Goal: Information Seeking & Learning: Learn about a topic

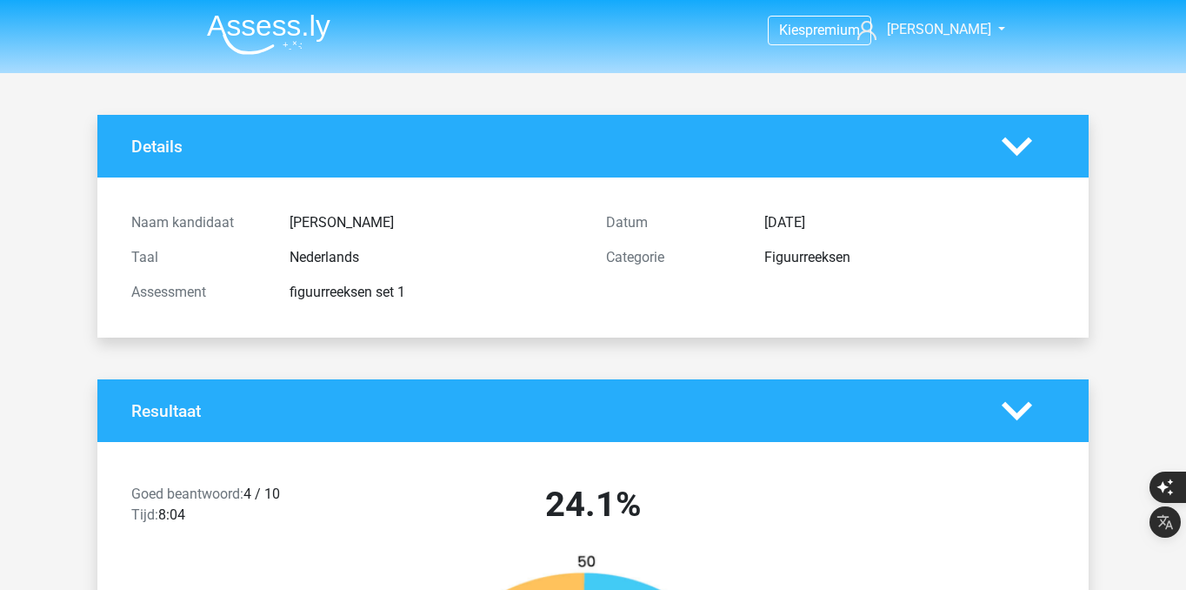
click at [268, 56] on nav "Kies premium Norman n-thai@live.com" at bounding box center [593, 31] width 800 height 57
click at [272, 28] on img at bounding box center [268, 34] width 123 height 41
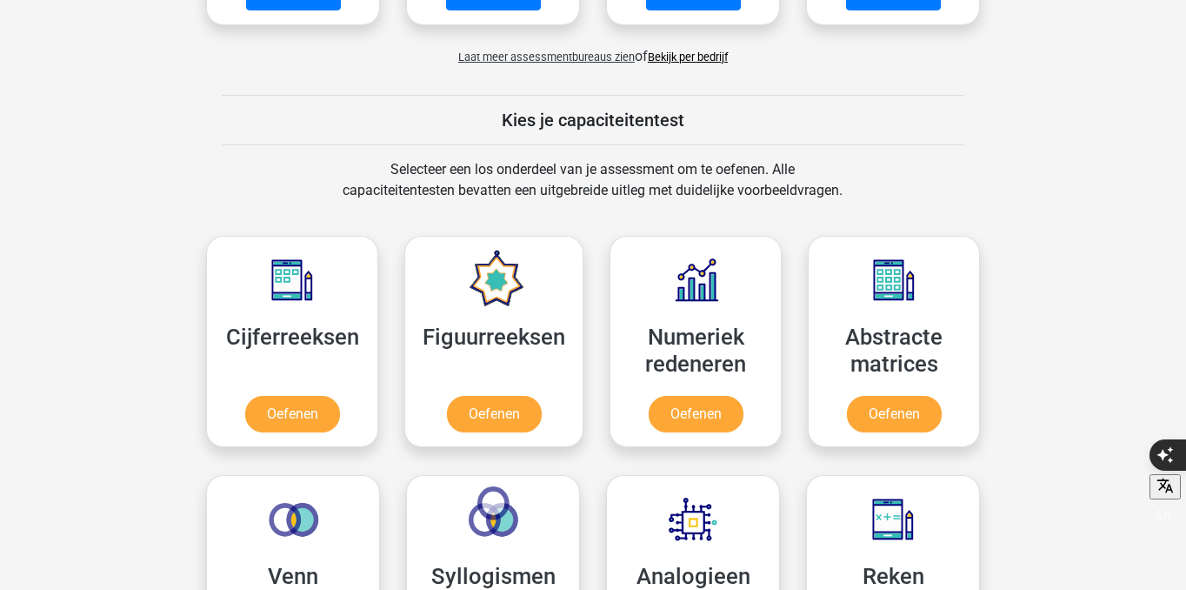
scroll to position [636, 0]
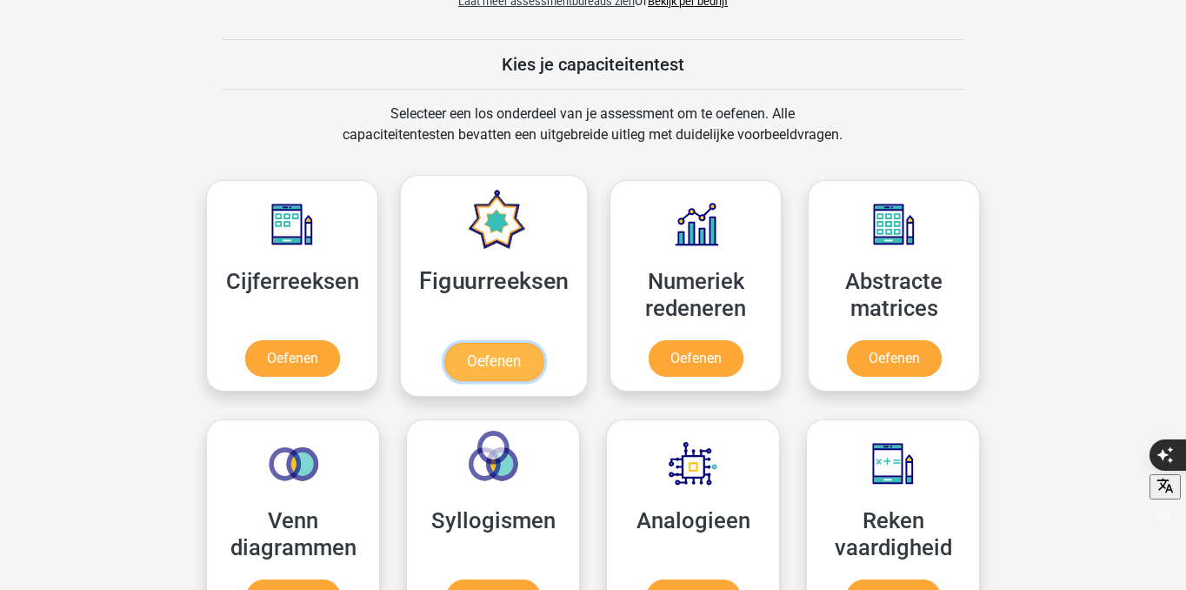
click at [500, 372] on link "Oefenen" at bounding box center [493, 362] width 99 height 38
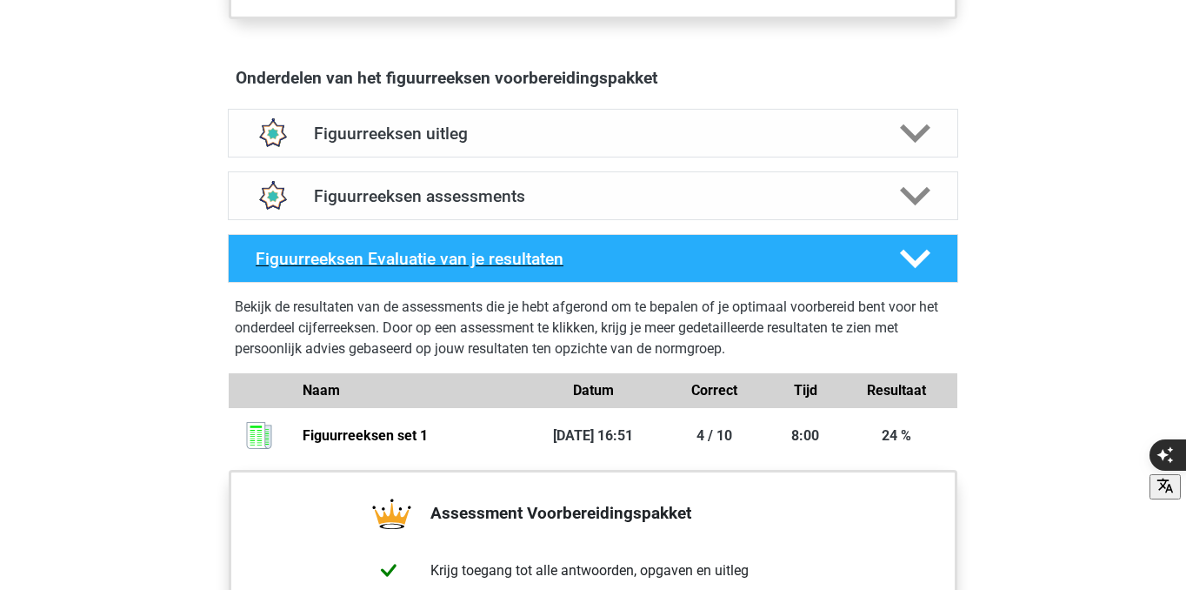
scroll to position [1021, 0]
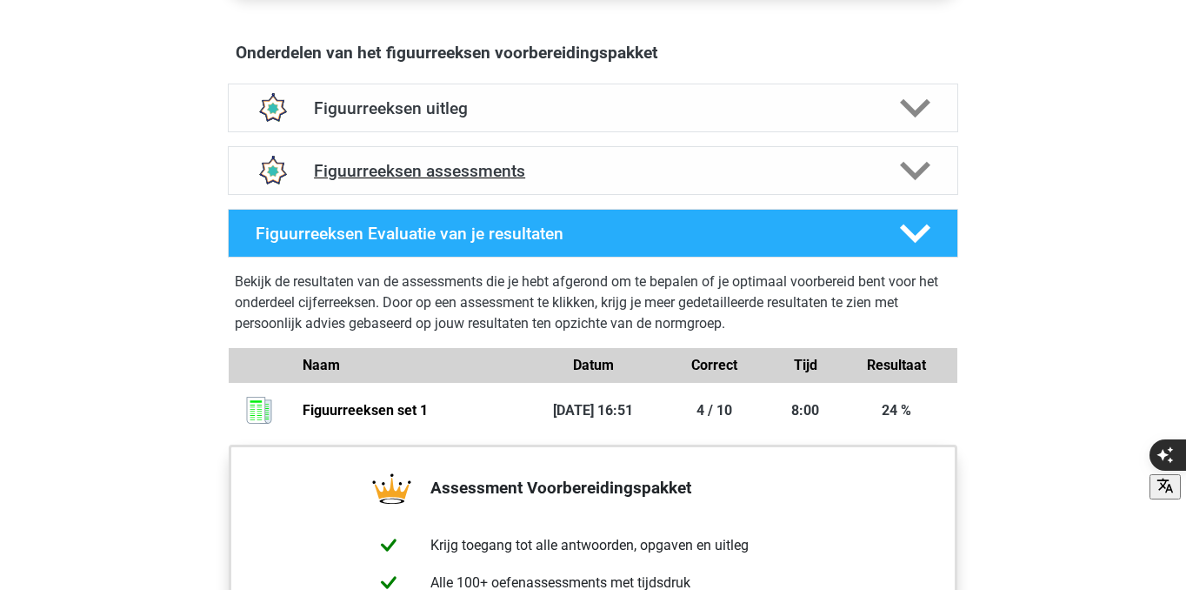
click at [581, 187] on div "Figuurreeksen assessments" at bounding box center [593, 170] width 730 height 49
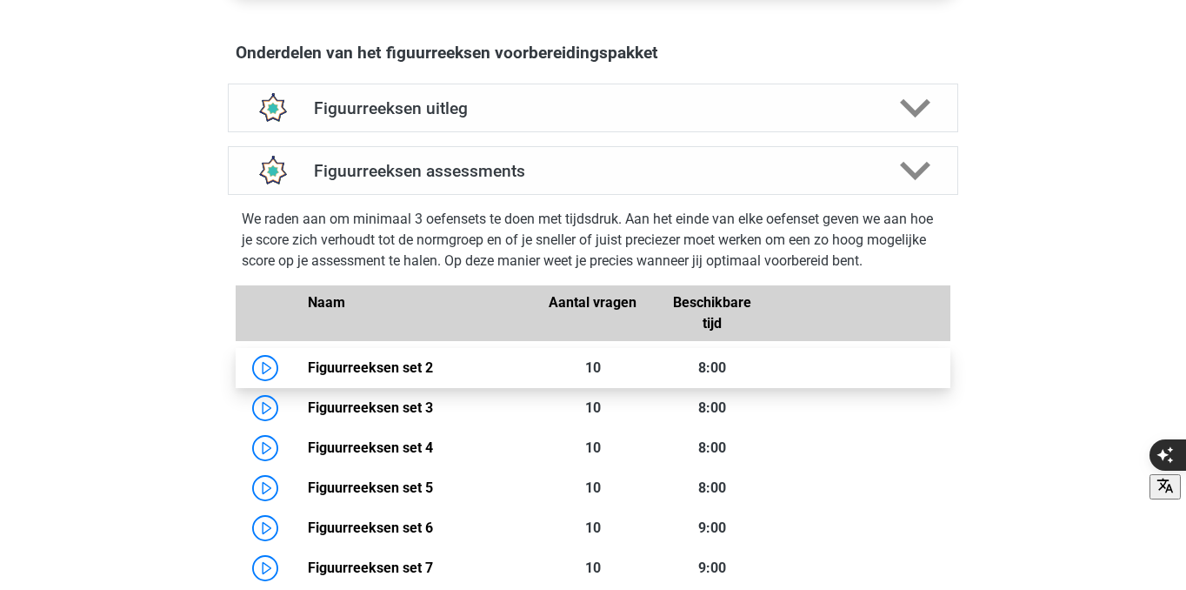
click at [388, 362] on link "Figuurreeksen set 2" at bounding box center [370, 367] width 125 height 17
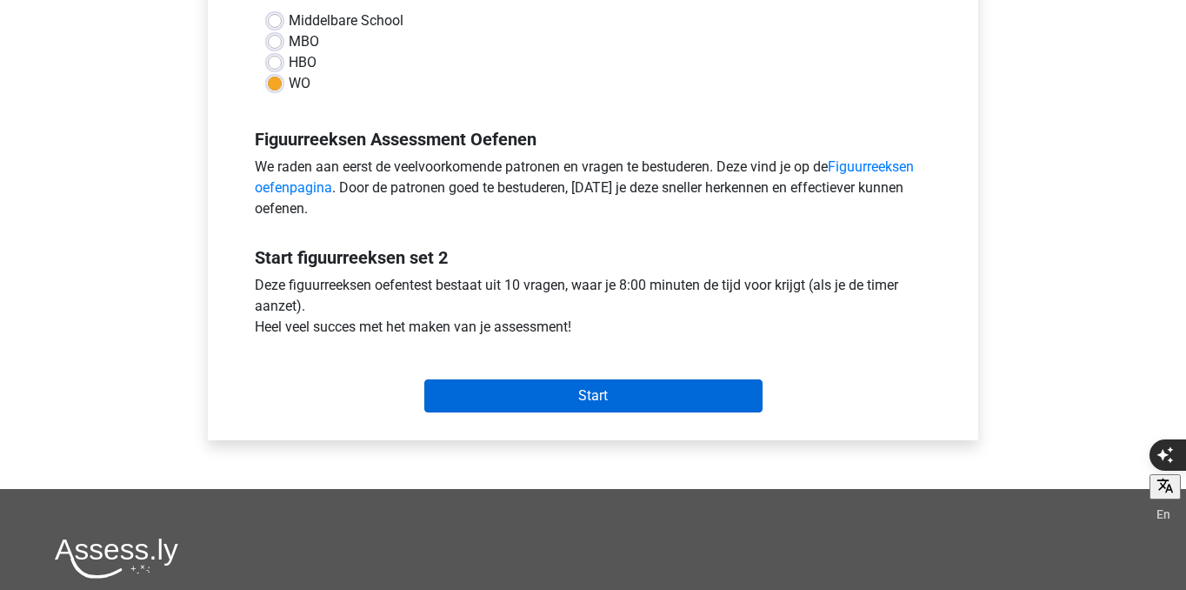
scroll to position [423, 0]
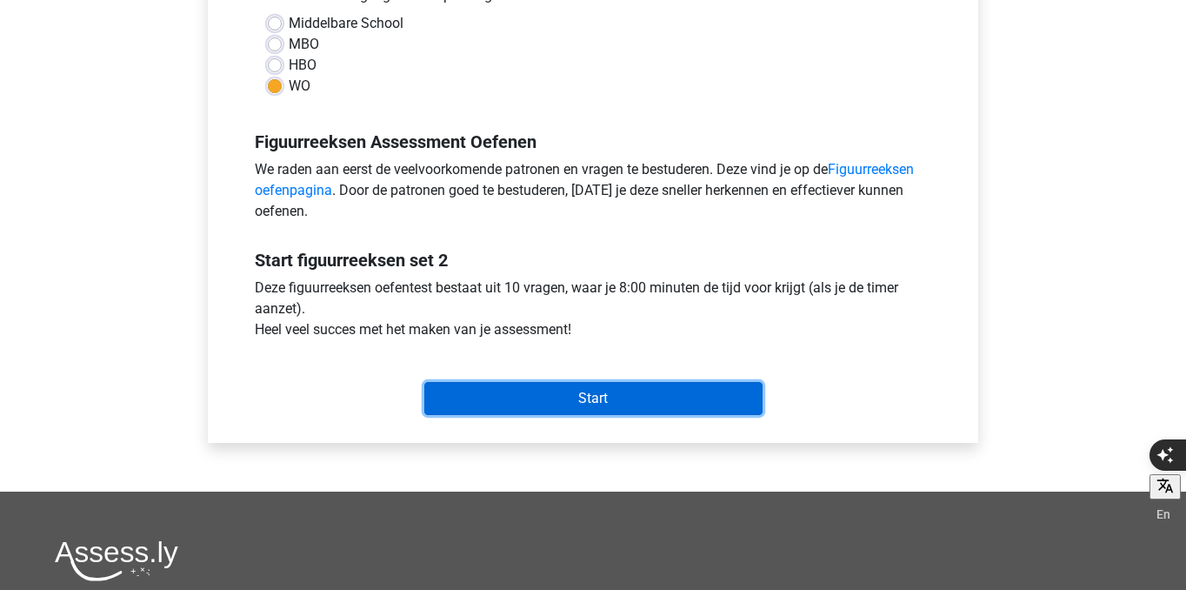
click at [539, 382] on input "Start" at bounding box center [593, 398] width 338 height 33
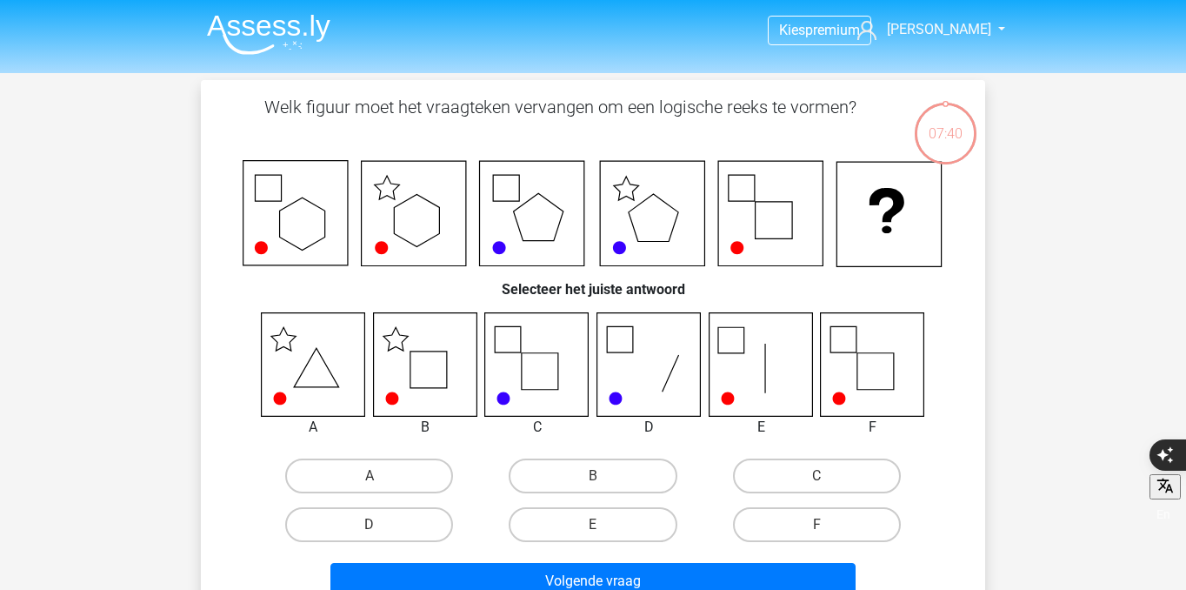
click at [431, 367] on icon at bounding box center [424, 363] width 103 height 103
click at [629, 486] on label "B" at bounding box center [593, 475] width 168 height 35
click at [604, 486] on input "B" at bounding box center [598, 481] width 11 height 11
radio input "true"
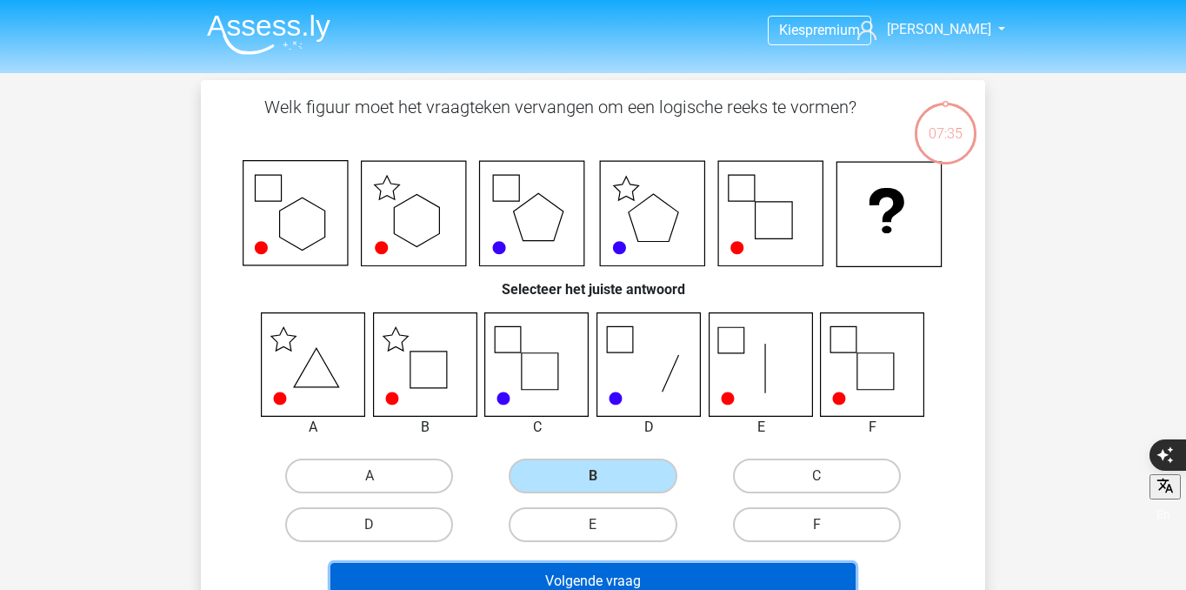
click at [610, 573] on button "Volgende vraag" at bounding box center [593, 581] width 526 height 37
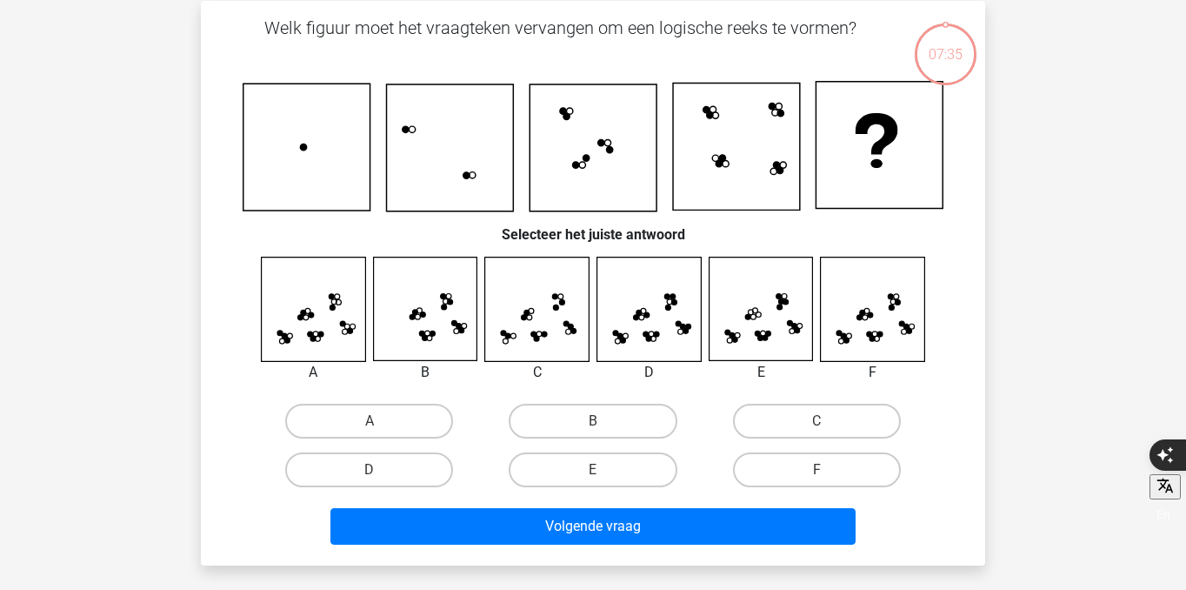
scroll to position [80, 0]
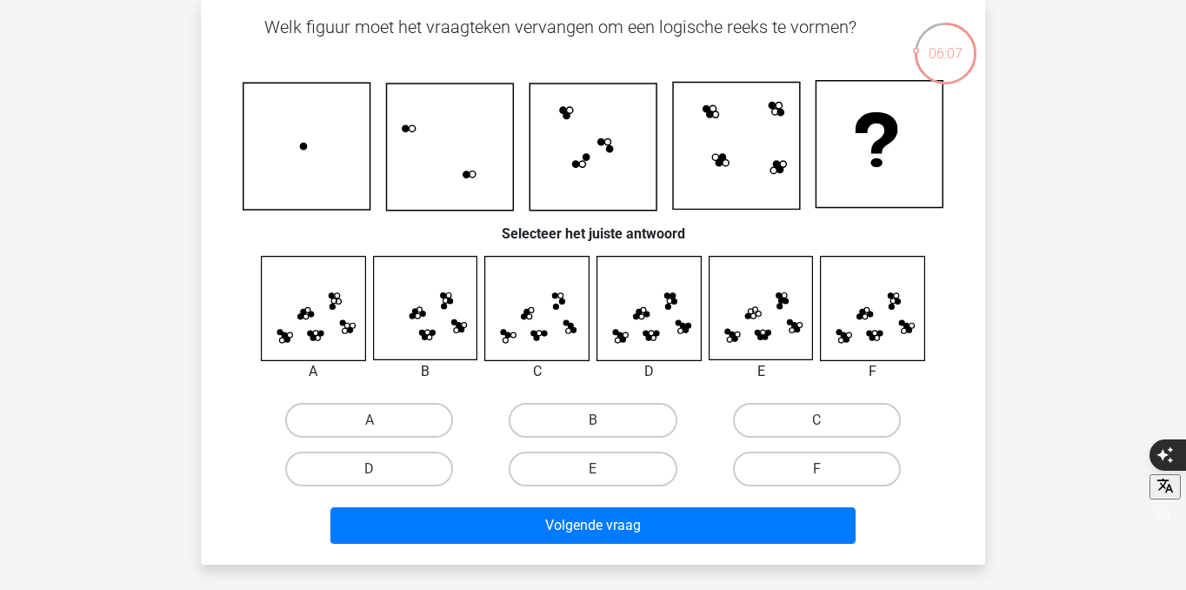
click at [460, 323] on icon at bounding box center [459, 325] width 5 height 5
click at [822, 479] on input "F" at bounding box center [822, 474] width 11 height 11
radio input "true"
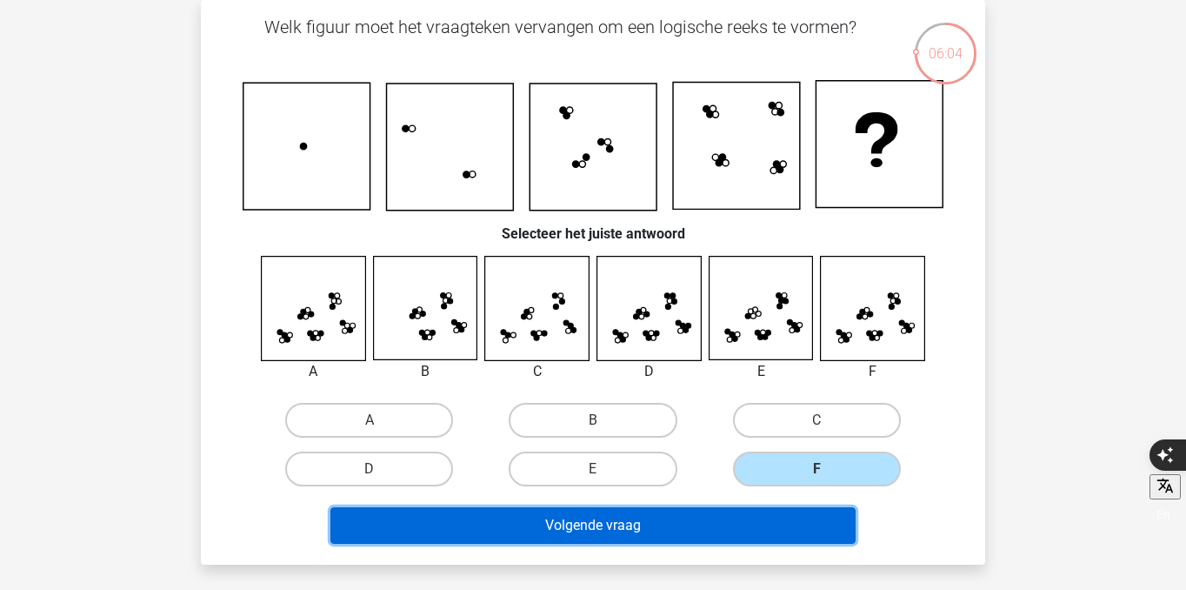
click at [802, 524] on button "Volgende vraag" at bounding box center [593, 525] width 526 height 37
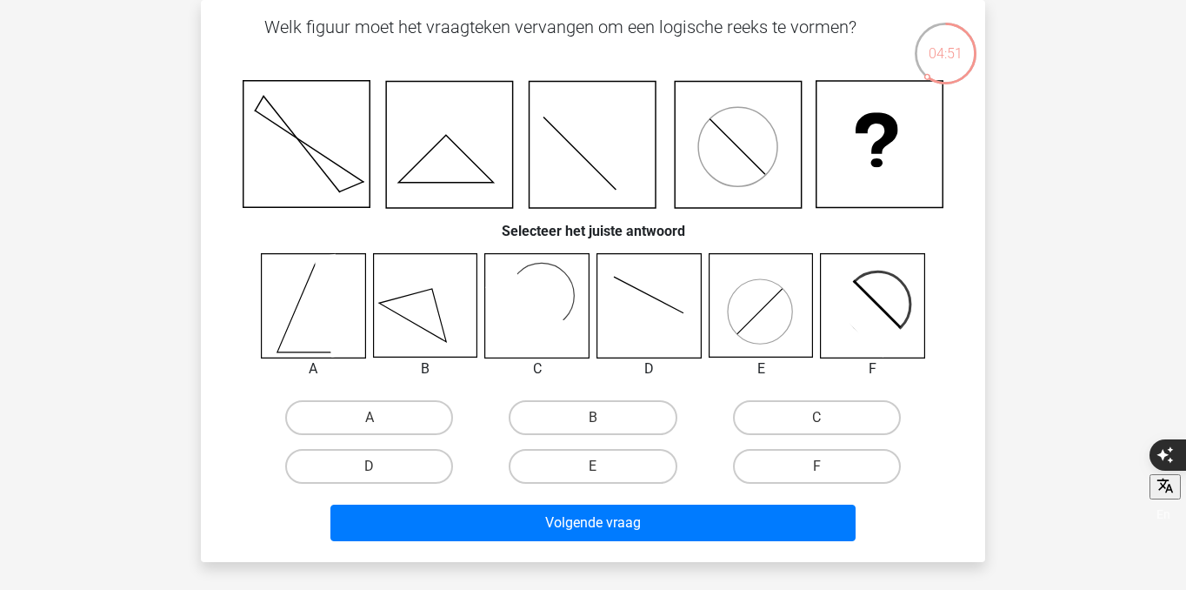
click at [839, 448] on div "F" at bounding box center [816, 466] width 223 height 49
click at [839, 461] on label "F" at bounding box center [817, 466] width 168 height 35
click at [828, 466] on input "F" at bounding box center [822, 471] width 11 height 11
radio input "true"
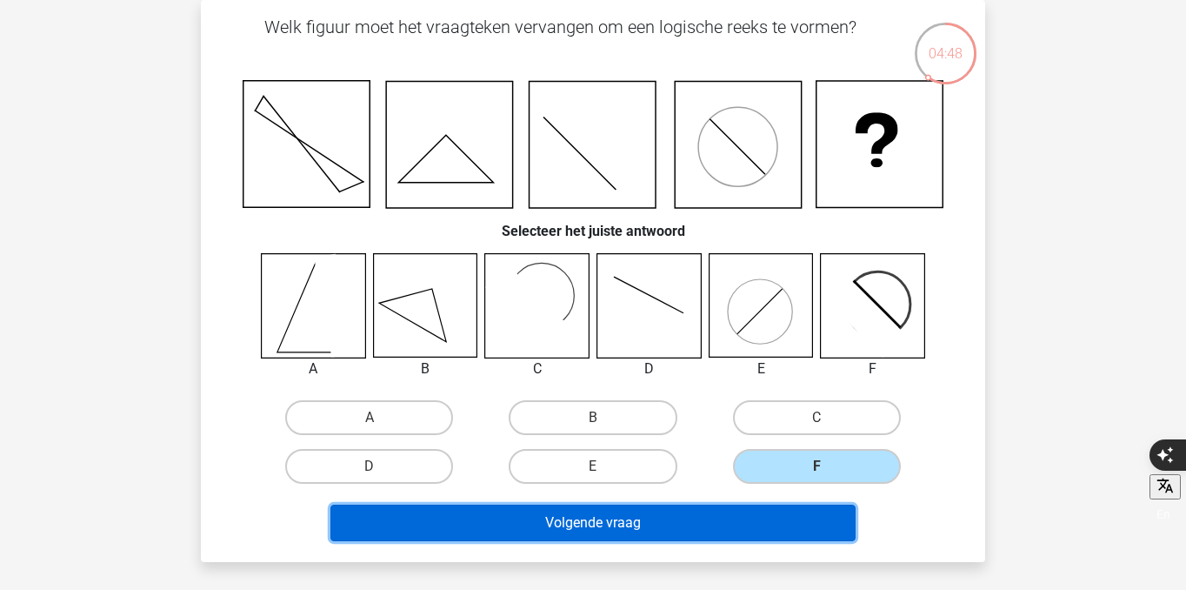
click at [816, 534] on button "Volgende vraag" at bounding box center [593, 522] width 526 height 37
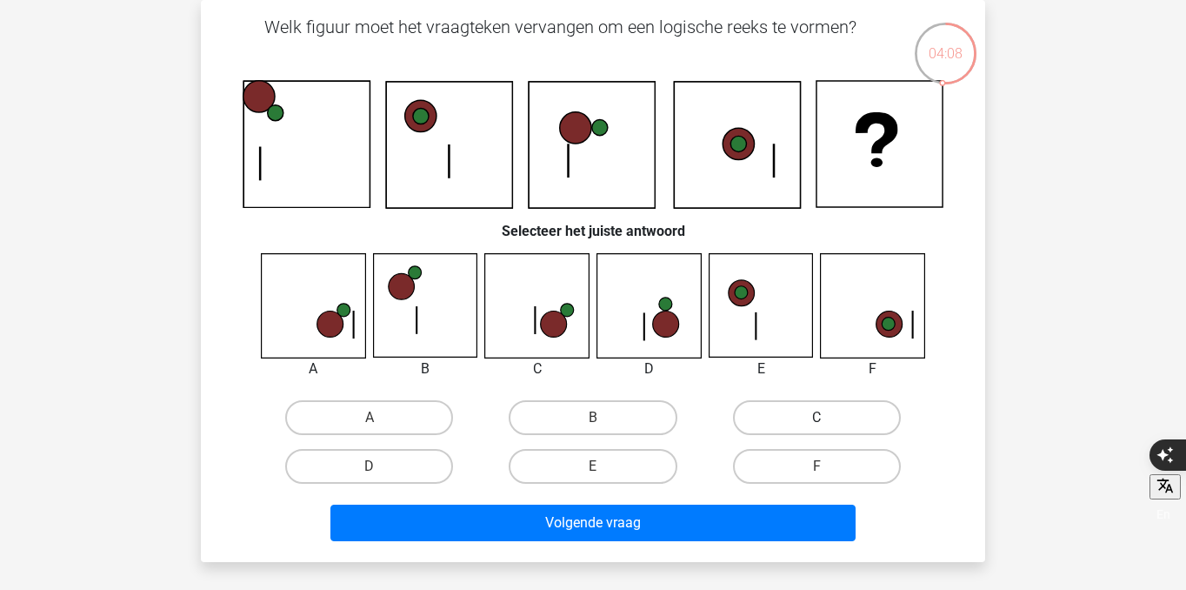
click at [799, 423] on label "C" at bounding box center [817, 417] width 168 height 35
click at [817, 423] on input "C" at bounding box center [822, 422] width 11 height 11
radio input "true"
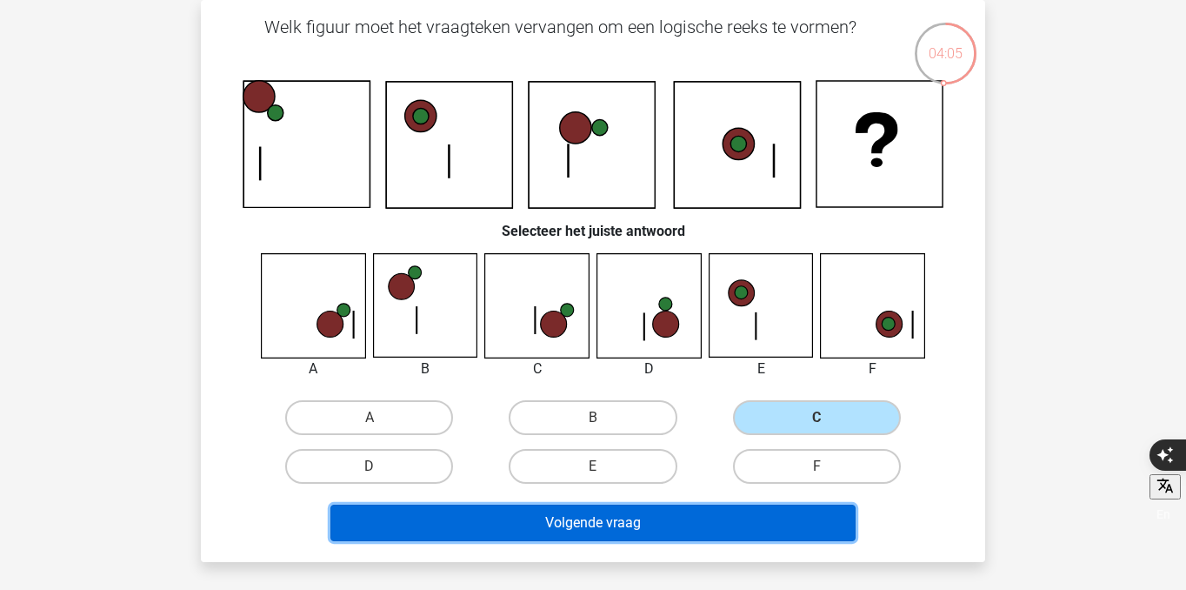
click at [763, 536] on button "Volgende vraag" at bounding box center [593, 522] width 526 height 37
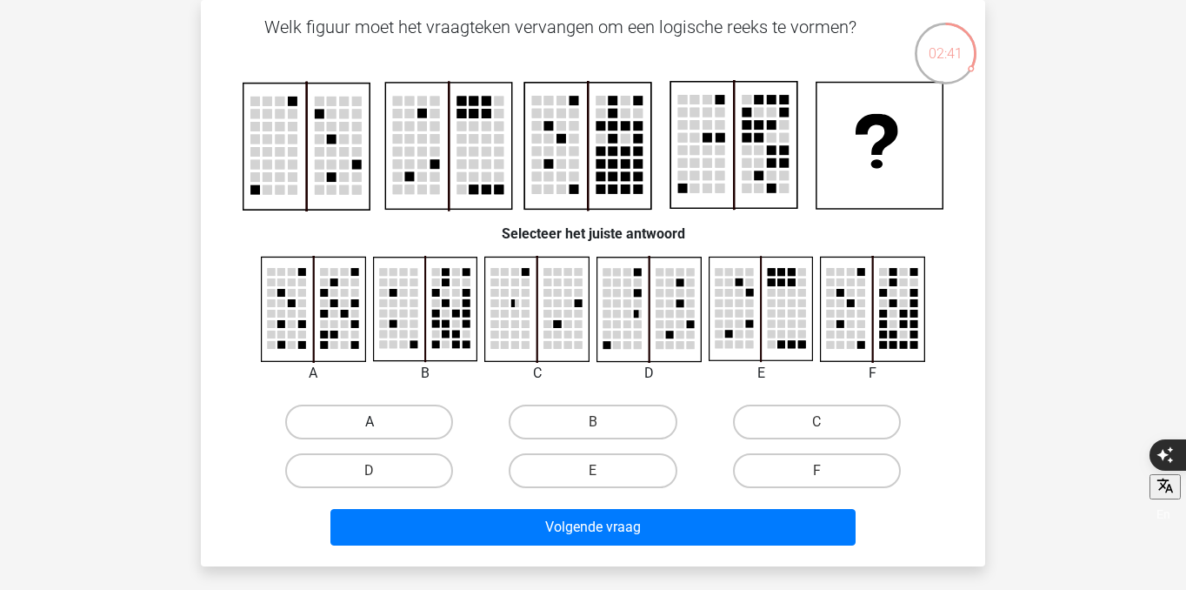
click at [376, 412] on label "A" at bounding box center [369, 421] width 168 height 35
click at [376, 422] on input "A" at bounding box center [375, 427] width 11 height 11
radio input "true"
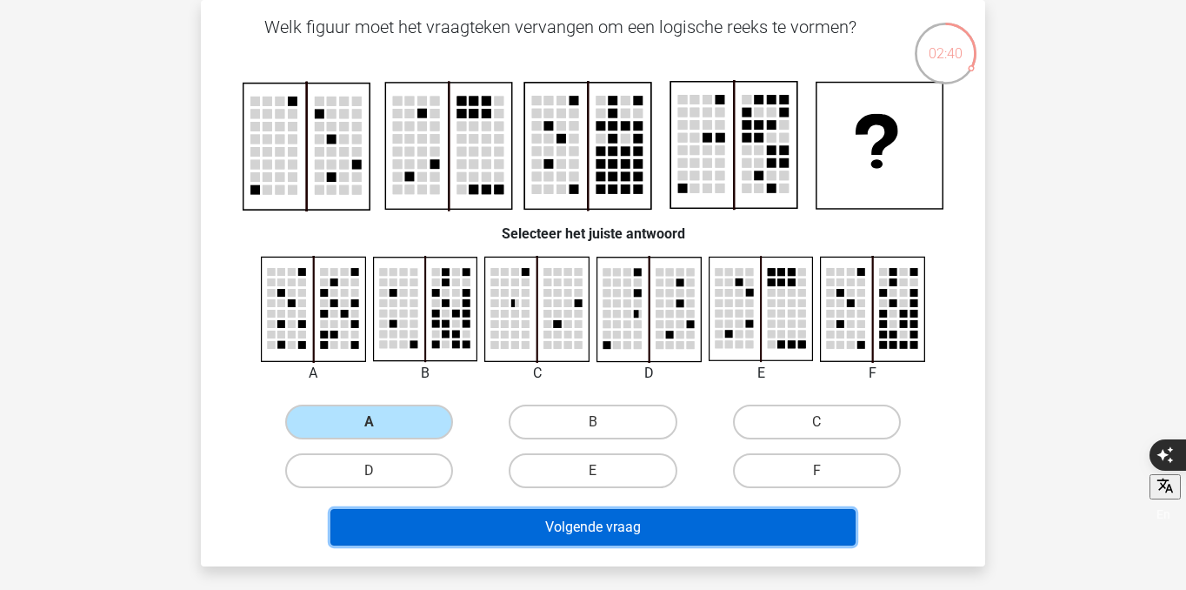
click at [488, 530] on button "Volgende vraag" at bounding box center [593, 527] width 526 height 37
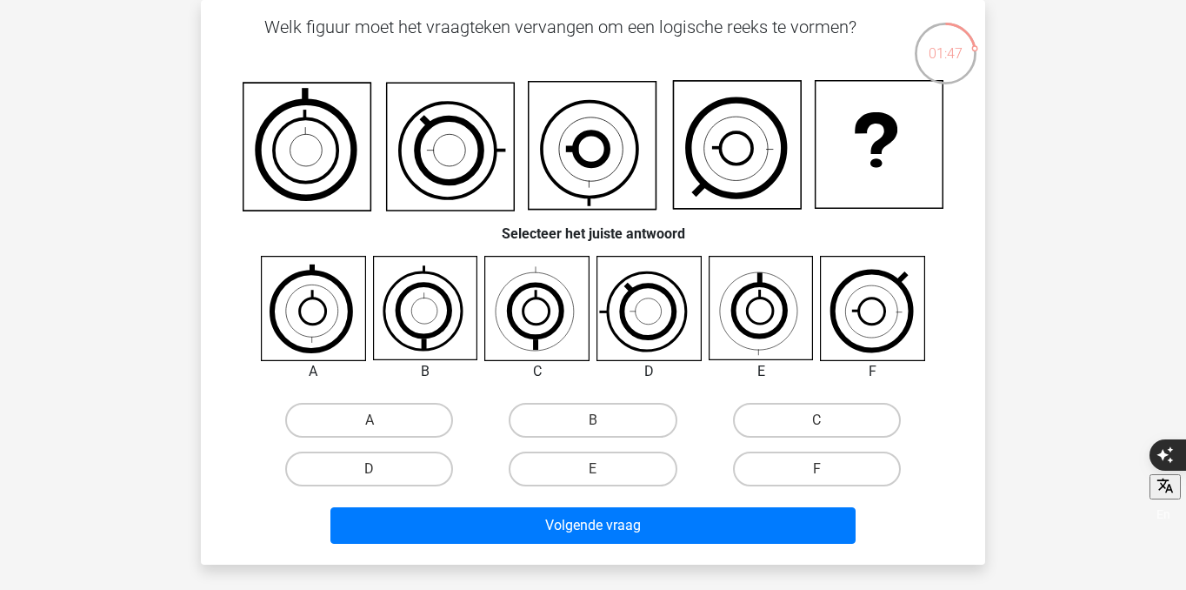
click at [370, 473] on input "D" at bounding box center [375, 474] width 11 height 11
radio input "true"
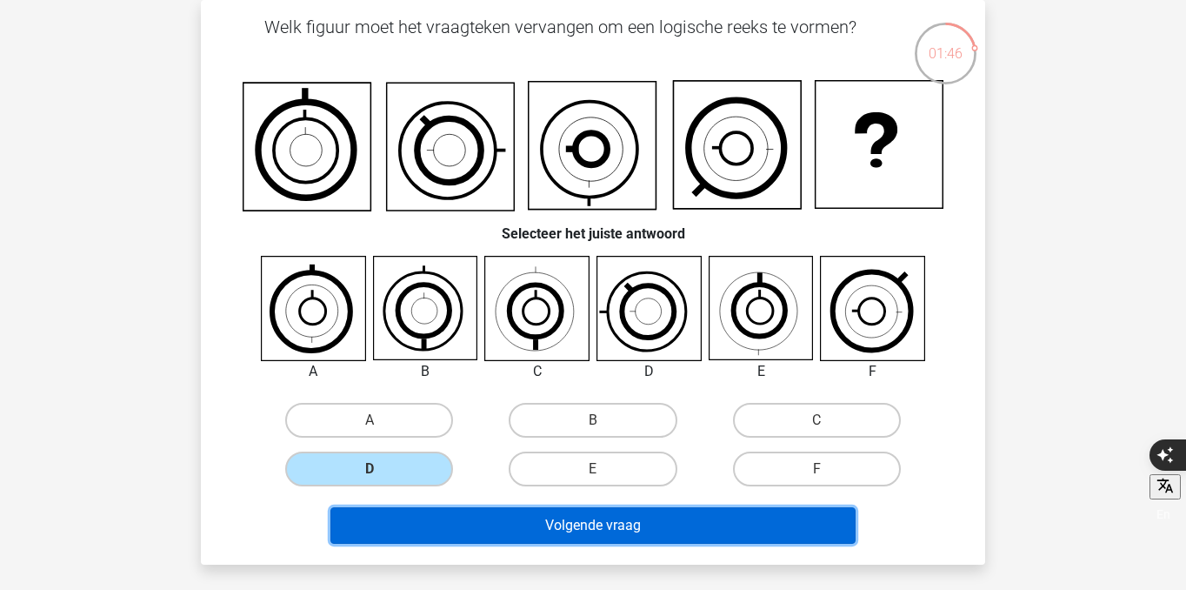
click at [567, 533] on button "Volgende vraag" at bounding box center [593, 525] width 526 height 37
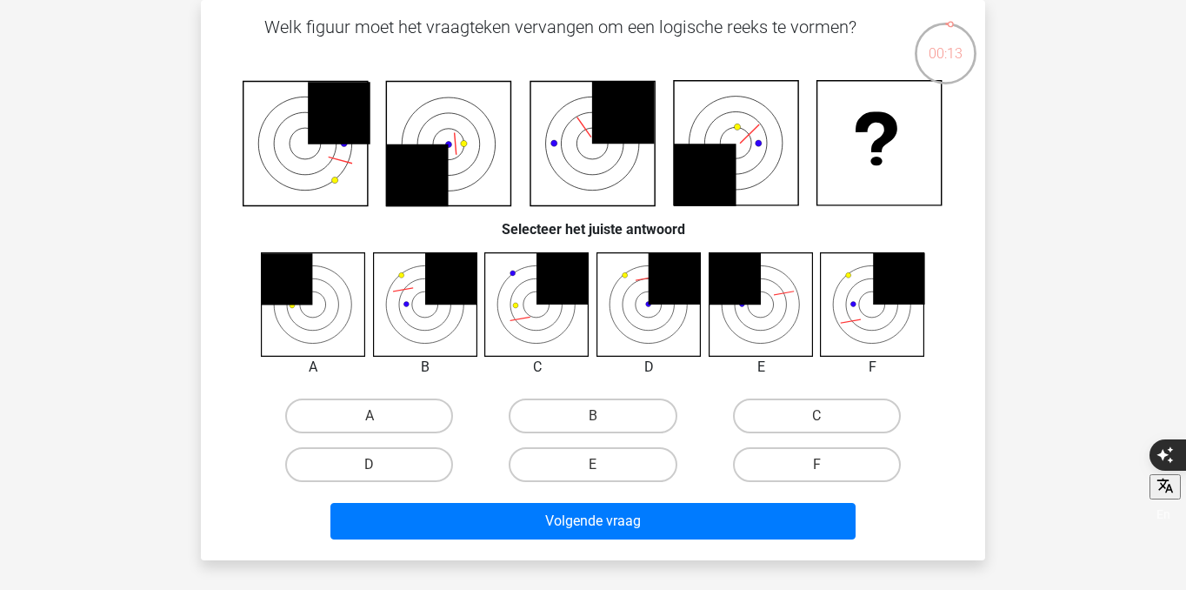
click at [594, 419] on input "B" at bounding box center [598, 421] width 11 height 11
radio input "true"
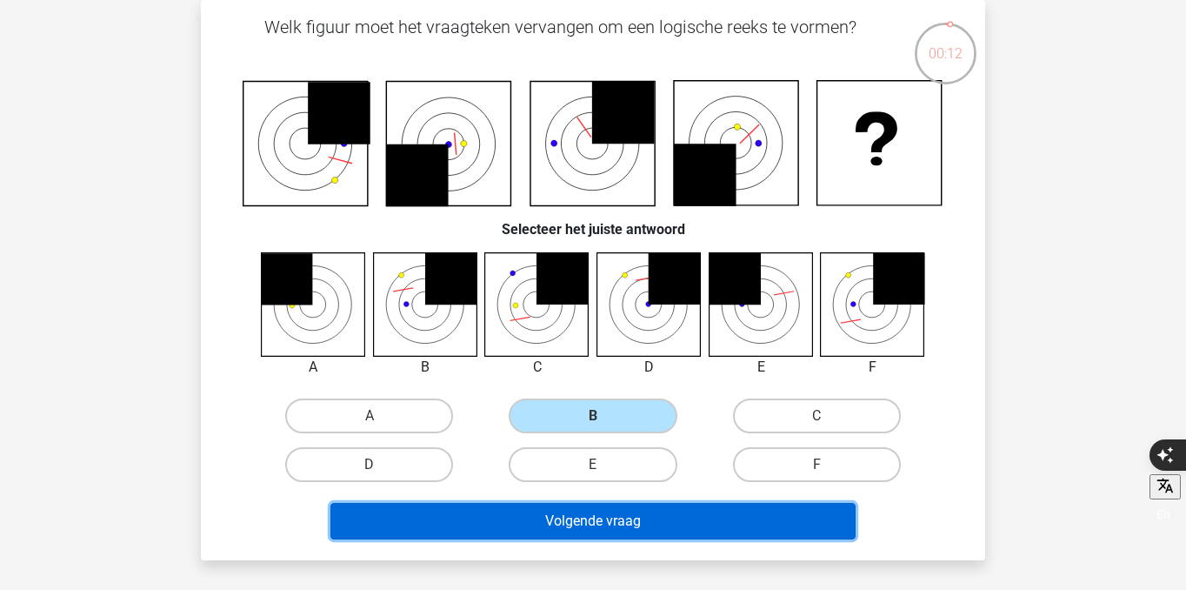
click at [646, 518] on button "Volgende vraag" at bounding box center [593, 521] width 526 height 37
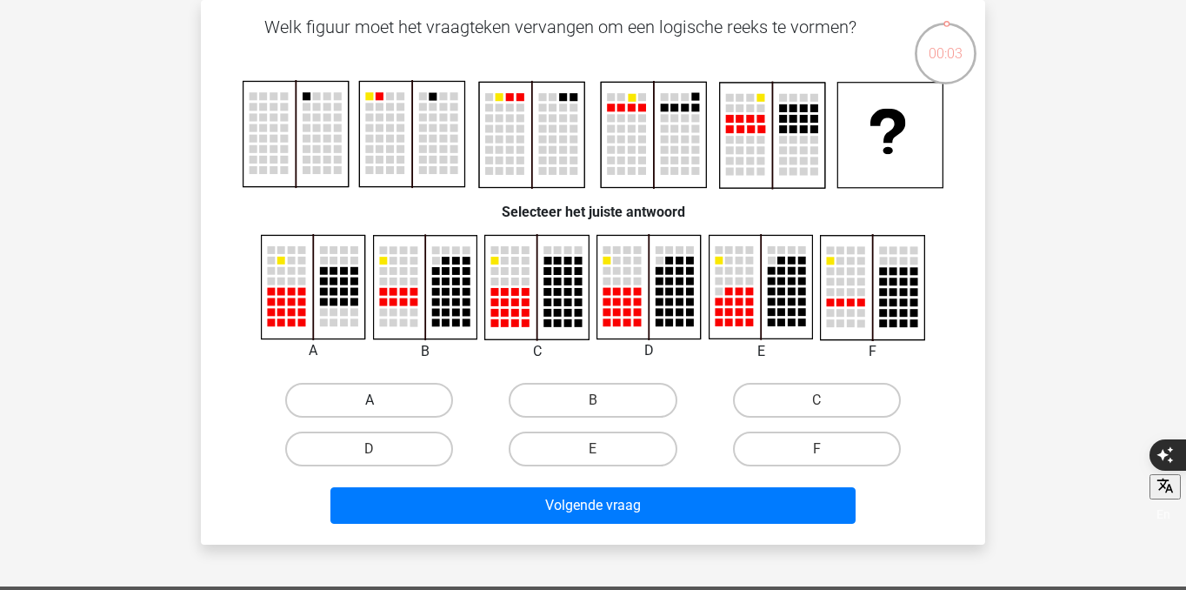
click at [428, 398] on label "A" at bounding box center [369, 400] width 168 height 35
click at [381, 400] on input "A" at bounding box center [375, 405] width 11 height 11
radio input "true"
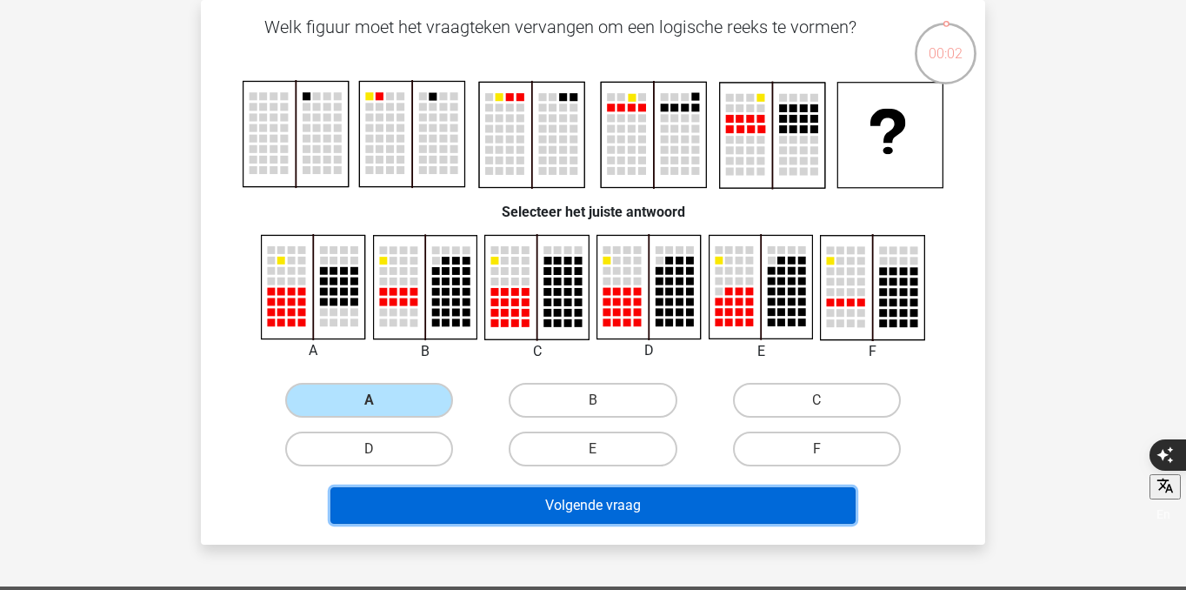
click at [523, 498] on button "Volgende vraag" at bounding box center [593, 505] width 526 height 37
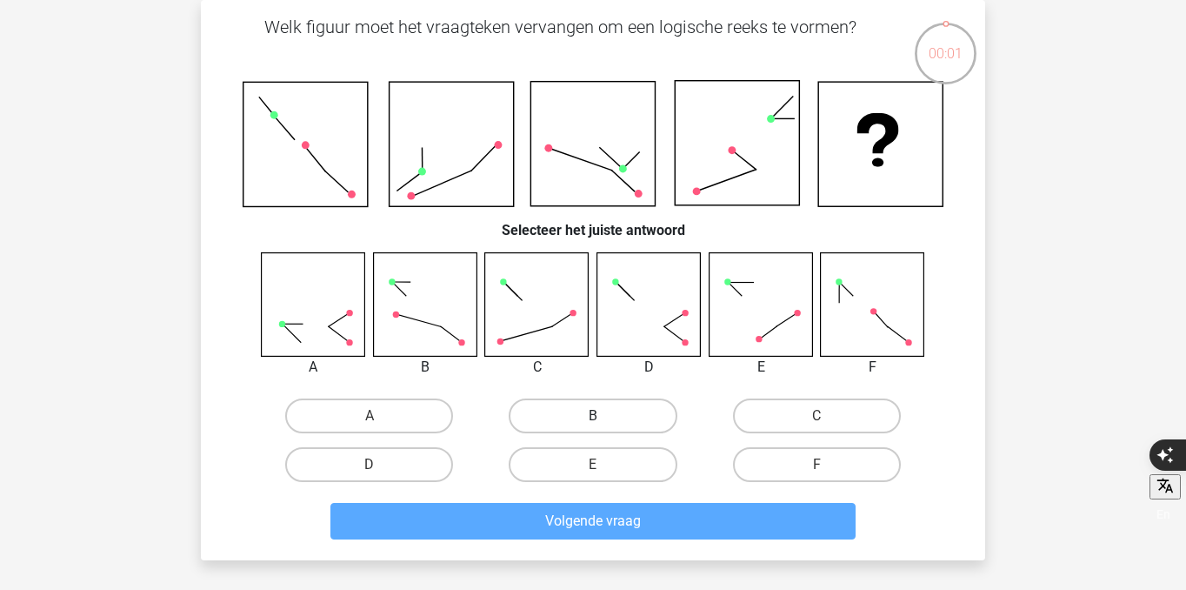
click at [564, 414] on label "B" at bounding box center [593, 415] width 168 height 35
click at [593, 416] on input "B" at bounding box center [598, 421] width 11 height 11
radio input "true"
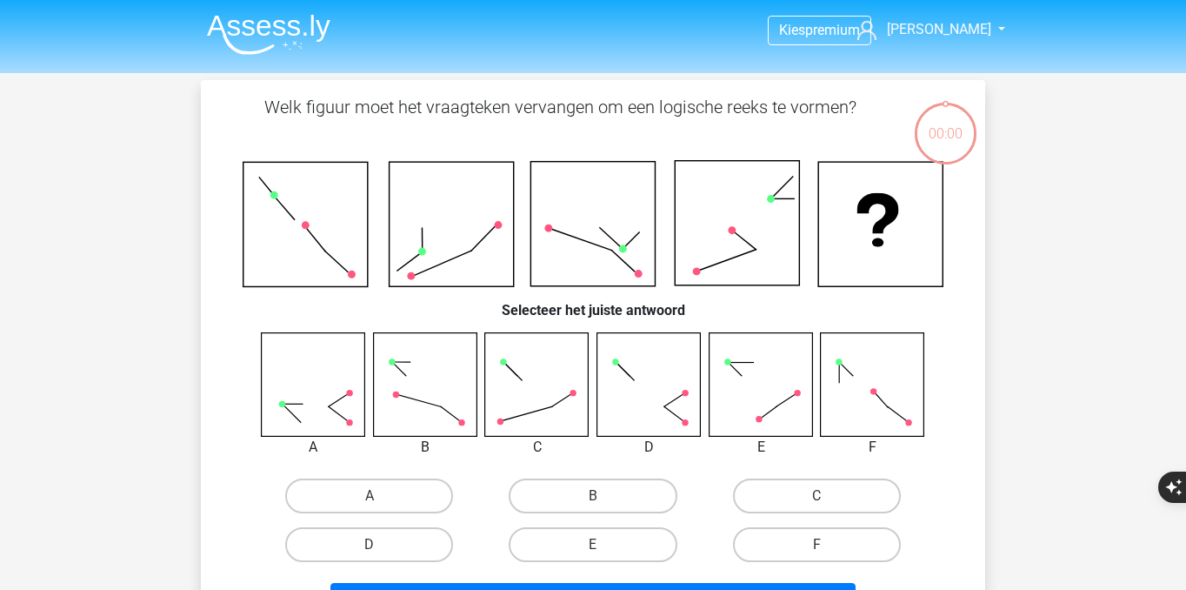
scroll to position [80, 0]
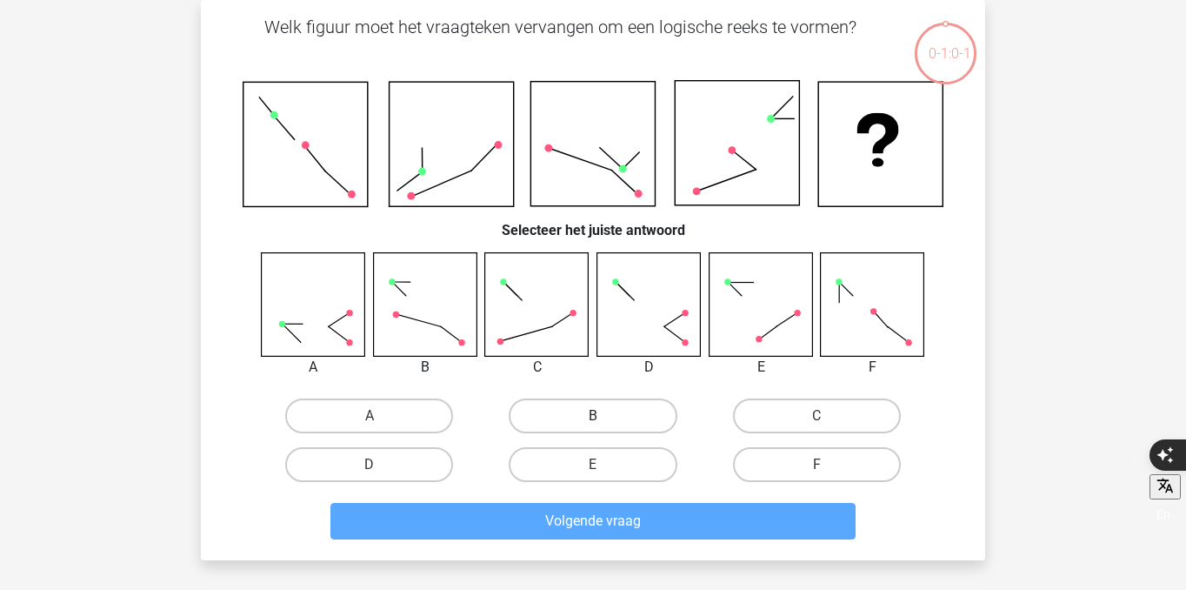
click at [602, 403] on label "B" at bounding box center [593, 415] width 168 height 35
click at [602, 416] on input "B" at bounding box center [598, 421] width 11 height 11
radio input "true"
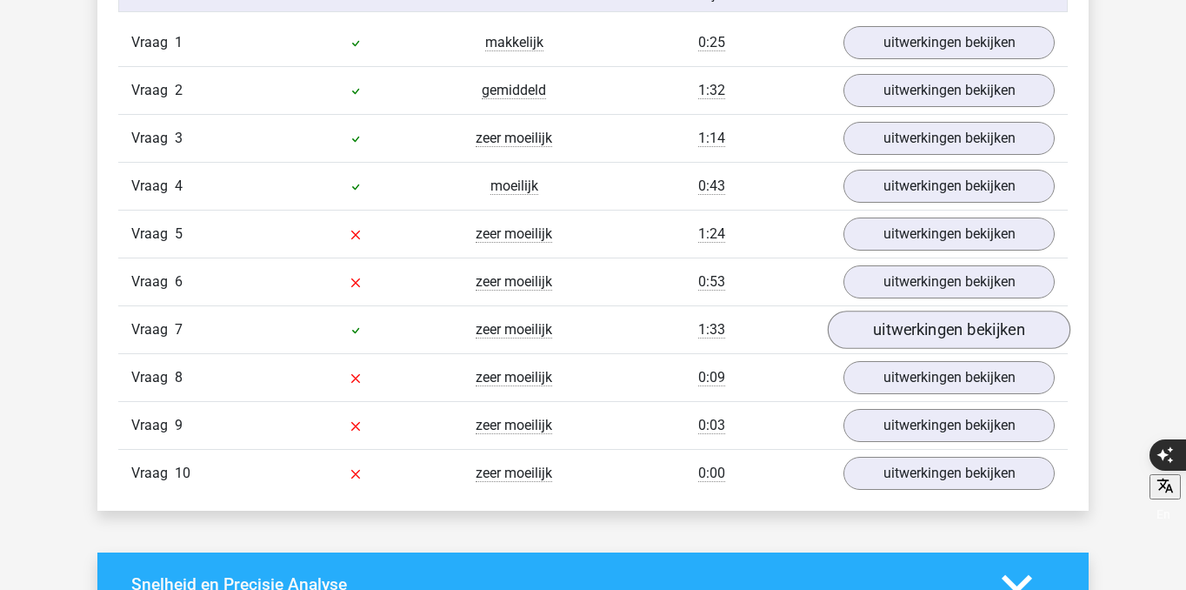
scroll to position [1440, 0]
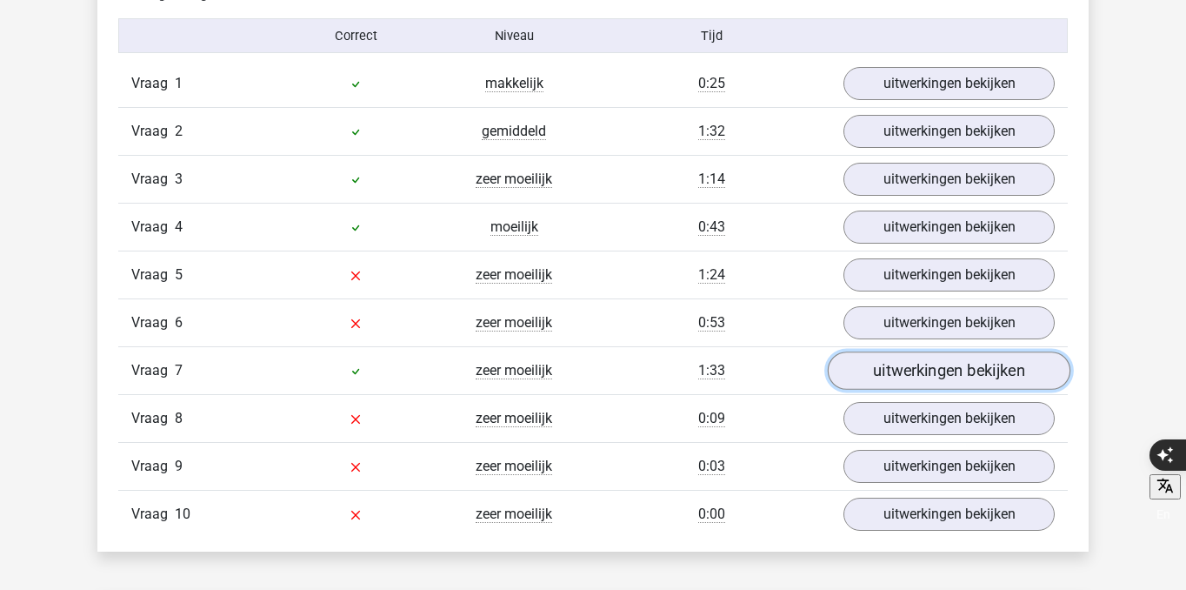
click at [909, 372] on link "uitwerkingen bekijken" at bounding box center [949, 370] width 243 height 38
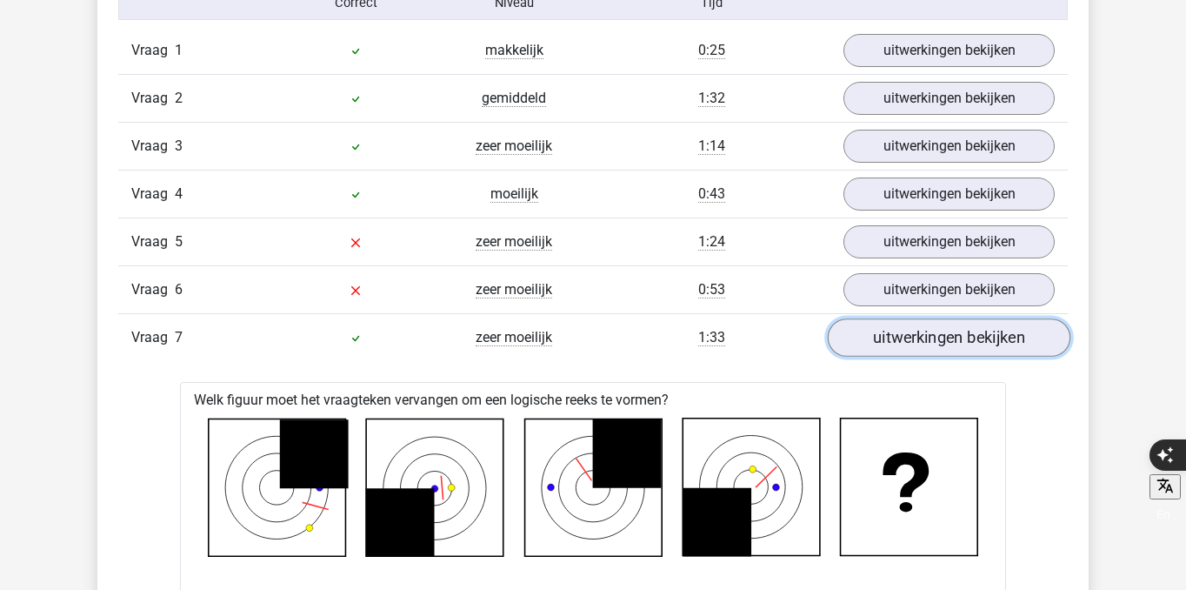
scroll to position [1477, 0]
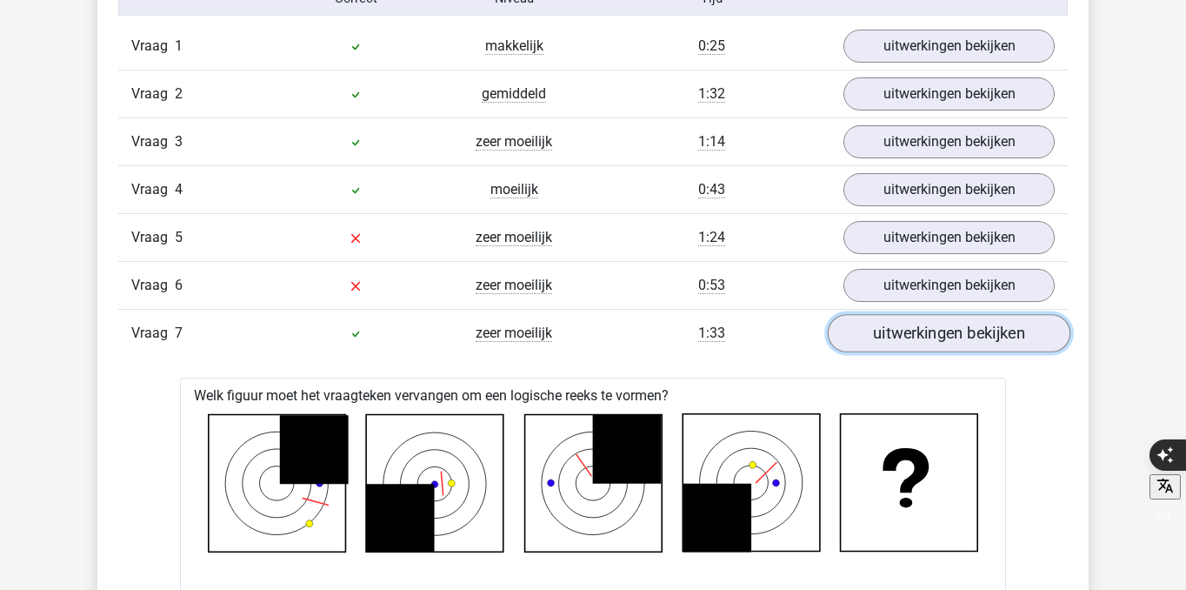
click at [899, 331] on link "uitwerkingen bekijken" at bounding box center [949, 333] width 243 height 38
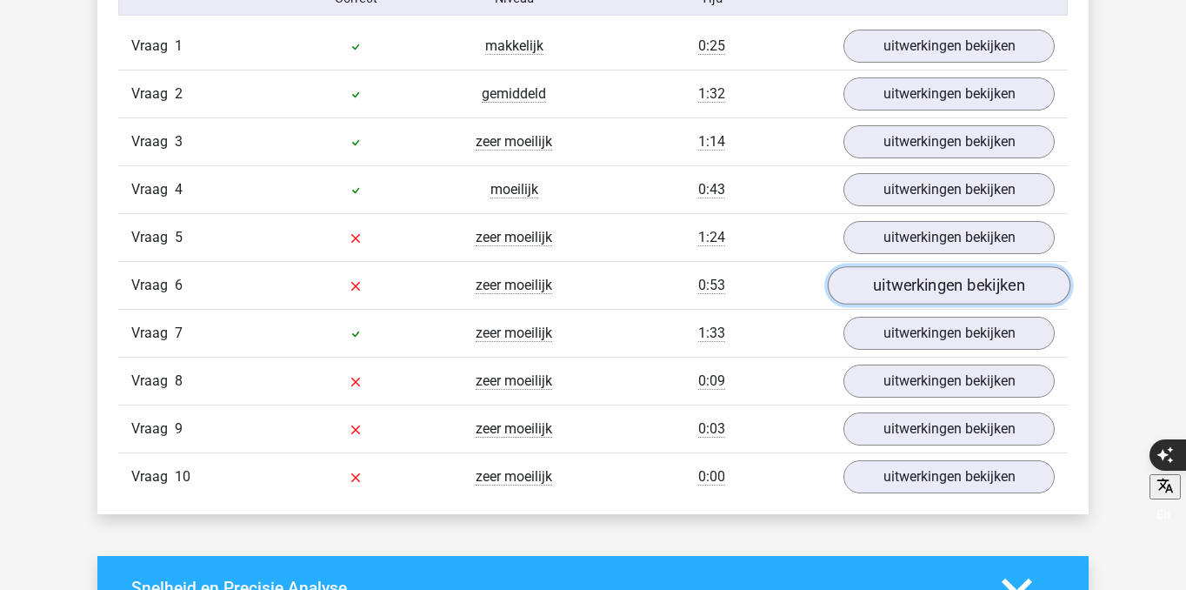
click at [904, 297] on link "uitwerkingen bekijken" at bounding box center [949, 285] width 243 height 38
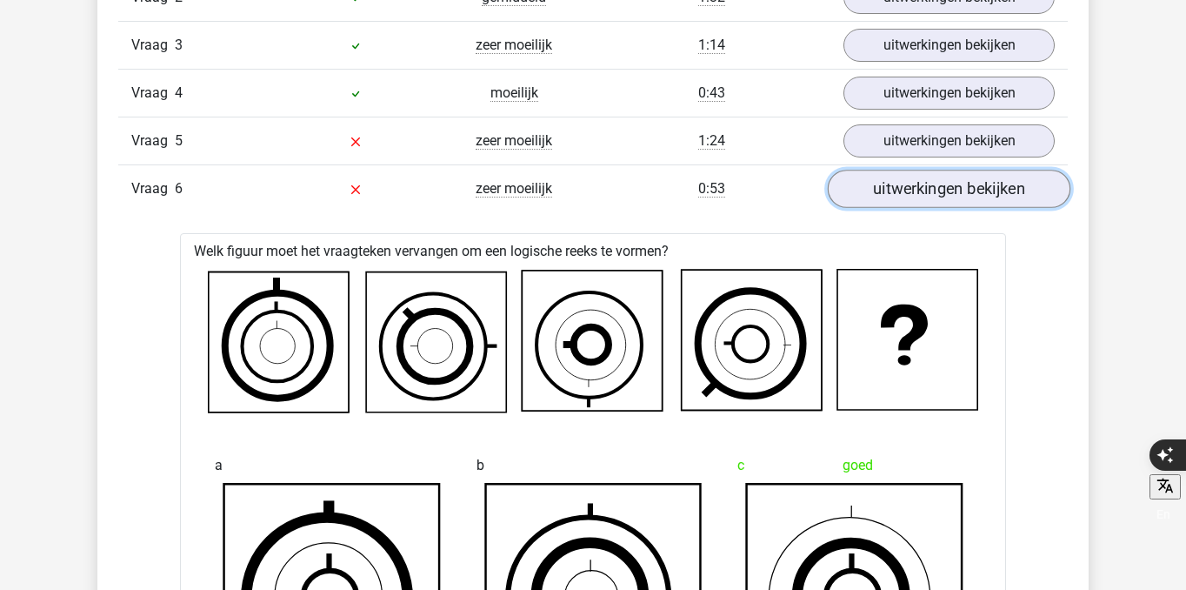
scroll to position [1570, 0]
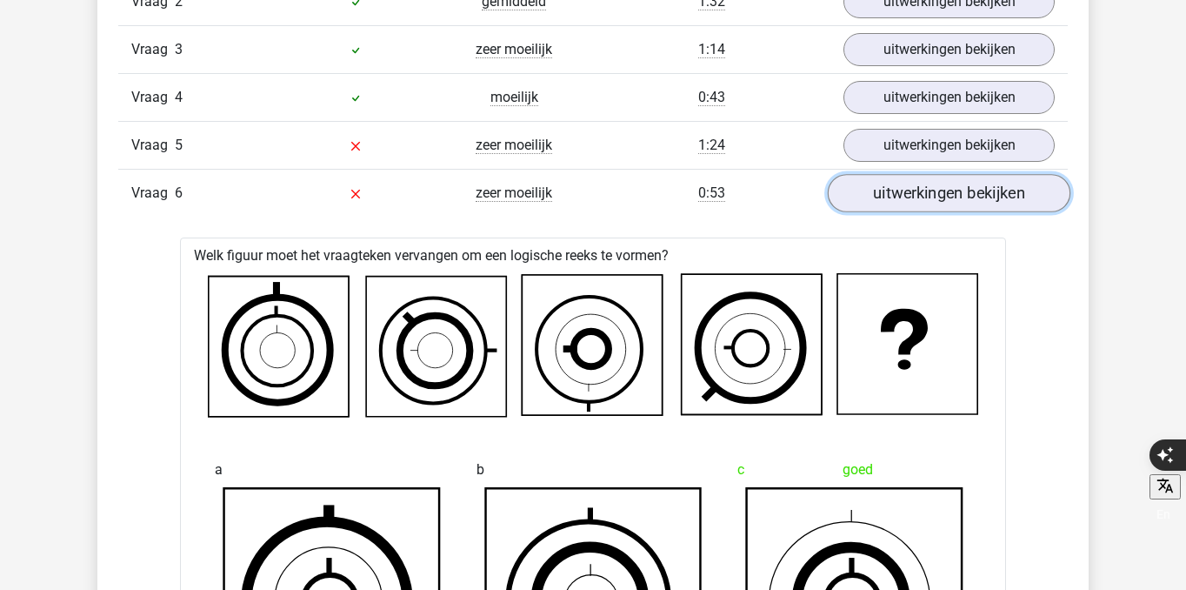
click at [910, 177] on link "uitwerkingen bekijken" at bounding box center [949, 193] width 243 height 38
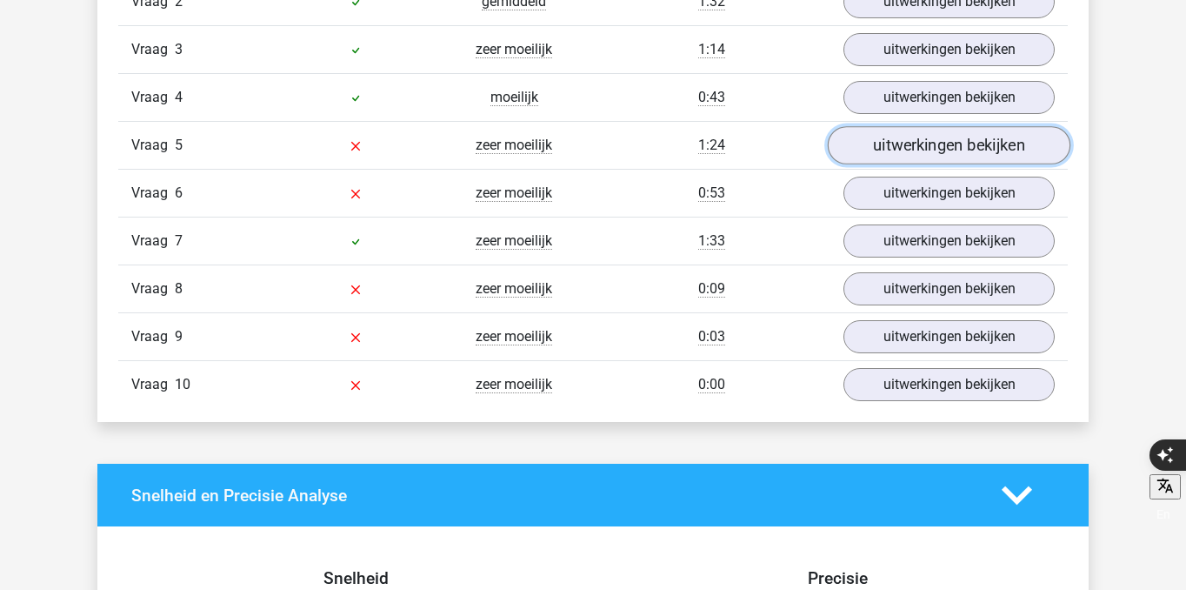
click at [910, 148] on link "uitwerkingen bekijken" at bounding box center [949, 145] width 243 height 38
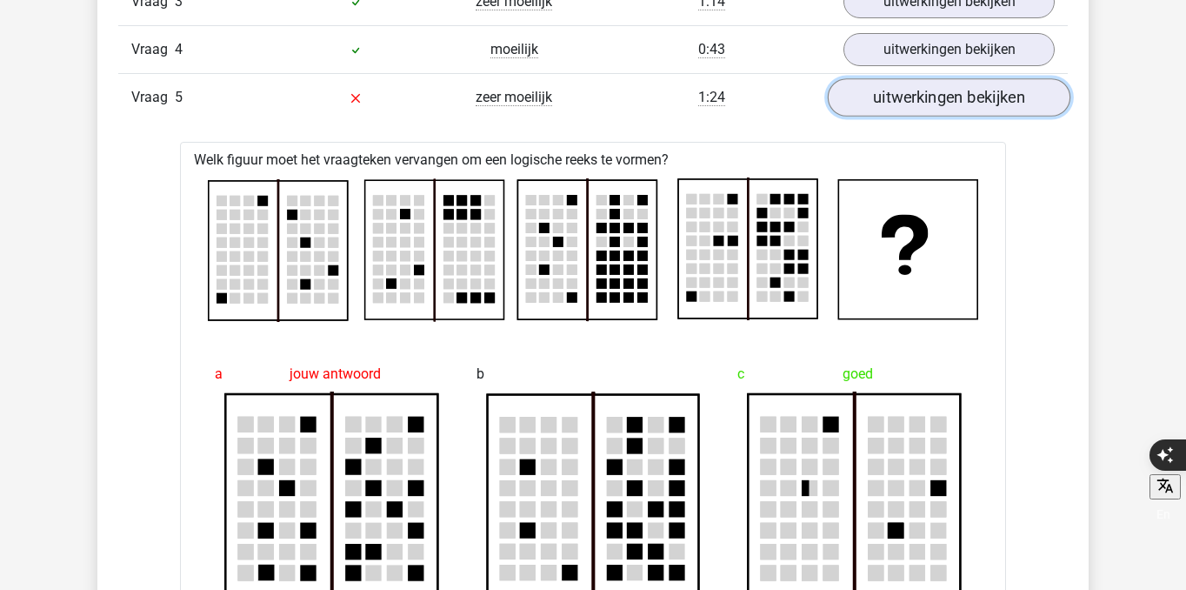
scroll to position [1615, 0]
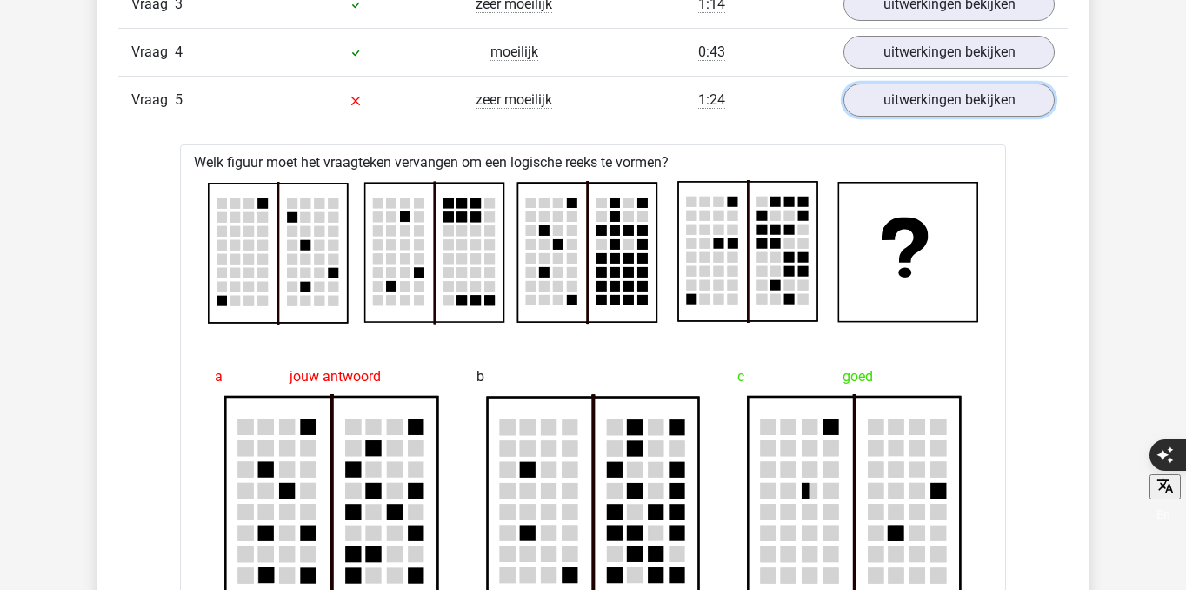
click at [941, 114] on link "uitwerkingen bekijken" at bounding box center [948, 99] width 211 height 33
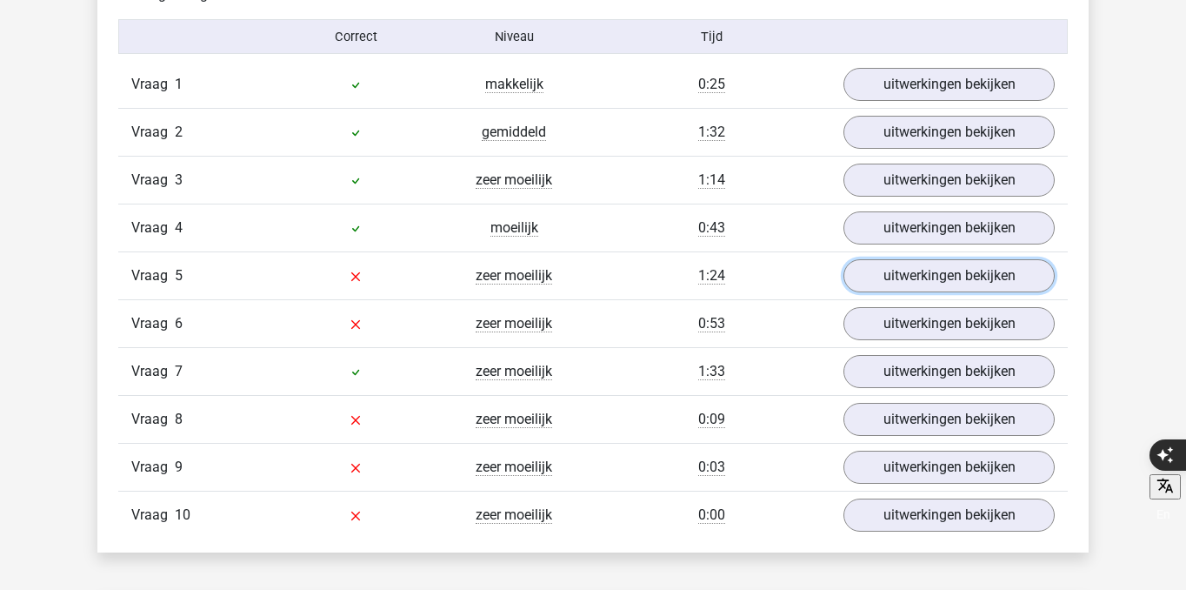
scroll to position [1490, 0]
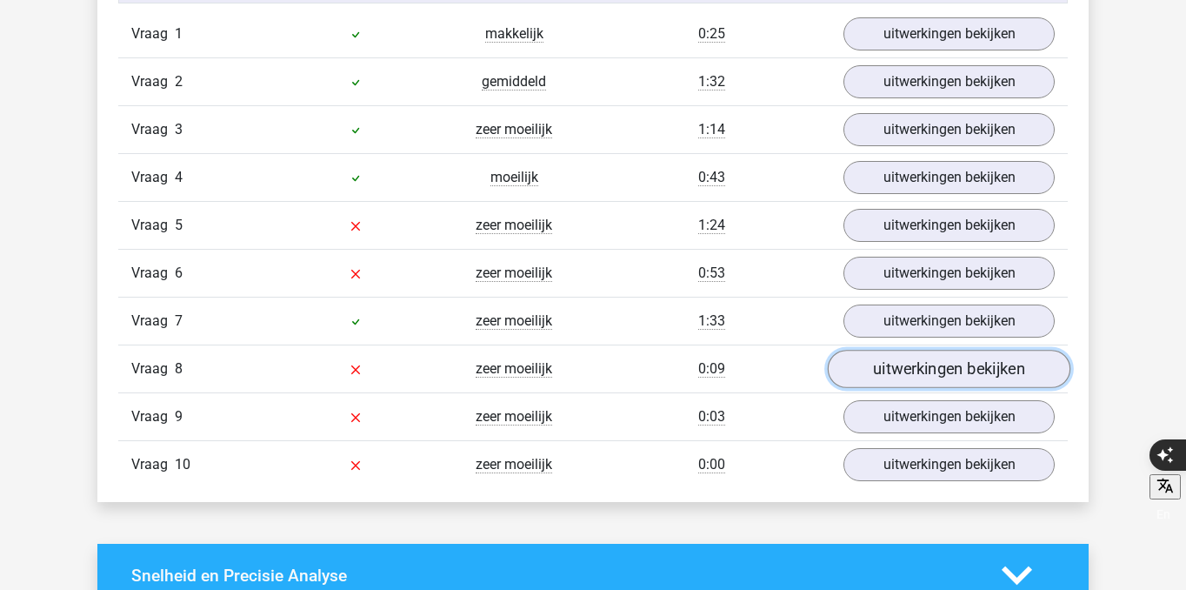
click at [1002, 368] on link "uitwerkingen bekijken" at bounding box center [949, 369] width 243 height 38
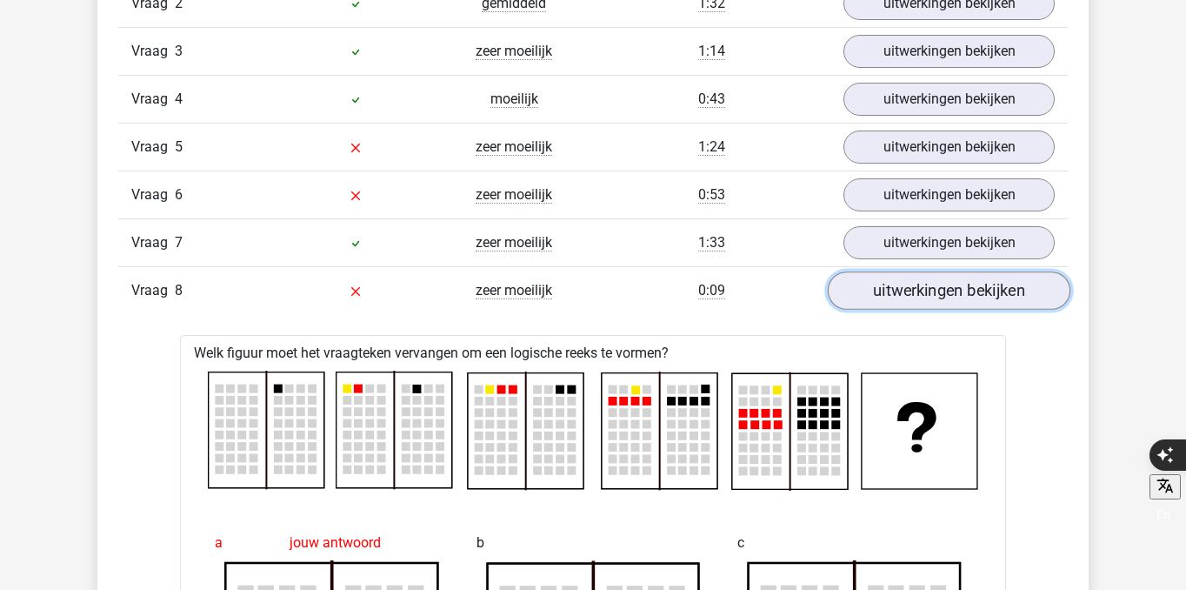
scroll to position [1590, 0]
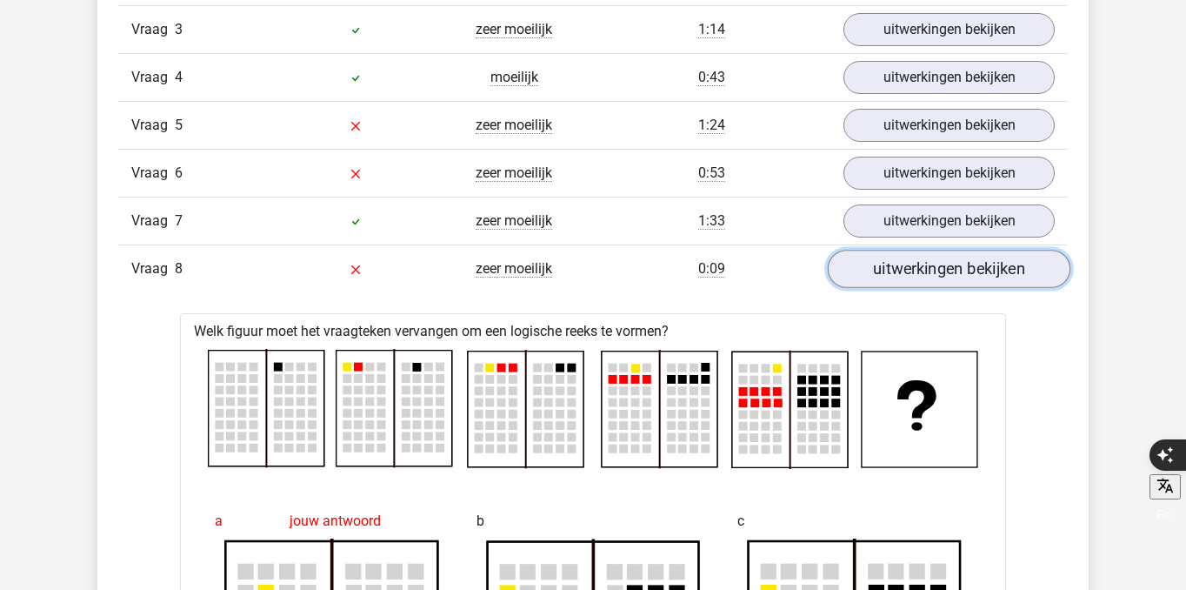
click at [977, 277] on link "uitwerkingen bekijken" at bounding box center [949, 269] width 243 height 38
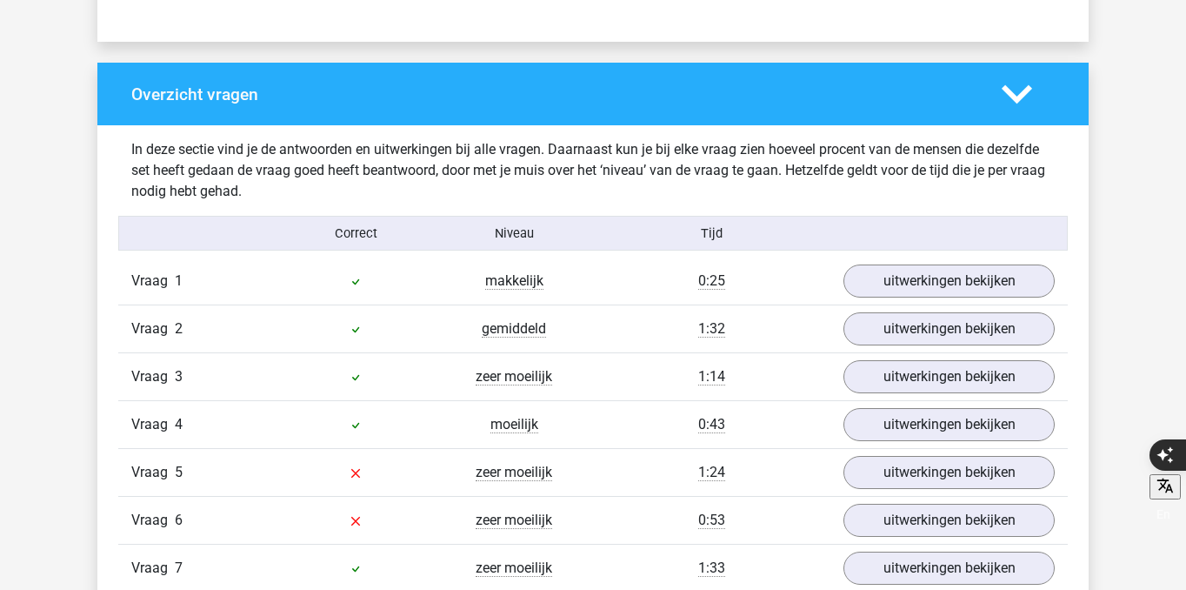
scroll to position [1253, 0]
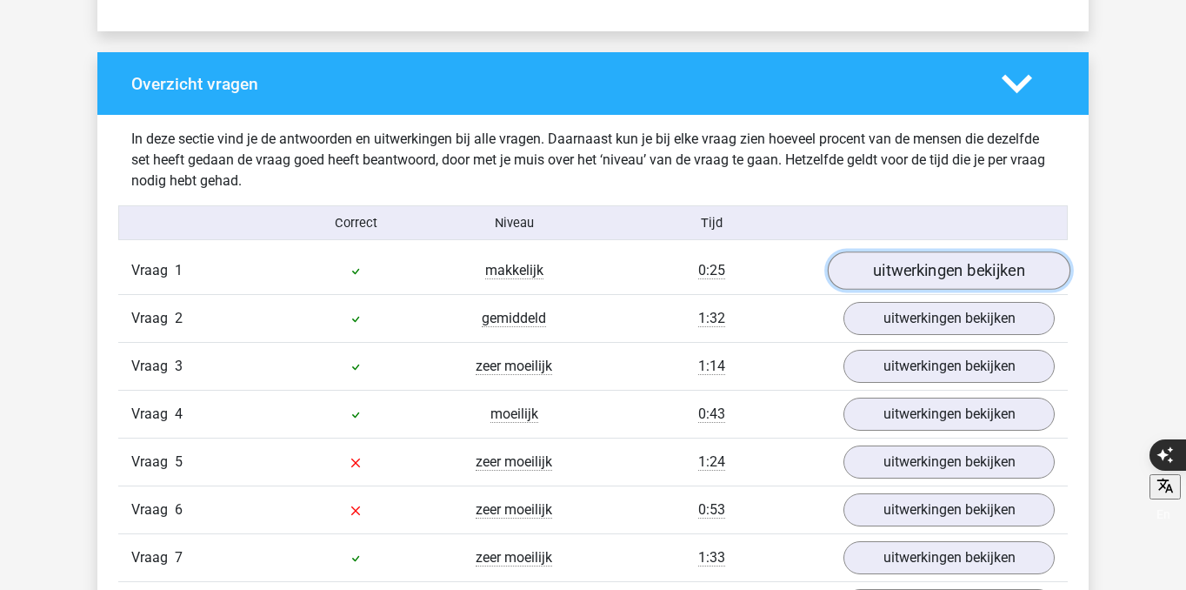
click at [977, 277] on link "uitwerkingen bekijken" at bounding box center [949, 270] width 243 height 38
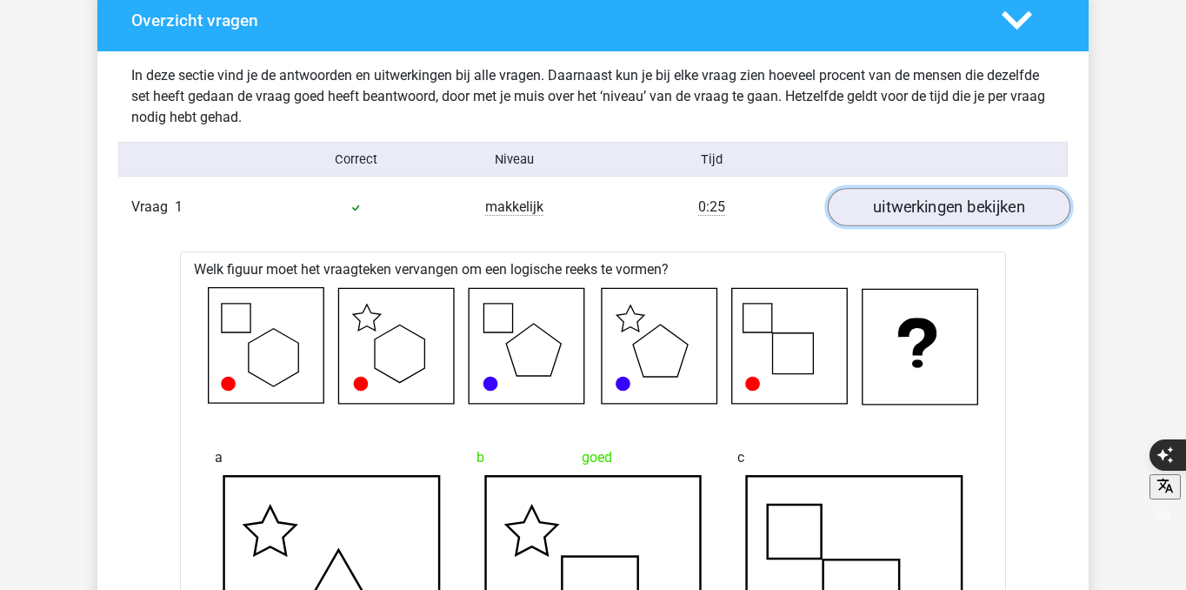
scroll to position [1327, 0]
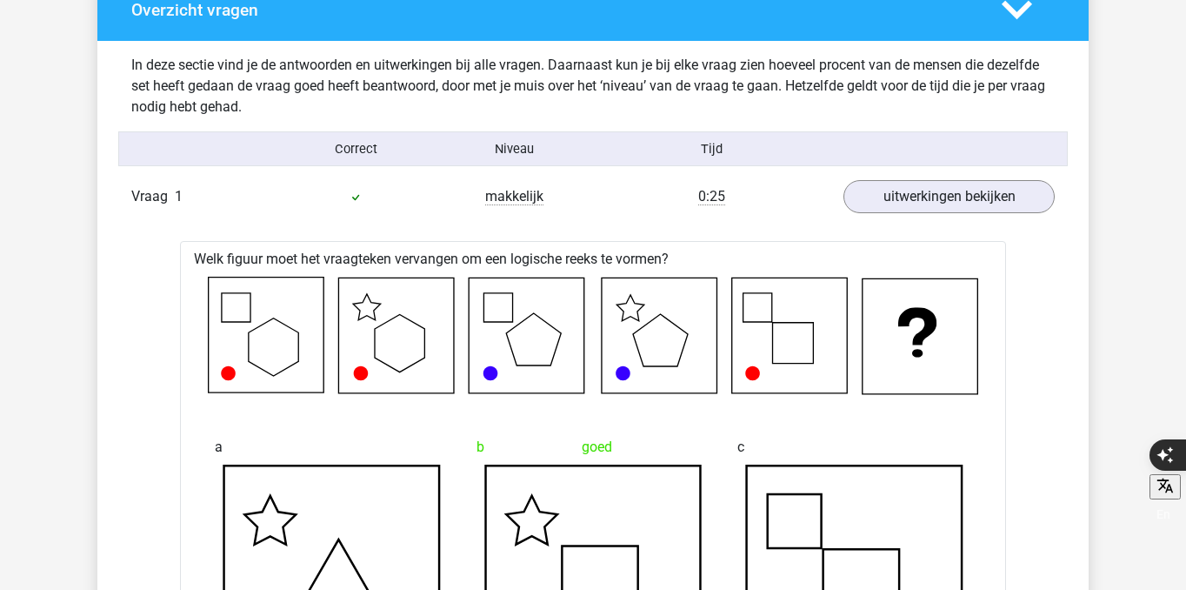
click at [935, 213] on div "Vraag 1 makkelijk 0:25 uitwerkingen bekijken" at bounding box center [593, 196] width 950 height 47
click at [935, 206] on link "uitwerkingen bekijken" at bounding box center [949, 196] width 243 height 38
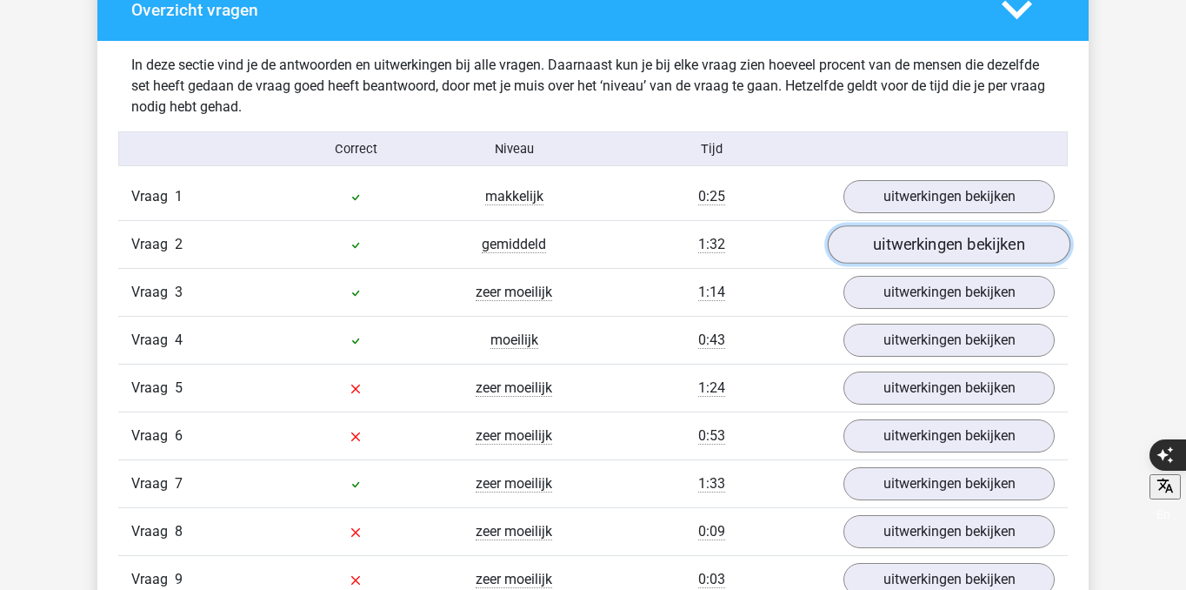
click at [944, 247] on link "uitwerkingen bekijken" at bounding box center [949, 244] width 243 height 38
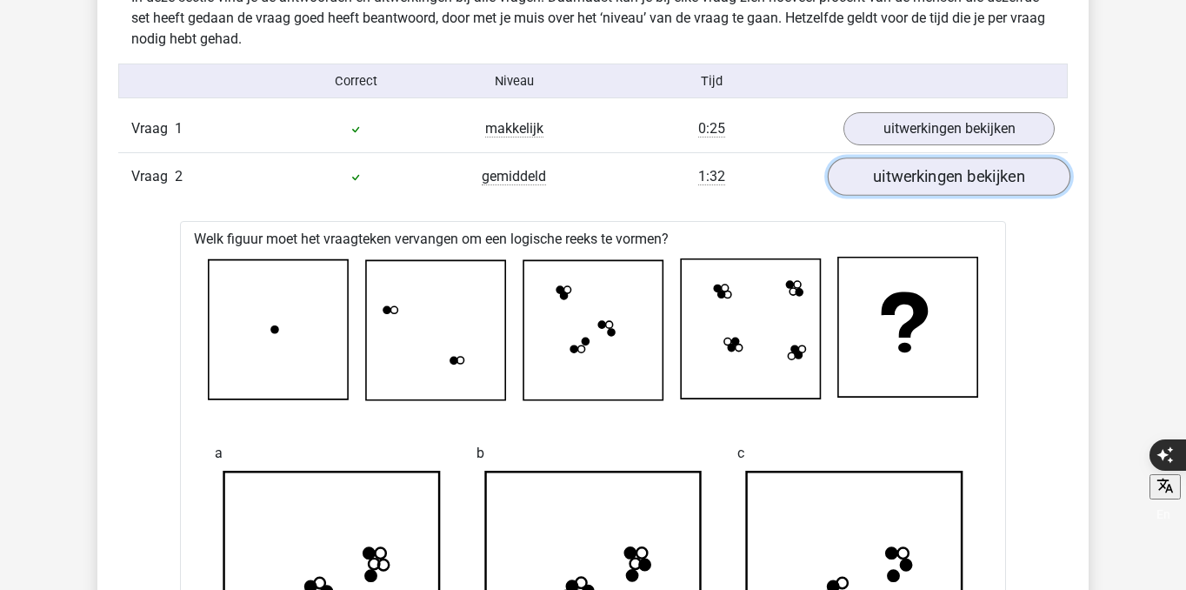
scroll to position [1389, 0]
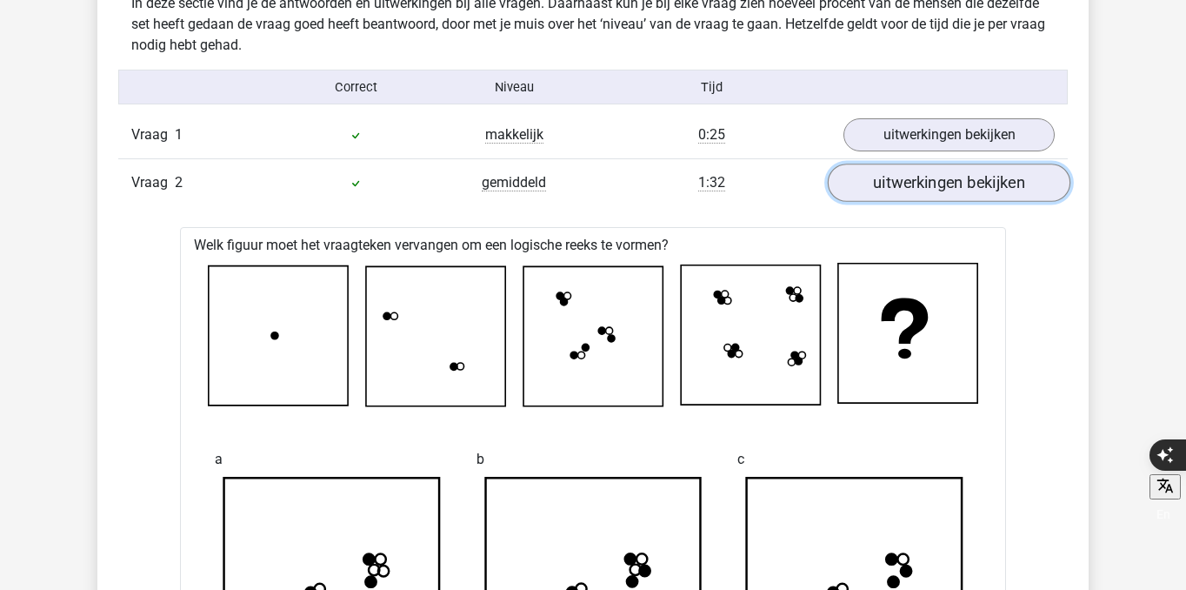
click at [929, 190] on link "uitwerkingen bekijken" at bounding box center [949, 182] width 243 height 38
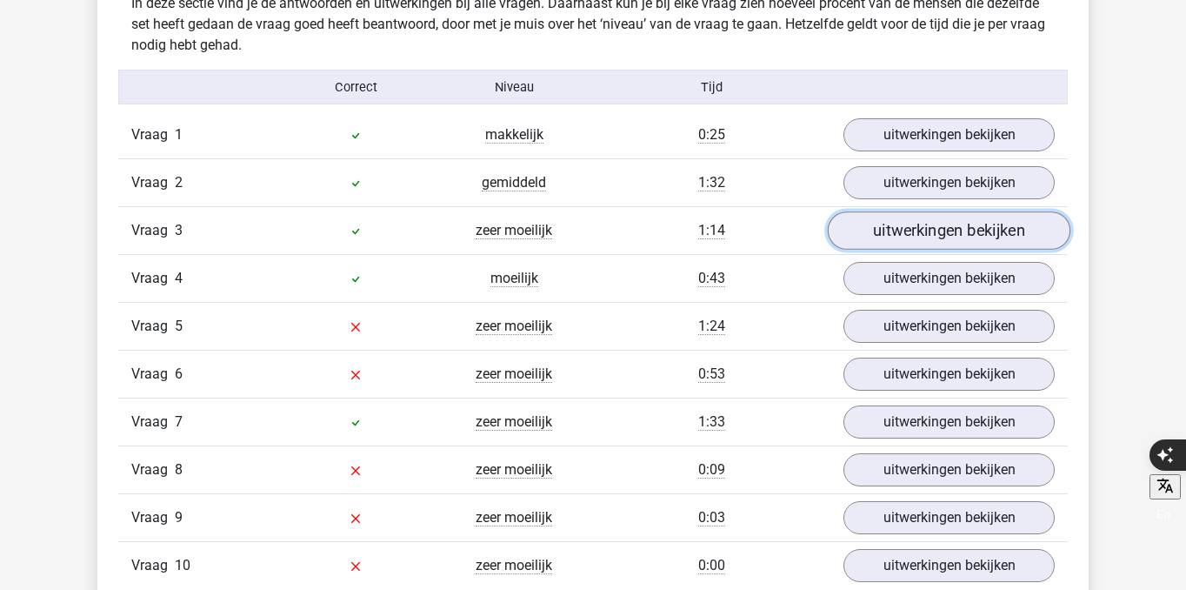
click at [935, 238] on link "uitwerkingen bekijken" at bounding box center [949, 230] width 243 height 38
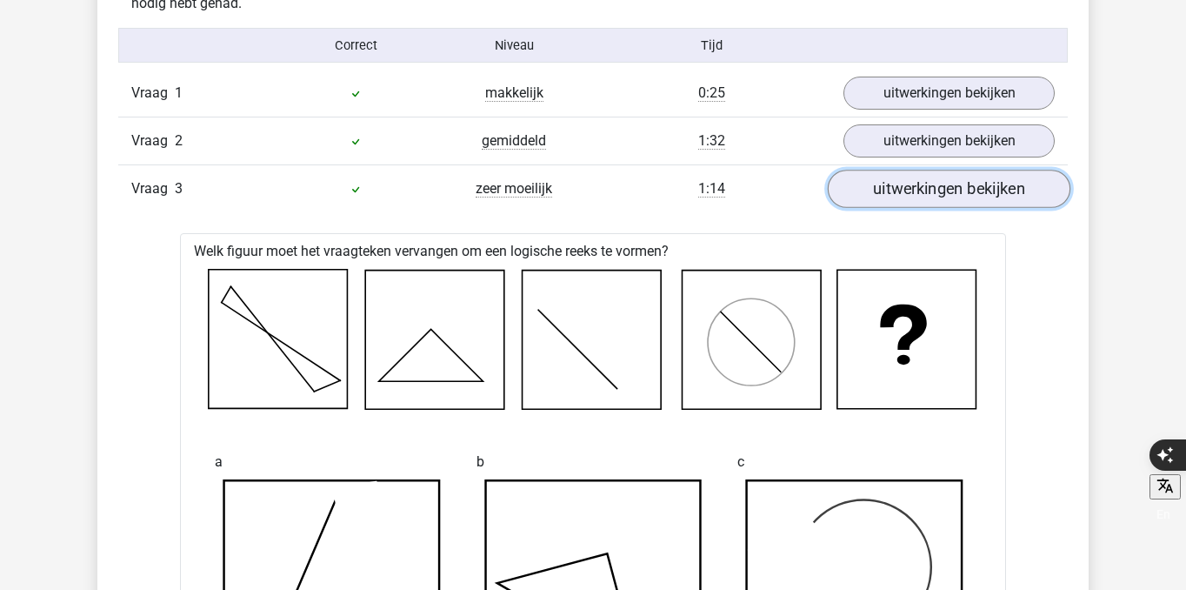
scroll to position [1438, 0]
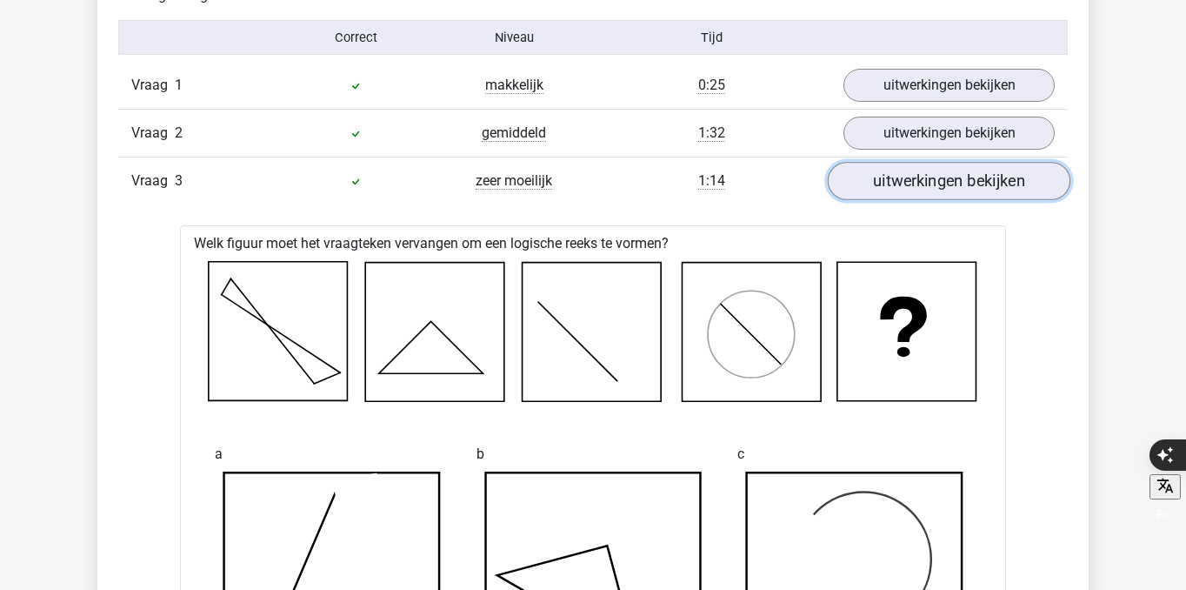
click at [960, 176] on link "uitwerkingen bekijken" at bounding box center [949, 181] width 243 height 38
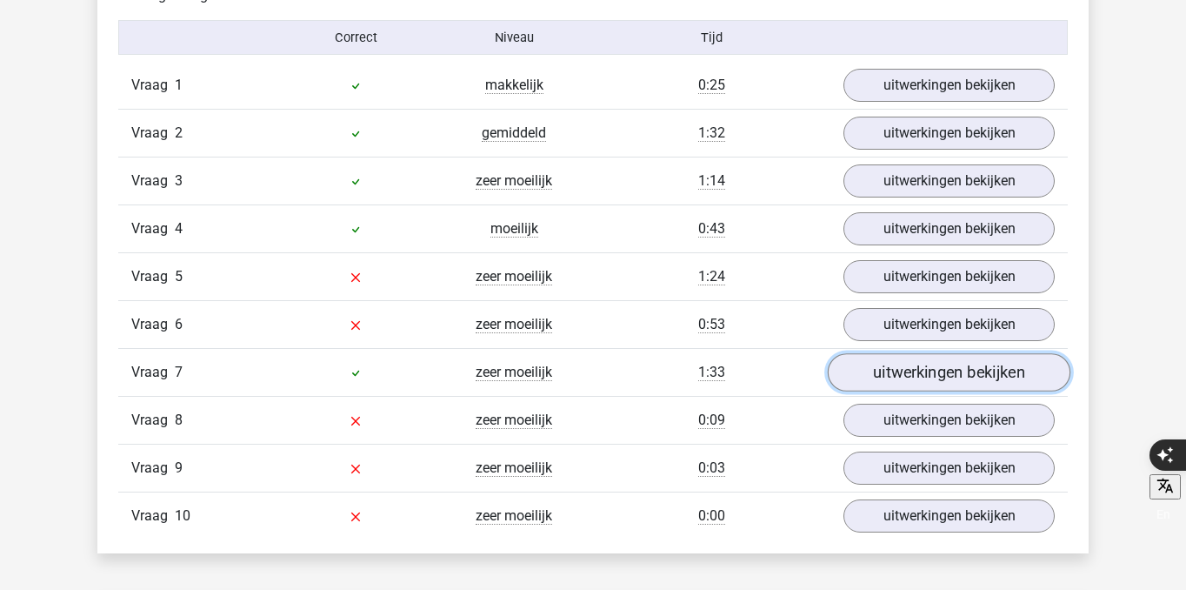
click at [912, 377] on link "uitwerkingen bekijken" at bounding box center [949, 372] width 243 height 38
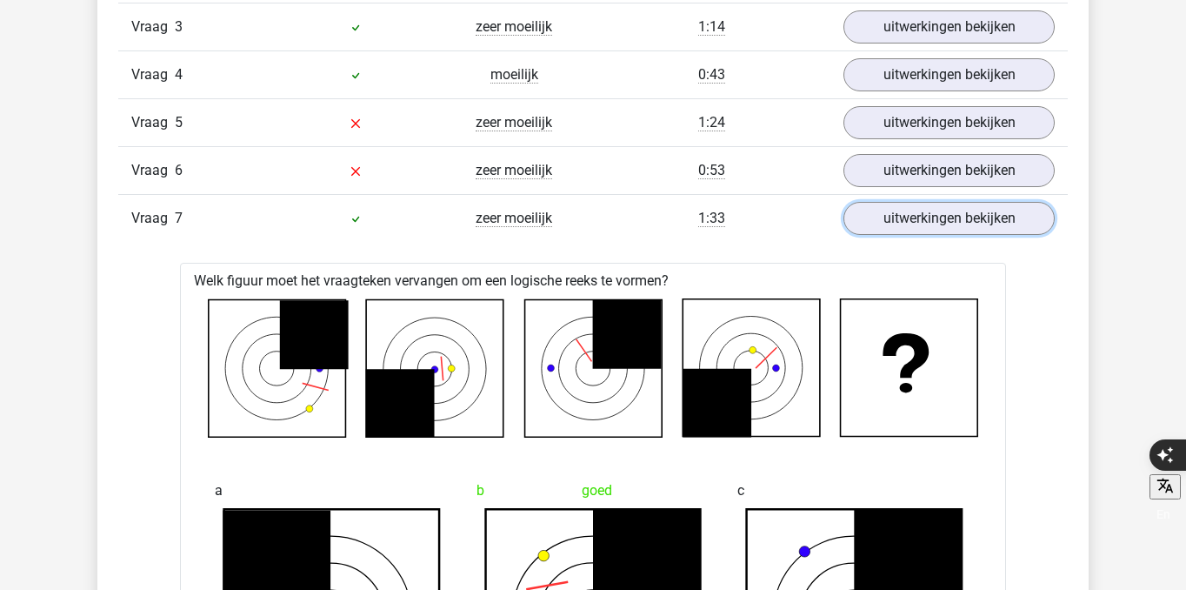
scroll to position [1577, 0]
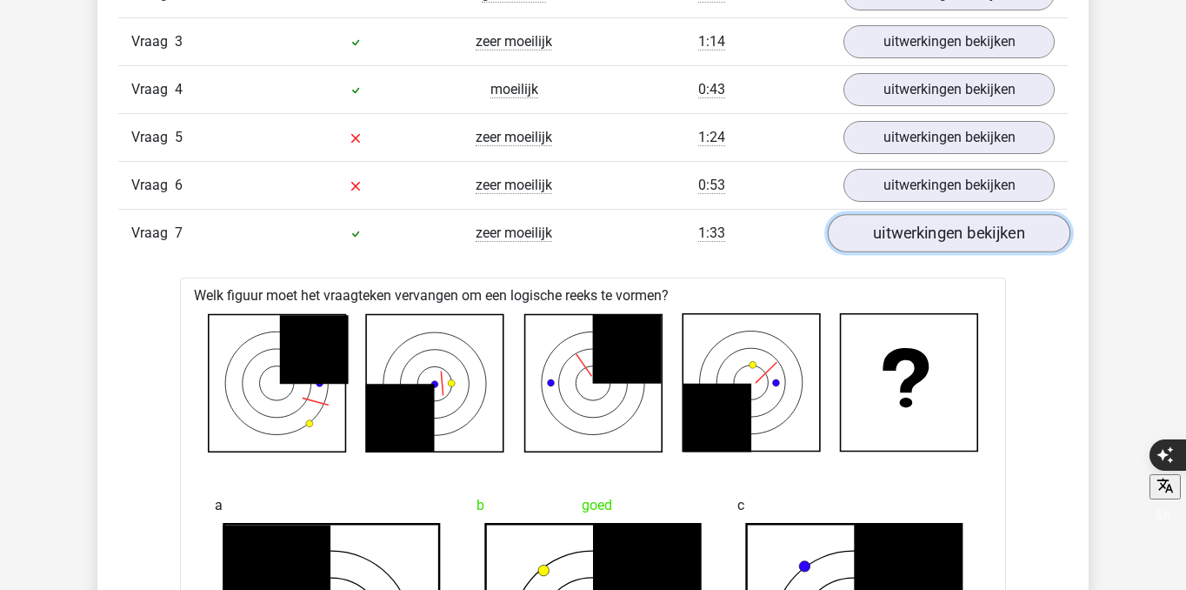
click at [918, 243] on link "uitwerkingen bekijken" at bounding box center [949, 233] width 243 height 38
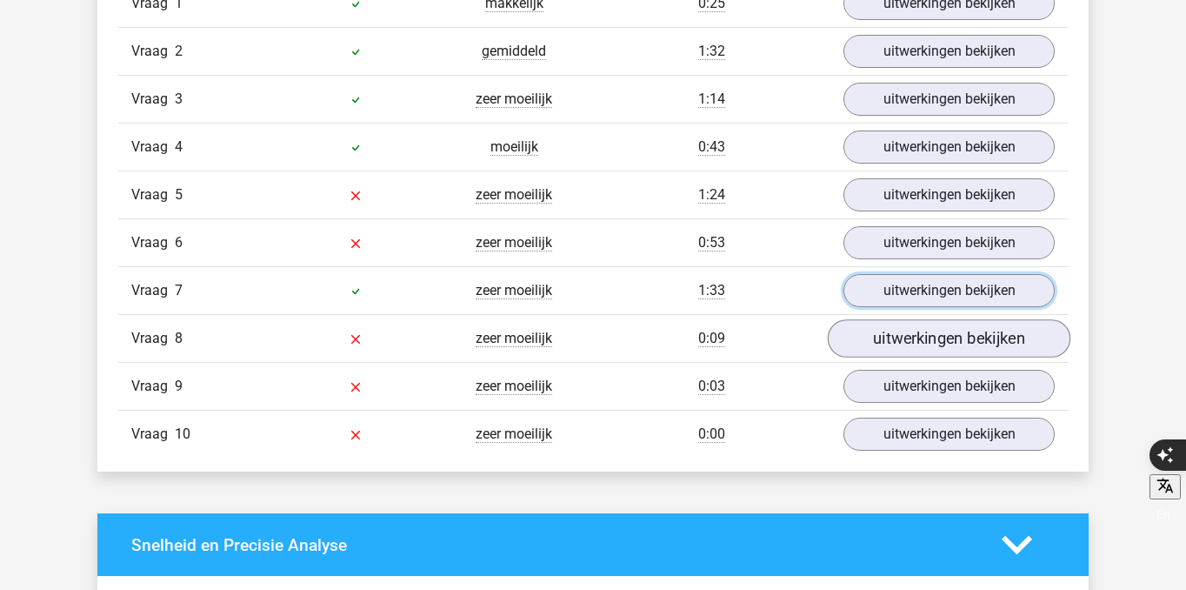
scroll to position [1472, 0]
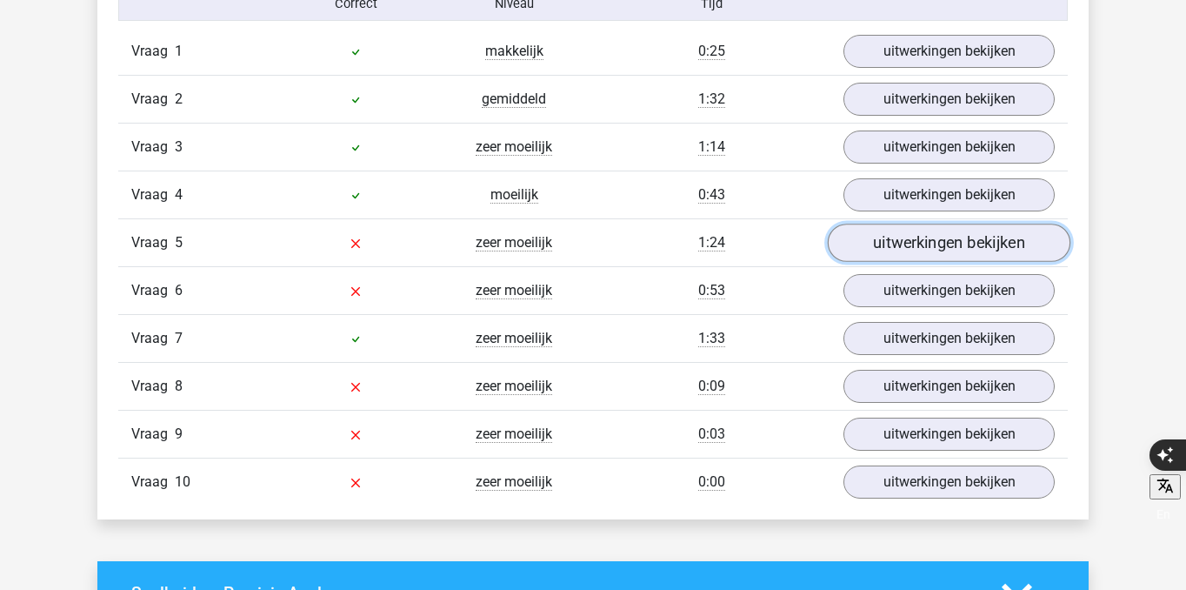
click at [904, 250] on link "uitwerkingen bekijken" at bounding box center [949, 242] width 243 height 38
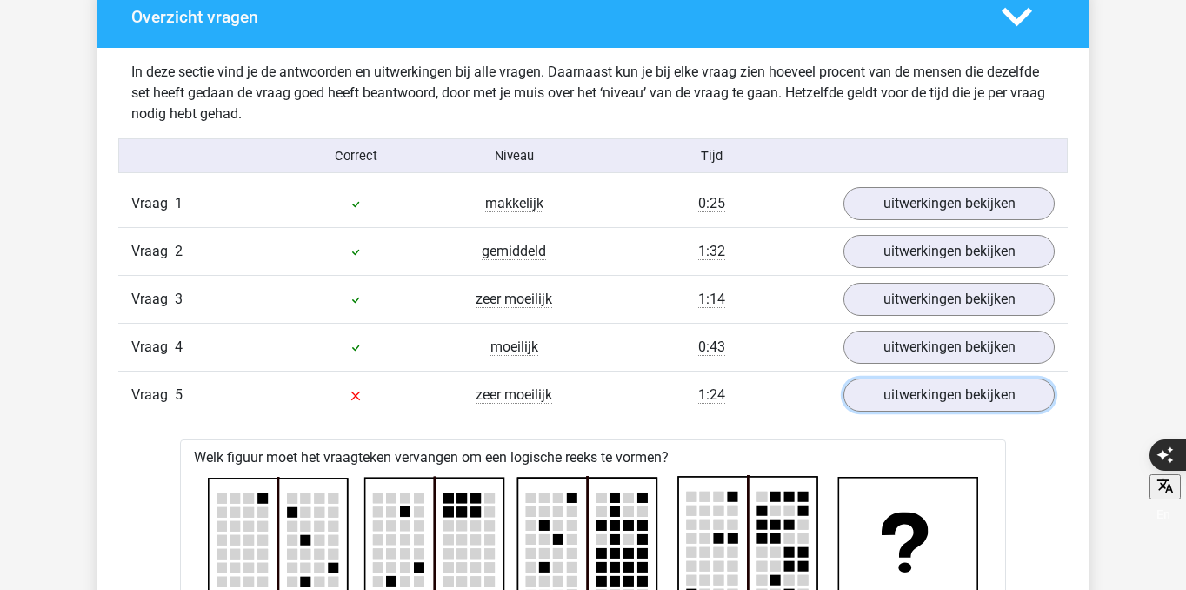
scroll to position [1357, 0]
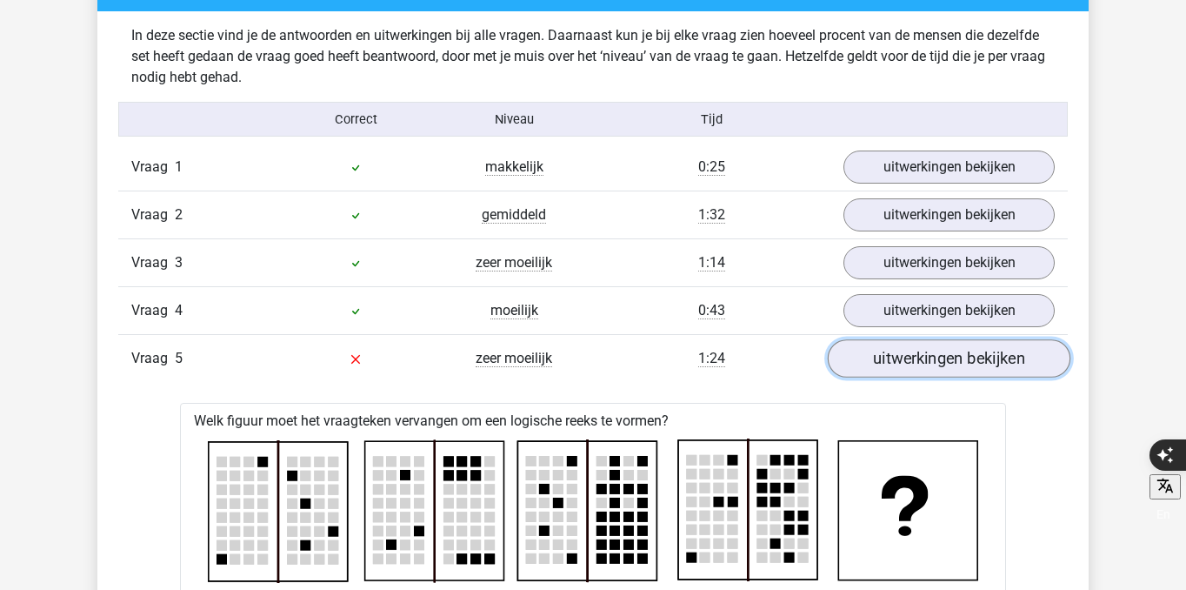
click at [947, 350] on link "uitwerkingen bekijken" at bounding box center [949, 358] width 243 height 38
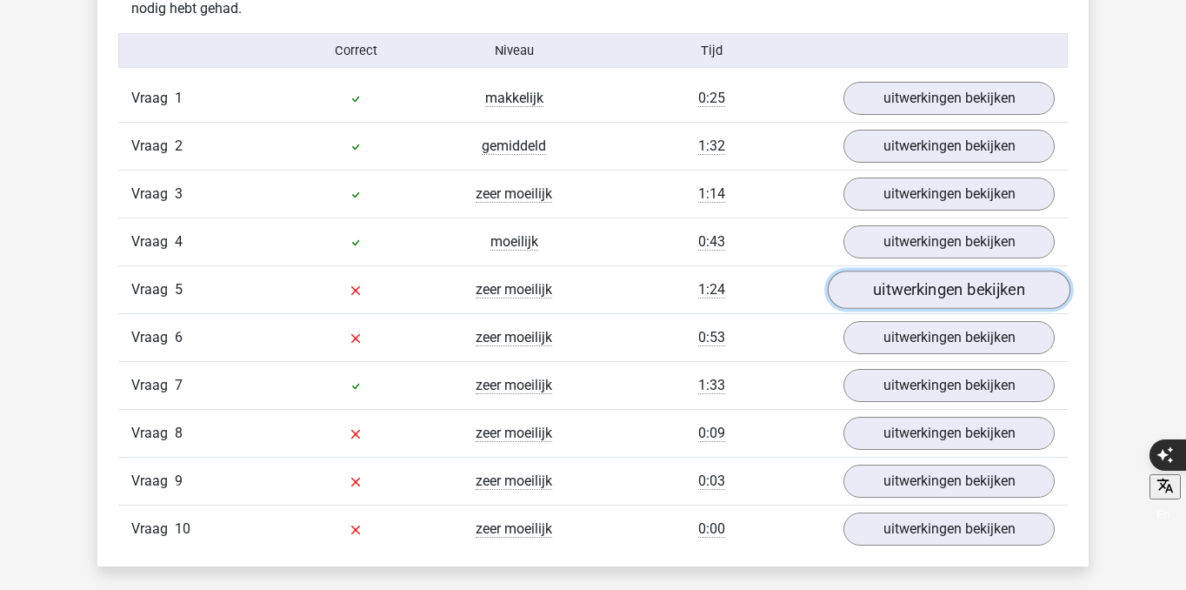
scroll to position [1444, 0]
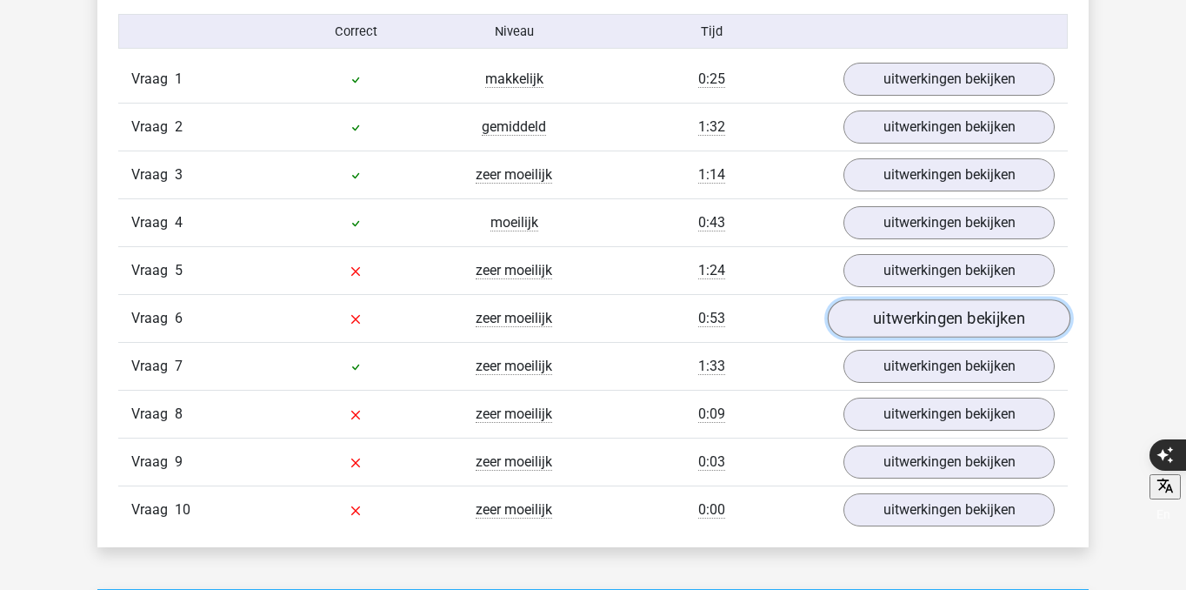
click at [948, 327] on link "uitwerkingen bekijken" at bounding box center [949, 318] width 243 height 38
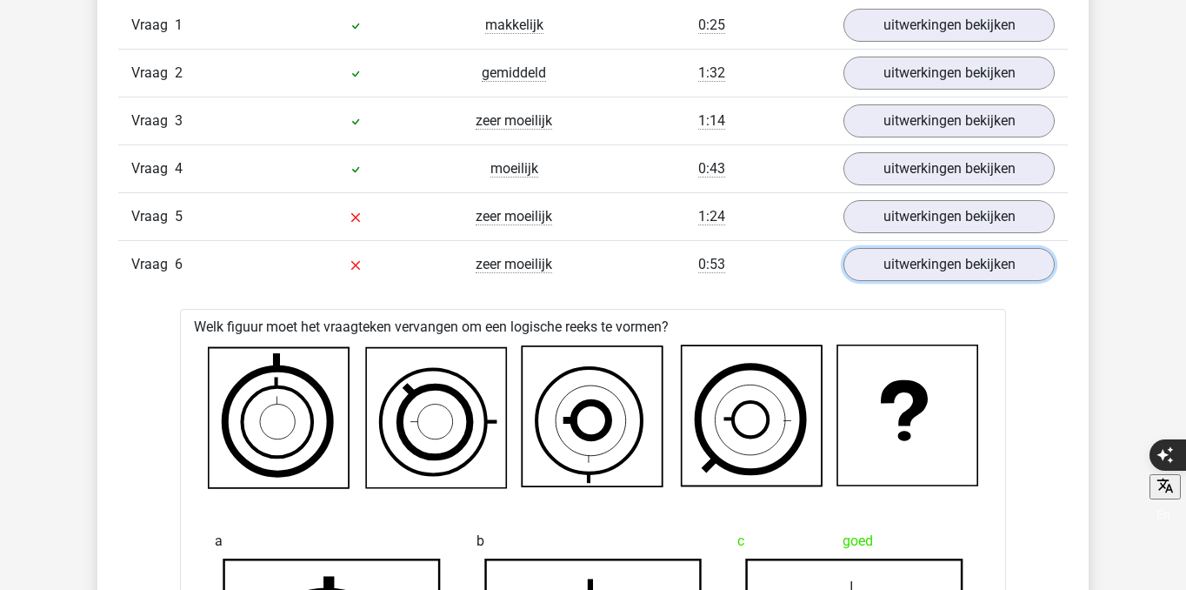
scroll to position [1490, 0]
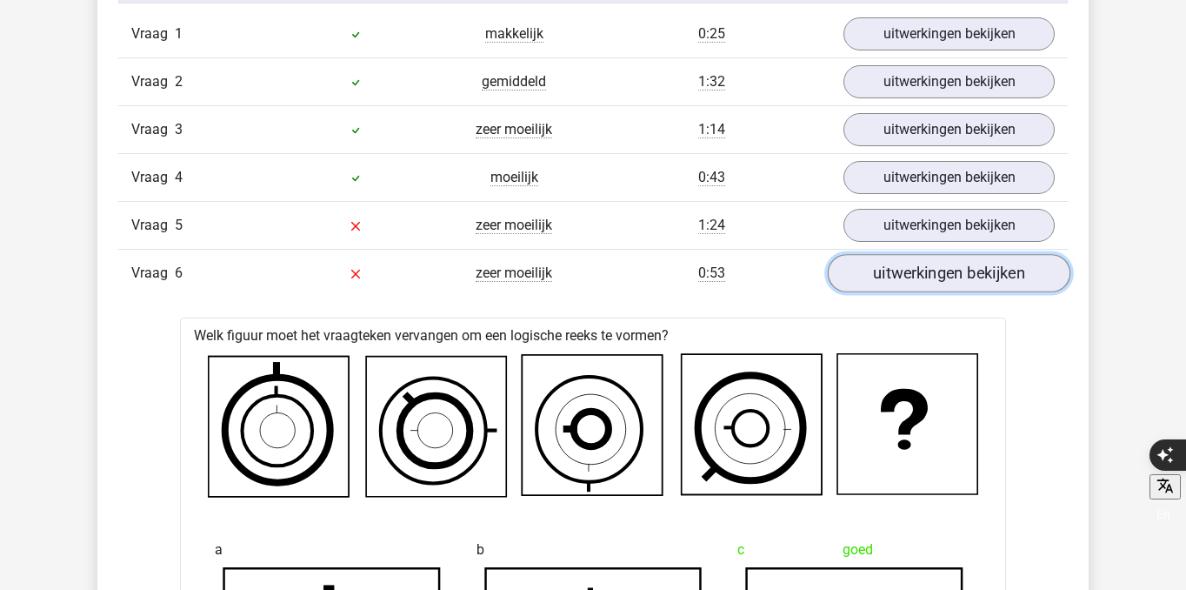
click at [973, 274] on link "uitwerkingen bekijken" at bounding box center [949, 273] width 243 height 38
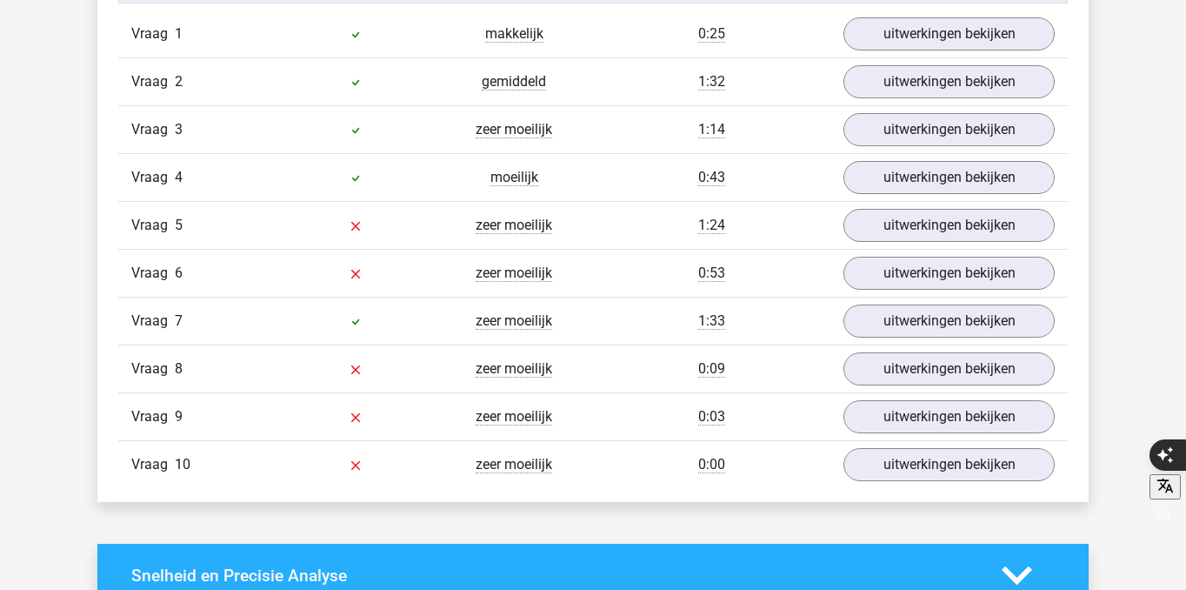
click at [915, 341] on div "Vraag 7 zeer moeilijk 1:33 uitwerkingen bekijken" at bounding box center [593, 321] width 950 height 48
click at [916, 323] on link "uitwerkingen bekijken" at bounding box center [949, 321] width 243 height 38
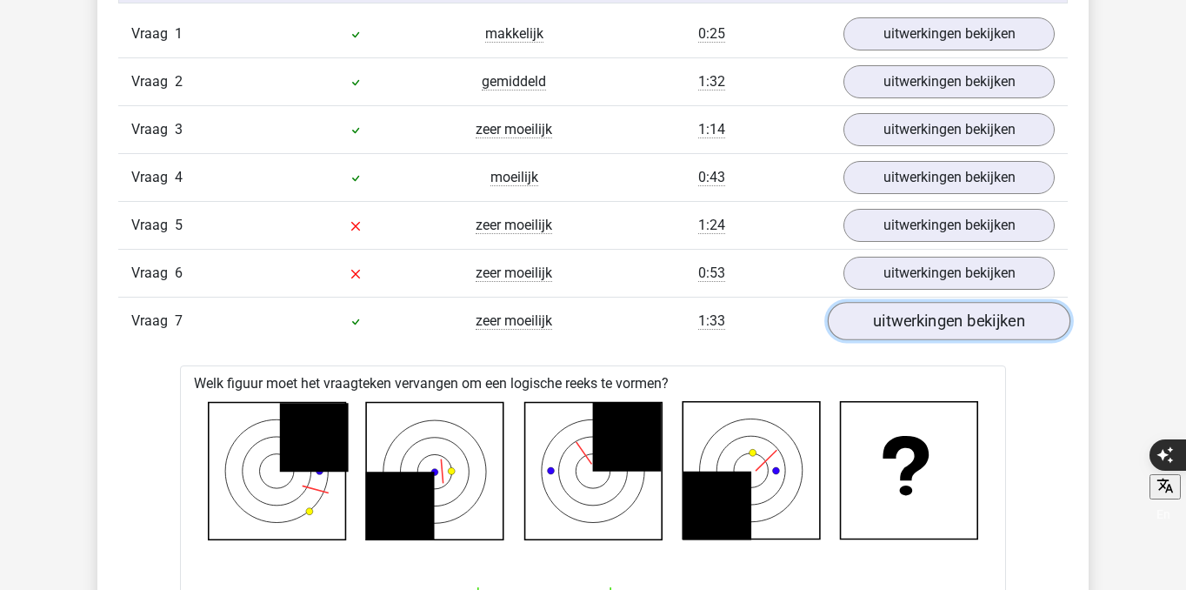
scroll to position [1529, 0]
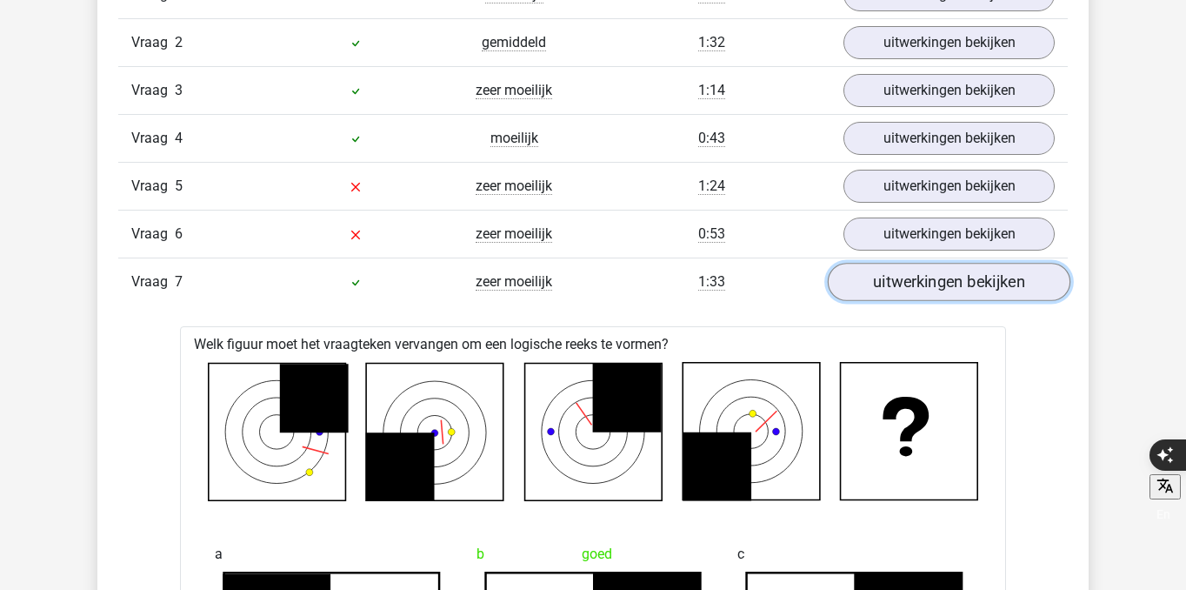
click at [910, 265] on link "uitwerkingen bekijken" at bounding box center [949, 282] width 243 height 38
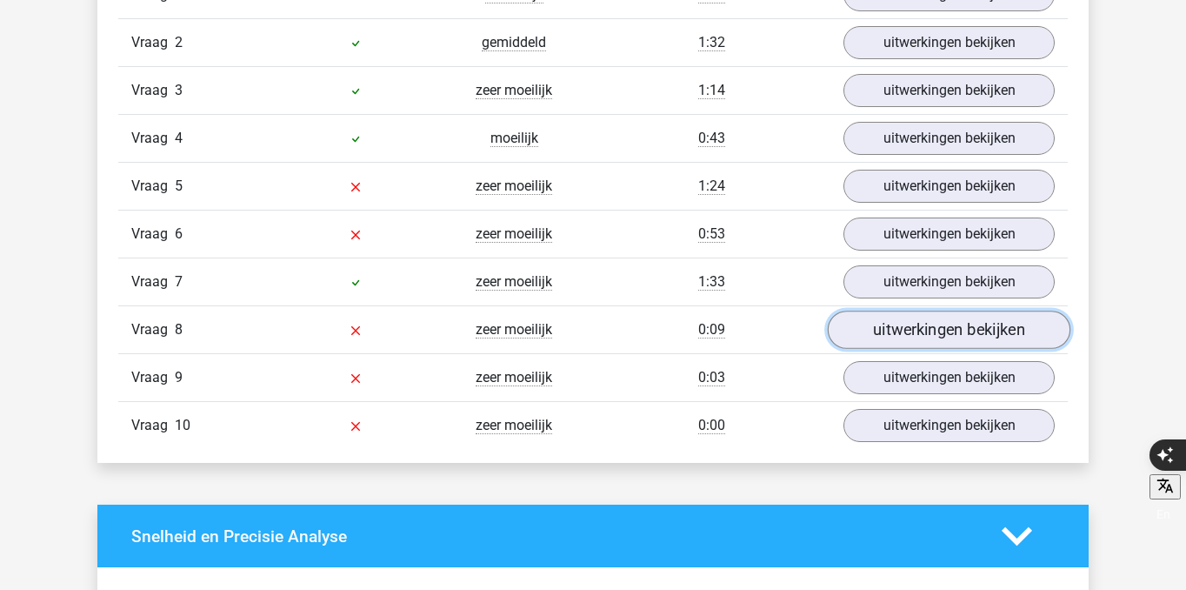
click at [917, 333] on link "uitwerkingen bekijken" at bounding box center [949, 329] width 243 height 38
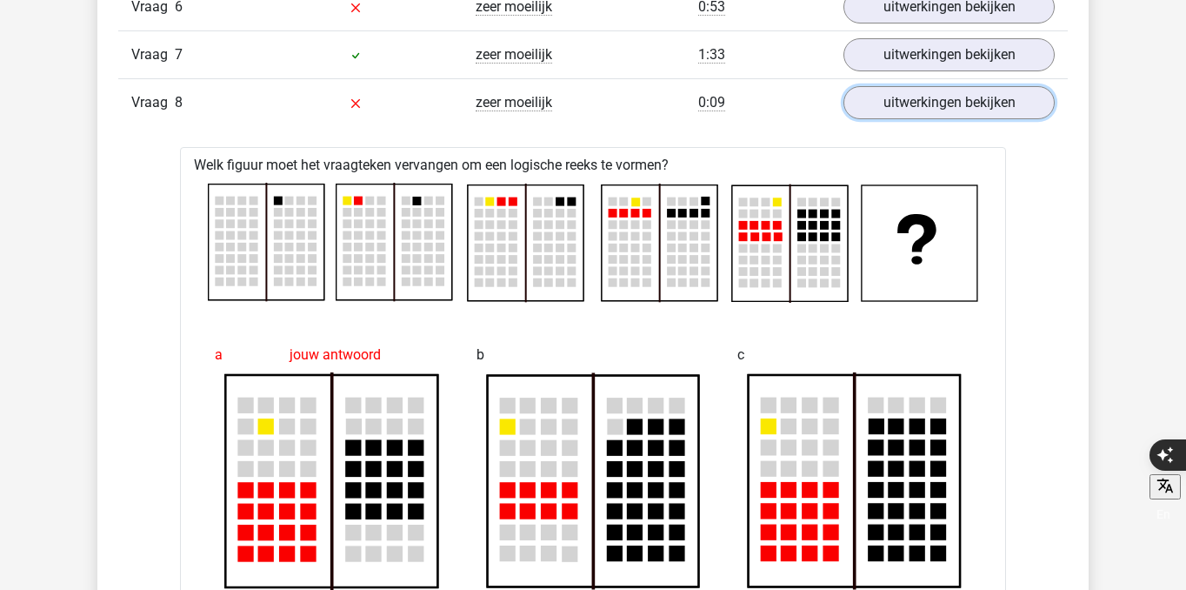
scroll to position [1750, 0]
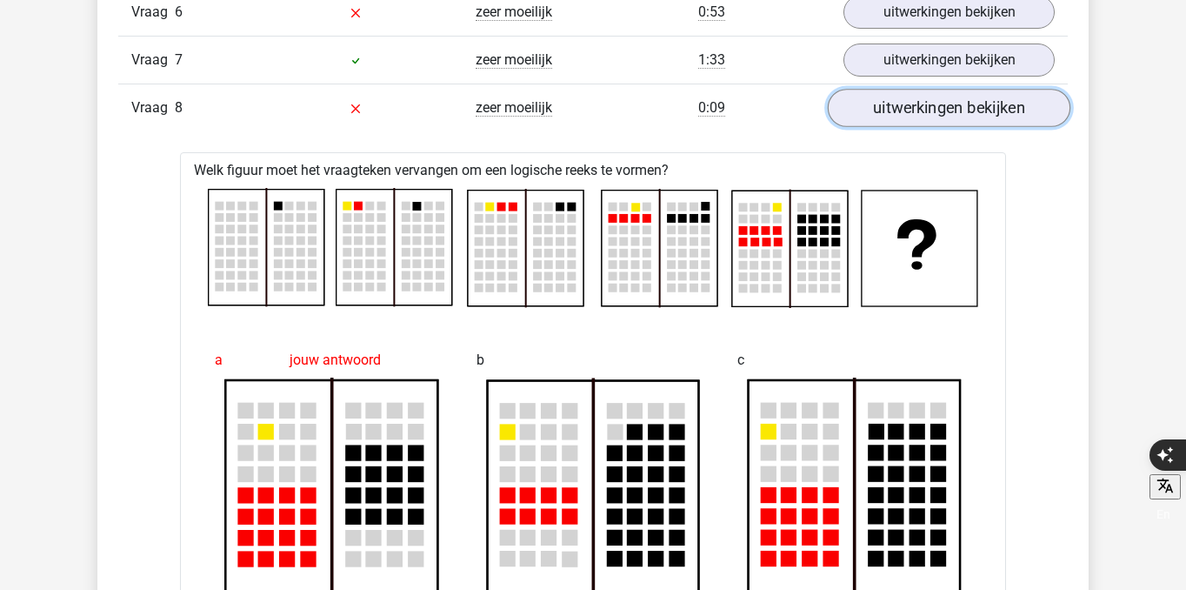
click at [944, 96] on link "uitwerkingen bekijken" at bounding box center [949, 108] width 243 height 38
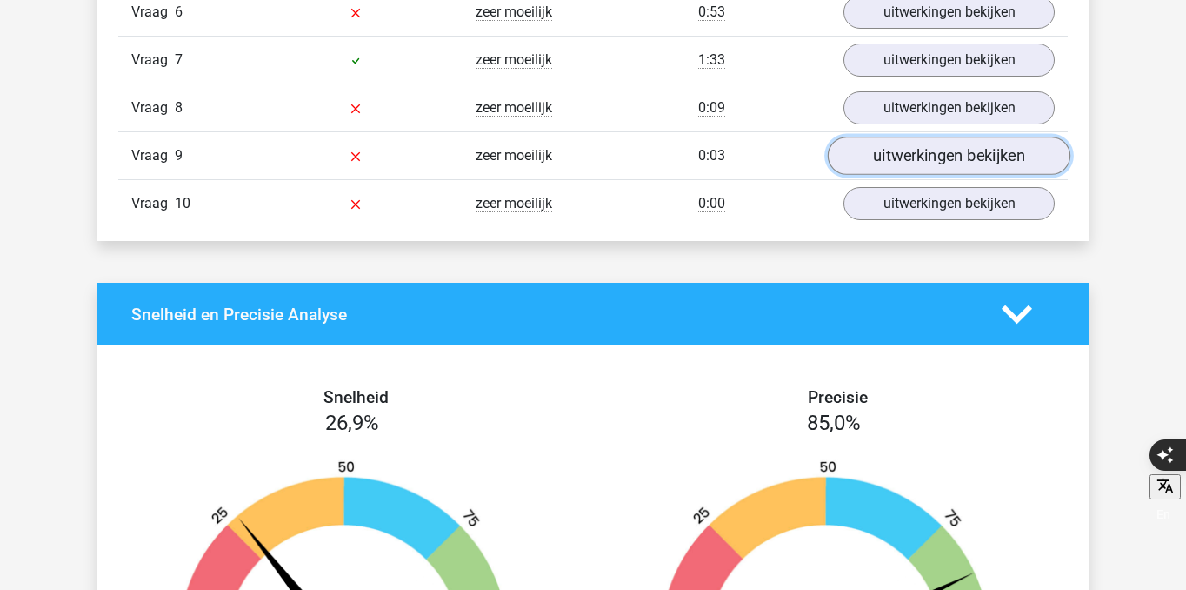
click at [908, 161] on link "uitwerkingen bekijken" at bounding box center [949, 156] width 243 height 38
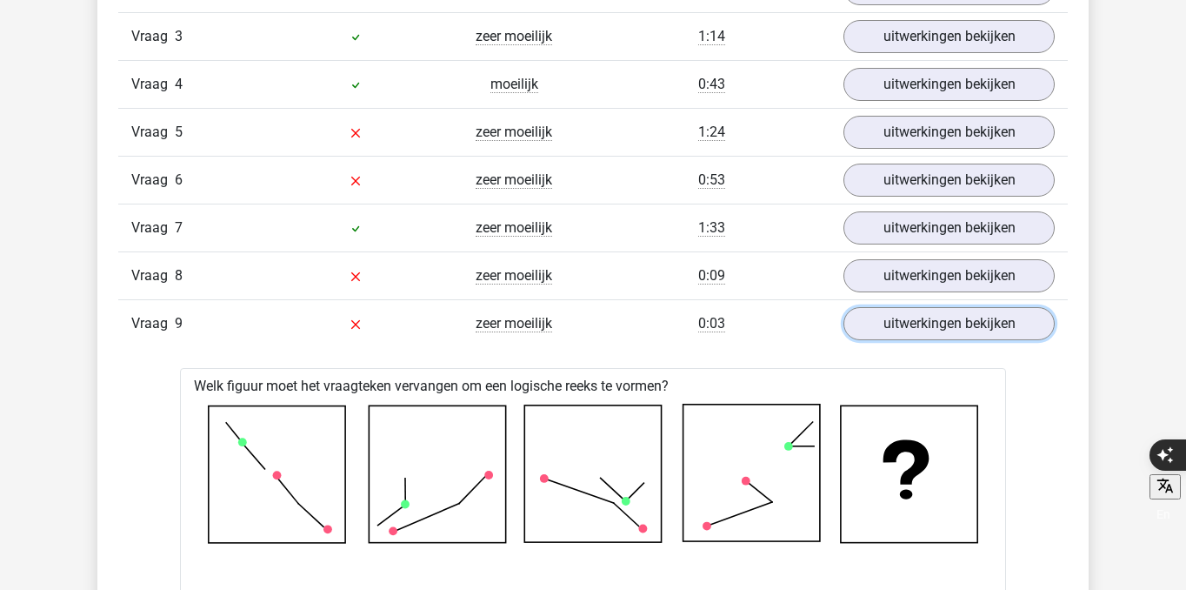
scroll to position [1579, 0]
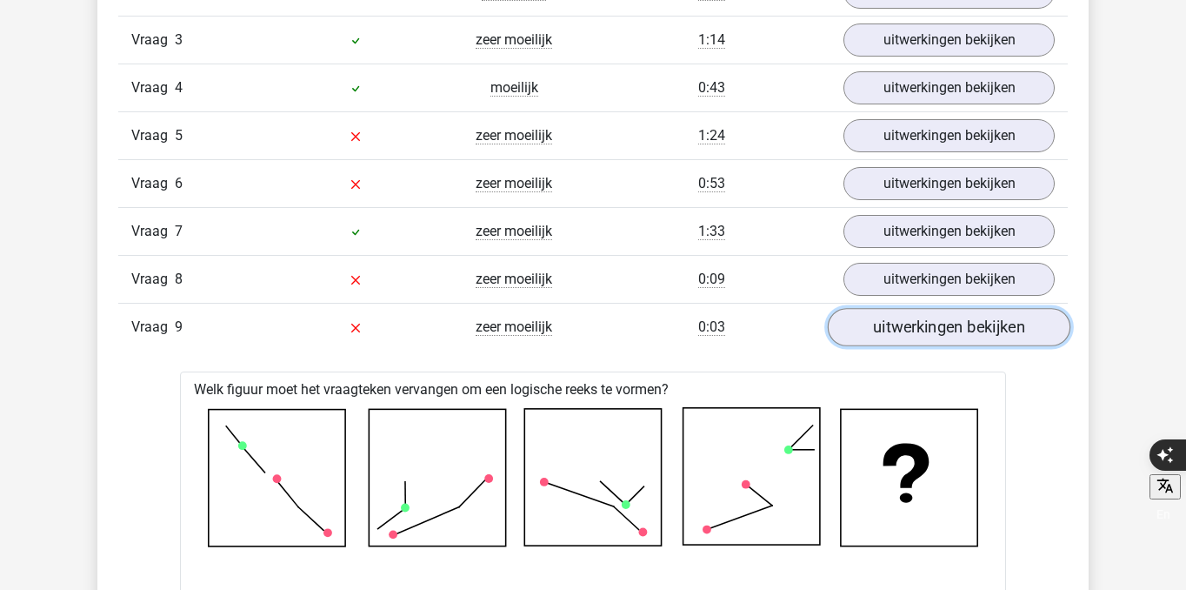
click at [966, 319] on link "uitwerkingen bekijken" at bounding box center [949, 327] width 243 height 38
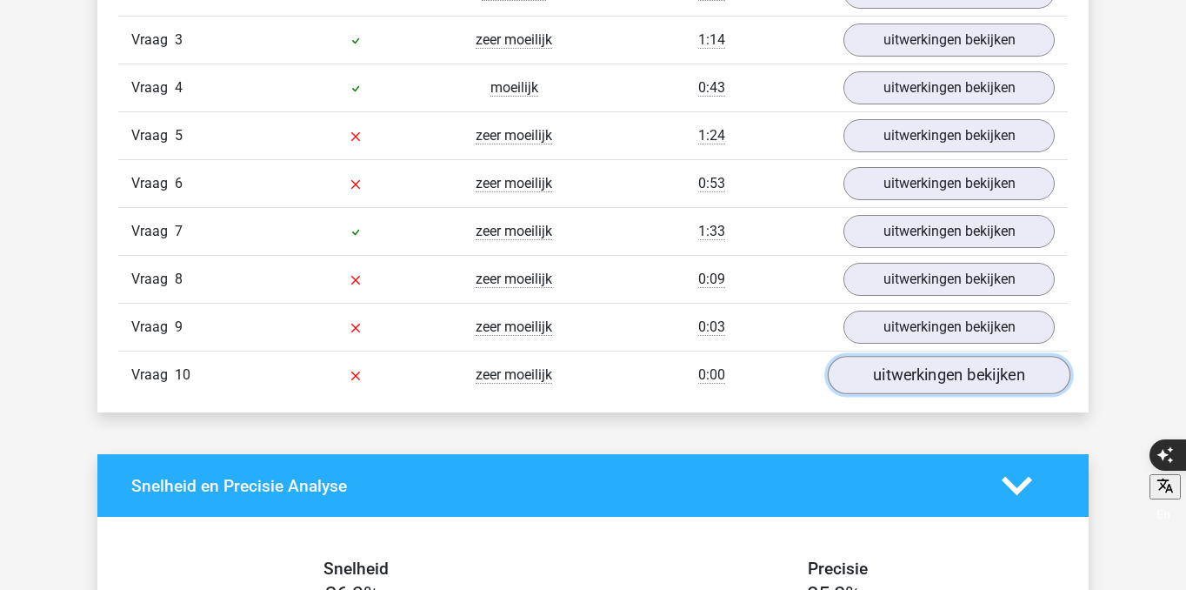
click at [897, 372] on link "uitwerkingen bekijken" at bounding box center [949, 375] width 243 height 38
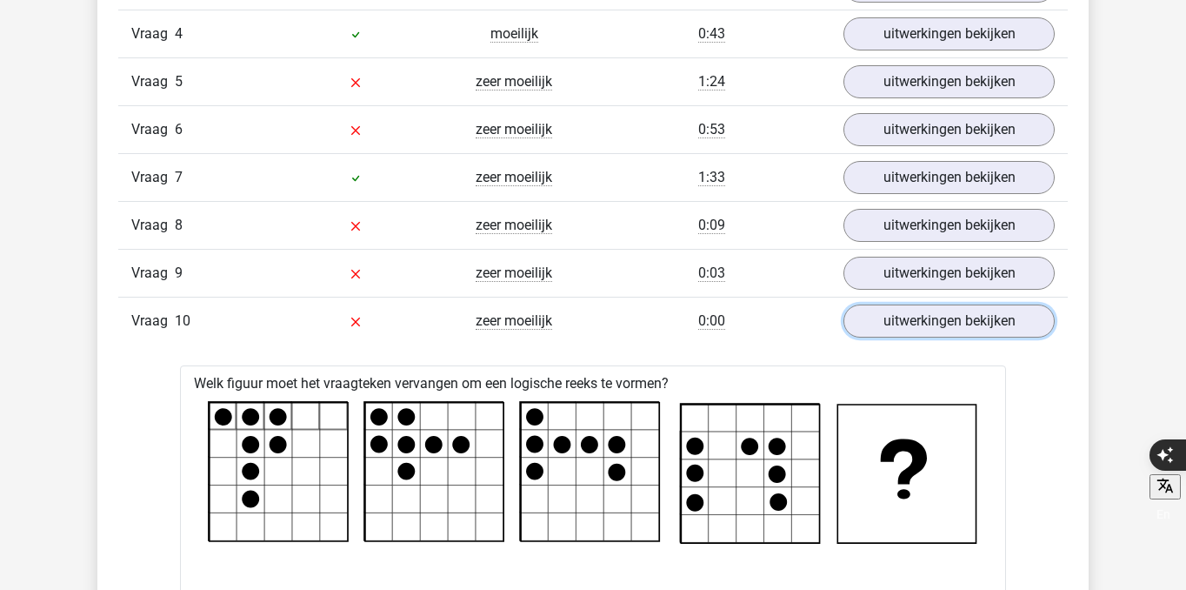
scroll to position [1634, 0]
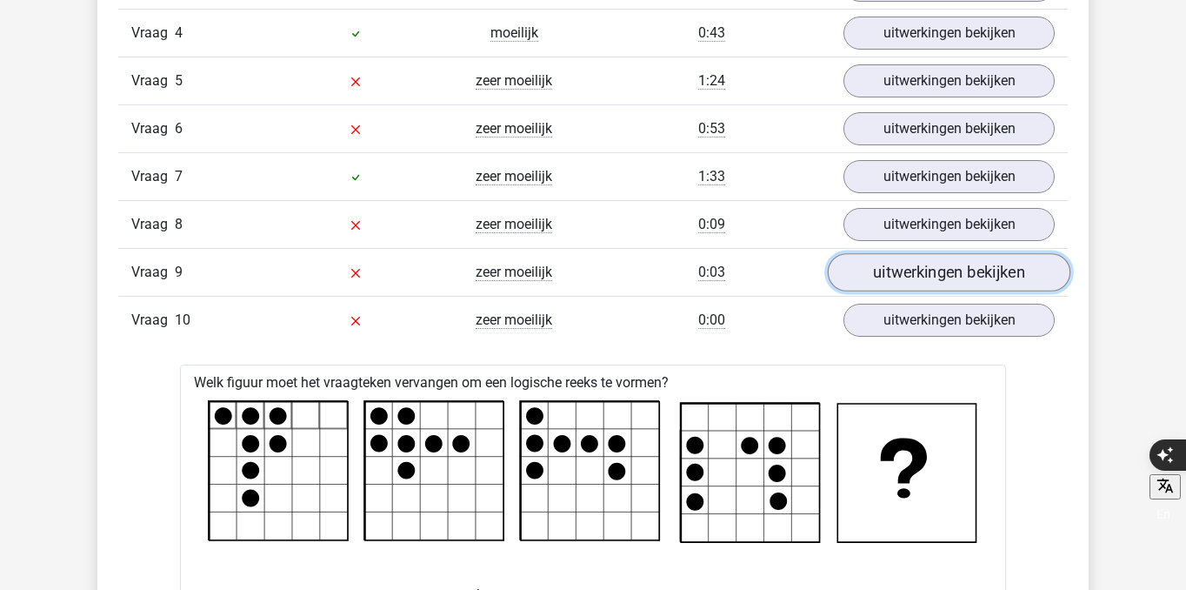
click at [887, 277] on link "uitwerkingen bekijken" at bounding box center [949, 272] width 243 height 38
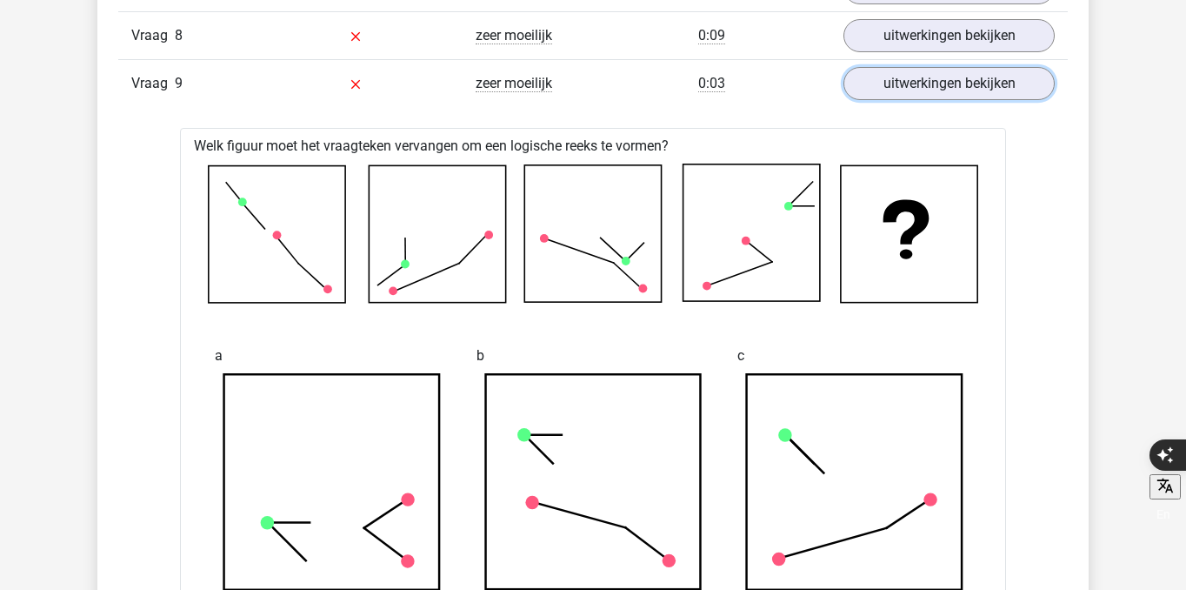
scroll to position [1811, 0]
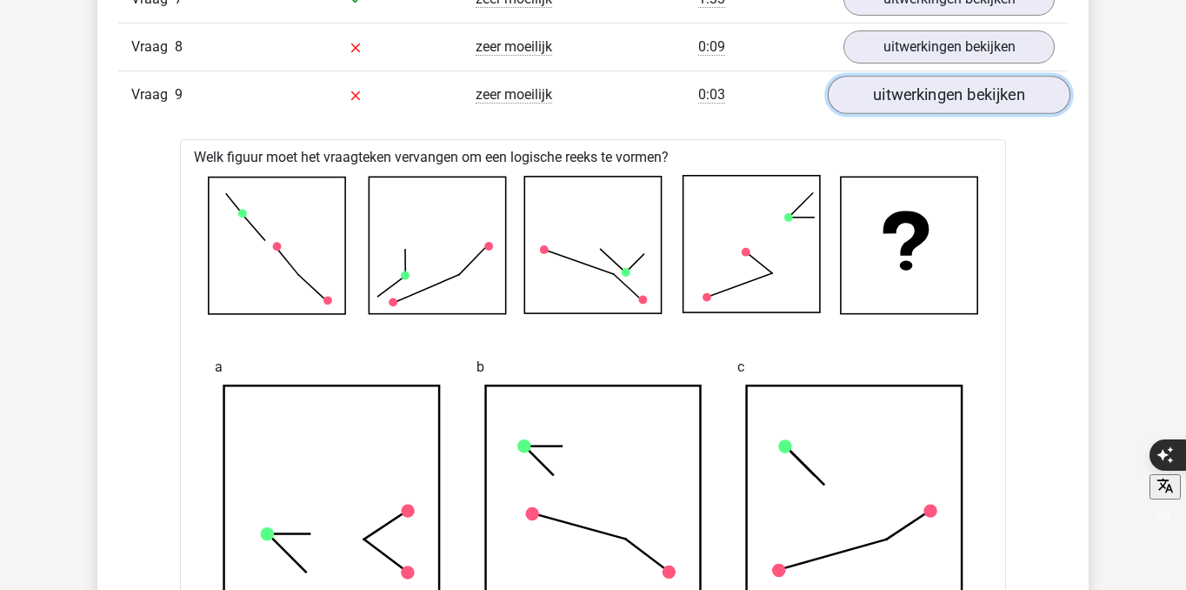
click at [885, 93] on link "uitwerkingen bekijken" at bounding box center [949, 95] width 243 height 38
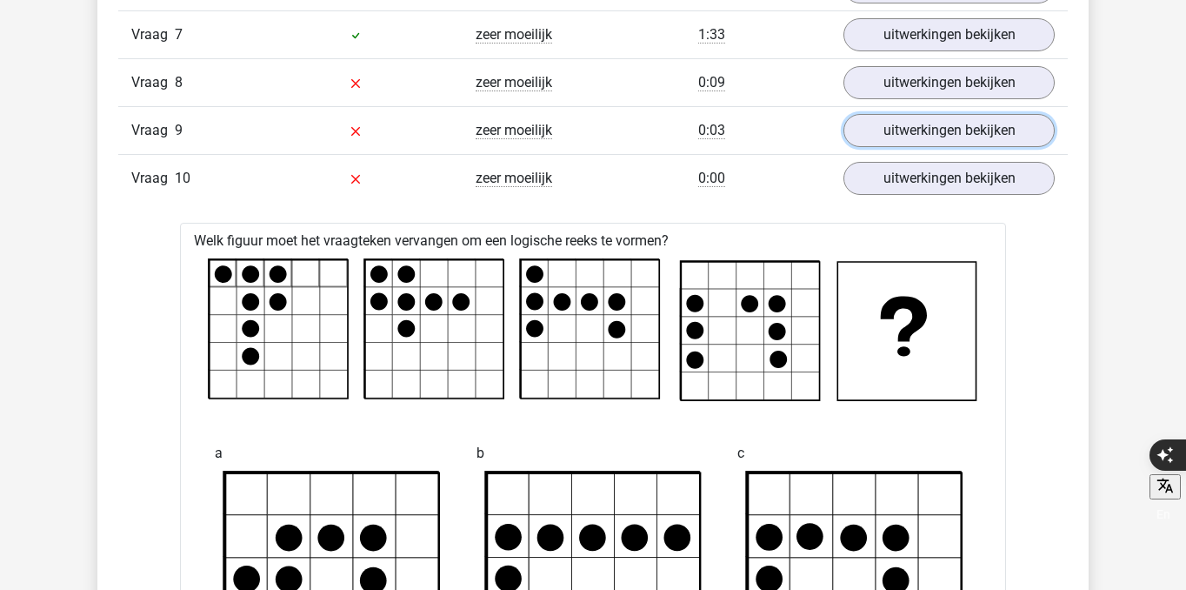
scroll to position [1769, 0]
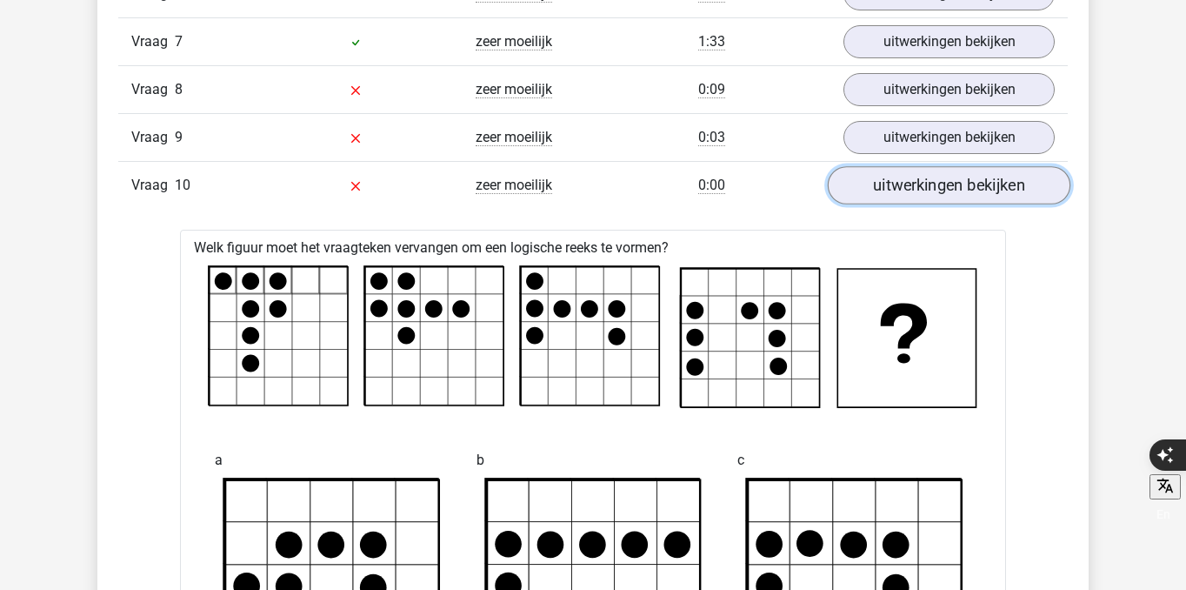
click at [984, 189] on link "uitwerkingen bekijken" at bounding box center [949, 185] width 243 height 38
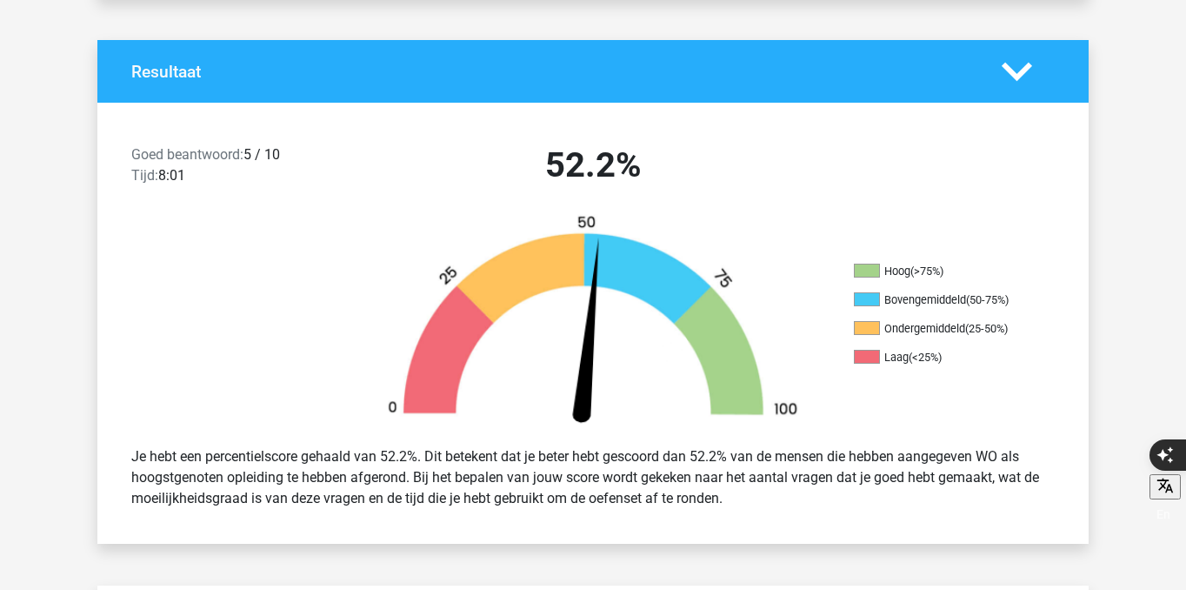
scroll to position [330, 0]
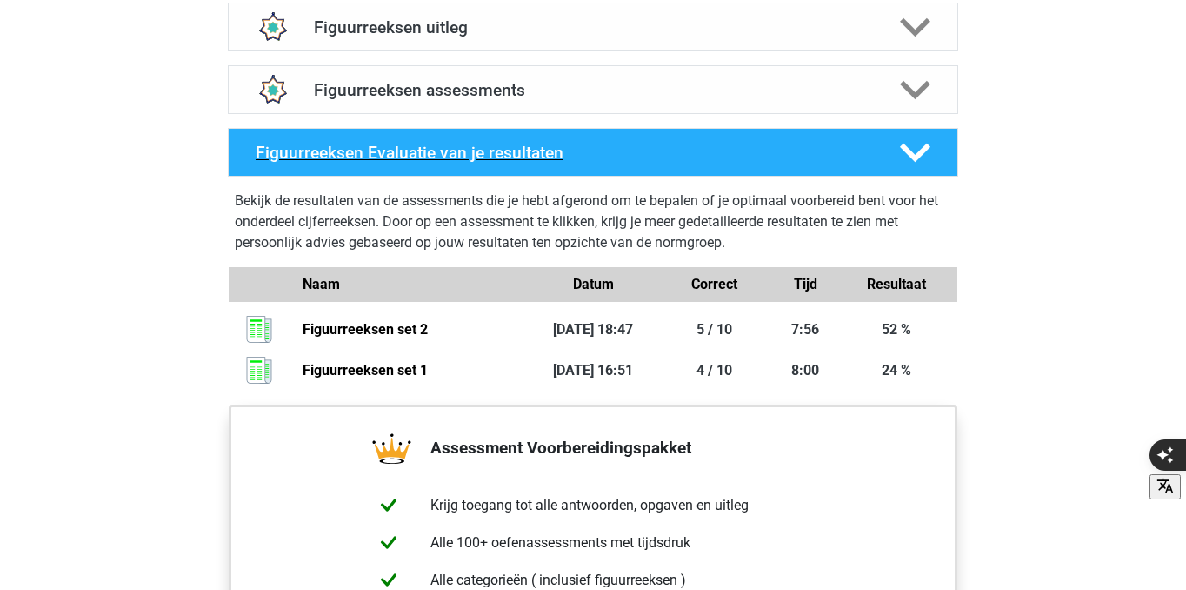
scroll to position [1051, 0]
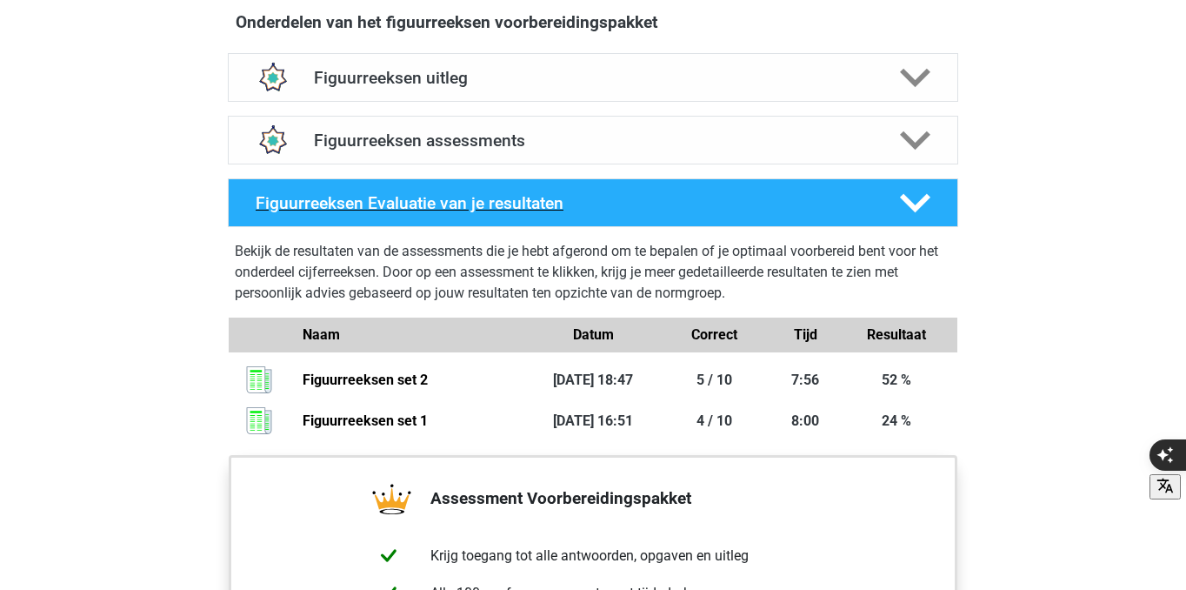
click at [898, 201] on div at bounding box center [914, 203] width 58 height 30
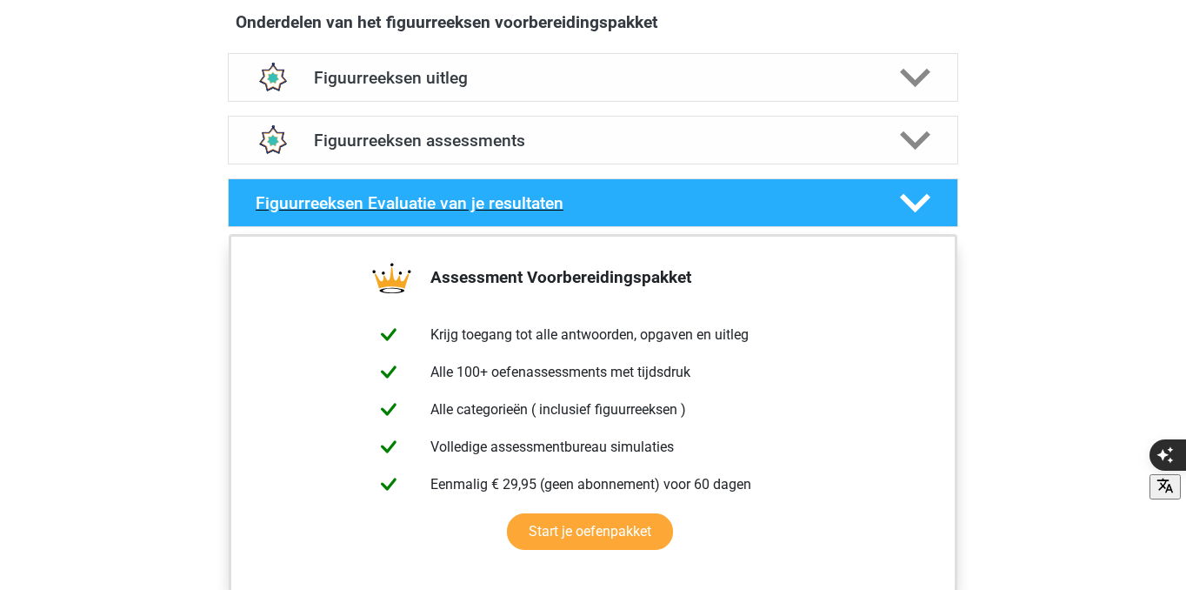
click at [898, 201] on div at bounding box center [914, 203] width 58 height 30
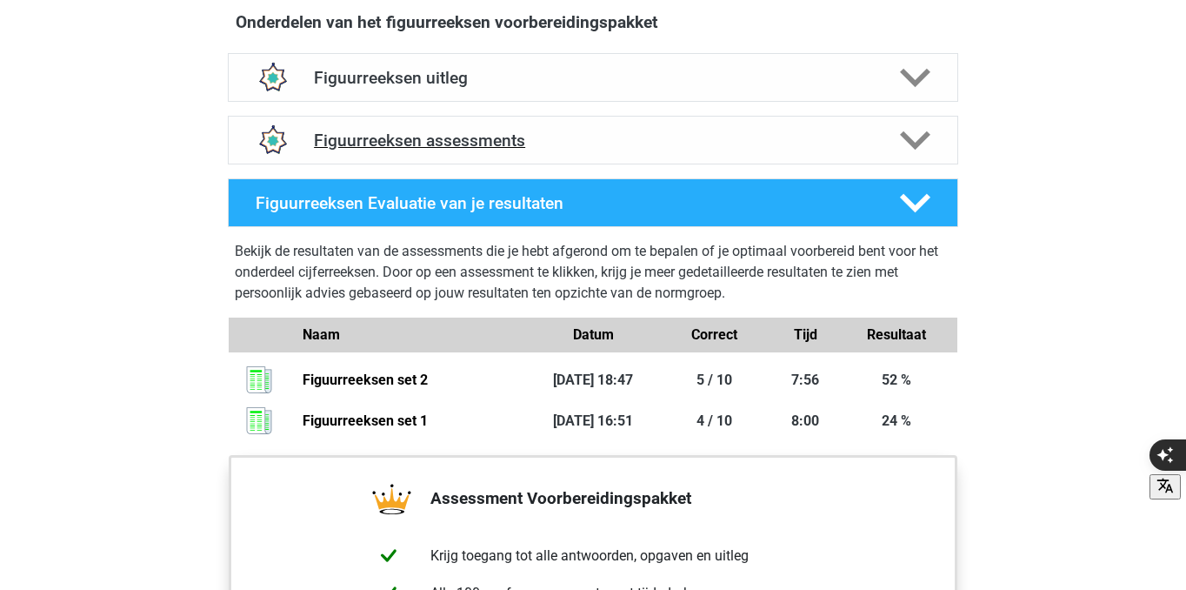
click at [894, 145] on div at bounding box center [914, 140] width 58 height 30
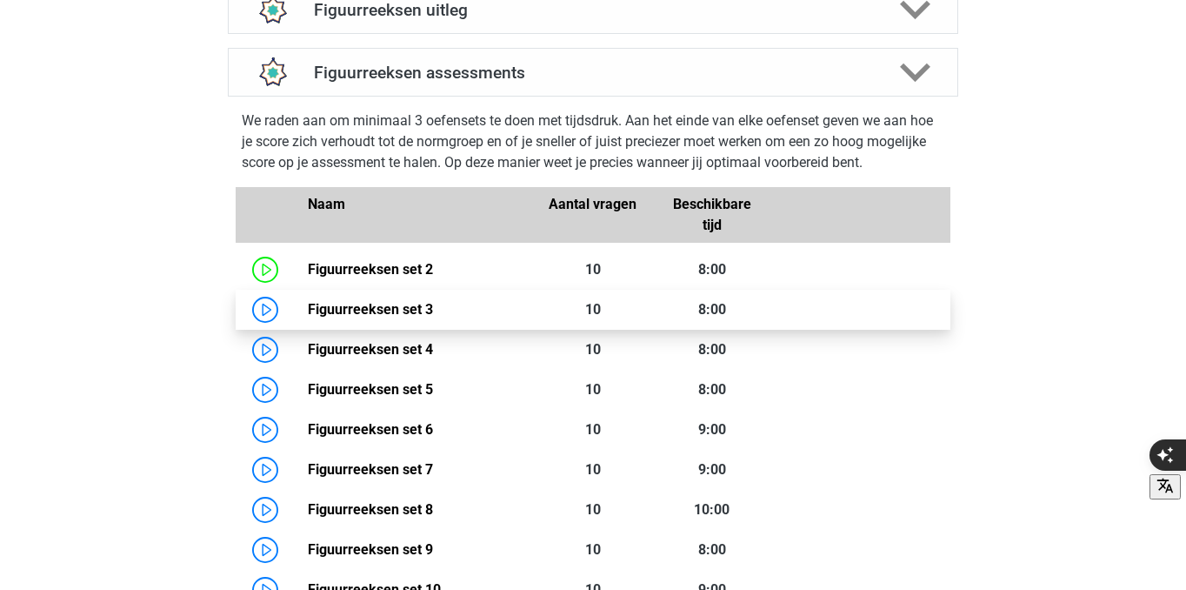
scroll to position [1121, 0]
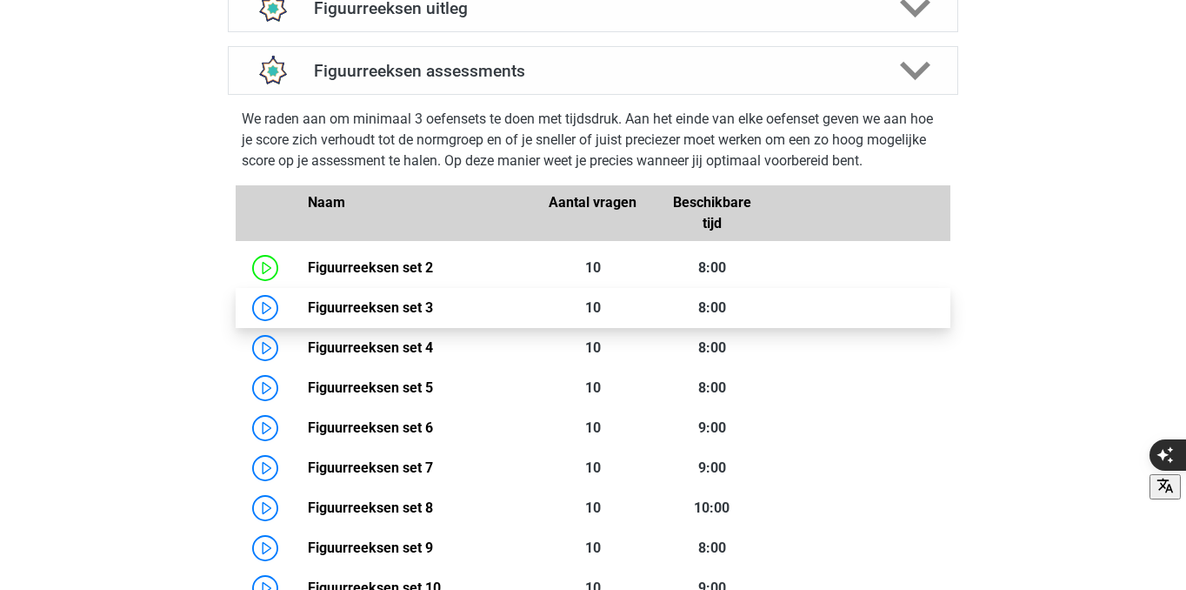
click at [417, 303] on link "Figuurreeksen set 3" at bounding box center [370, 307] width 125 height 17
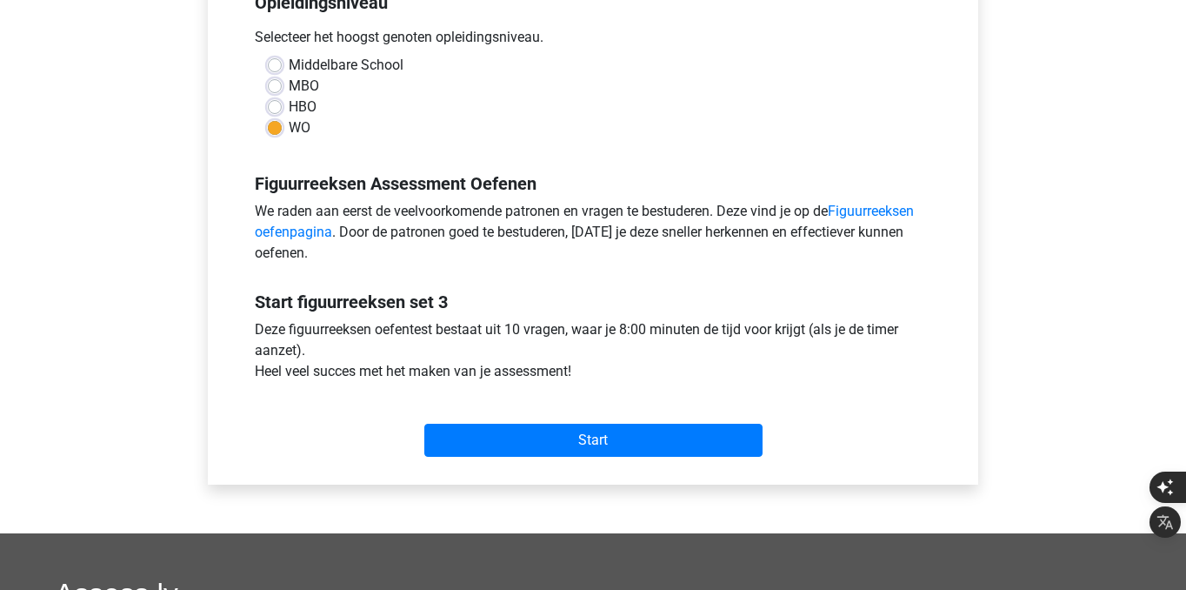
scroll to position [387, 0]
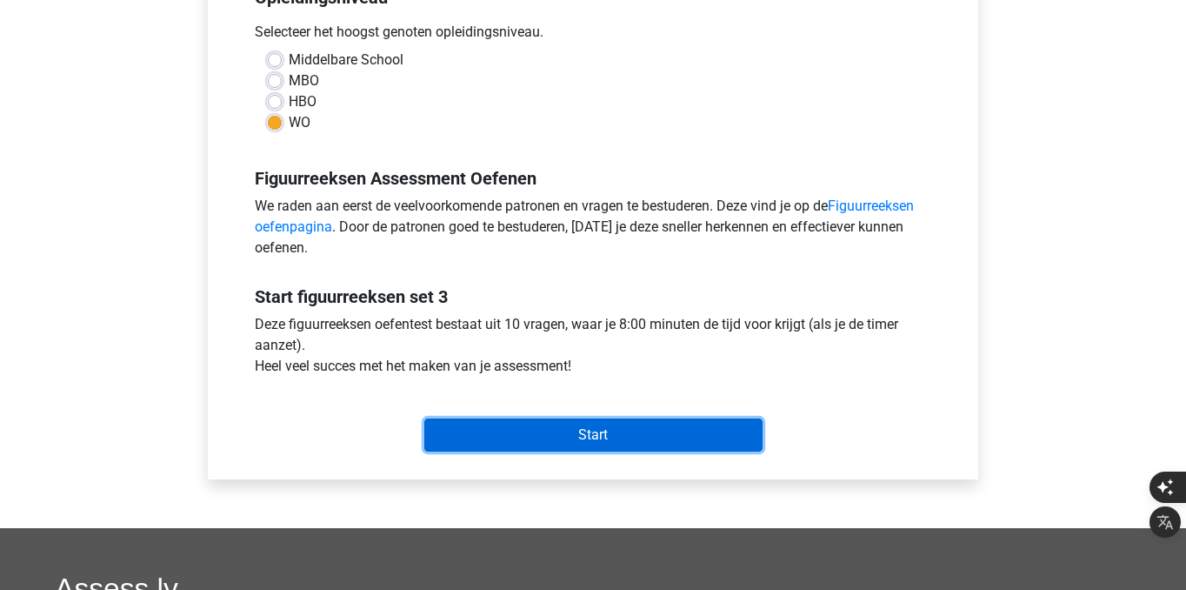
click at [657, 442] on input "Start" at bounding box center [593, 434] width 338 height 33
click at [569, 429] on input "Start" at bounding box center [593, 434] width 338 height 33
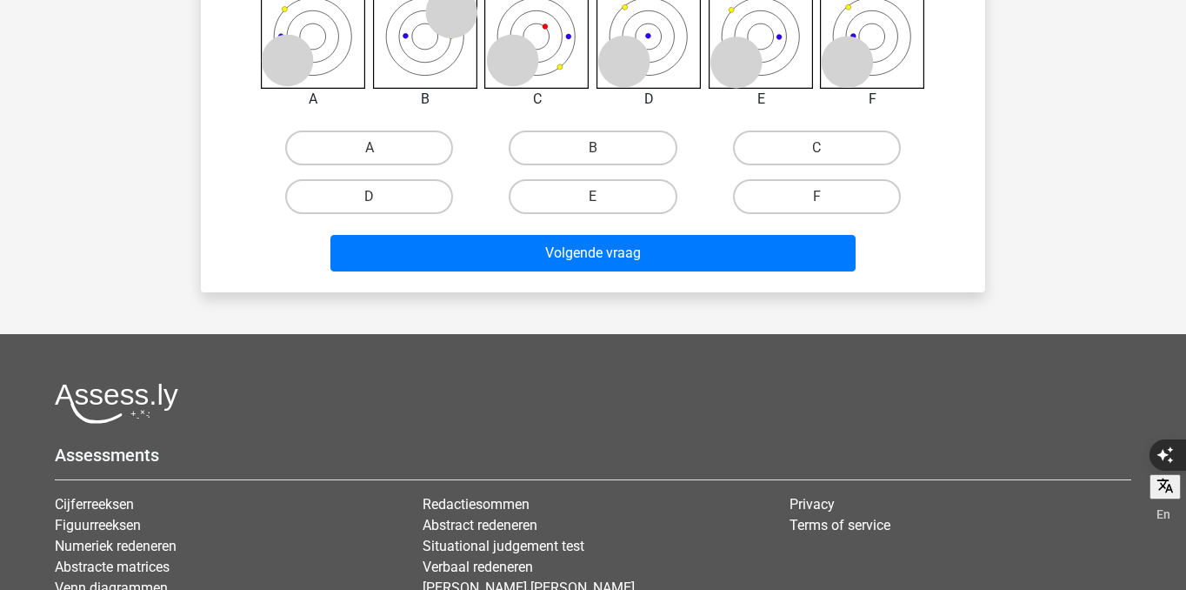
scroll to position [381, 0]
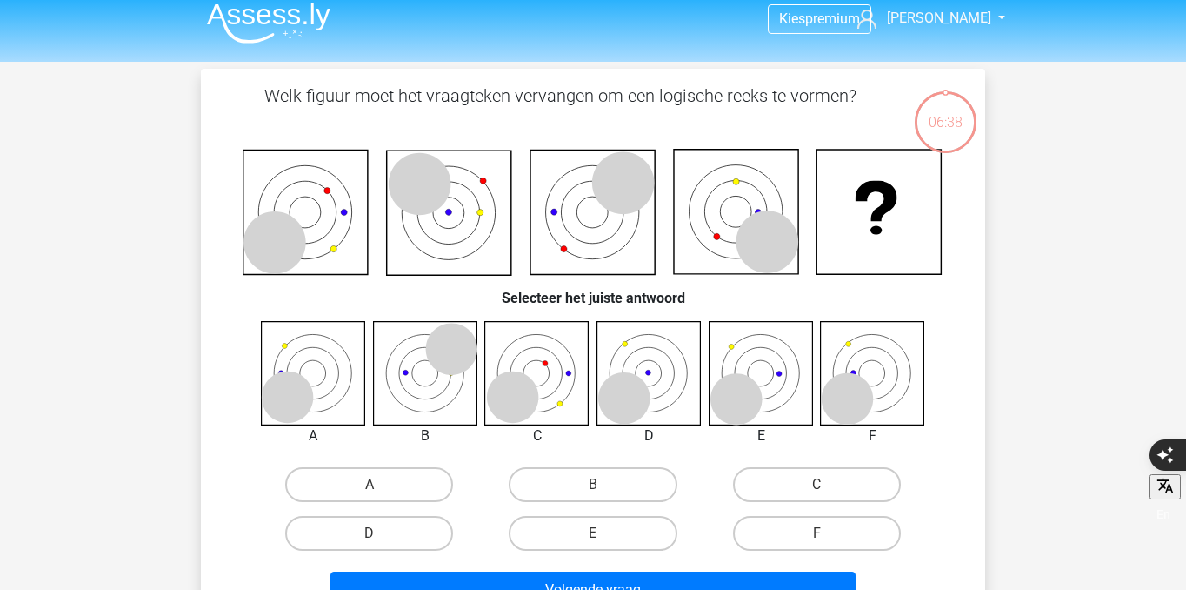
scroll to position [12, 0]
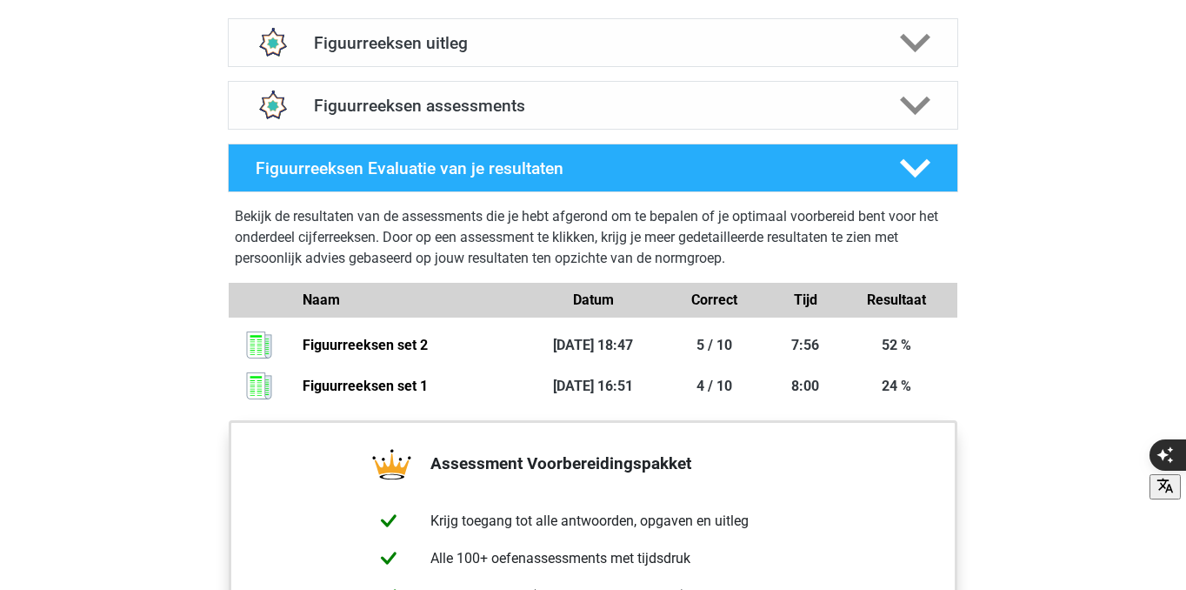
scroll to position [1084, 0]
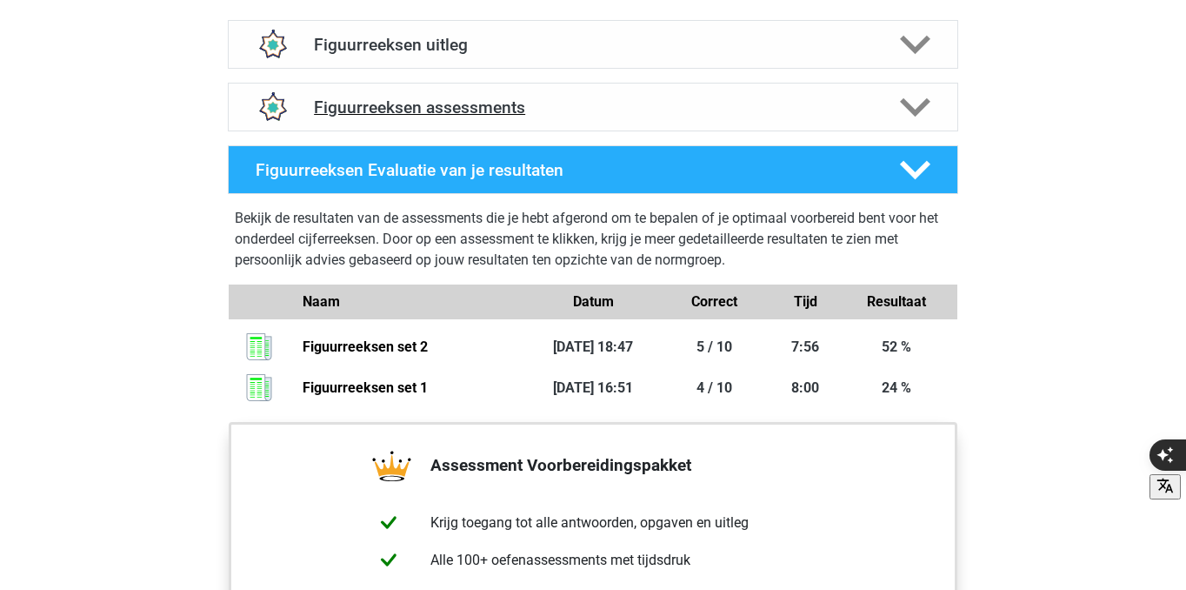
click at [590, 123] on div "Figuurreeksen assessments" at bounding box center [593, 107] width 730 height 49
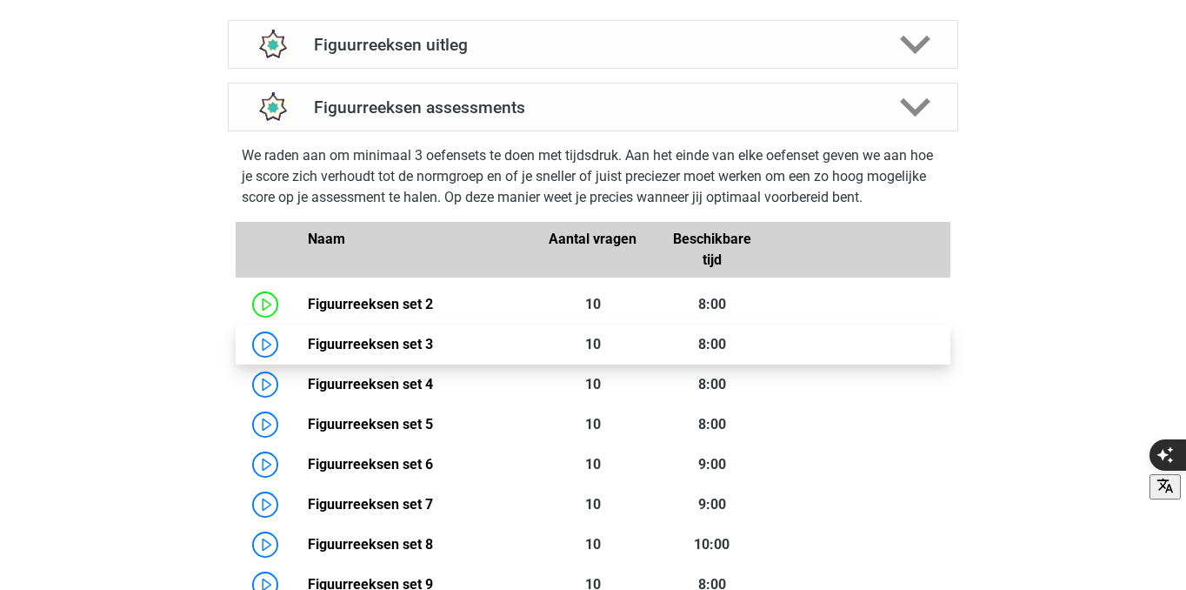
click at [308, 337] on link "Figuurreeksen set 3" at bounding box center [370, 344] width 125 height 17
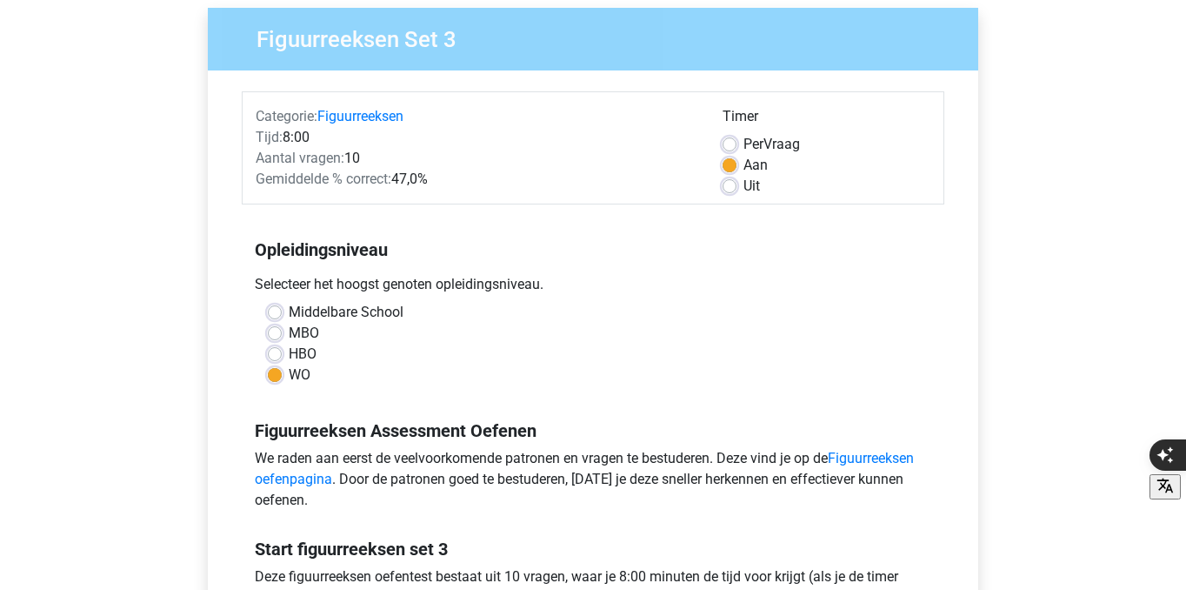
scroll to position [157, 0]
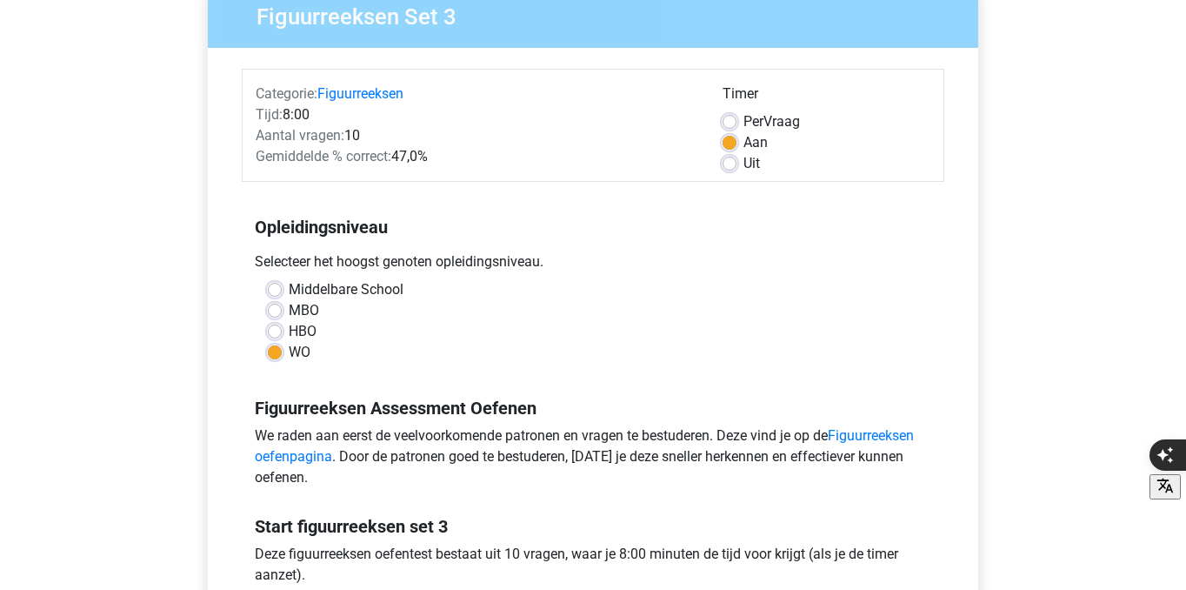
click at [743, 117] on label "Per Vraag" at bounding box center [771, 121] width 57 height 21
click at [730, 117] on input "Per Vraag" at bounding box center [730, 119] width 14 height 17
radio input "true"
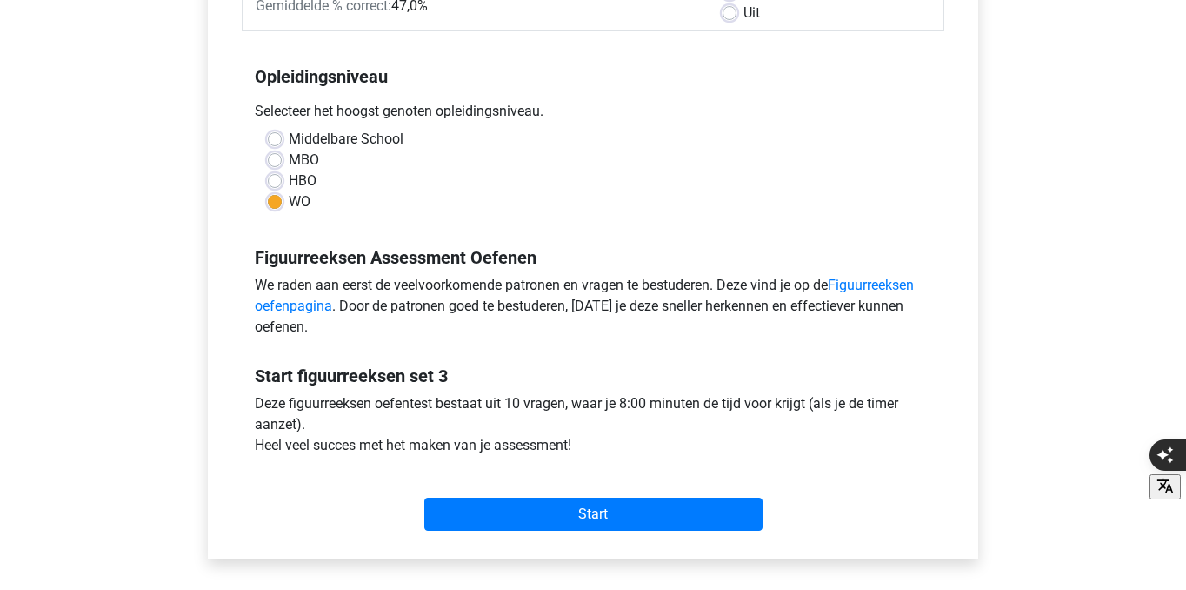
scroll to position [717, 0]
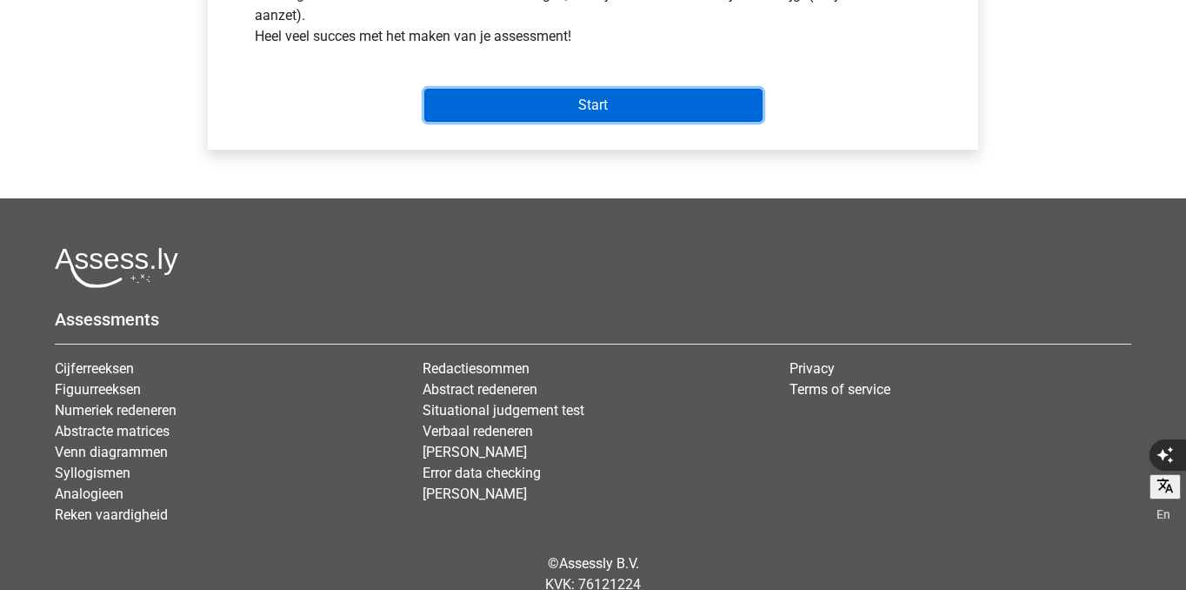
click at [630, 113] on input "Start" at bounding box center [593, 105] width 338 height 33
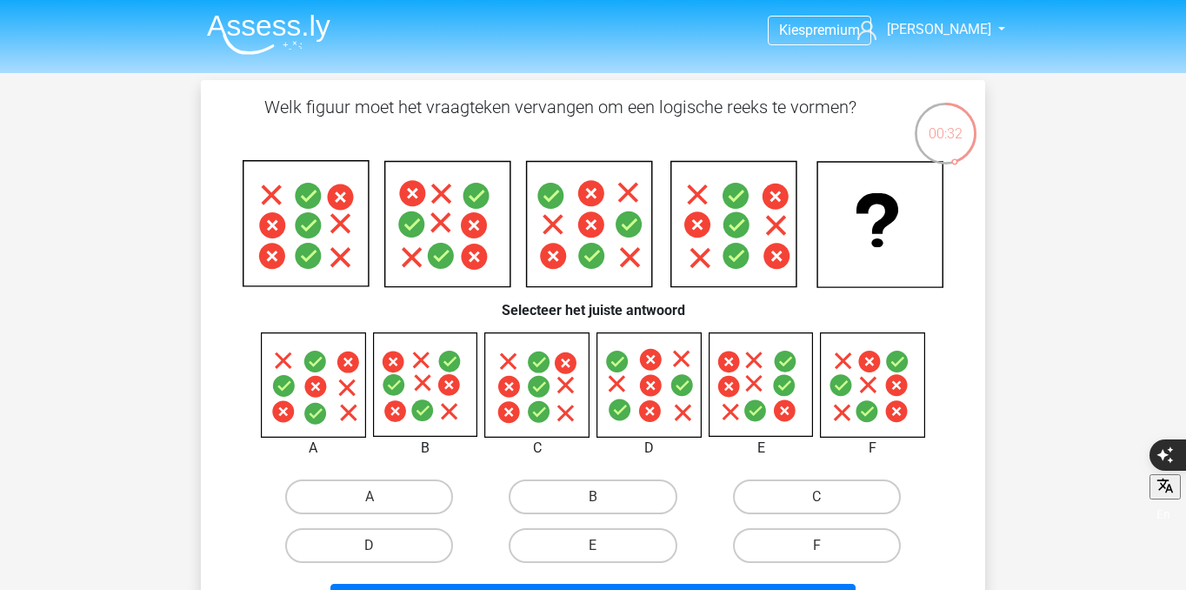
click at [427, 388] on icon at bounding box center [422, 383] width 17 height 17
click at [586, 497] on label "B" at bounding box center [593, 496] width 168 height 35
click at [593, 497] on input "B" at bounding box center [598, 502] width 11 height 11
radio input "true"
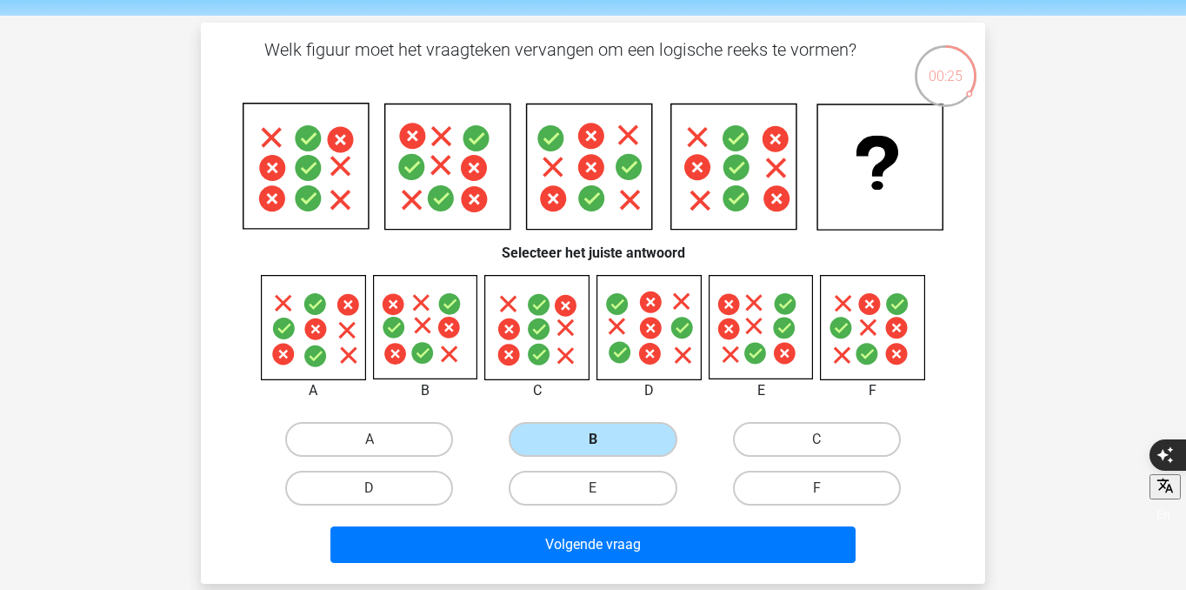
scroll to position [62, 0]
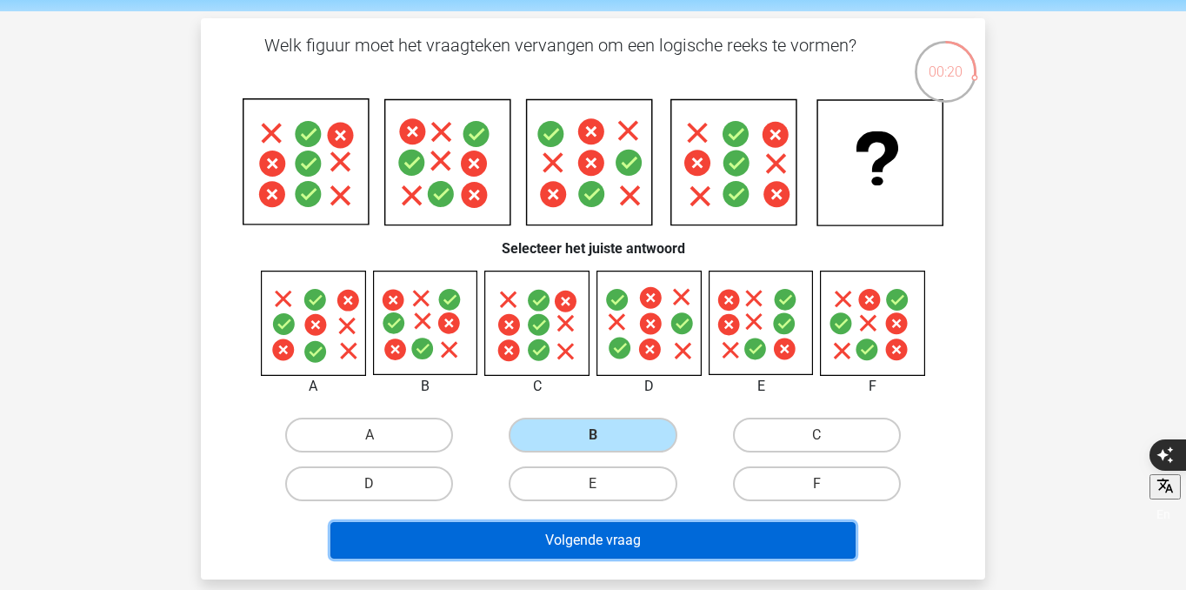
click at [619, 543] on button "Volgende vraag" at bounding box center [593, 540] width 526 height 37
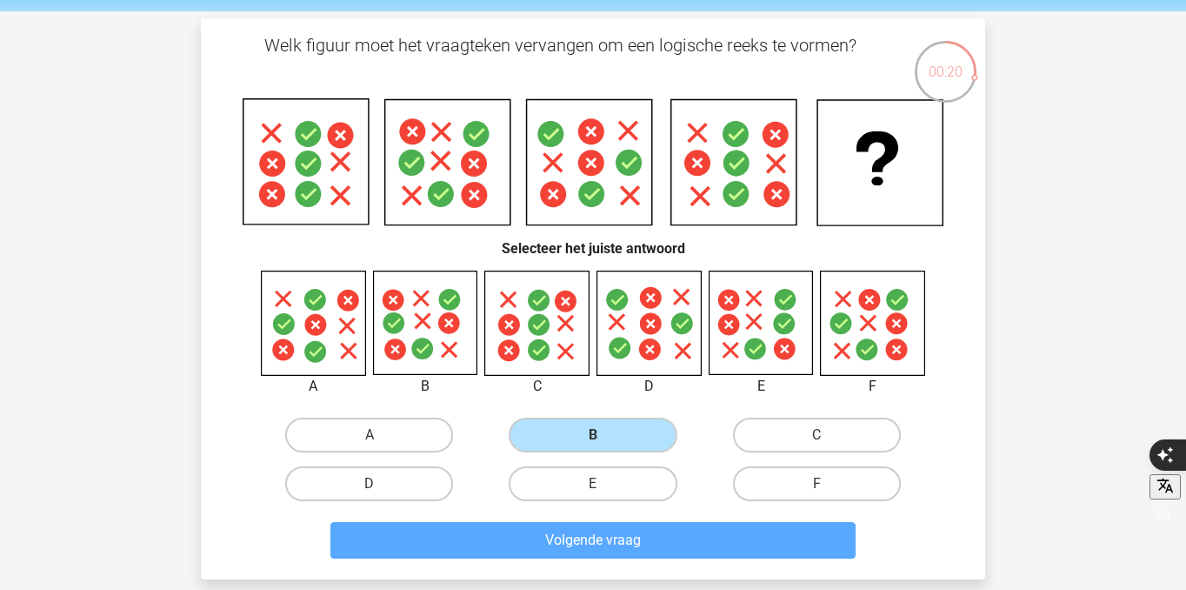
scroll to position [80, 0]
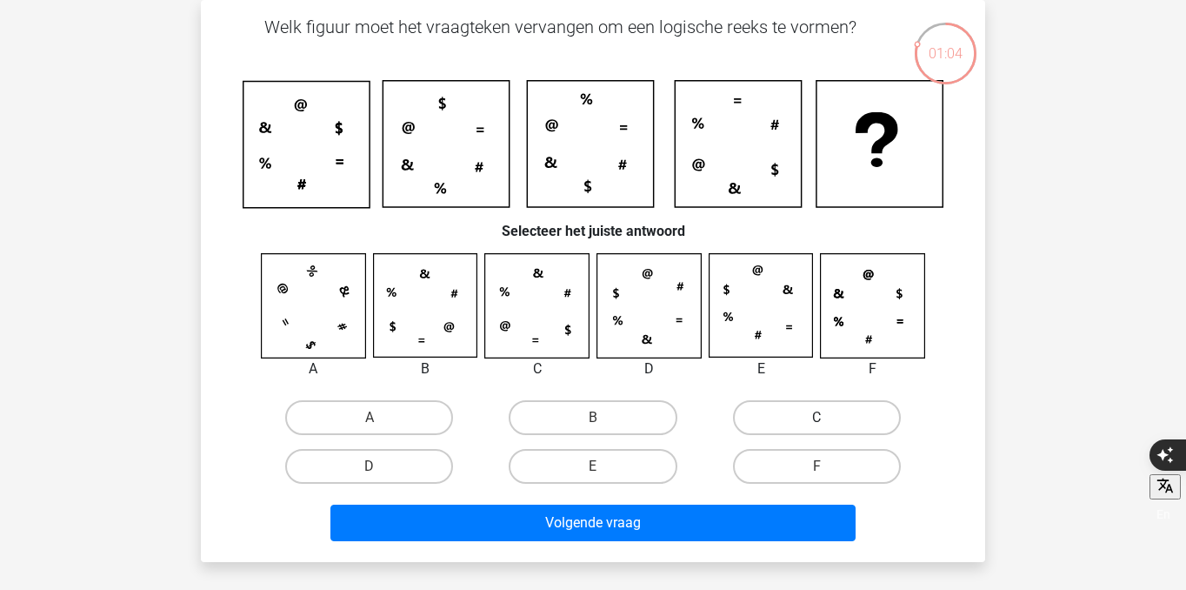
click at [753, 420] on label "C" at bounding box center [817, 417] width 168 height 35
click at [817, 420] on input "C" at bounding box center [822, 422] width 11 height 11
radio input "true"
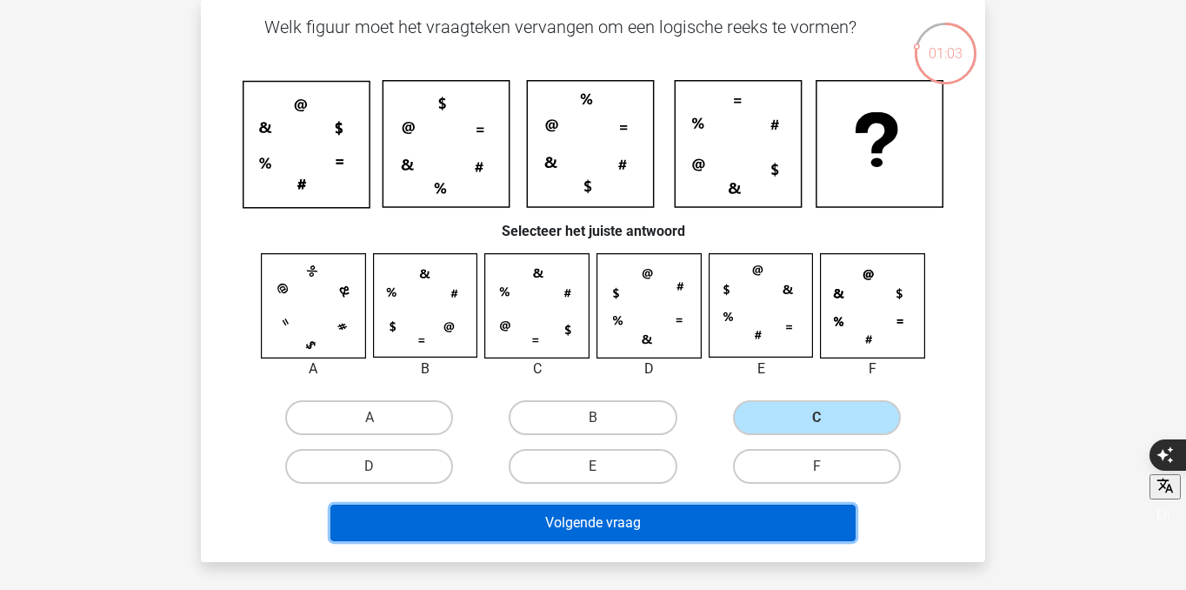
click at [713, 515] on button "Volgende vraag" at bounding box center [593, 522] width 526 height 37
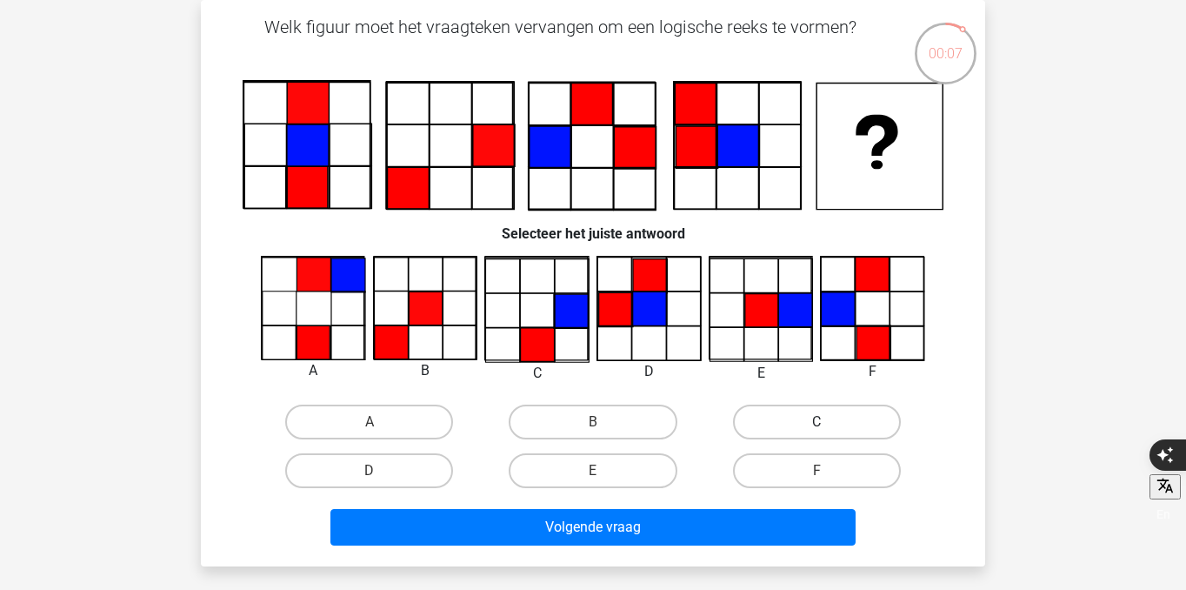
click at [790, 413] on label "C" at bounding box center [817, 421] width 168 height 35
click at [817, 422] on input "C" at bounding box center [822, 427] width 11 height 11
radio input "true"
click at [777, 507] on div "Volgende vraag" at bounding box center [593, 523] width 729 height 57
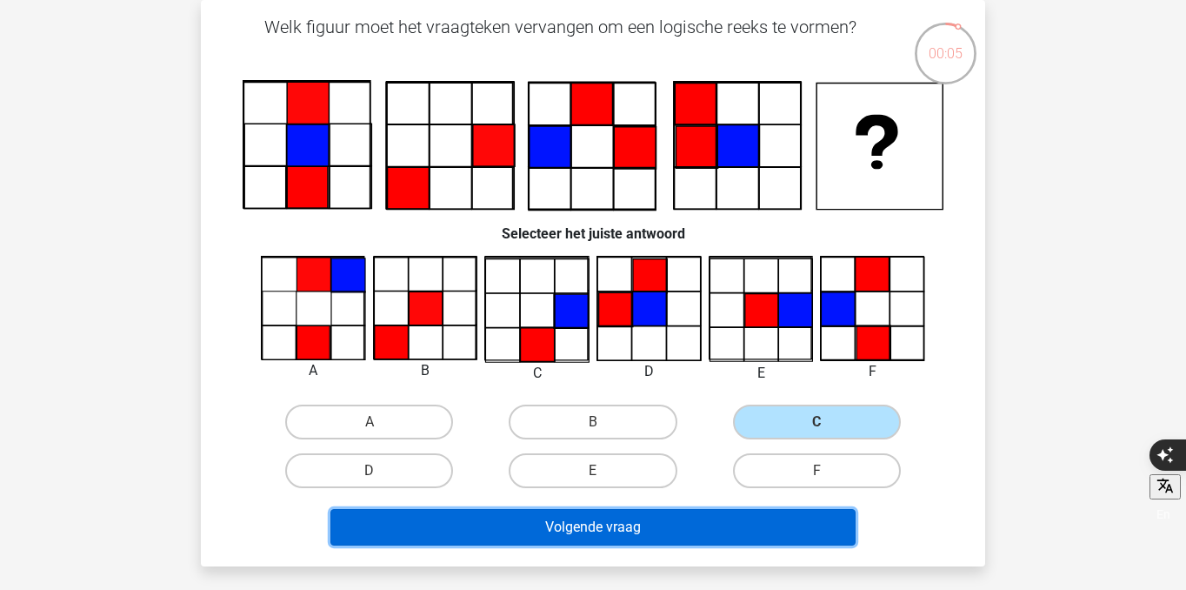
click at [776, 517] on button "Volgende vraag" at bounding box center [593, 527] width 526 height 37
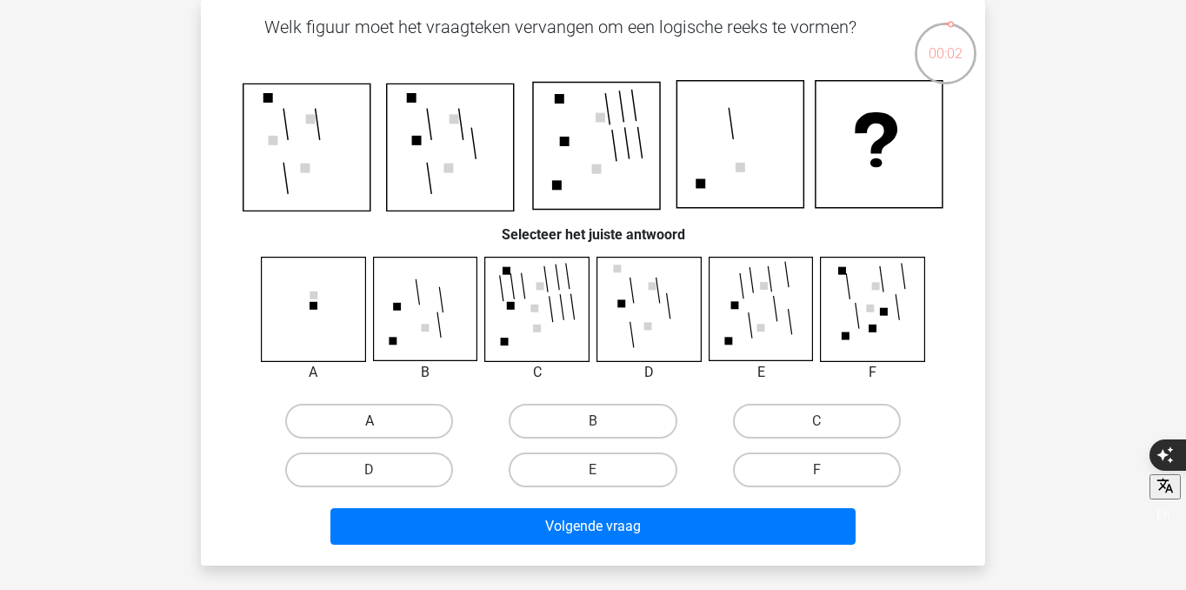
click at [427, 419] on label "A" at bounding box center [369, 420] width 168 height 35
click at [381, 421] on input "A" at bounding box center [375, 426] width 11 height 11
radio input "true"
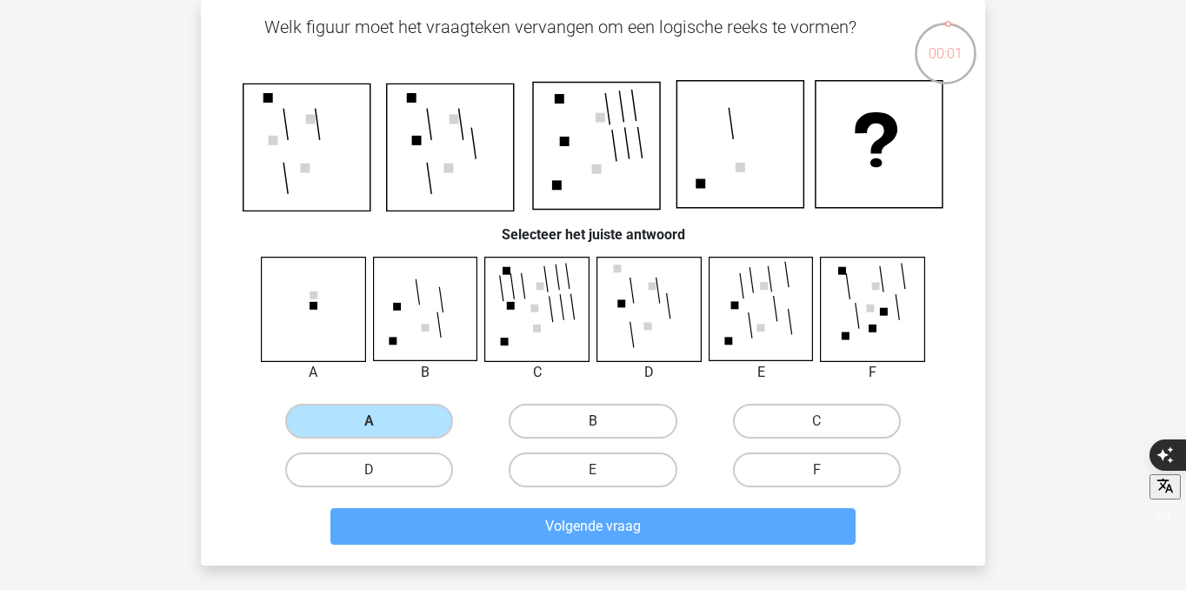
click at [646, 419] on label "B" at bounding box center [593, 420] width 168 height 35
click at [604, 421] on input "B" at bounding box center [598, 426] width 11 height 11
radio input "true"
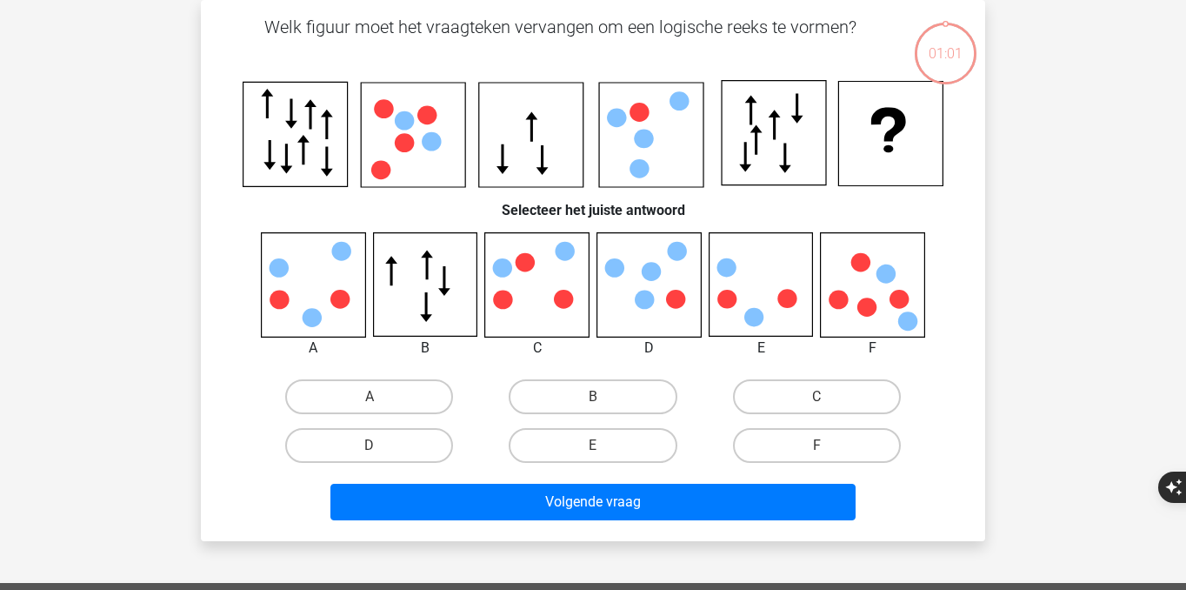
scroll to position [80, 0]
click at [770, 395] on label "C" at bounding box center [817, 396] width 168 height 35
click at [817, 397] on input "C" at bounding box center [822, 402] width 11 height 11
radio input "true"
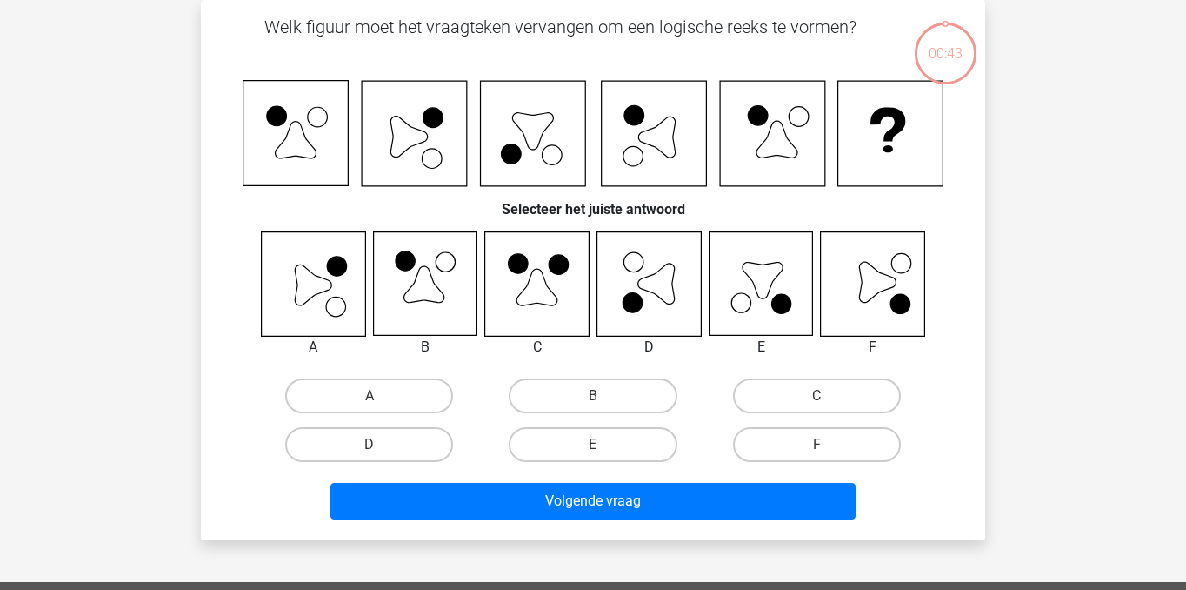
scroll to position [80, 0]
click at [377, 390] on label "A" at bounding box center [369, 395] width 168 height 35
click at [377, 396] on input "A" at bounding box center [375, 401] width 11 height 11
radio input "true"
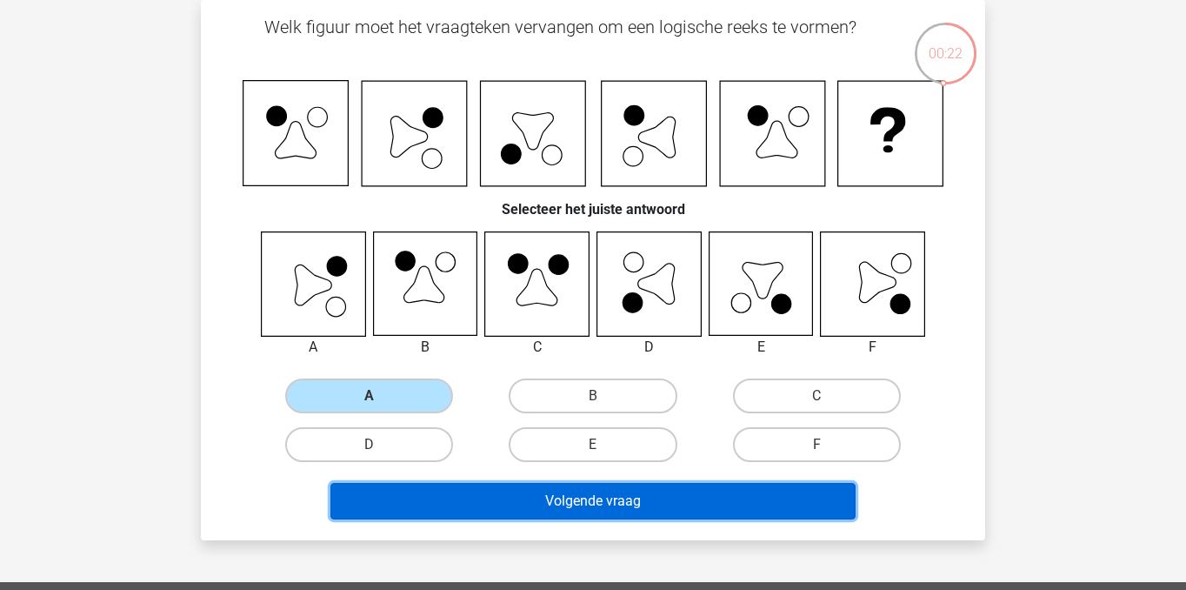
click at [523, 506] on button "Volgende vraag" at bounding box center [593, 501] width 526 height 37
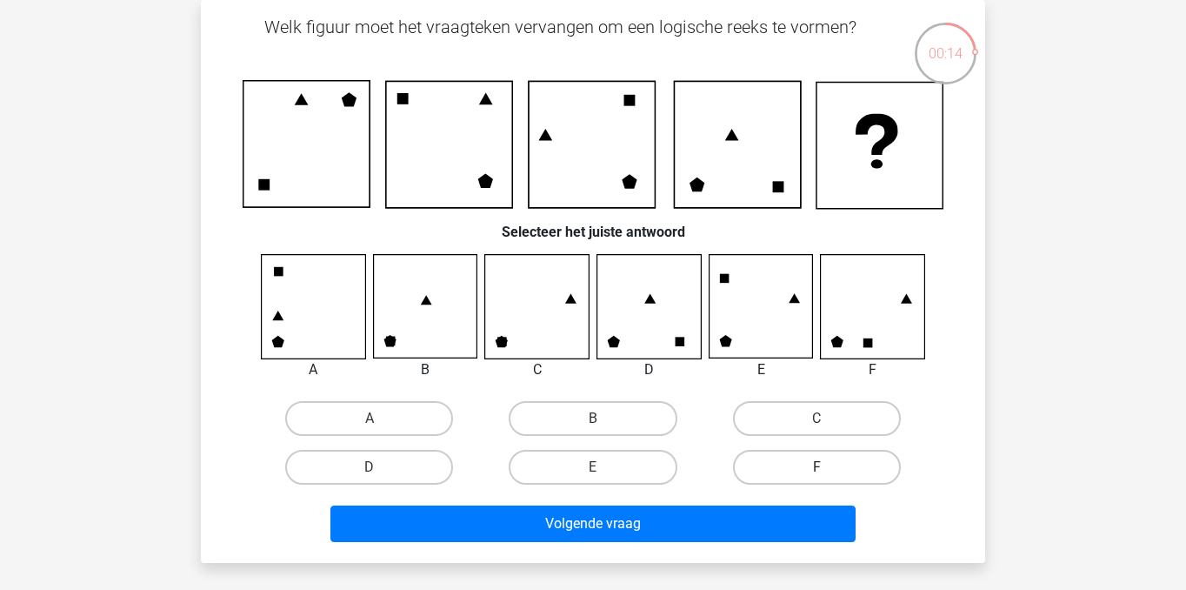
click at [815, 460] on label "F" at bounding box center [817, 467] width 168 height 35
click at [817, 467] on input "F" at bounding box center [822, 472] width 11 height 11
radio input "true"
click at [591, 408] on label "B" at bounding box center [593, 418] width 168 height 35
click at [593, 418] on input "B" at bounding box center [598, 423] width 11 height 11
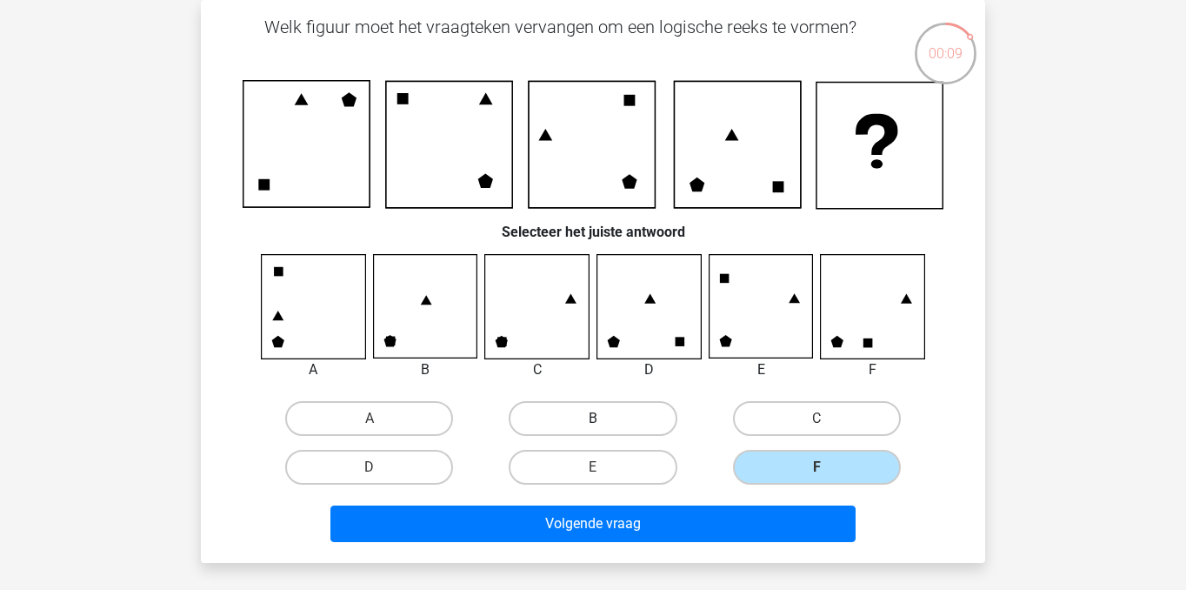
radio input "true"
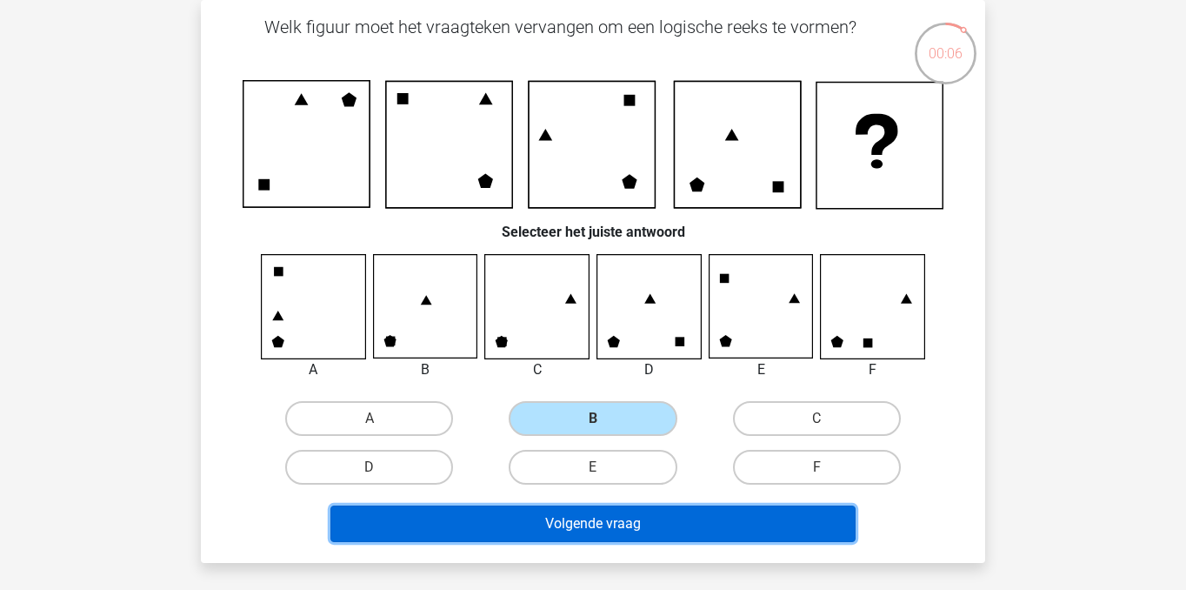
click at [613, 513] on button "Volgende vraag" at bounding box center [593, 523] width 526 height 37
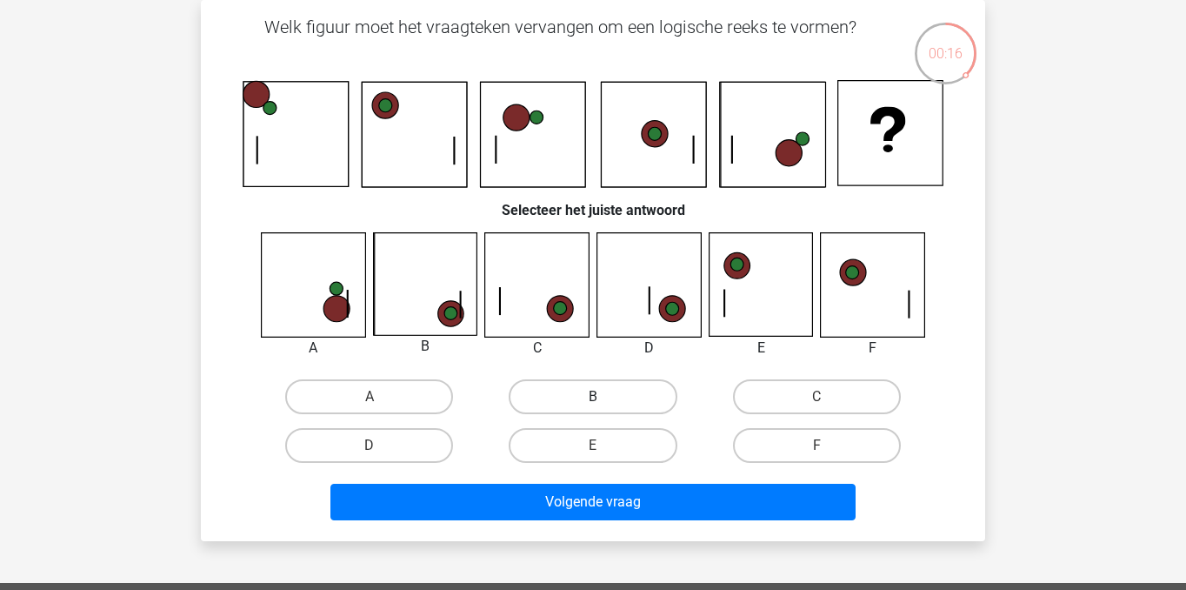
click at [565, 404] on label "B" at bounding box center [593, 396] width 168 height 35
click at [593, 404] on input "B" at bounding box center [598, 402] width 11 height 11
radio input "true"
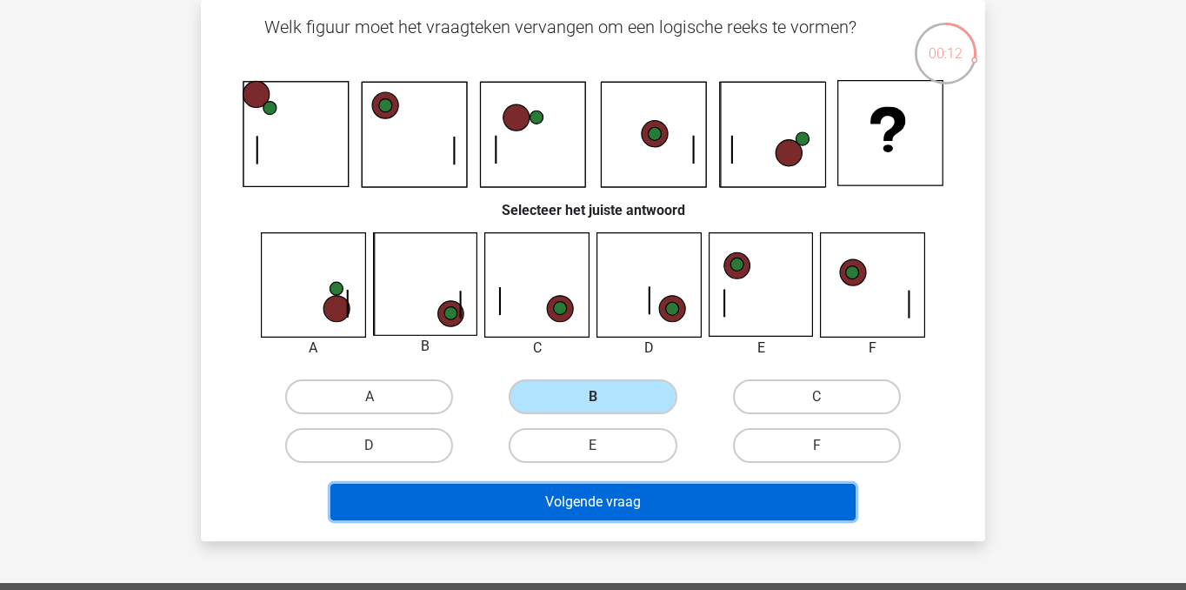
click at [581, 495] on button "Volgende vraag" at bounding box center [593, 501] width 526 height 37
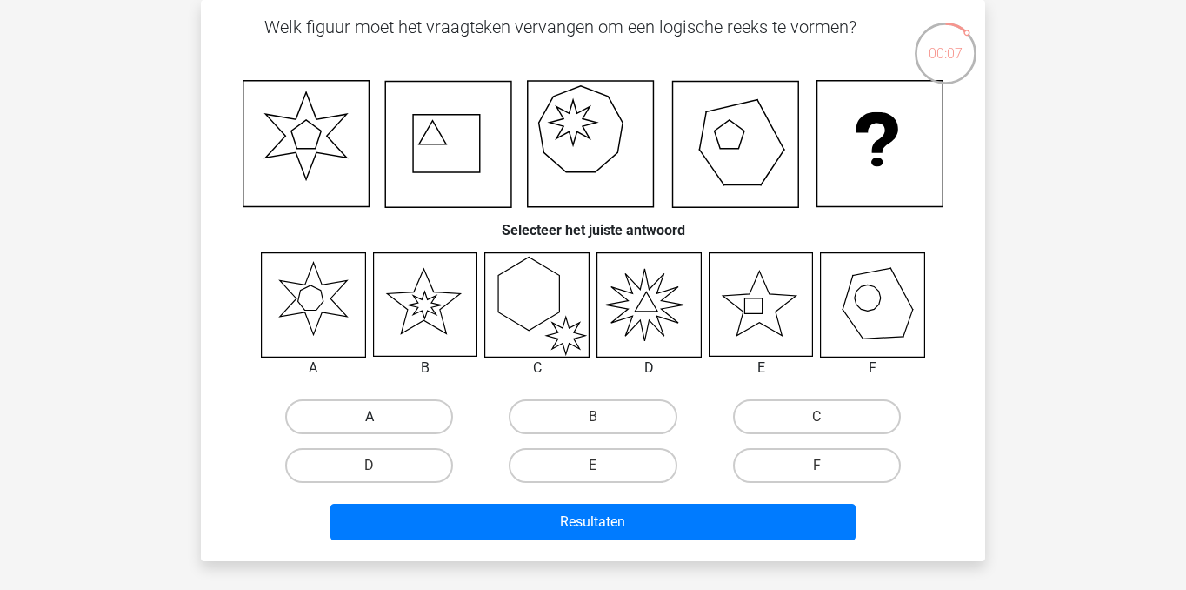
click at [425, 415] on label "A" at bounding box center [369, 416] width 168 height 35
click at [381, 417] on input "A" at bounding box center [375, 422] width 11 height 11
radio input "true"
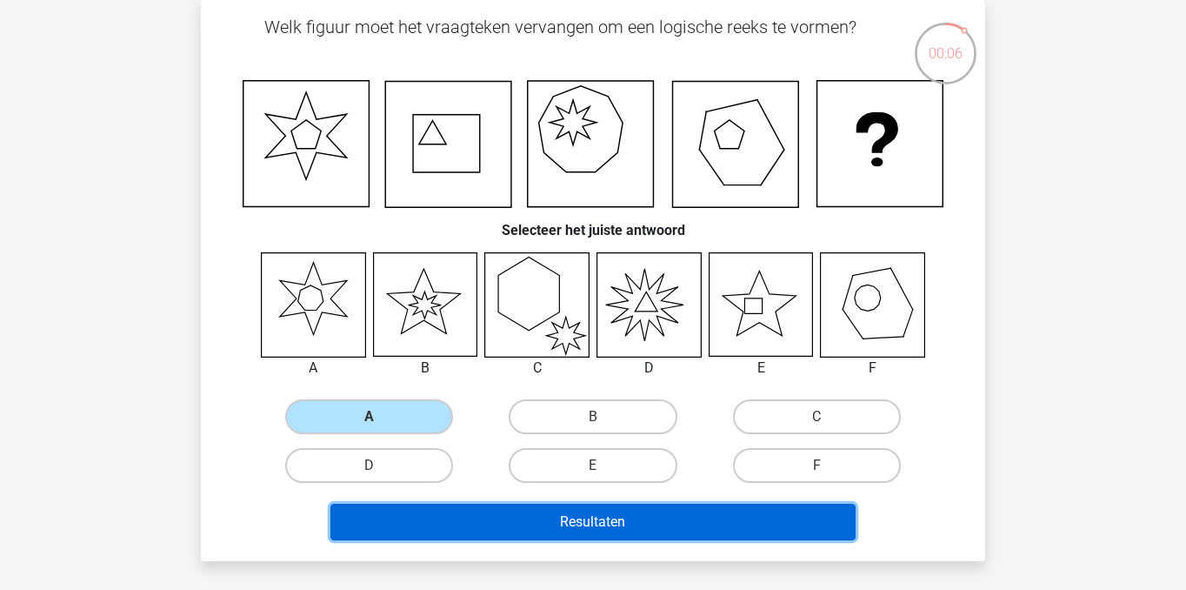
click at [526, 527] on button "Resultaten" at bounding box center [593, 521] width 526 height 37
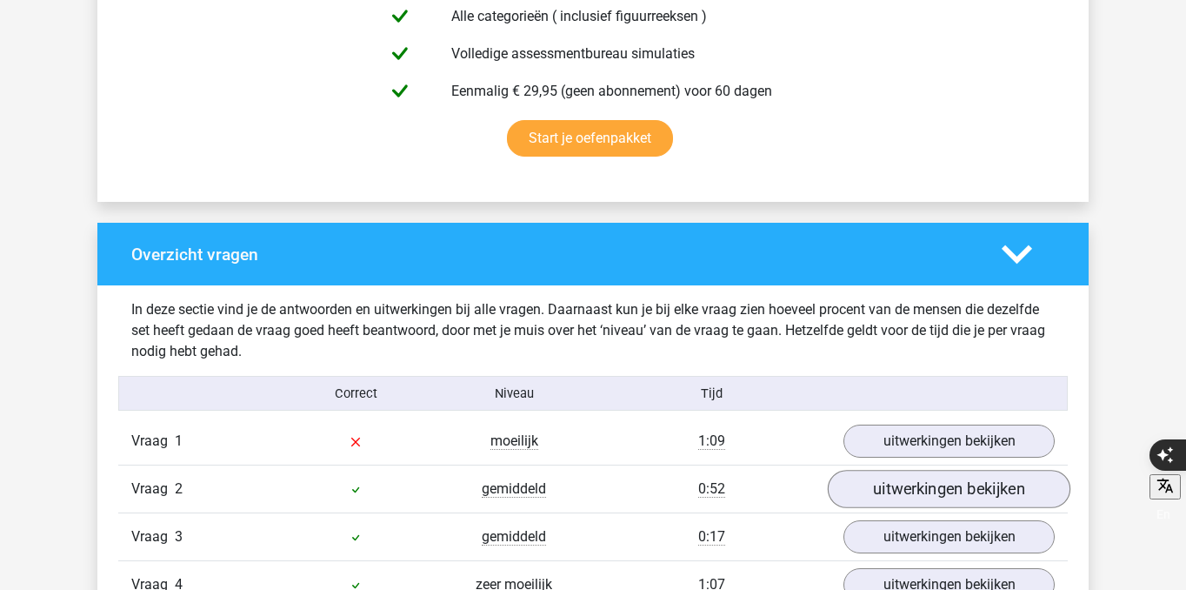
scroll to position [1084, 0]
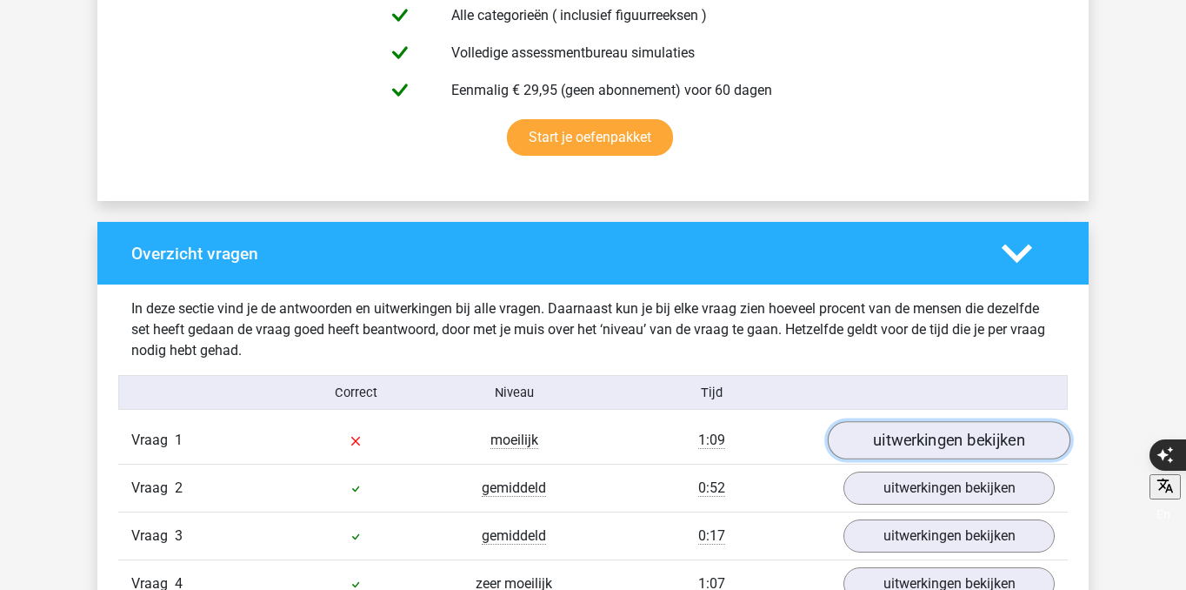
click at [956, 446] on link "uitwerkingen bekijken" at bounding box center [949, 440] width 243 height 38
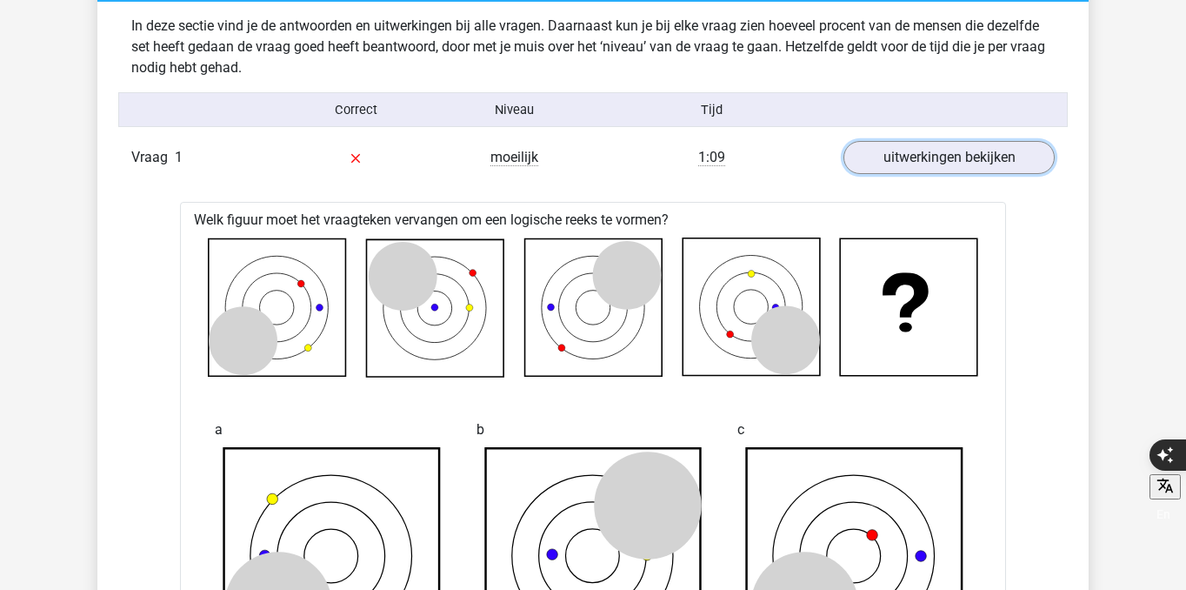
scroll to position [1344, 0]
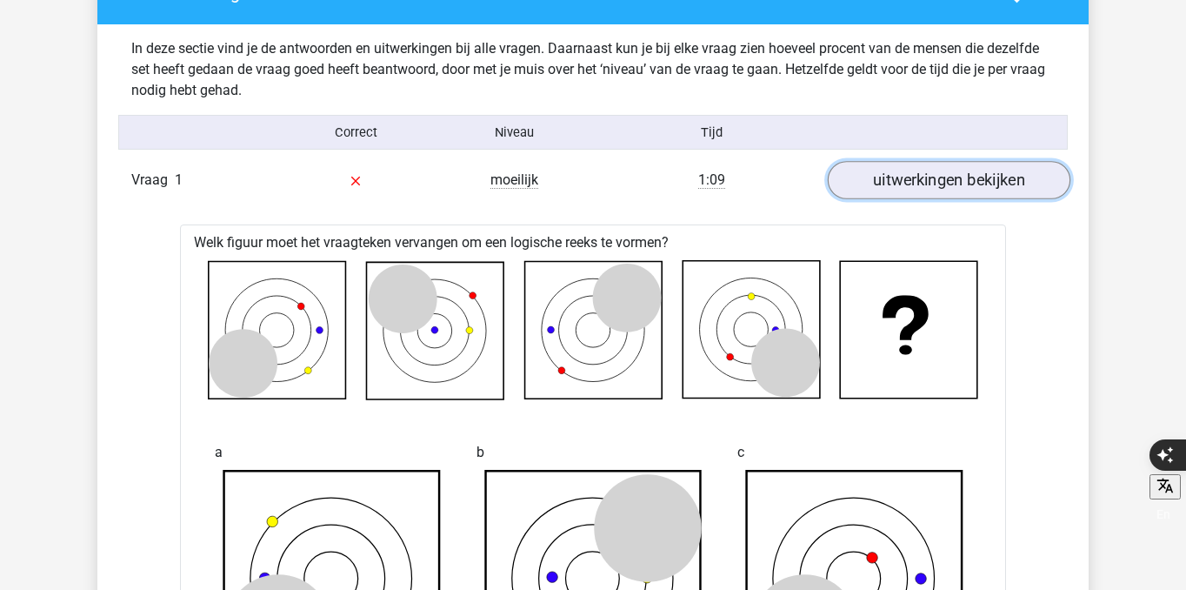
click at [975, 178] on link "uitwerkingen bekijken" at bounding box center [949, 180] width 243 height 38
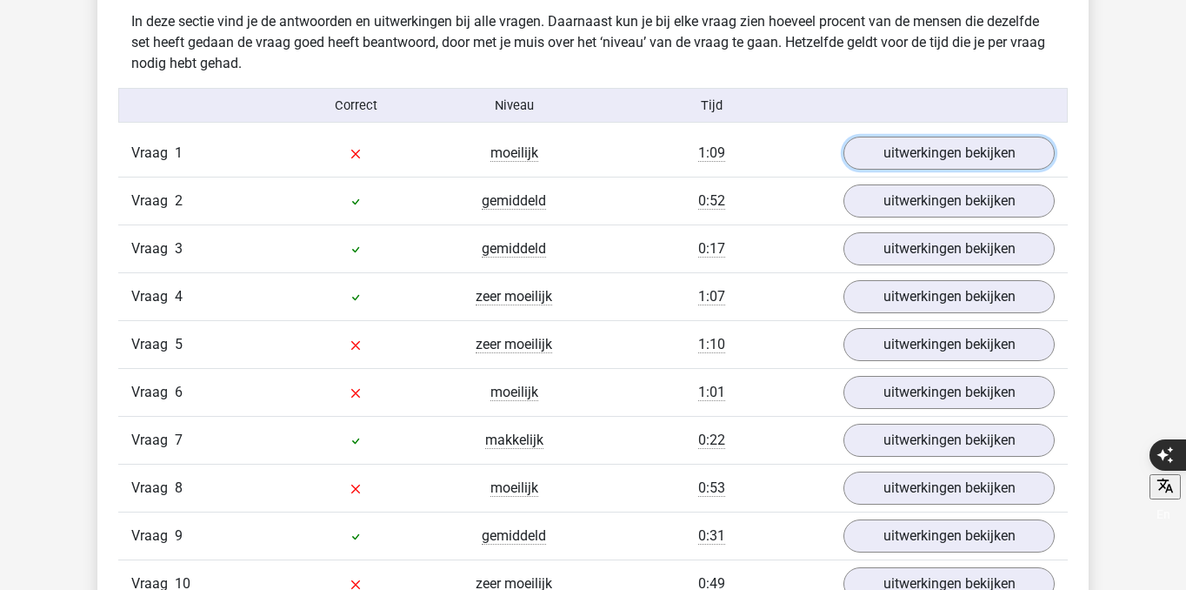
scroll to position [1372, 0]
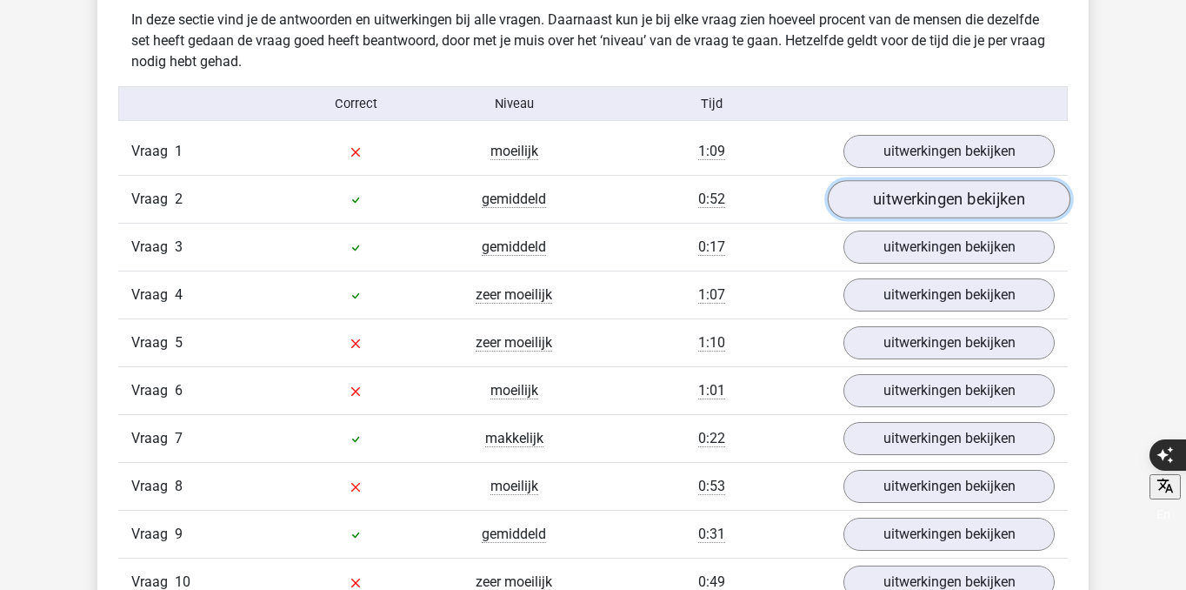
click at [929, 197] on link "uitwerkingen bekijken" at bounding box center [949, 199] width 243 height 38
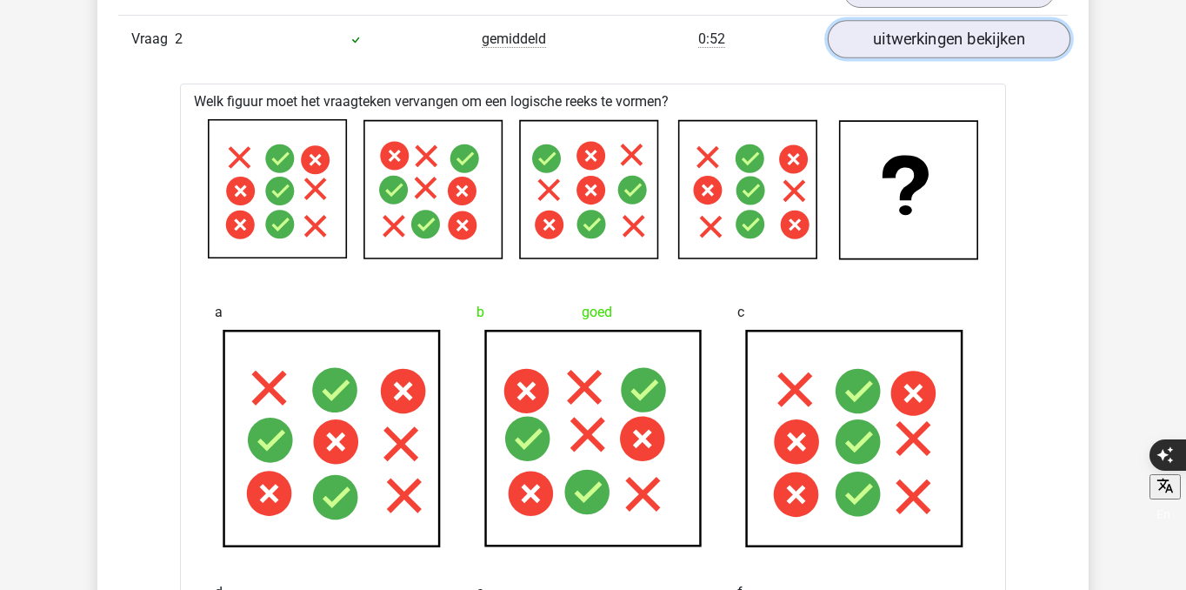
scroll to position [1480, 0]
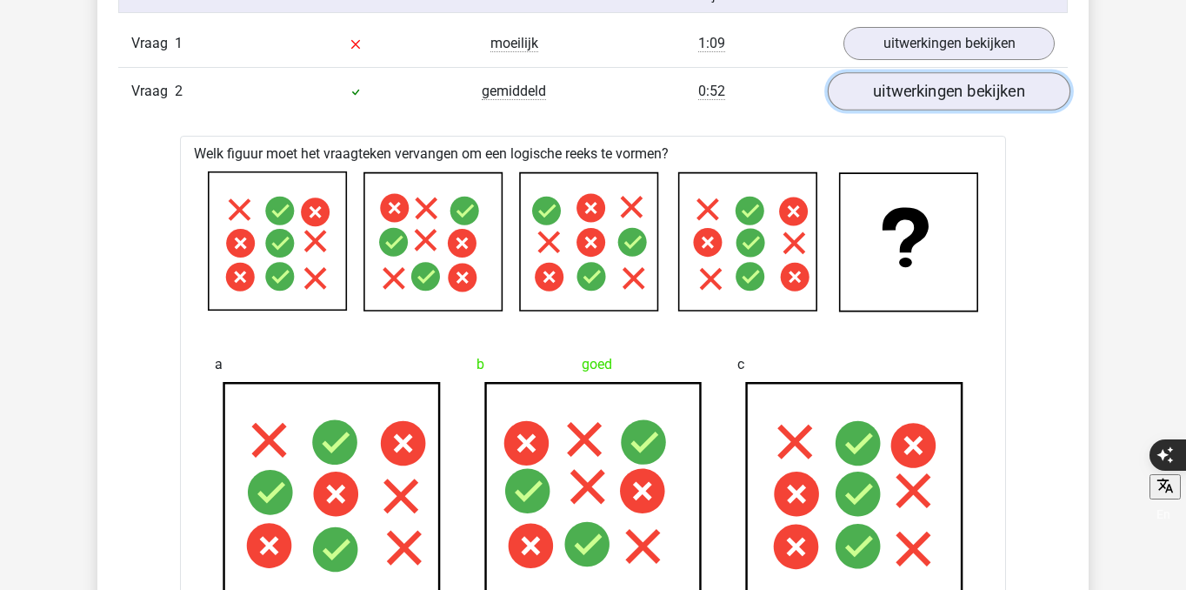
click at [928, 91] on link "uitwerkingen bekijken" at bounding box center [949, 91] width 243 height 38
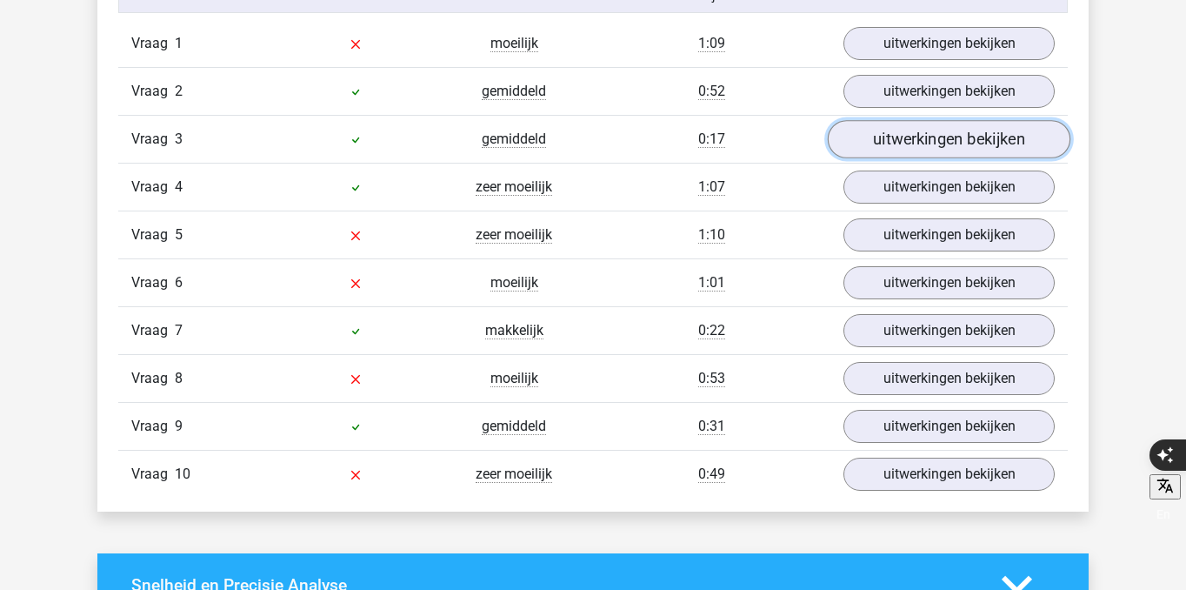
click at [921, 141] on link "uitwerkingen bekijken" at bounding box center [949, 139] width 243 height 38
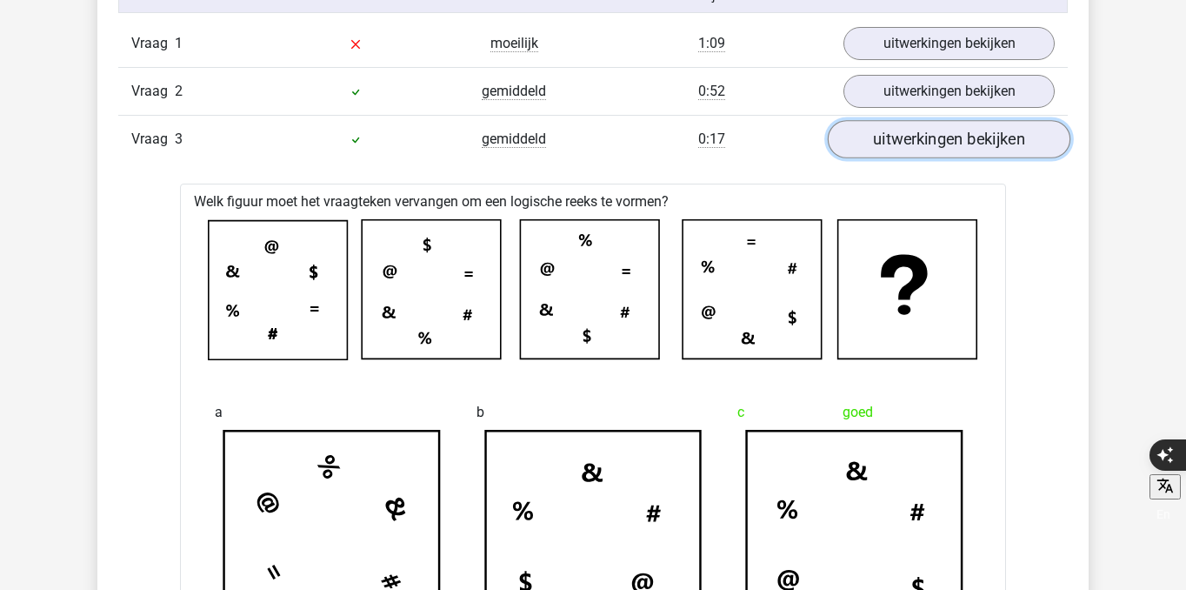
click at [921, 141] on link "uitwerkingen bekijken" at bounding box center [949, 139] width 243 height 38
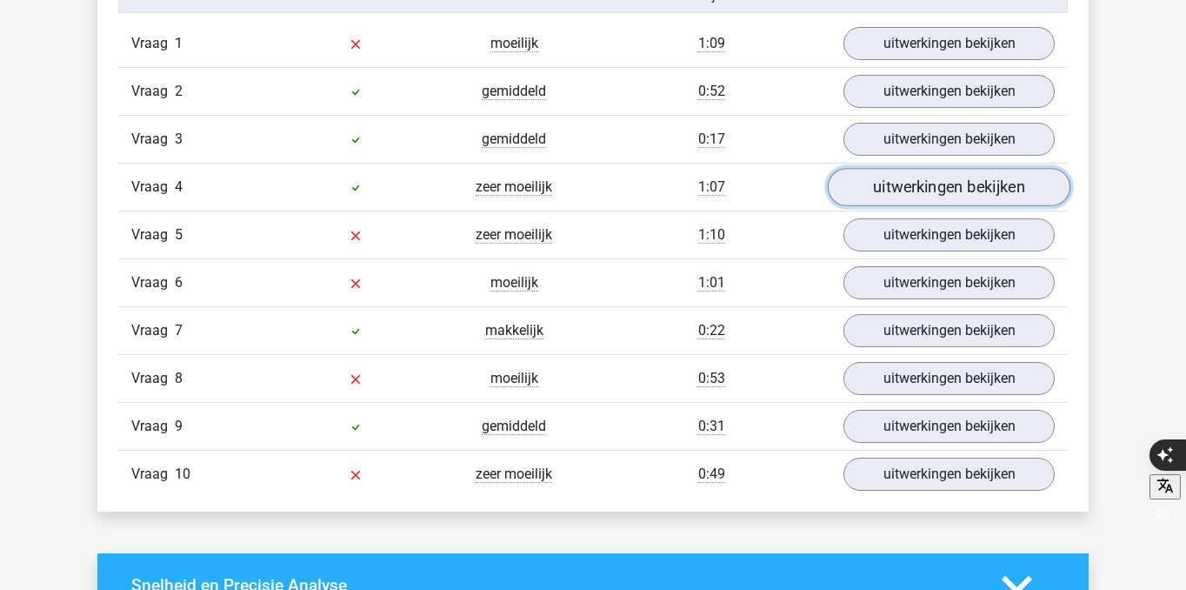
click at [927, 188] on link "uitwerkingen bekijken" at bounding box center [949, 187] width 243 height 38
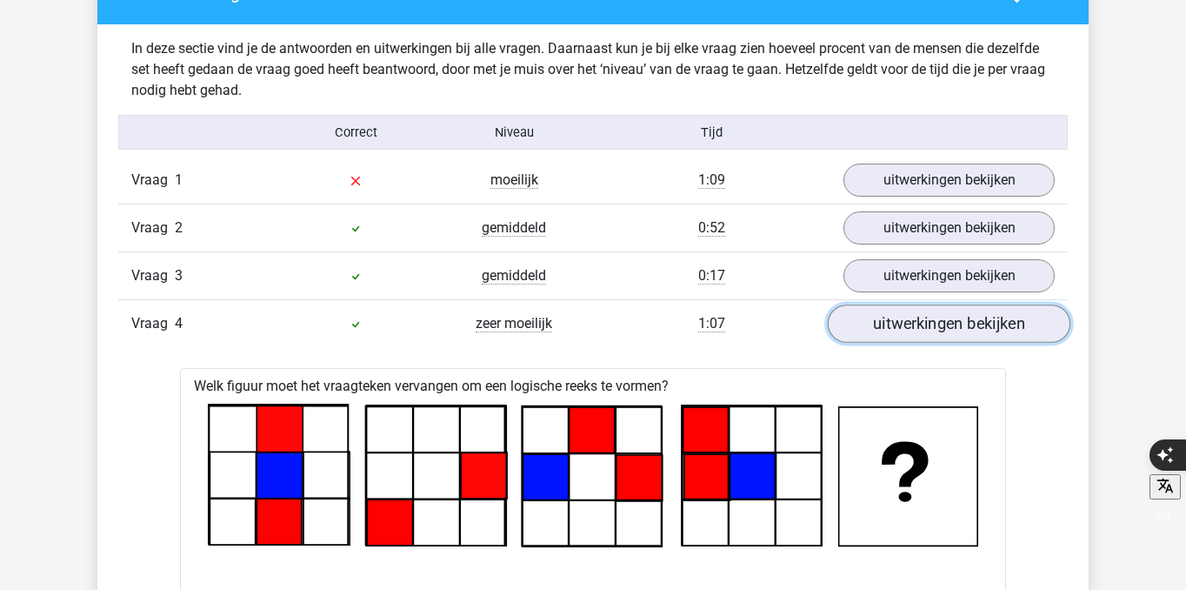
scroll to position [1314, 0]
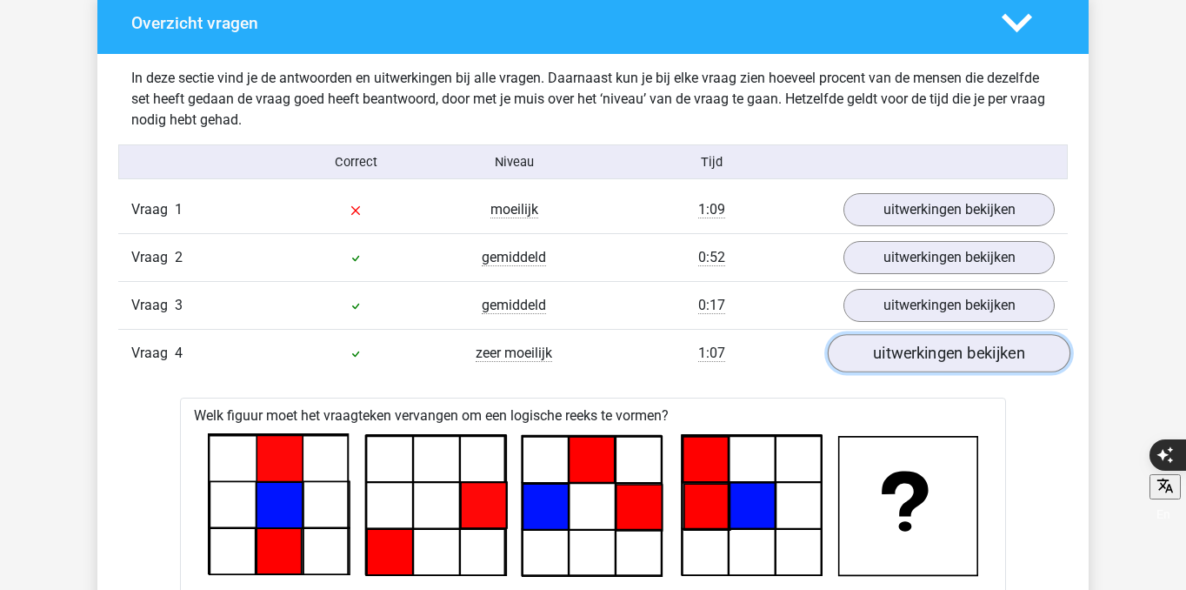
click at [942, 350] on link "uitwerkingen bekijken" at bounding box center [949, 353] width 243 height 38
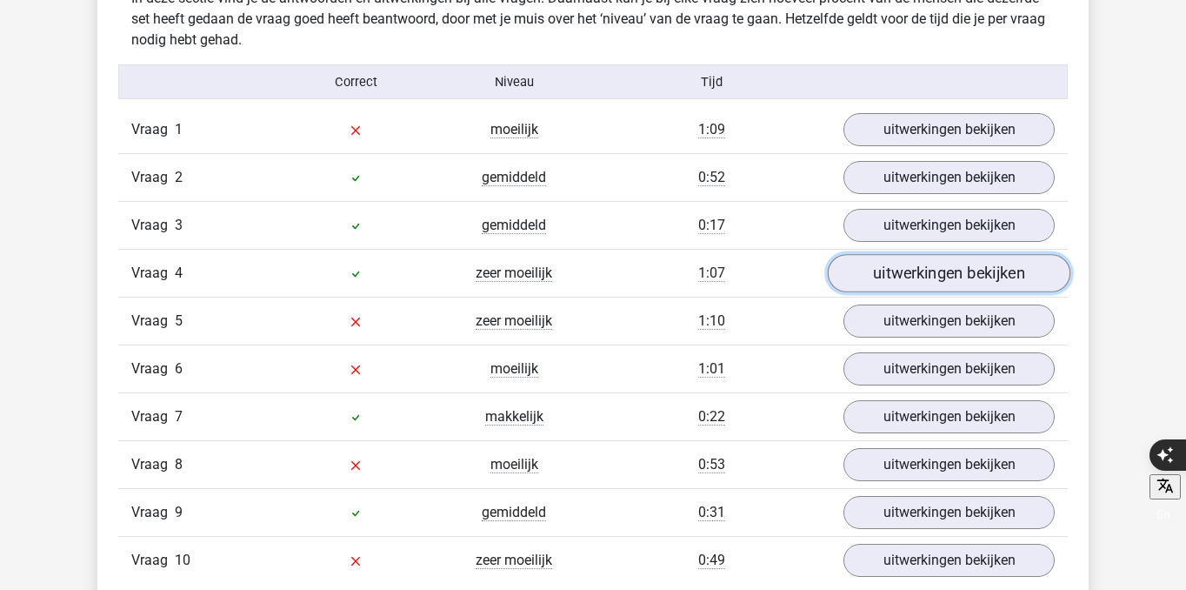
scroll to position [1396, 0]
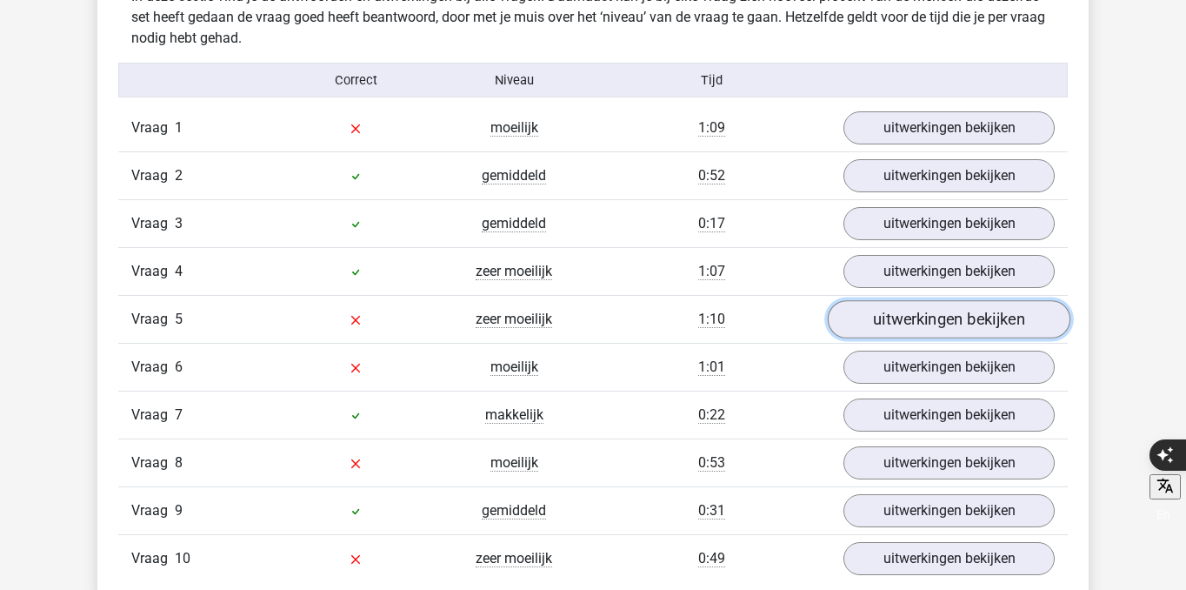
click at [937, 318] on link "uitwerkingen bekijken" at bounding box center [949, 319] width 243 height 38
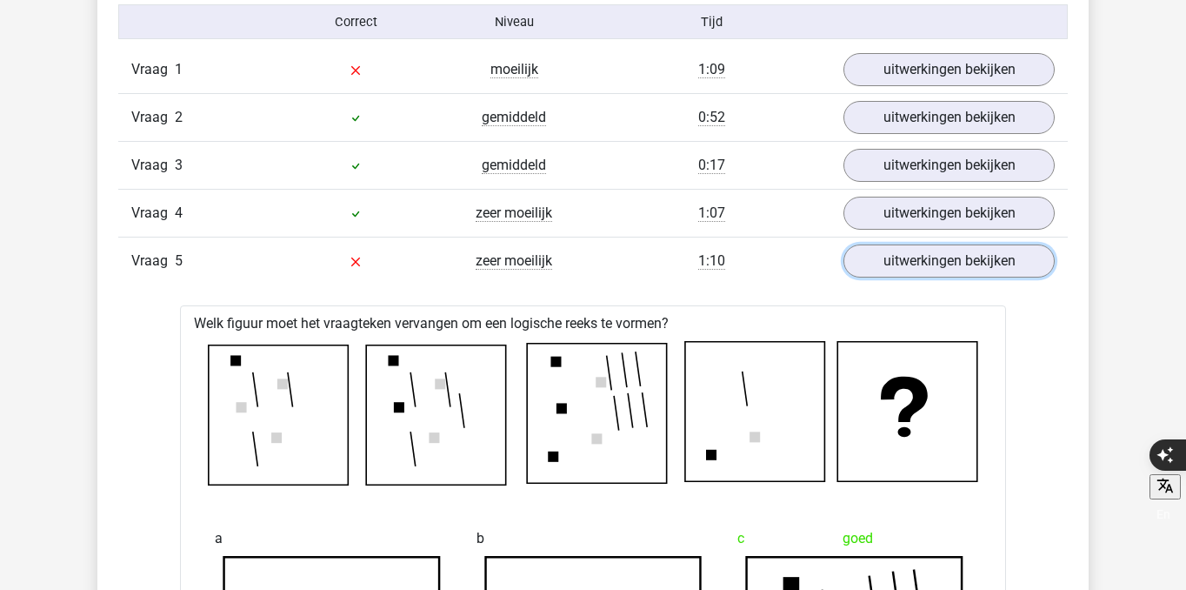
scroll to position [1455, 0]
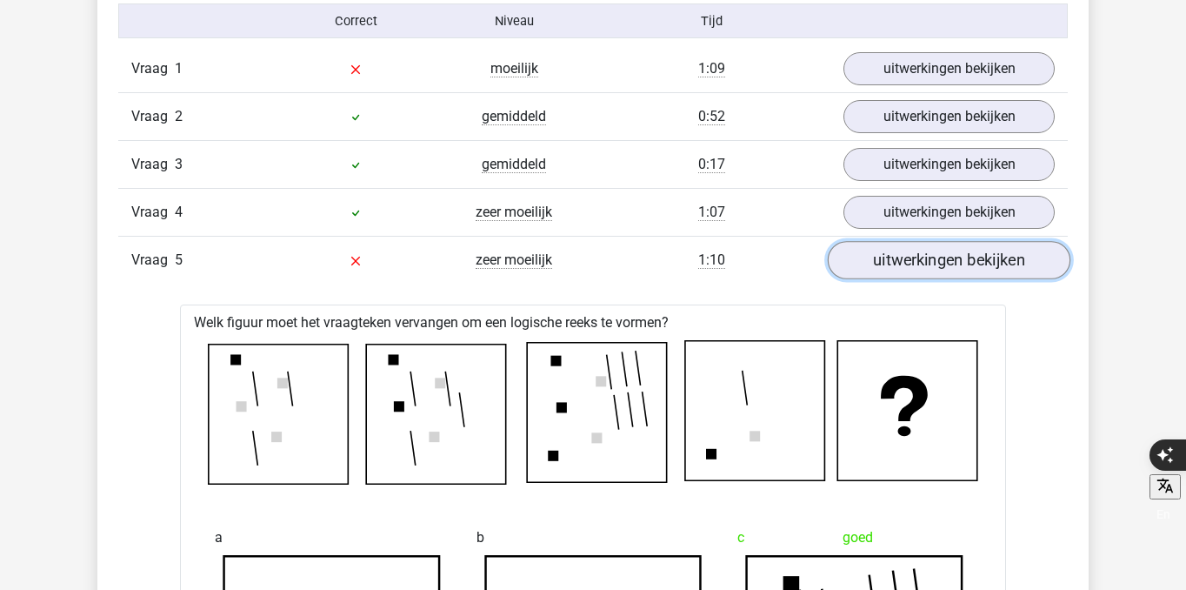
click at [924, 274] on link "uitwerkingen bekijken" at bounding box center [949, 260] width 243 height 38
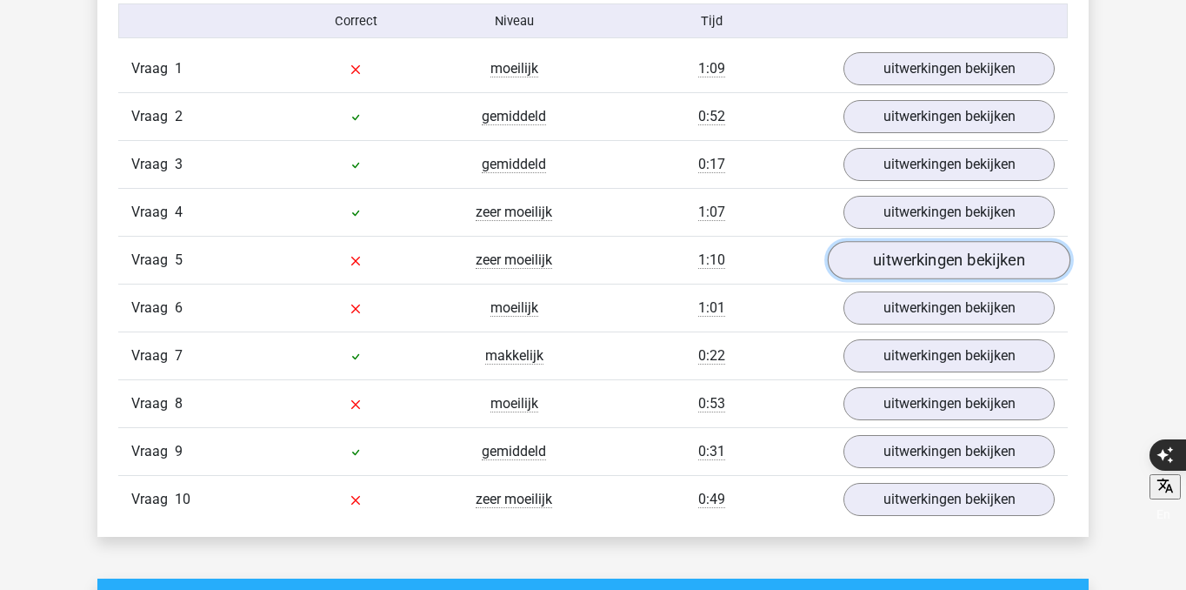
click at [922, 270] on link "uitwerkingen bekijken" at bounding box center [949, 260] width 243 height 38
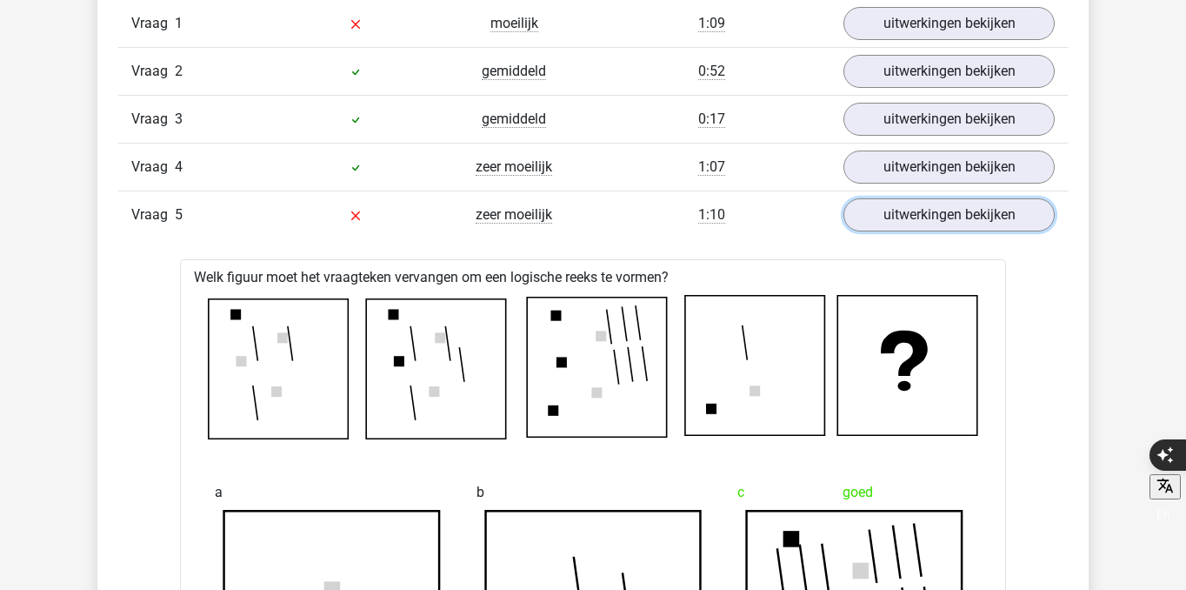
scroll to position [1460, 0]
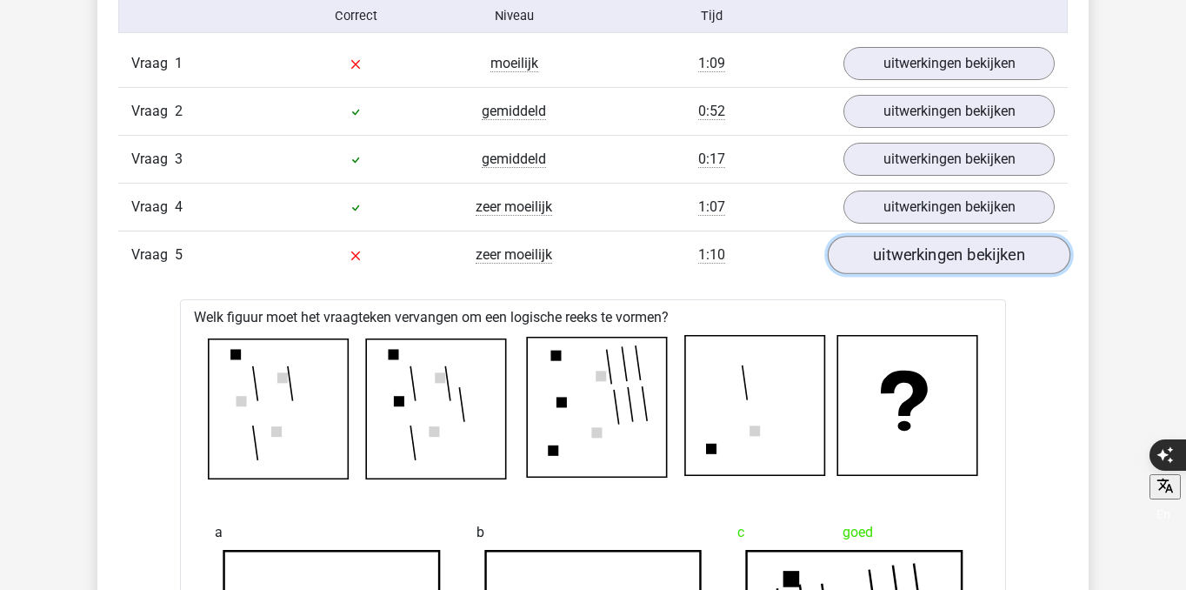
click at [997, 264] on link "uitwerkingen bekijken" at bounding box center [949, 255] width 243 height 38
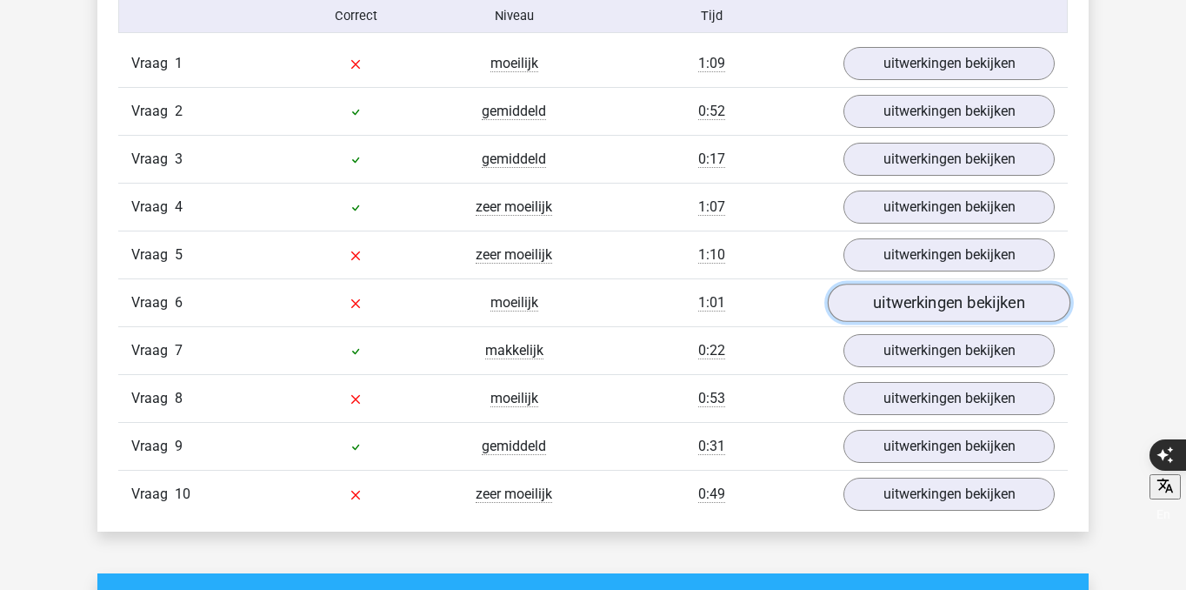
click at [998, 297] on link "uitwerkingen bekijken" at bounding box center [949, 302] width 243 height 38
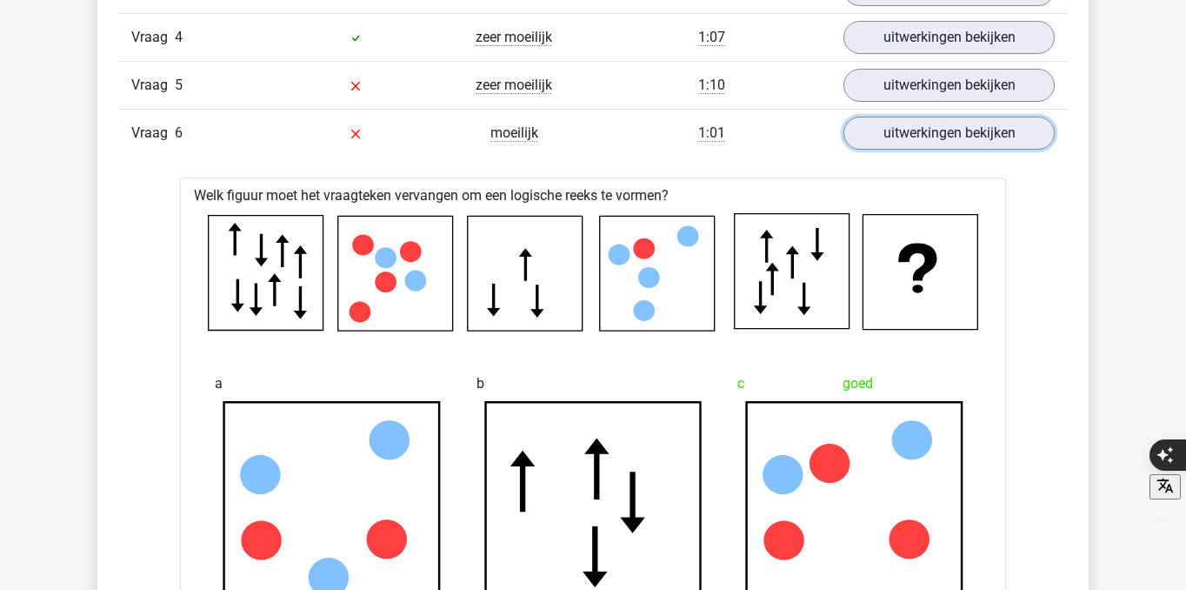
scroll to position [1625, 0]
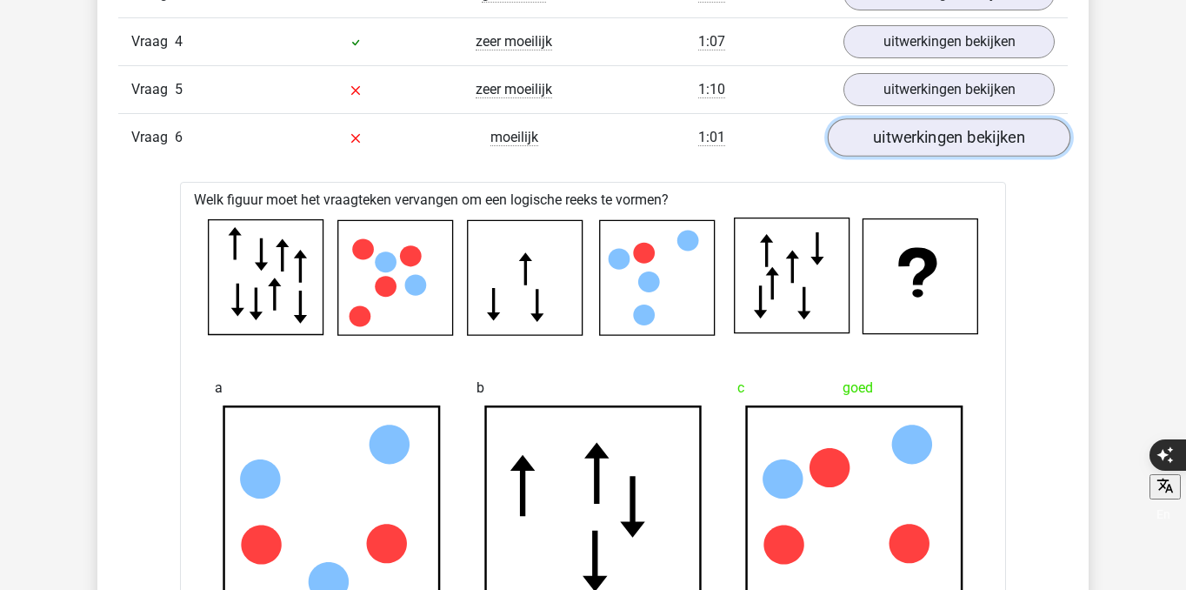
click at [936, 142] on link "uitwerkingen bekijken" at bounding box center [949, 137] width 243 height 38
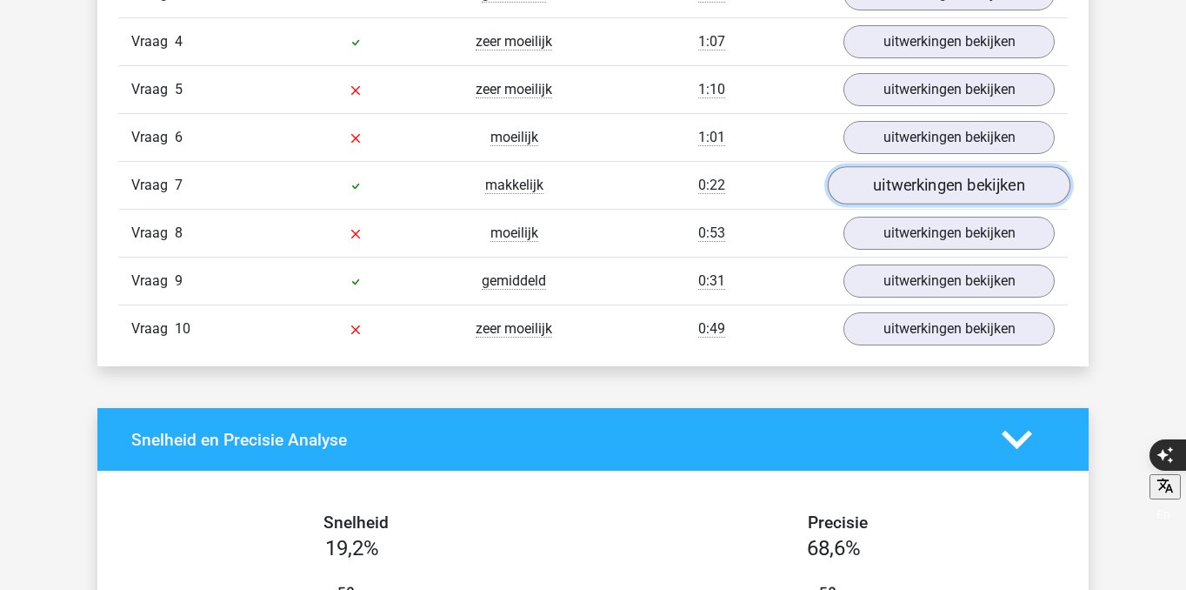
click at [919, 183] on link "uitwerkingen bekijken" at bounding box center [949, 185] width 243 height 38
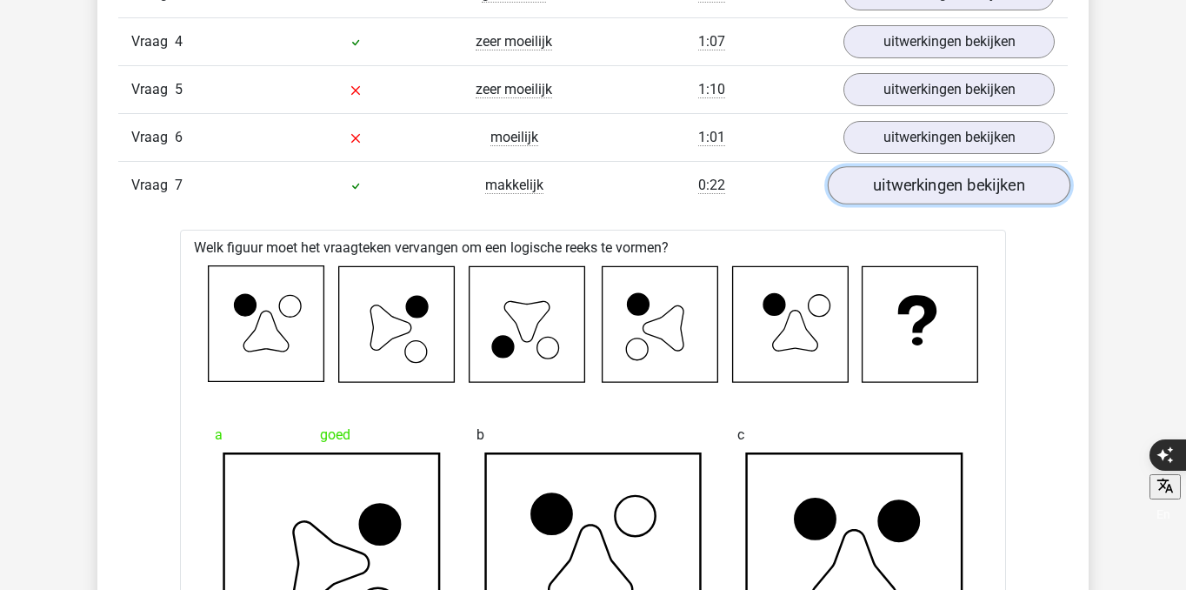
click at [919, 183] on link "uitwerkingen bekijken" at bounding box center [949, 185] width 243 height 38
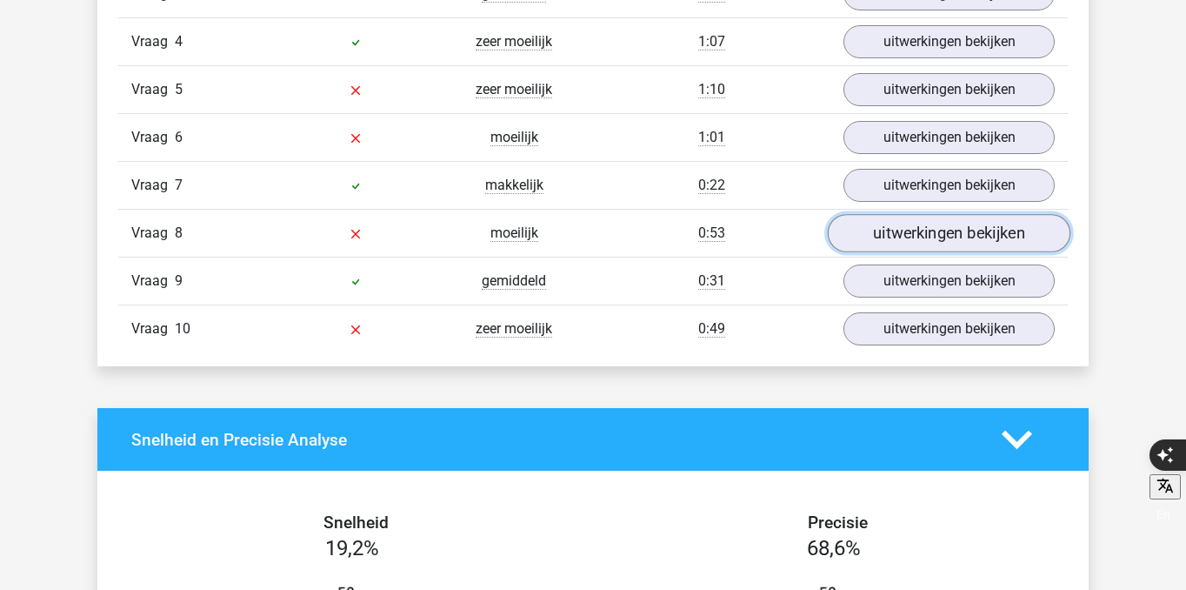
click at [918, 223] on link "uitwerkingen bekijken" at bounding box center [949, 233] width 243 height 38
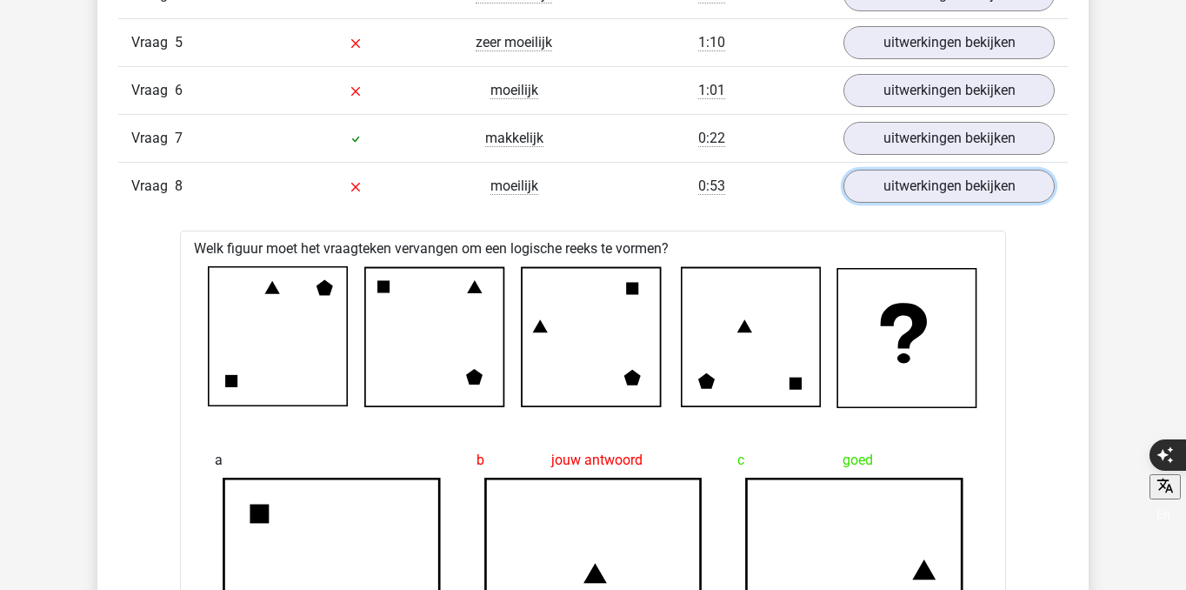
scroll to position [1655, 0]
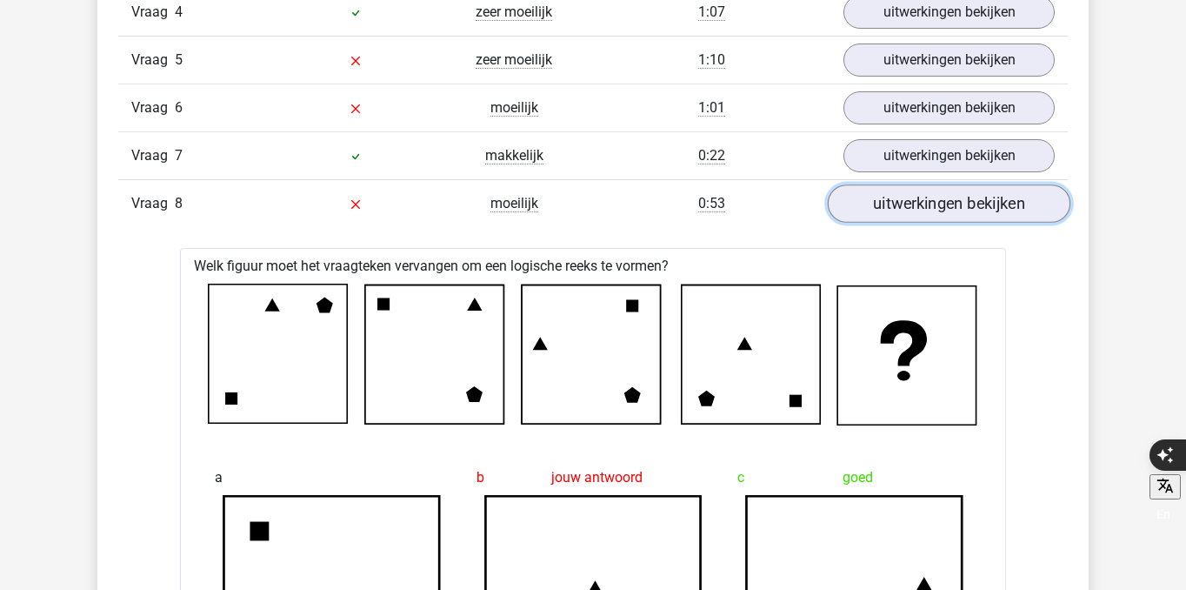
click at [944, 191] on link "uitwerkingen bekijken" at bounding box center [949, 203] width 243 height 38
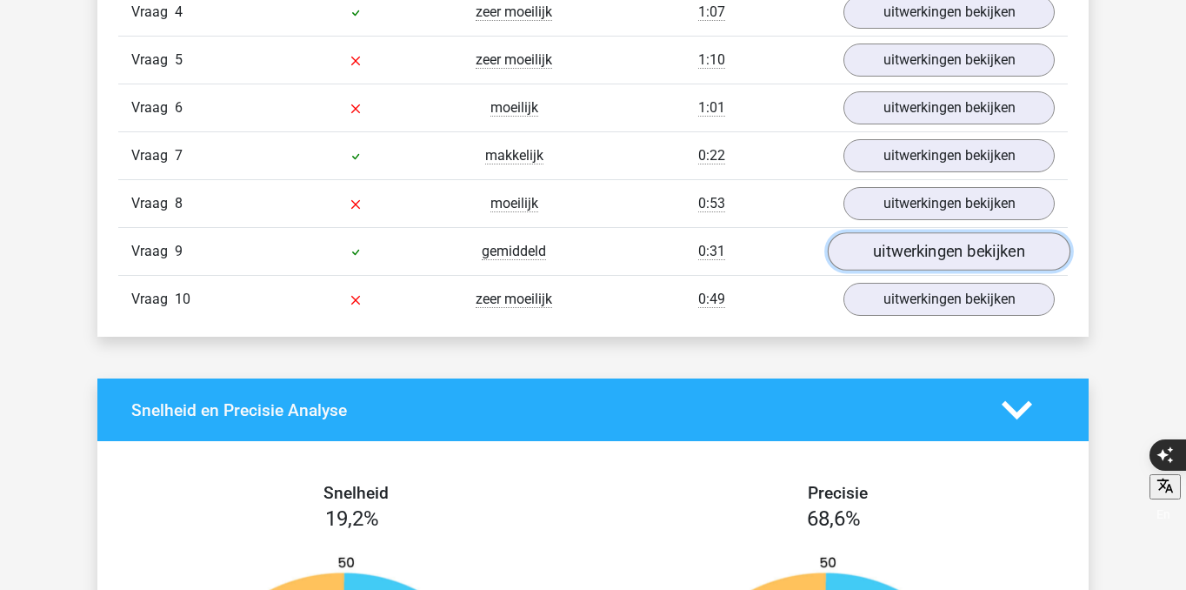
click at [882, 264] on link "uitwerkingen bekijken" at bounding box center [949, 251] width 243 height 38
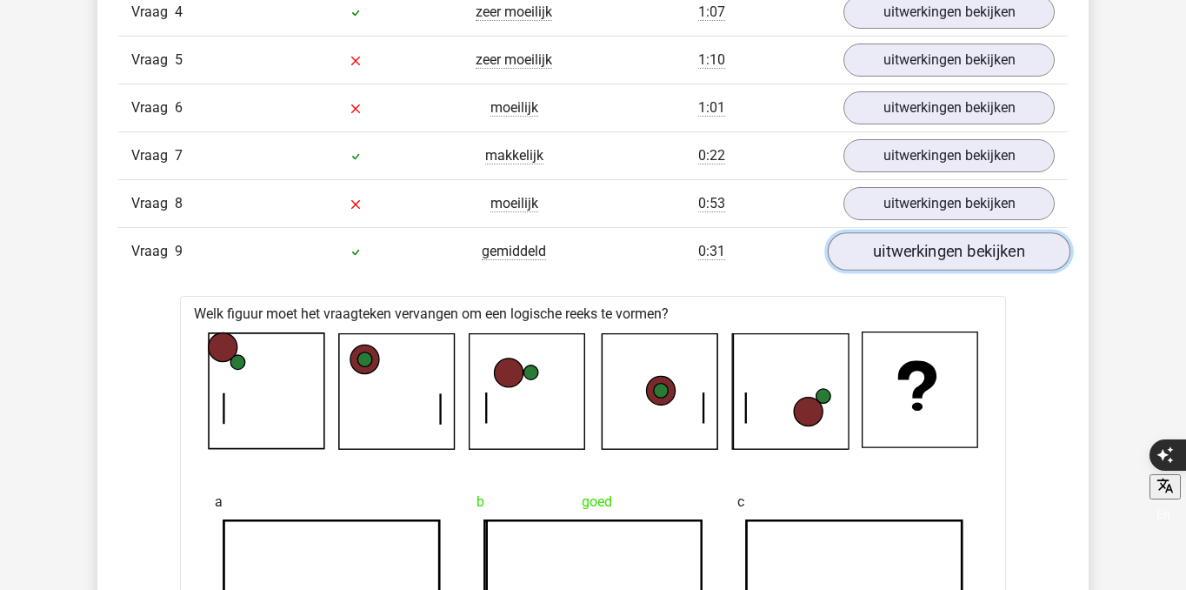
click at [882, 264] on link "uitwerkingen bekijken" at bounding box center [949, 251] width 243 height 38
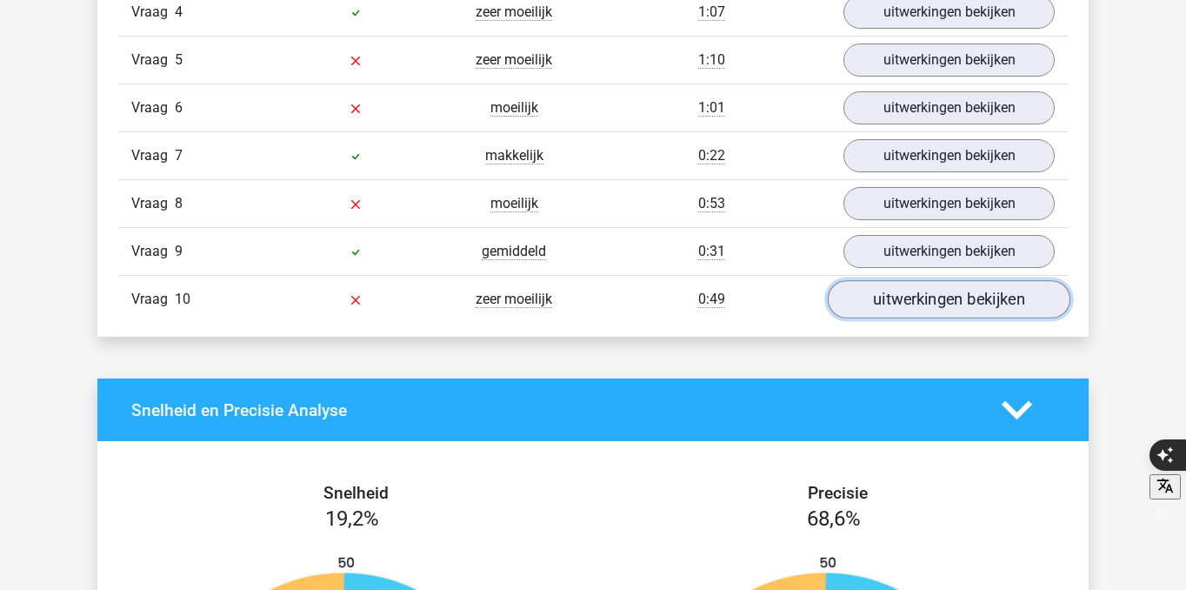
click at [900, 283] on link "uitwerkingen bekijken" at bounding box center [949, 299] width 243 height 38
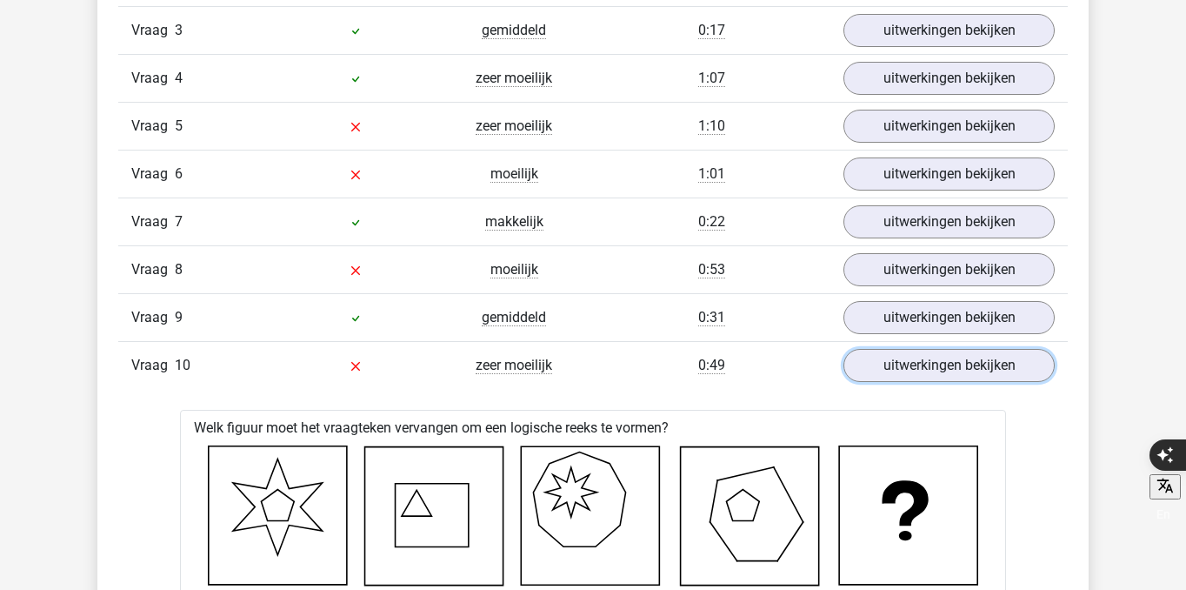
scroll to position [1569, 0]
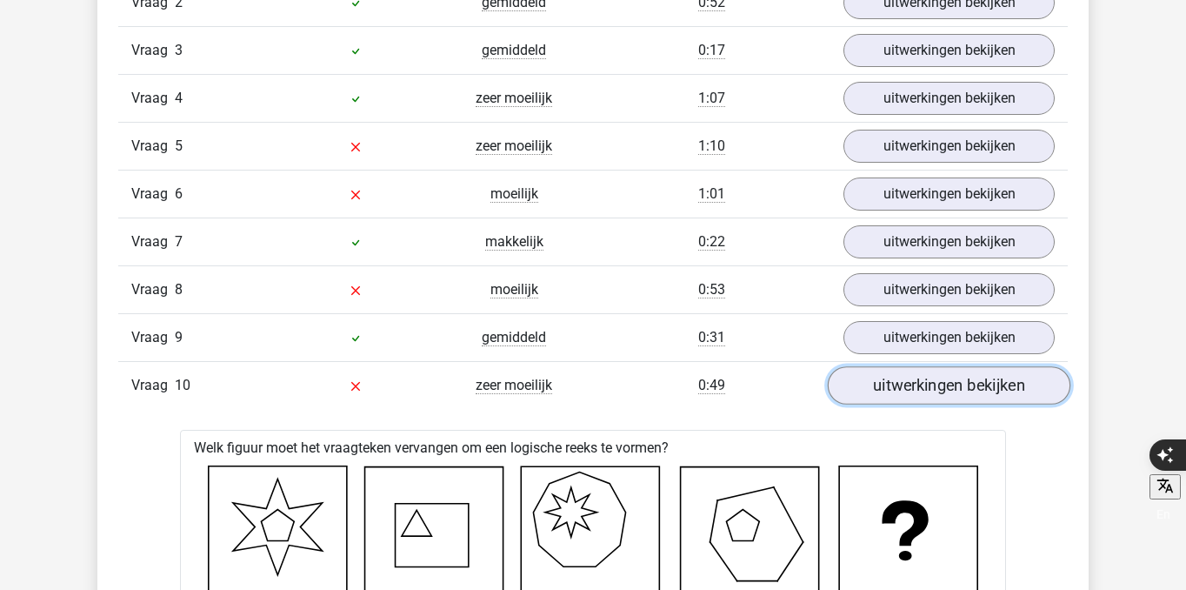
click at [966, 382] on link "uitwerkingen bekijken" at bounding box center [949, 385] width 243 height 38
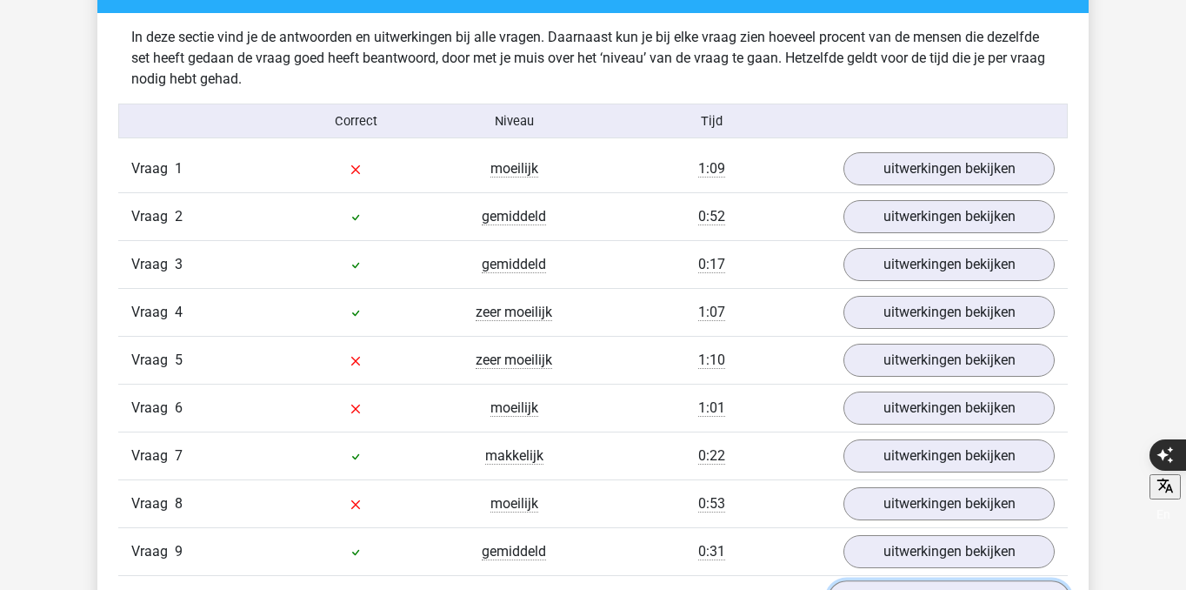
scroll to position [1357, 0]
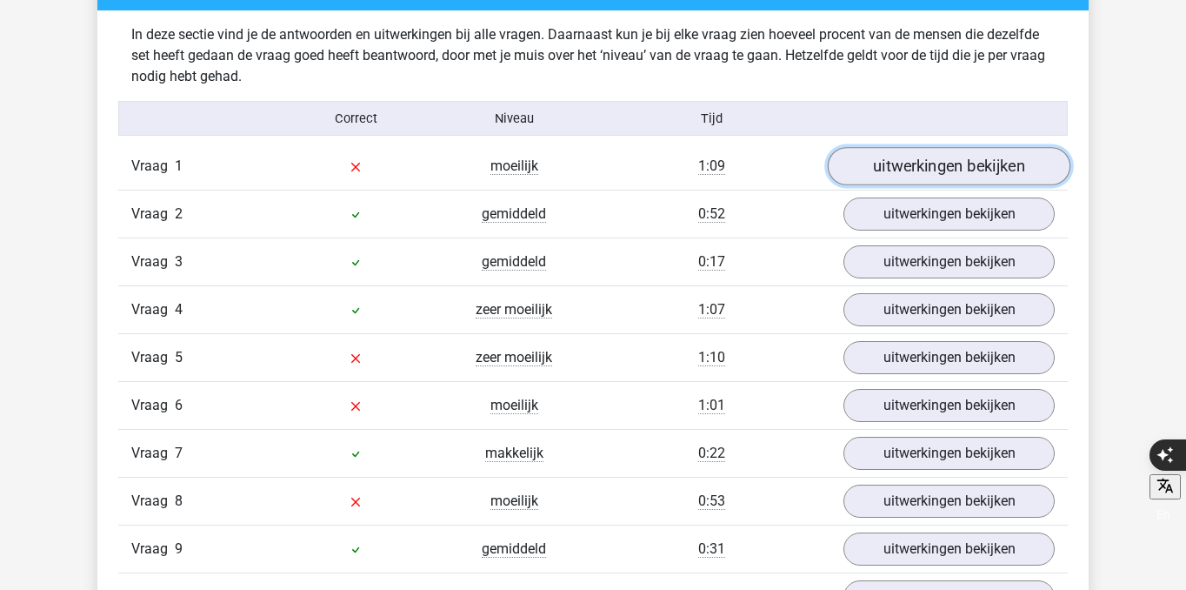
click at [950, 154] on link "uitwerkingen bekijken" at bounding box center [949, 166] width 243 height 38
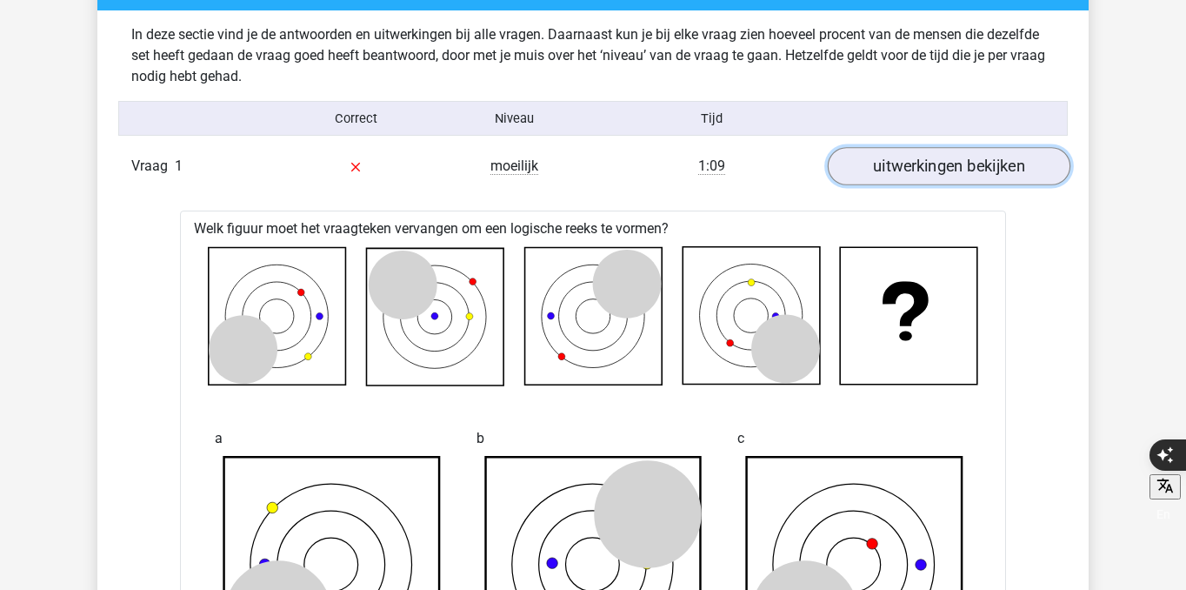
click at [950, 160] on link "uitwerkingen bekijken" at bounding box center [949, 166] width 243 height 38
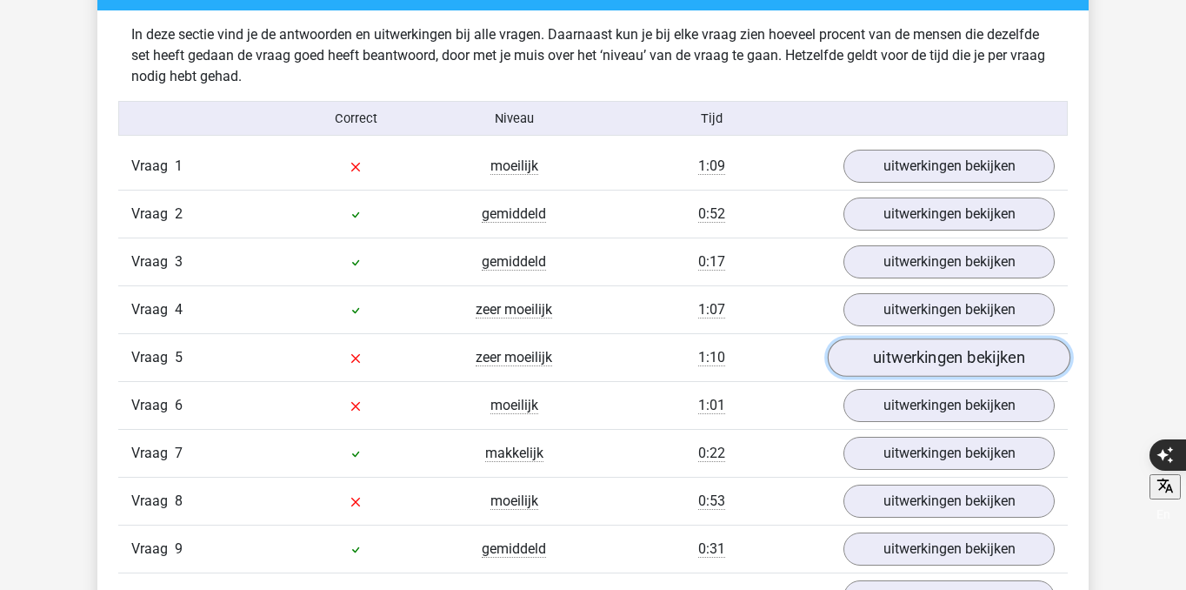
click at [951, 352] on link "uitwerkingen bekijken" at bounding box center [949, 357] width 243 height 38
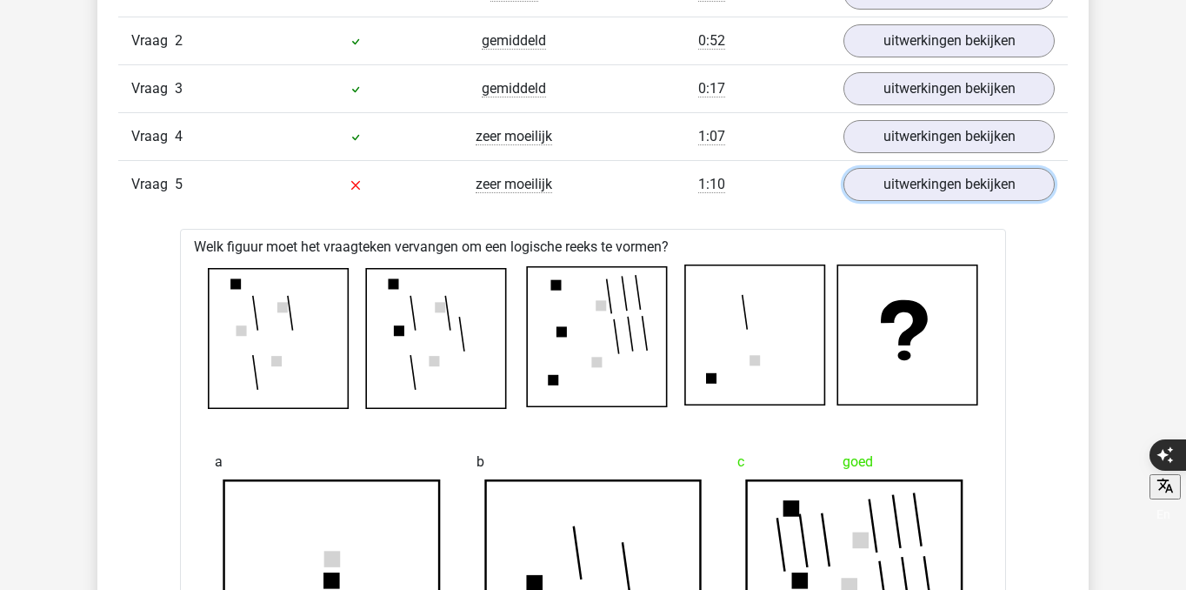
scroll to position [1520, 0]
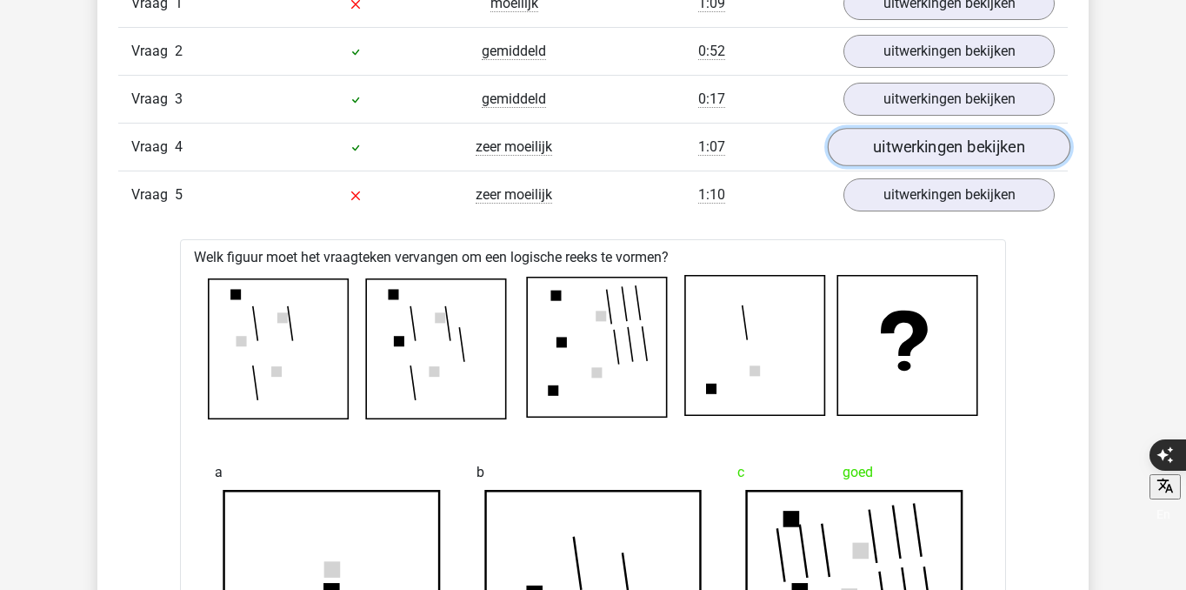
click at [929, 142] on link "uitwerkingen bekijken" at bounding box center [949, 147] width 243 height 38
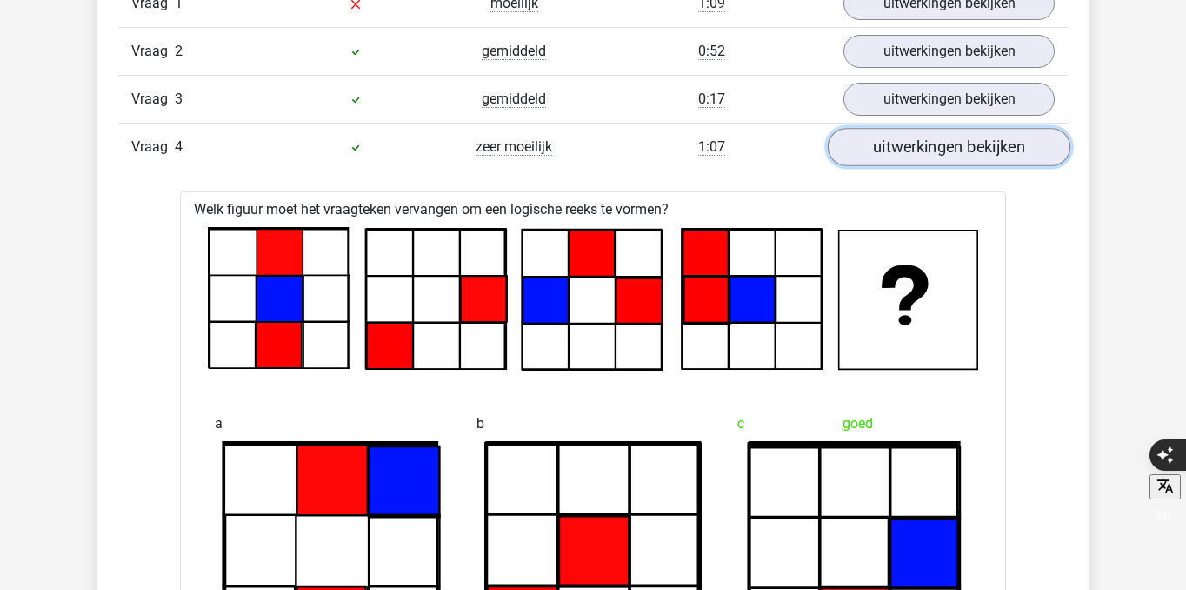
click at [929, 142] on link "uitwerkingen bekijken" at bounding box center [949, 147] width 243 height 38
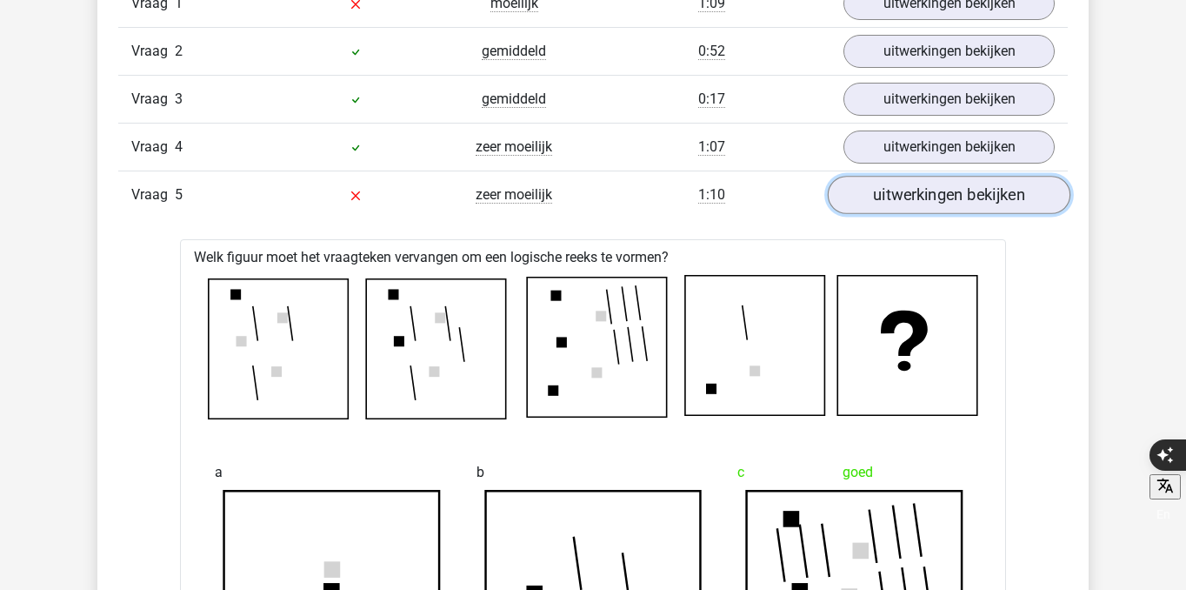
click at [934, 195] on link "uitwerkingen bekijken" at bounding box center [949, 195] width 243 height 38
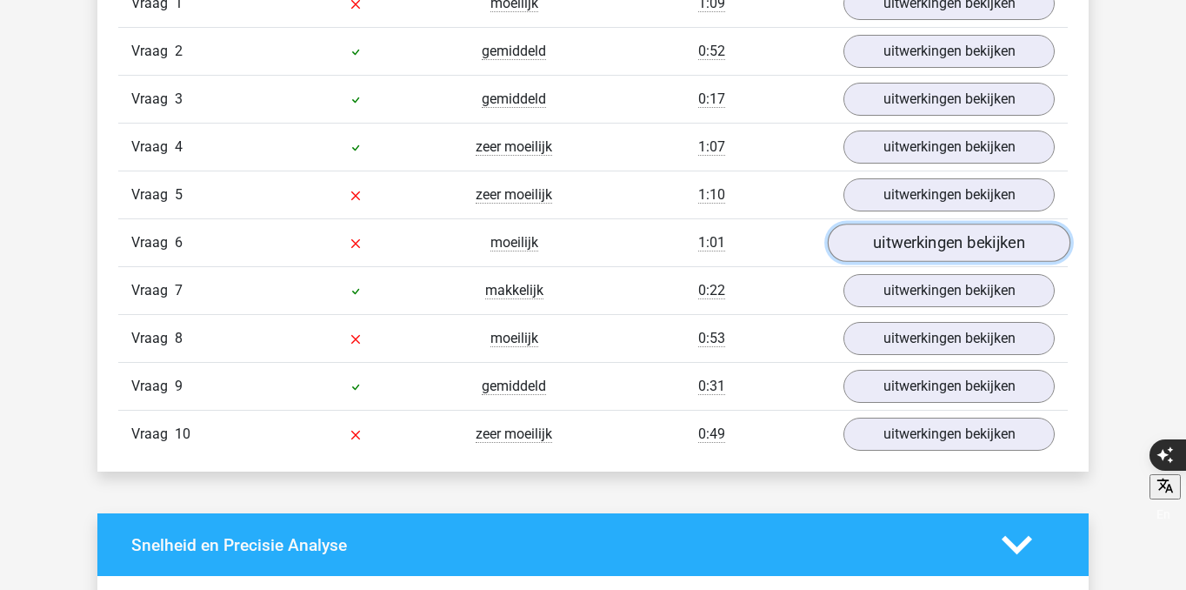
click at [944, 225] on link "uitwerkingen bekijken" at bounding box center [949, 242] width 243 height 38
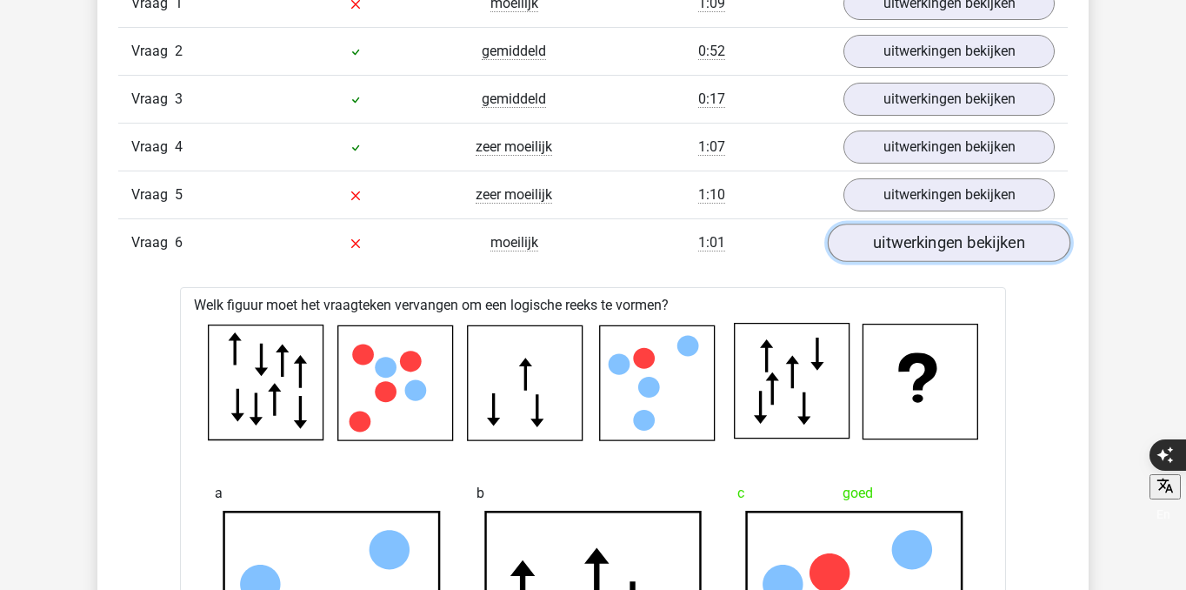
click at [944, 225] on link "uitwerkingen bekijken" at bounding box center [949, 242] width 243 height 38
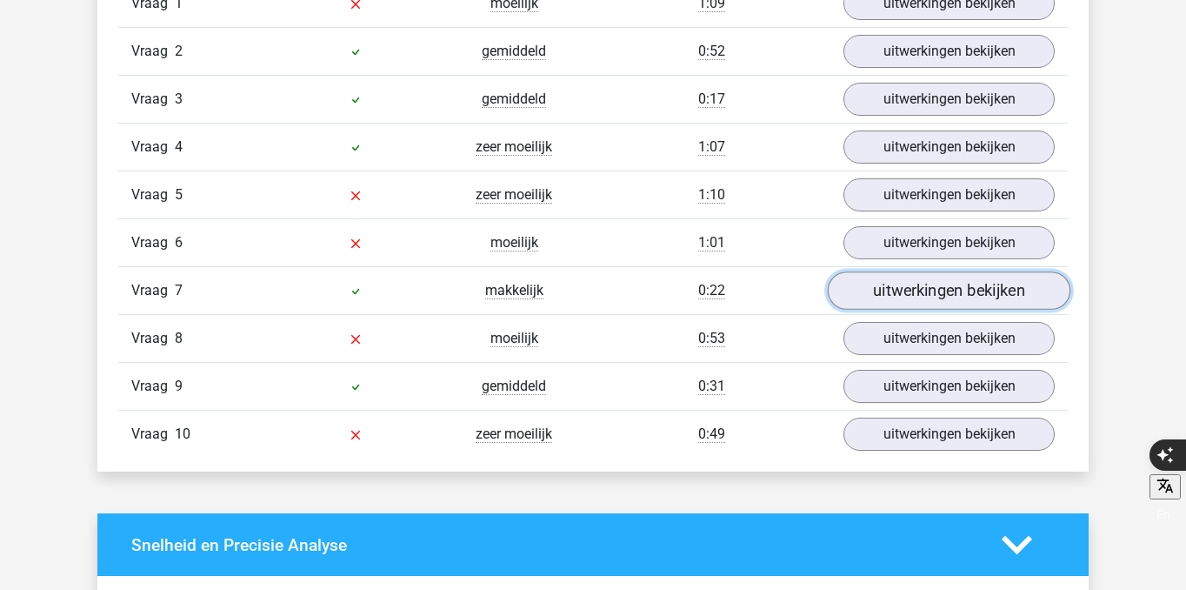
click at [959, 283] on link "uitwerkingen bekijken" at bounding box center [949, 290] width 243 height 38
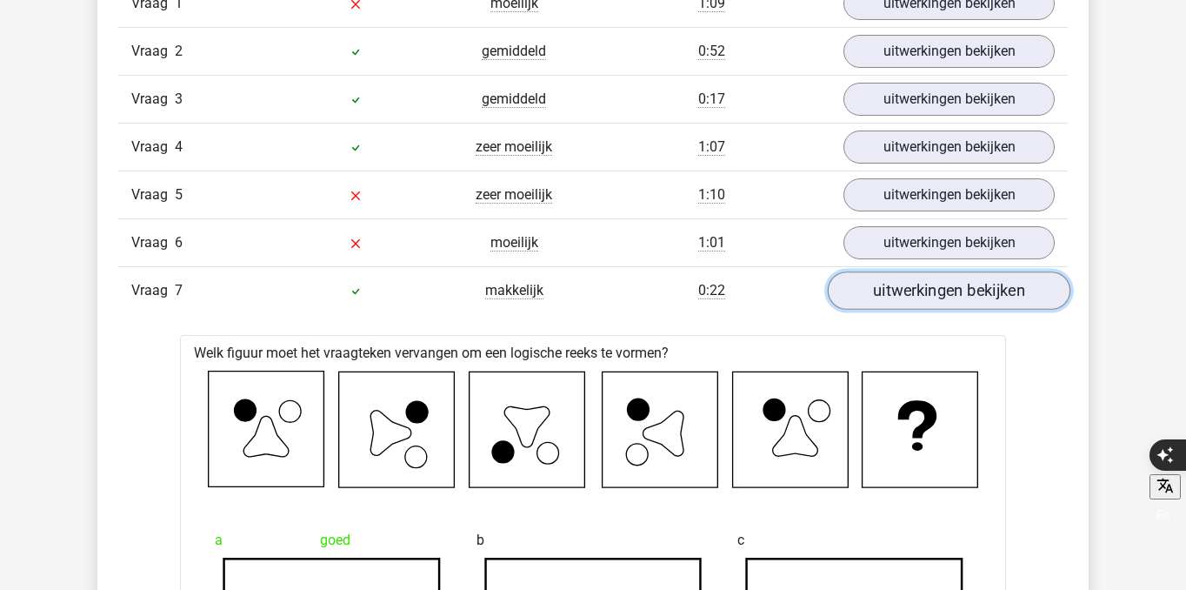
click at [959, 283] on link "uitwerkingen bekijken" at bounding box center [949, 290] width 243 height 38
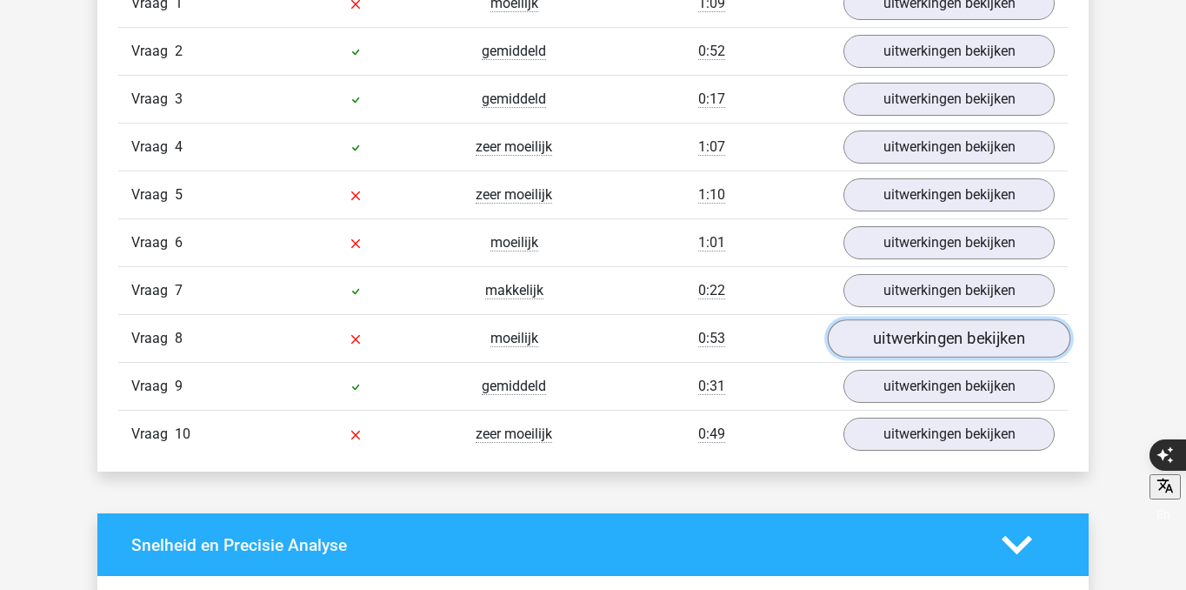
click at [957, 332] on link "uitwerkingen bekijken" at bounding box center [949, 338] width 243 height 38
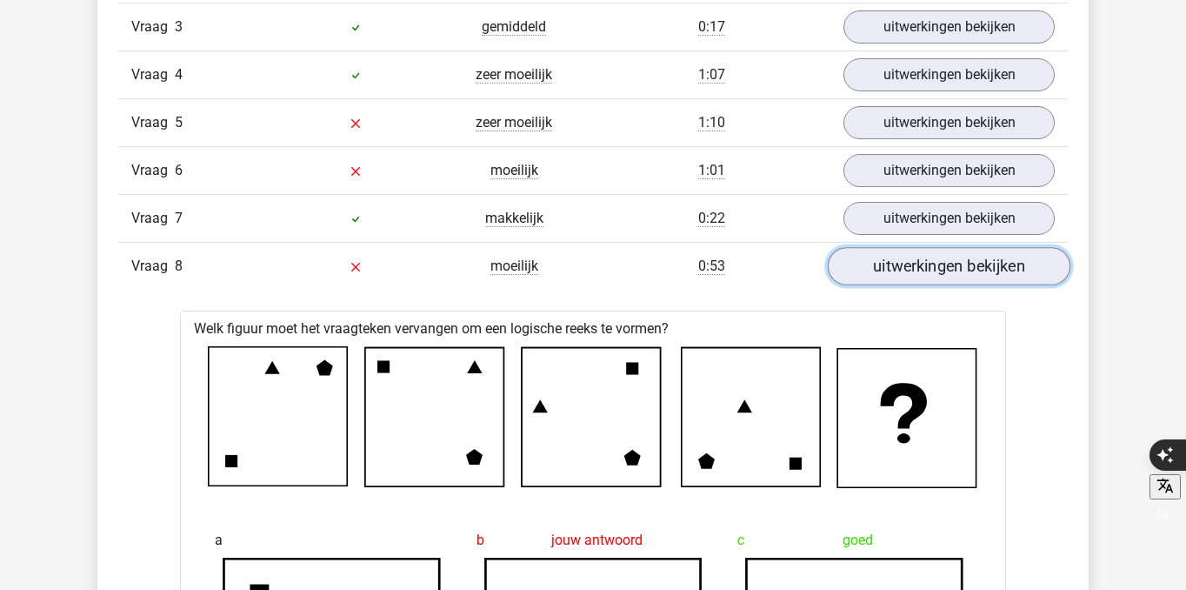
click at [950, 264] on link "uitwerkingen bekijken" at bounding box center [949, 266] width 243 height 38
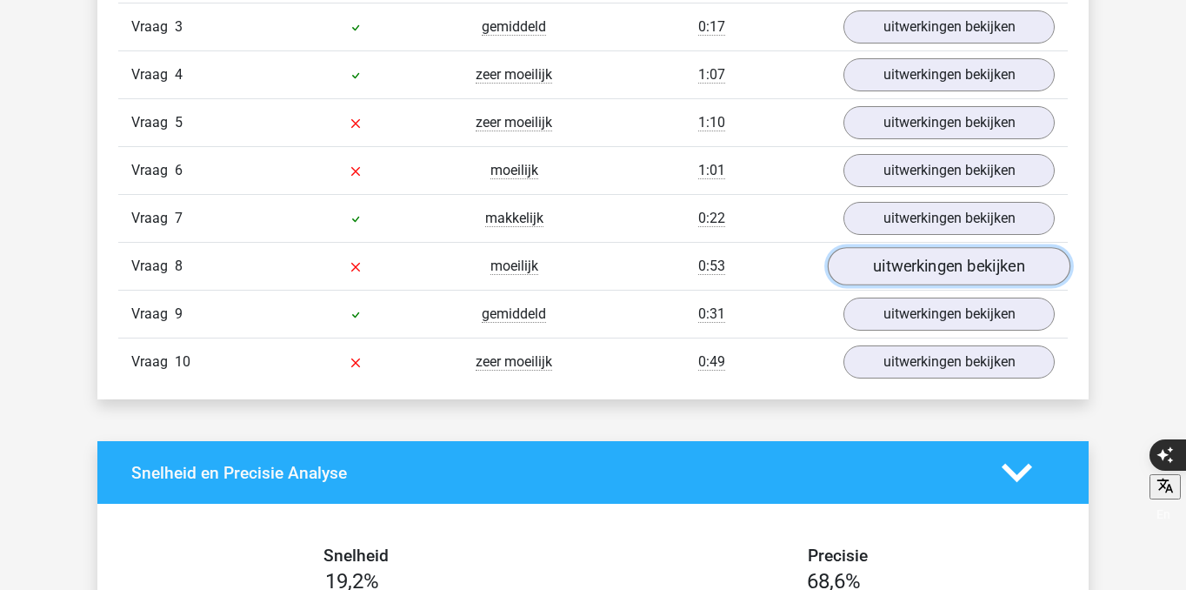
scroll to position [1659, 0]
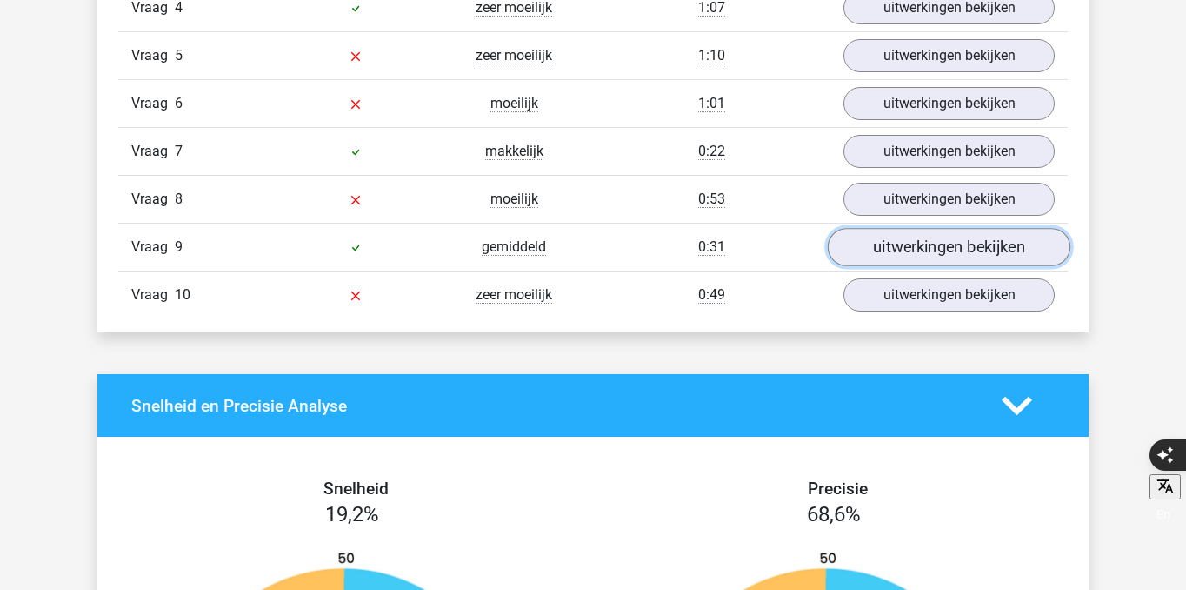
click at [947, 244] on link "uitwerkingen bekijken" at bounding box center [949, 247] width 243 height 38
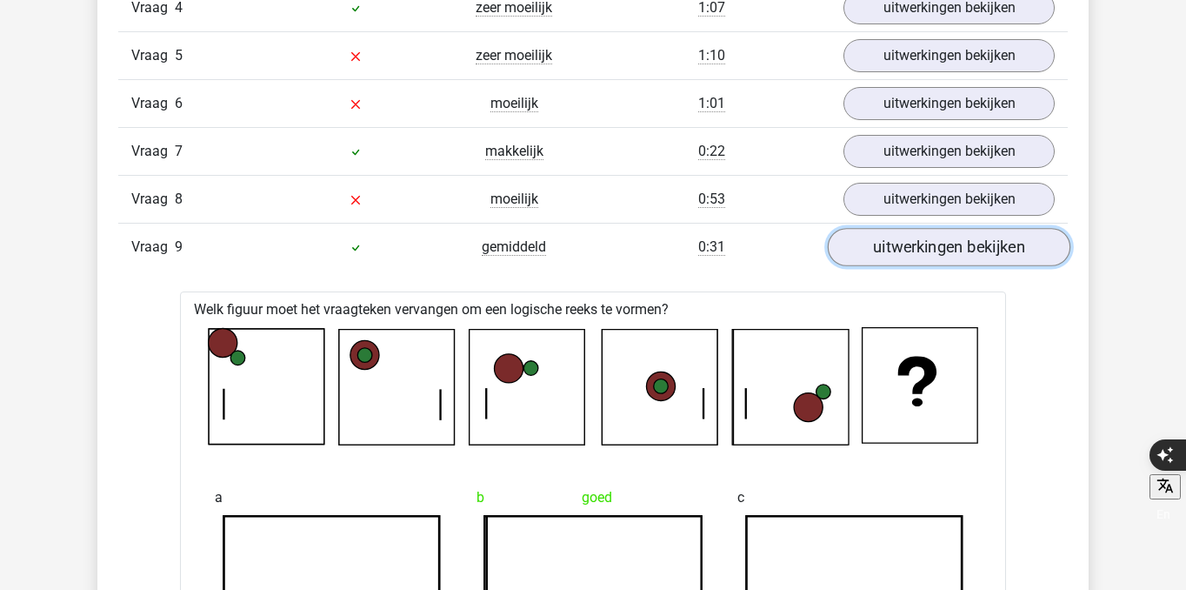
click at [957, 259] on link "uitwerkingen bekijken" at bounding box center [949, 247] width 243 height 38
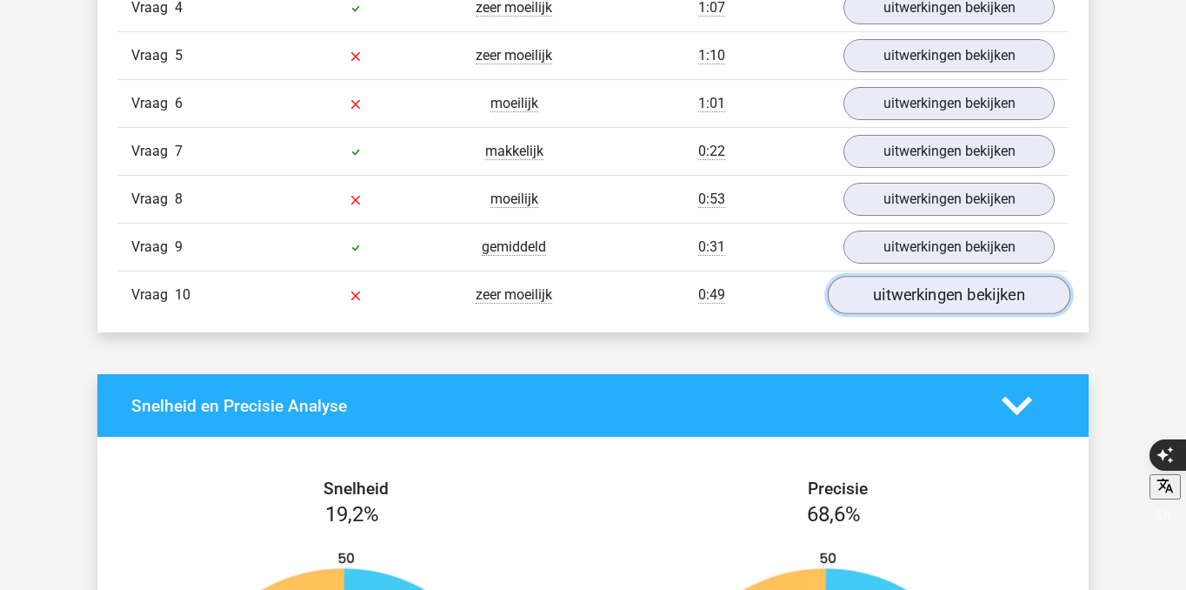
click at [954, 308] on link "uitwerkingen bekijken" at bounding box center [949, 295] width 243 height 38
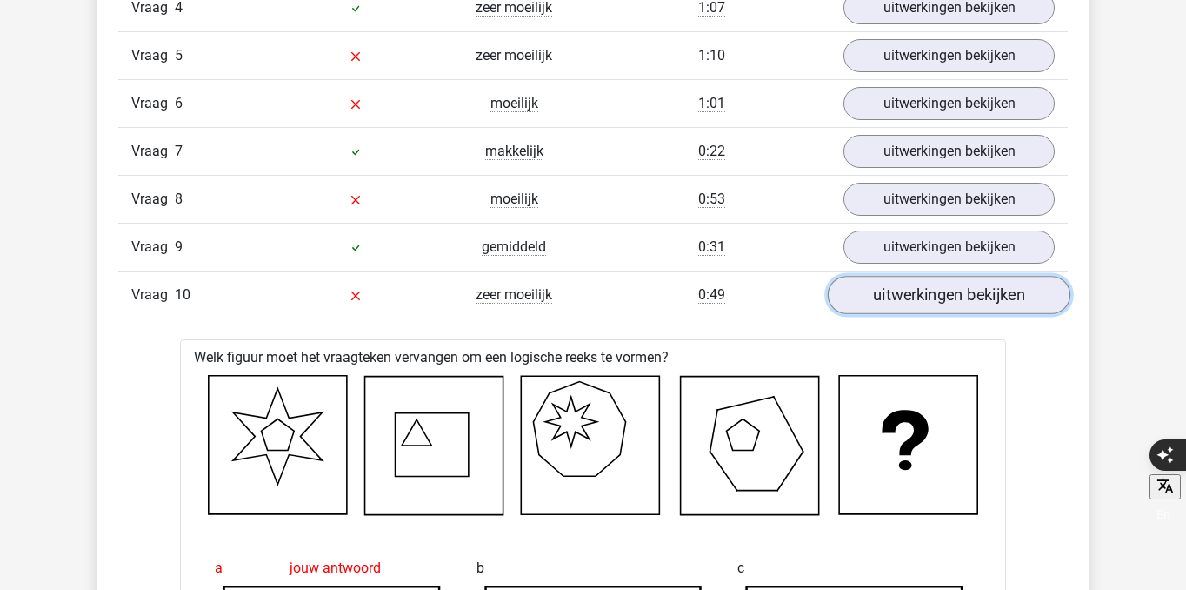
click at [954, 308] on link "uitwerkingen bekijken" at bounding box center [949, 295] width 243 height 38
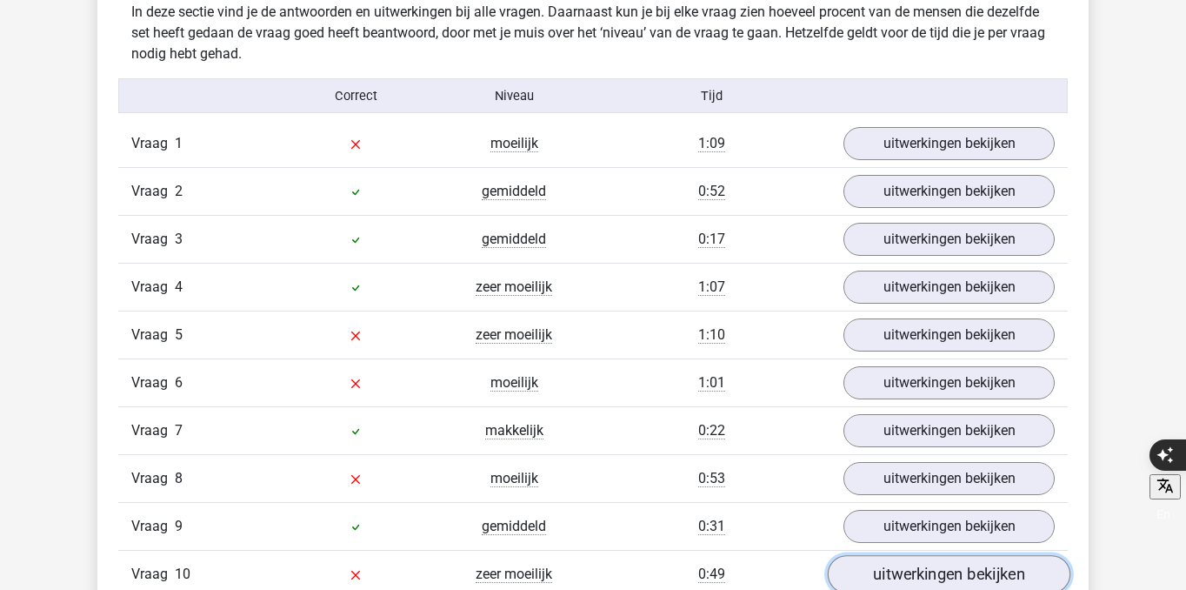
scroll to position [1386, 0]
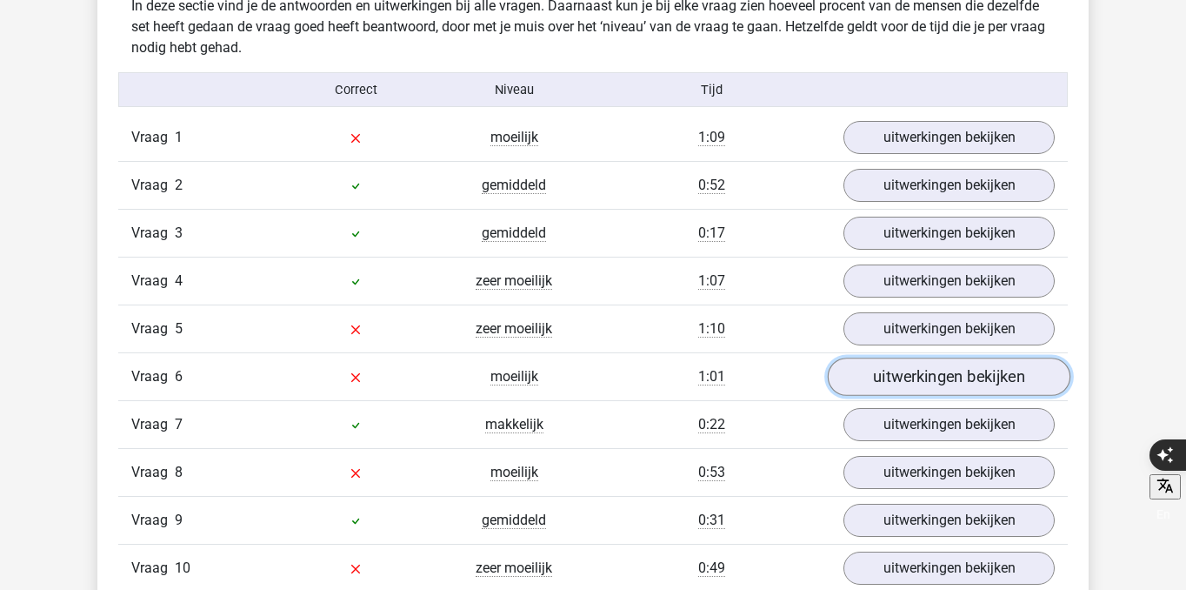
click at [978, 370] on link "uitwerkingen bekijken" at bounding box center [949, 376] width 243 height 38
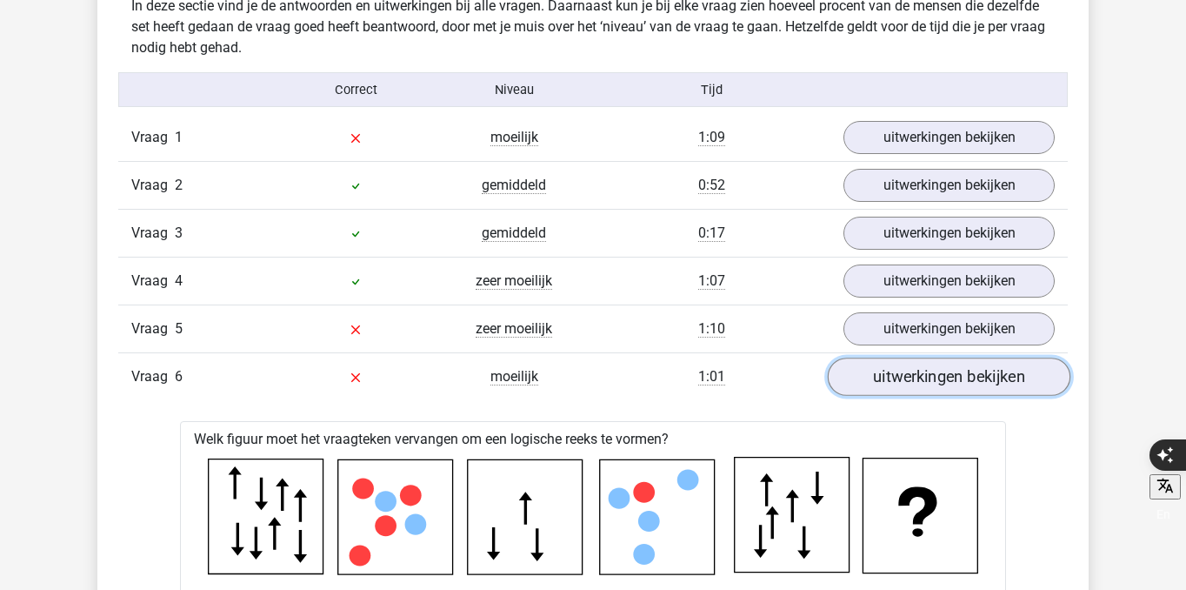
click at [978, 370] on link "uitwerkingen bekijken" at bounding box center [949, 376] width 243 height 38
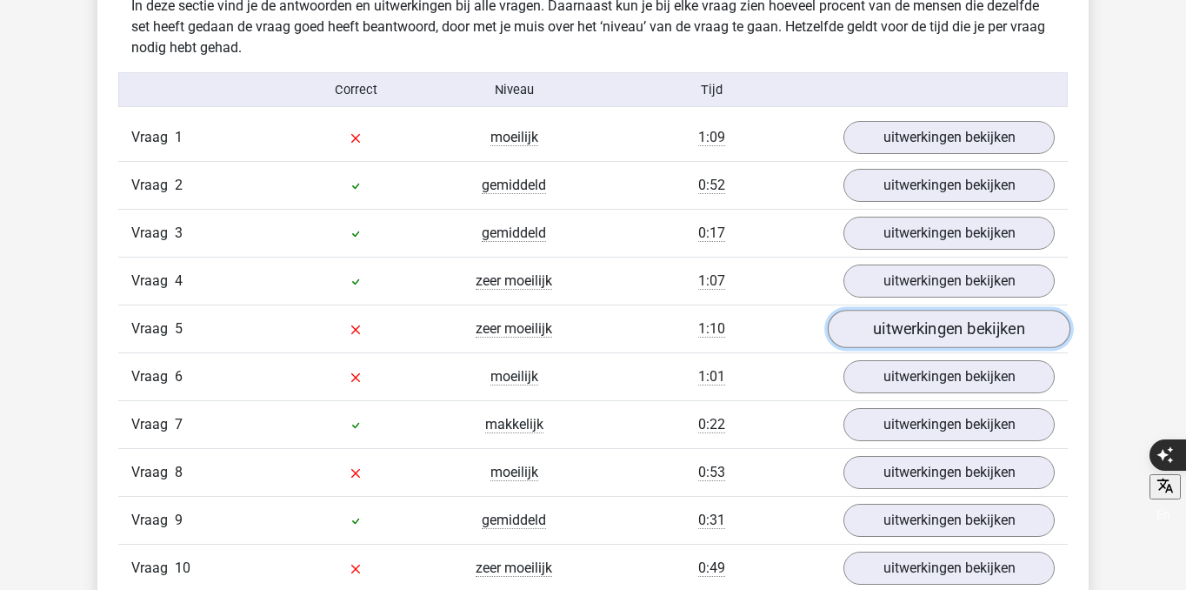
click at [976, 333] on link "uitwerkingen bekijken" at bounding box center [949, 329] width 243 height 38
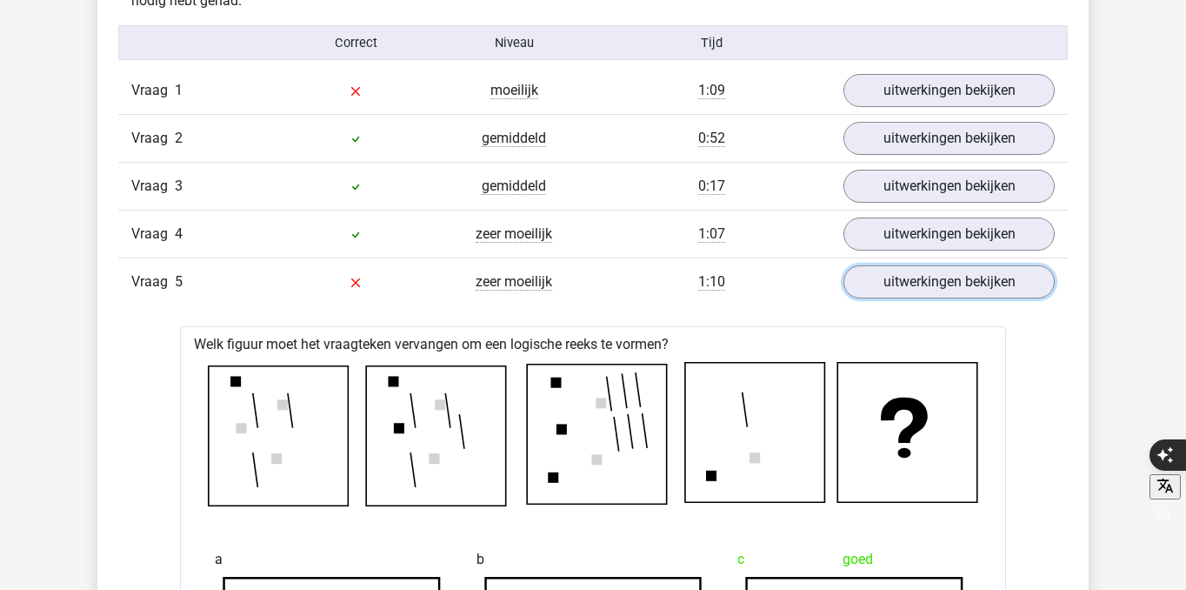
scroll to position [1421, 0]
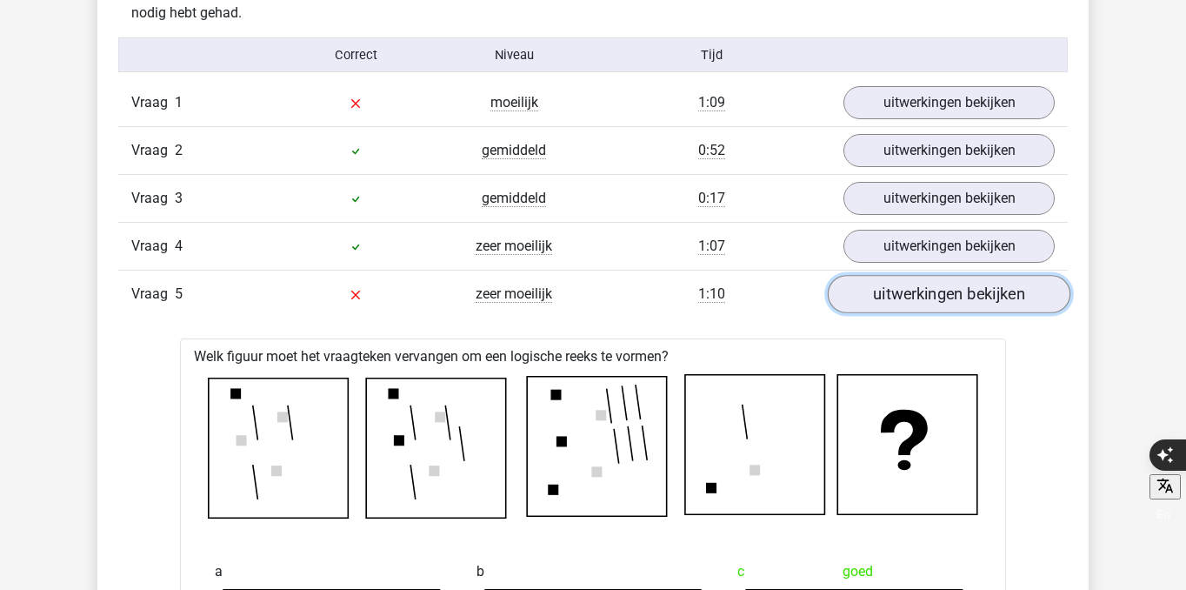
click at [984, 301] on link "uitwerkingen bekijken" at bounding box center [949, 294] width 243 height 38
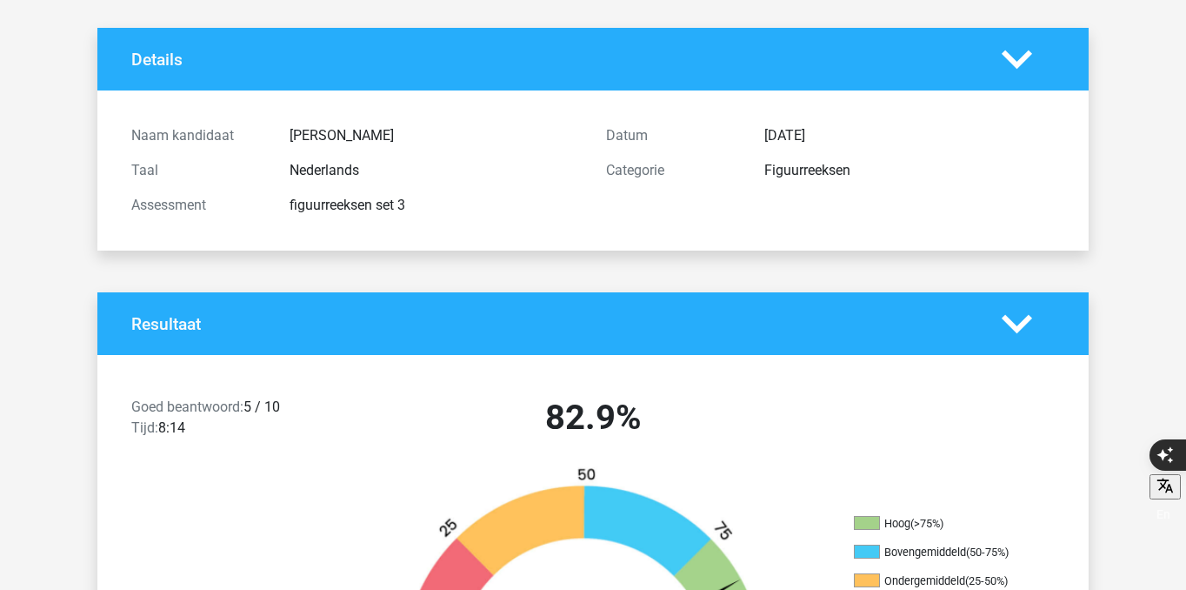
scroll to position [0, 0]
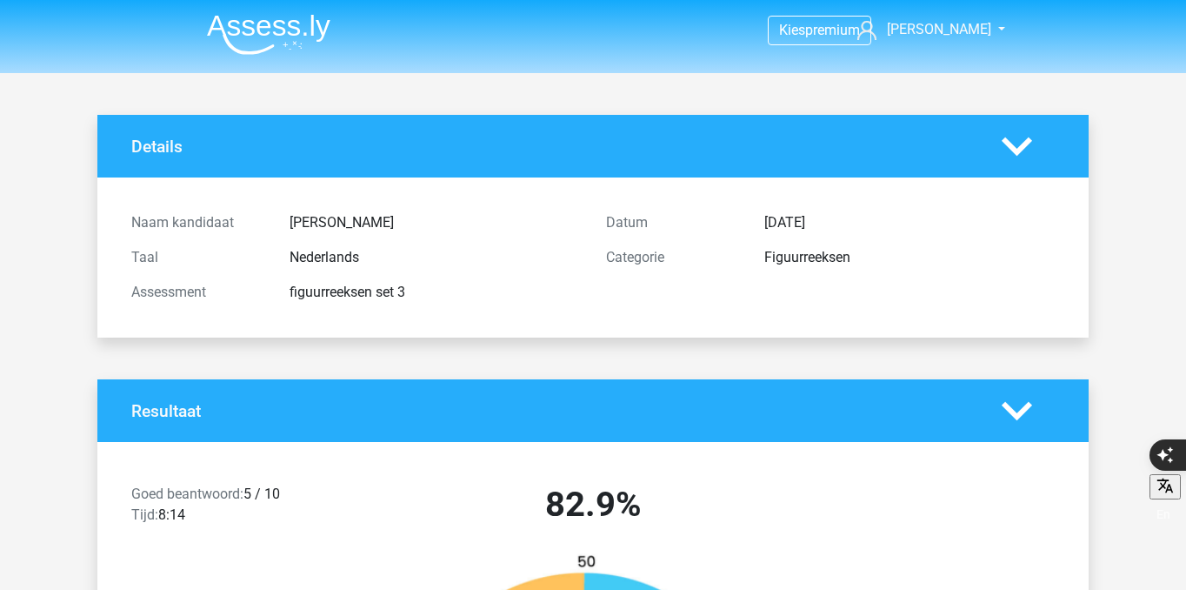
click at [304, 33] on img at bounding box center [268, 34] width 123 height 41
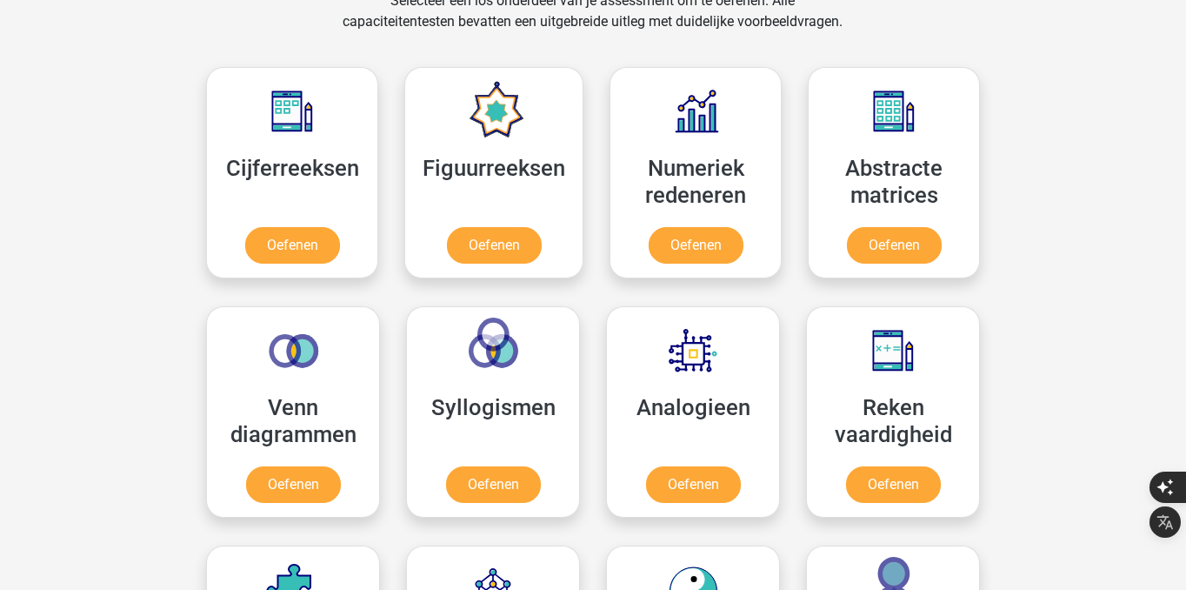
scroll to position [753, 0]
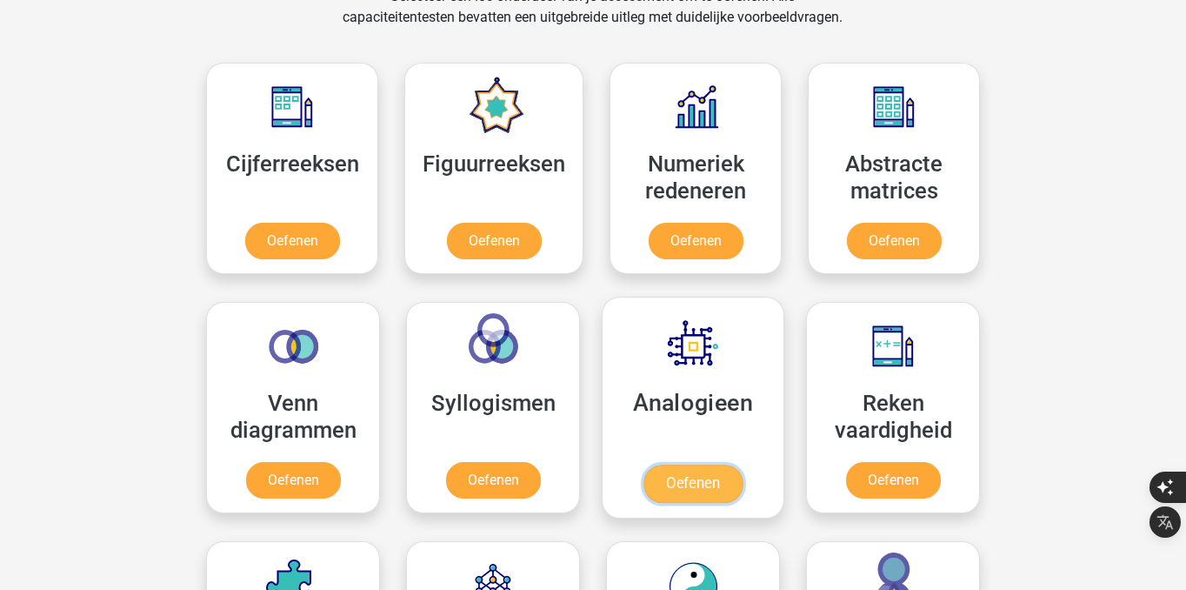
click at [690, 475] on link "Oefenen" at bounding box center [692, 483] width 99 height 38
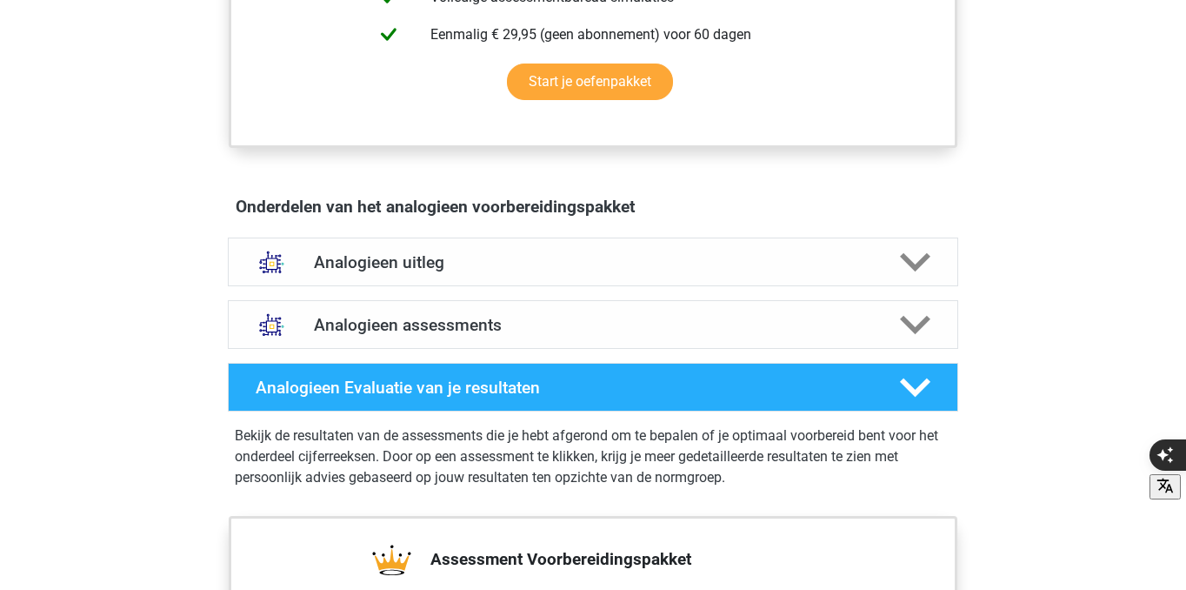
scroll to position [828, 0]
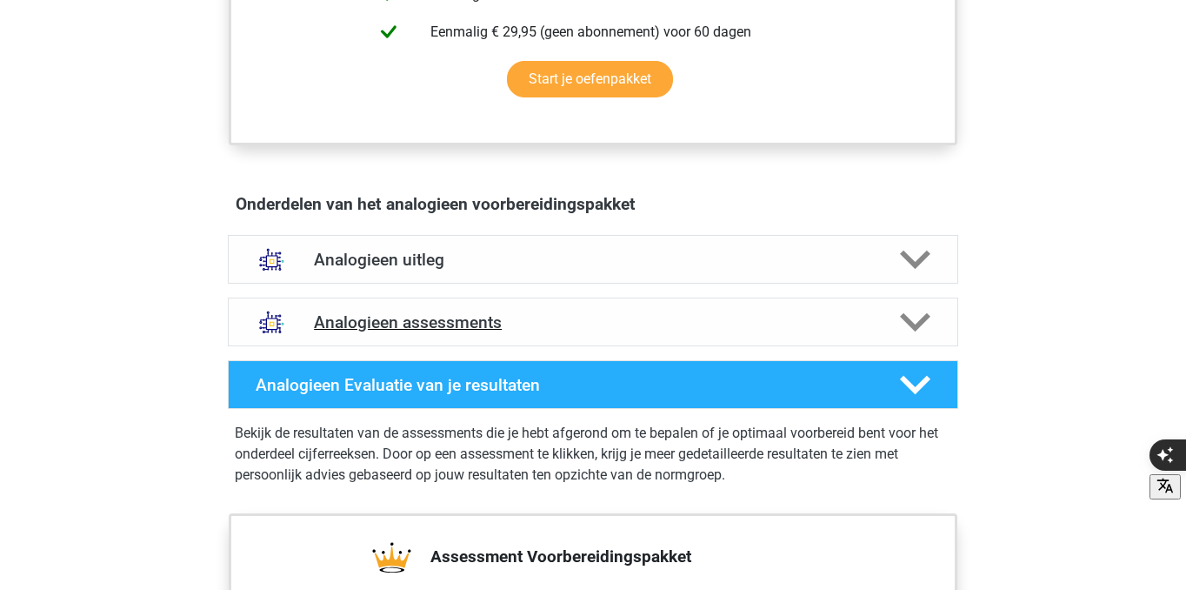
click at [558, 315] on h4 "Analogieen assessments" at bounding box center [593, 322] width 558 height 20
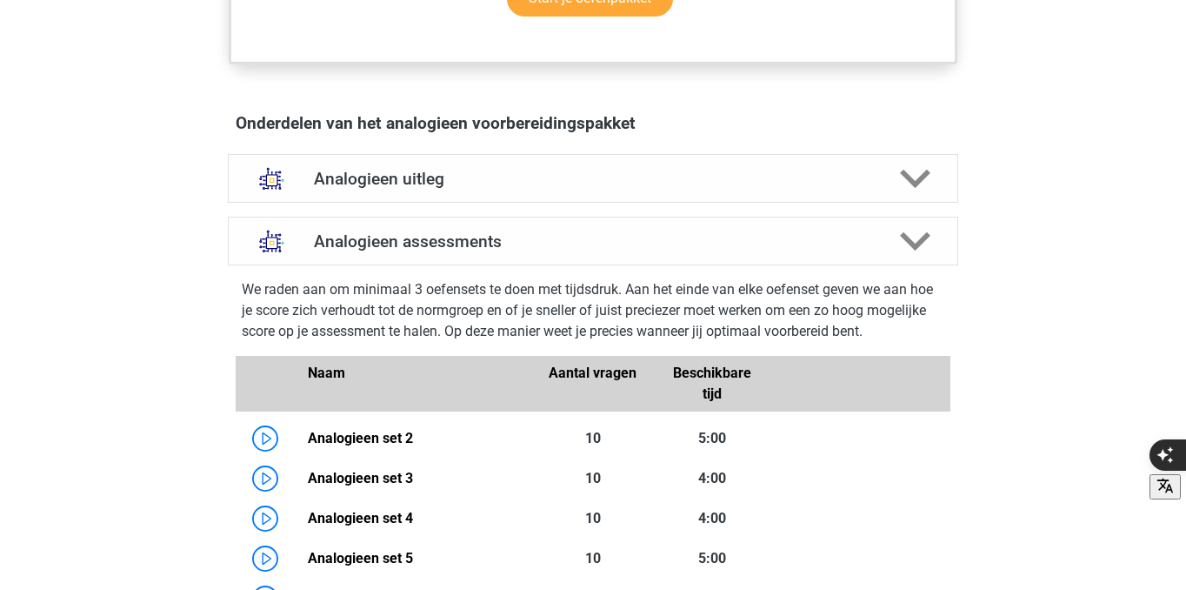
scroll to position [910, 0]
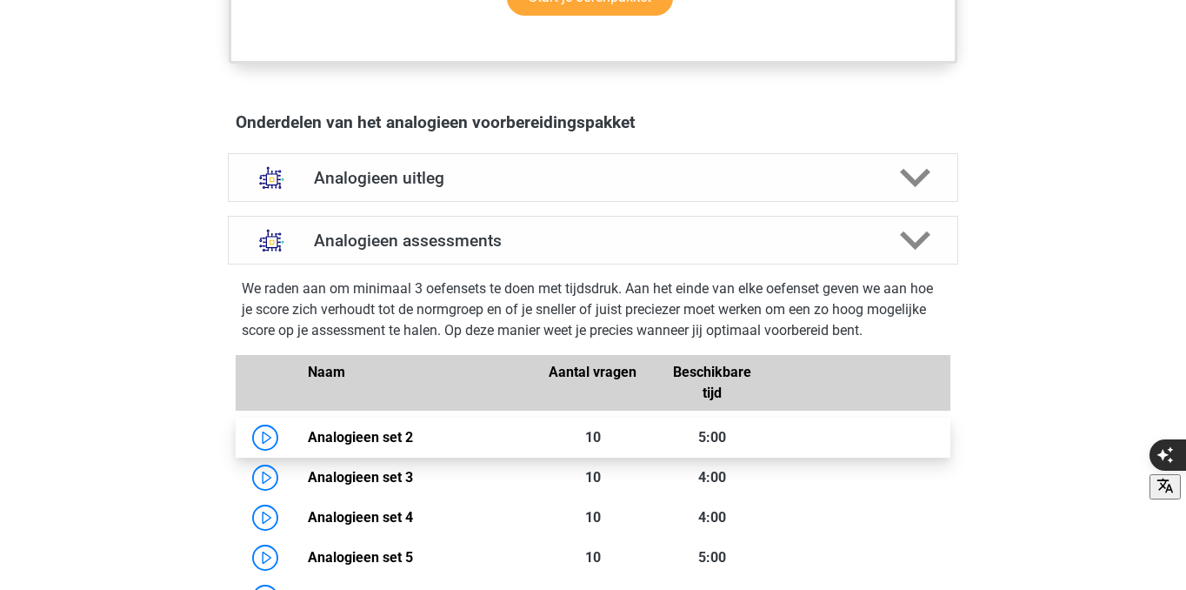
click at [308, 432] on link "Analogieen set 2" at bounding box center [360, 437] width 105 height 17
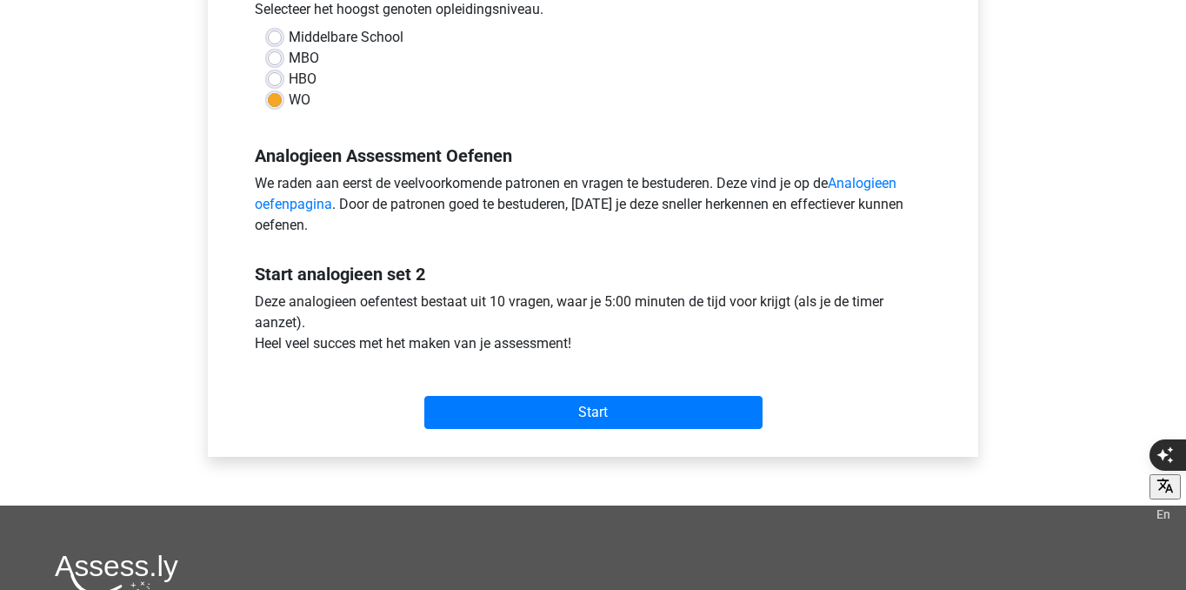
scroll to position [413, 0]
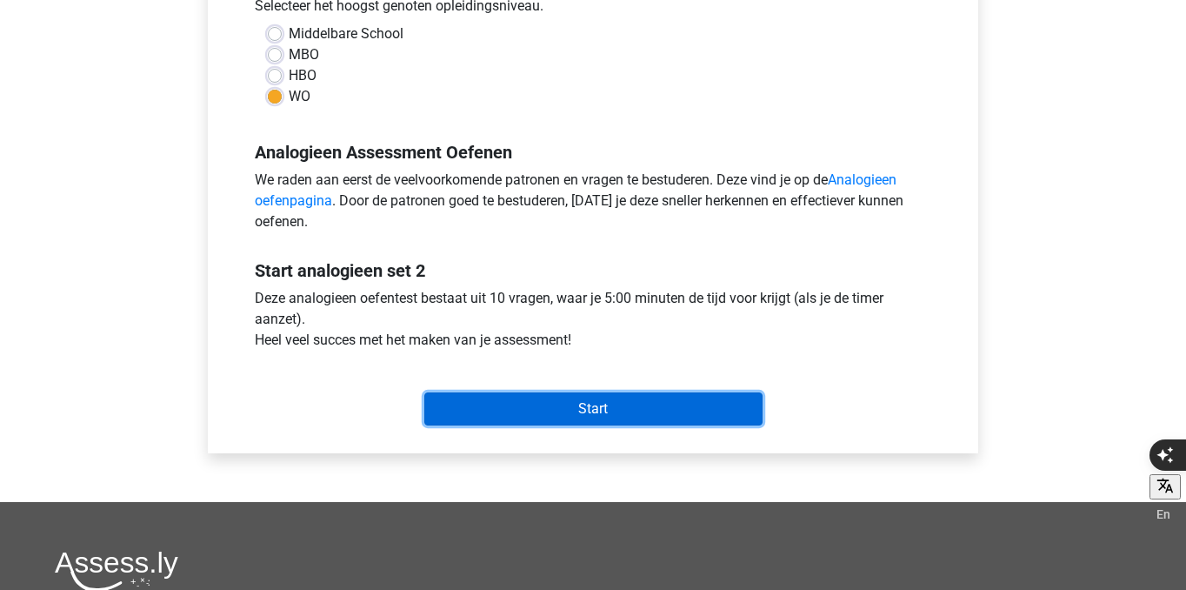
click at [619, 408] on input "Start" at bounding box center [593, 408] width 338 height 33
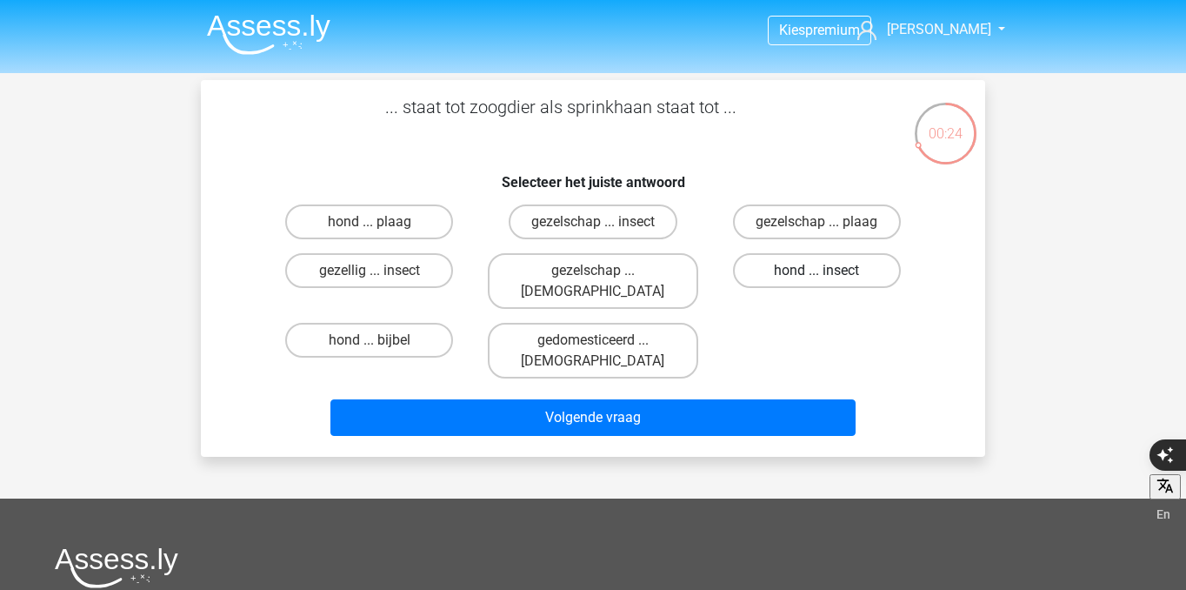
click at [770, 270] on label "hond ... insect" at bounding box center [817, 270] width 168 height 35
click at [817, 270] on input "hond ... insect" at bounding box center [822, 275] width 11 height 11
radio input "true"
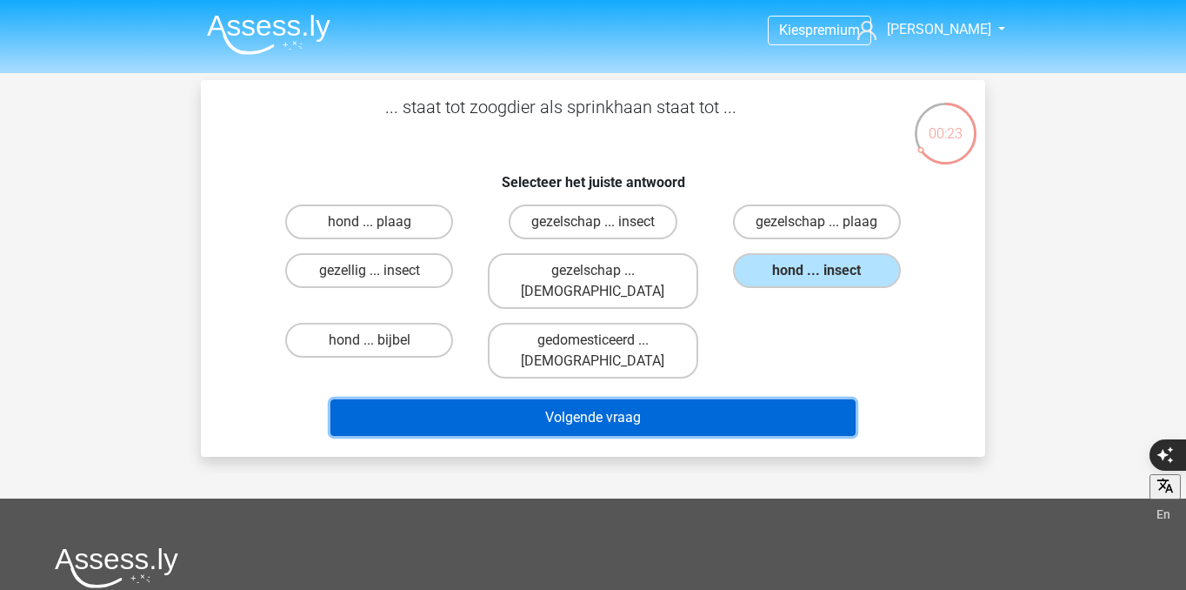
click at [751, 399] on button "Volgende vraag" at bounding box center [593, 417] width 526 height 37
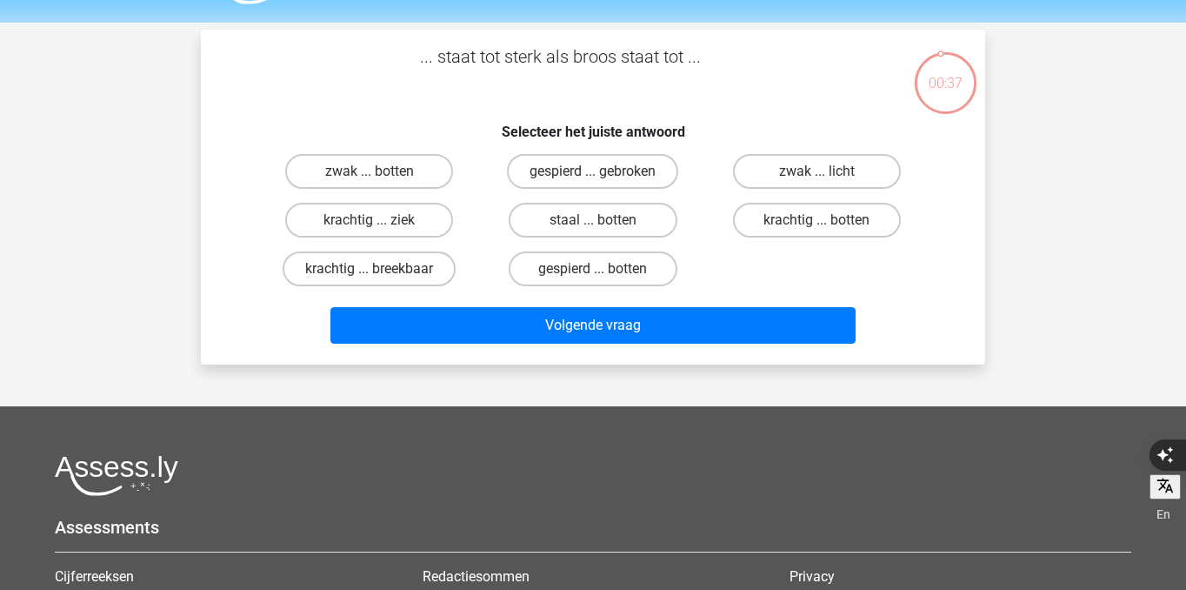
scroll to position [41, 0]
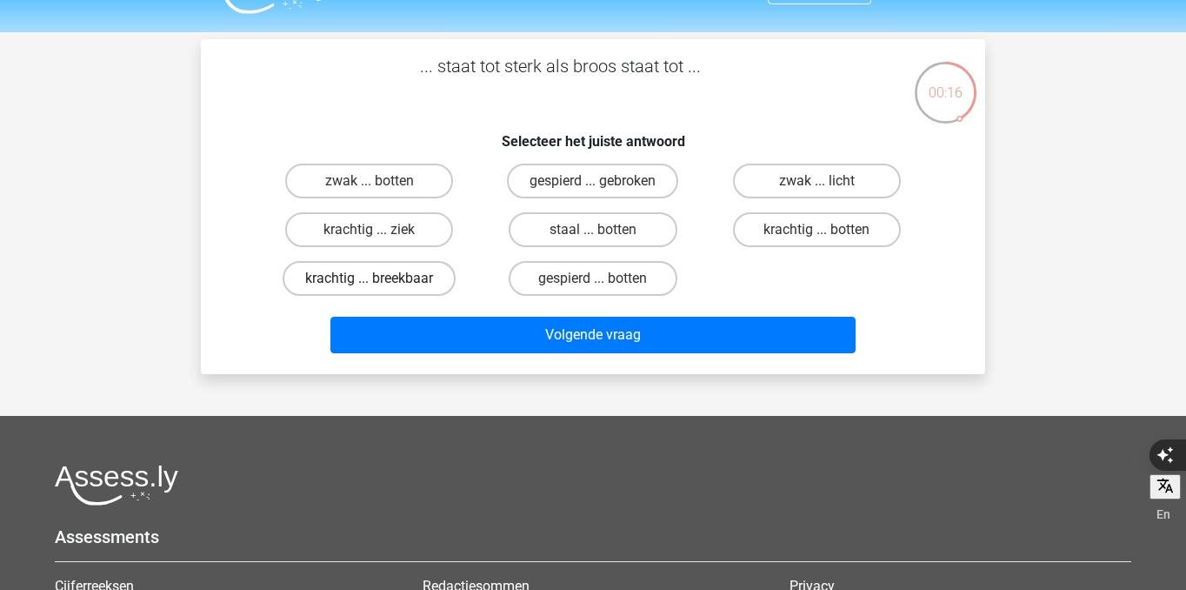
click at [441, 277] on label "krachtig ... breekbaar" at bounding box center [369, 278] width 173 height 35
click at [381, 278] on input "krachtig ... breekbaar" at bounding box center [375, 283] width 11 height 11
radio input "true"
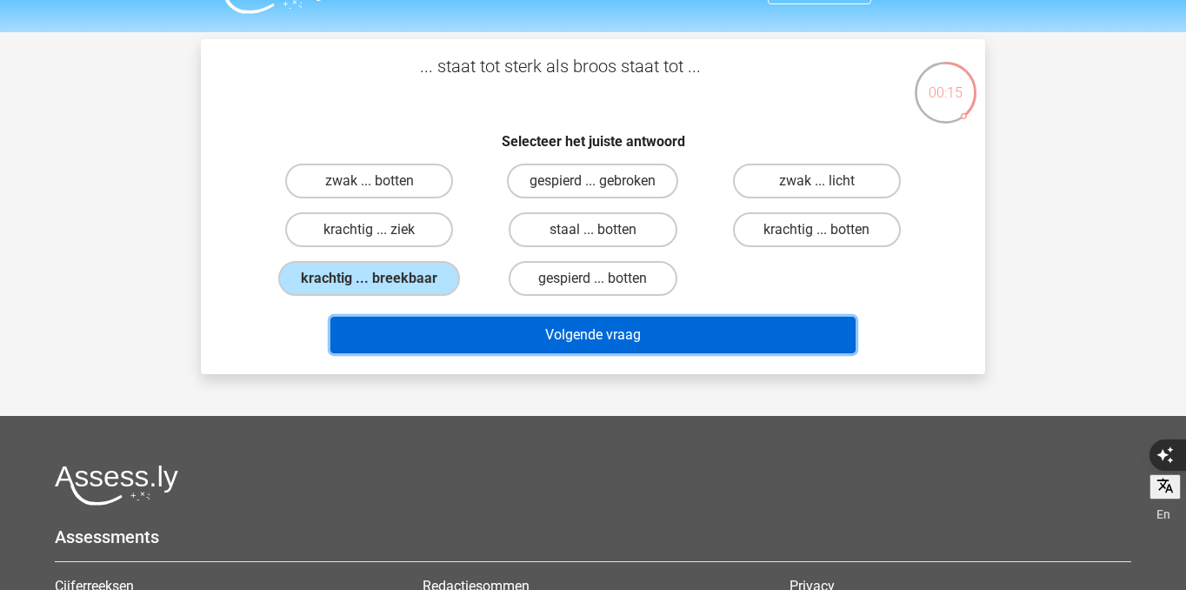
click at [485, 331] on button "Volgende vraag" at bounding box center [593, 335] width 526 height 37
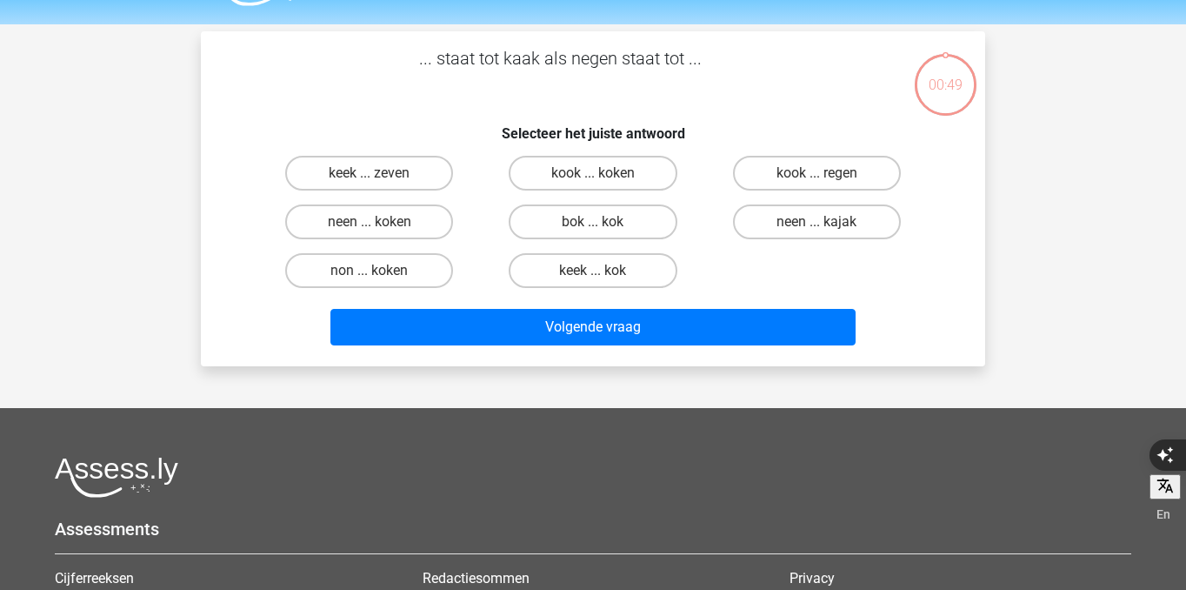
scroll to position [40, 0]
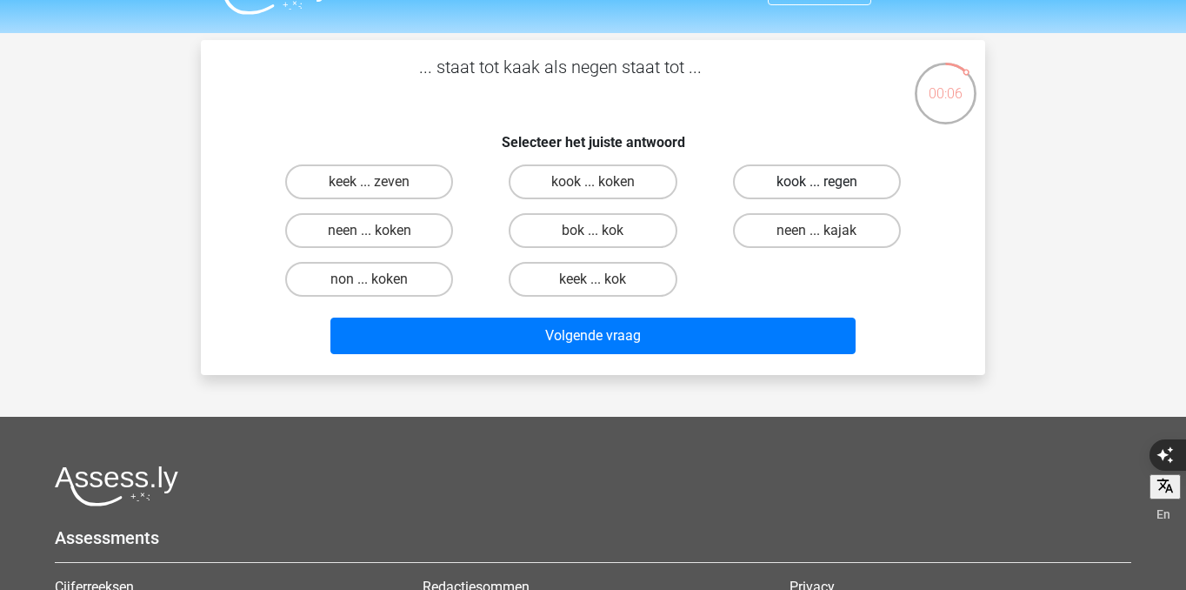
click at [806, 195] on label "kook ... regen" at bounding box center [817, 181] width 168 height 35
click at [817, 193] on input "kook ... regen" at bounding box center [822, 187] width 11 height 11
radio input "true"
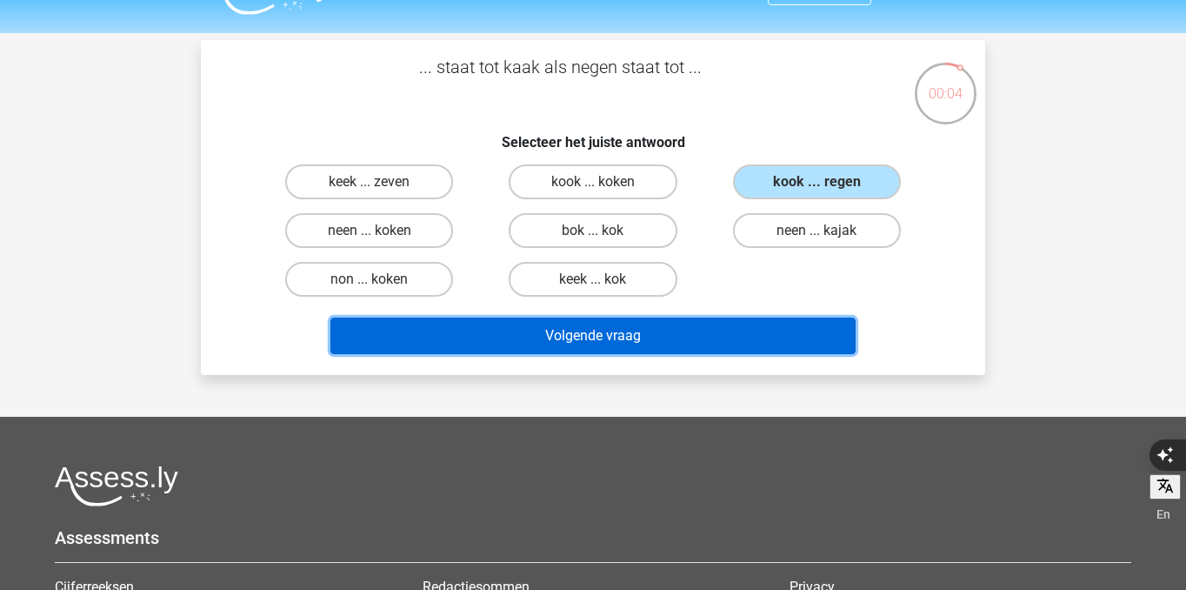
click at [763, 328] on button "Volgende vraag" at bounding box center [593, 335] width 526 height 37
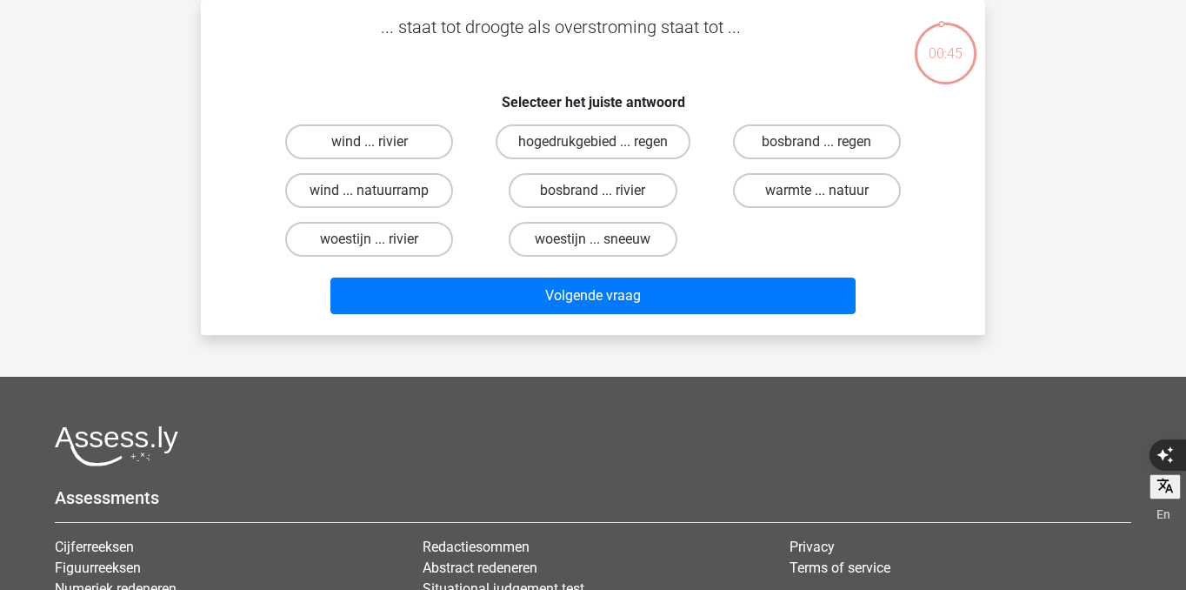
scroll to position [8, 0]
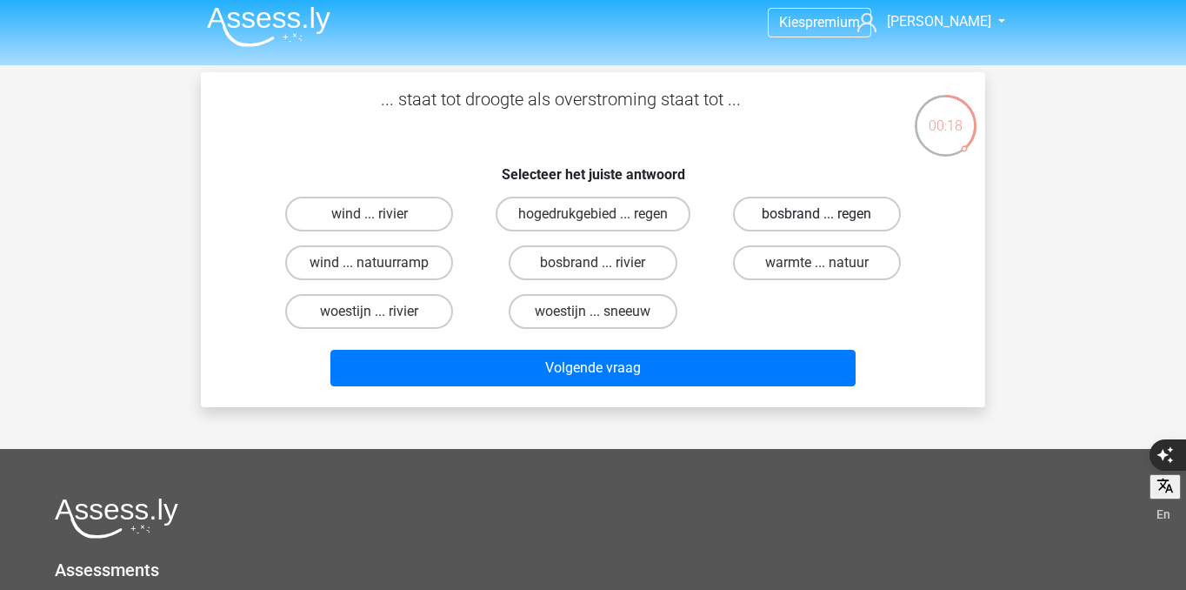
click at [794, 223] on label "bosbrand ... regen" at bounding box center [817, 214] width 168 height 35
click at [817, 223] on input "bosbrand ... regen" at bounding box center [822, 219] width 11 height 11
radio input "true"
click at [437, 323] on label "woestijn ... rivier" at bounding box center [369, 311] width 168 height 35
click at [381, 323] on input "woestijn ... rivier" at bounding box center [375, 316] width 11 height 11
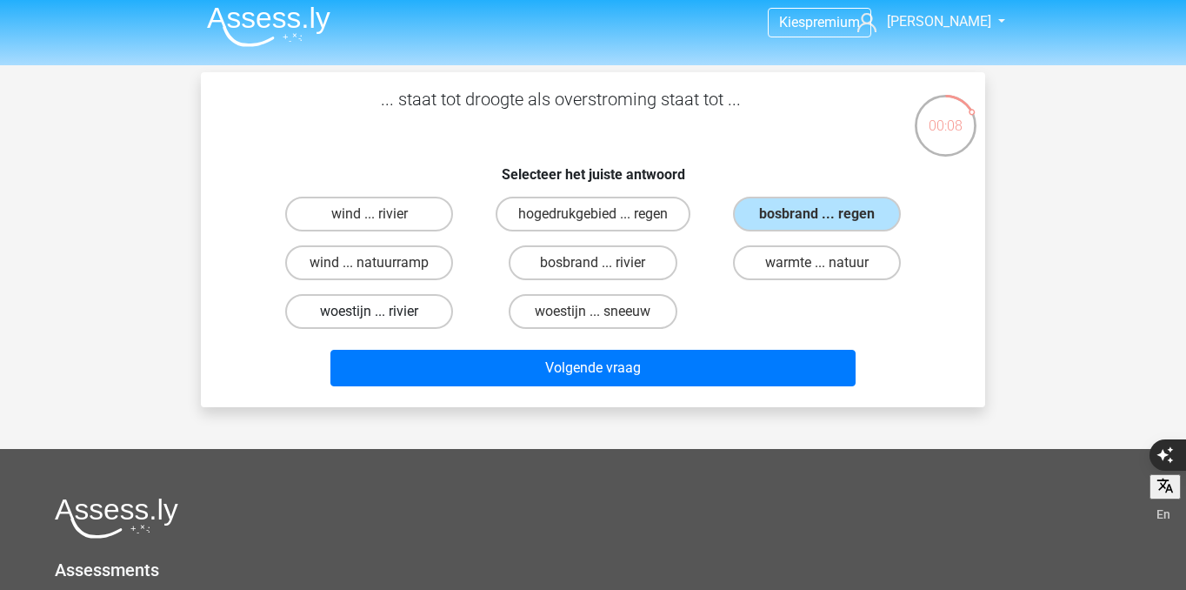
radio input "true"
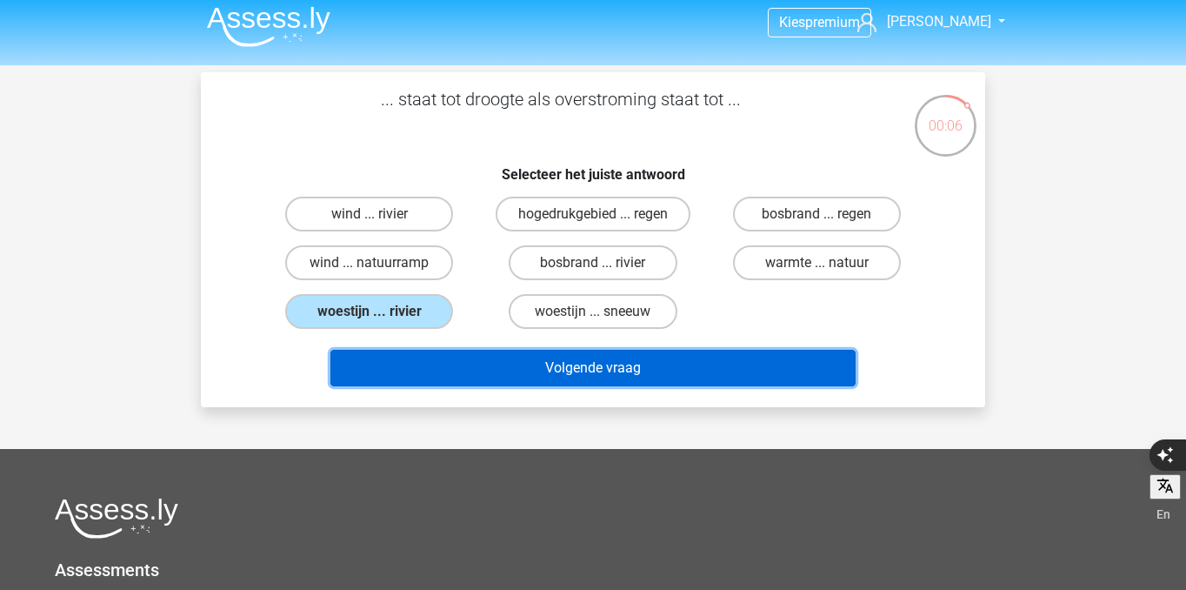
click at [448, 373] on button "Volgende vraag" at bounding box center [593, 368] width 526 height 37
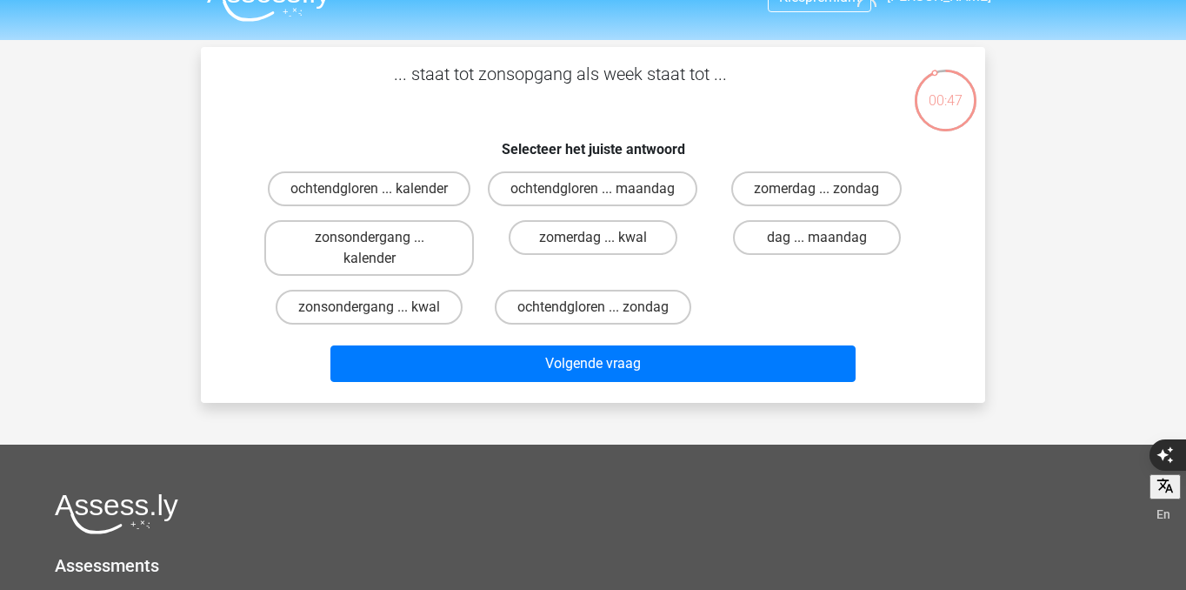
scroll to position [0, 0]
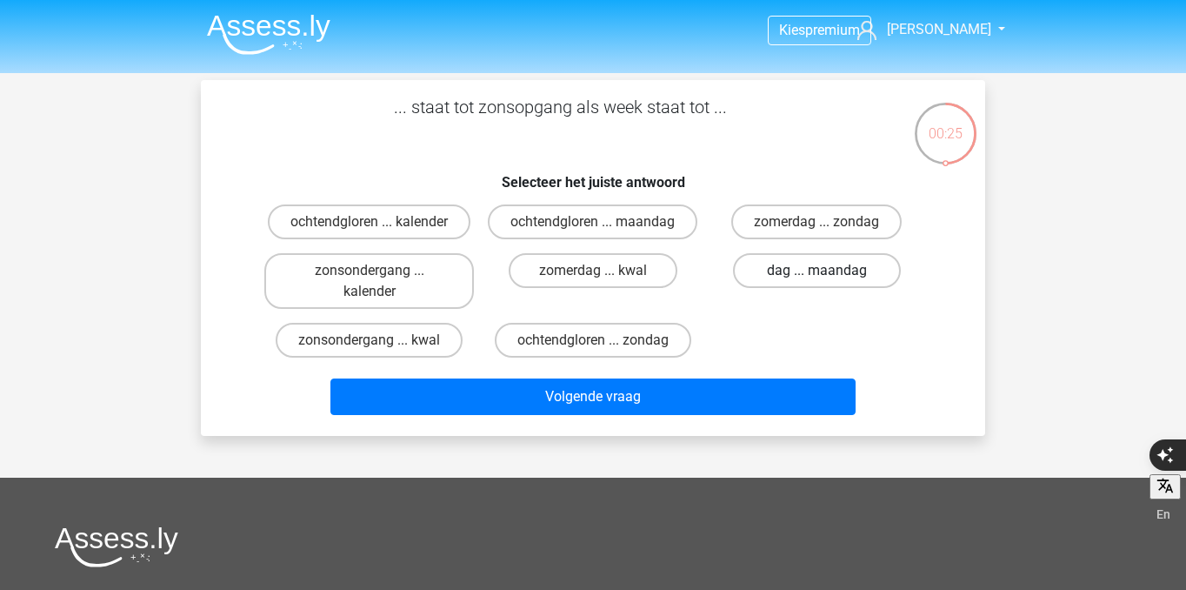
click at [830, 288] on label "dag ... maandag" at bounding box center [817, 270] width 168 height 35
click at [828, 282] on input "dag ... maandag" at bounding box center [822, 275] width 11 height 11
radio input "true"
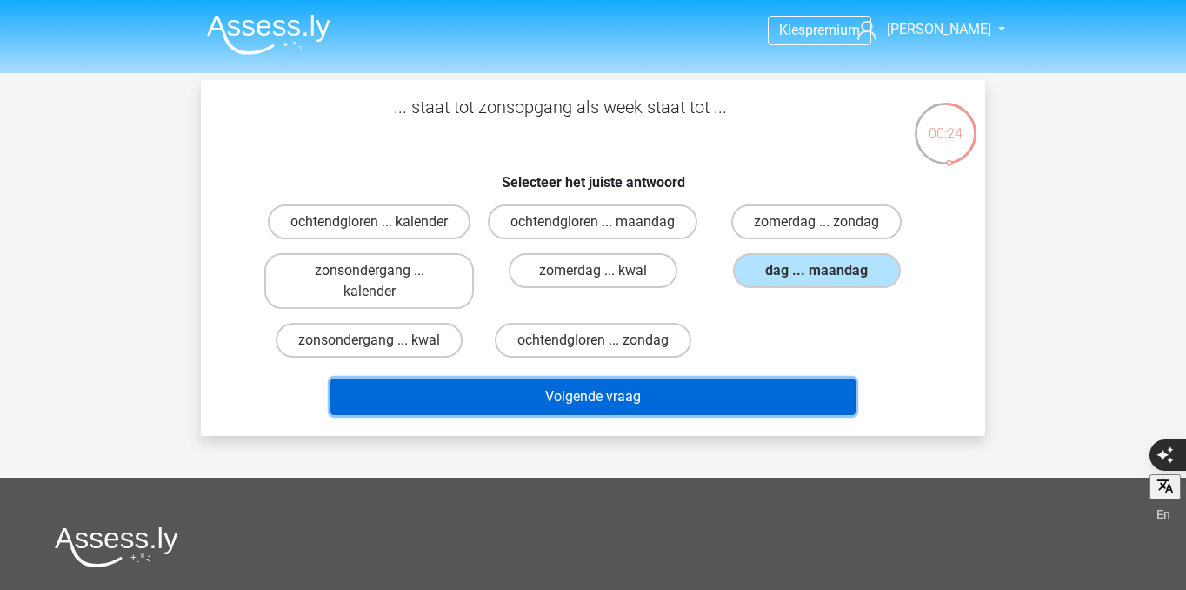
click at [789, 415] on button "Volgende vraag" at bounding box center [593, 396] width 526 height 37
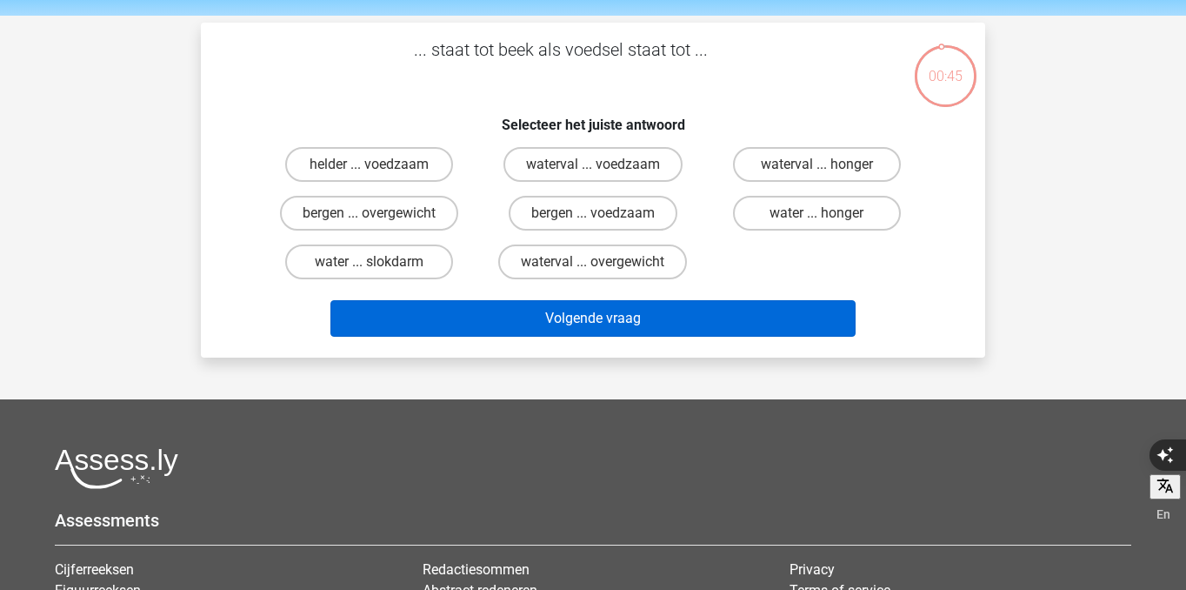
scroll to position [50, 0]
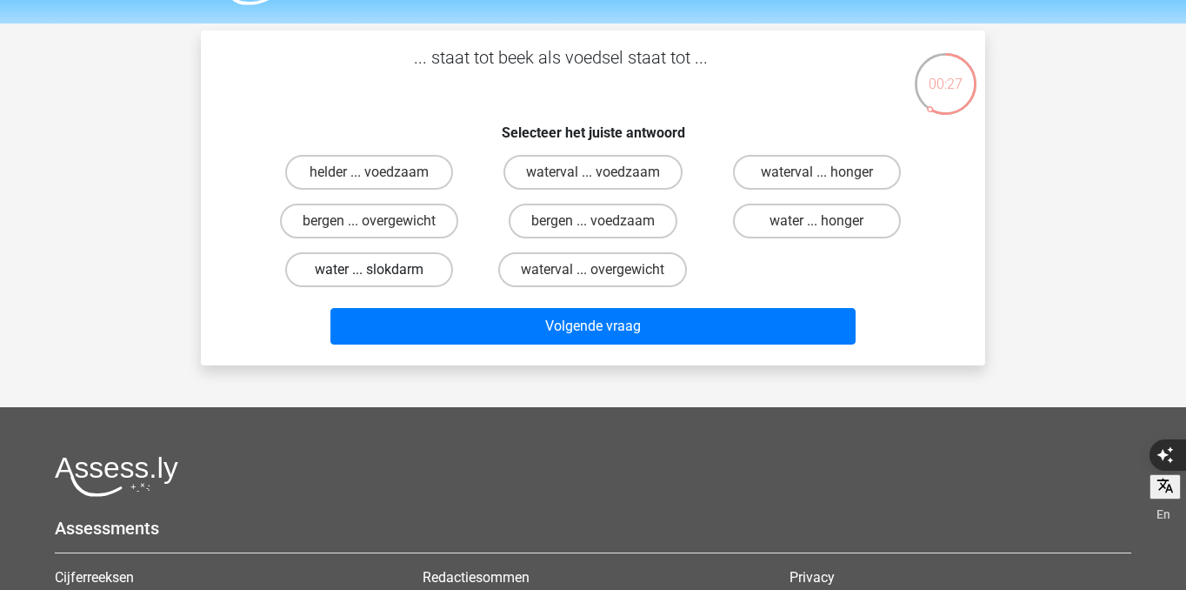
click at [441, 278] on label "water ... slokdarm" at bounding box center [369, 269] width 168 height 35
click at [381, 278] on input "water ... slokdarm" at bounding box center [375, 275] width 11 height 11
radio input "true"
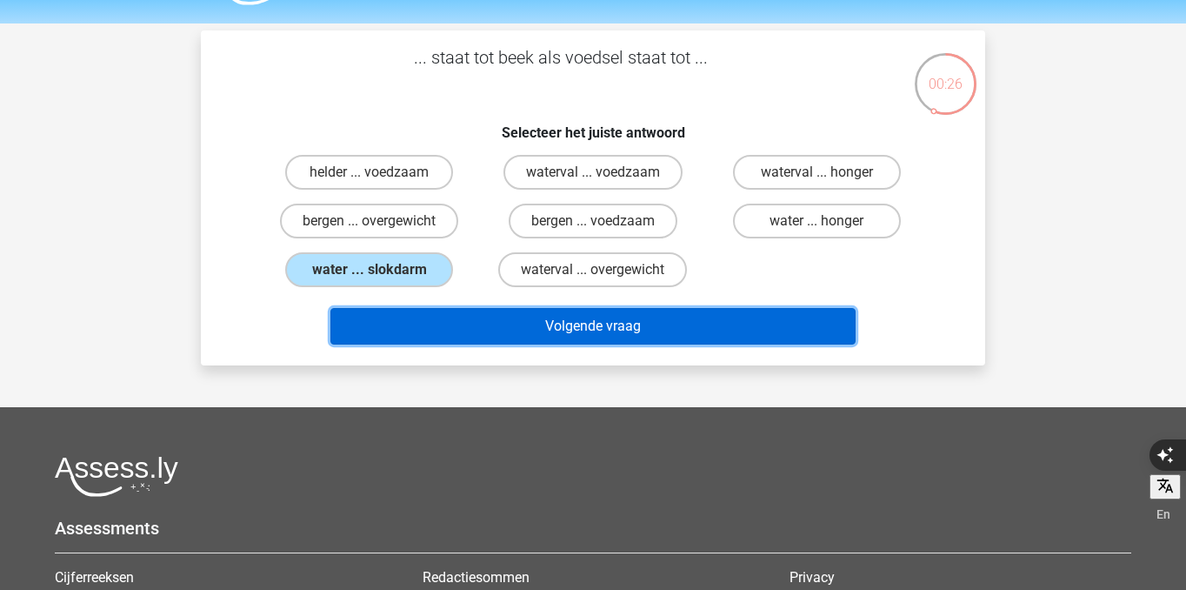
click at [466, 329] on button "Volgende vraag" at bounding box center [593, 326] width 526 height 37
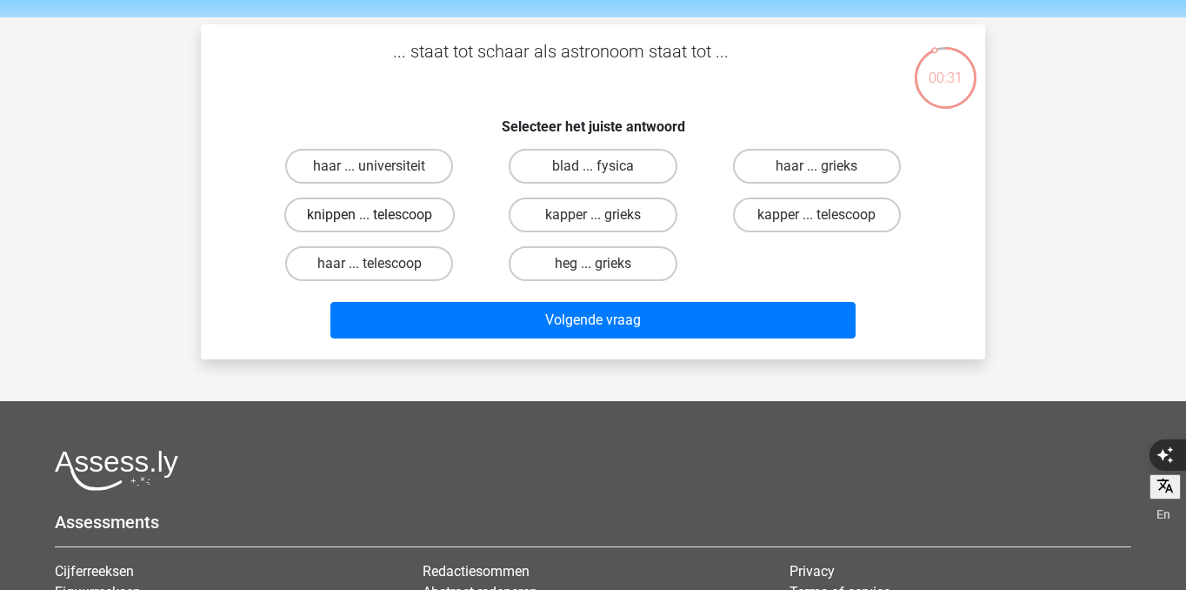
scroll to position [52, 0]
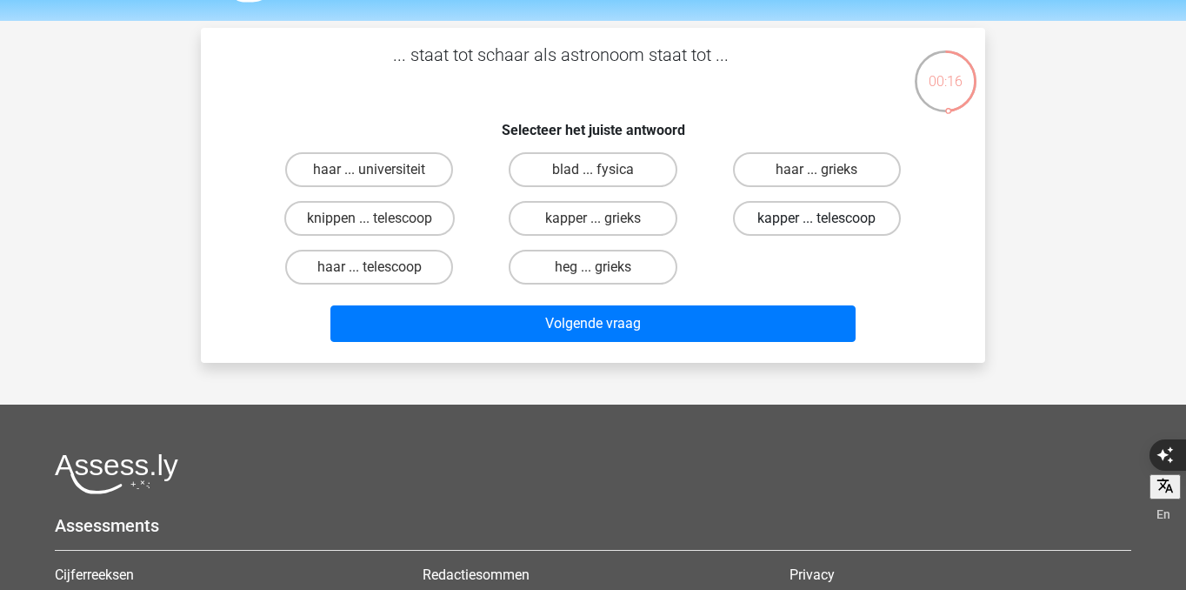
click at [849, 223] on label "kapper ... telescoop" at bounding box center [817, 218] width 168 height 35
click at [828, 223] on input "kapper ... telescoop" at bounding box center [822, 223] width 11 height 11
radio input "true"
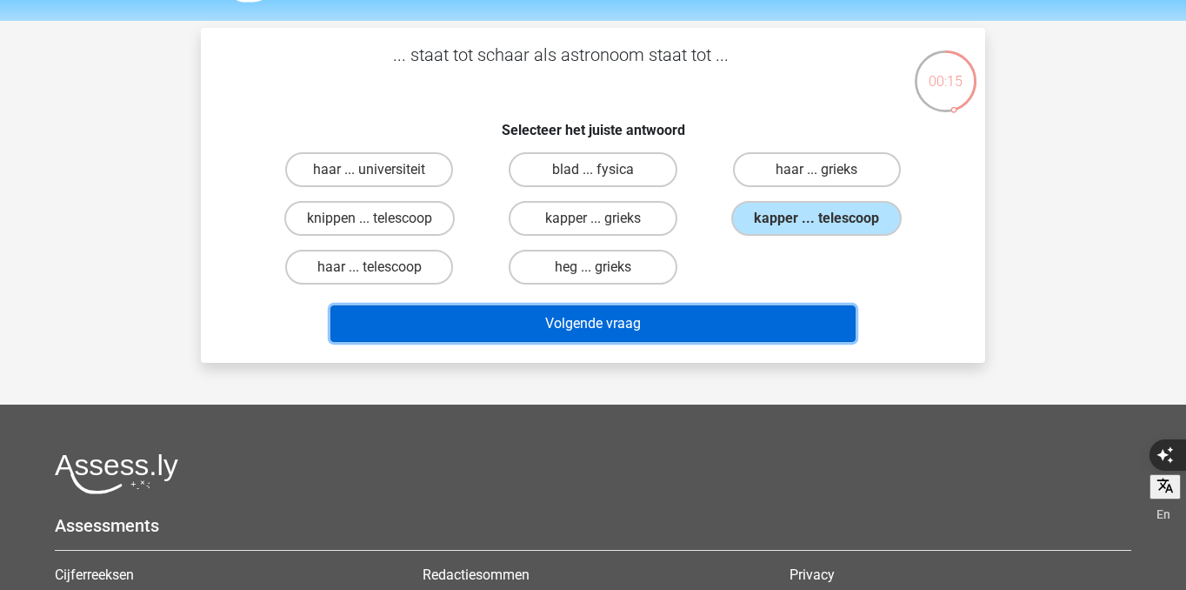
click at [828, 323] on button "Volgende vraag" at bounding box center [593, 323] width 526 height 37
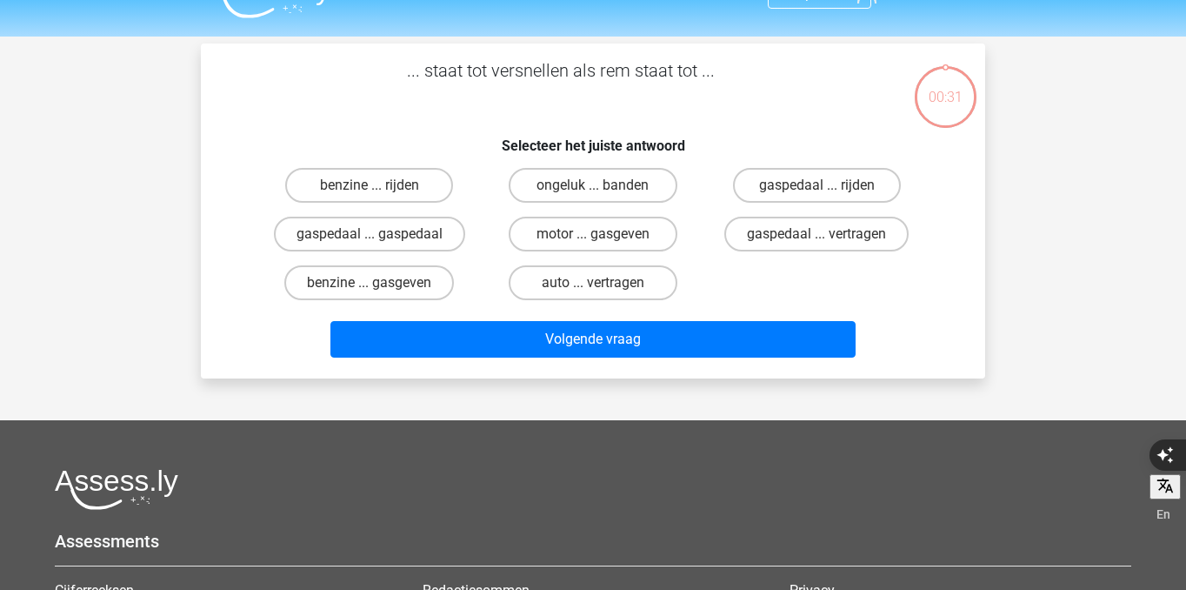
scroll to position [0, 0]
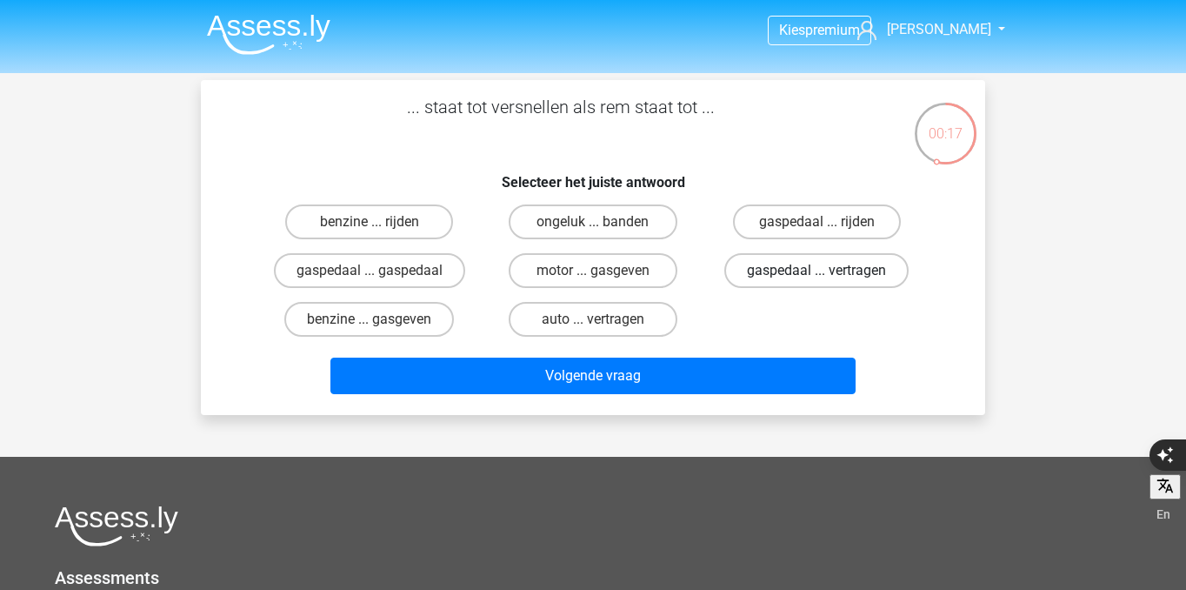
click at [824, 263] on label "gaspedaal ... vertragen" at bounding box center [816, 270] width 184 height 35
click at [824, 270] on input "gaspedaal ... vertragen" at bounding box center [822, 275] width 11 height 11
radio input "true"
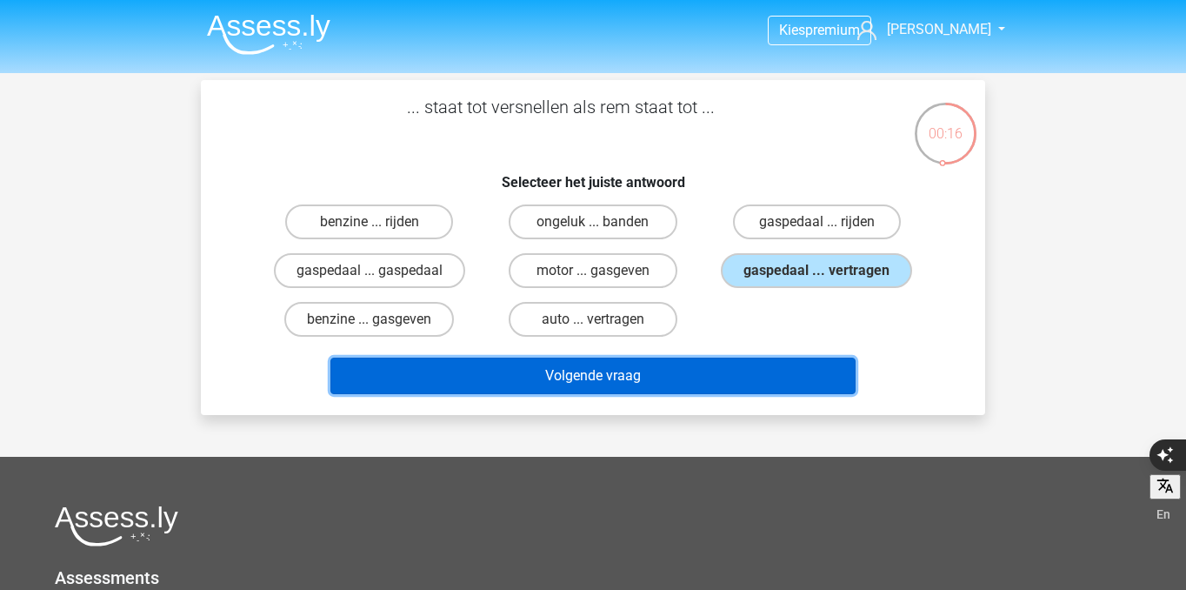
click at [760, 380] on button "Volgende vraag" at bounding box center [593, 375] width 526 height 37
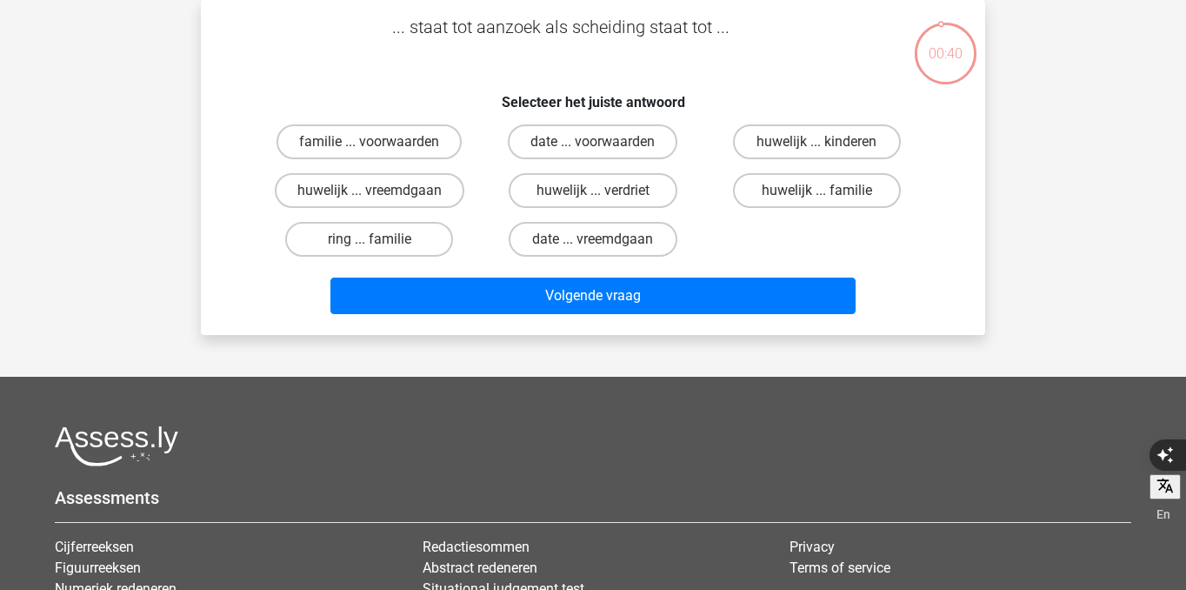
scroll to position [35, 0]
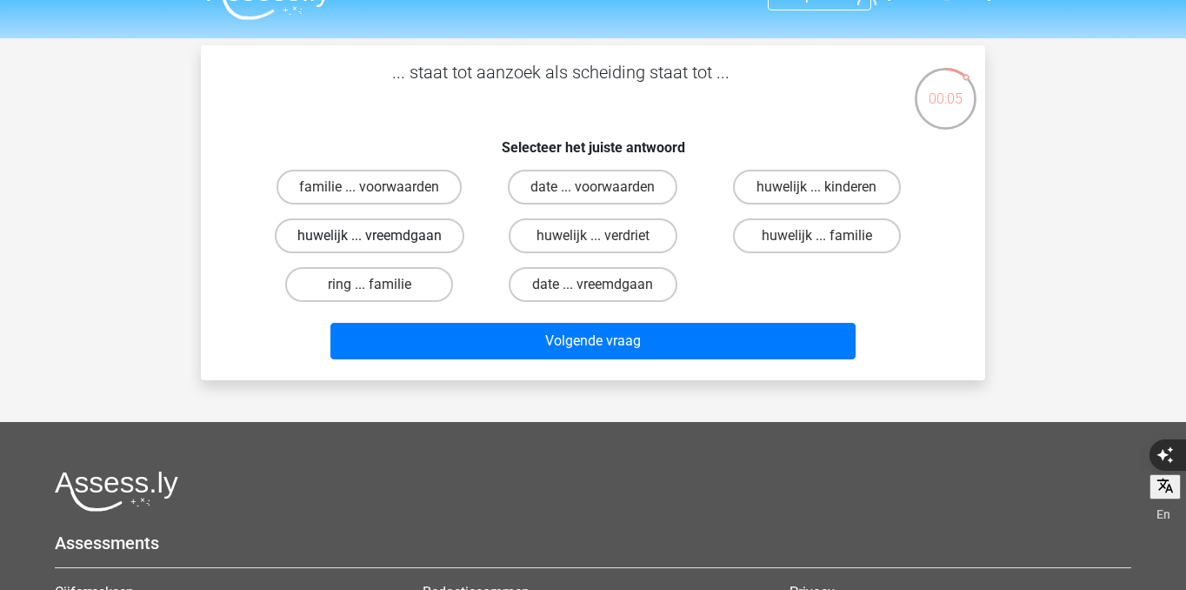
click at [425, 237] on label "huwelijk ... vreemdgaan" at bounding box center [370, 235] width 190 height 35
click at [381, 237] on input "huwelijk ... vreemdgaan" at bounding box center [375, 241] width 11 height 11
radio input "true"
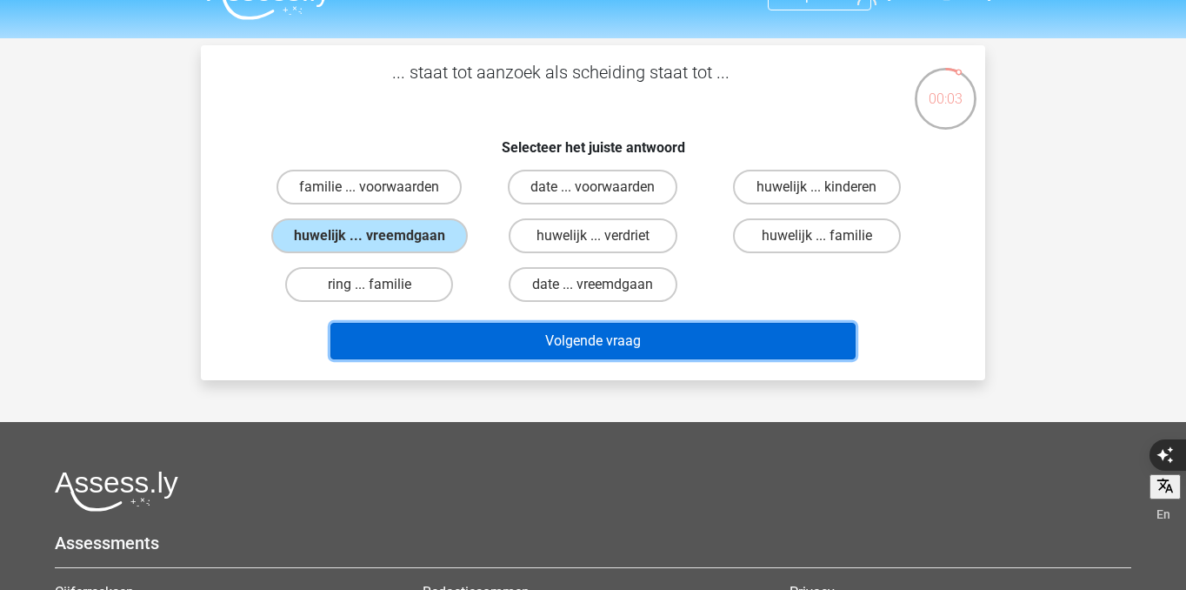
click at [506, 339] on button "Volgende vraag" at bounding box center [593, 341] width 526 height 37
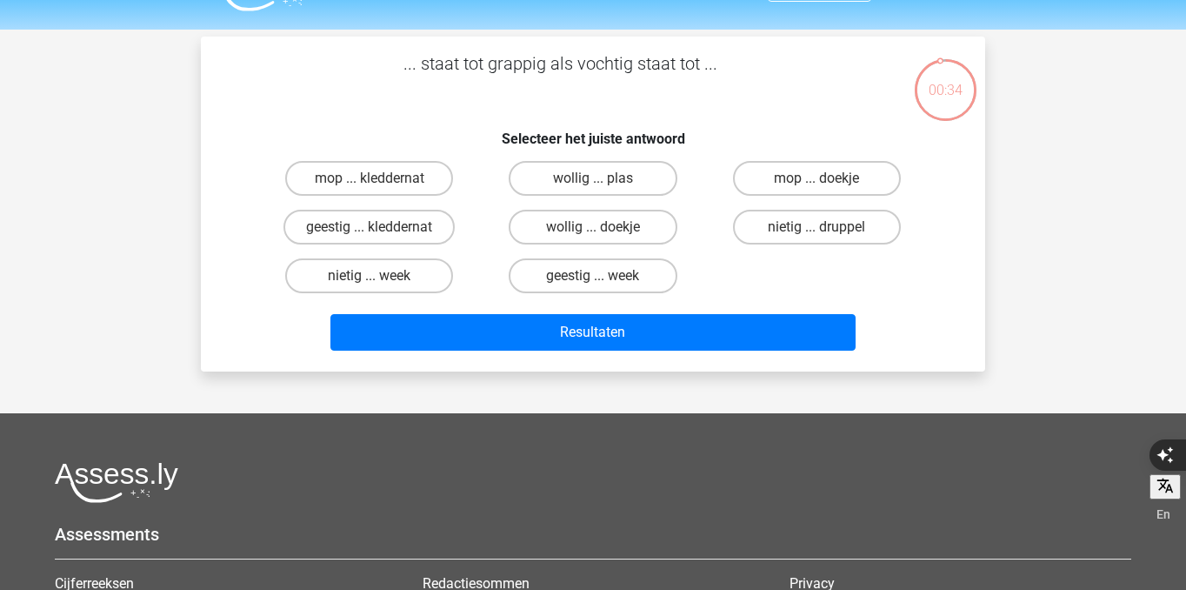
scroll to position [33, 0]
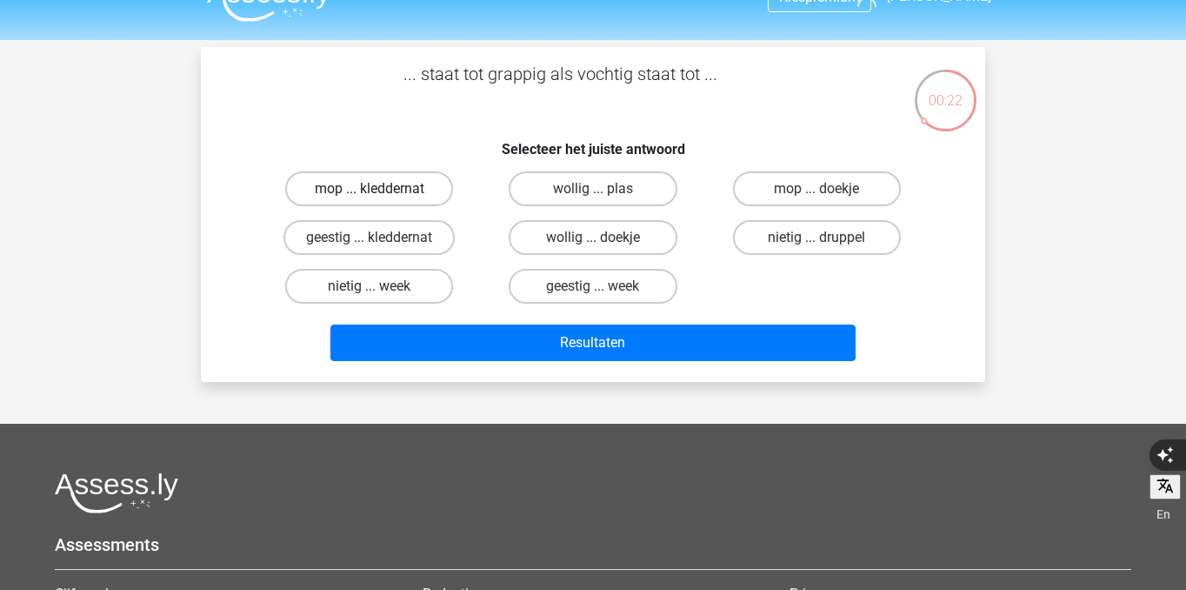
click at [421, 197] on label "mop ... kleddernat" at bounding box center [369, 188] width 168 height 35
click at [381, 197] on input "mop ... kleddernat" at bounding box center [375, 194] width 11 height 11
radio input "true"
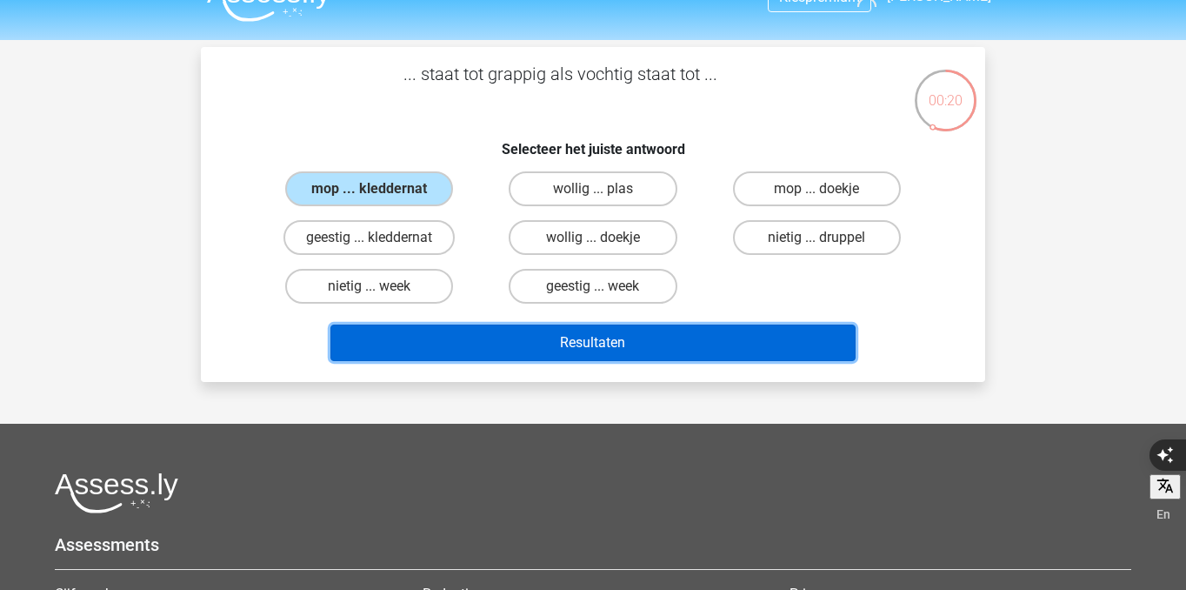
click at [492, 335] on button "Resultaten" at bounding box center [593, 342] width 526 height 37
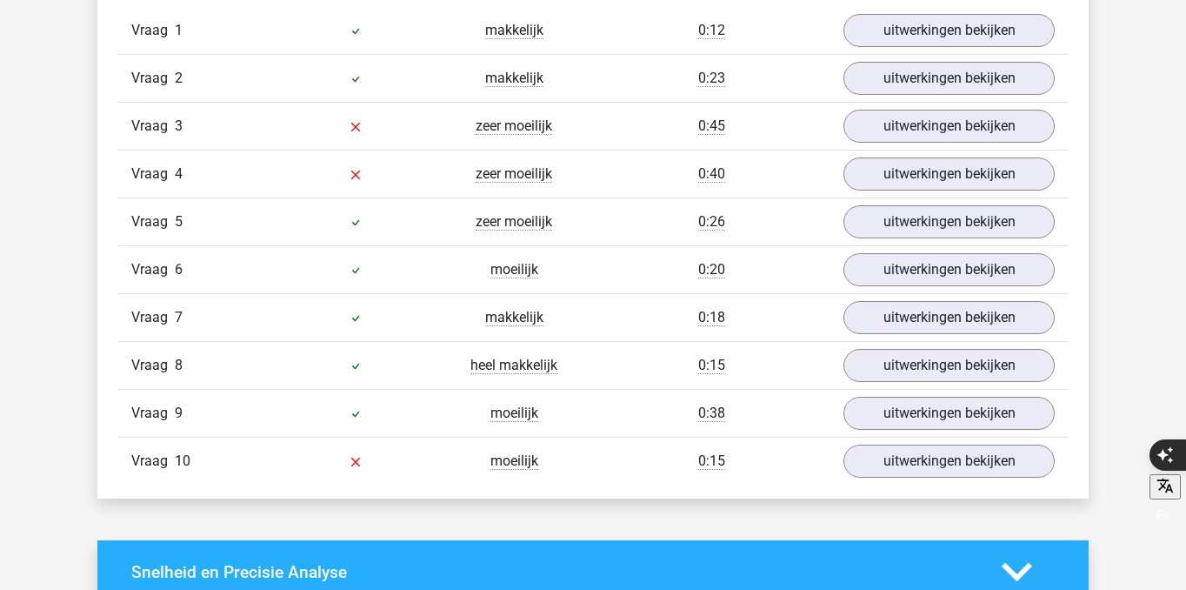
scroll to position [1446, 0]
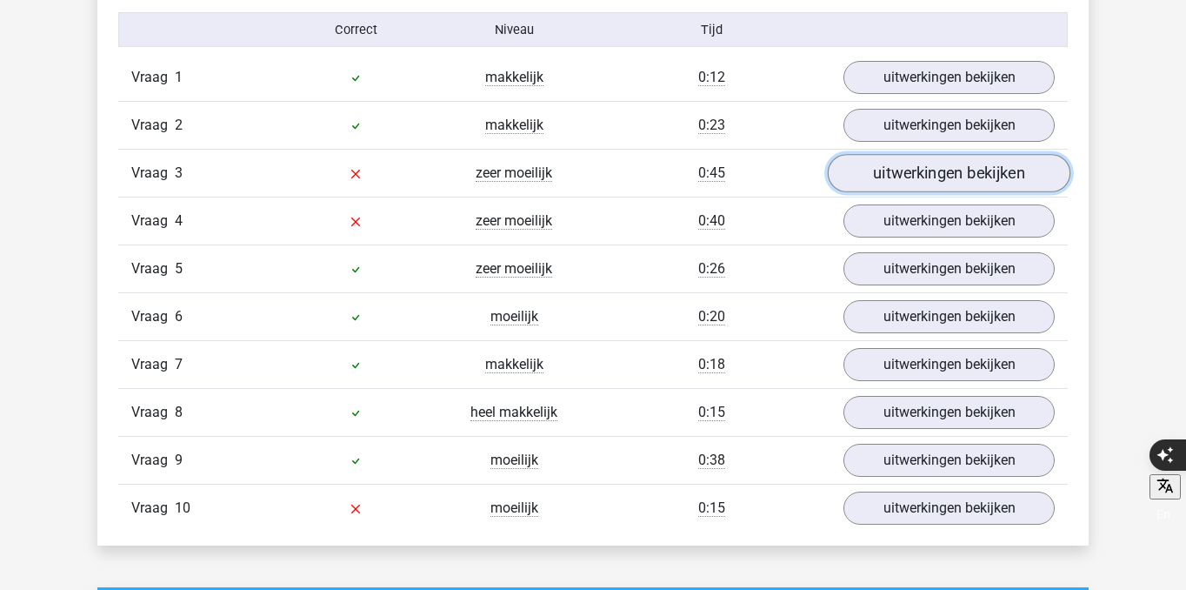
click at [951, 164] on link "uitwerkingen bekijken" at bounding box center [949, 173] width 243 height 38
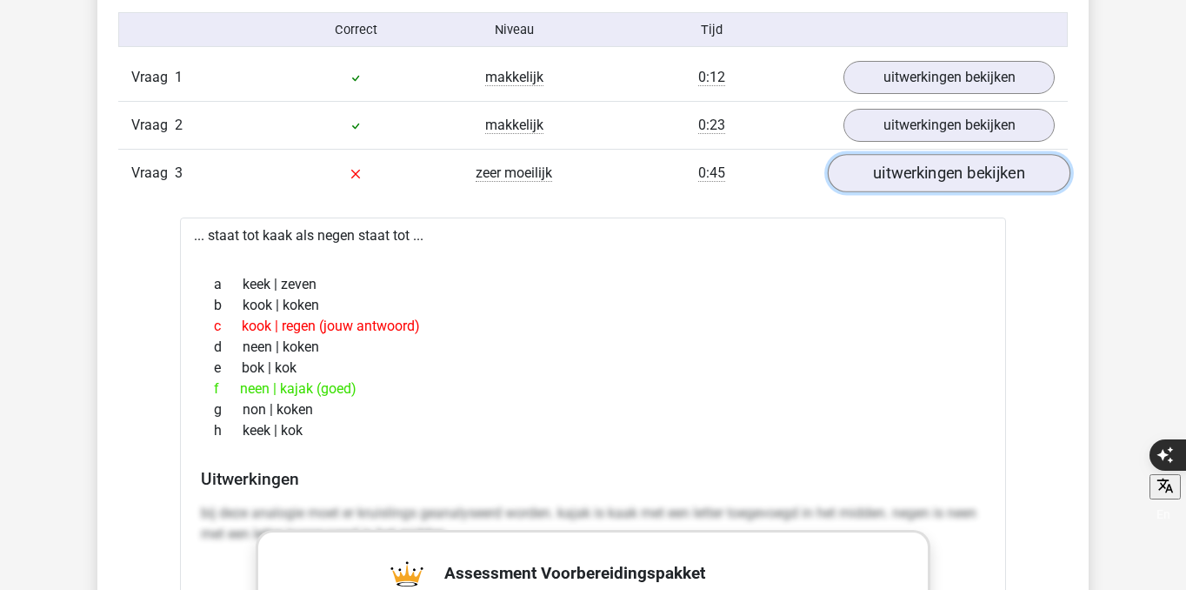
click at [952, 180] on link "uitwerkingen bekijken" at bounding box center [949, 173] width 243 height 38
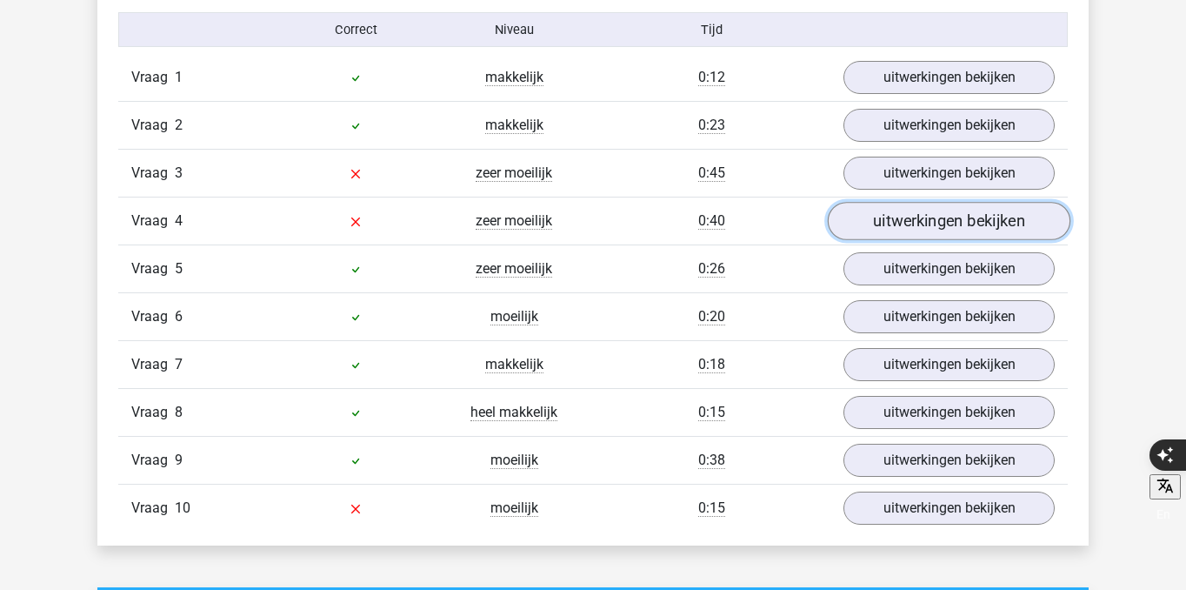
click at [955, 230] on link "uitwerkingen bekijken" at bounding box center [949, 221] width 243 height 38
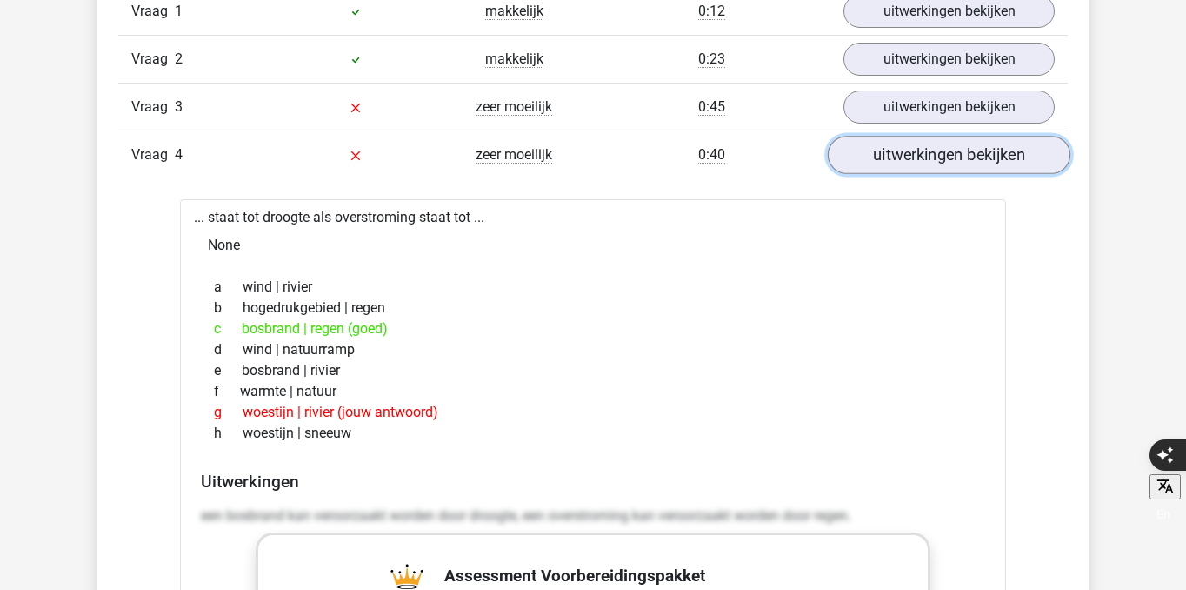
scroll to position [1518, 0]
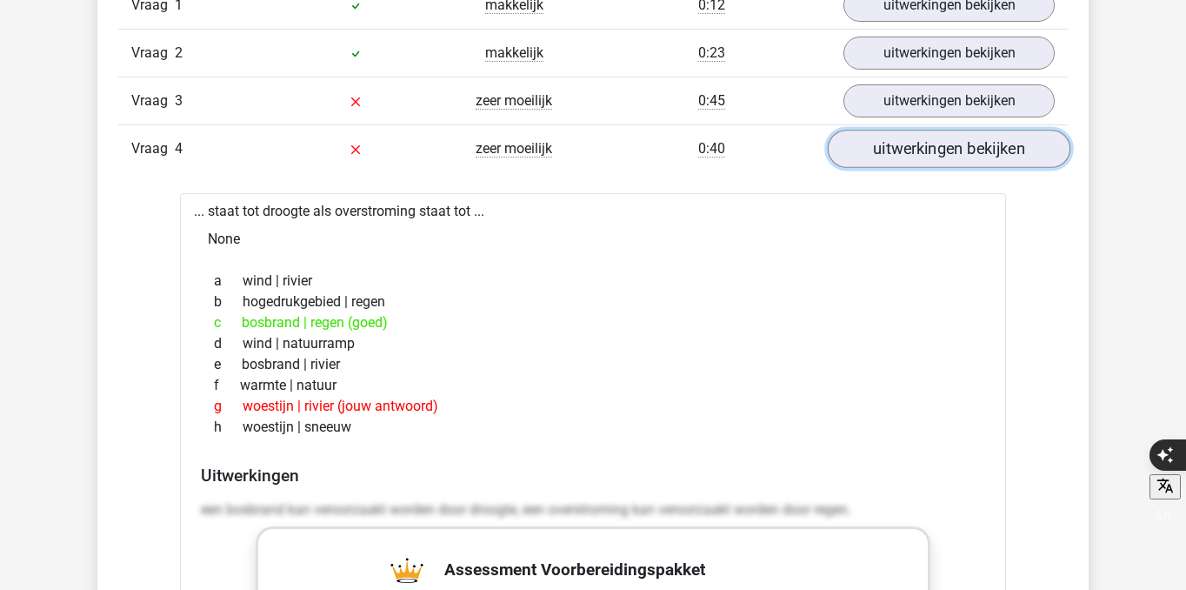
click at [950, 152] on link "uitwerkingen bekijken" at bounding box center [949, 149] width 243 height 38
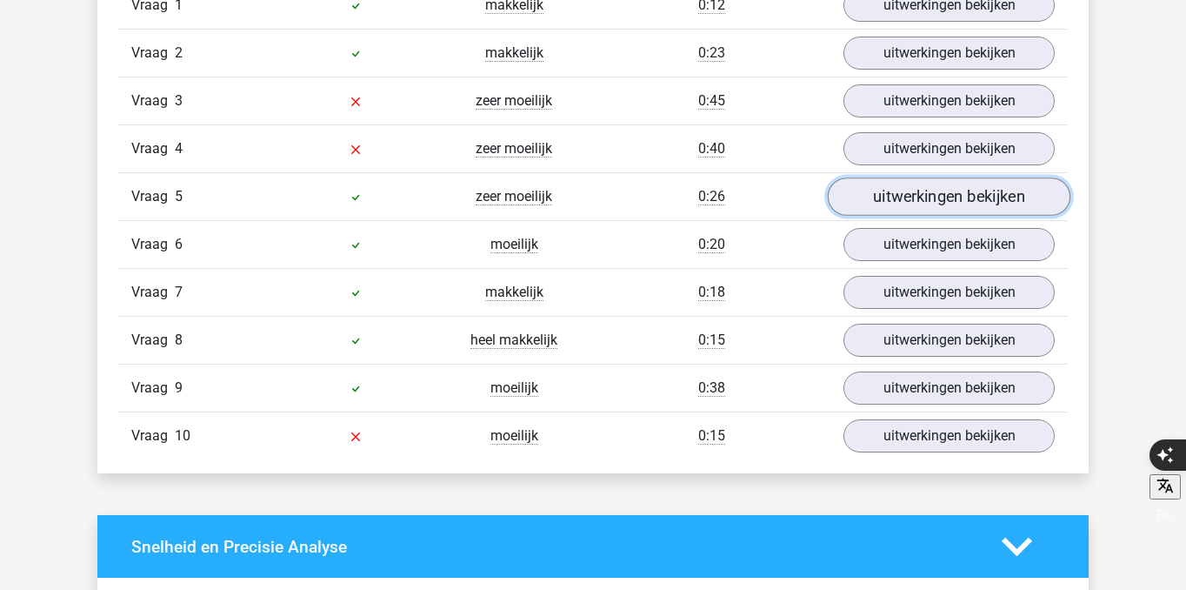
click at [951, 194] on link "uitwerkingen bekijken" at bounding box center [949, 196] width 243 height 38
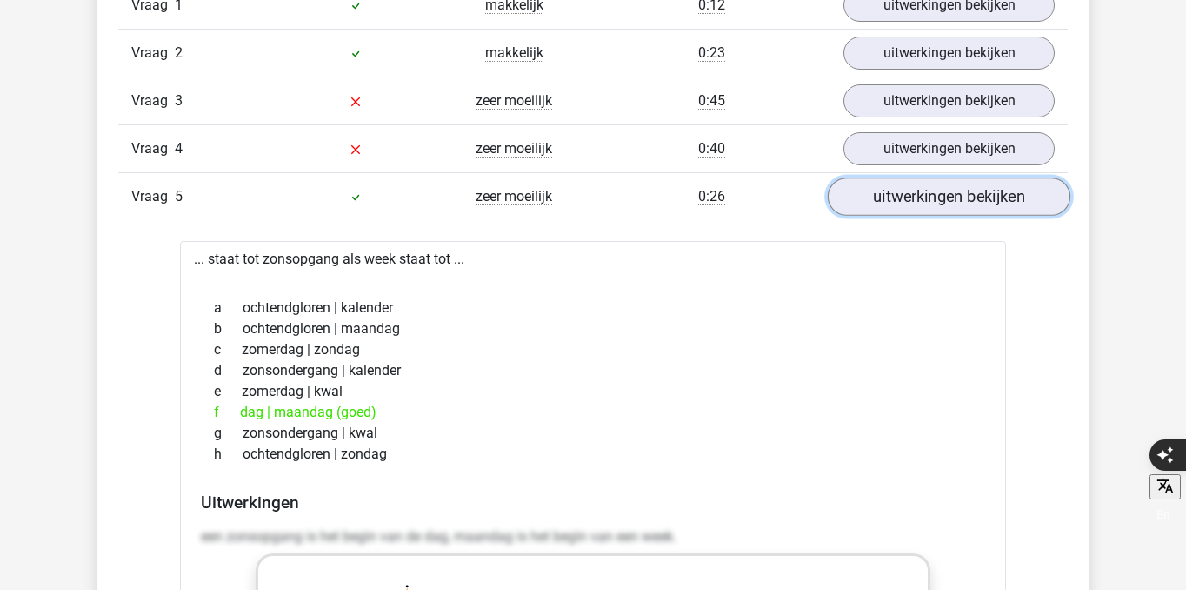
click at [952, 201] on link "uitwerkingen bekijken" at bounding box center [949, 196] width 243 height 38
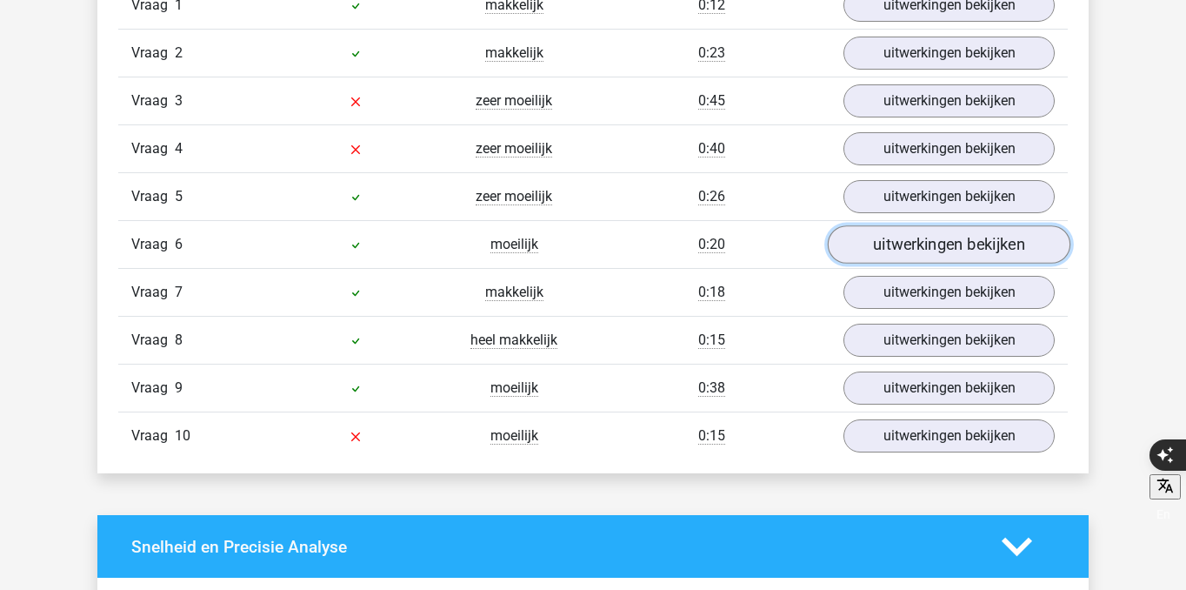
click at [946, 236] on link "uitwerkingen bekijken" at bounding box center [949, 244] width 243 height 38
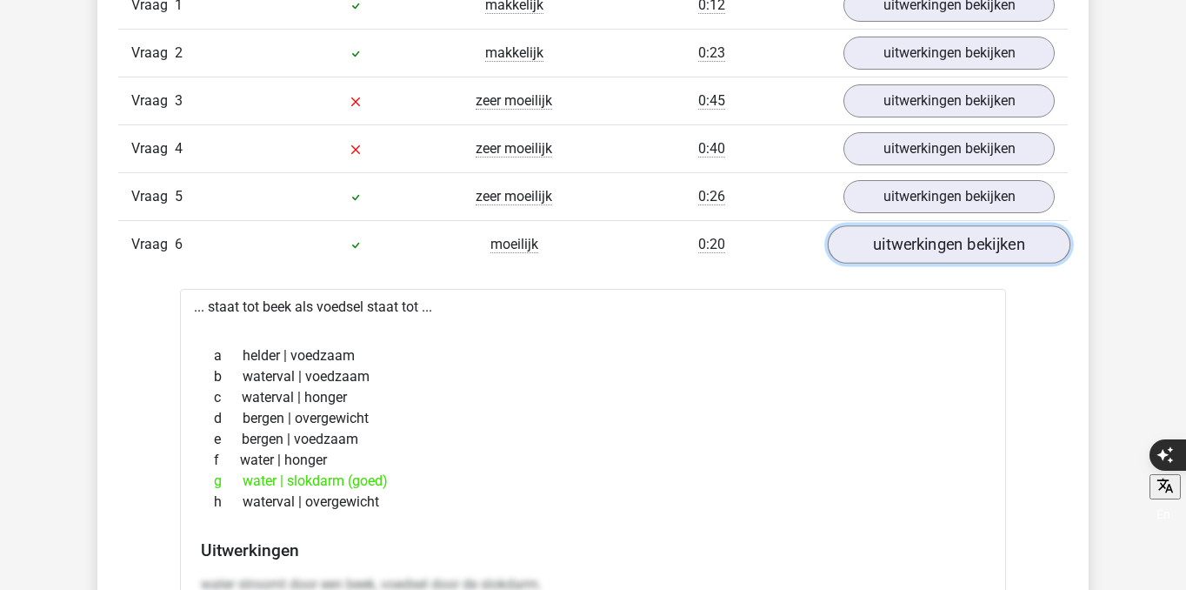
click at [946, 236] on link "uitwerkingen bekijken" at bounding box center [949, 244] width 243 height 38
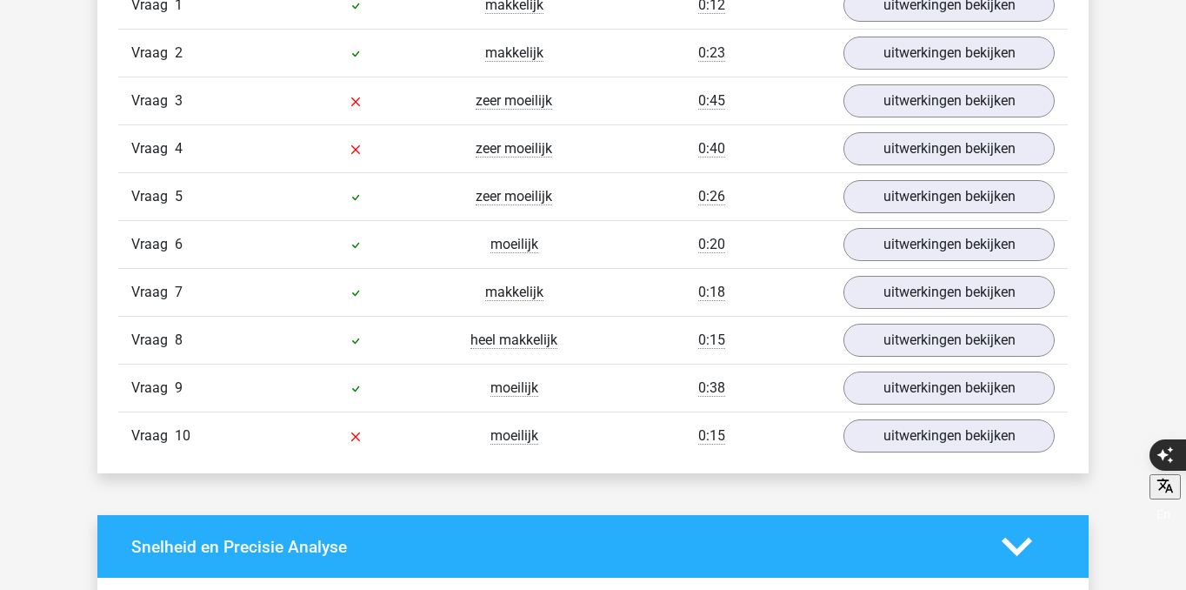
click at [936, 270] on div "Vraag 7 makkelijk 0:18 uitwerkingen bekijken" at bounding box center [593, 292] width 950 height 48
click at [936, 291] on link "uitwerkingen bekijken" at bounding box center [949, 292] width 243 height 38
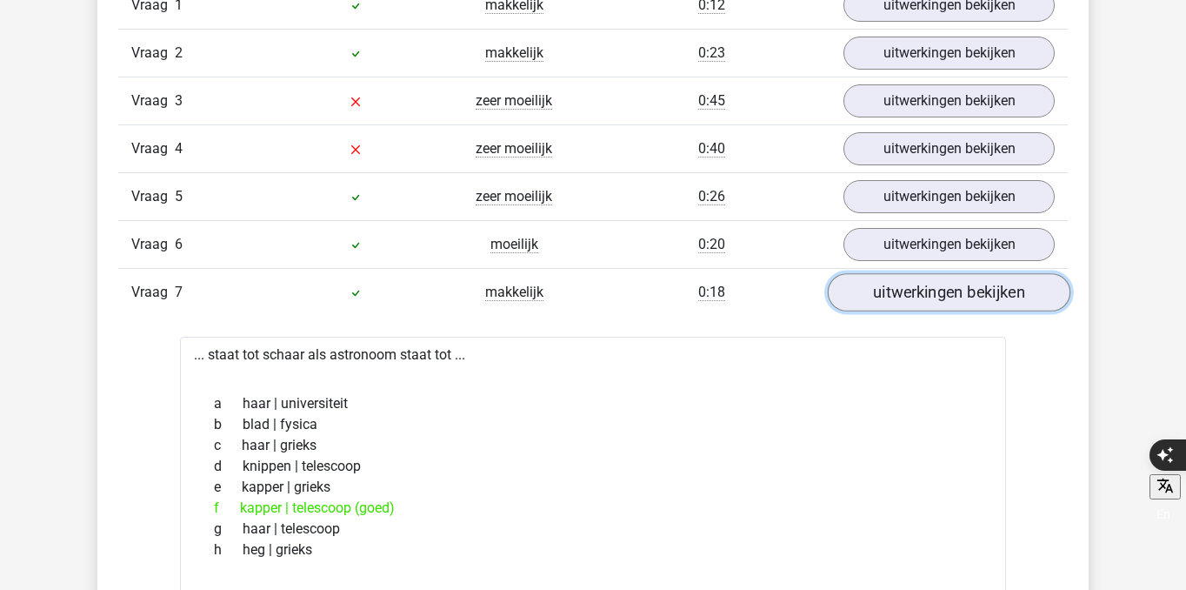
click at [936, 291] on link "uitwerkingen bekijken" at bounding box center [949, 292] width 243 height 38
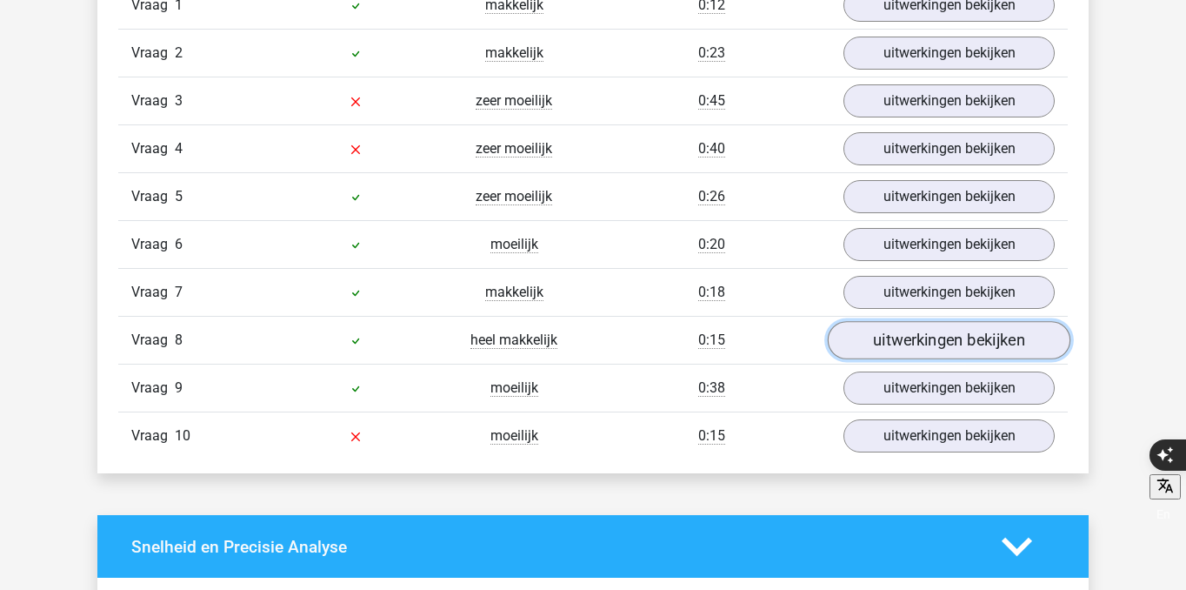
click at [917, 332] on link "uitwerkingen bekijken" at bounding box center [949, 340] width 243 height 38
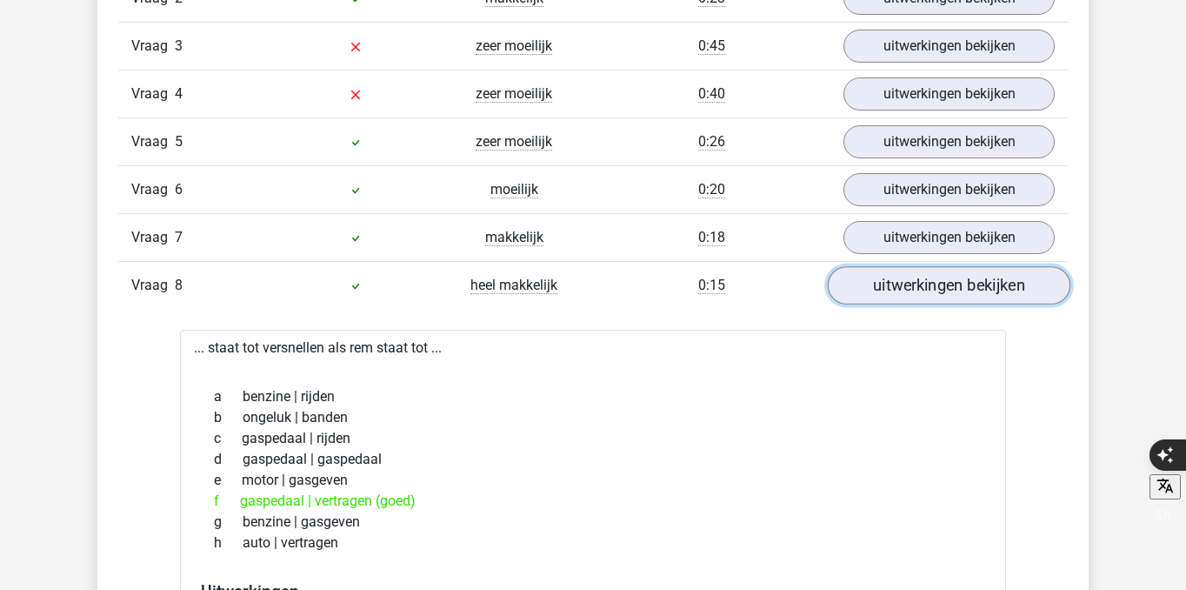
scroll to position [1588, 0]
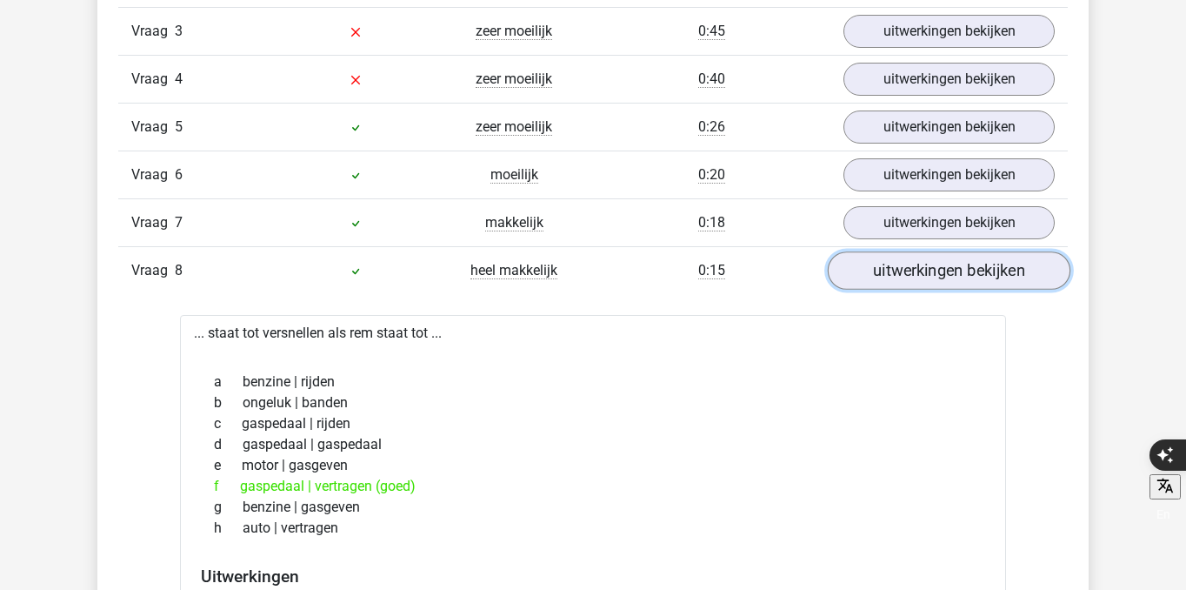
click at [909, 270] on link "uitwerkingen bekijken" at bounding box center [949, 270] width 243 height 38
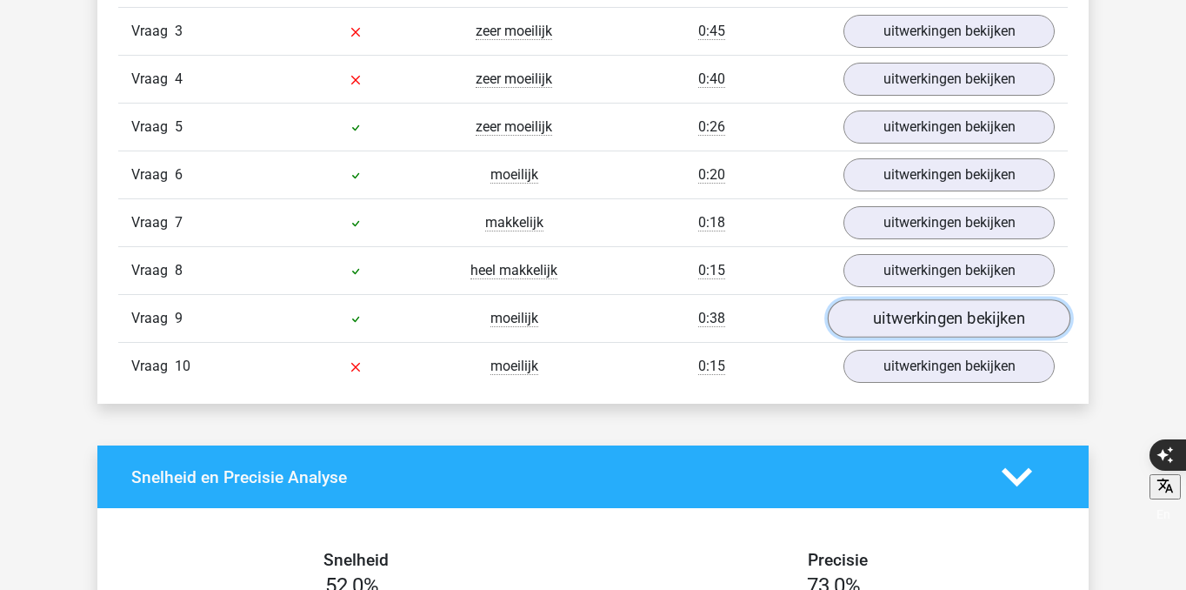
click at [910, 319] on link "uitwerkingen bekijken" at bounding box center [949, 318] width 243 height 38
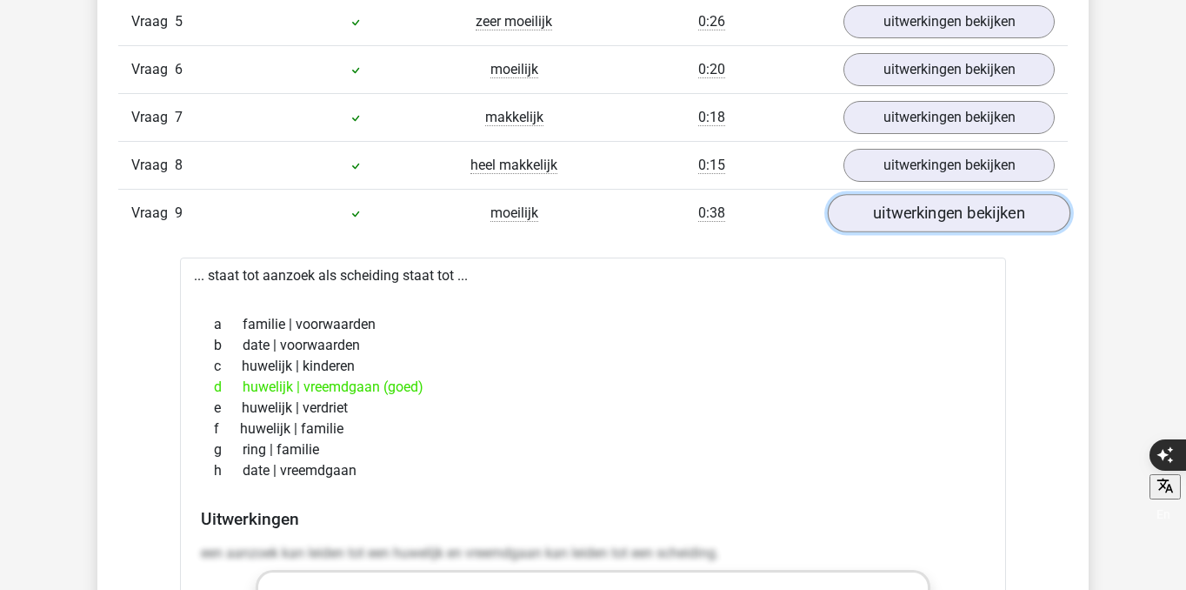
scroll to position [1695, 0]
click at [922, 208] on link "uitwerkingen bekijken" at bounding box center [949, 211] width 243 height 38
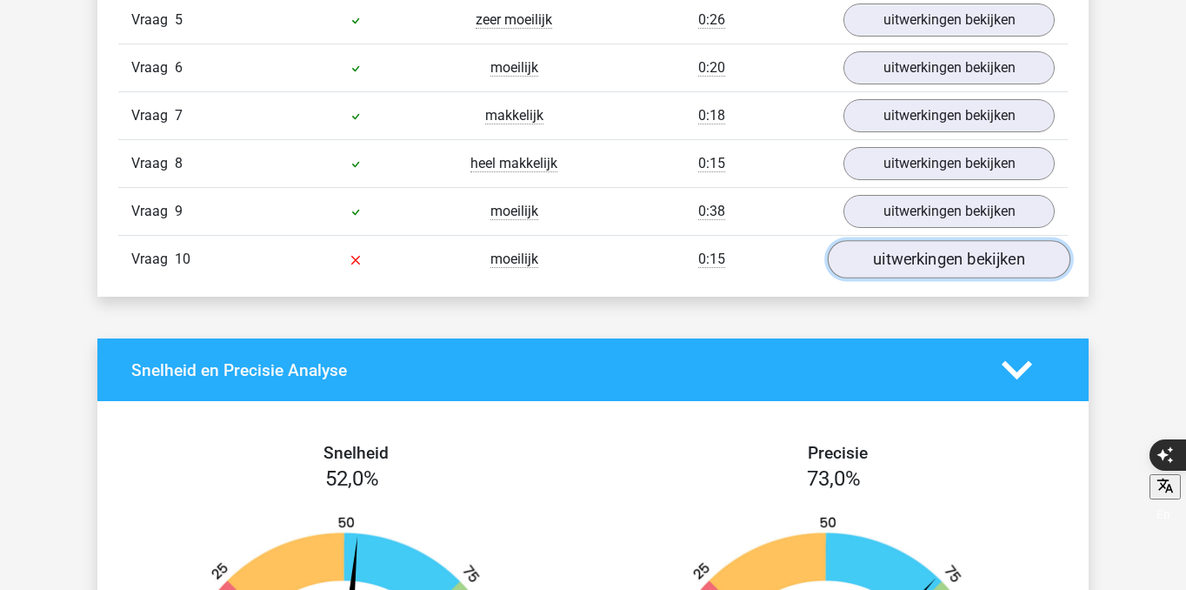
click at [911, 273] on link "uitwerkingen bekijken" at bounding box center [949, 259] width 243 height 38
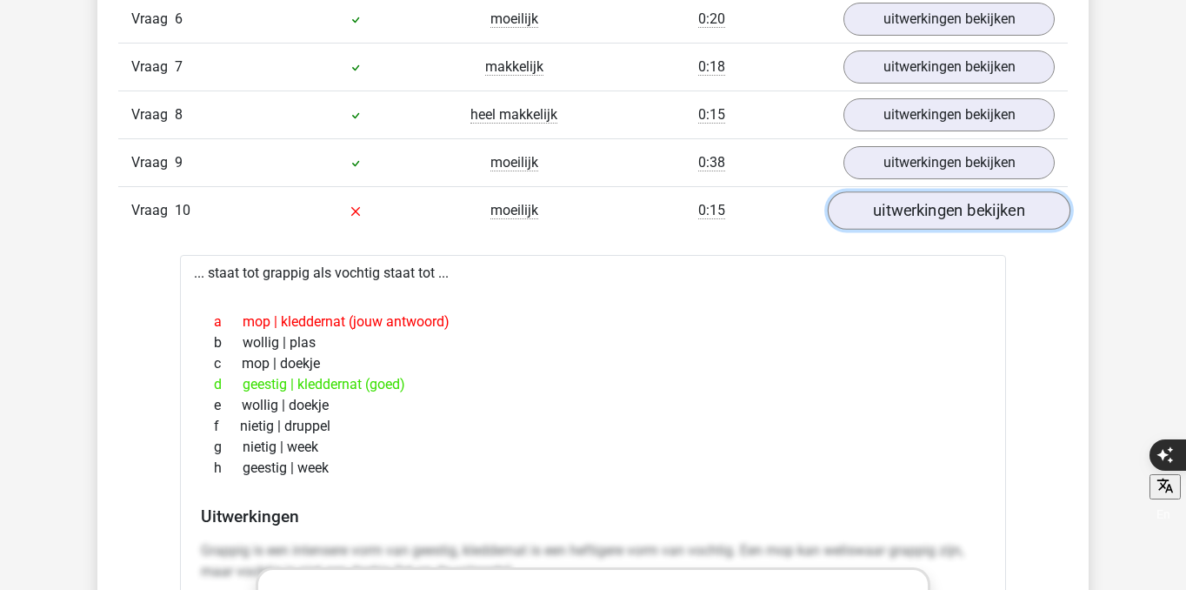
scroll to position [1742, 0]
click at [906, 210] on link "uitwerkingen bekijken" at bounding box center [949, 212] width 243 height 38
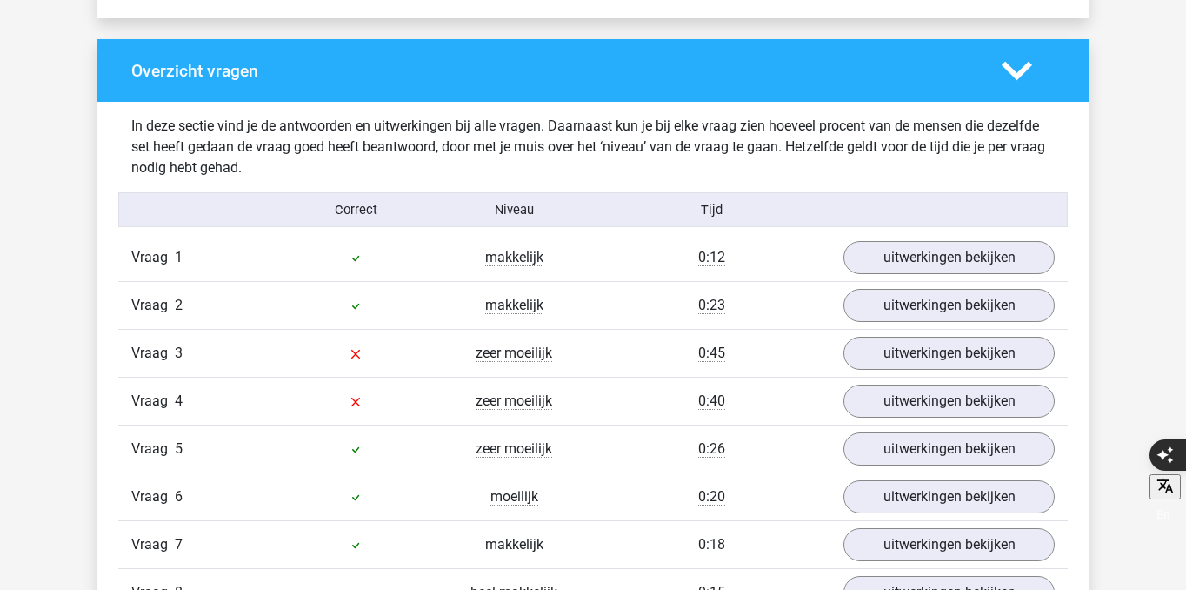
scroll to position [1420, 0]
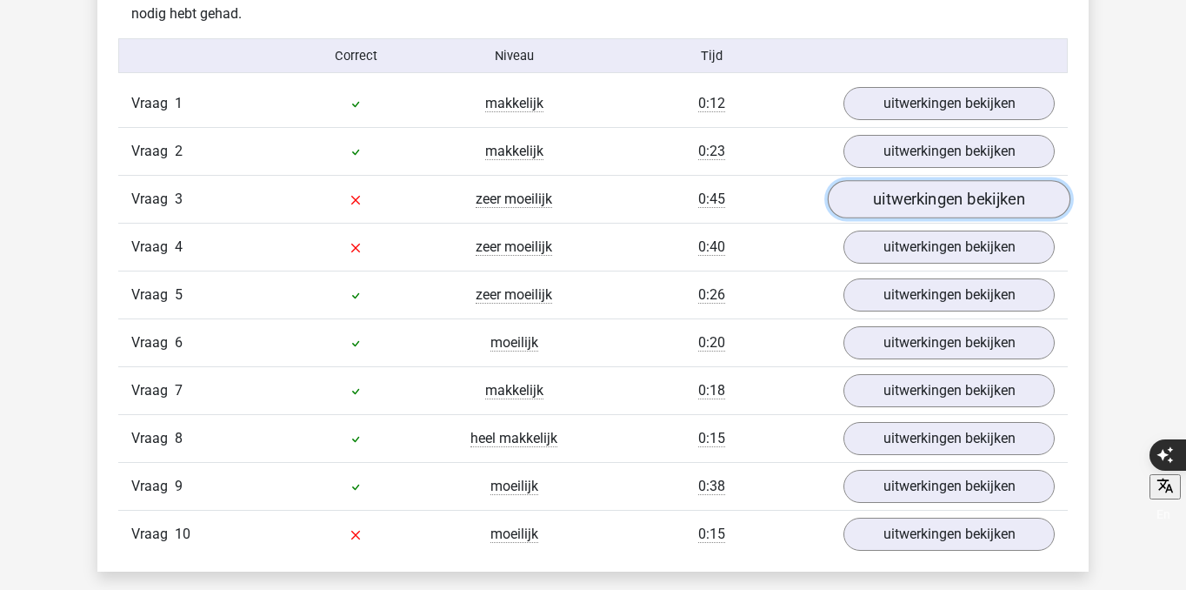
click at [920, 203] on link "uitwerkingen bekijken" at bounding box center [949, 199] width 243 height 38
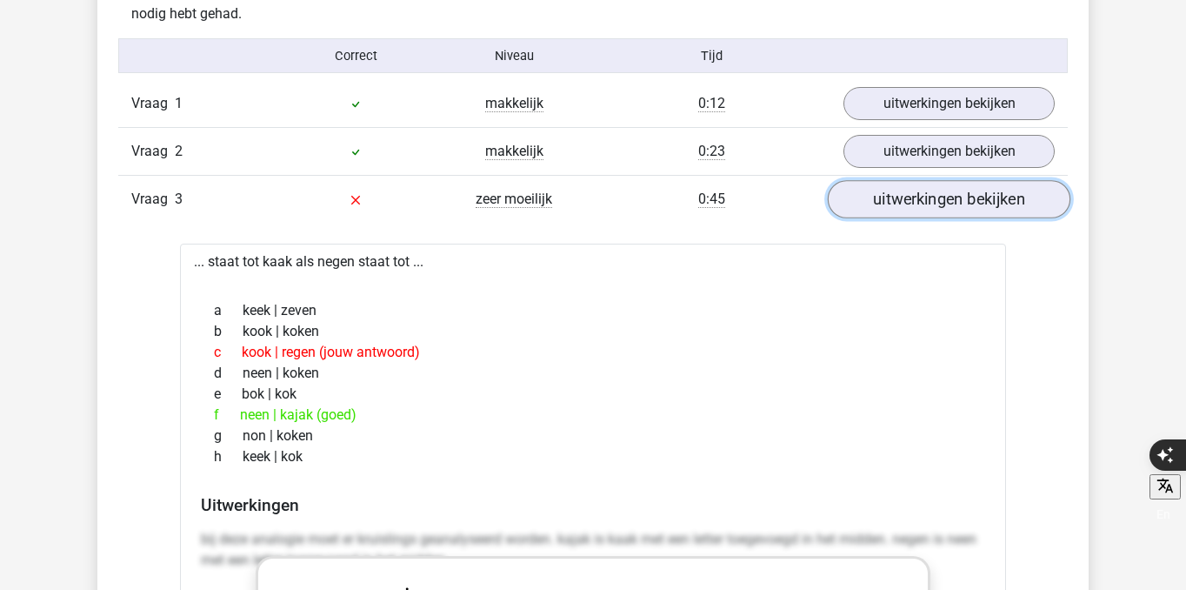
click at [920, 203] on link "uitwerkingen bekijken" at bounding box center [949, 199] width 243 height 38
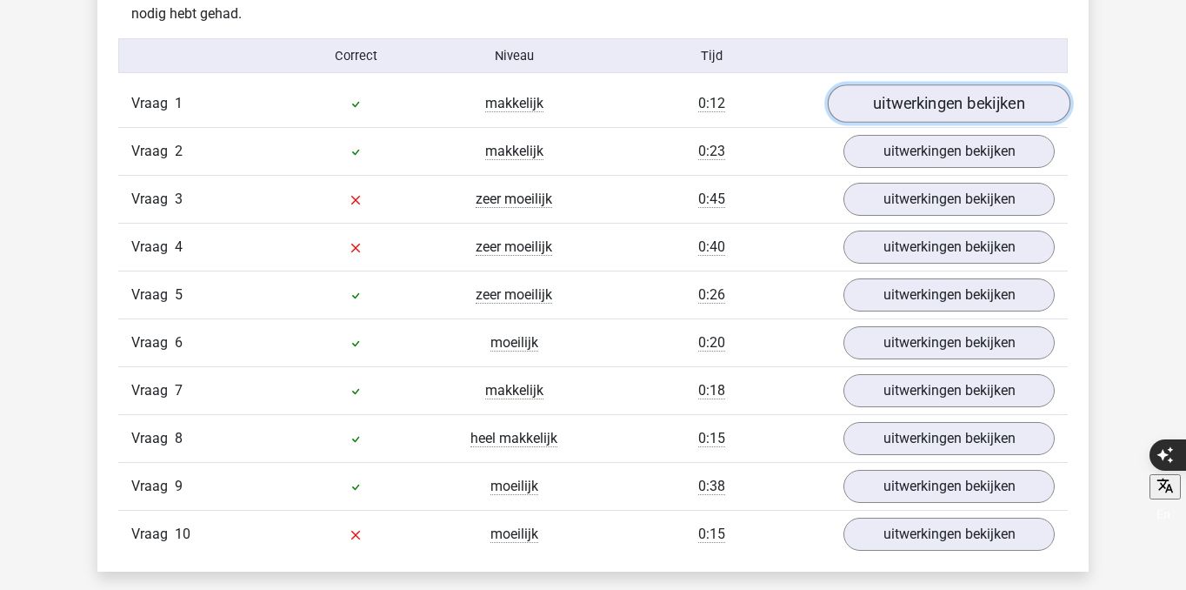
click at [920, 117] on link "uitwerkingen bekijken" at bounding box center [949, 103] width 243 height 38
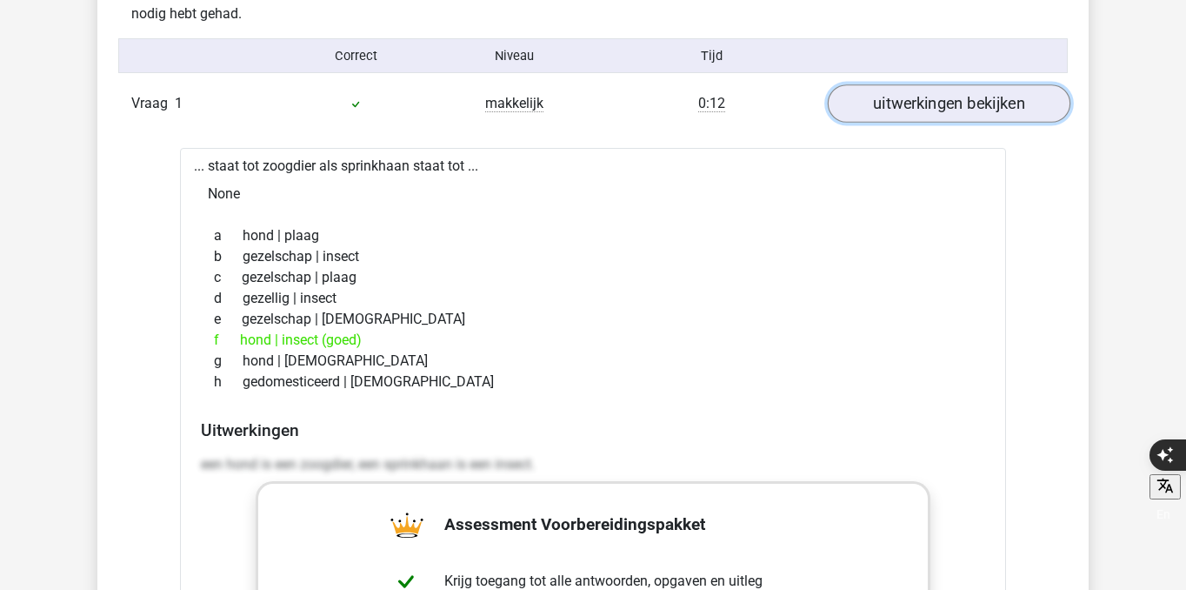
click at [920, 117] on link "uitwerkingen bekijken" at bounding box center [949, 103] width 243 height 38
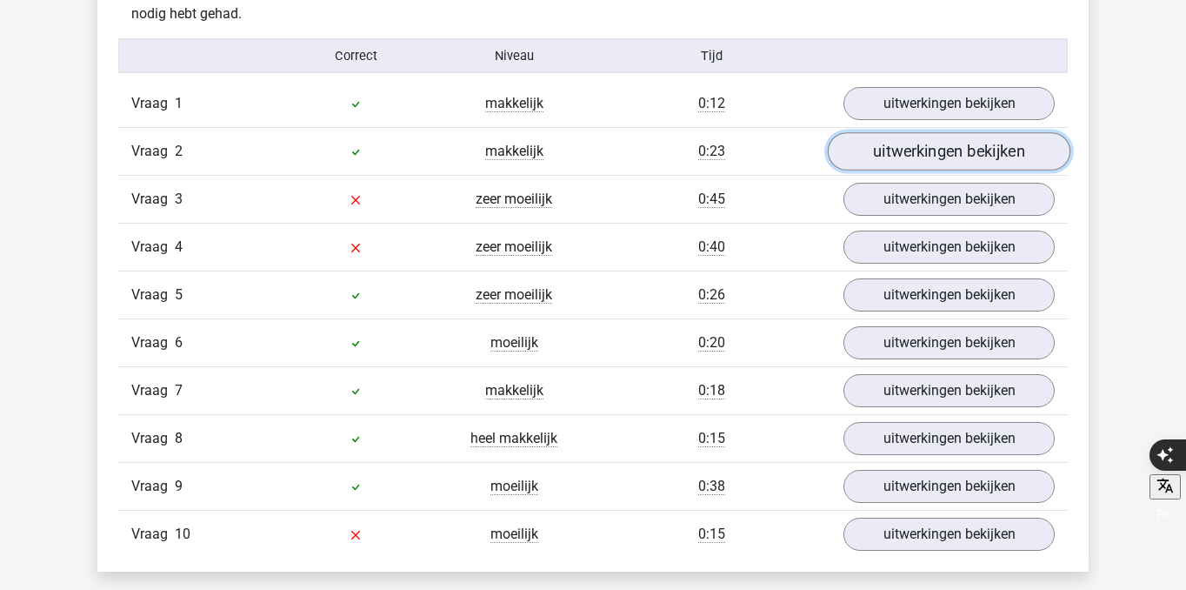
click at [920, 156] on link "uitwerkingen bekijken" at bounding box center [949, 151] width 243 height 38
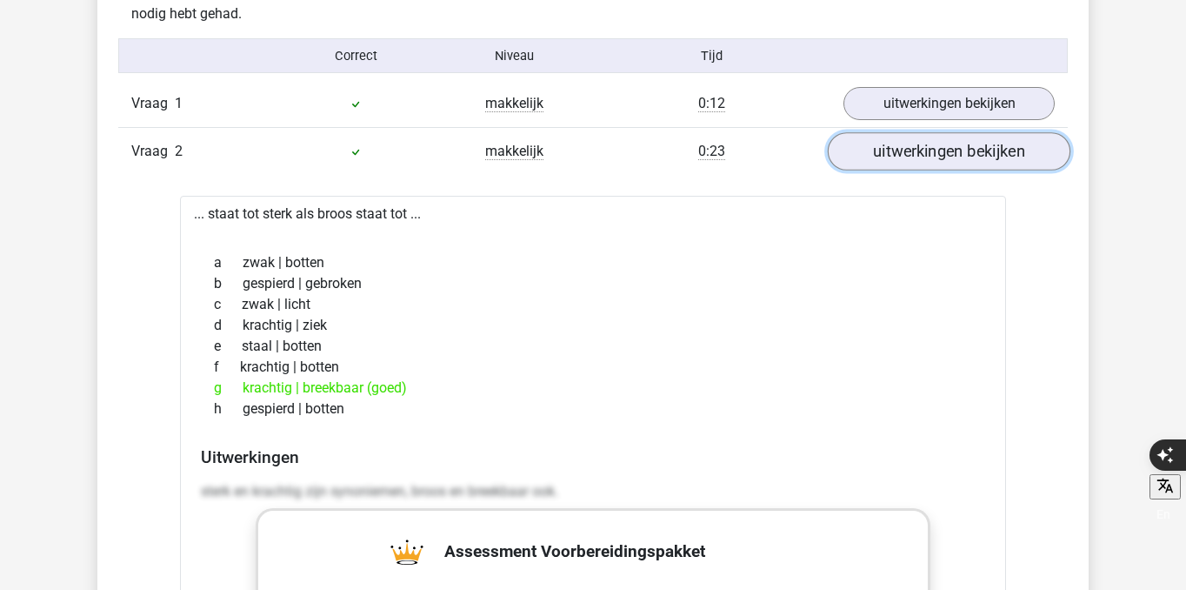
click at [920, 156] on link "uitwerkingen bekijken" at bounding box center [949, 151] width 243 height 38
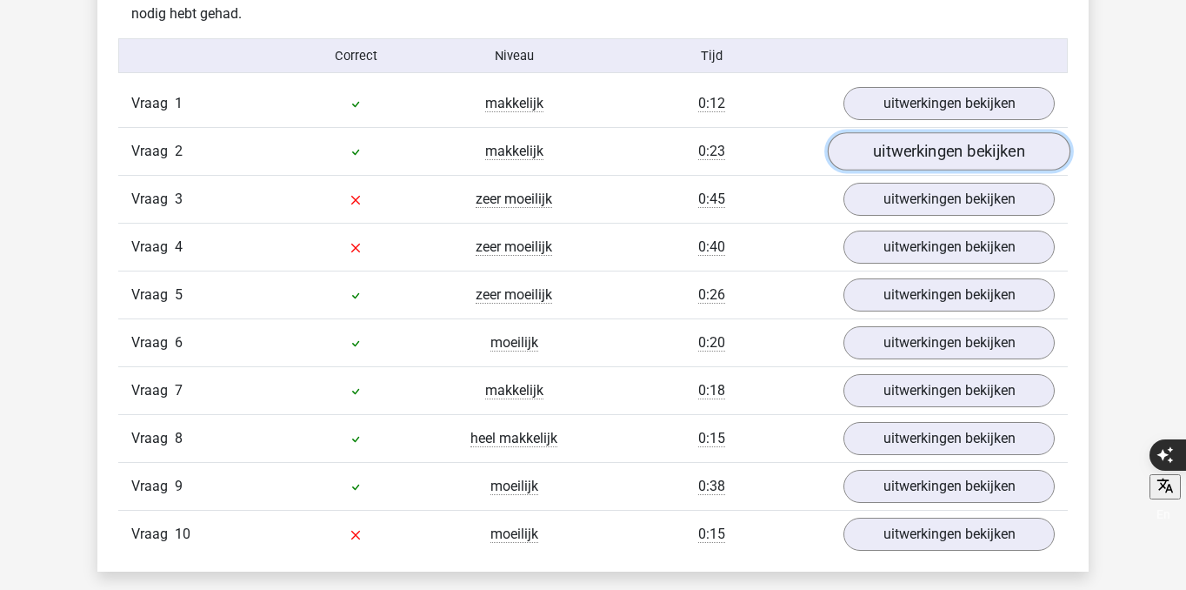
click at [920, 157] on link "uitwerkingen bekijken" at bounding box center [949, 151] width 243 height 38
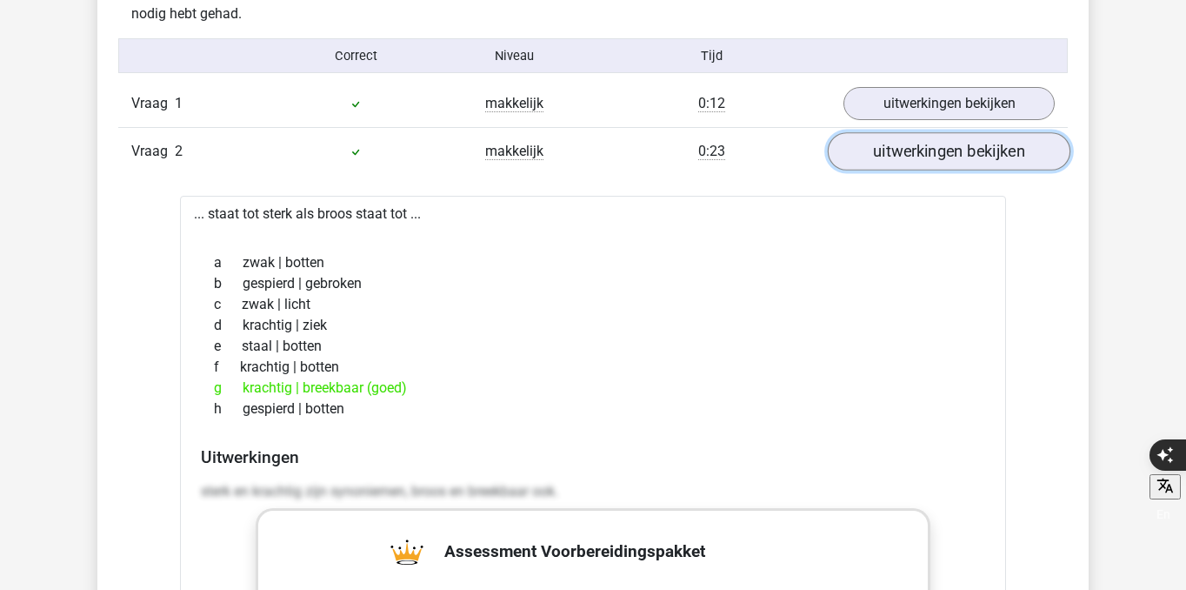
click at [920, 157] on link "uitwerkingen bekijken" at bounding box center [949, 151] width 243 height 38
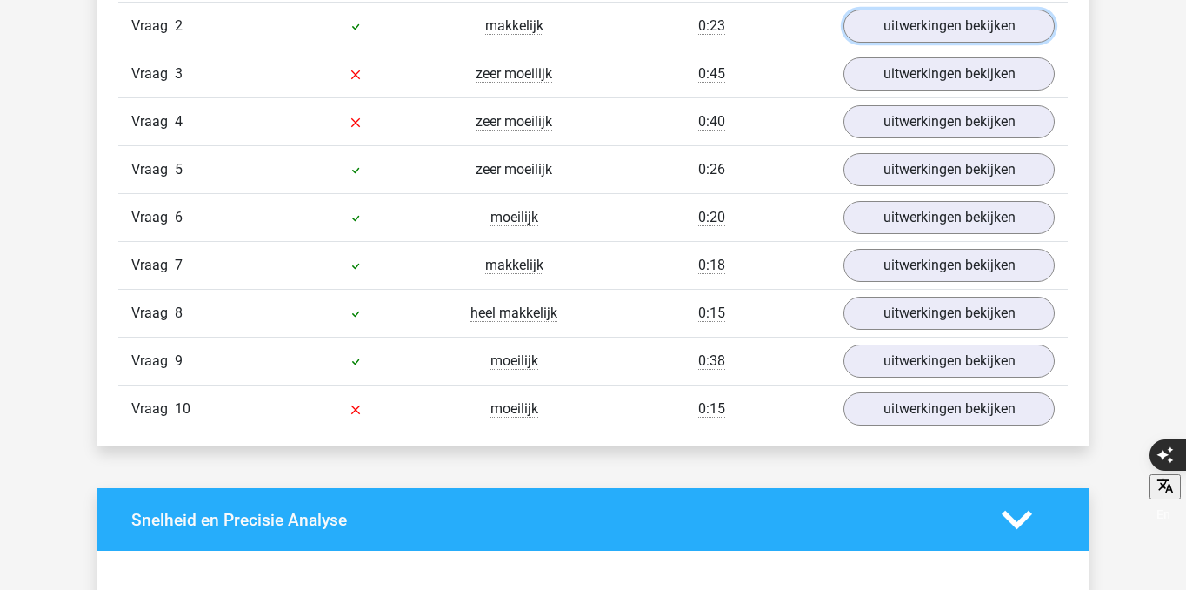
scroll to position [1585, 0]
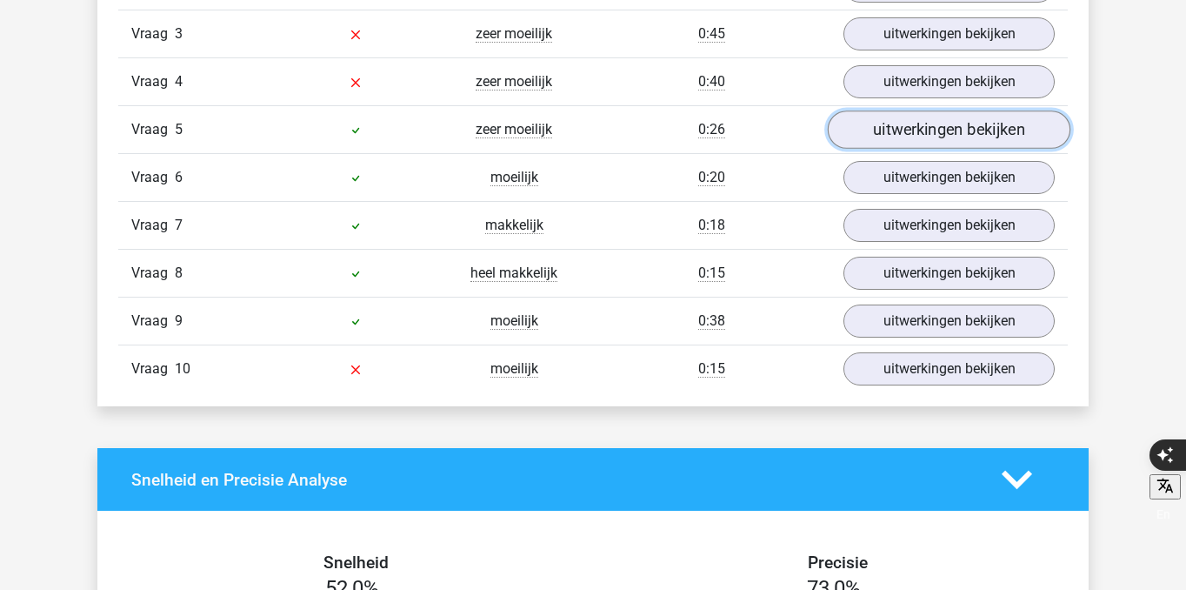
click at [875, 136] on link "uitwerkingen bekijken" at bounding box center [949, 129] width 243 height 38
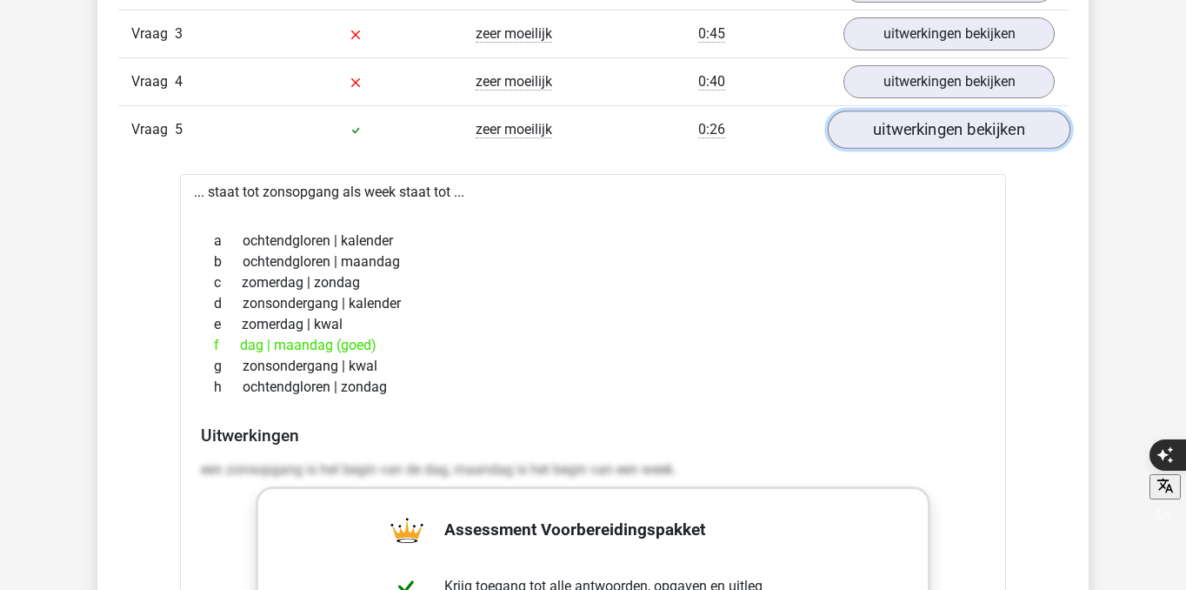
click at [875, 136] on link "uitwerkingen bekijken" at bounding box center [949, 129] width 243 height 38
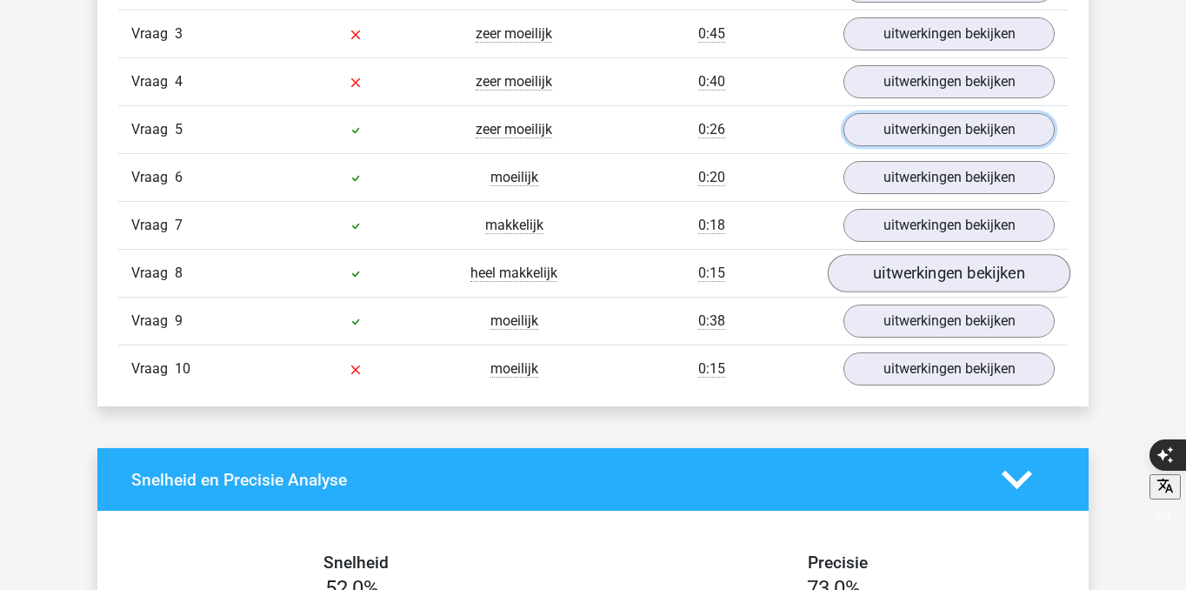
scroll to position [1613, 0]
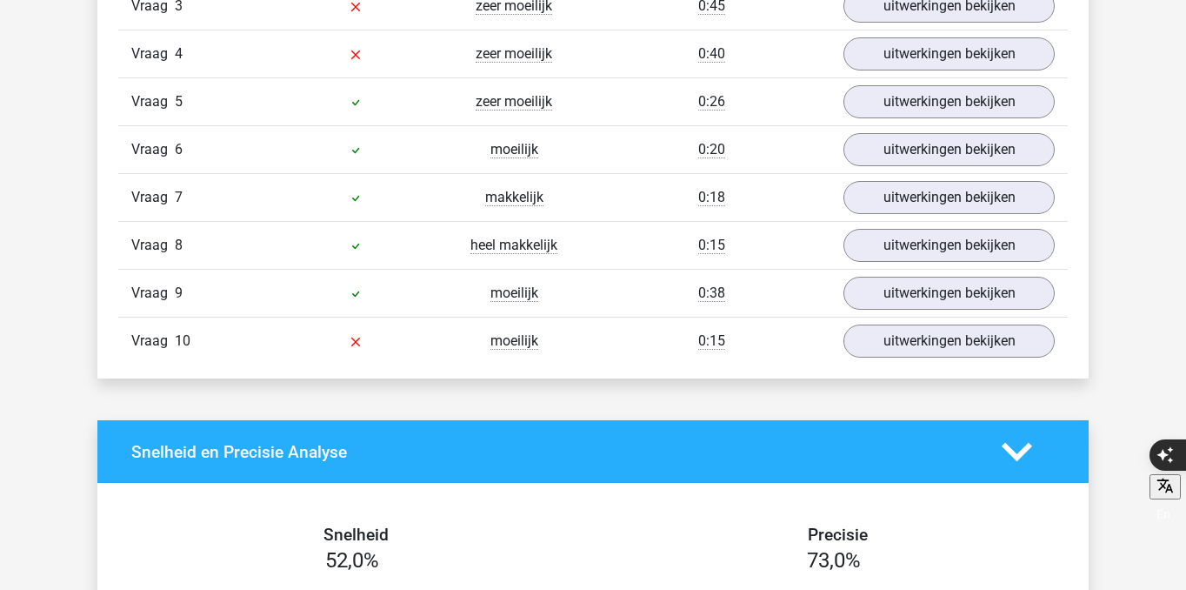
click at [970, 131] on div "Vraag 6 moeilijk 0:20 uitwerkingen bekijken" at bounding box center [593, 149] width 950 height 48
click at [970, 146] on link "uitwerkingen bekijken" at bounding box center [949, 149] width 243 height 38
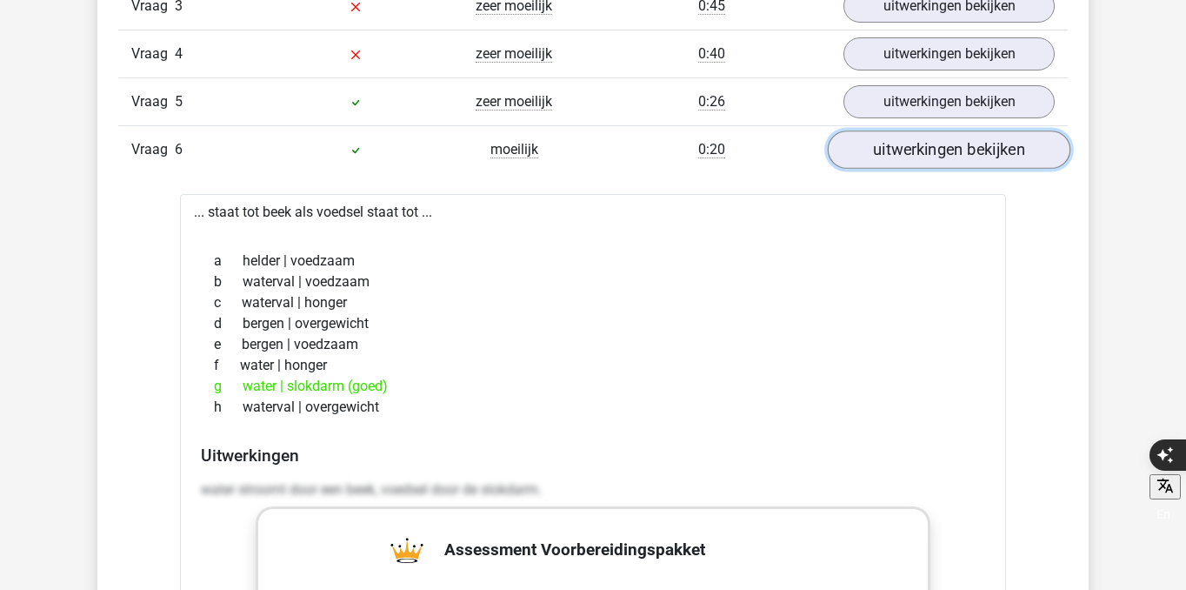
click at [970, 146] on link "uitwerkingen bekijken" at bounding box center [949, 149] width 243 height 38
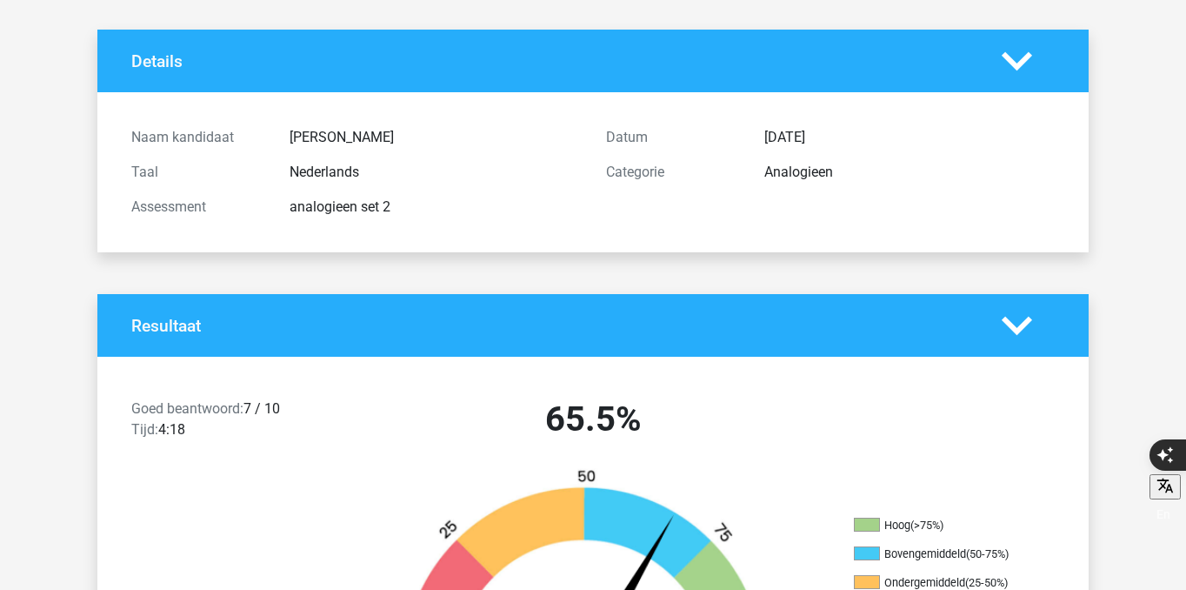
scroll to position [0, 0]
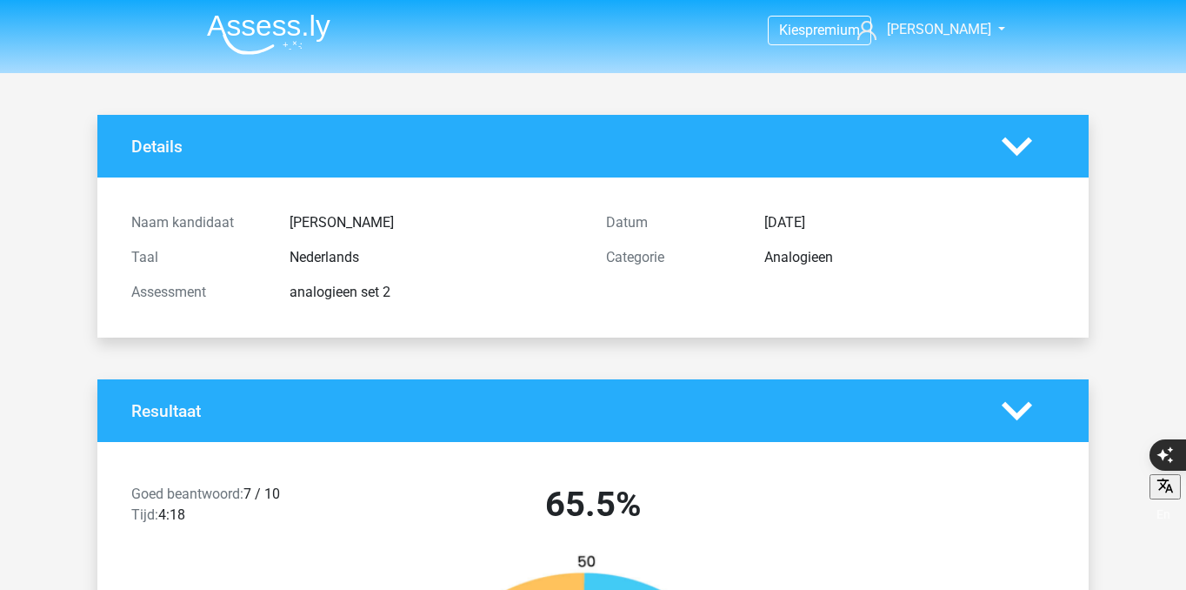
click at [297, 47] on img at bounding box center [268, 34] width 123 height 41
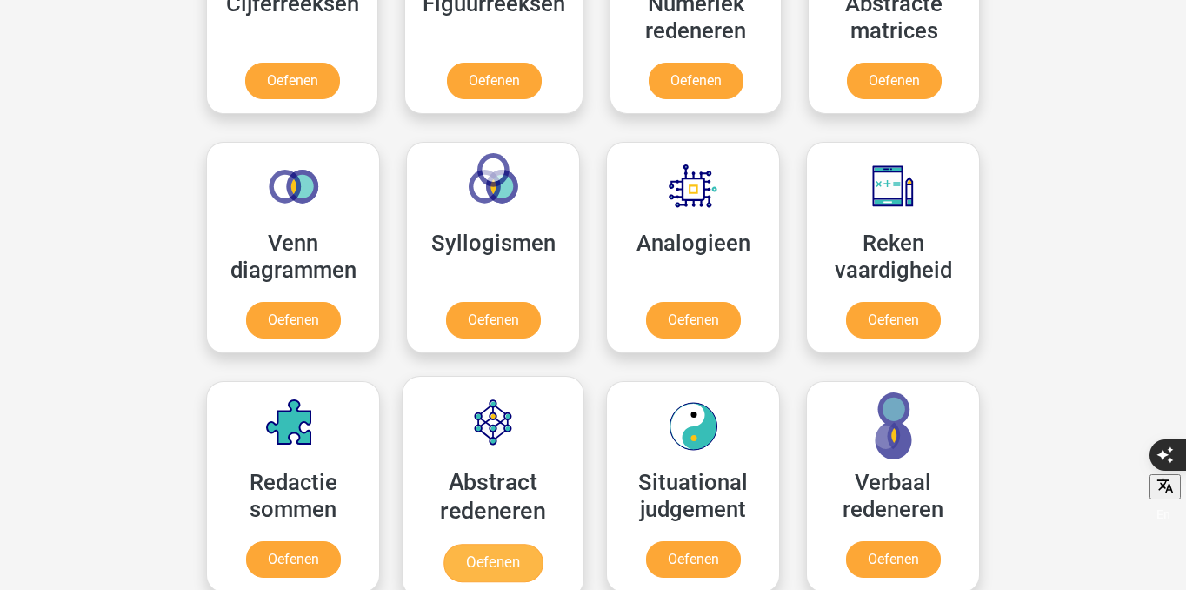
scroll to position [925, 0]
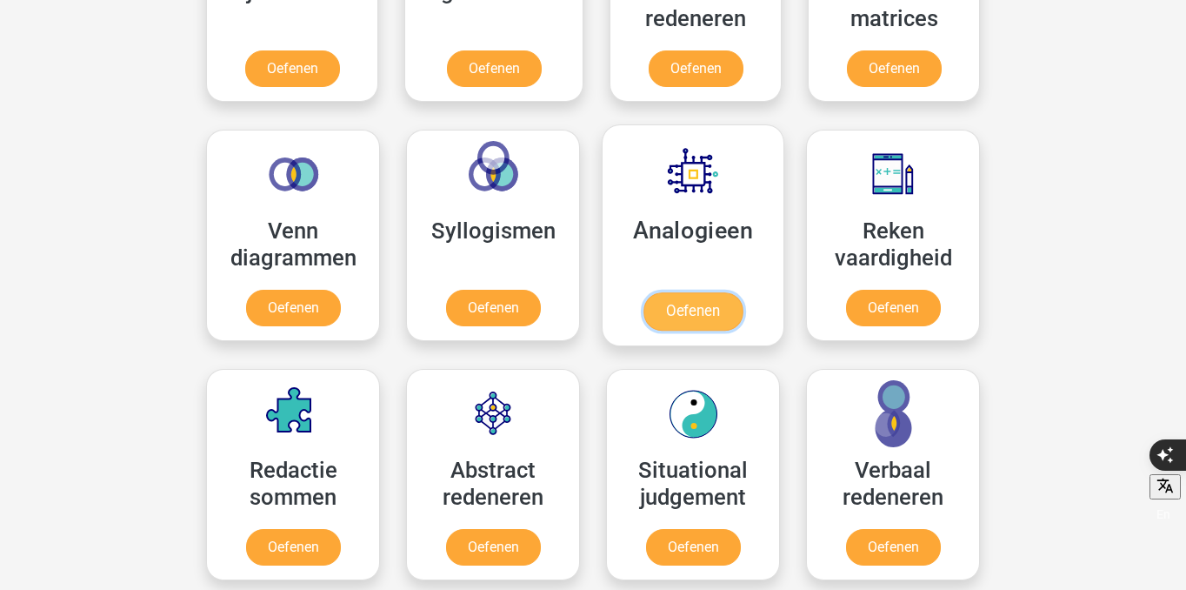
click at [720, 314] on link "Oefenen" at bounding box center [692, 311] width 99 height 38
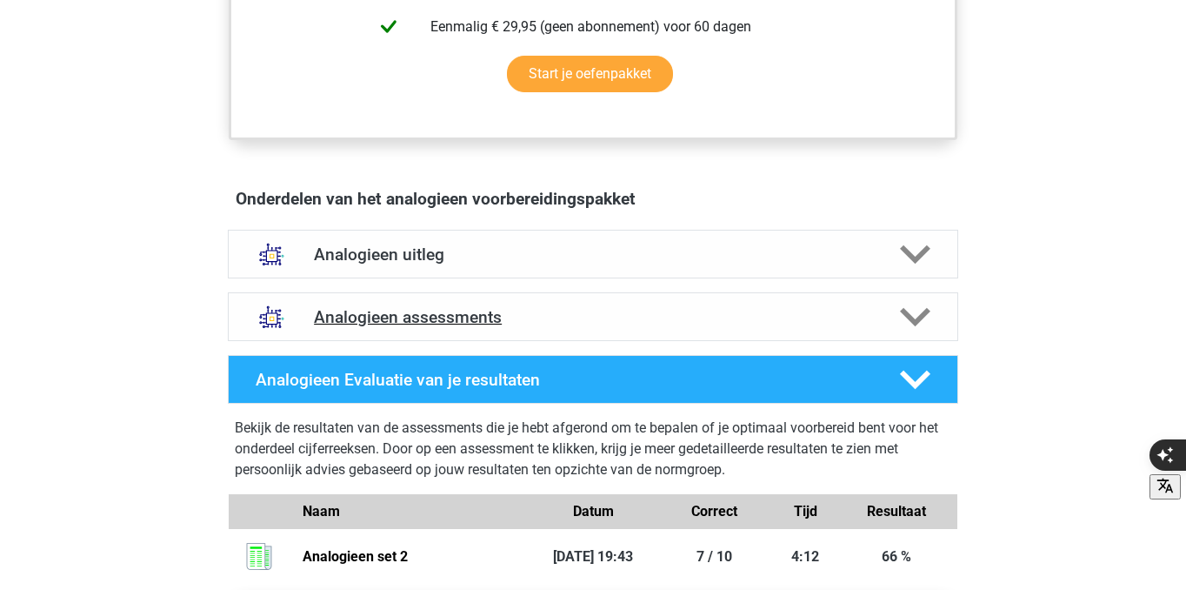
scroll to position [835, 0]
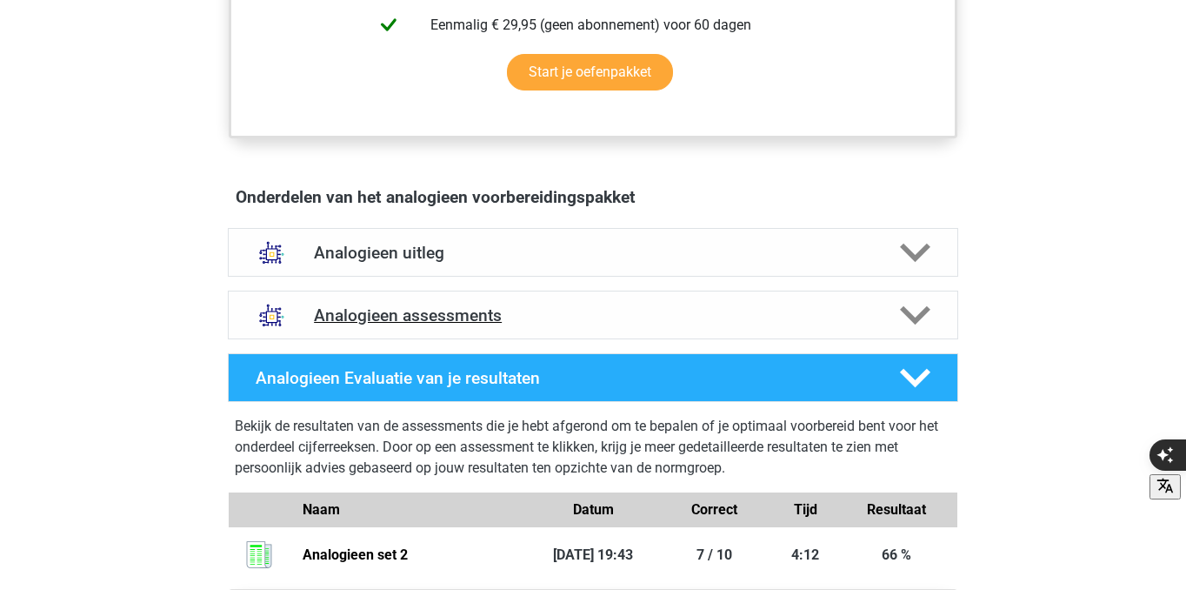
click at [709, 323] on h4 "Analogieen assessments" at bounding box center [593, 315] width 558 height 20
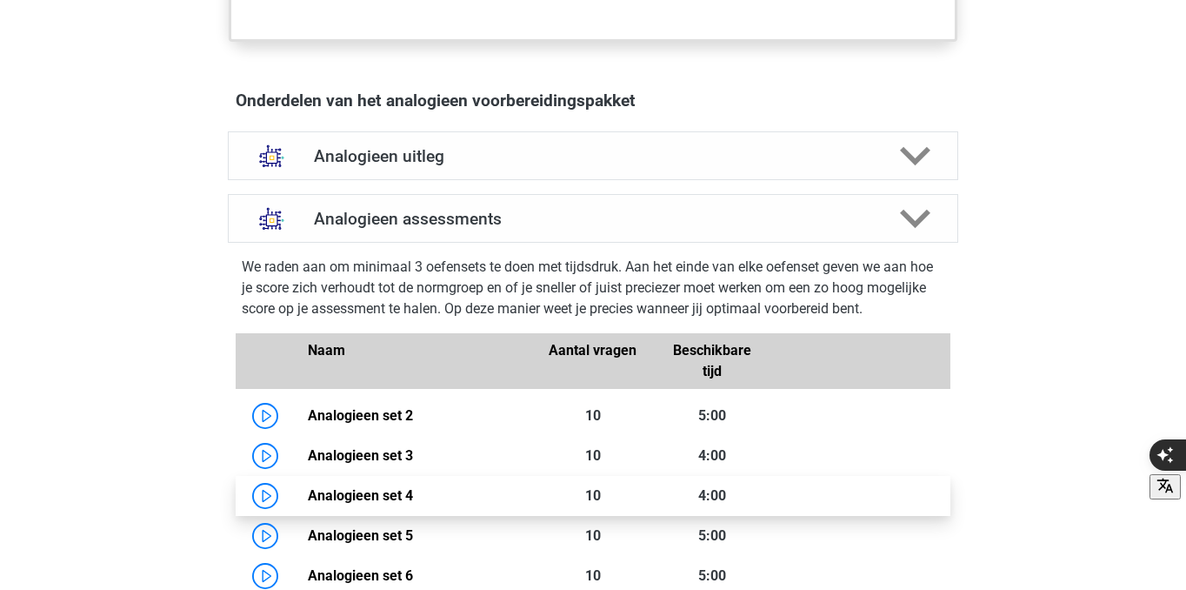
scroll to position [942, 0]
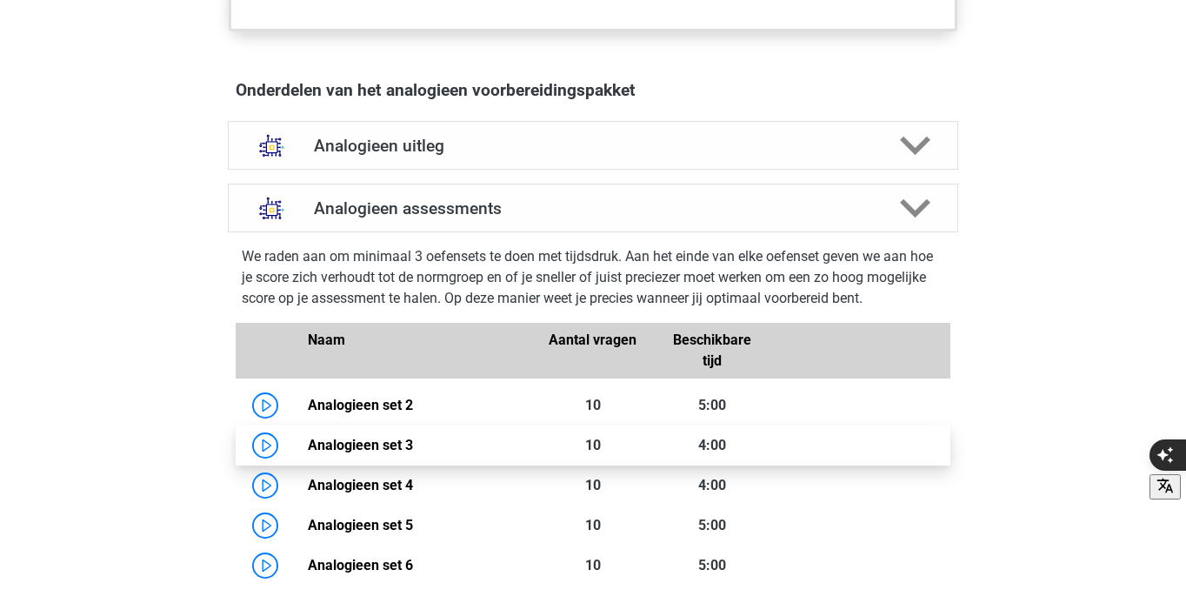
click at [308, 438] on link "Analogieen set 3" at bounding box center [360, 445] width 105 height 17
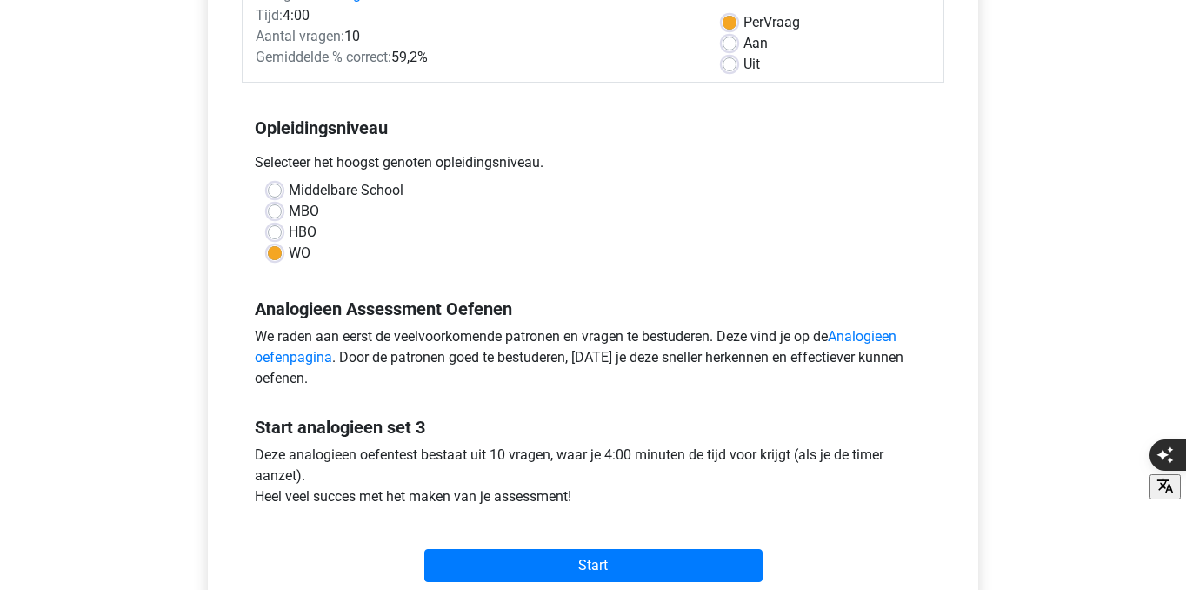
scroll to position [263, 0]
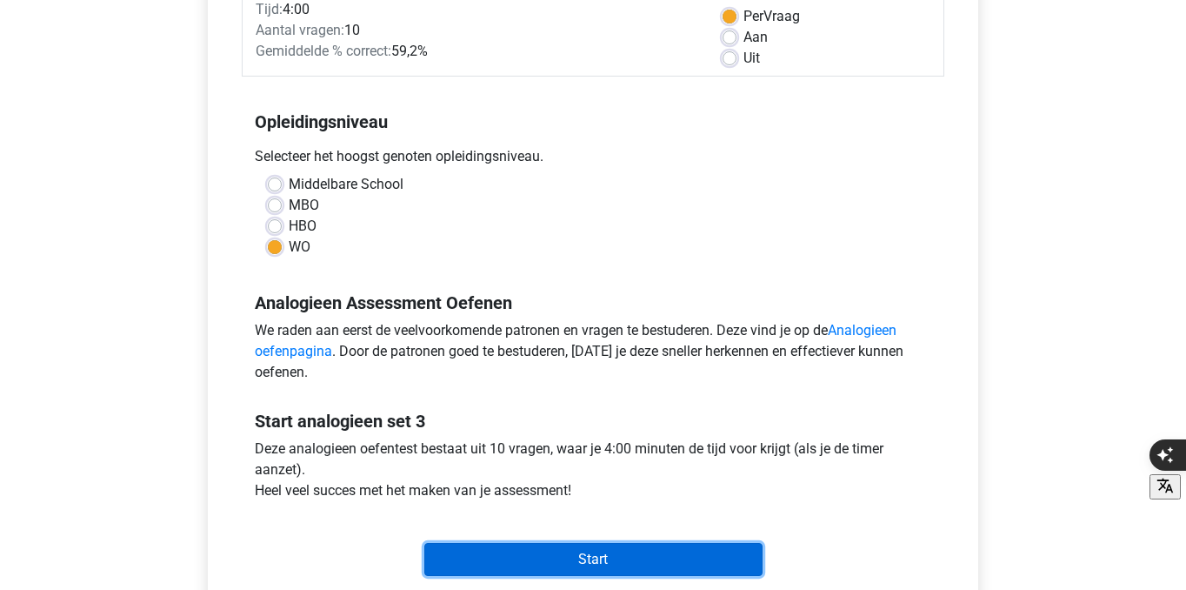
click at [680, 551] on input "Start" at bounding box center [593, 559] width 338 height 33
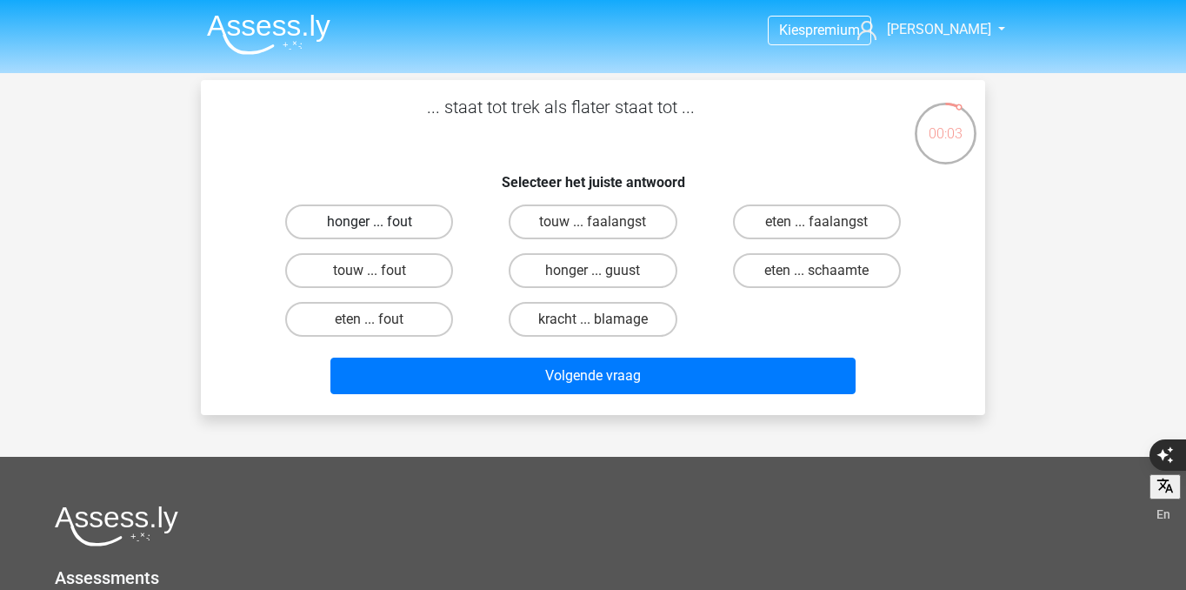
click at [398, 228] on label "honger ... fout" at bounding box center [369, 221] width 168 height 35
click at [381, 228] on input "honger ... fout" at bounding box center [375, 227] width 11 height 11
radio input "true"
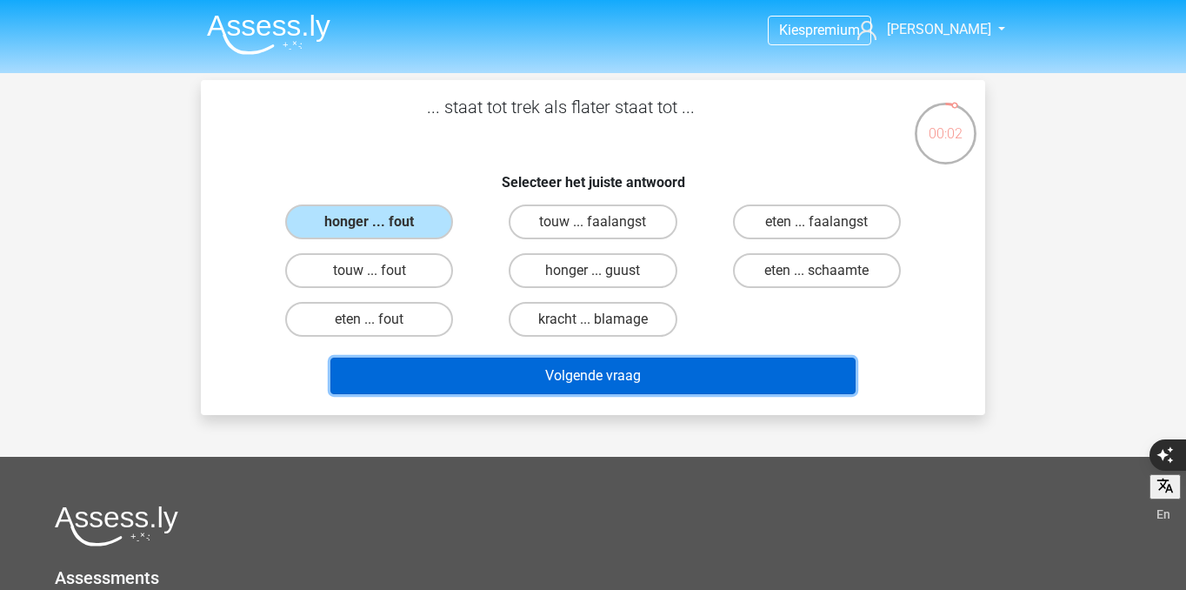
click at [437, 377] on button "Volgende vraag" at bounding box center [593, 375] width 526 height 37
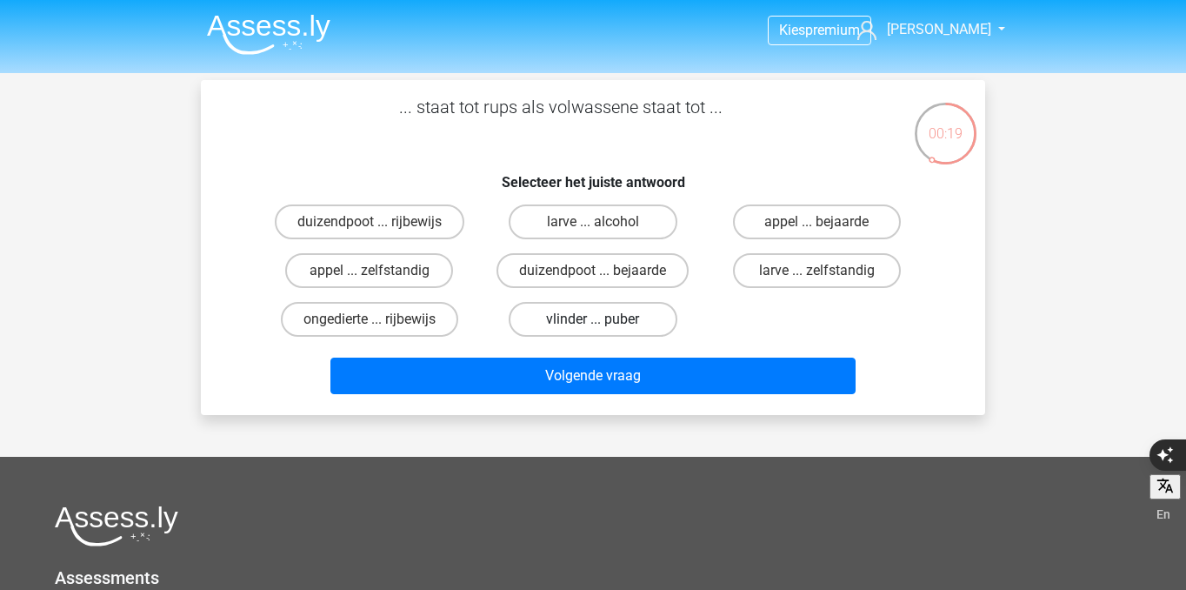
click at [561, 326] on label "vlinder ... puber" at bounding box center [593, 319] width 168 height 35
click at [593, 326] on input "vlinder ... puber" at bounding box center [598, 324] width 11 height 11
radio input "true"
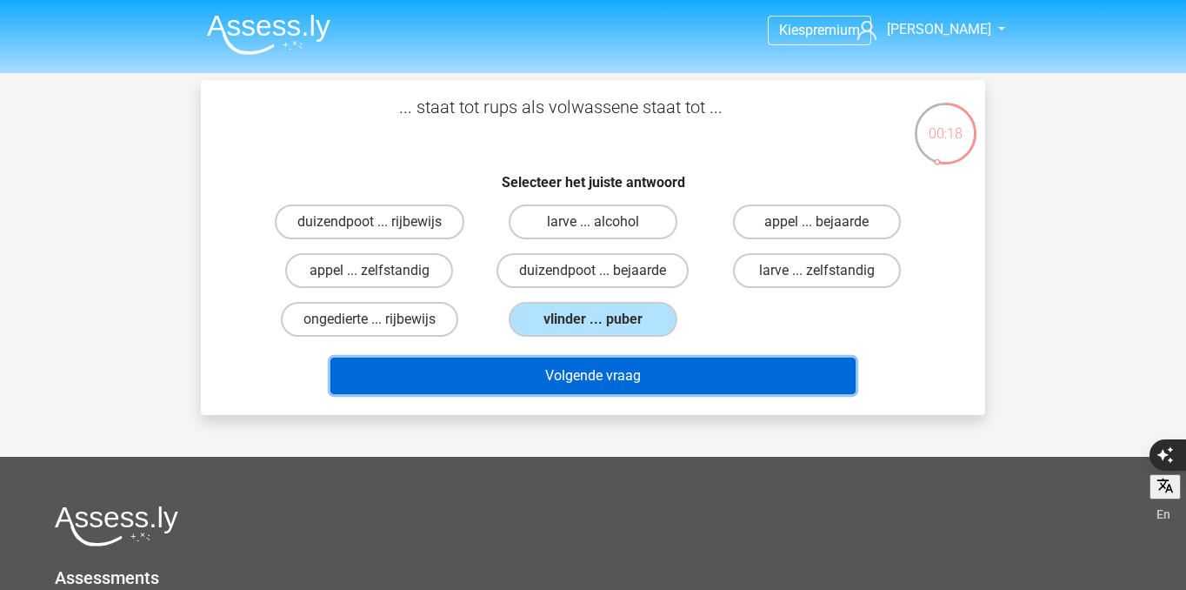
click at [565, 377] on button "Volgende vraag" at bounding box center [593, 375] width 526 height 37
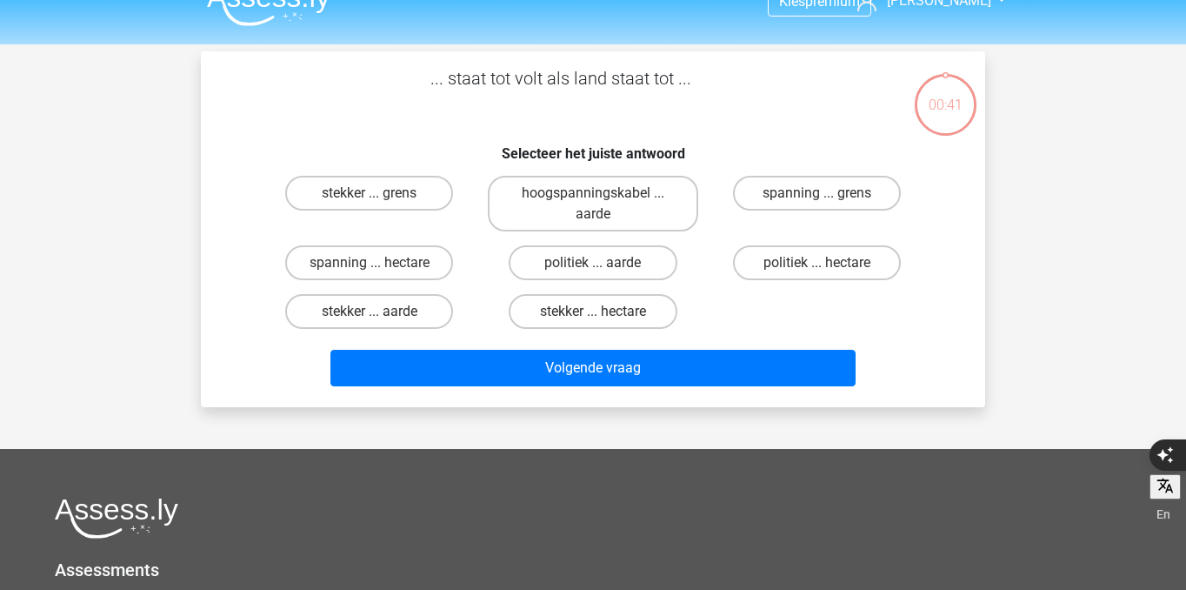
scroll to position [21, 0]
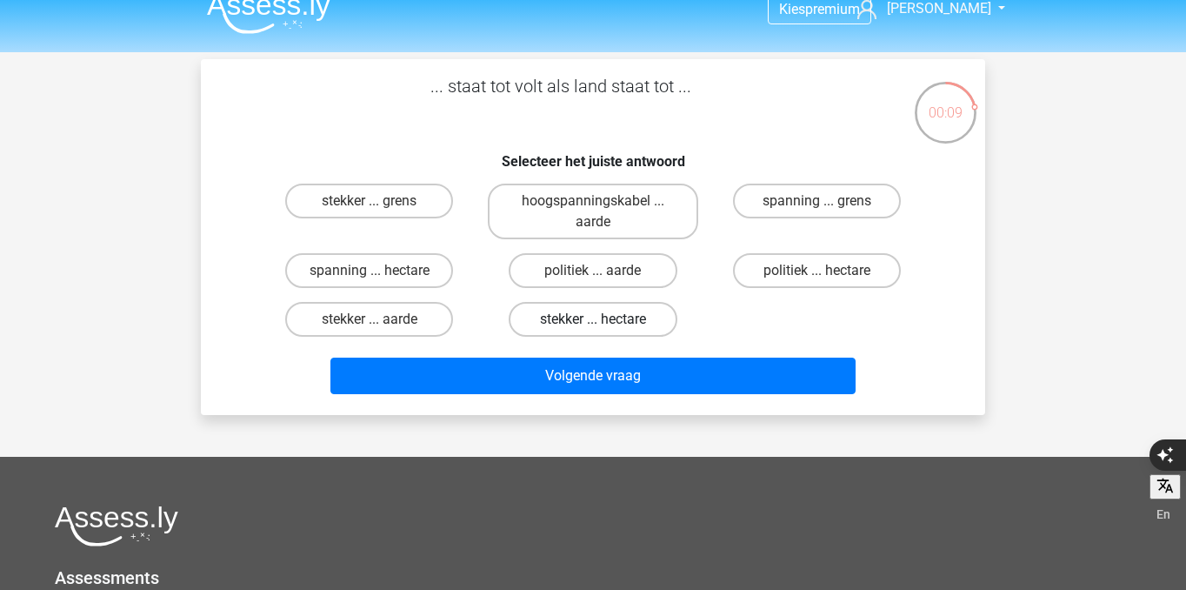
click at [625, 323] on label "stekker ... hectare" at bounding box center [593, 319] width 168 height 35
click at [604, 323] on input "stekker ... hectare" at bounding box center [598, 324] width 11 height 11
radio input "true"
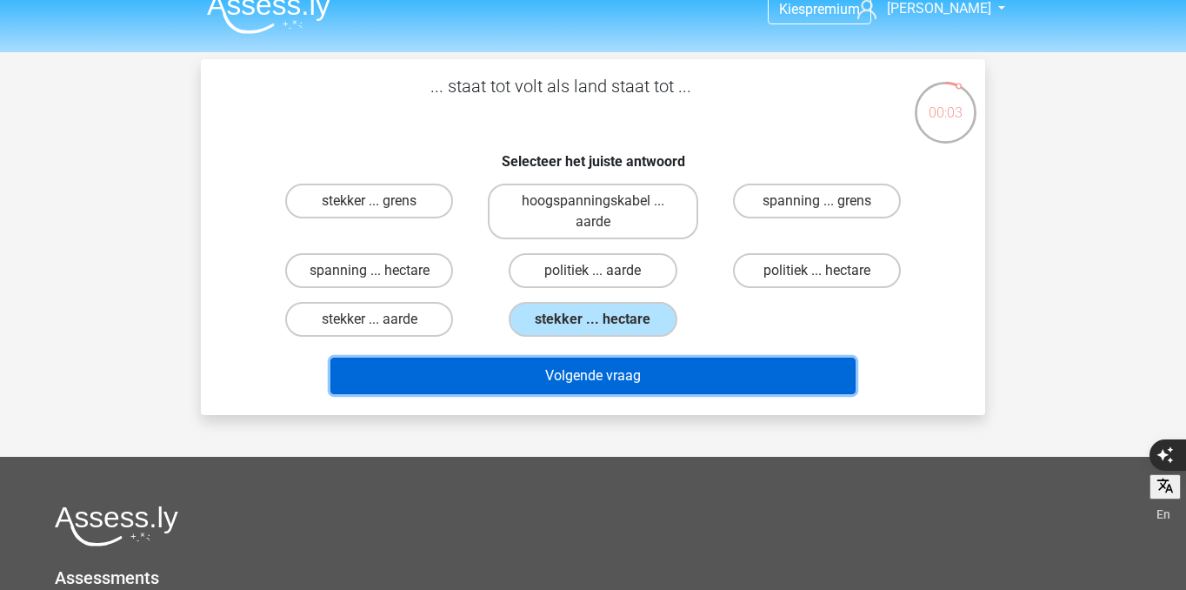
click at [642, 385] on button "Volgende vraag" at bounding box center [593, 375] width 526 height 37
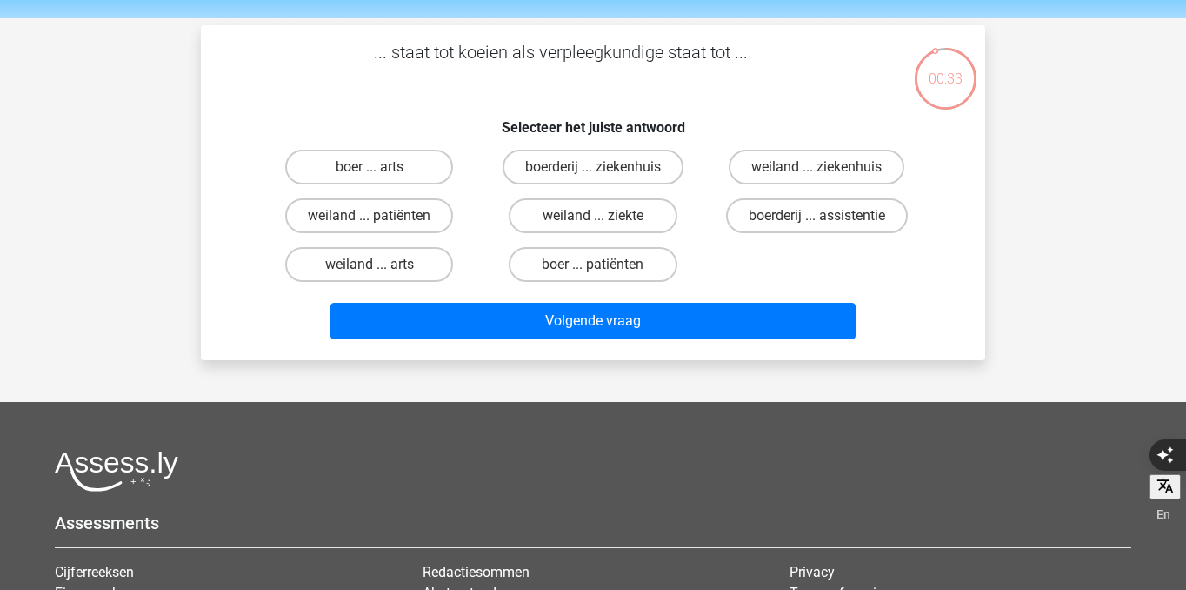
scroll to position [42, 0]
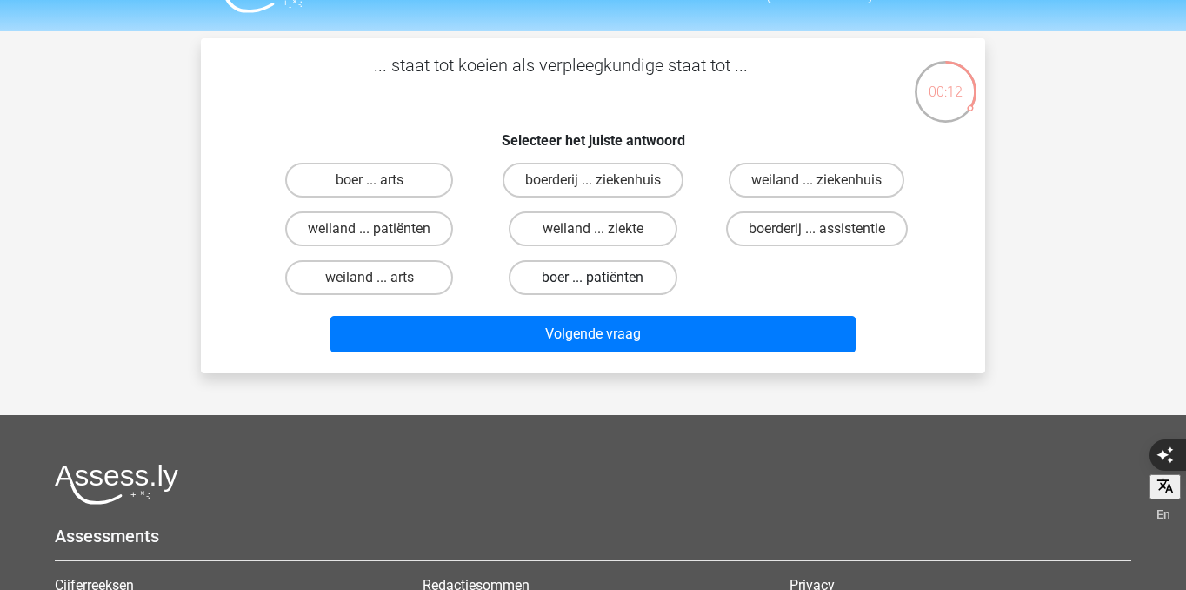
click at [616, 283] on label "boer ... patiënten" at bounding box center [593, 277] width 168 height 35
click at [604, 283] on input "boer ... patiënten" at bounding box center [598, 282] width 11 height 11
radio input "true"
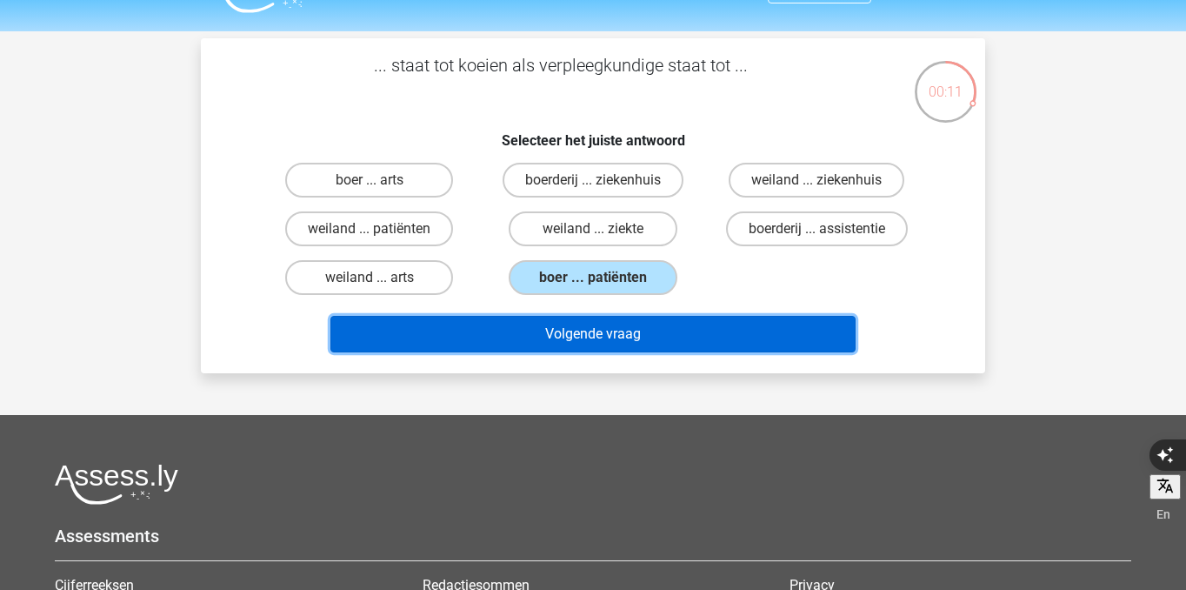
click at [630, 340] on button "Volgende vraag" at bounding box center [593, 334] width 526 height 37
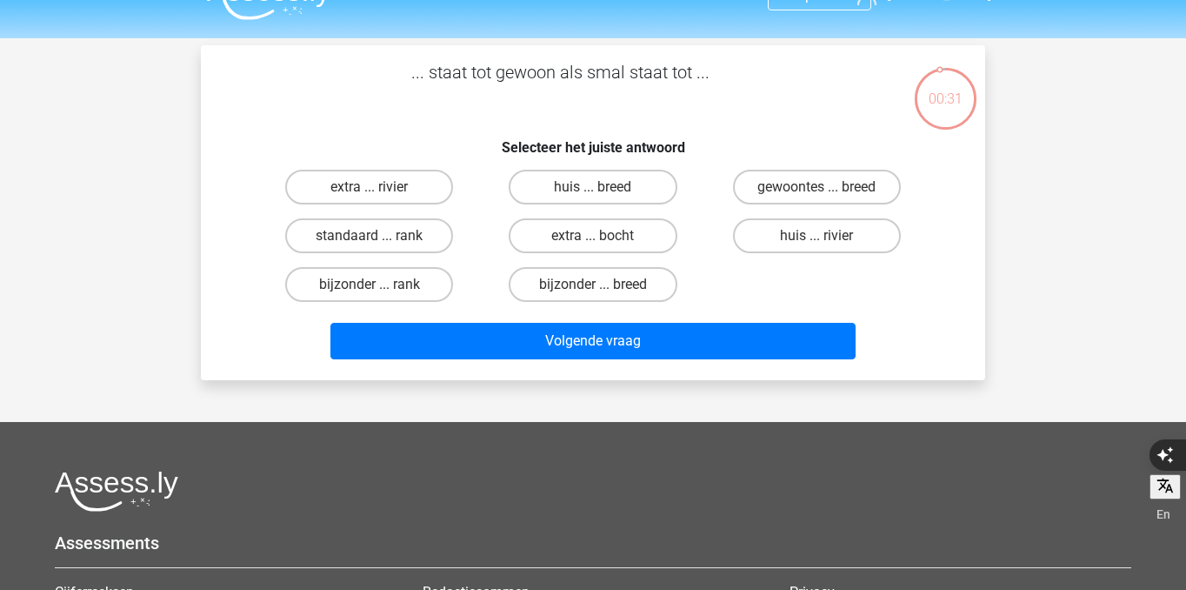
scroll to position [27, 0]
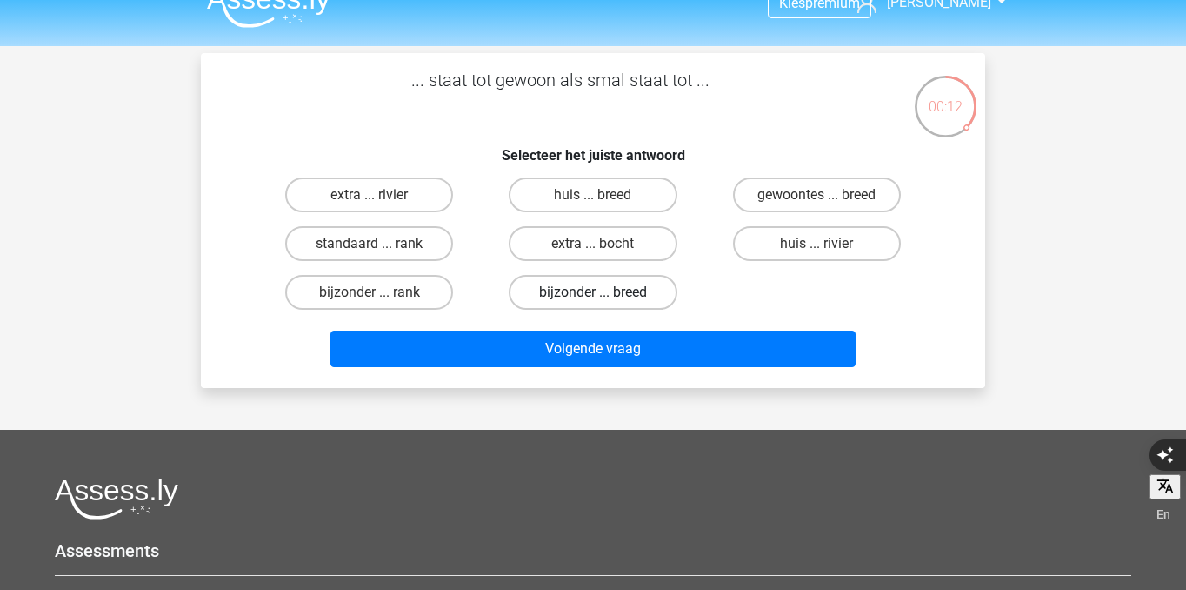
click at [636, 293] on label "bijzonder ... breed" at bounding box center [593, 292] width 168 height 35
click at [604, 293] on input "bijzonder ... breed" at bounding box center [598, 297] width 11 height 11
radio input "true"
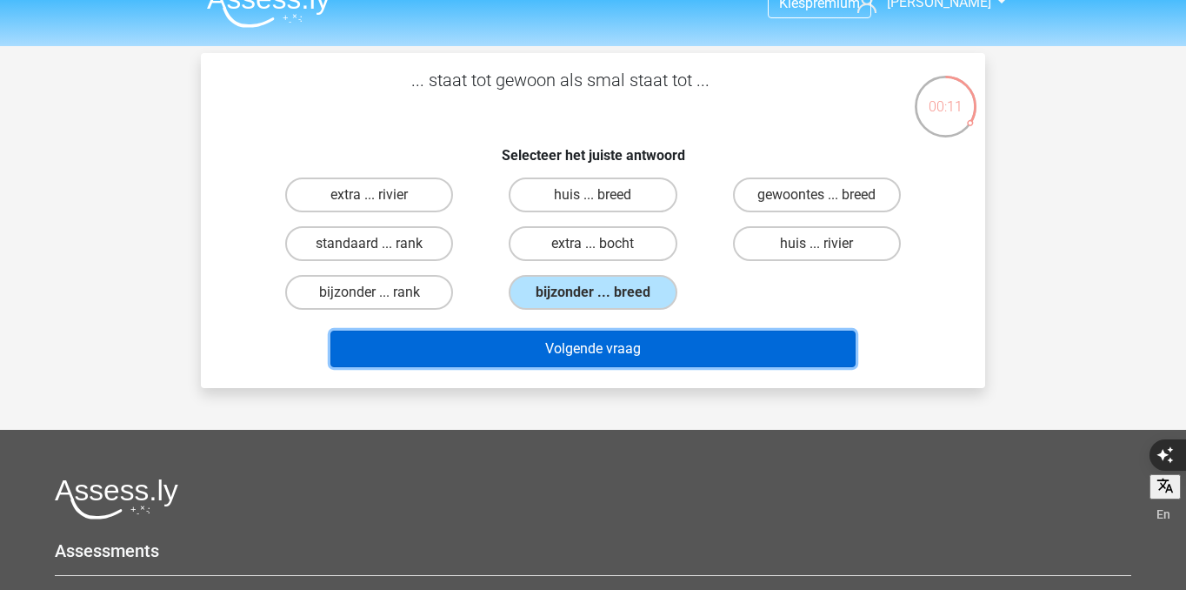
click at [650, 344] on button "Volgende vraag" at bounding box center [593, 348] width 526 height 37
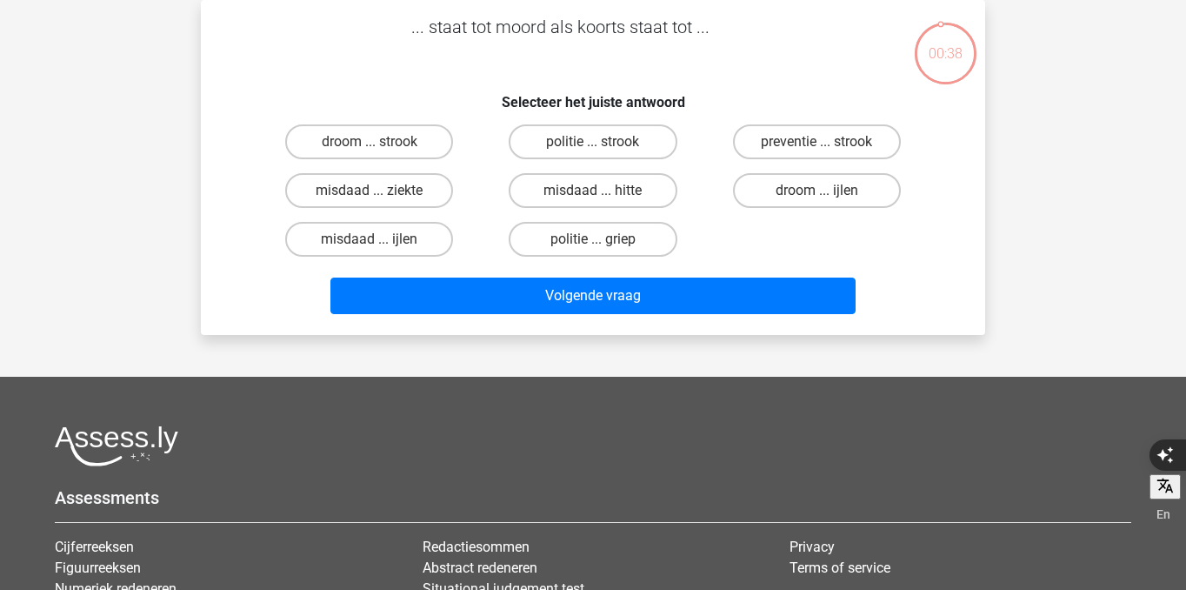
scroll to position [37, 0]
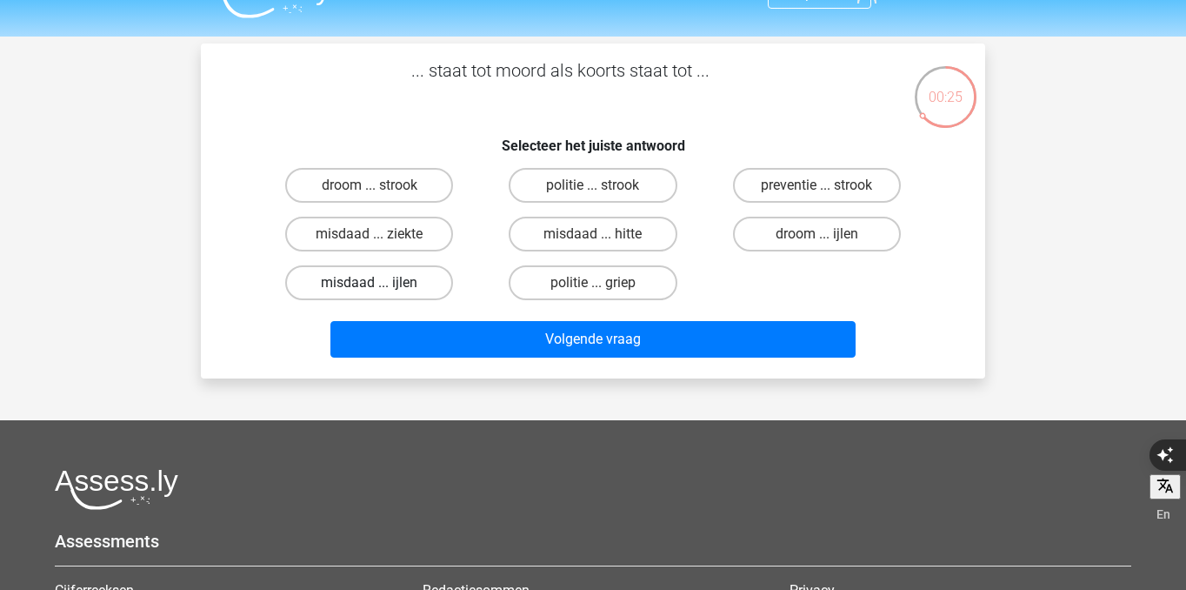
click at [401, 281] on label "misdaad ... ijlen" at bounding box center [369, 282] width 168 height 35
click at [381, 283] on input "misdaad ... ijlen" at bounding box center [375, 288] width 11 height 11
radio input "true"
click at [390, 226] on label "misdaad ... ziekte" at bounding box center [369, 234] width 168 height 35
click at [381, 234] on input "misdaad ... ziekte" at bounding box center [375, 239] width 11 height 11
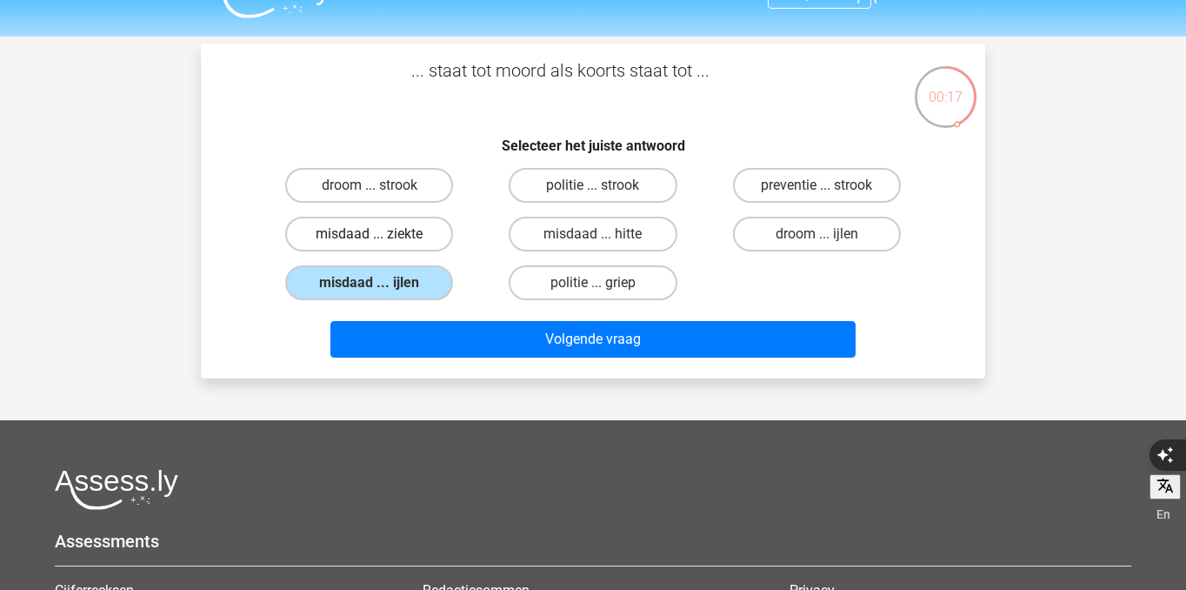
radio input "true"
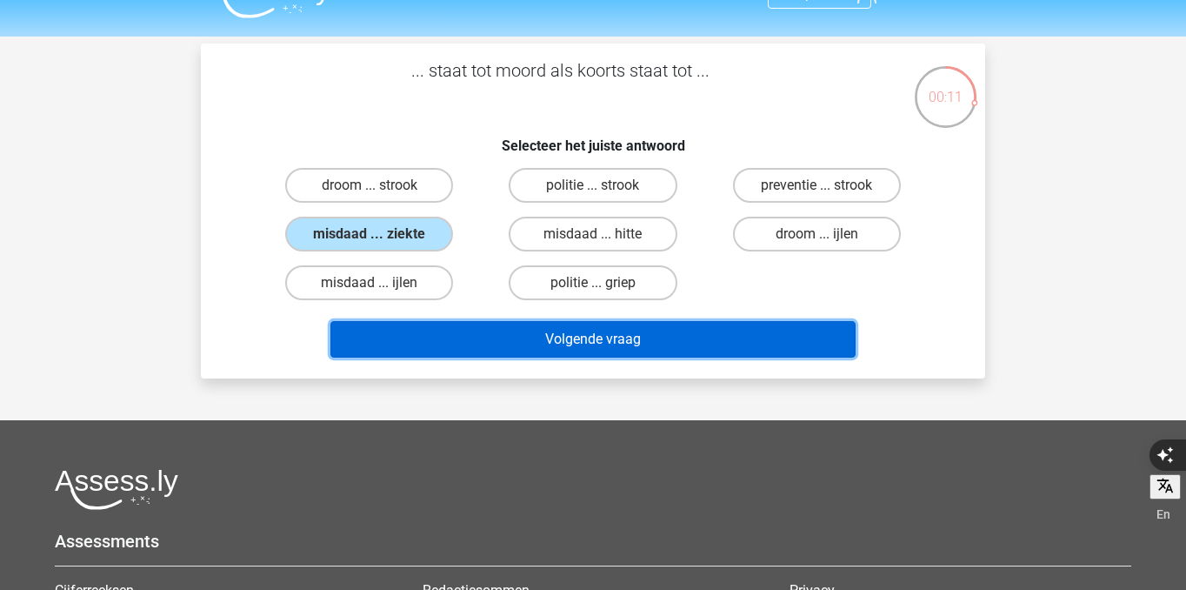
click at [523, 338] on button "Volgende vraag" at bounding box center [593, 339] width 526 height 37
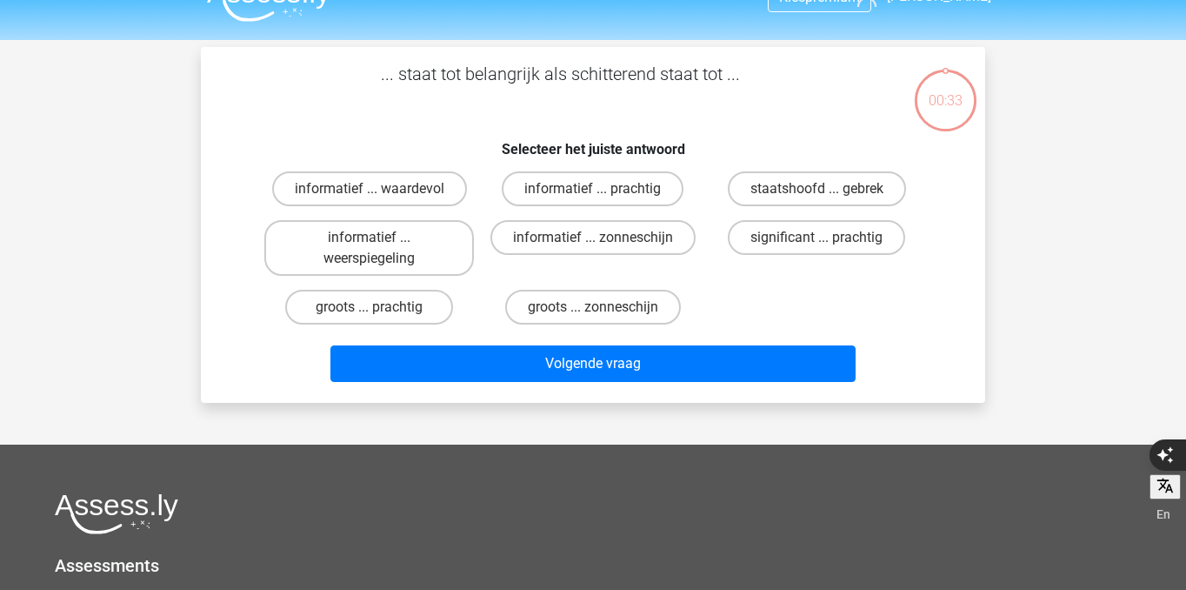
scroll to position [20, 0]
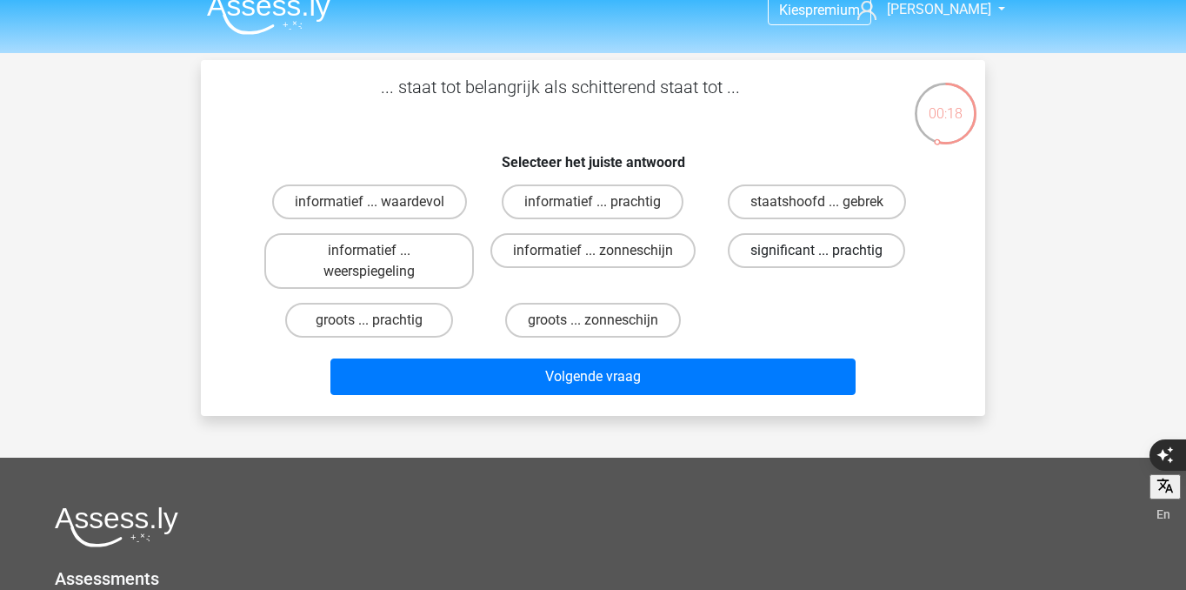
click at [770, 244] on label "significant ... prachtig" at bounding box center [816, 250] width 177 height 35
click at [817, 250] on input "significant ... prachtig" at bounding box center [822, 255] width 11 height 11
radio input "true"
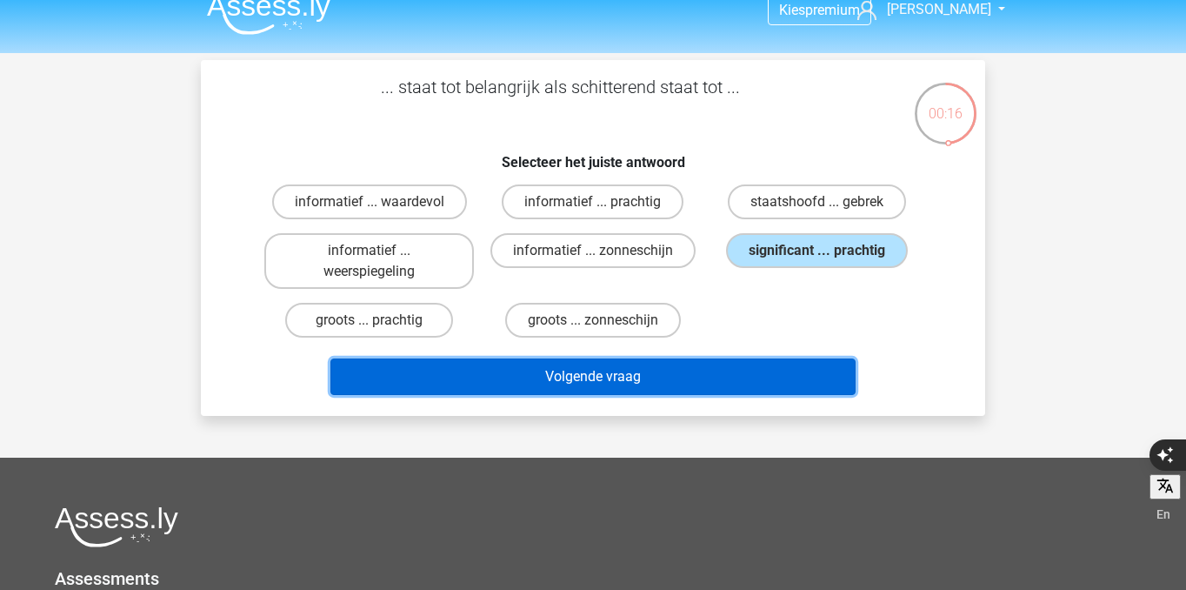
click at [765, 377] on button "Volgende vraag" at bounding box center [593, 376] width 526 height 37
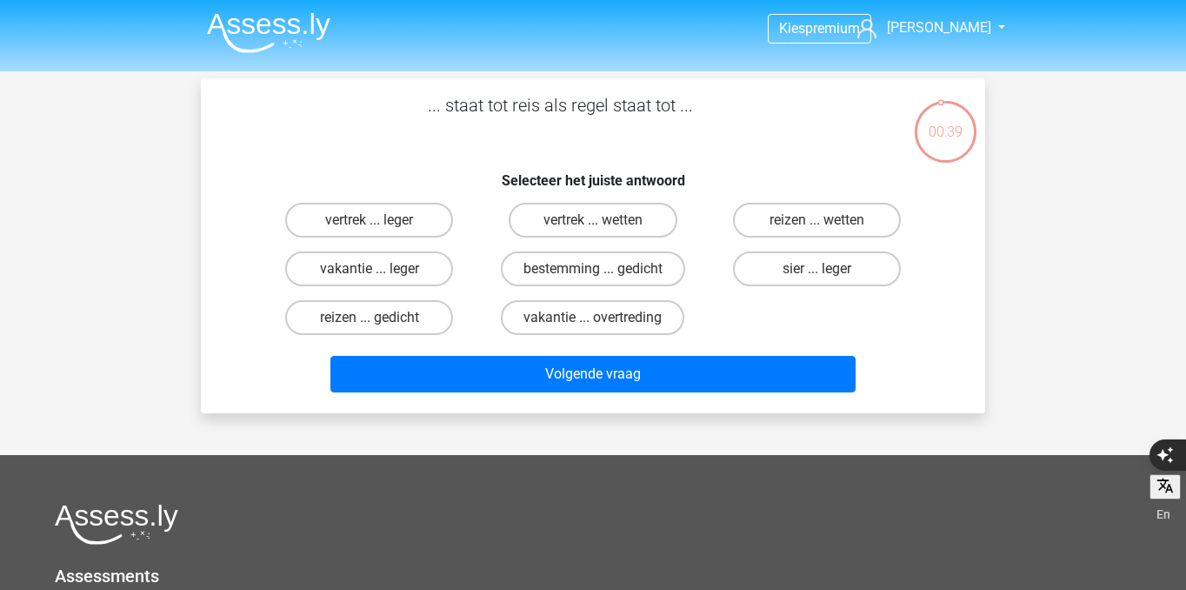
scroll to position [0, 0]
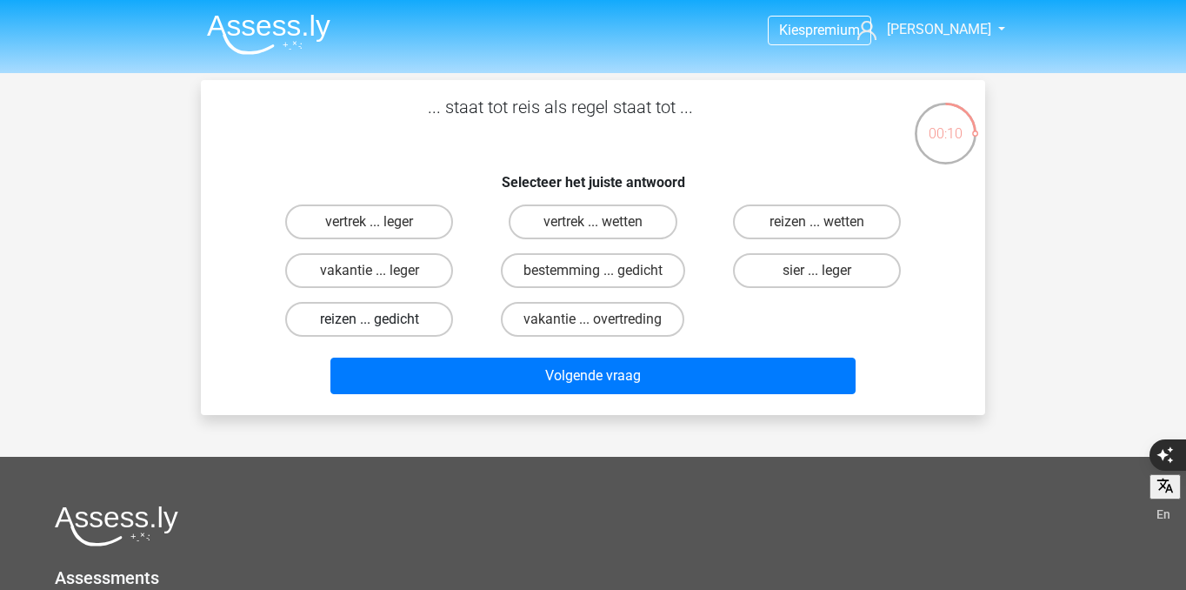
click at [417, 313] on label "reizen ... gedicht" at bounding box center [369, 319] width 168 height 35
click at [381, 319] on input "reizen ... gedicht" at bounding box center [375, 324] width 11 height 11
radio input "true"
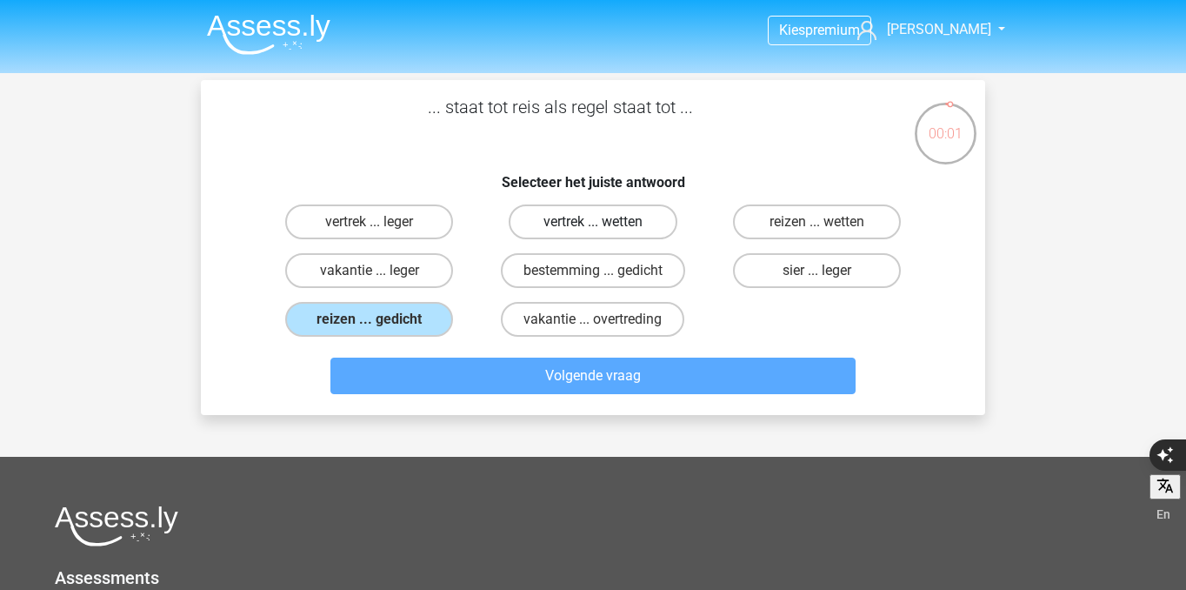
click at [577, 214] on label "vertrek ... wetten" at bounding box center [593, 221] width 168 height 35
click at [593, 222] on input "vertrek ... wetten" at bounding box center [598, 227] width 11 height 11
radio input "true"
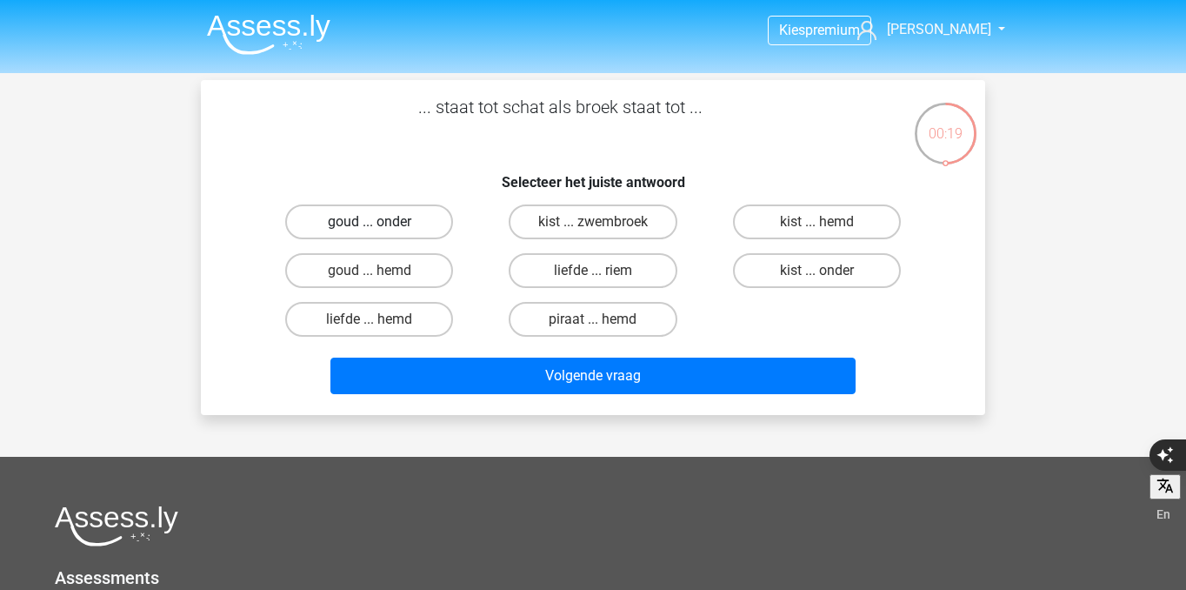
click at [411, 230] on label "goud ... onder" at bounding box center [369, 221] width 168 height 35
click at [381, 230] on input "goud ... onder" at bounding box center [375, 227] width 11 height 11
radio input "true"
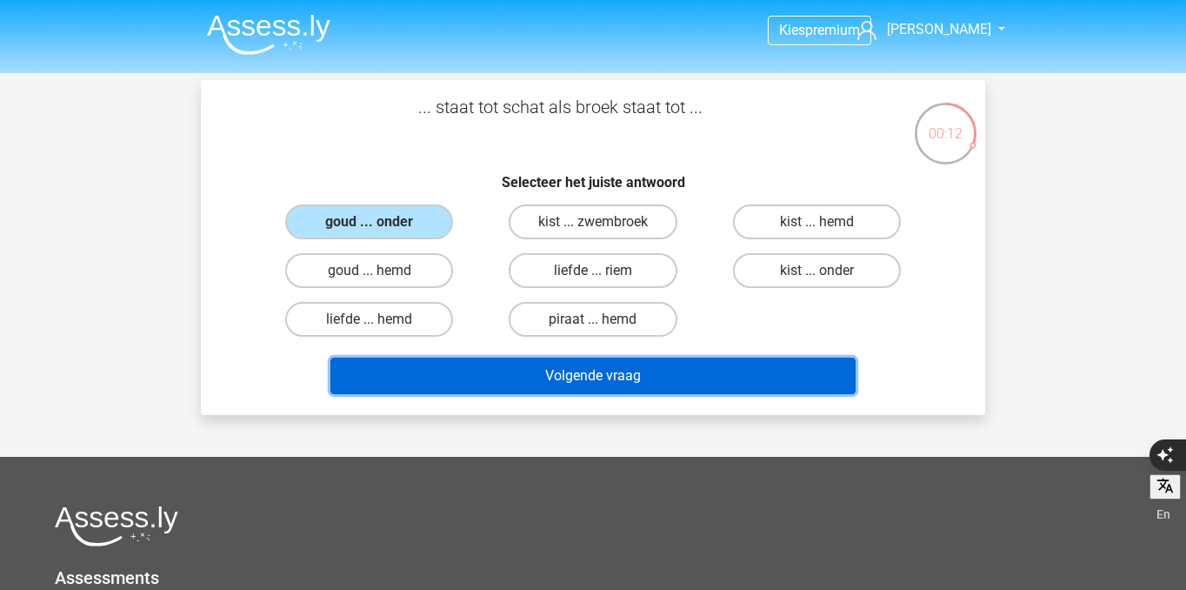
click at [537, 383] on button "Volgende vraag" at bounding box center [593, 375] width 526 height 37
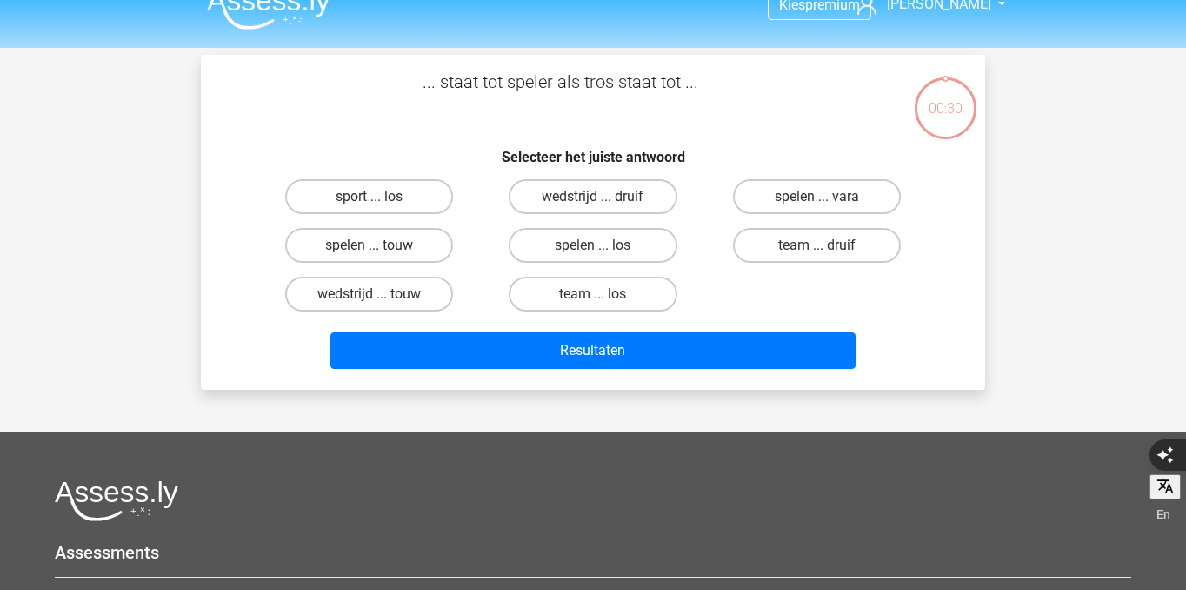
scroll to position [6, 0]
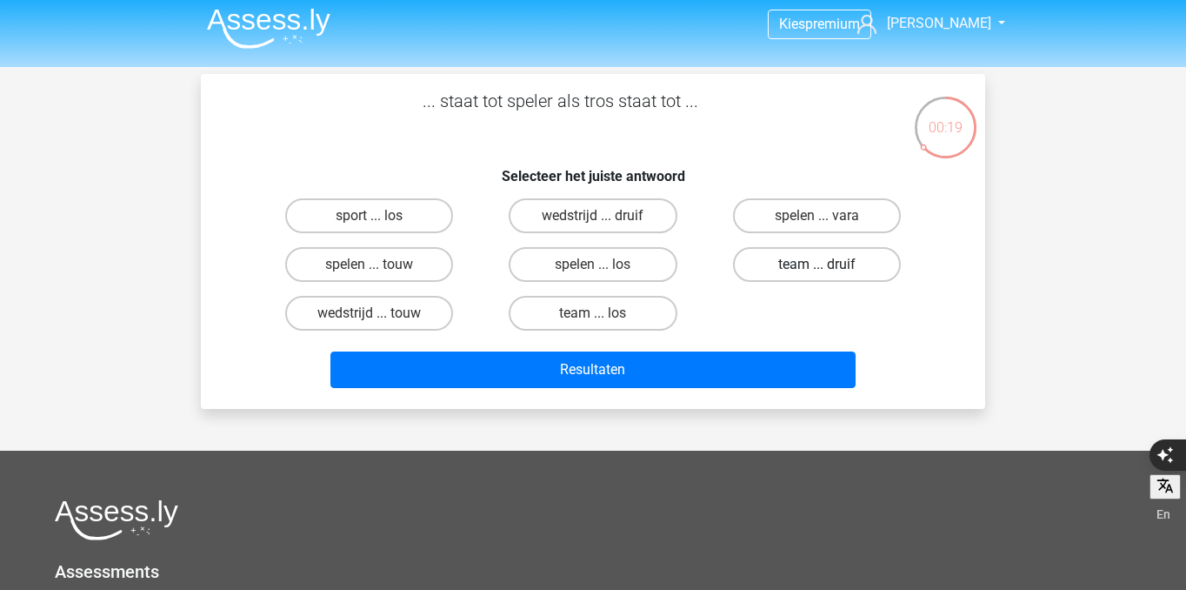
click at [769, 259] on label "team ... druif" at bounding box center [817, 264] width 168 height 35
click at [817, 264] on input "team ... druif" at bounding box center [822, 269] width 11 height 11
radio input "true"
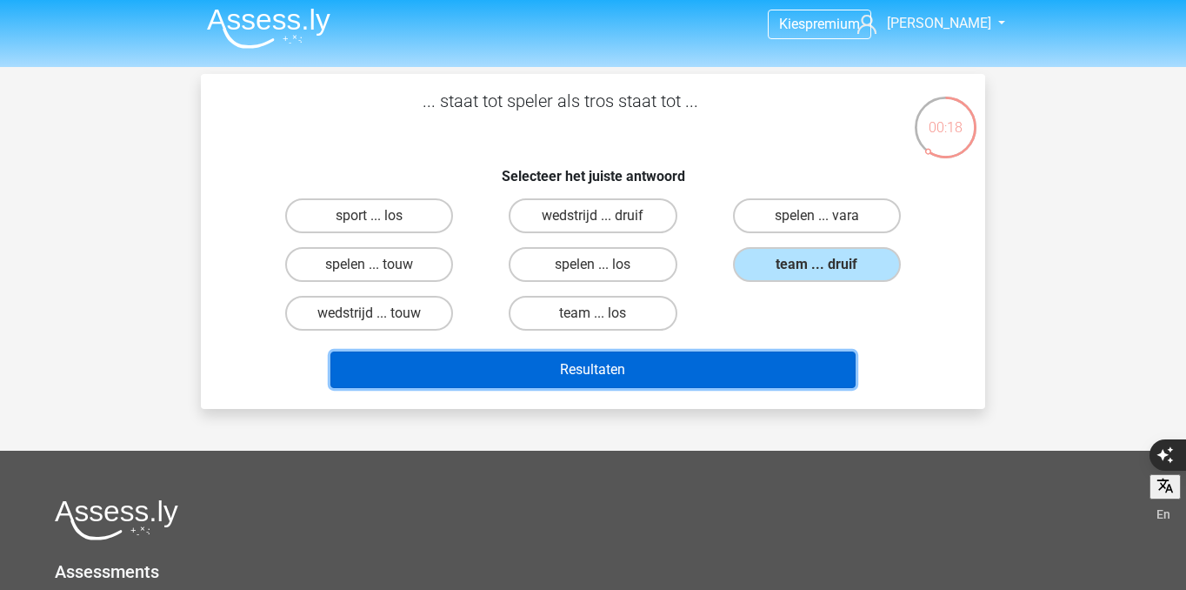
click at [701, 361] on button "Resultaten" at bounding box center [593, 369] width 526 height 37
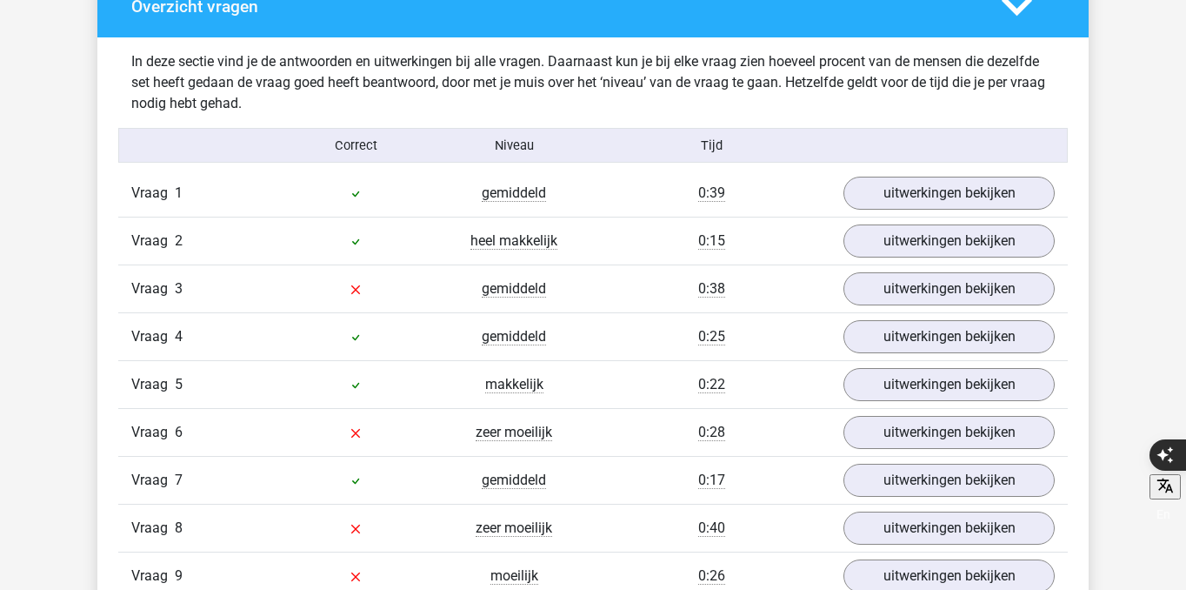
scroll to position [1337, 0]
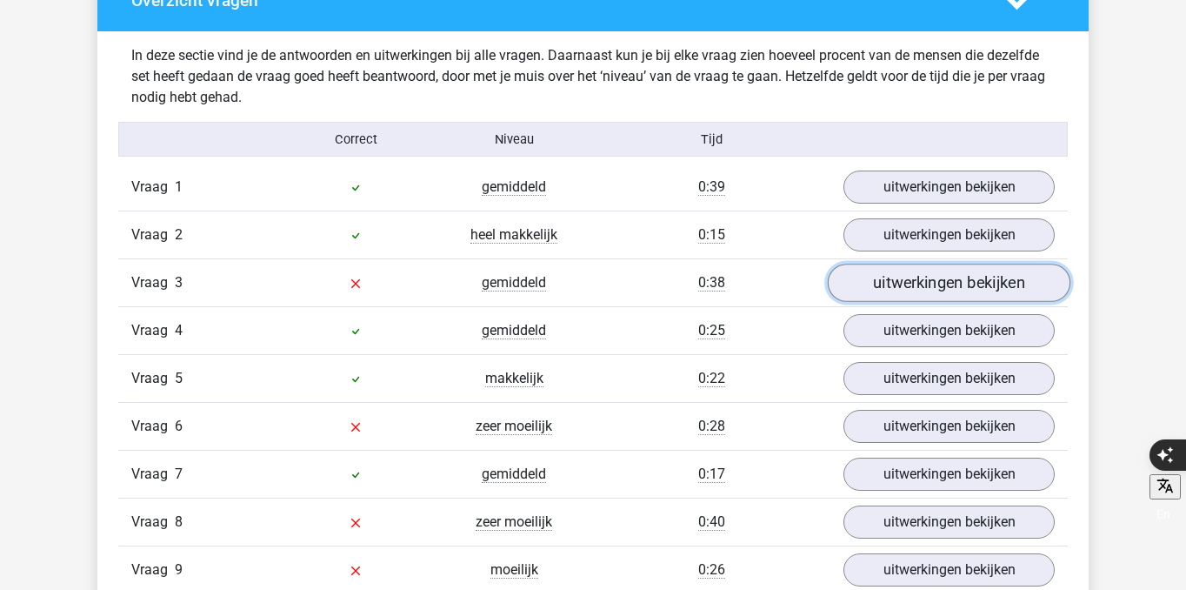
click at [908, 288] on link "uitwerkingen bekijken" at bounding box center [949, 282] width 243 height 38
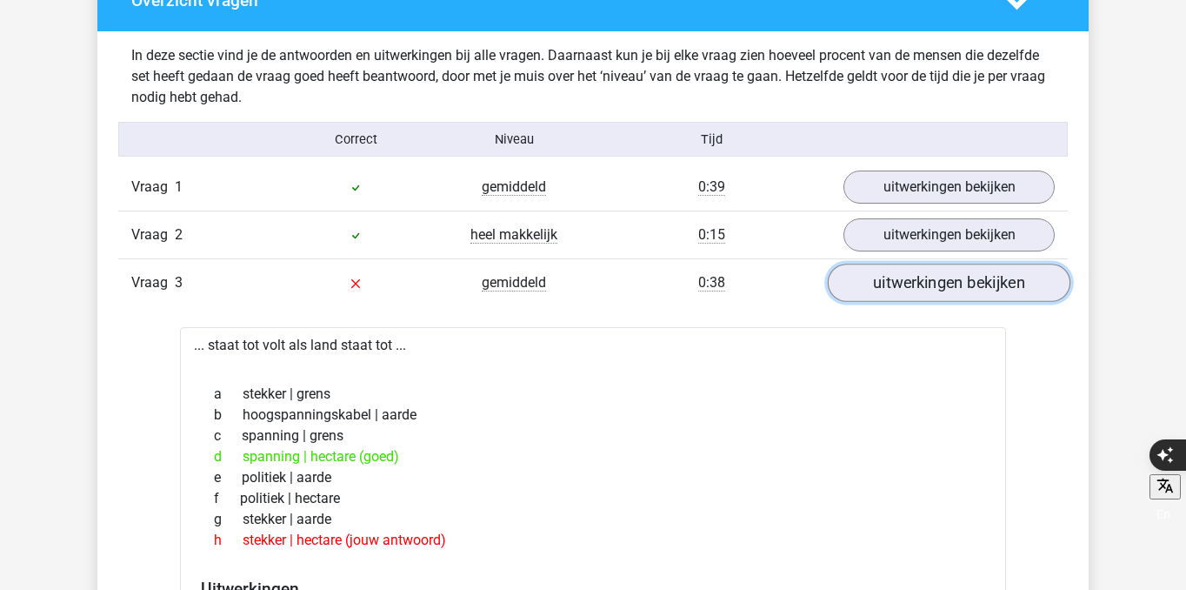
click at [908, 288] on link "uitwerkingen bekijken" at bounding box center [949, 282] width 243 height 38
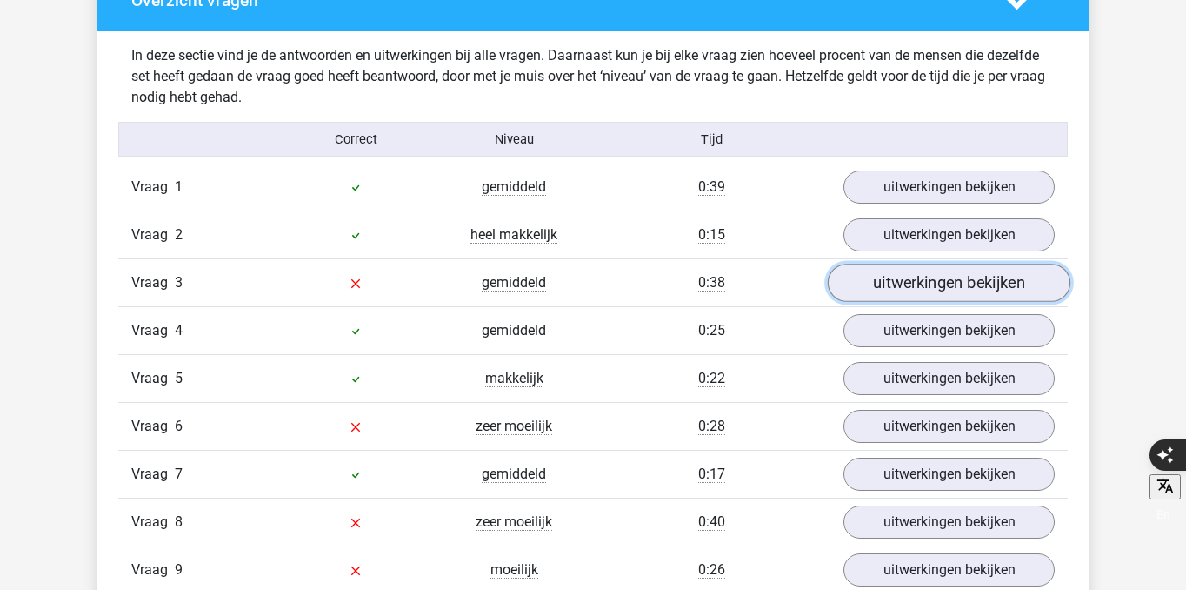
click at [908, 288] on link "uitwerkingen bekijken" at bounding box center [949, 282] width 243 height 38
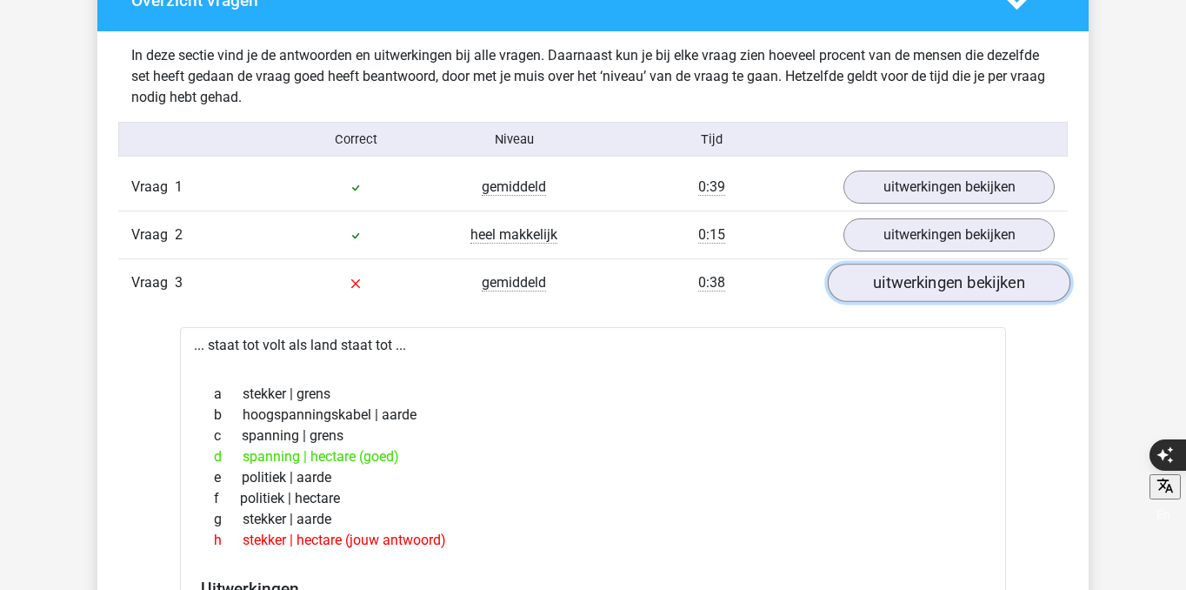
click at [908, 288] on link "uitwerkingen bekijken" at bounding box center [949, 282] width 243 height 38
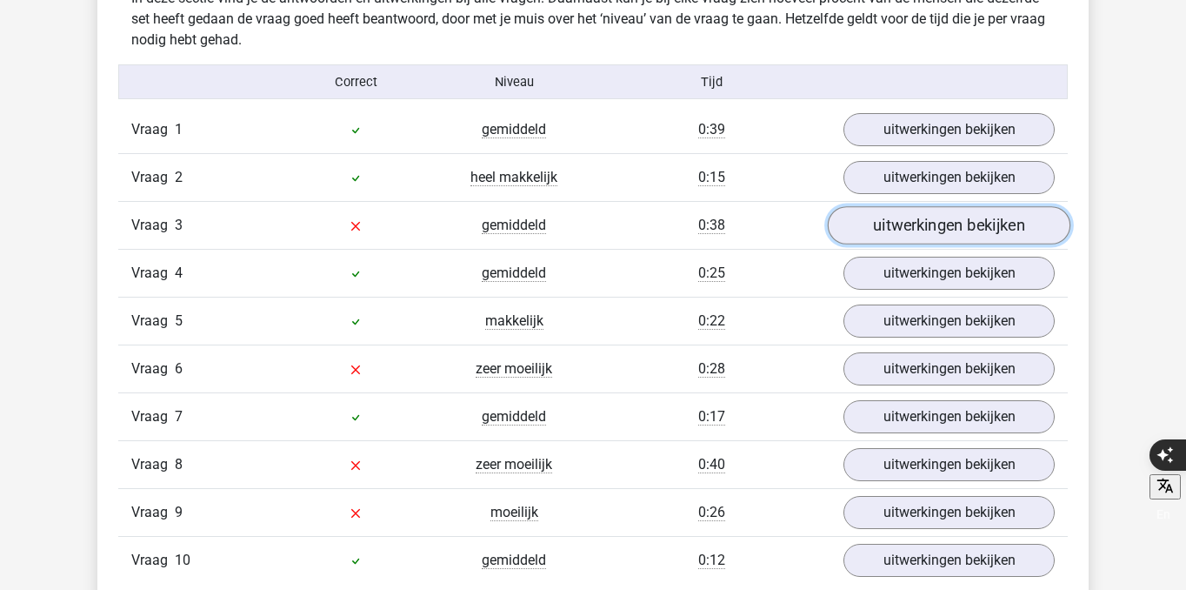
scroll to position [1439, 0]
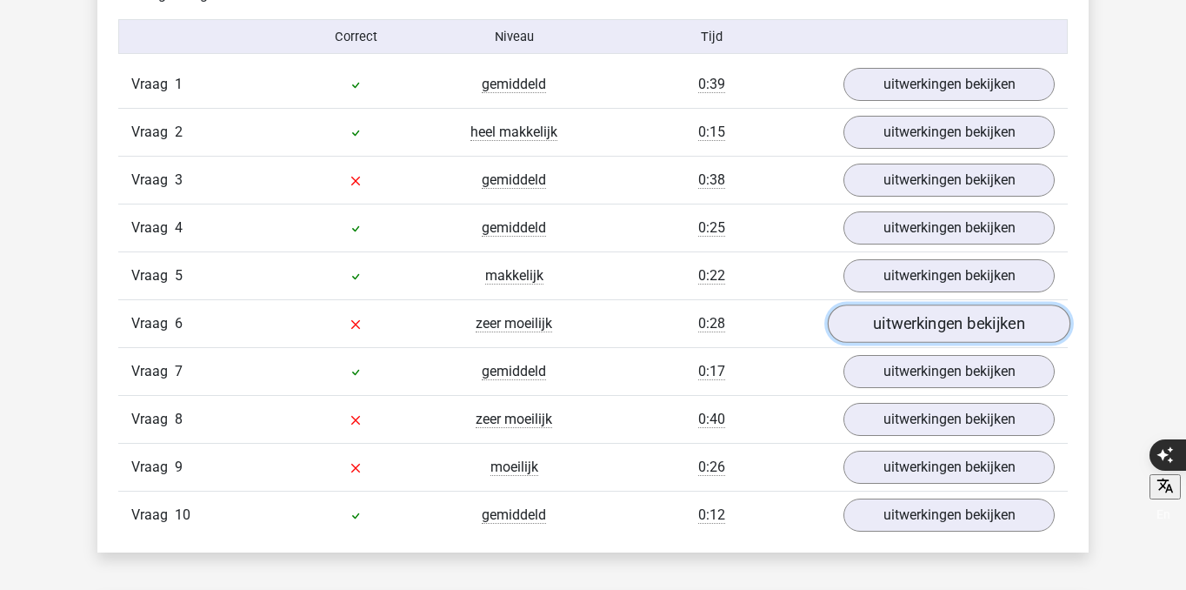
click at [910, 335] on link "uitwerkingen bekijken" at bounding box center [949, 323] width 243 height 38
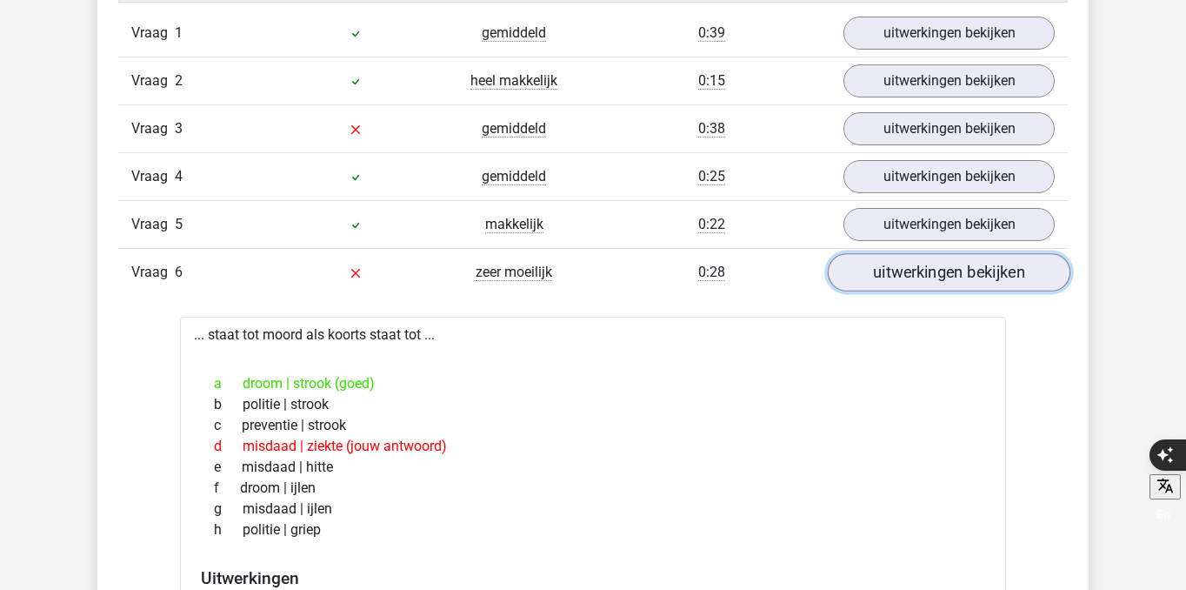
scroll to position [1491, 0]
click at [906, 283] on link "uitwerkingen bekijken" at bounding box center [949, 271] width 243 height 38
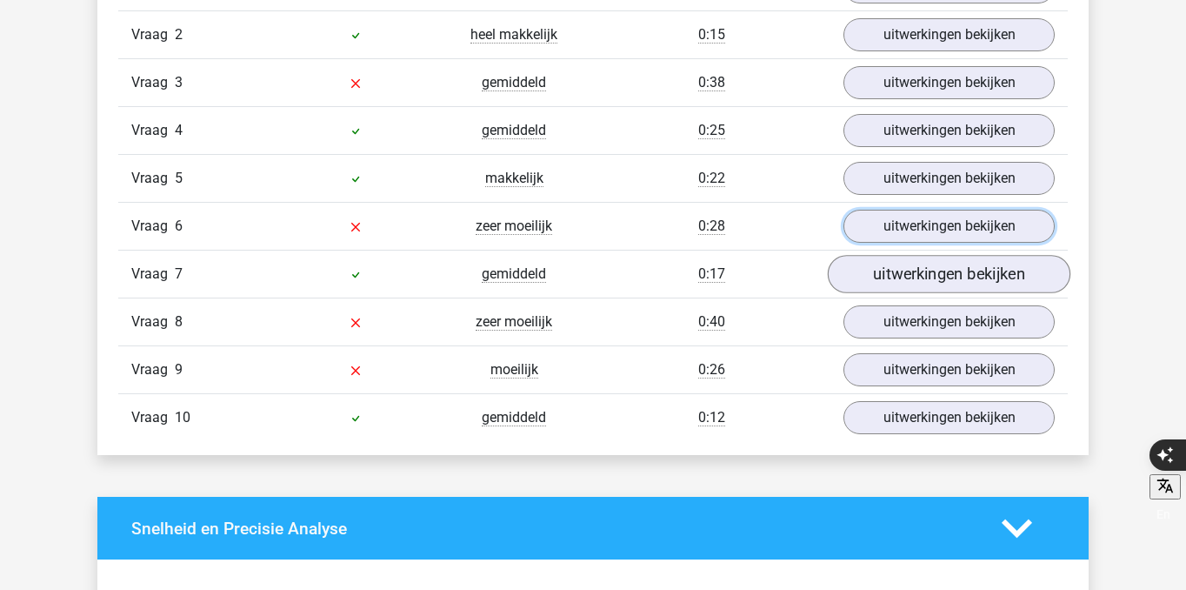
scroll to position [1543, 0]
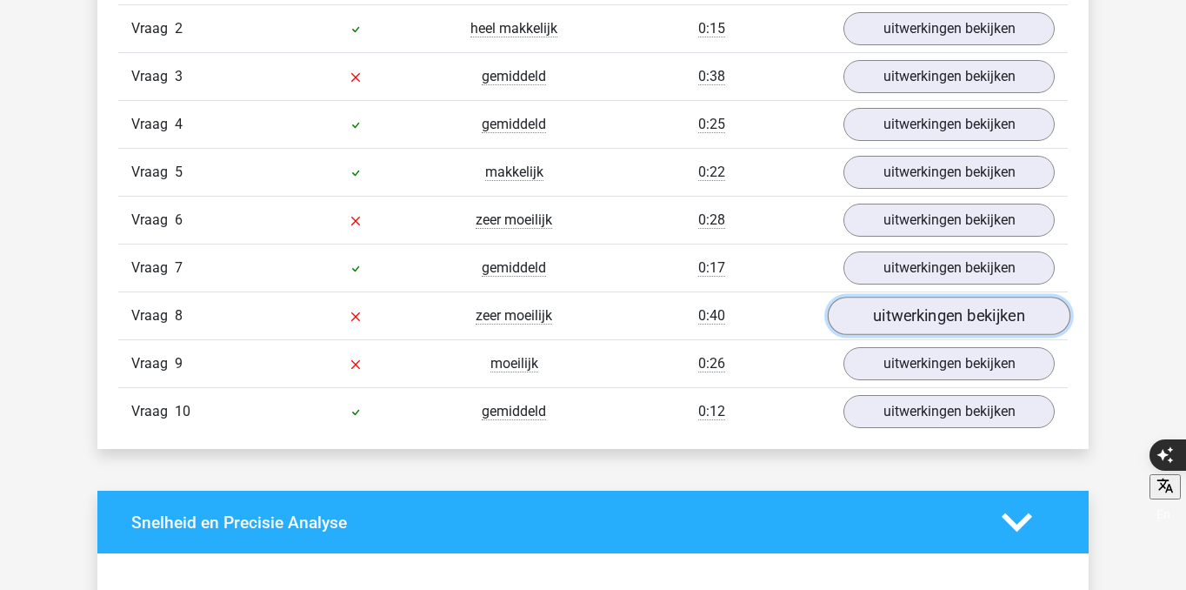
click at [886, 318] on link "uitwerkingen bekijken" at bounding box center [949, 316] width 243 height 38
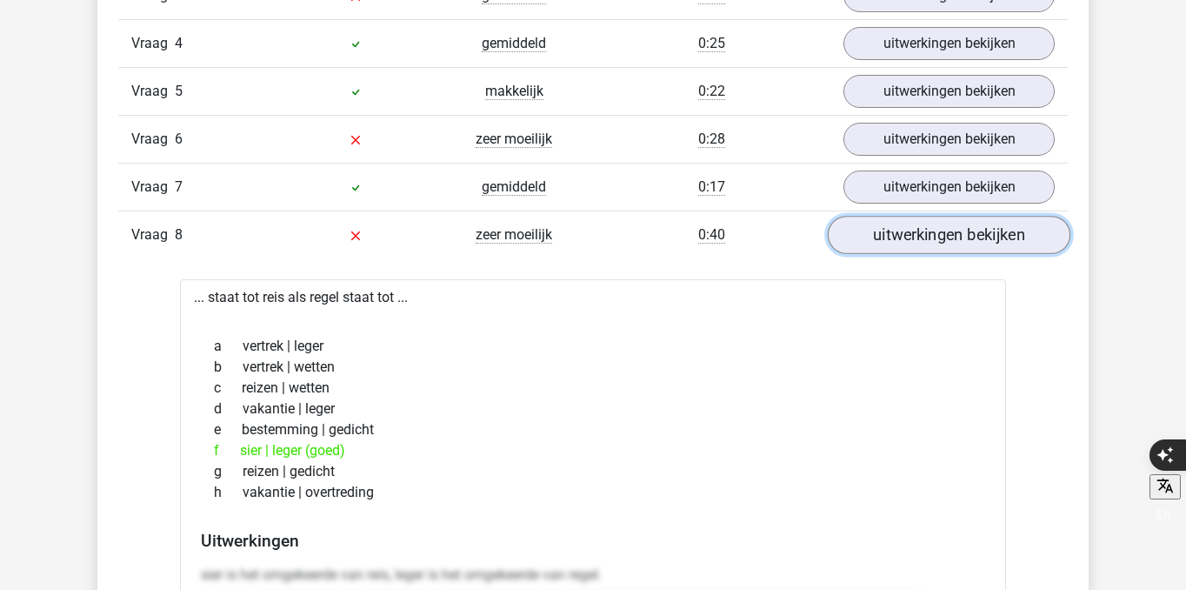
scroll to position [1666, 0]
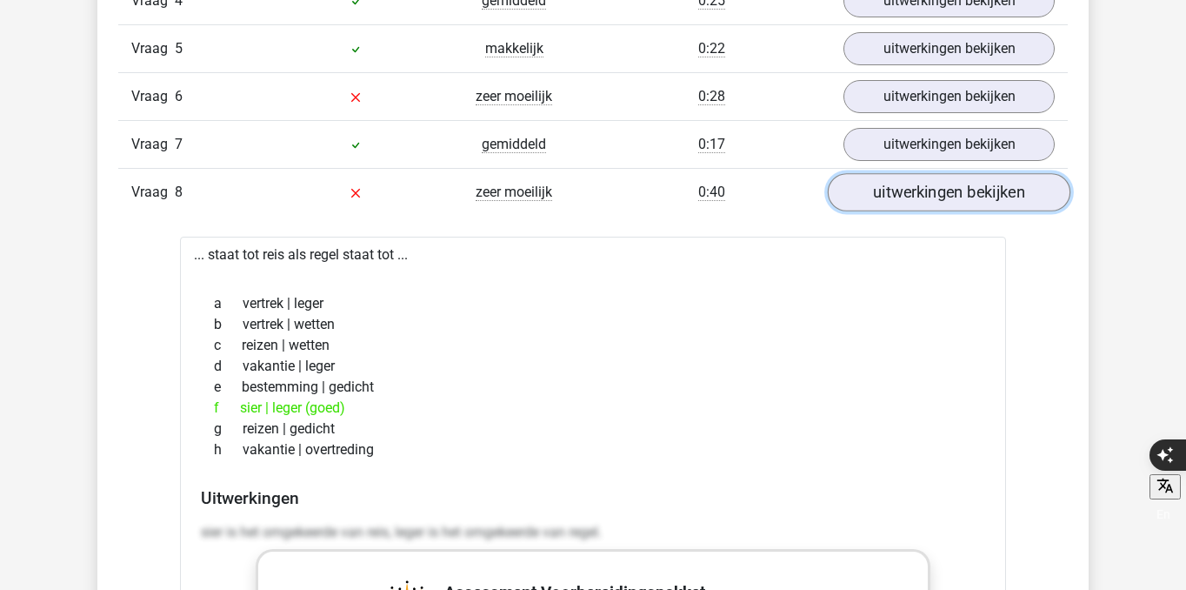
click at [915, 203] on link "uitwerkingen bekijken" at bounding box center [949, 192] width 243 height 38
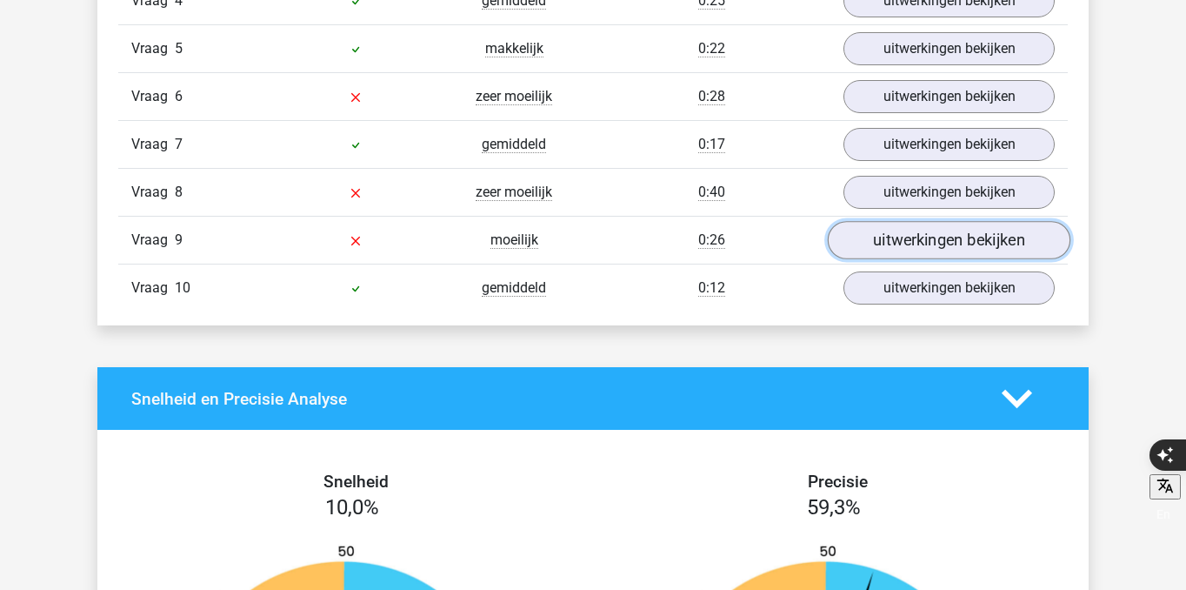
click at [906, 240] on link "uitwerkingen bekijken" at bounding box center [949, 240] width 243 height 38
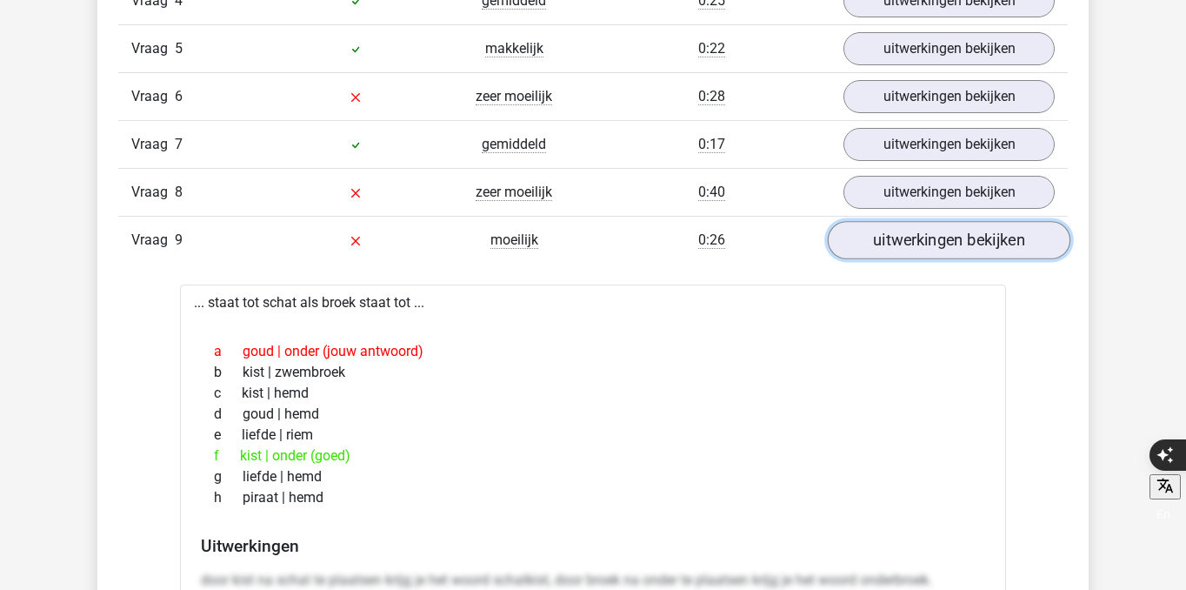
click at [907, 240] on link "uitwerkingen bekijken" at bounding box center [949, 240] width 243 height 38
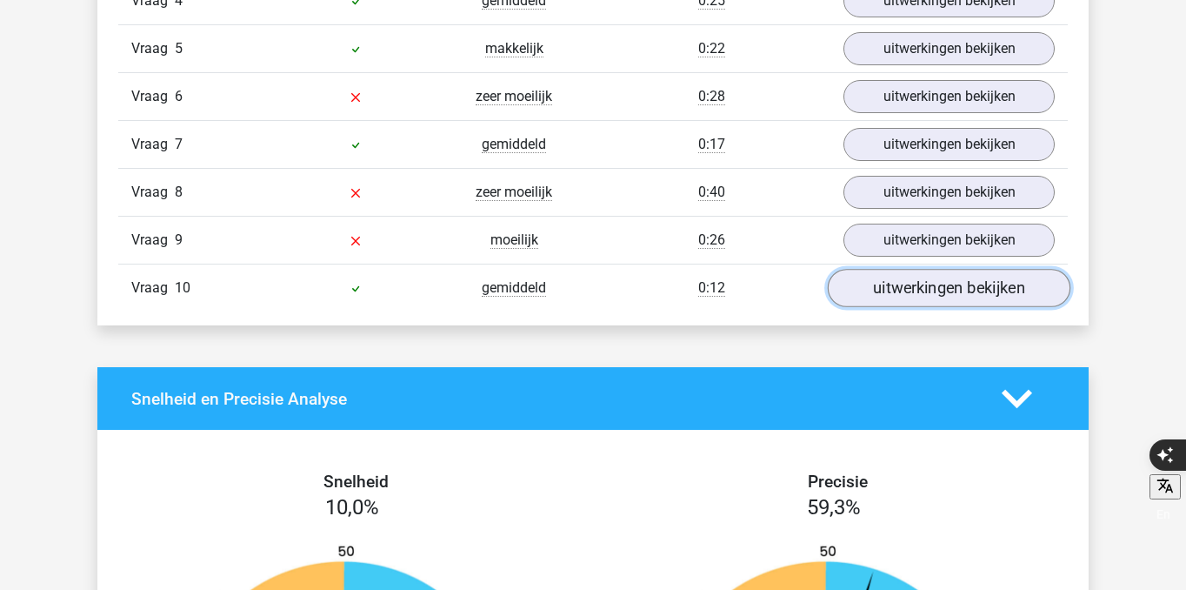
click at [912, 291] on link "uitwerkingen bekijken" at bounding box center [949, 288] width 243 height 38
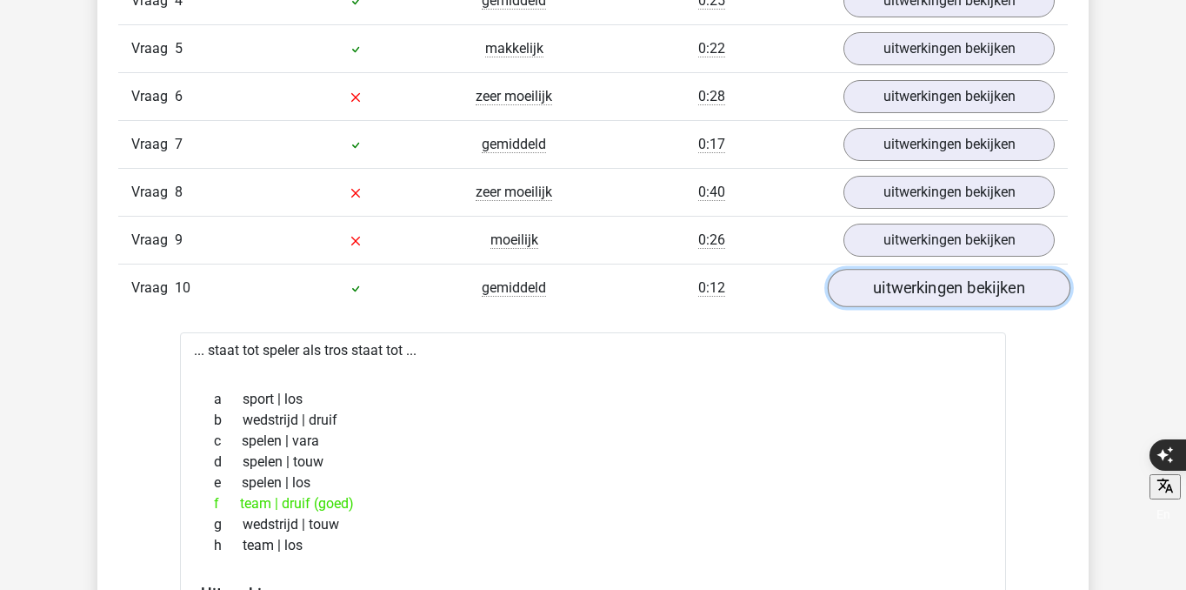
click at [912, 291] on link "uitwerkingen bekijken" at bounding box center [949, 288] width 243 height 38
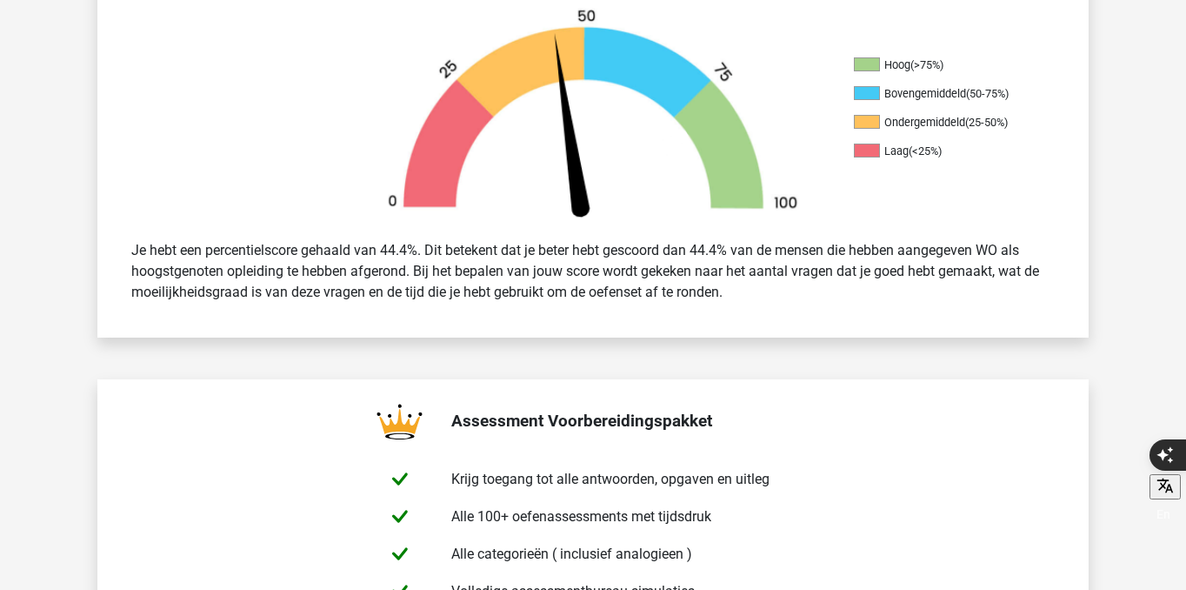
scroll to position [0, 0]
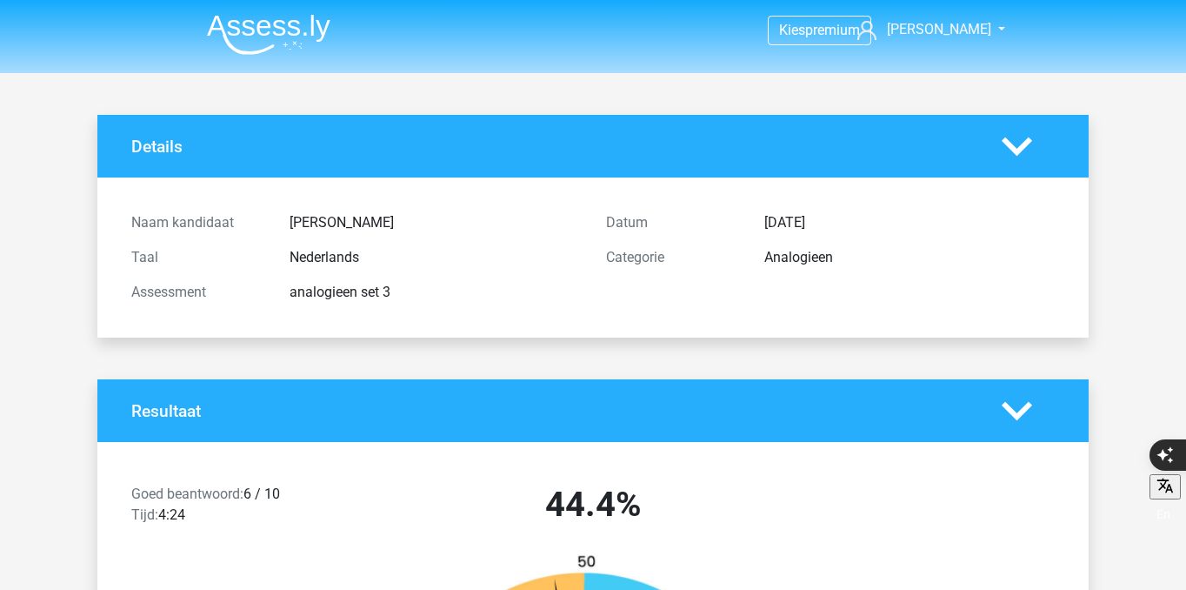
click at [250, 14] on img at bounding box center [268, 34] width 123 height 41
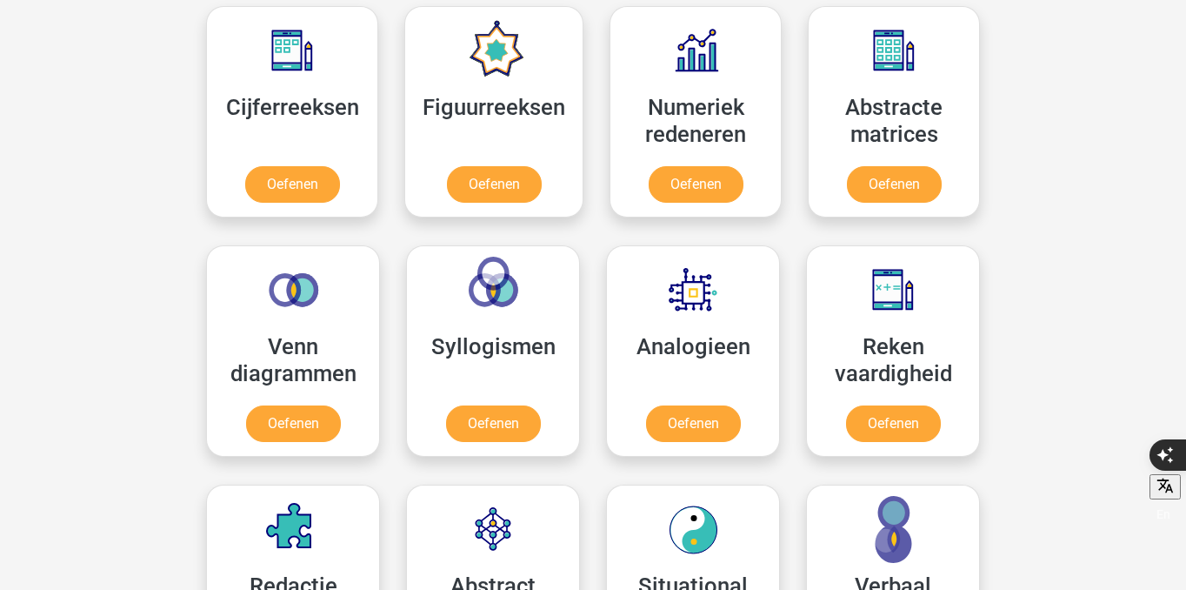
scroll to position [840, 0]
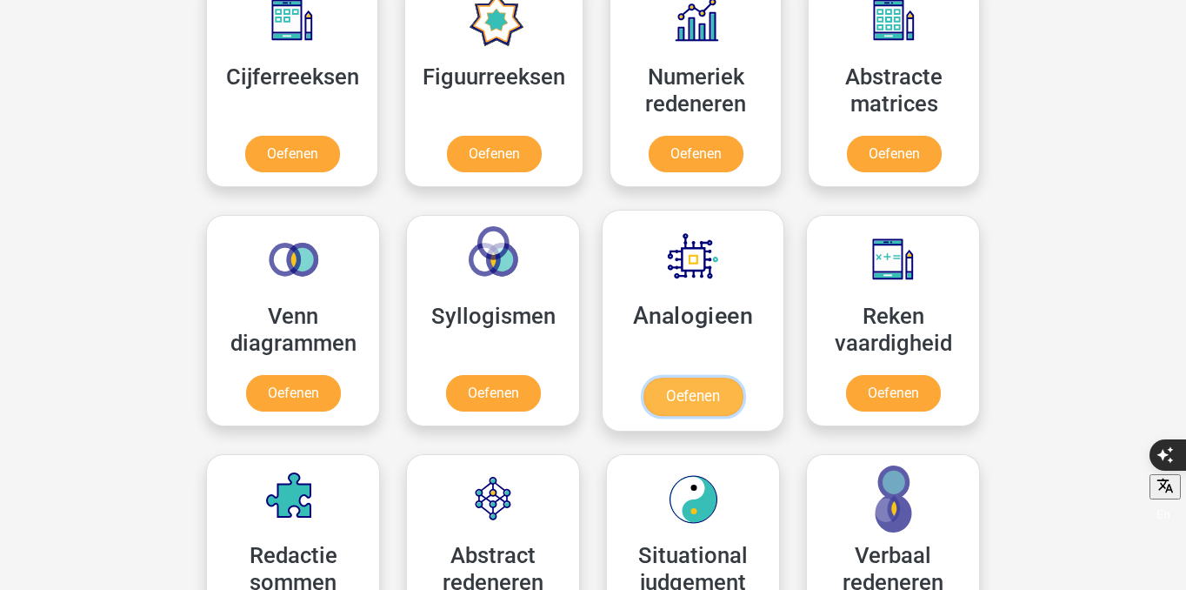
click at [657, 395] on link "Oefenen" at bounding box center [692, 396] width 99 height 38
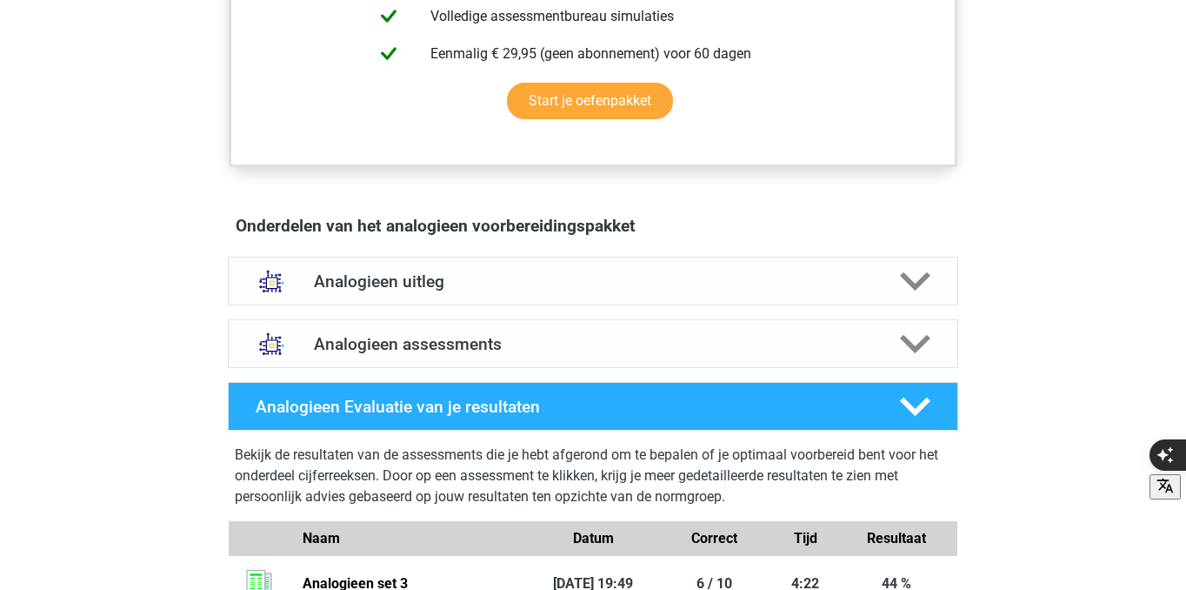
scroll to position [824, 0]
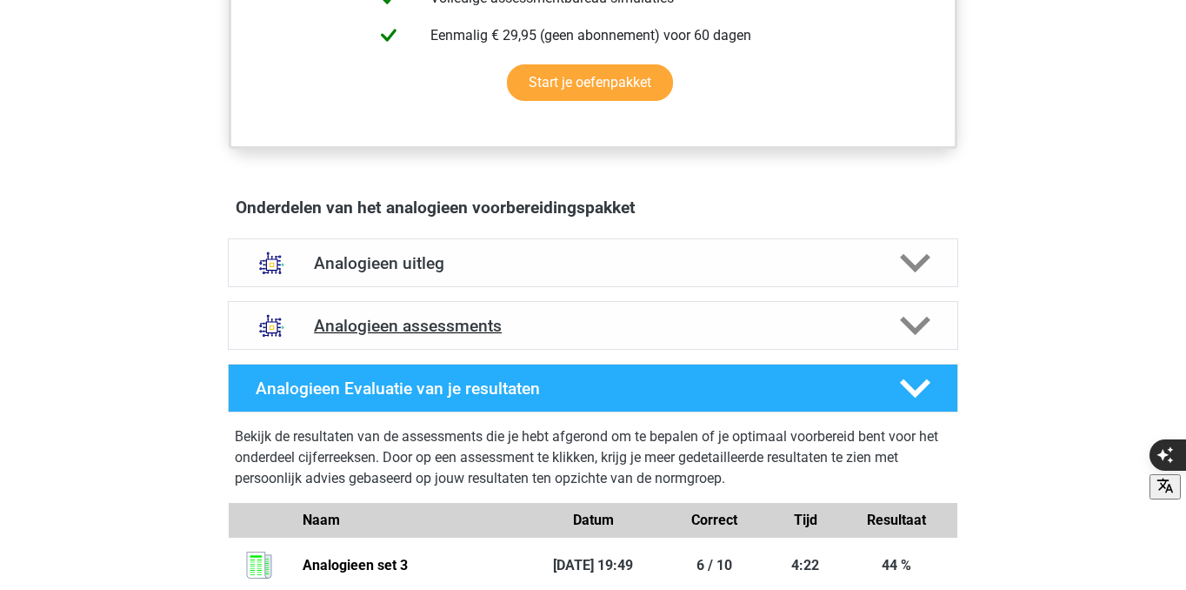
click at [459, 328] on h4 "Analogieen assessments" at bounding box center [593, 326] width 558 height 20
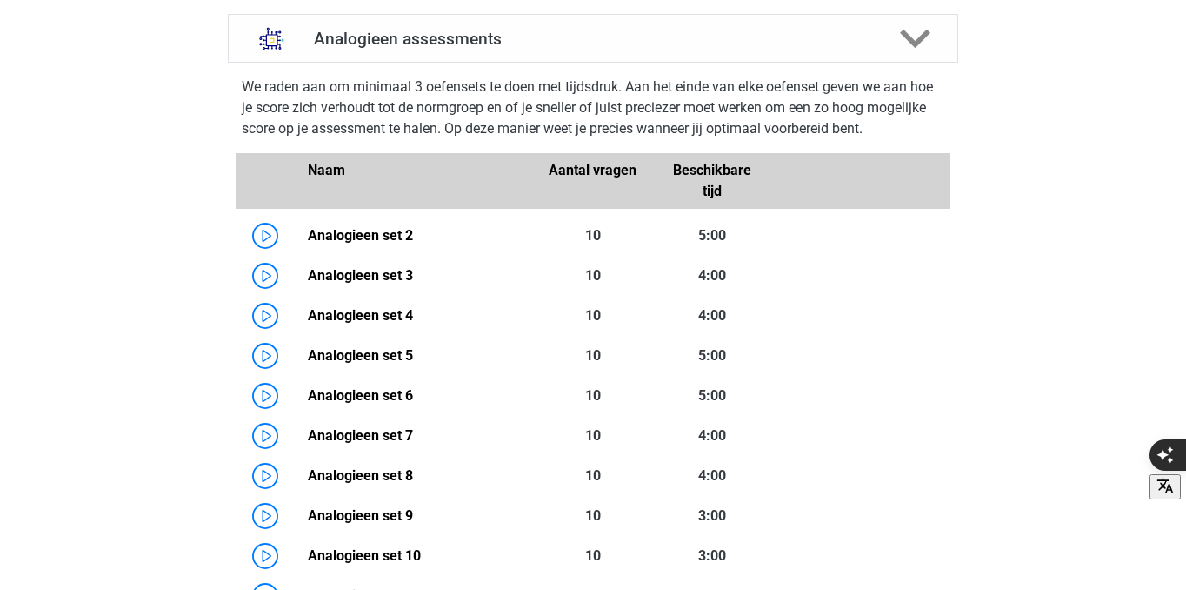
scroll to position [1118, 0]
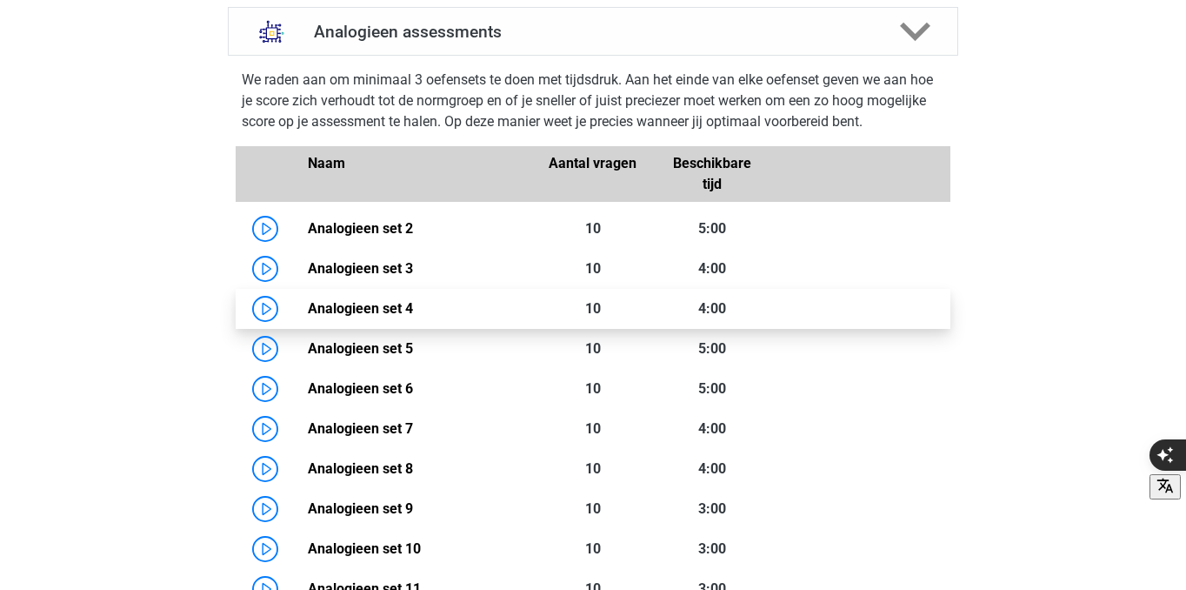
click at [308, 303] on link "Analogieen set 4" at bounding box center [360, 308] width 105 height 17
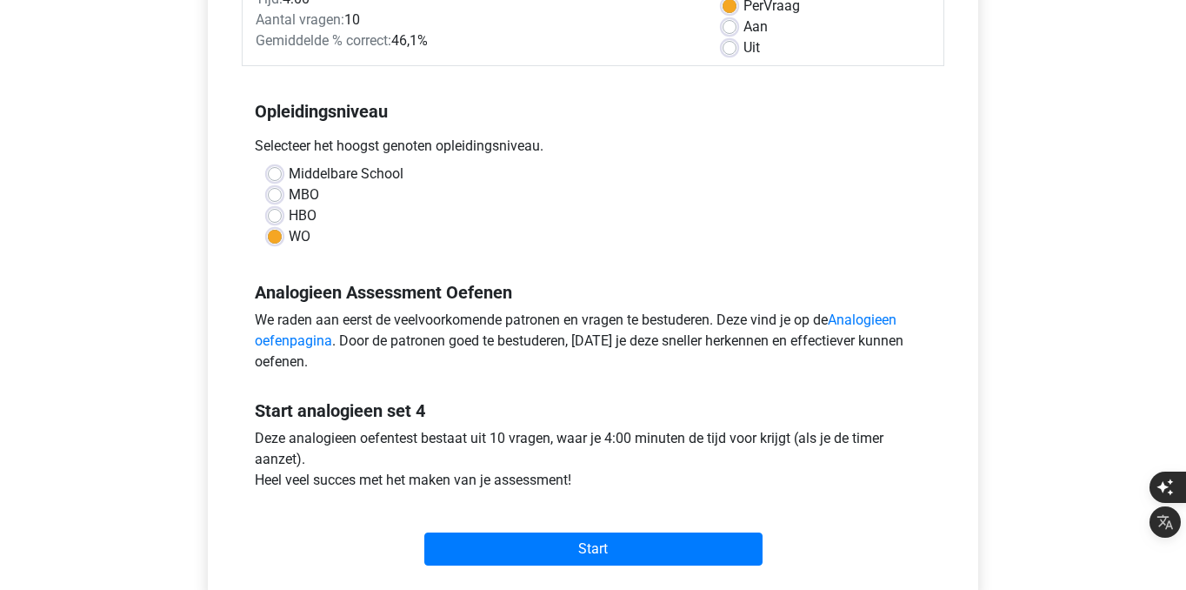
scroll to position [343, 0]
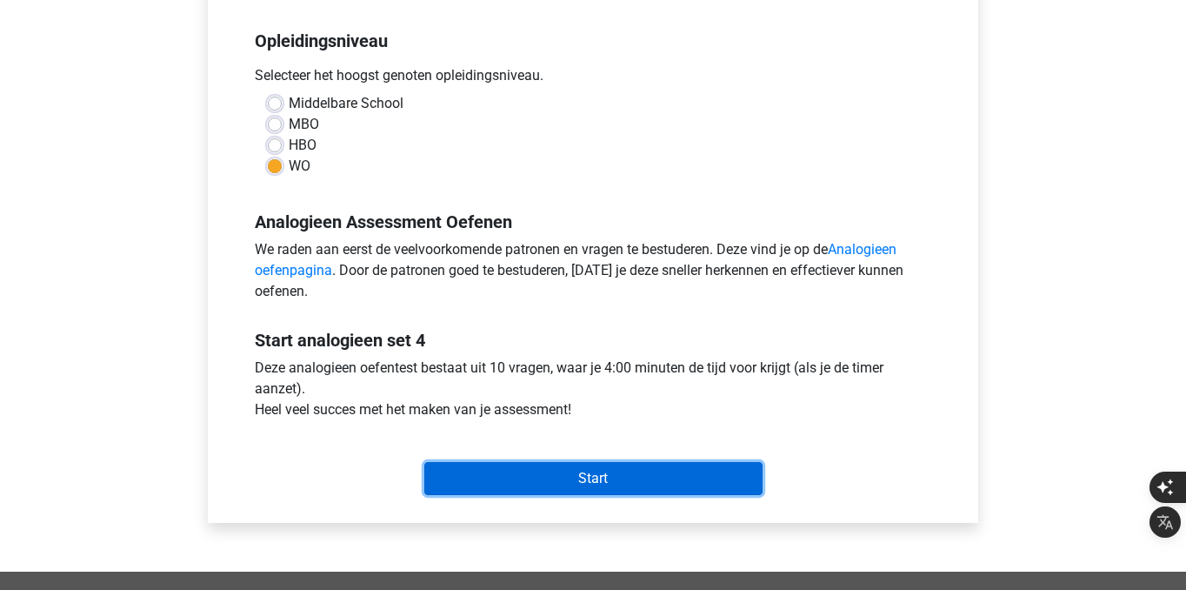
click at [549, 485] on input "Start" at bounding box center [593, 478] width 338 height 33
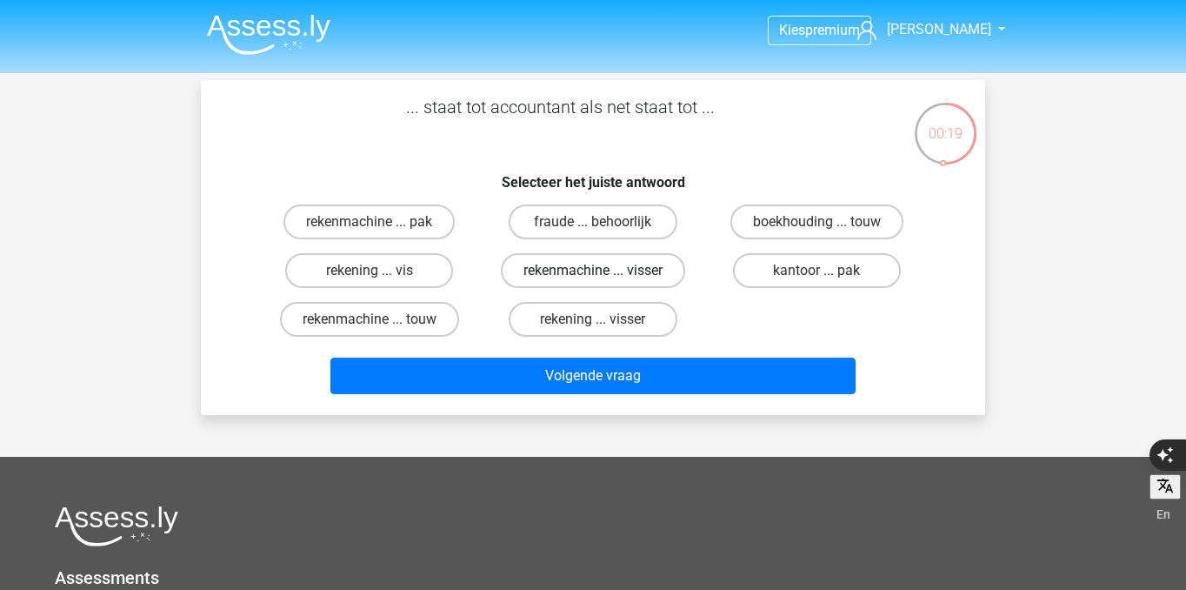
click at [613, 276] on label "rekenmachine ... visser" at bounding box center [593, 270] width 184 height 35
click at [604, 276] on input "rekenmachine ... visser" at bounding box center [598, 275] width 11 height 11
radio input "true"
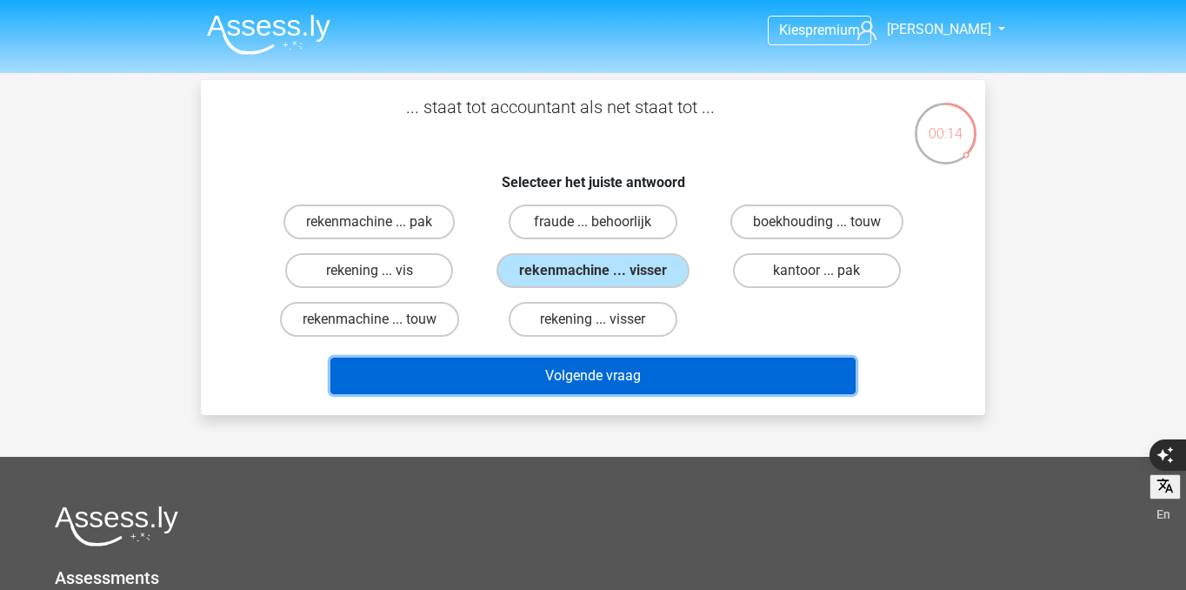
click at [642, 383] on button "Volgende vraag" at bounding box center [593, 375] width 526 height 37
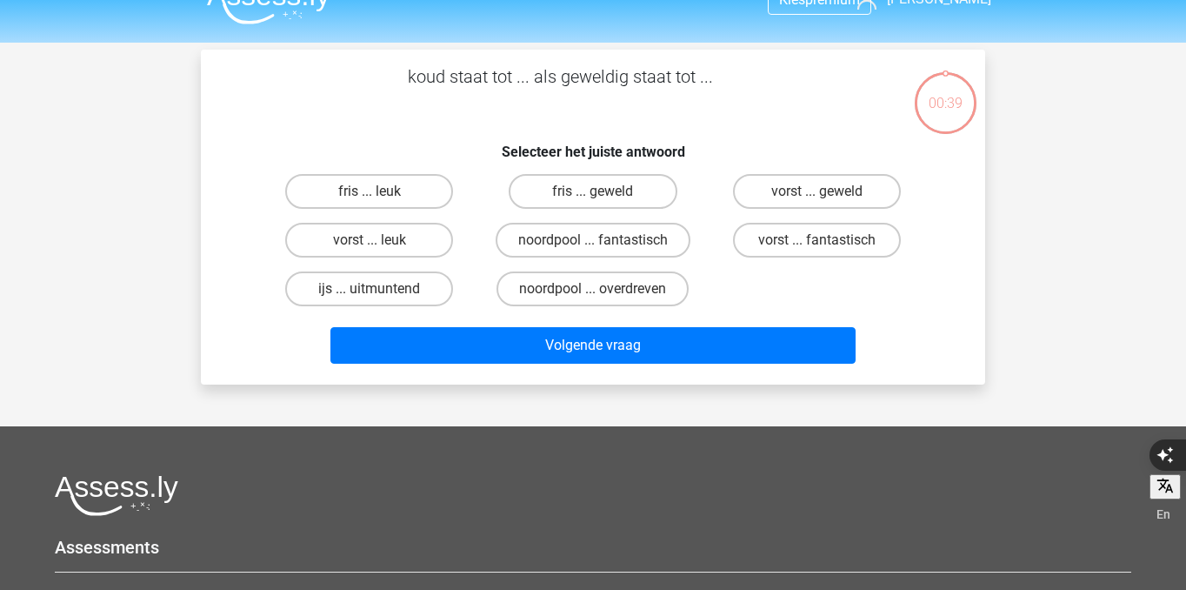
scroll to position [15, 0]
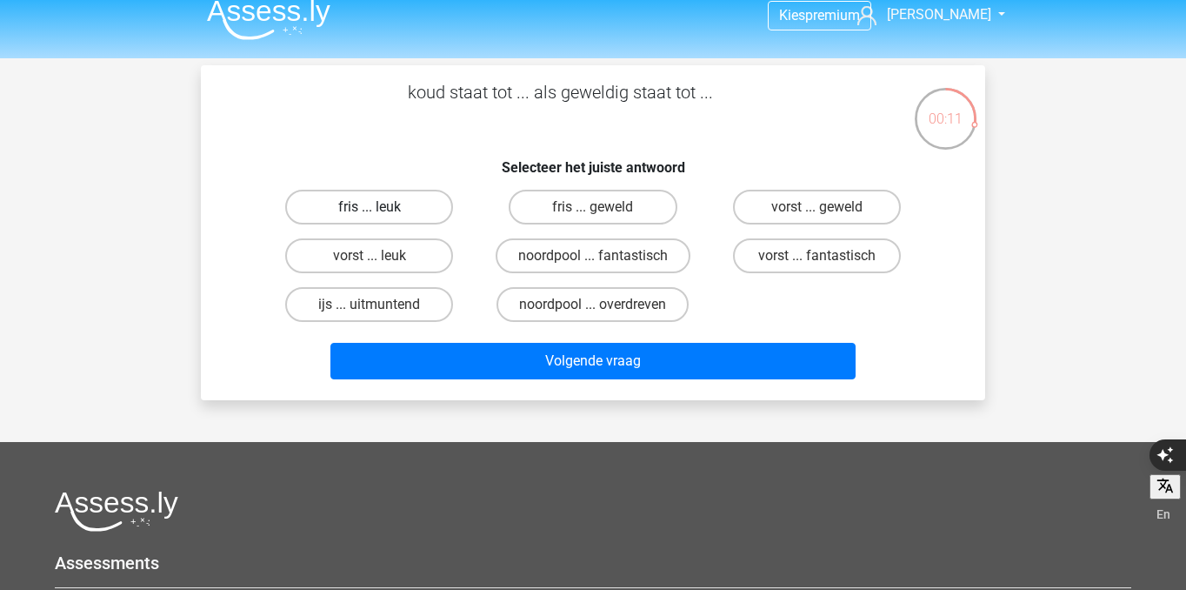
click at [418, 202] on label "fris ... leuk" at bounding box center [369, 207] width 168 height 35
click at [381, 207] on input "fris ... leuk" at bounding box center [375, 212] width 11 height 11
radio input "true"
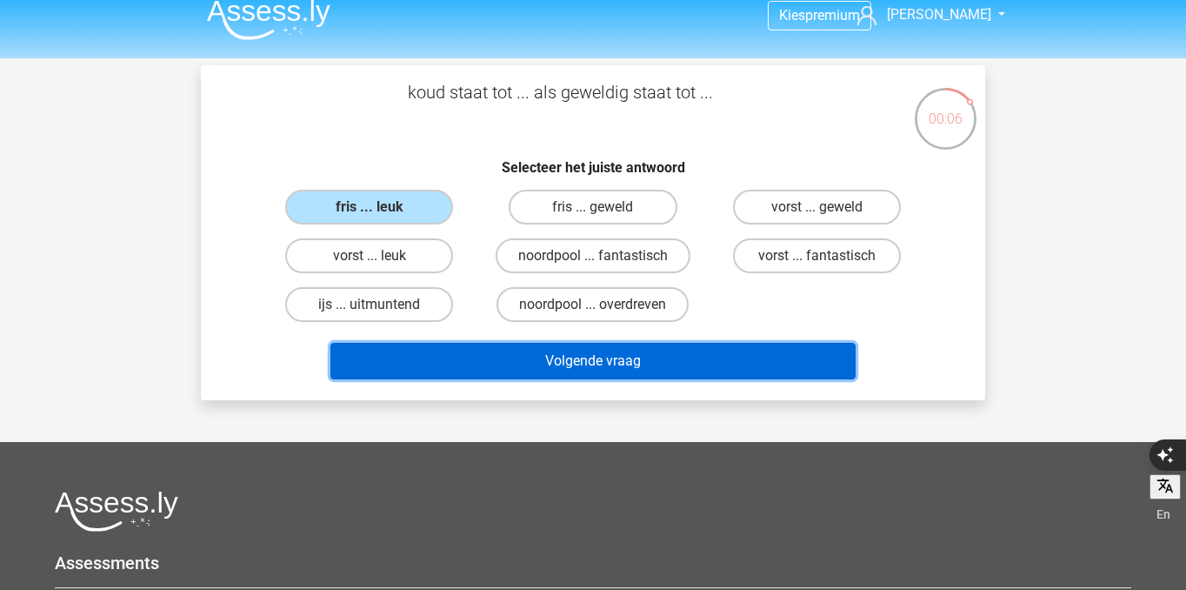
click at [551, 364] on button "Volgende vraag" at bounding box center [593, 361] width 526 height 37
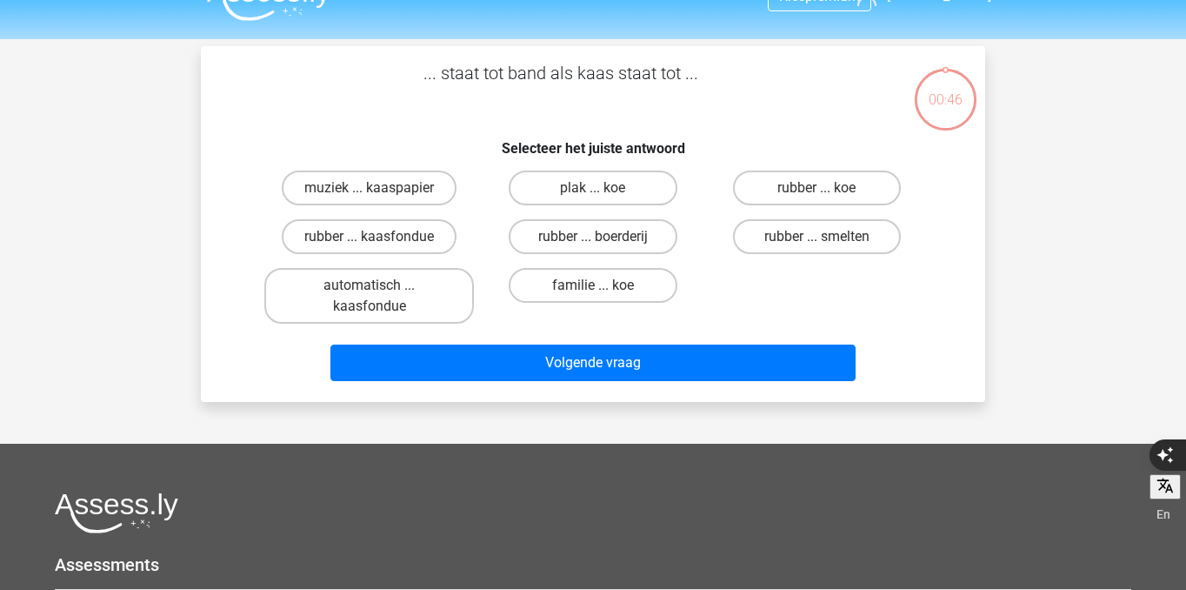
scroll to position [0, 0]
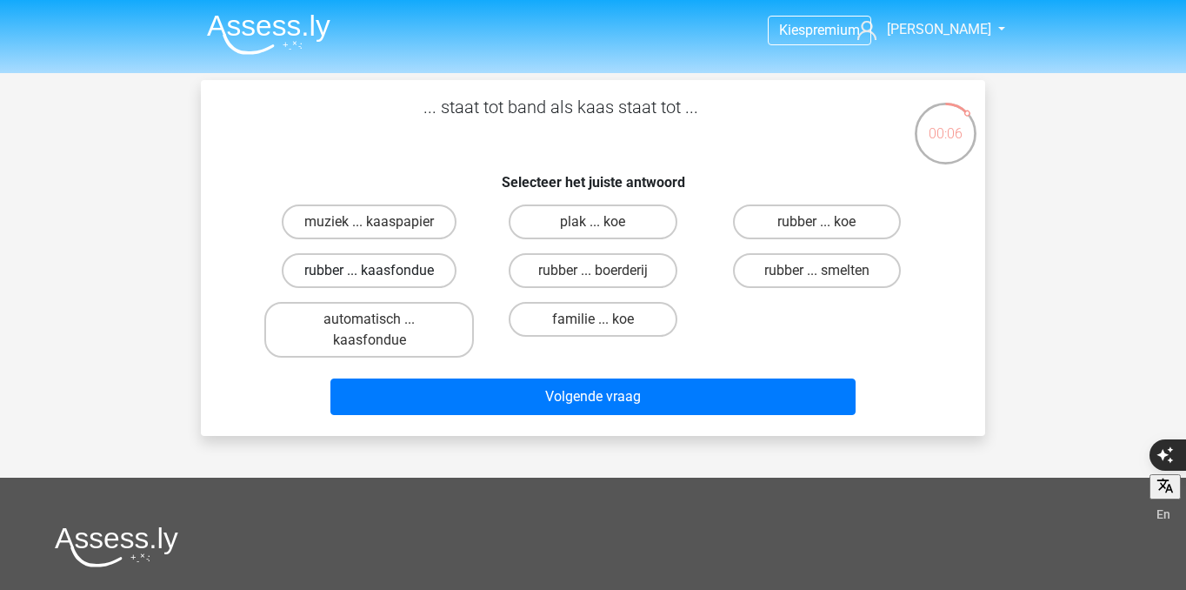
click at [437, 267] on label "rubber ... kaasfondue" at bounding box center [369, 270] width 175 height 35
click at [381, 270] on input "rubber ... kaasfondue" at bounding box center [375, 275] width 11 height 11
radio input "true"
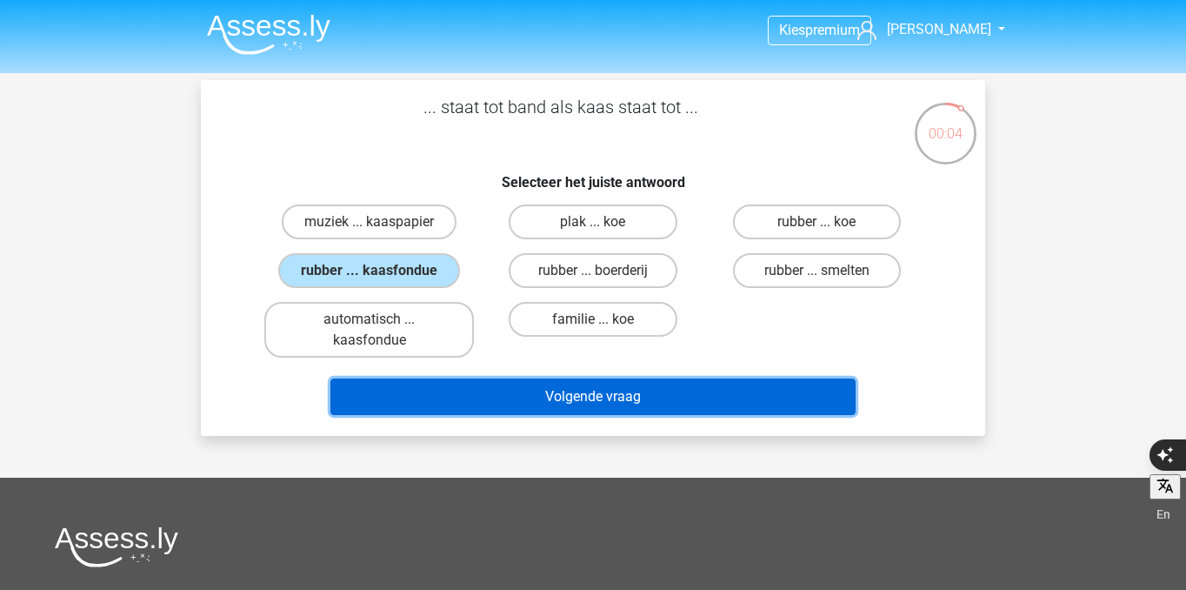
click at [596, 399] on button "Volgende vraag" at bounding box center [593, 396] width 526 height 37
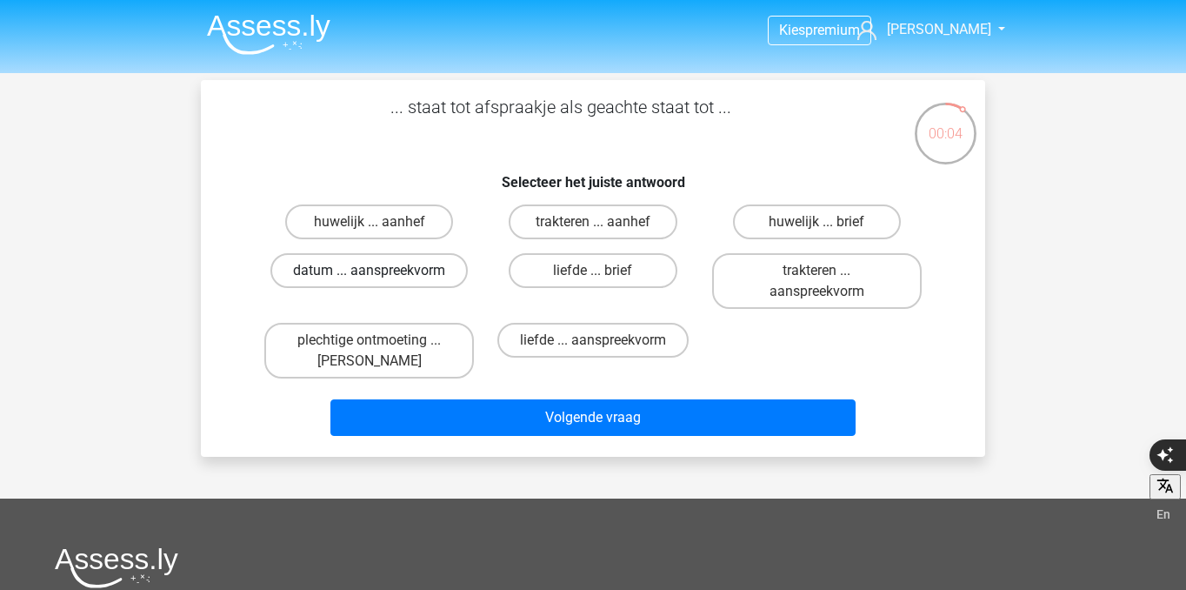
click at [407, 274] on label "datum ... aanspreekvorm" at bounding box center [368, 270] width 197 height 35
click at [381, 274] on input "datum ... aanspreekvorm" at bounding box center [375, 275] width 11 height 11
radio input "true"
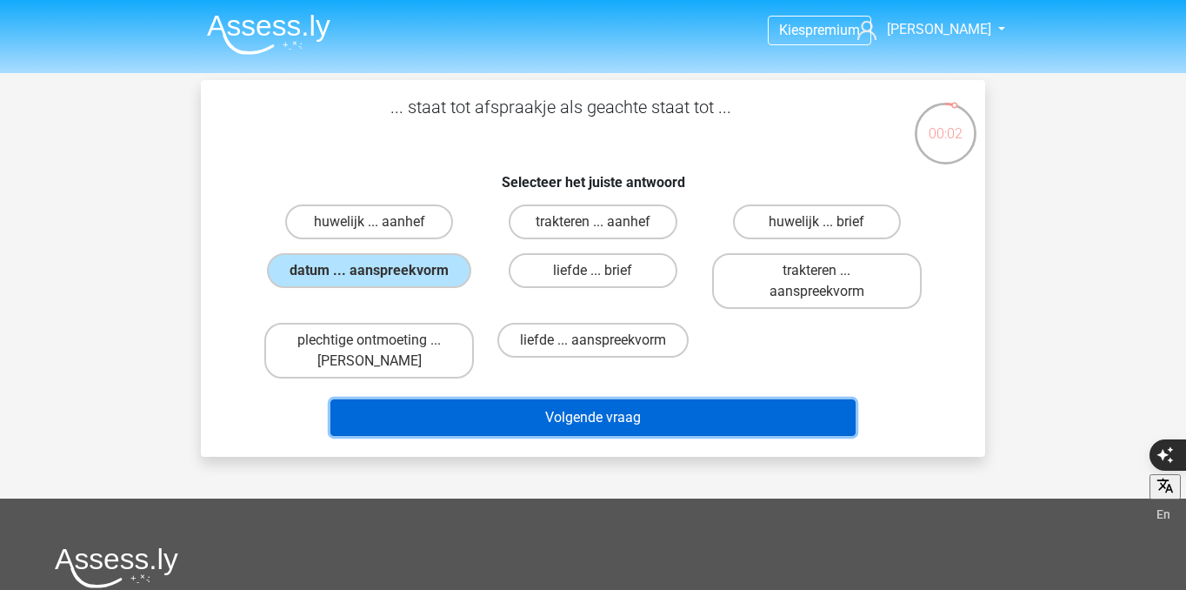
click at [485, 430] on button "Volgende vraag" at bounding box center [593, 417] width 526 height 37
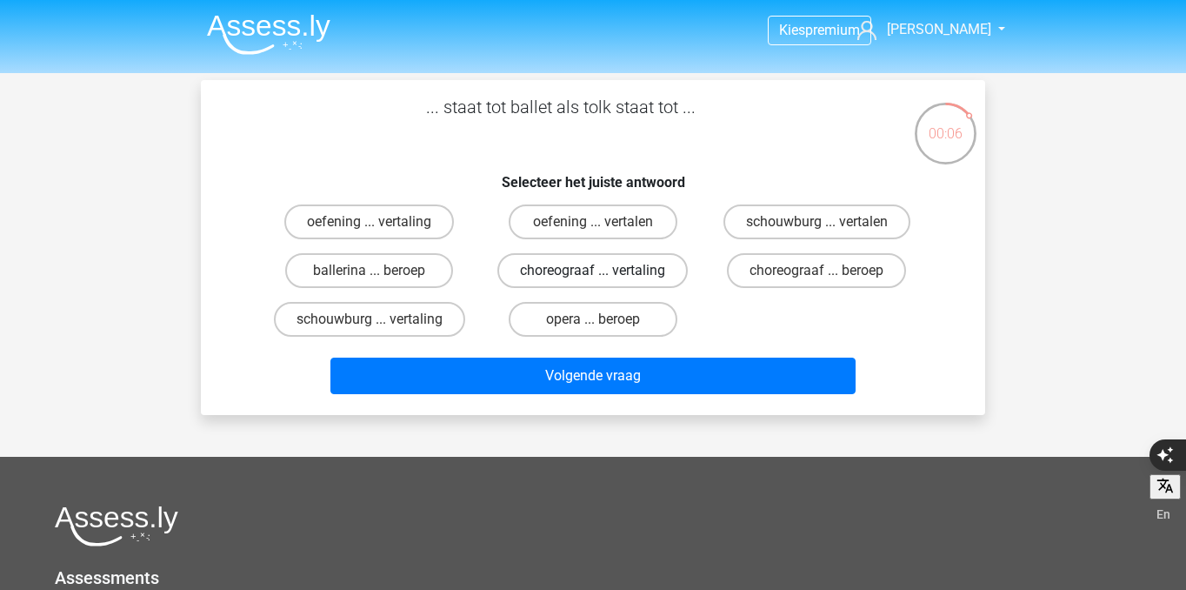
click at [639, 265] on label "choreograaf ... vertaling" at bounding box center [592, 270] width 190 height 35
click at [604, 270] on input "choreograaf ... vertaling" at bounding box center [598, 275] width 11 height 11
radio input "true"
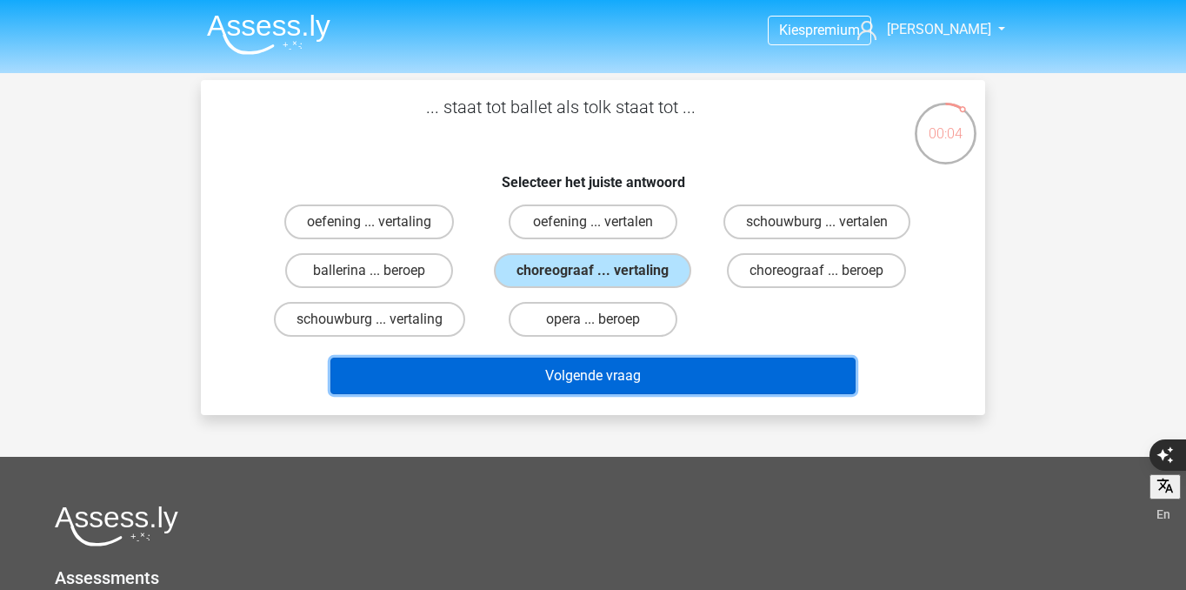
click at [658, 372] on button "Volgende vraag" at bounding box center [593, 375] width 526 height 37
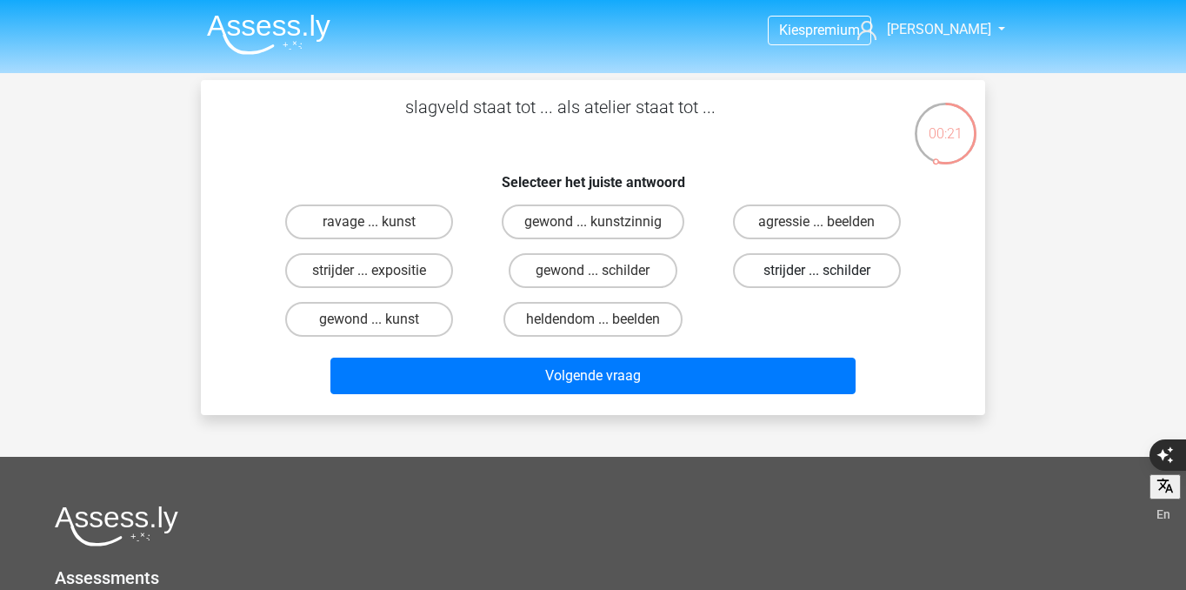
click at [836, 274] on label "strijder ... schilder" at bounding box center [817, 270] width 168 height 35
click at [828, 274] on input "strijder ... schilder" at bounding box center [822, 275] width 11 height 11
radio input "true"
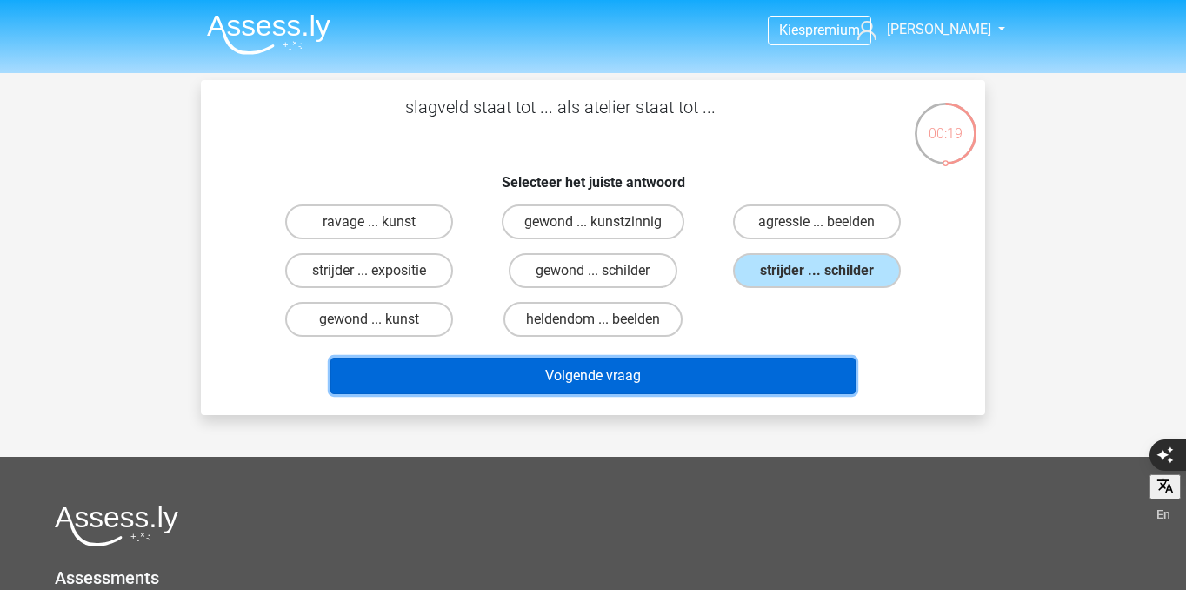
click at [756, 388] on button "Volgende vraag" at bounding box center [593, 375] width 526 height 37
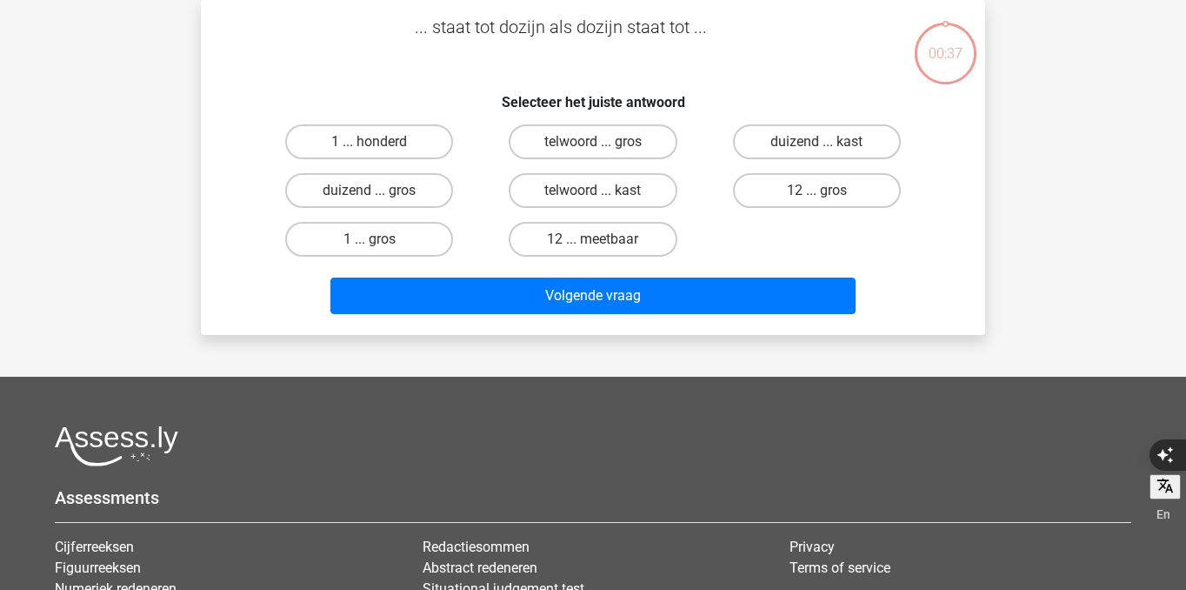
scroll to position [41, 0]
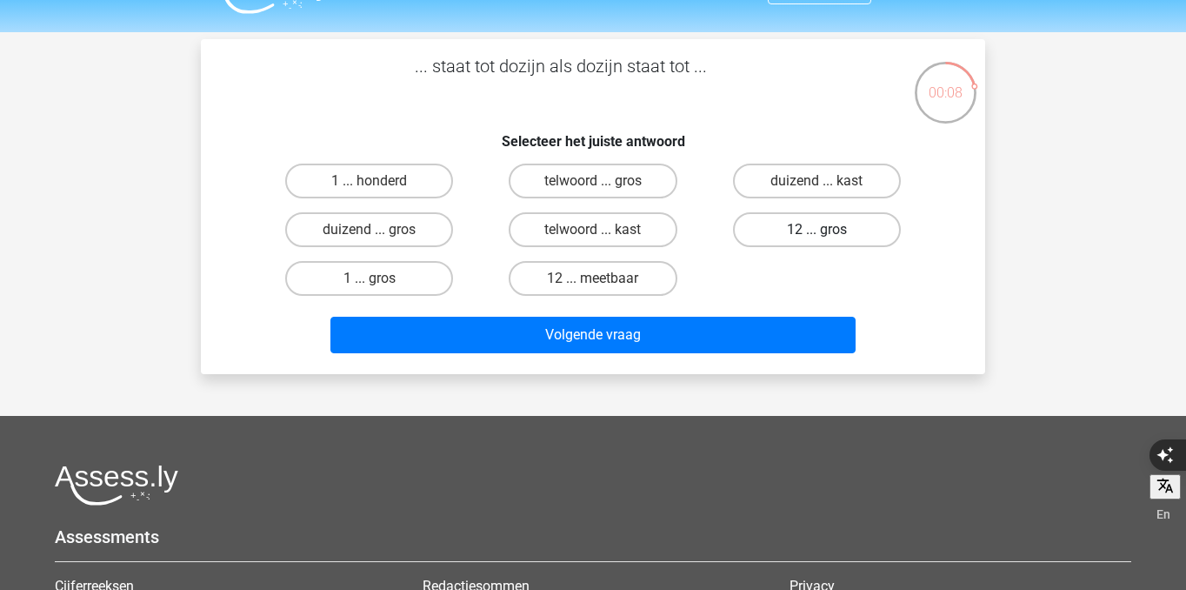
click at [843, 236] on label "12 ... gros" at bounding box center [817, 229] width 168 height 35
click at [828, 236] on input "12 ... gros" at bounding box center [822, 235] width 11 height 11
radio input "true"
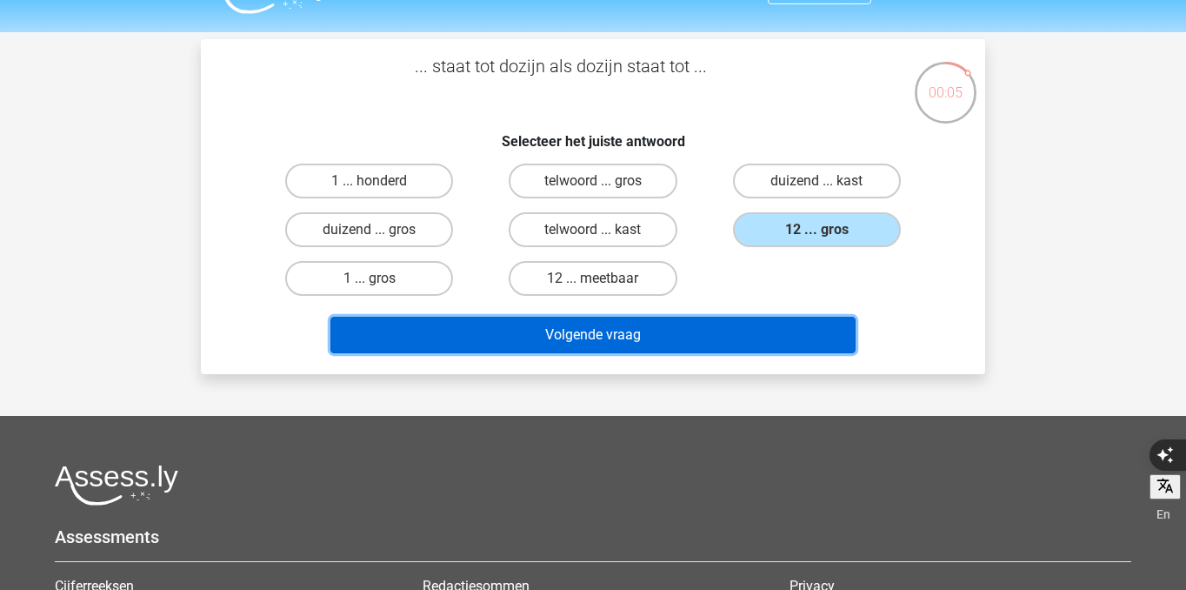
click at [816, 336] on button "Volgende vraag" at bounding box center [593, 335] width 526 height 37
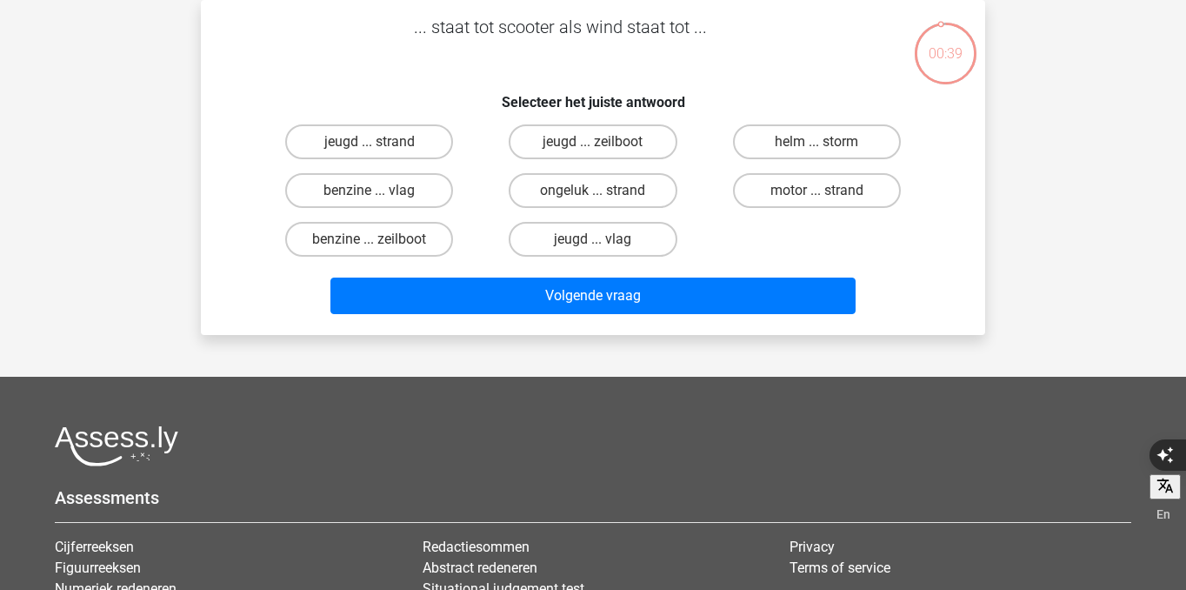
scroll to position [27, 0]
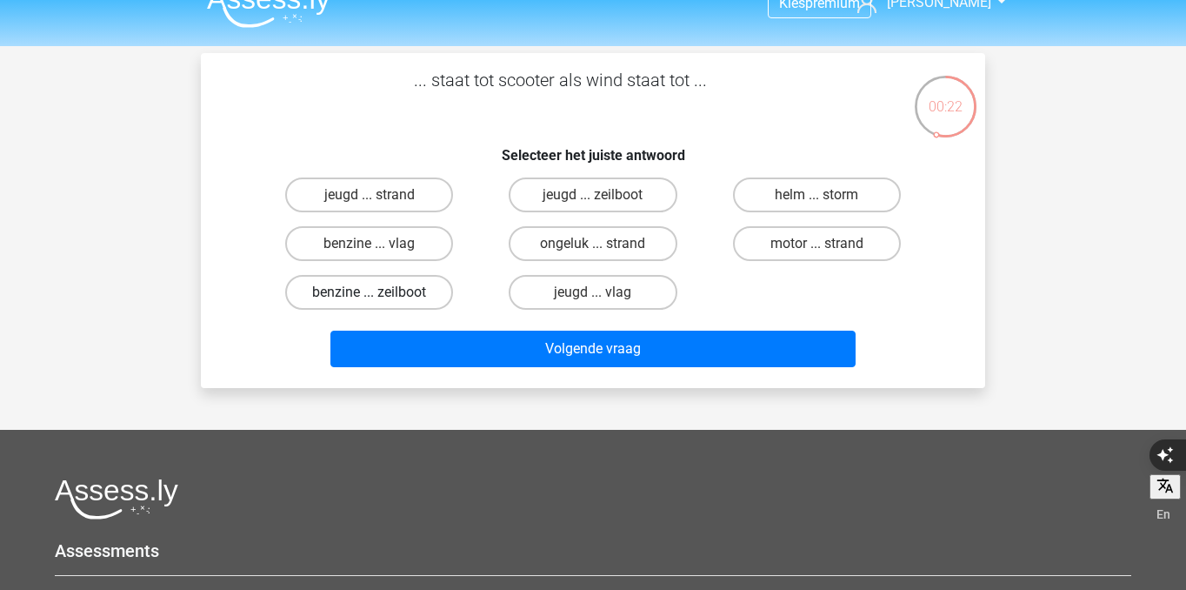
click at [429, 282] on label "benzine ... zeilboot" at bounding box center [369, 292] width 168 height 35
click at [381, 292] on input "benzine ... zeilboot" at bounding box center [375, 297] width 11 height 11
radio input "true"
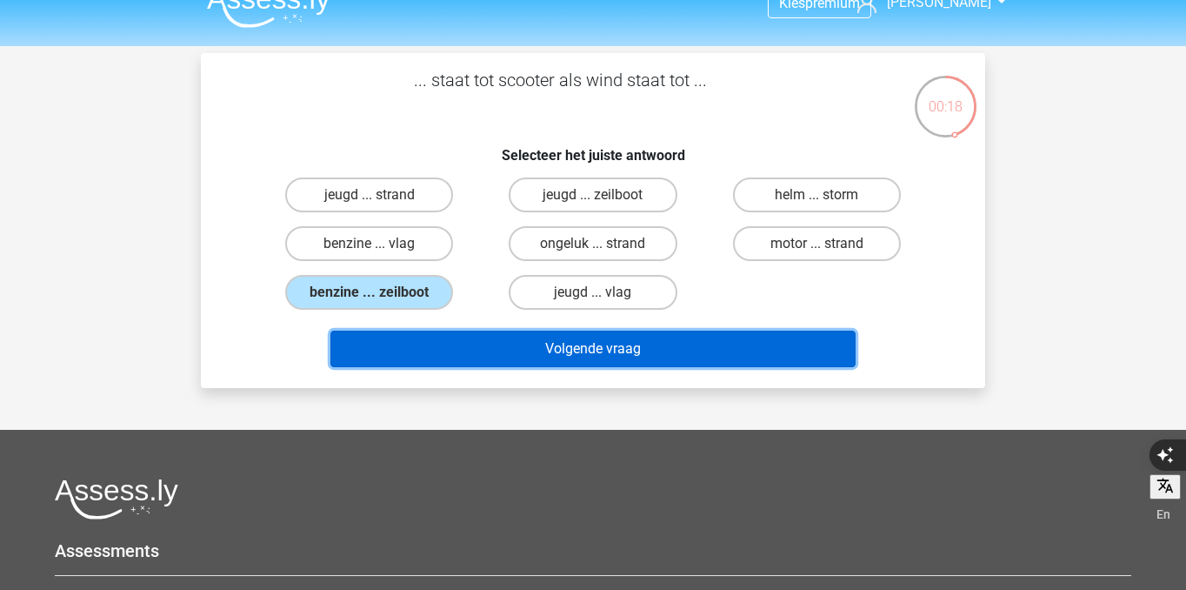
click at [536, 360] on button "Volgende vraag" at bounding box center [593, 348] width 526 height 37
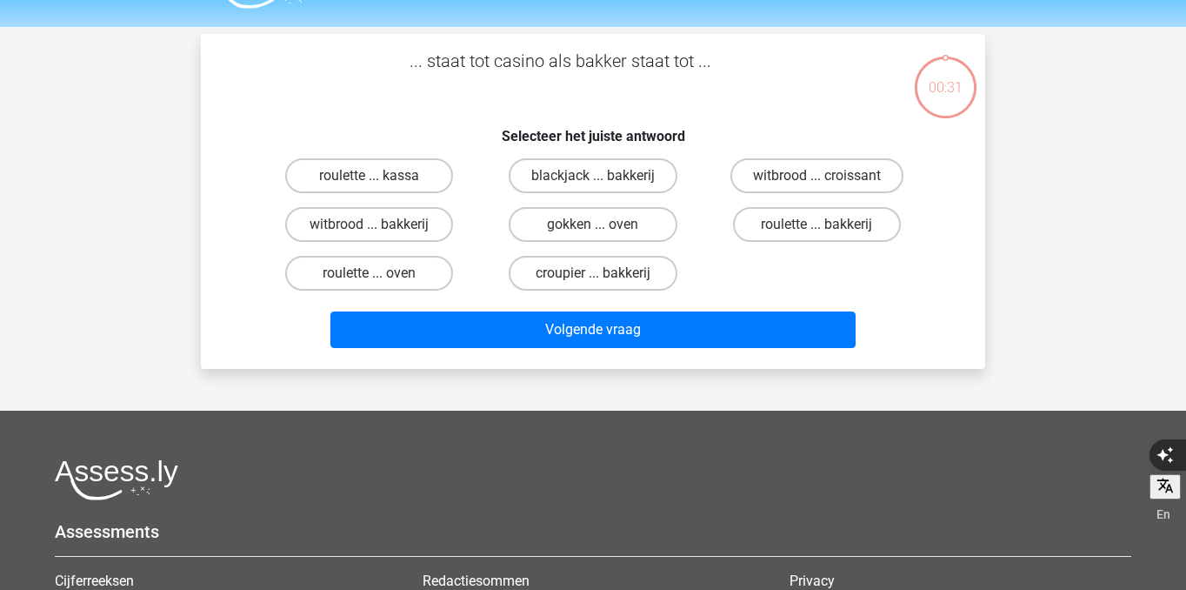
scroll to position [43, 0]
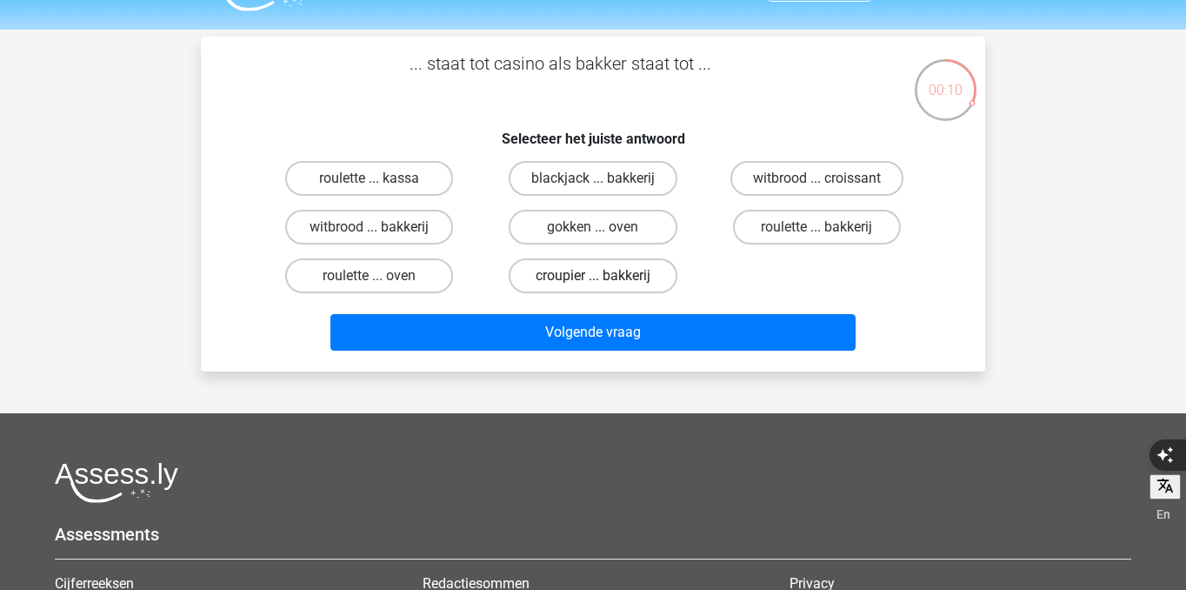
click at [614, 283] on label "croupier ... bakkerij" at bounding box center [593, 275] width 168 height 35
click at [604, 283] on input "croupier ... bakkerij" at bounding box center [598, 281] width 11 height 11
radio input "true"
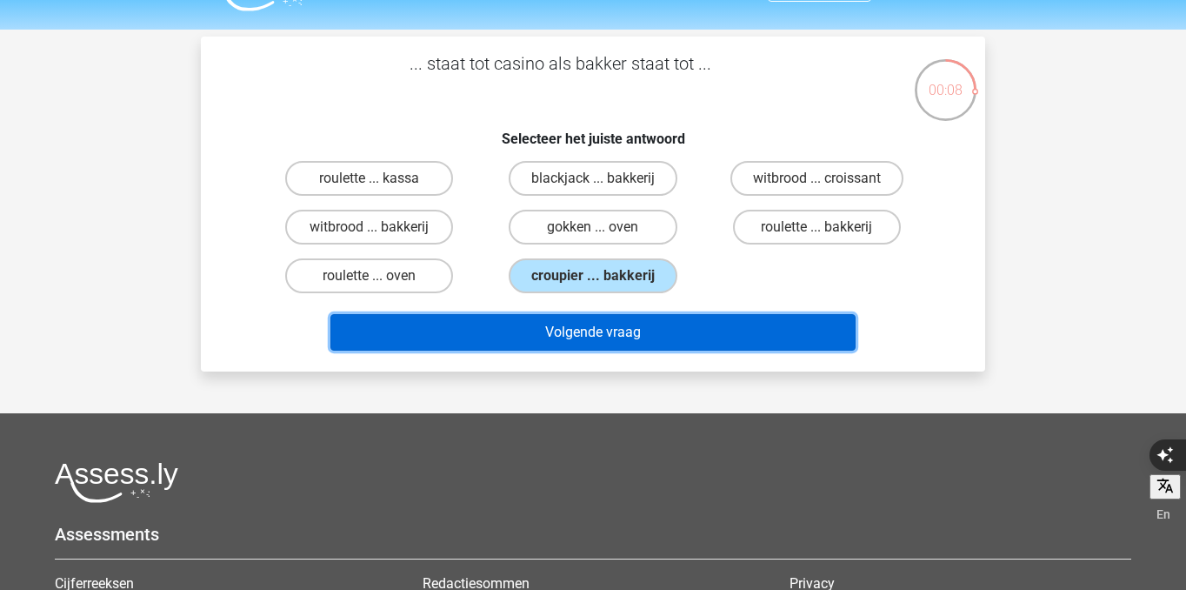
click at [629, 337] on button "Volgende vraag" at bounding box center [593, 332] width 526 height 37
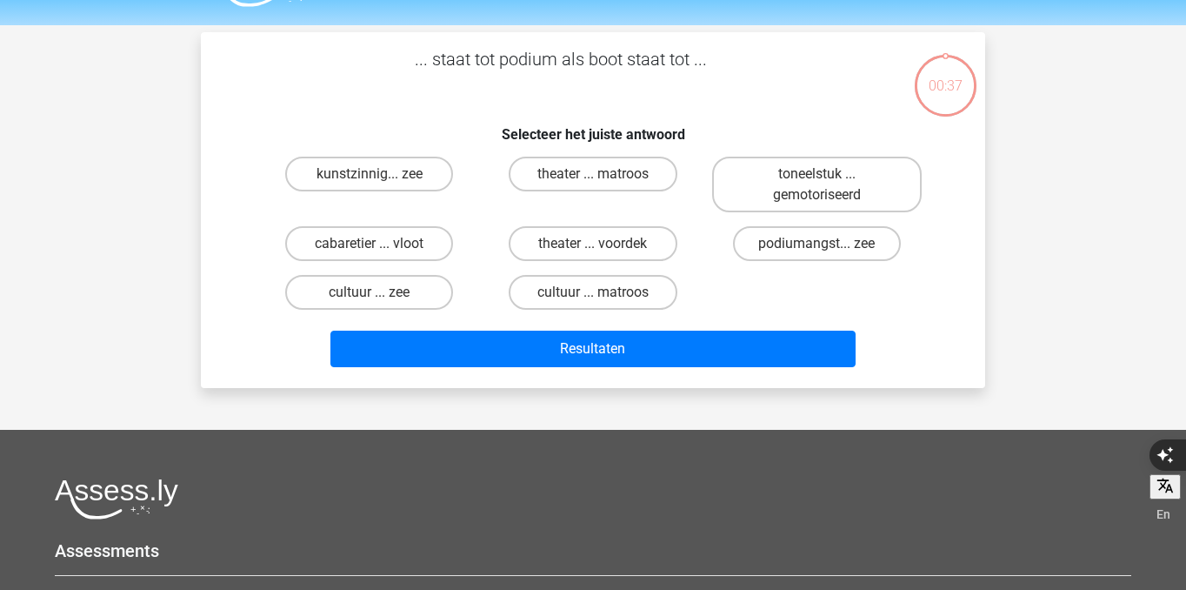
scroll to position [42, 0]
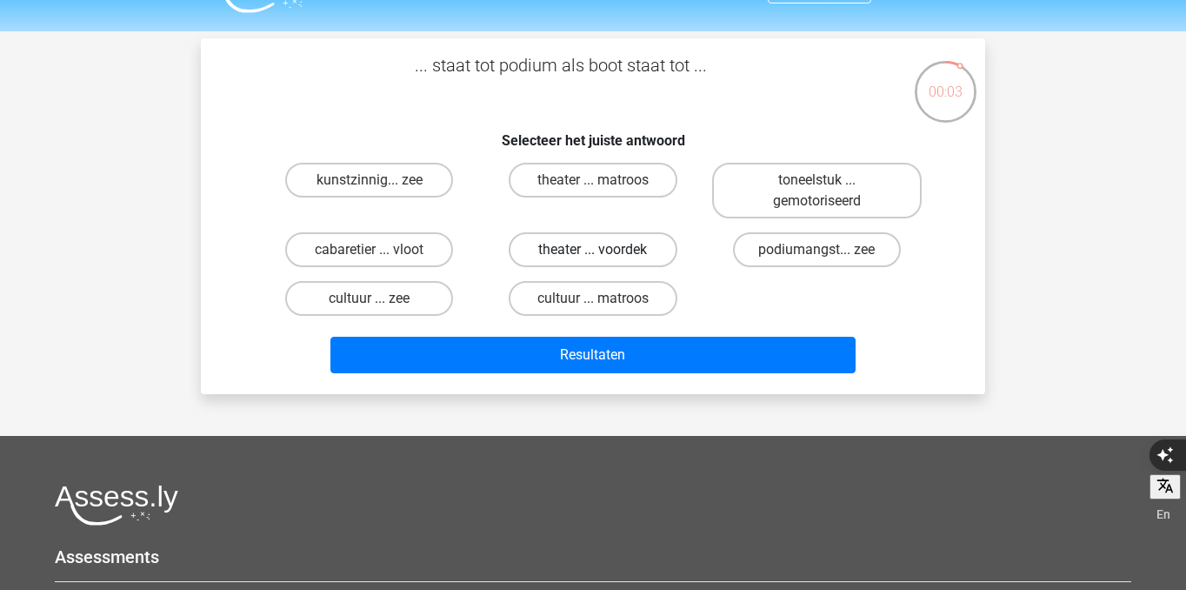
click at [596, 248] on label "theater ... voordek" at bounding box center [593, 249] width 168 height 35
click at [596, 250] on input "theater ... voordek" at bounding box center [598, 255] width 11 height 11
radio input "true"
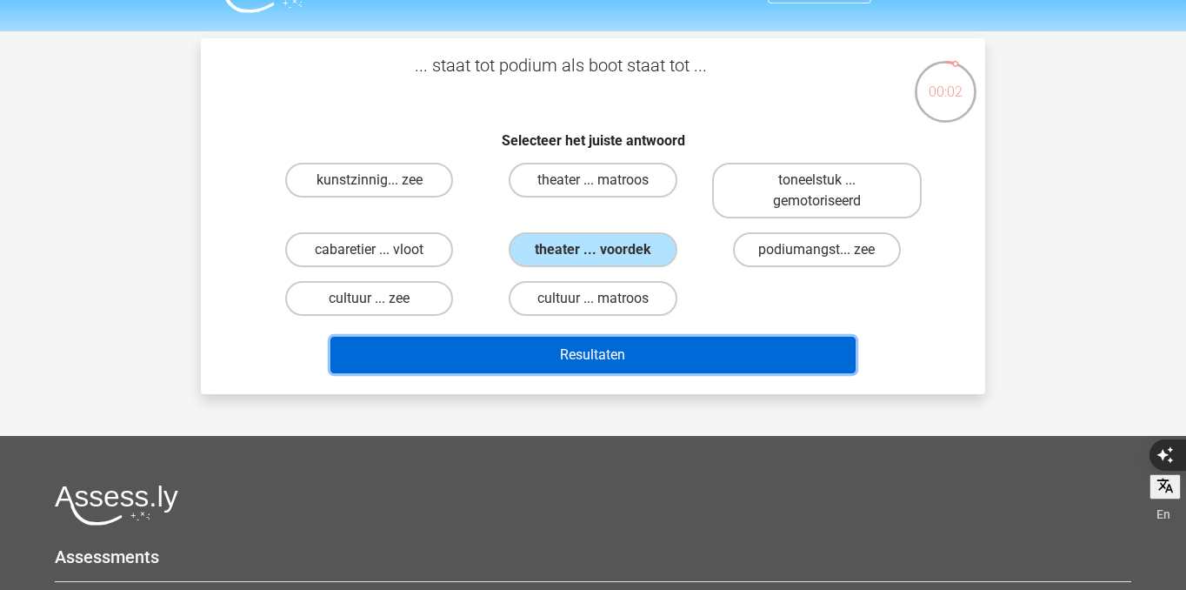
click at [597, 353] on button "Resultaten" at bounding box center [593, 355] width 526 height 37
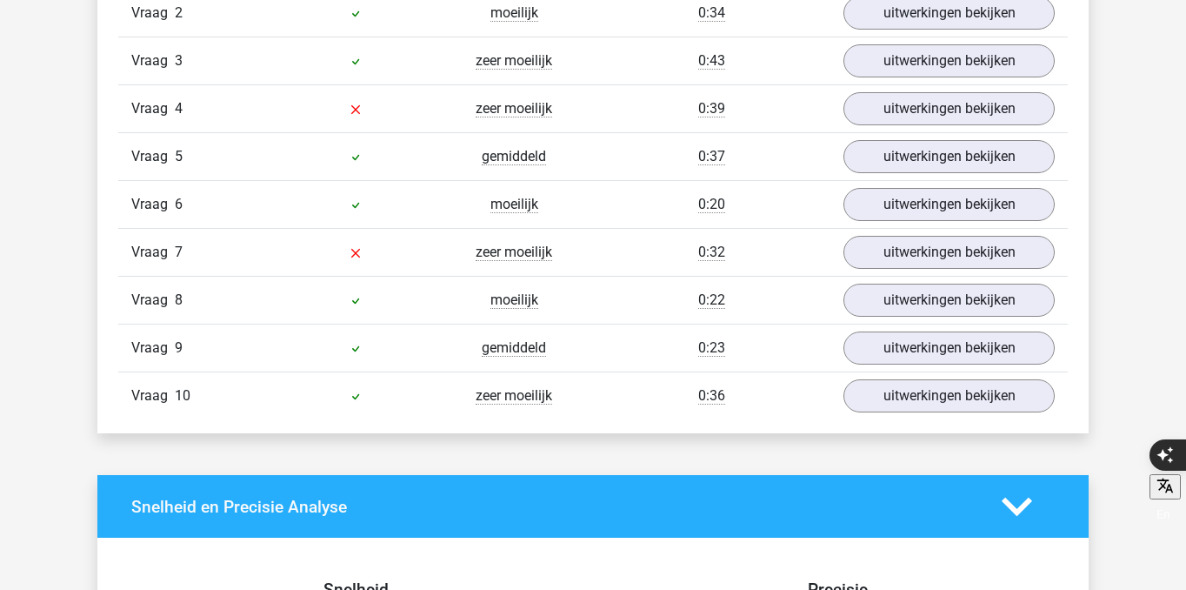
scroll to position [1504, 0]
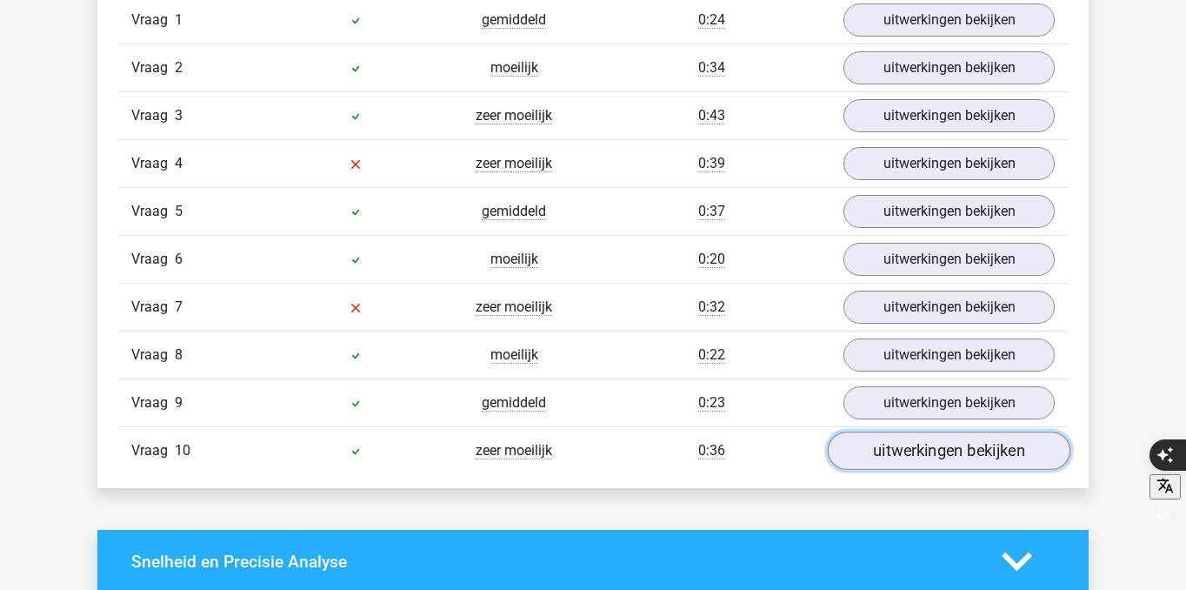
click at [918, 450] on link "uitwerkingen bekijken" at bounding box center [949, 450] width 243 height 38
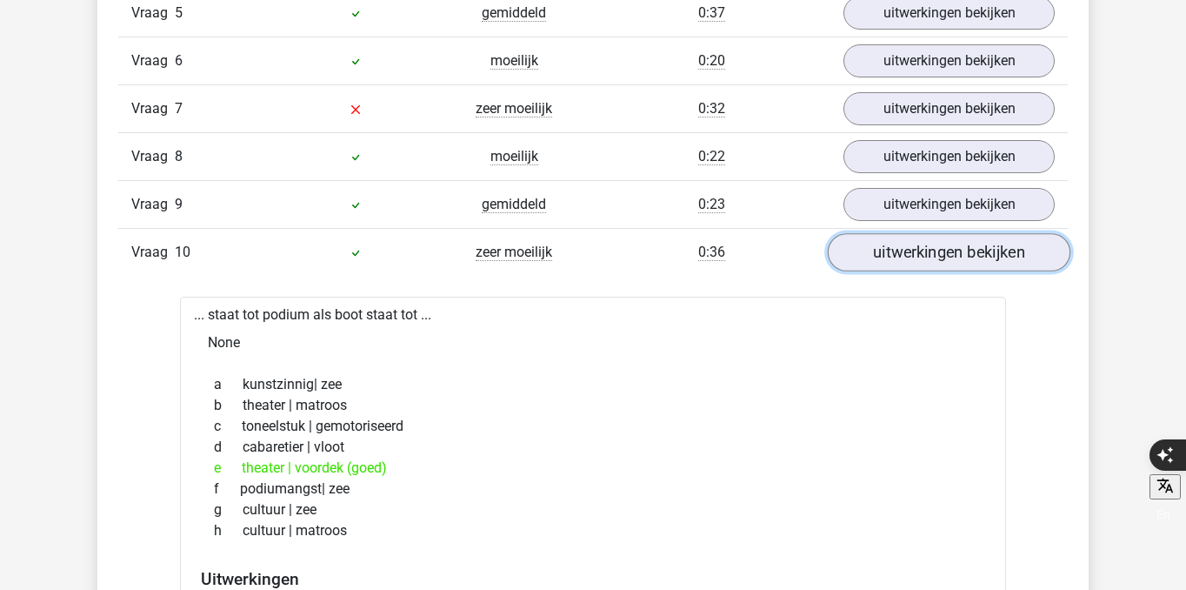
scroll to position [1699, 0]
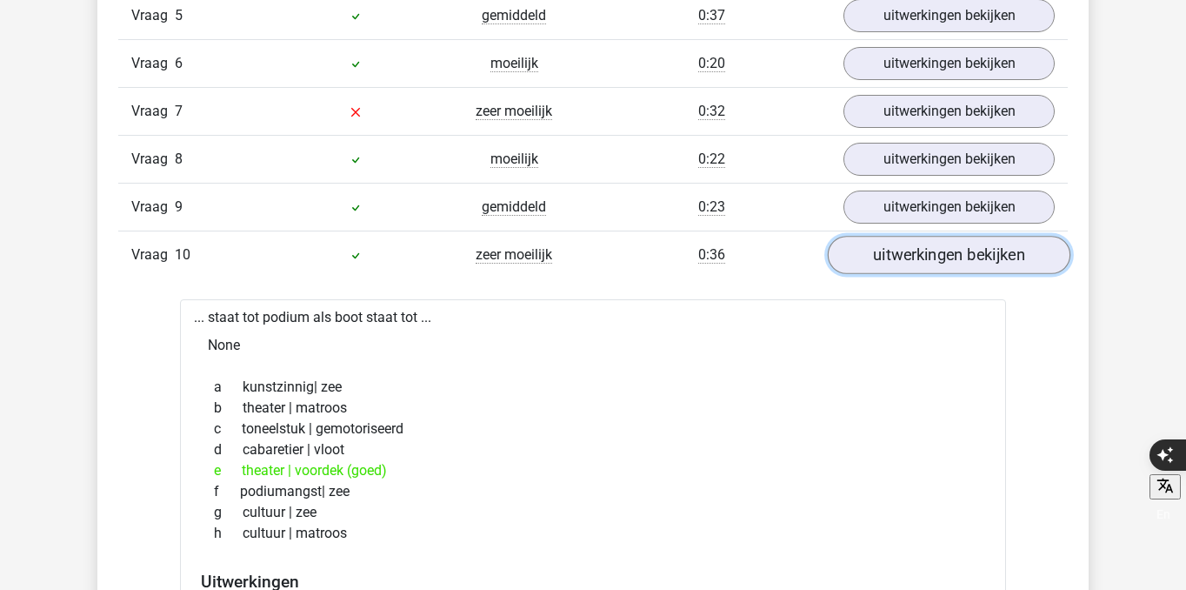
click at [921, 253] on link "uitwerkingen bekijken" at bounding box center [949, 255] width 243 height 38
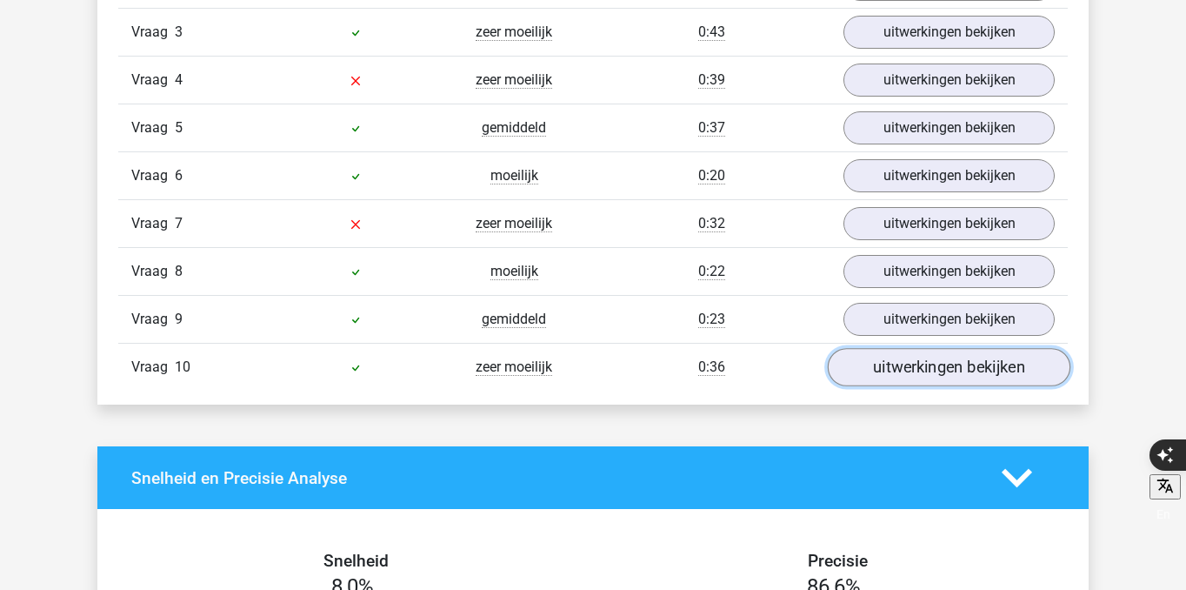
scroll to position [1584, 0]
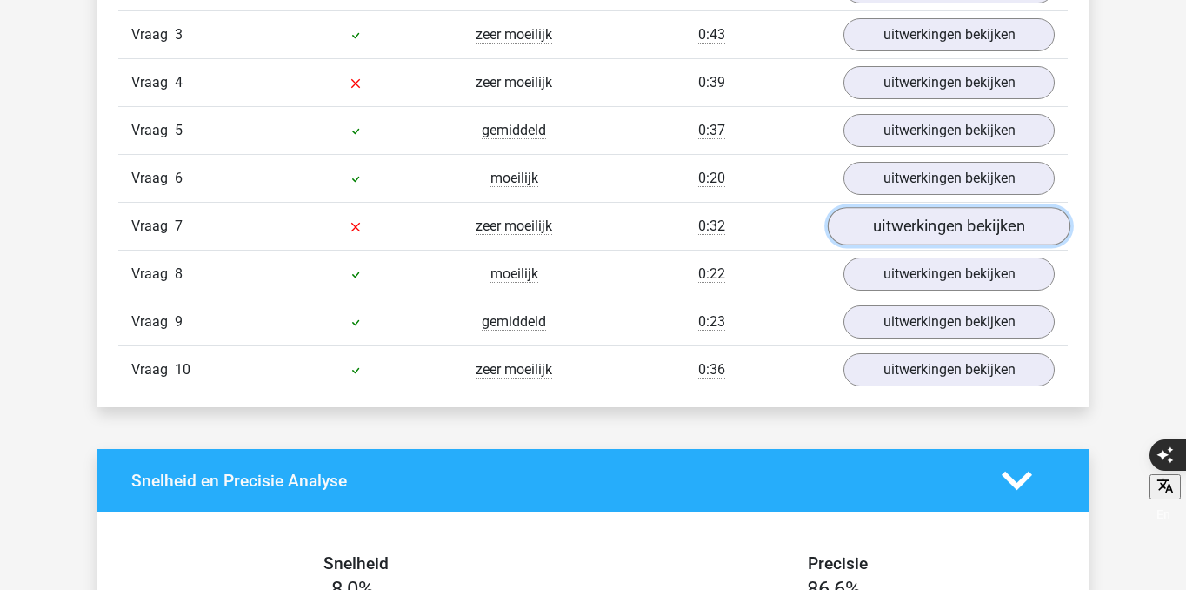
click at [921, 228] on link "uitwerkingen bekijken" at bounding box center [949, 226] width 243 height 38
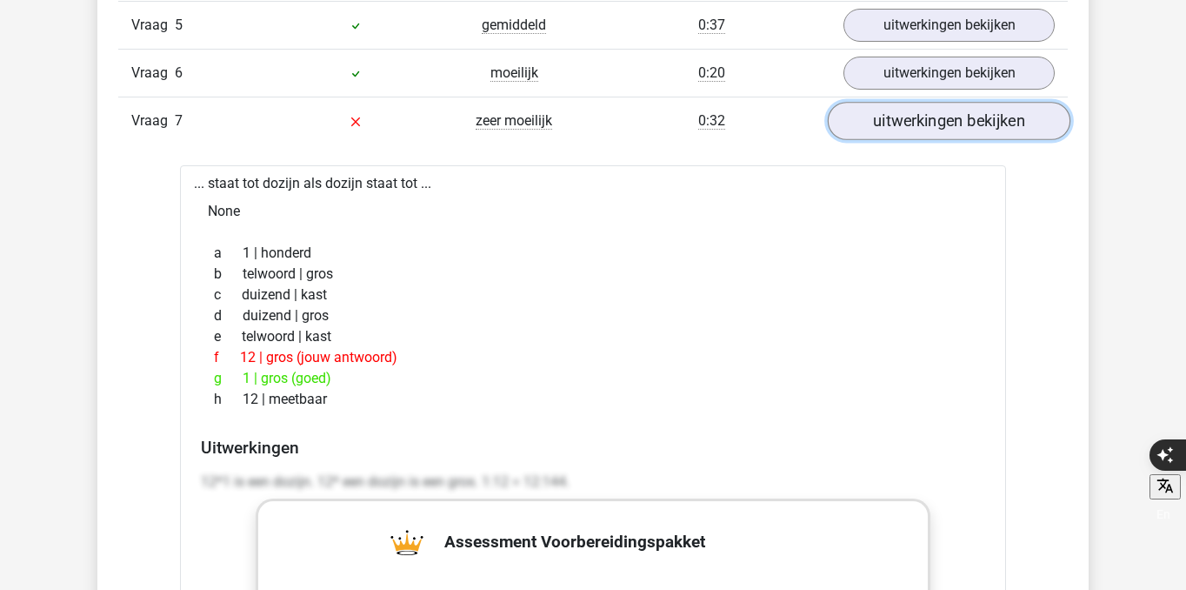
scroll to position [1686, 0]
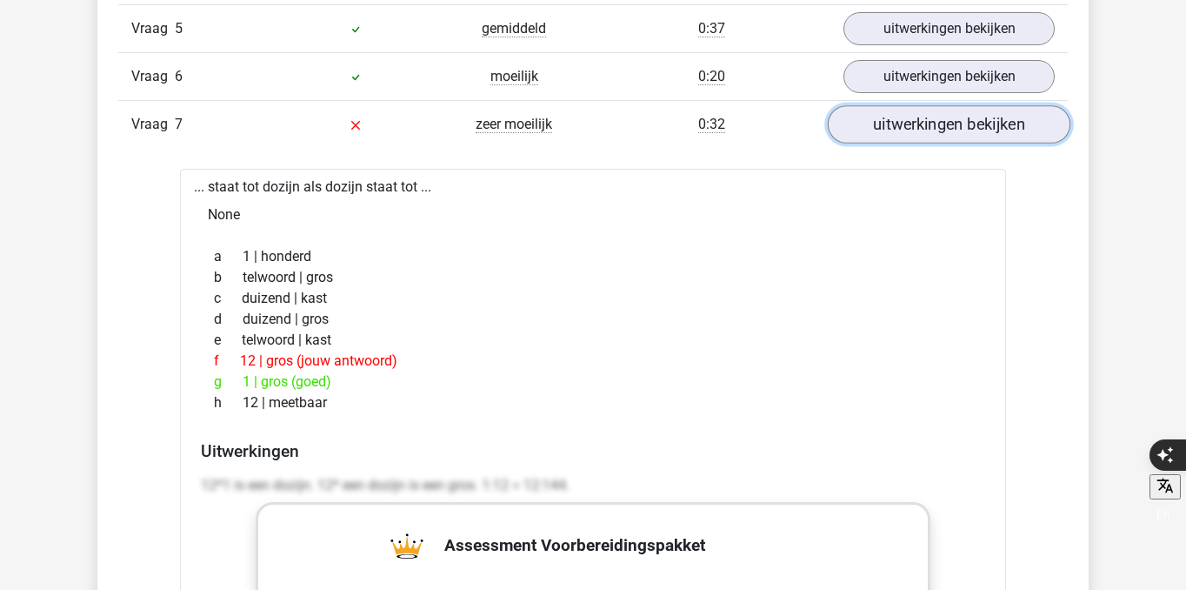
click at [918, 125] on link "uitwerkingen bekijken" at bounding box center [949, 124] width 243 height 38
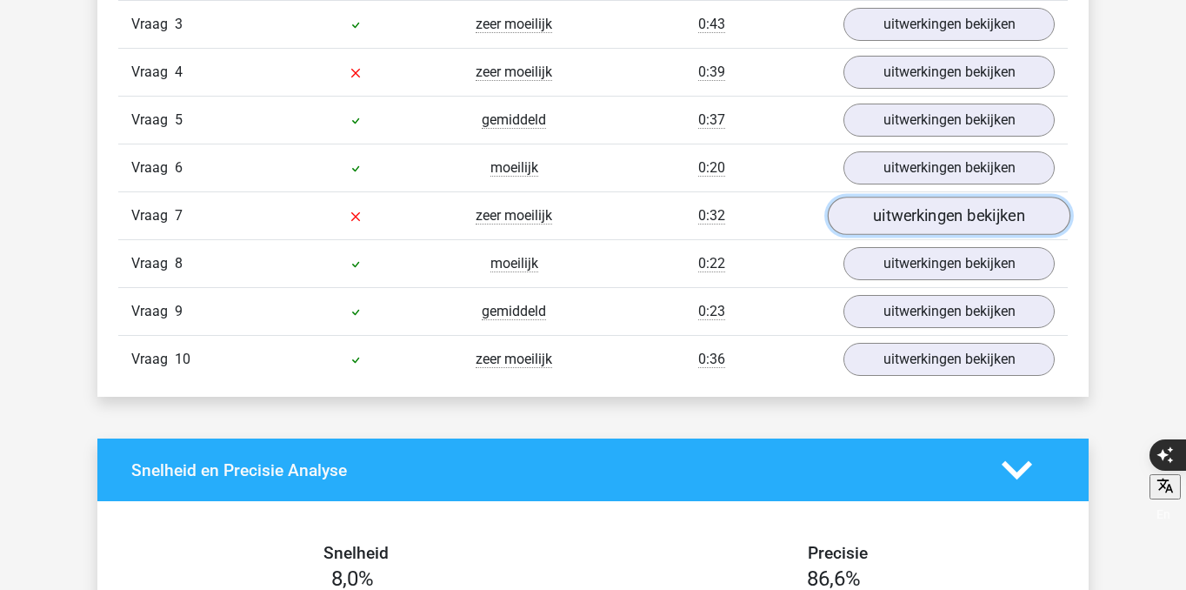
scroll to position [1535, 0]
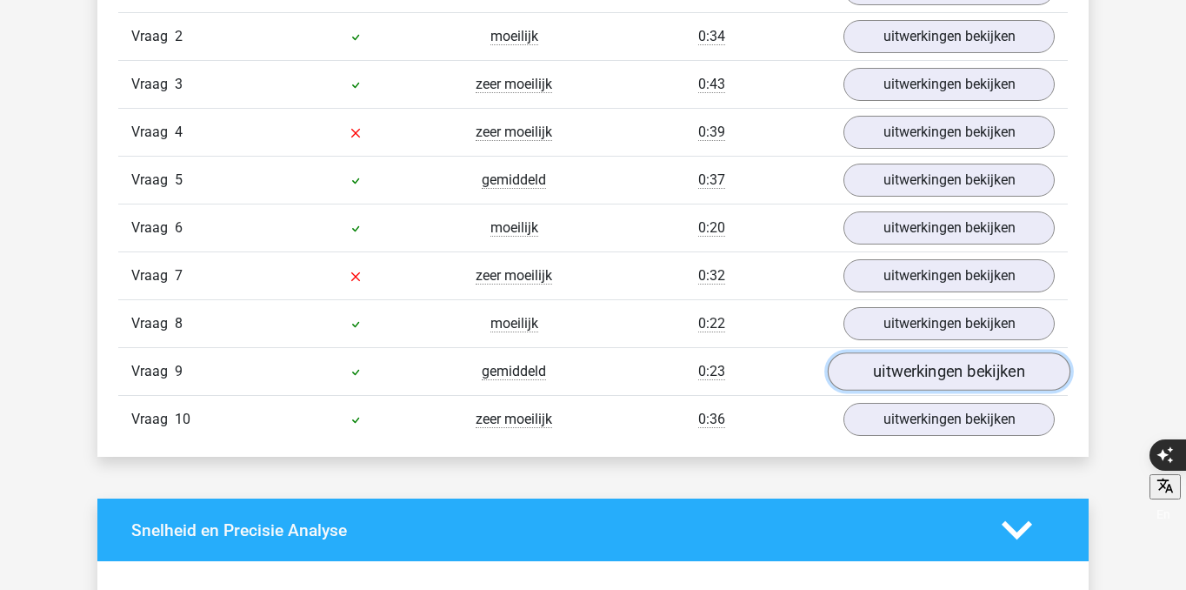
click at [918, 387] on link "uitwerkingen bekijken" at bounding box center [949, 371] width 243 height 38
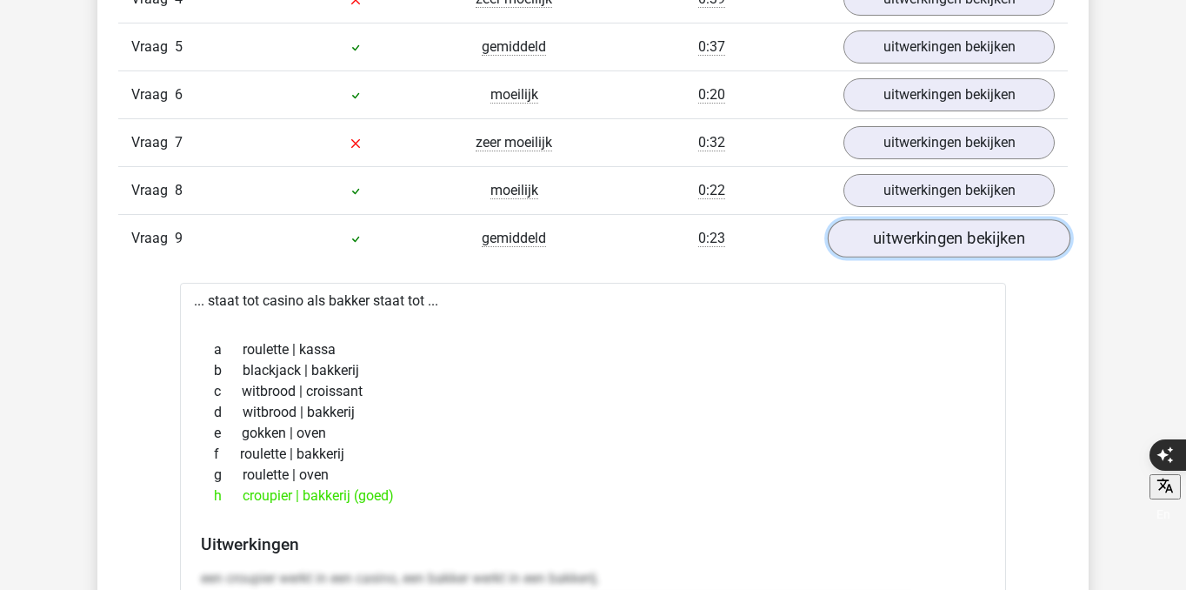
scroll to position [1669, 0]
click at [897, 251] on link "uitwerkingen bekijken" at bounding box center [949, 237] width 243 height 38
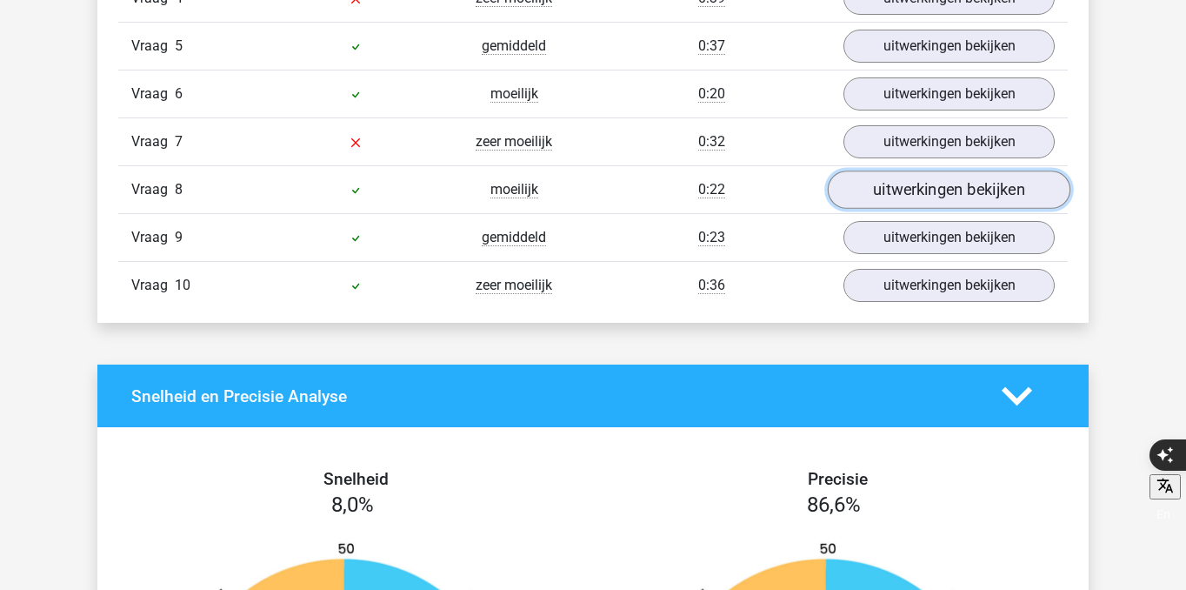
click at [898, 194] on link "uitwerkingen bekijken" at bounding box center [949, 189] width 243 height 38
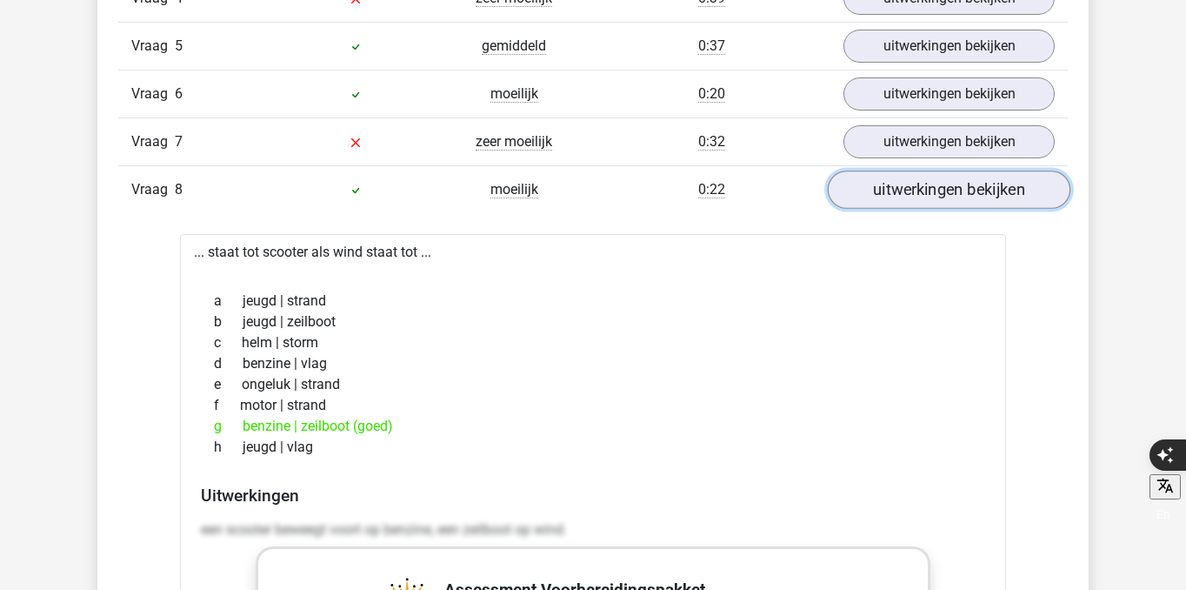
click at [898, 194] on link "uitwerkingen bekijken" at bounding box center [949, 189] width 243 height 38
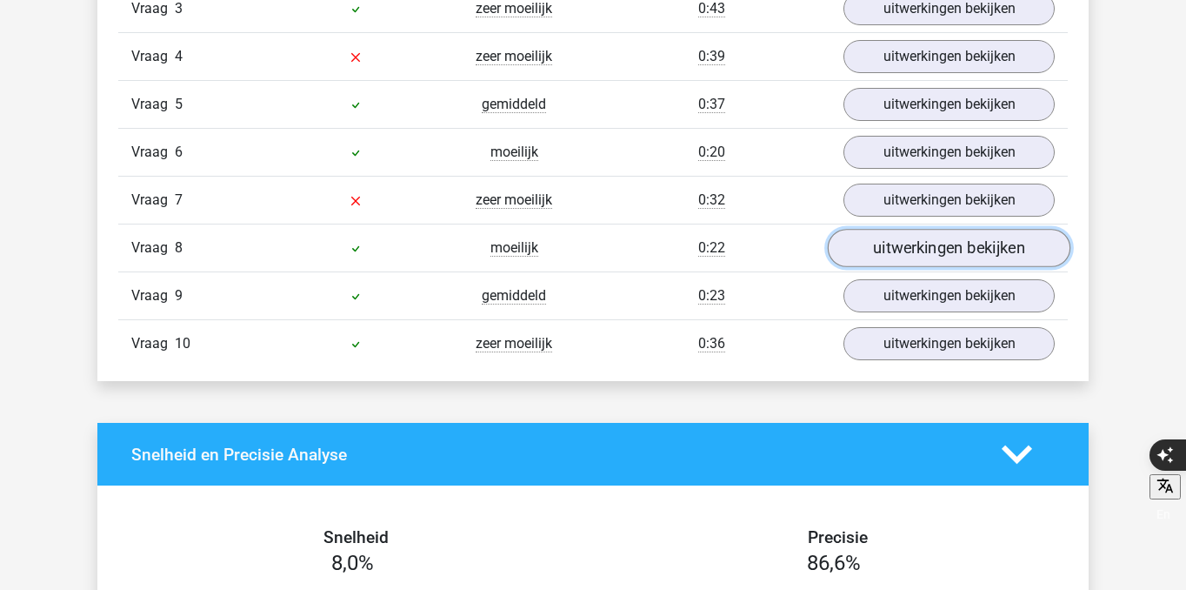
scroll to position [1597, 0]
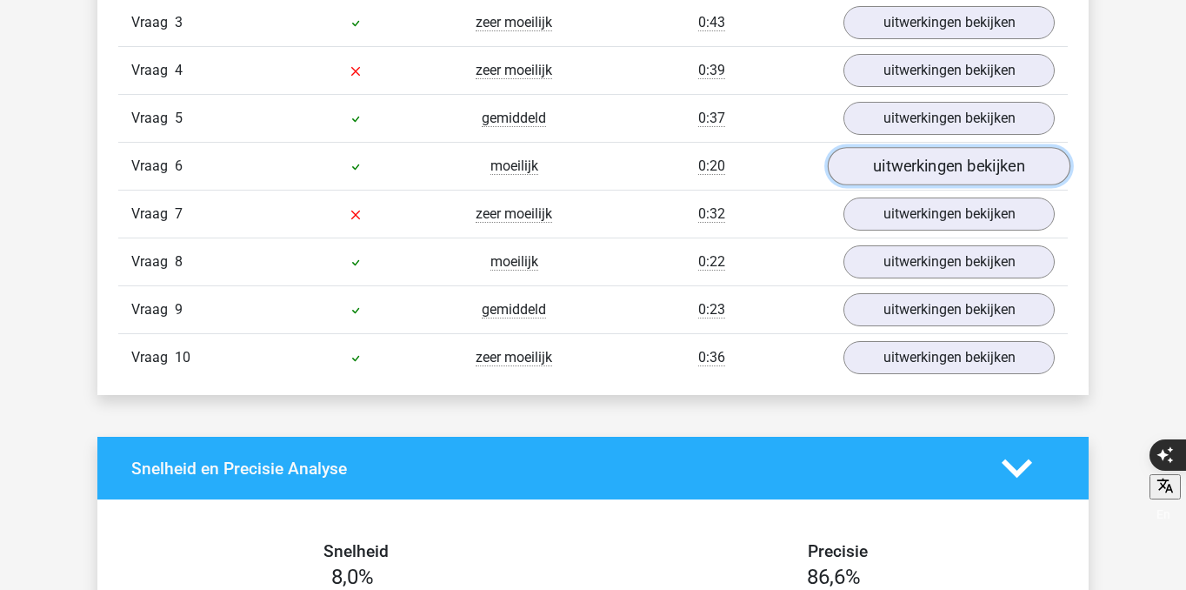
click at [901, 161] on link "uitwerkingen bekijken" at bounding box center [949, 166] width 243 height 38
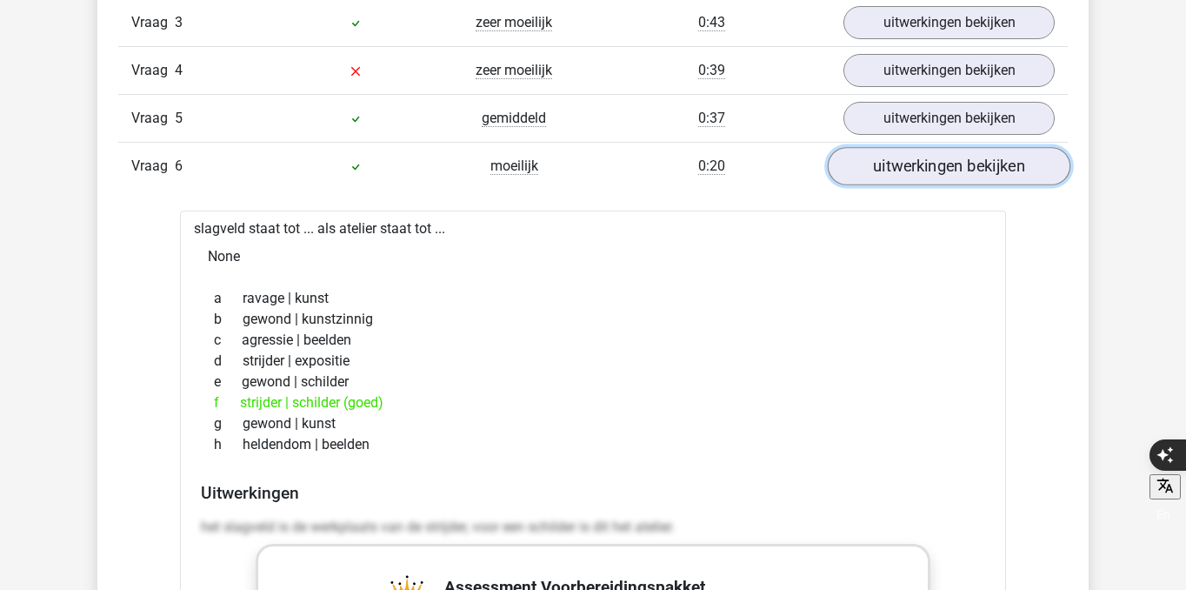
click at [901, 161] on link "uitwerkingen bekijken" at bounding box center [949, 166] width 243 height 38
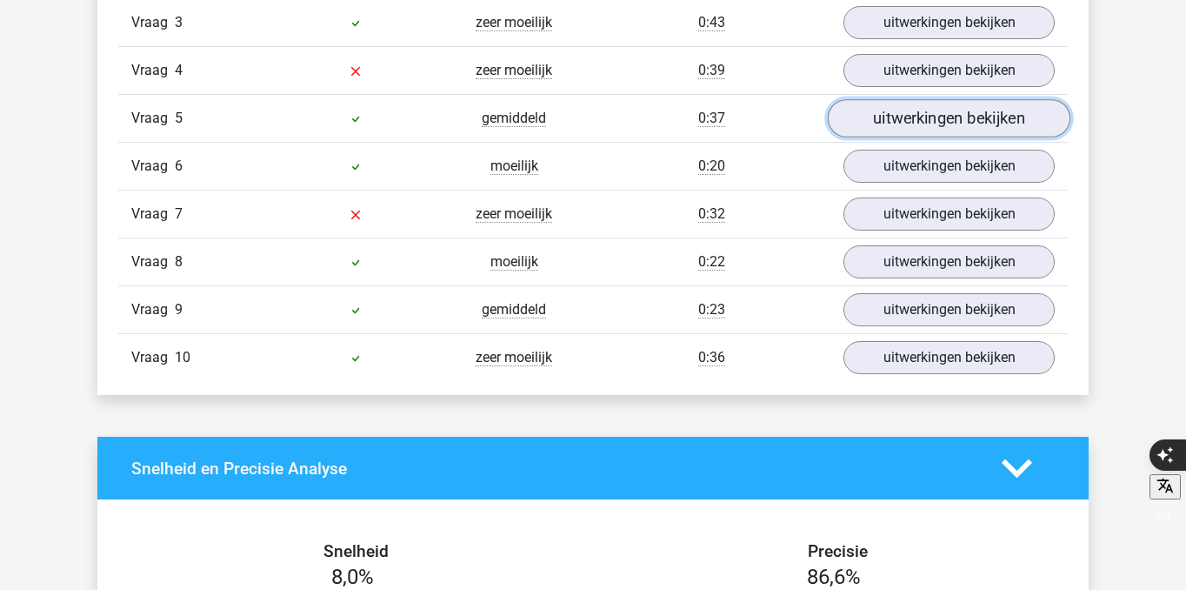
click at [904, 112] on link "uitwerkingen bekijken" at bounding box center [949, 118] width 243 height 38
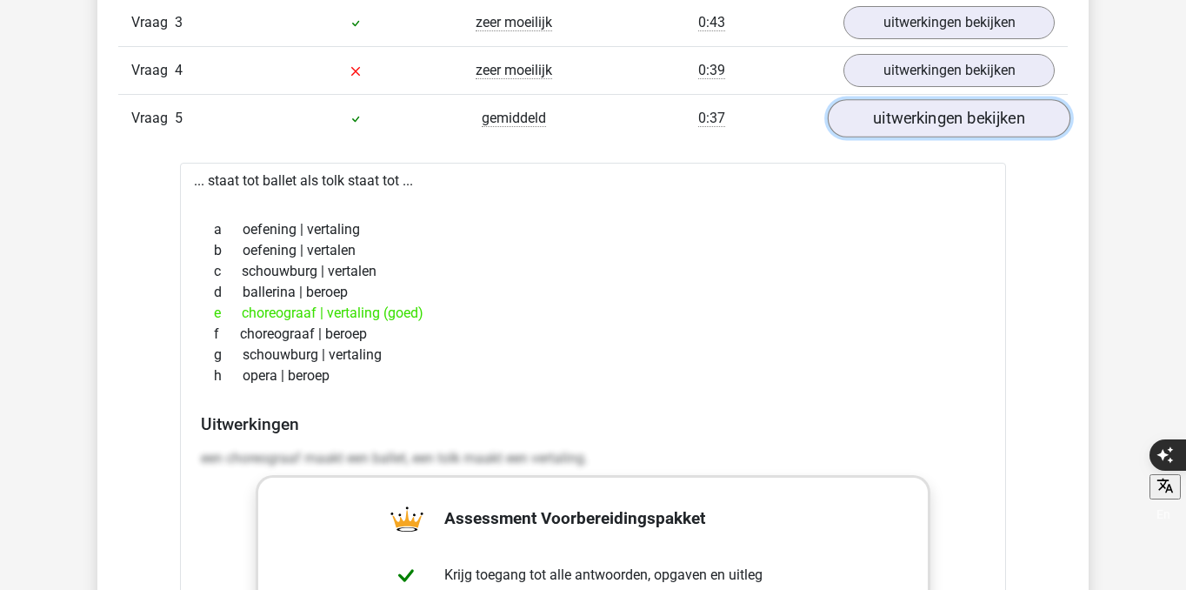
click at [904, 113] on link "uitwerkingen bekijken" at bounding box center [949, 118] width 243 height 38
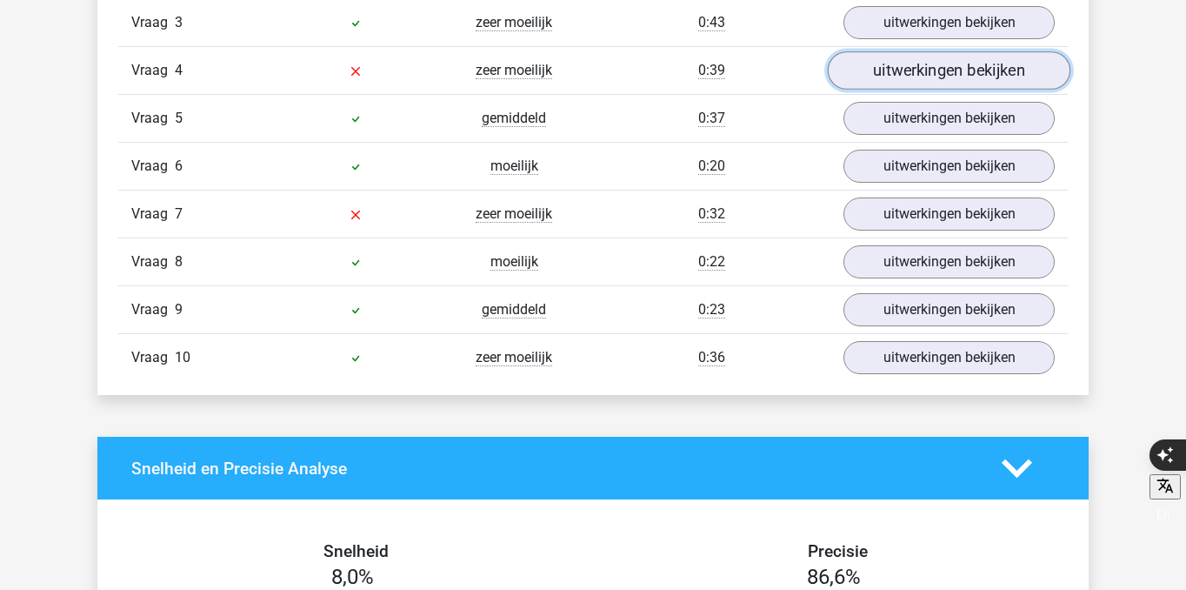
click at [907, 72] on link "uitwerkingen bekijken" at bounding box center [949, 70] width 243 height 38
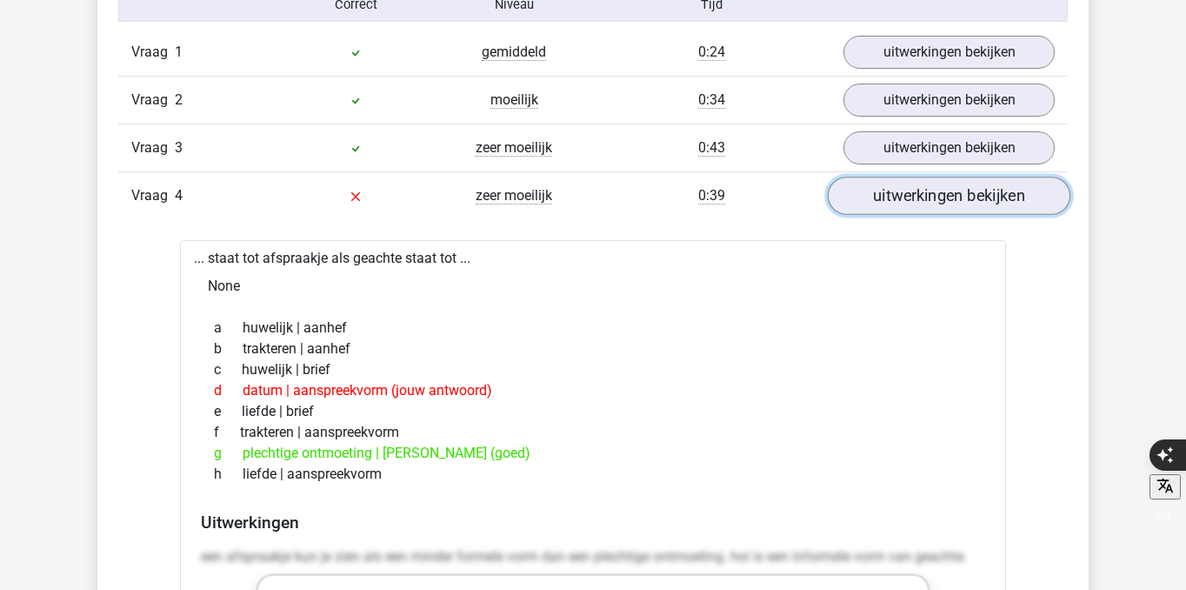
scroll to position [1460, 0]
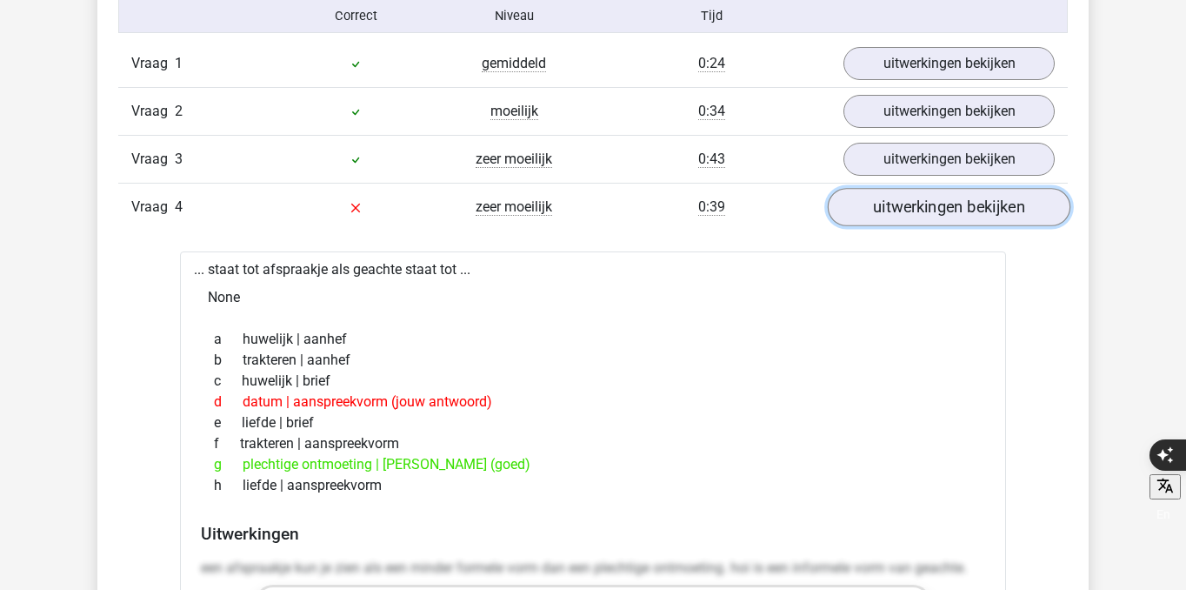
click at [918, 198] on link "uitwerkingen bekijken" at bounding box center [949, 207] width 243 height 38
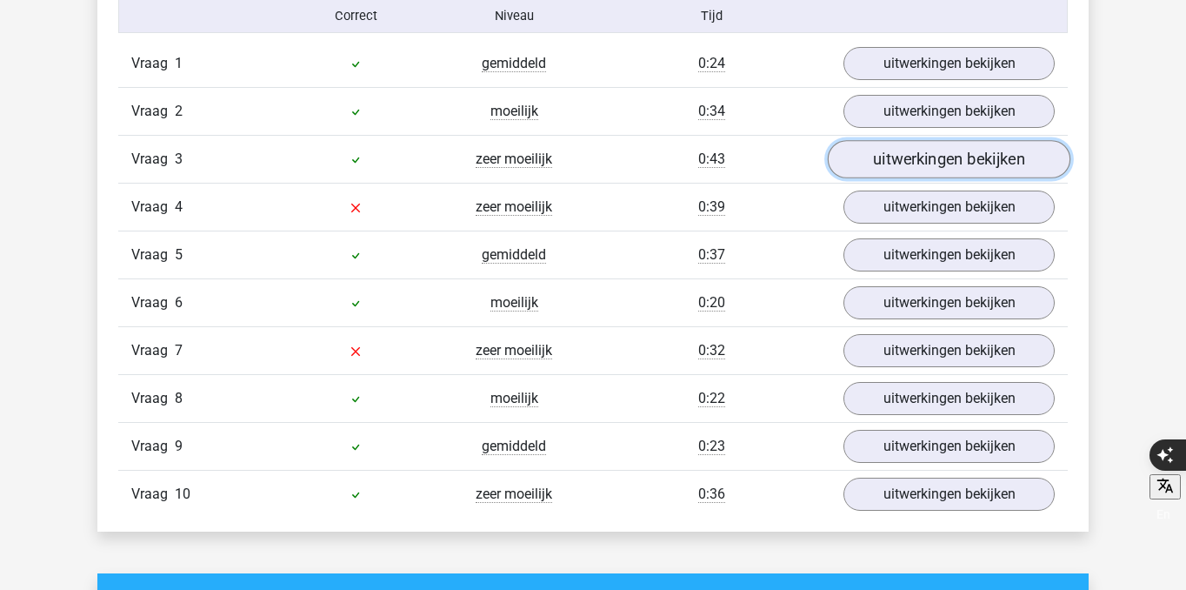
click at [920, 164] on link "uitwerkingen bekijken" at bounding box center [949, 159] width 243 height 38
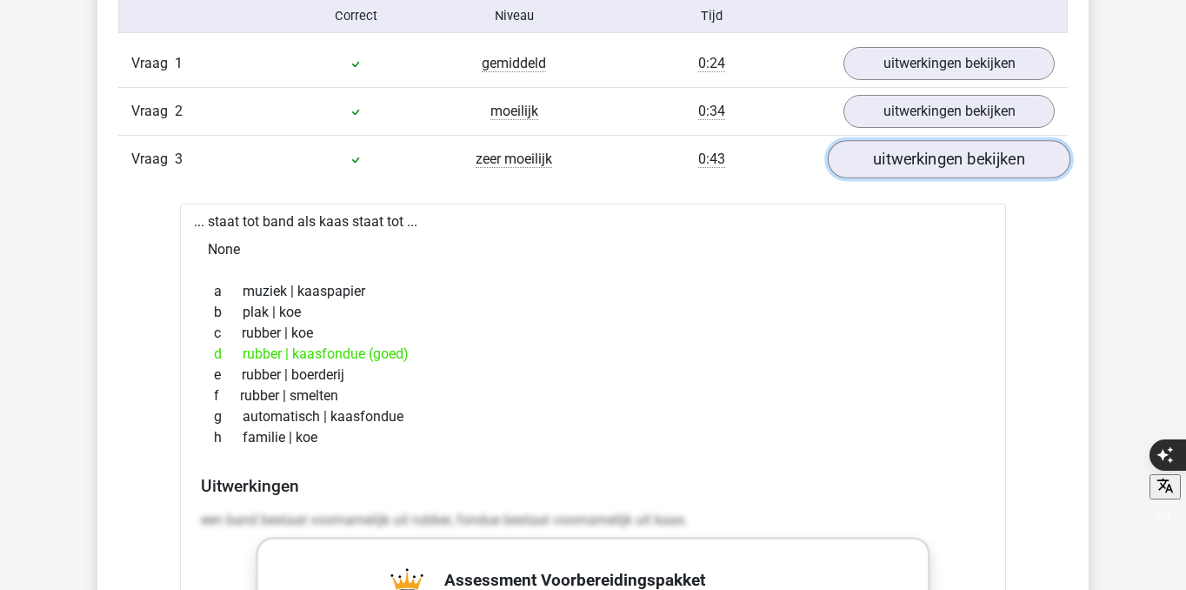
click at [920, 163] on link "uitwerkingen bekijken" at bounding box center [949, 159] width 243 height 38
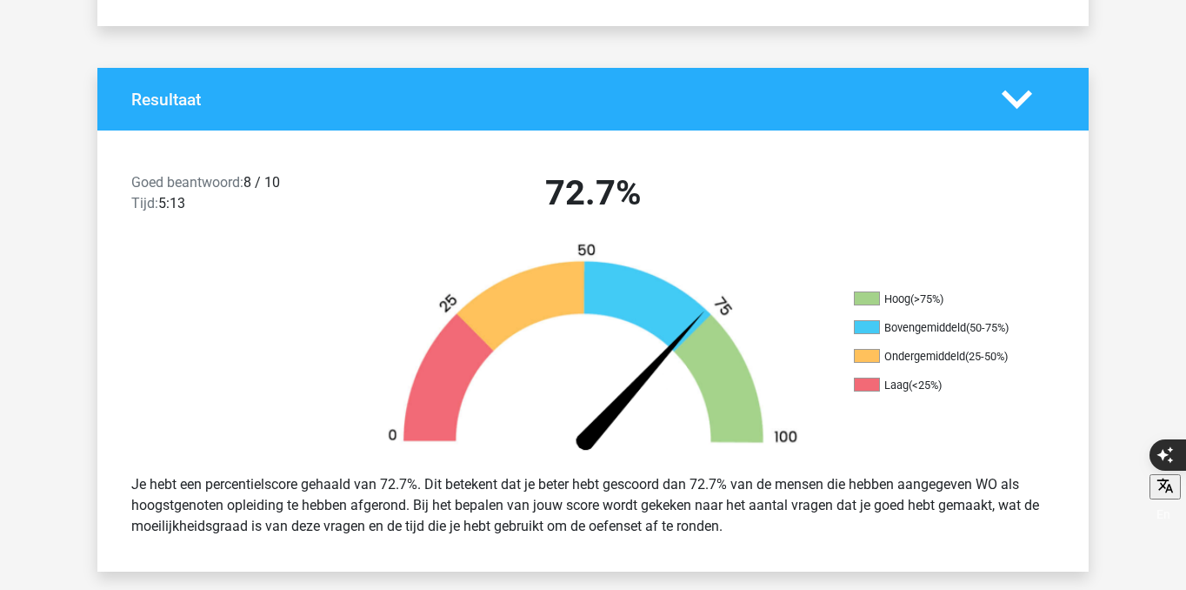
scroll to position [0, 0]
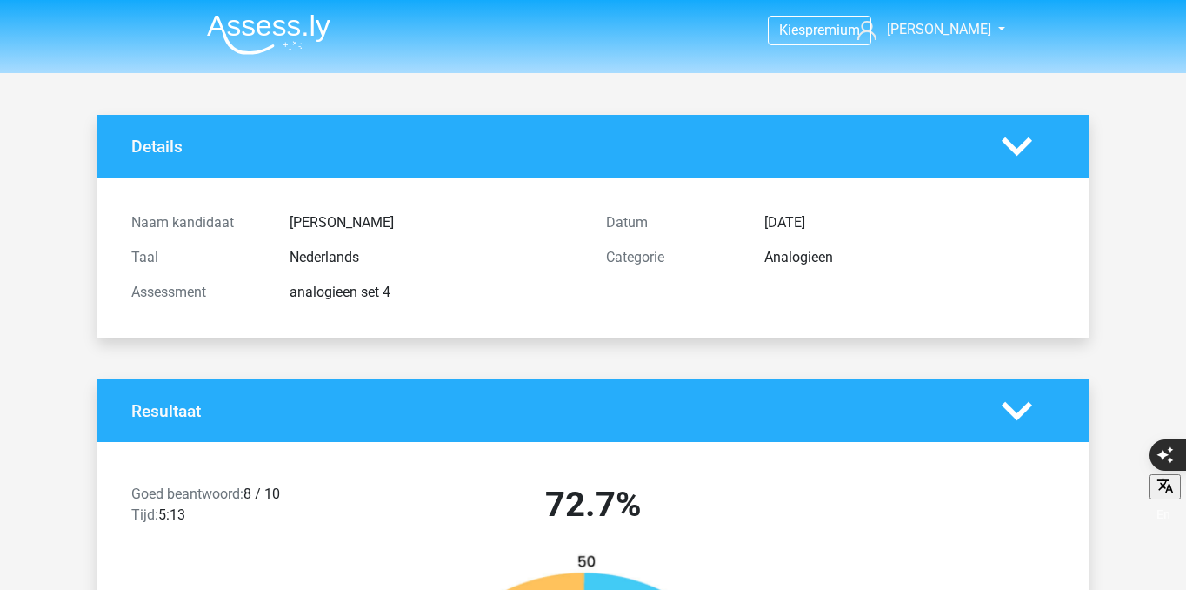
click at [292, 29] on img at bounding box center [268, 34] width 123 height 41
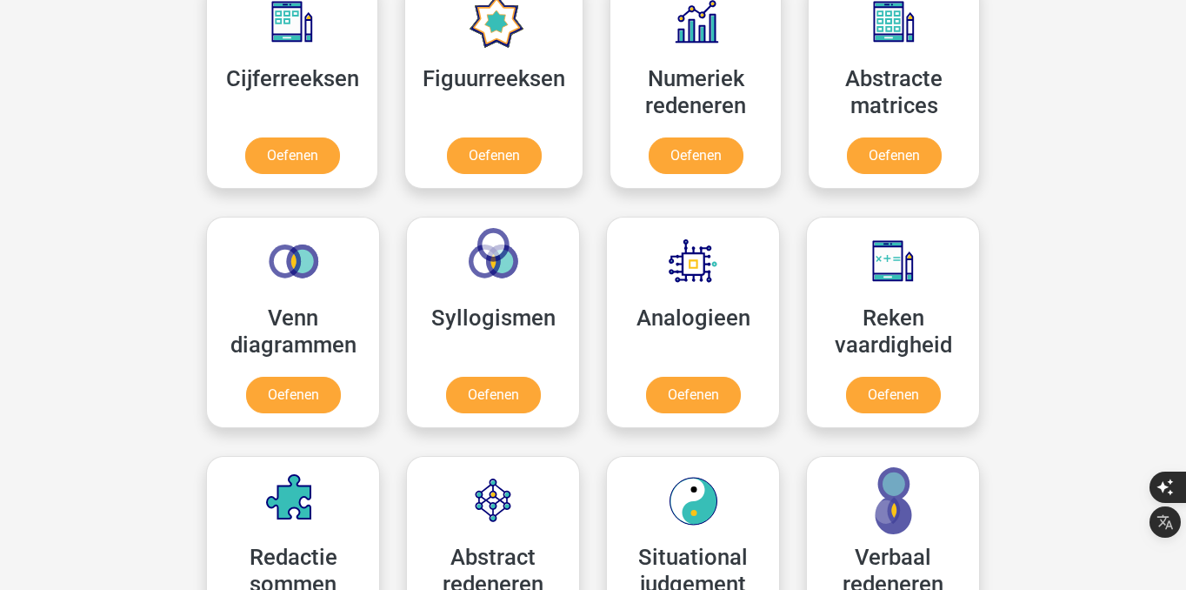
scroll to position [813, 0]
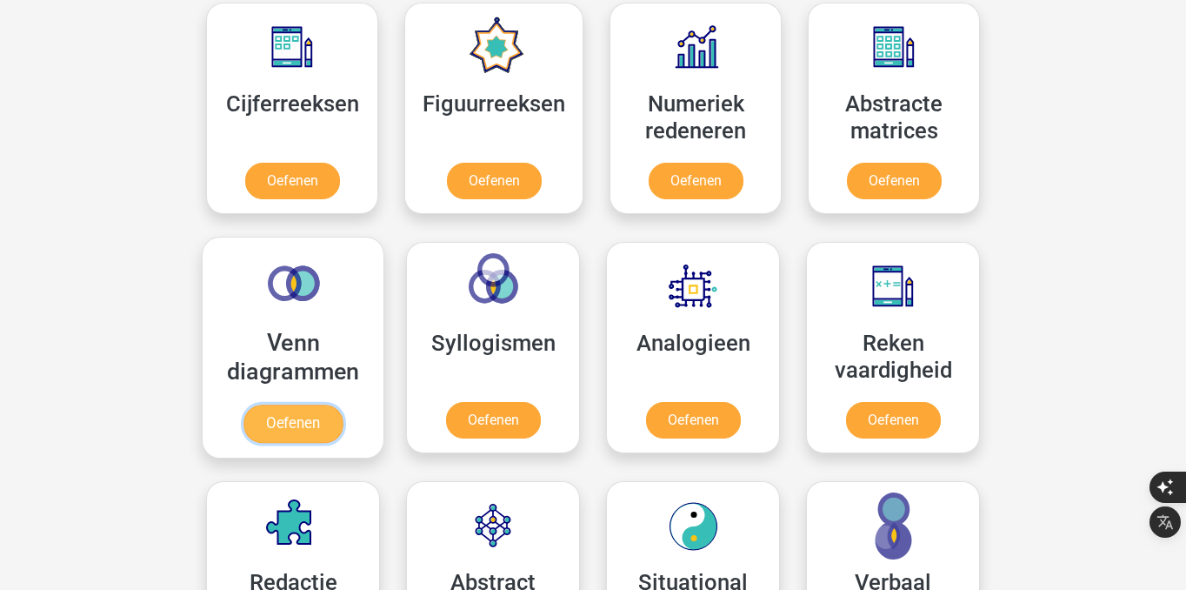
click at [303, 405] on link "Oefenen" at bounding box center [292, 423] width 99 height 38
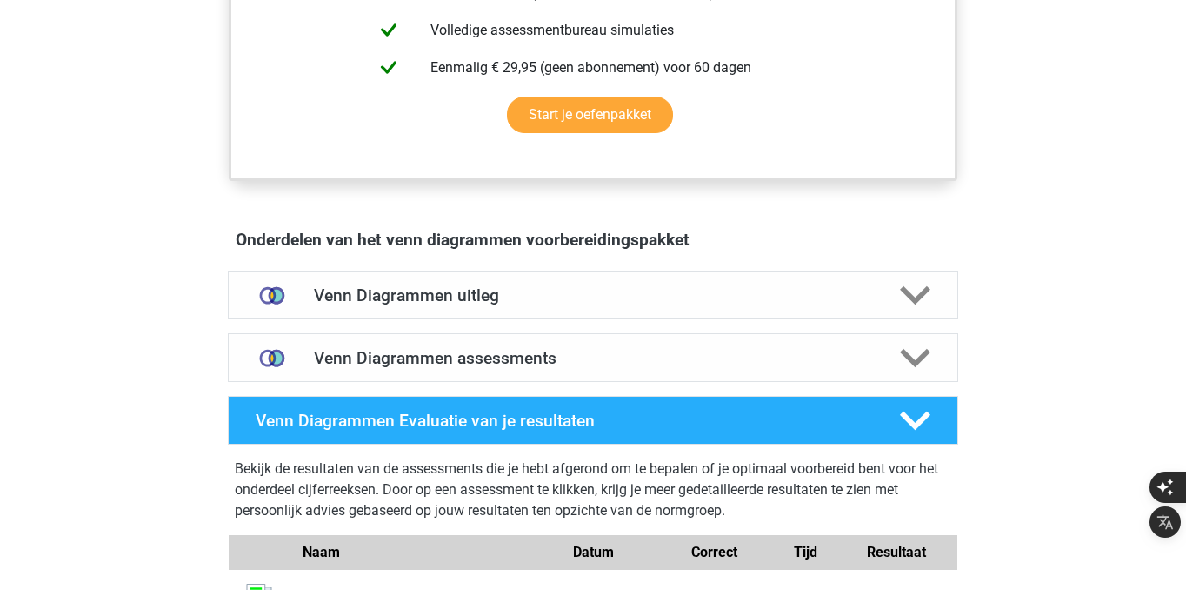
scroll to position [821, 0]
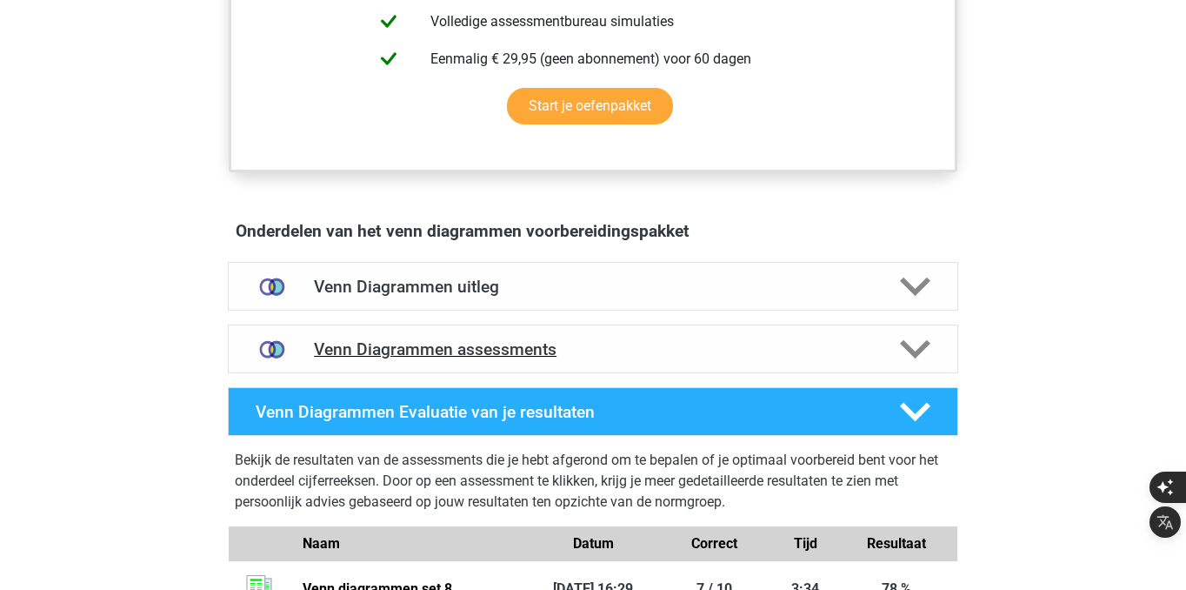
click at [530, 343] on h4 "Venn Diagrammen assessments" at bounding box center [593, 349] width 558 height 20
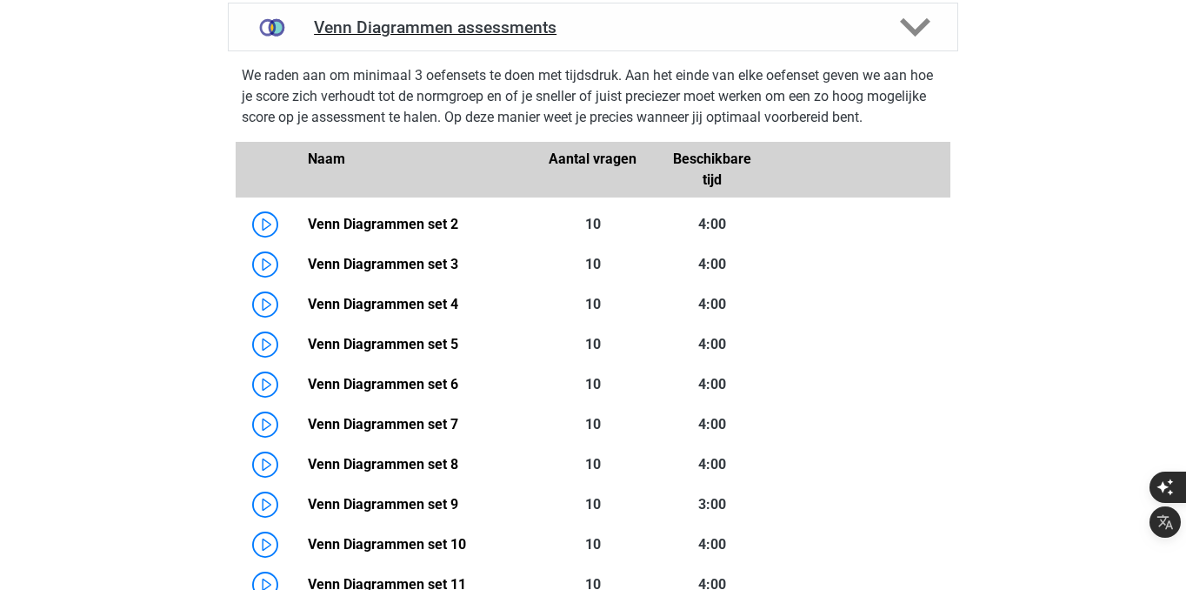
scroll to position [1224, 0]
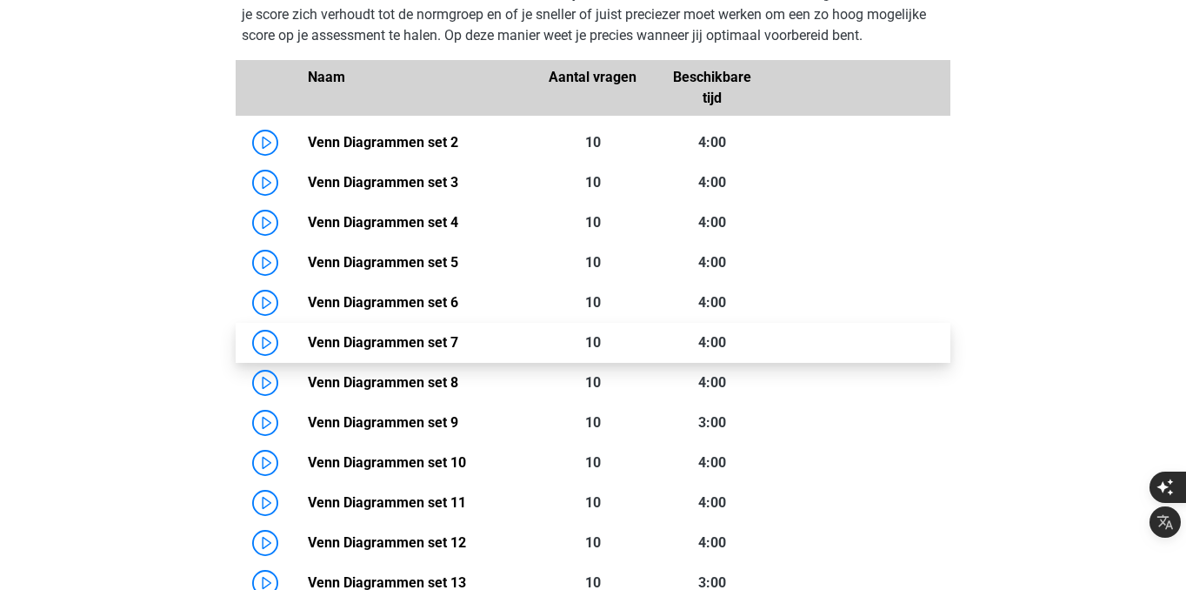
click at [308, 346] on link "Venn Diagrammen set 7" at bounding box center [383, 342] width 150 height 17
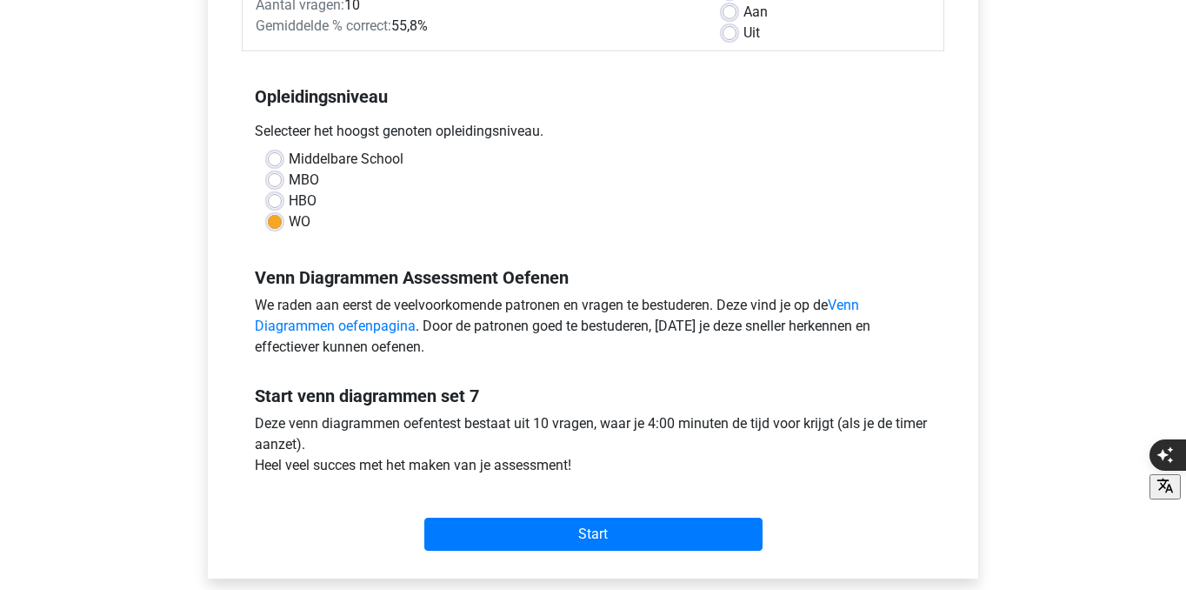
scroll to position [317, 0]
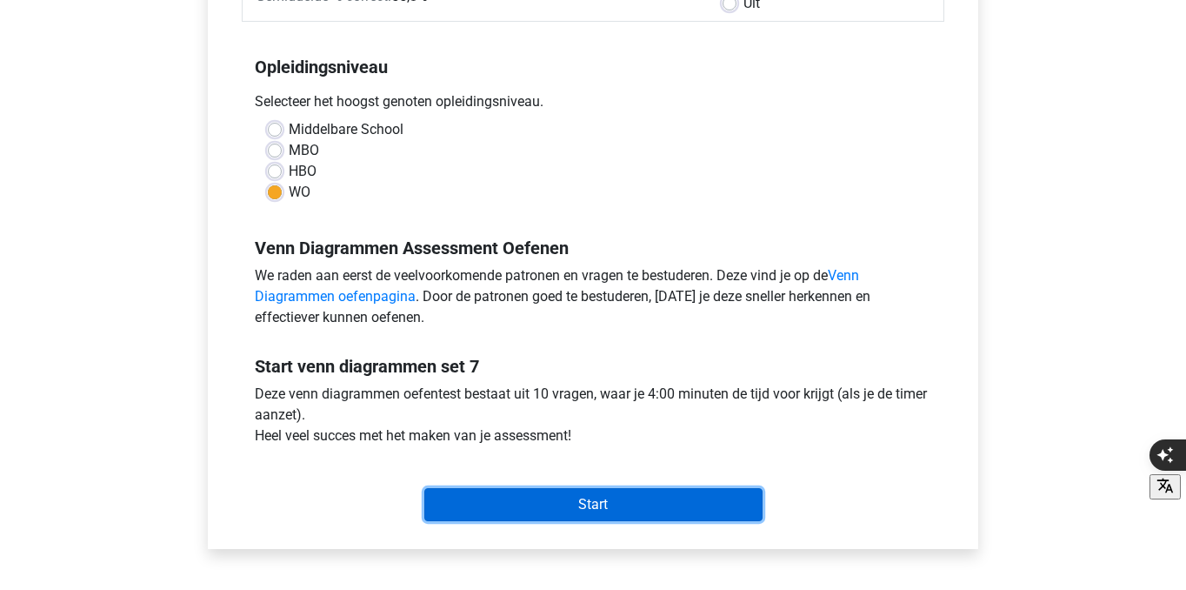
click at [524, 501] on input "Start" at bounding box center [593, 504] width 338 height 33
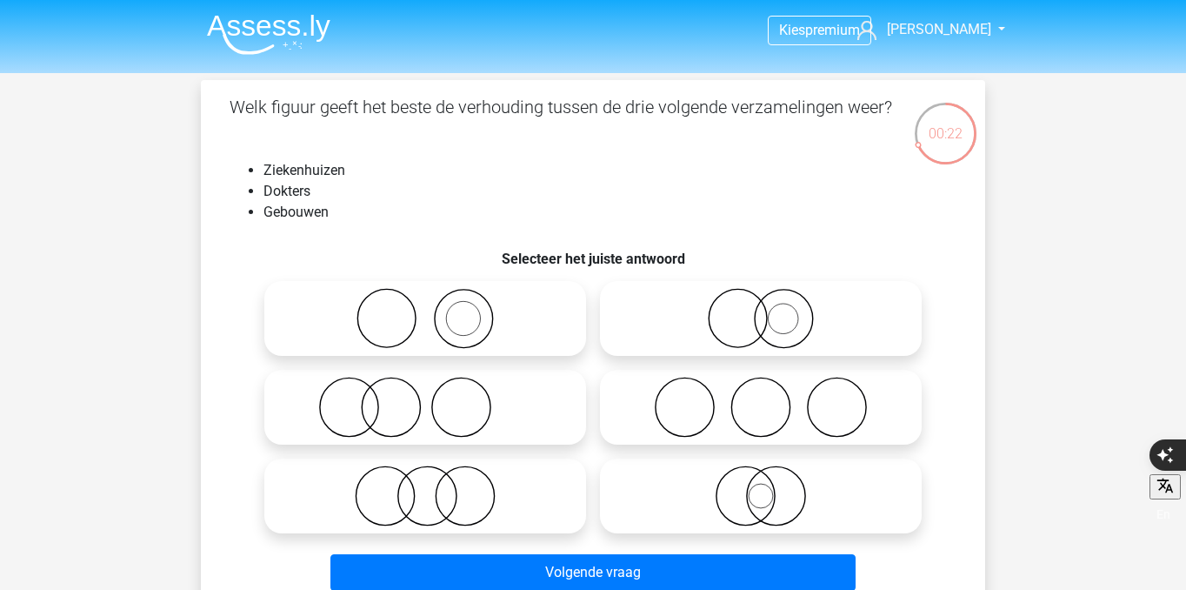
click at [477, 315] on icon at bounding box center [425, 318] width 308 height 61
click at [437, 310] on input "radio" at bounding box center [430, 303] width 11 height 11
radio input "true"
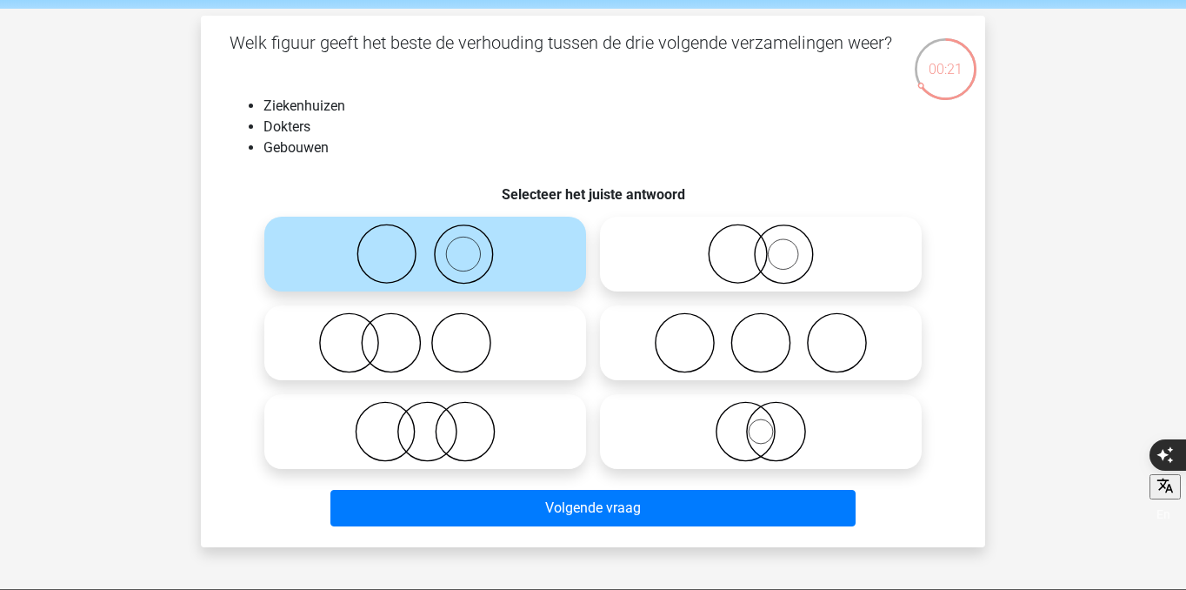
scroll to position [67, 0]
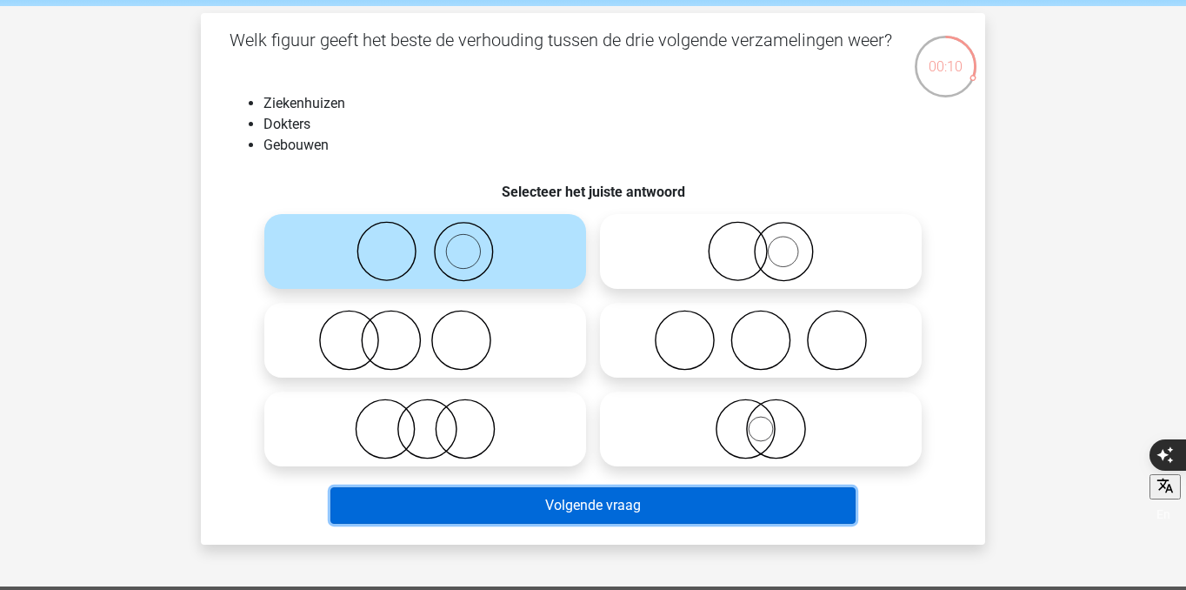
click at [560, 514] on button "Volgende vraag" at bounding box center [593, 505] width 526 height 37
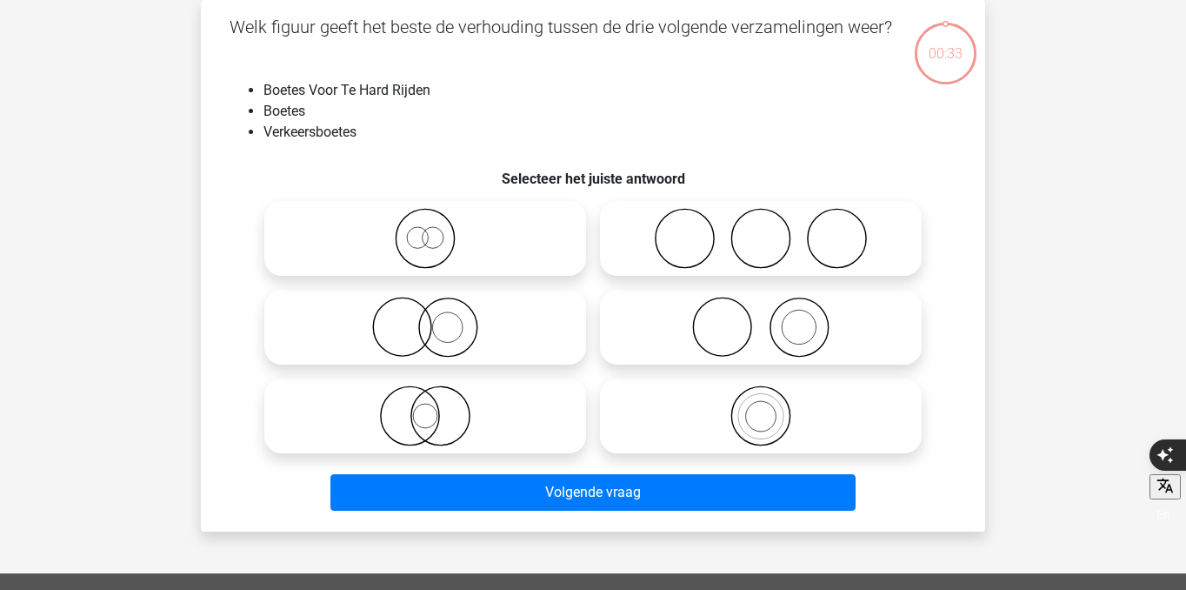
scroll to position [22, 0]
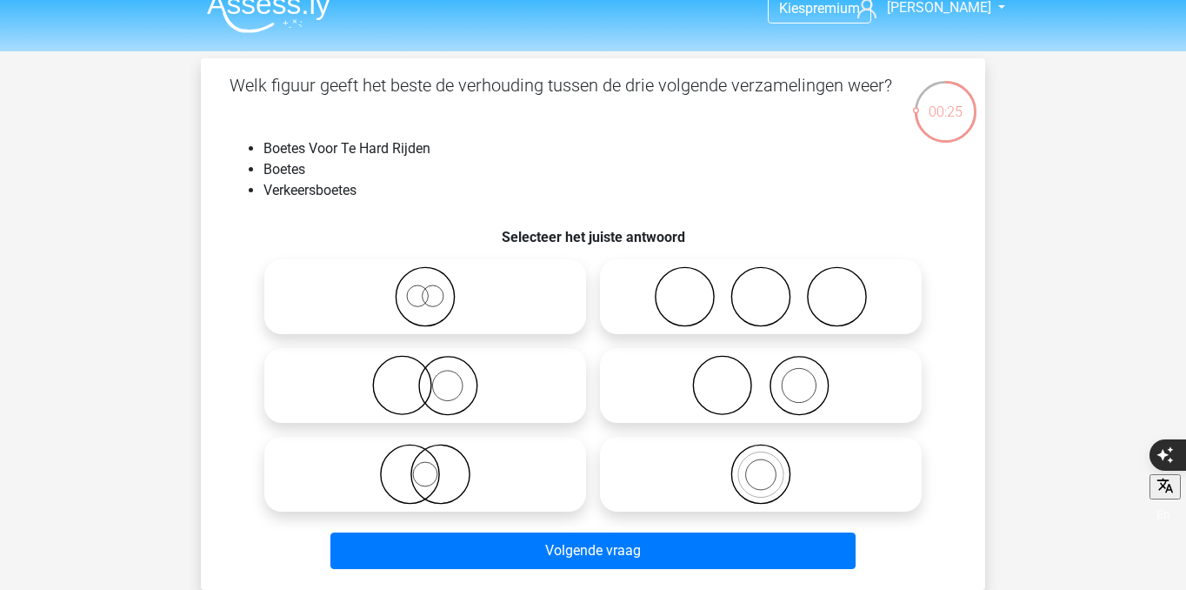
click at [437, 300] on icon at bounding box center [425, 296] width 308 height 61
click at [437, 288] on input "radio" at bounding box center [430, 282] width 11 height 11
radio input "true"
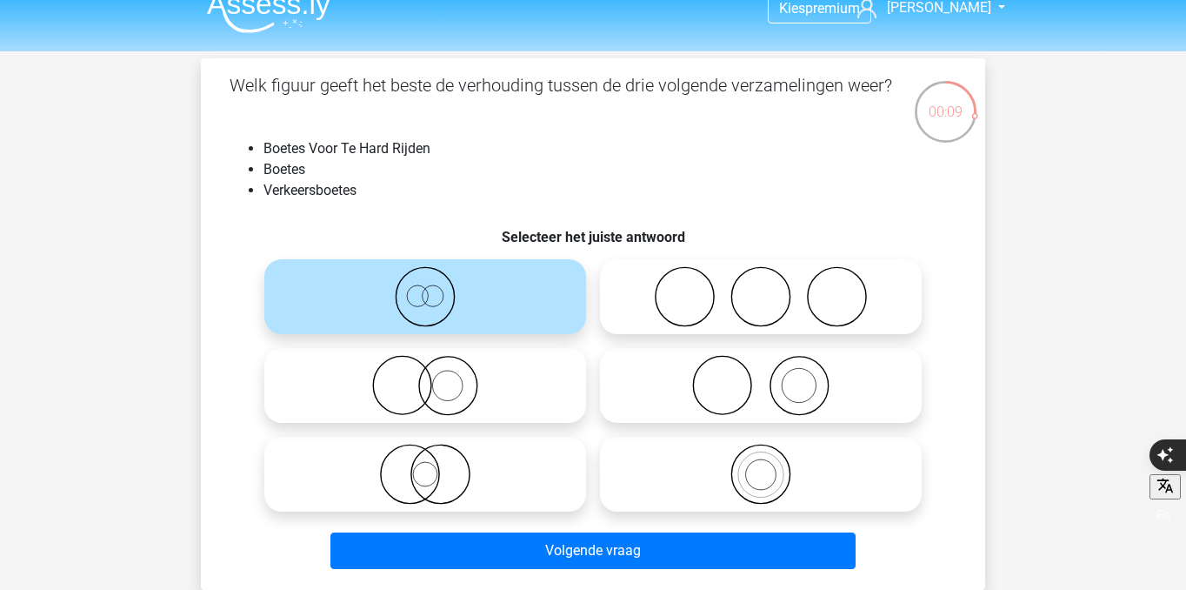
click at [687, 481] on icon at bounding box center [761, 473] width 308 height 61
click at [761, 465] on input "radio" at bounding box center [766, 459] width 11 height 11
radio input "true"
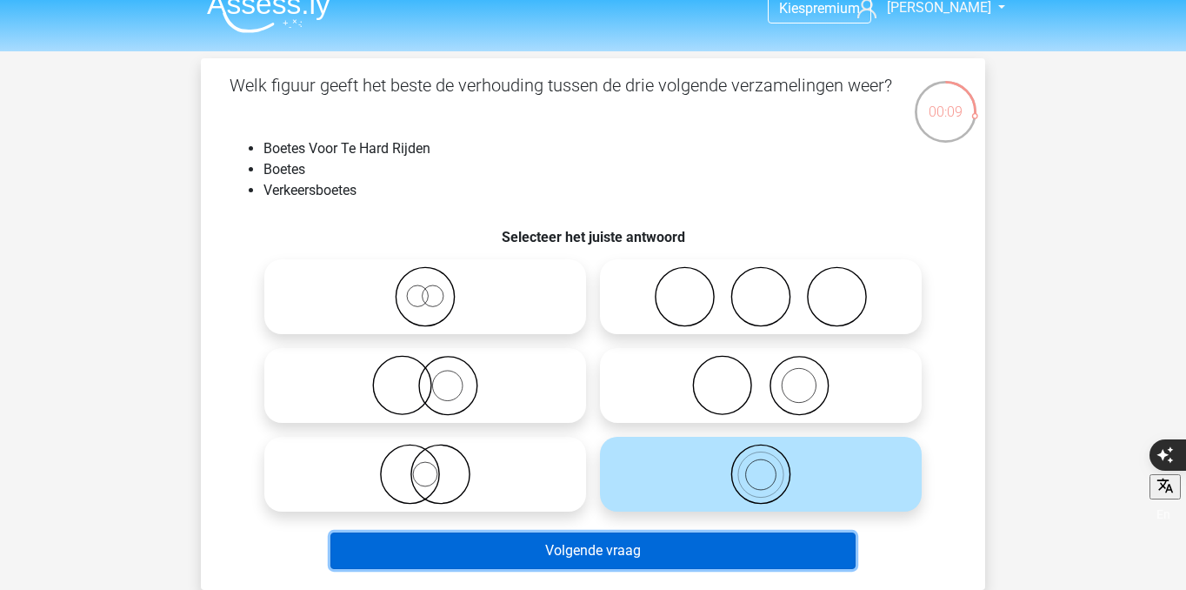
click at [686, 540] on button "Volgende vraag" at bounding box center [593, 550] width 526 height 37
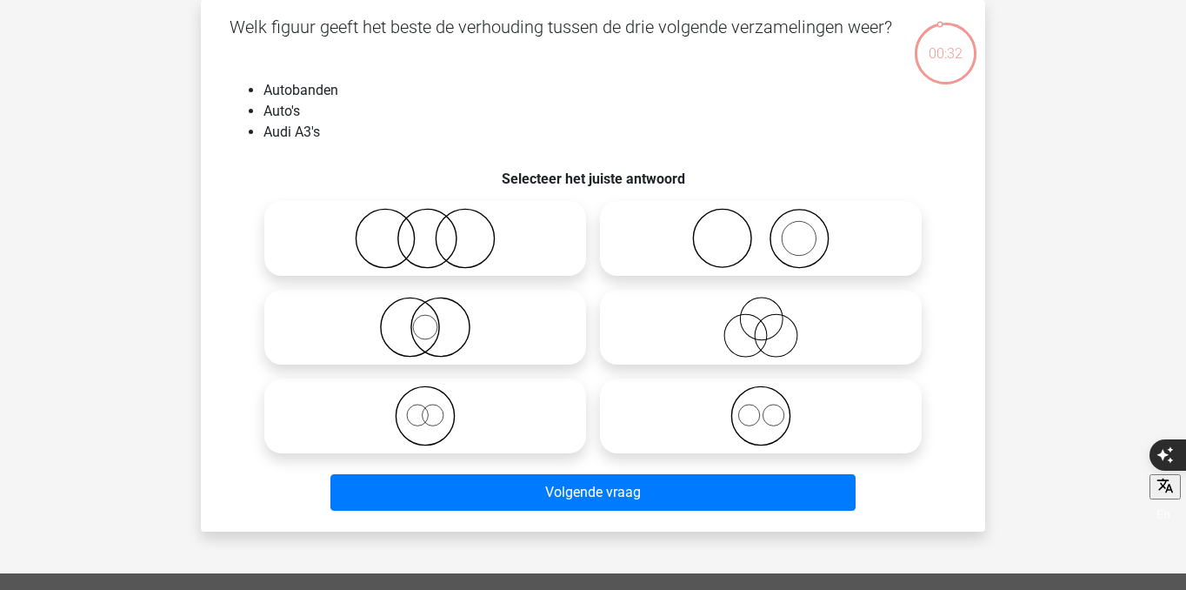
scroll to position [47, 0]
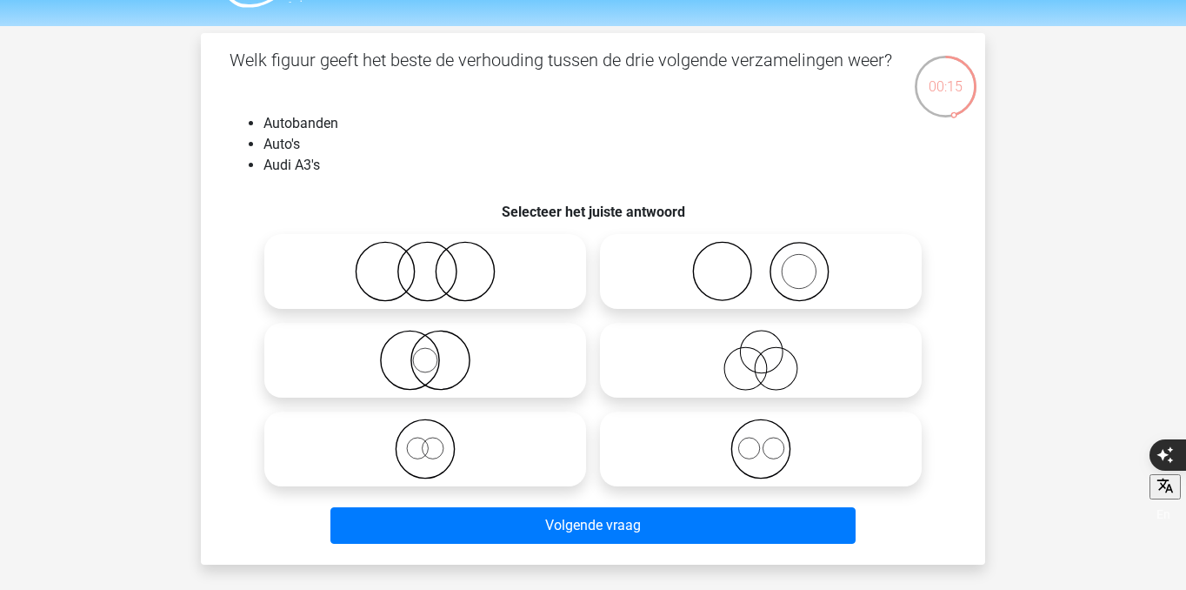
click at [756, 265] on icon at bounding box center [761, 271] width 308 height 61
click at [761, 263] on input "radio" at bounding box center [766, 256] width 11 height 11
radio input "true"
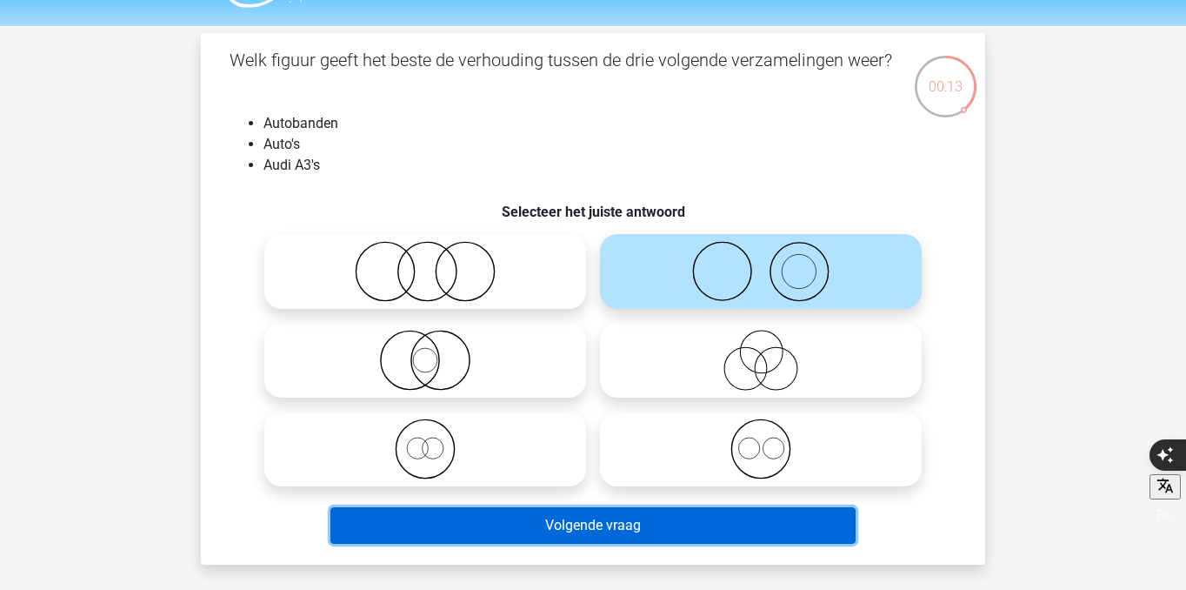
click at [735, 530] on button "Volgende vraag" at bounding box center [593, 525] width 526 height 37
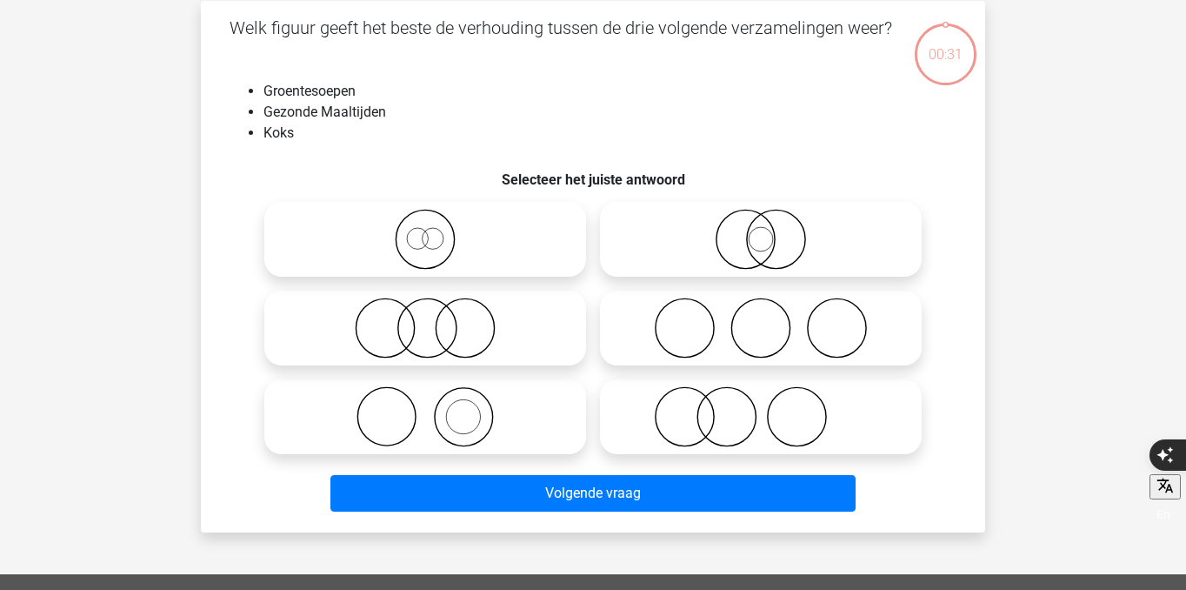
scroll to position [80, 0]
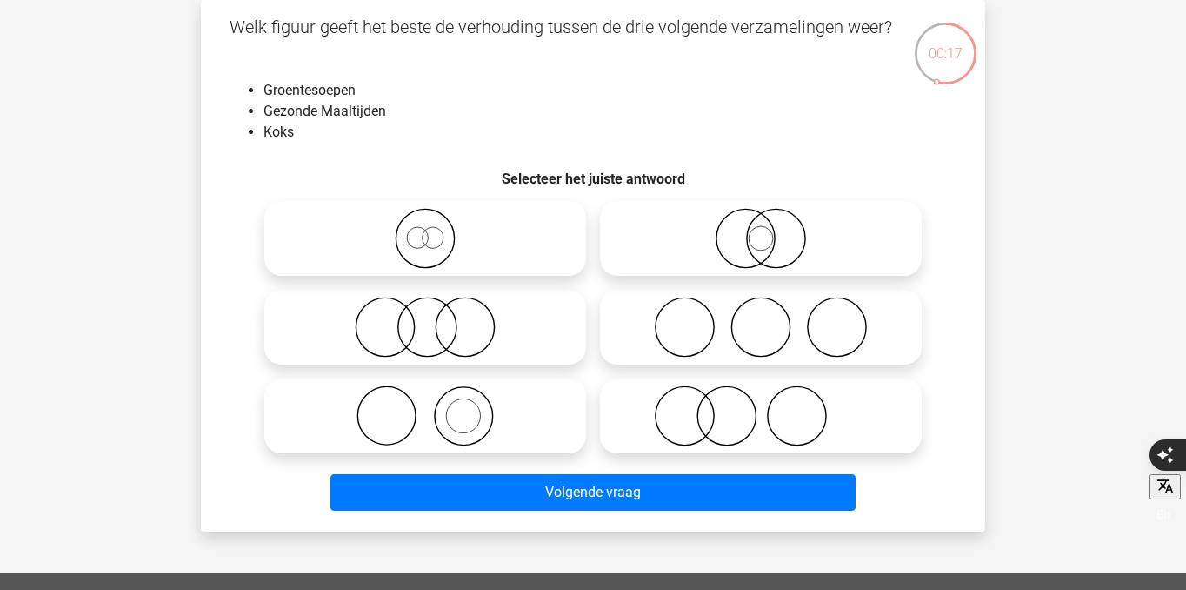
click at [649, 430] on icon at bounding box center [761, 415] width 308 height 61
click at [761, 407] on input "radio" at bounding box center [766, 401] width 11 height 11
radio input "true"
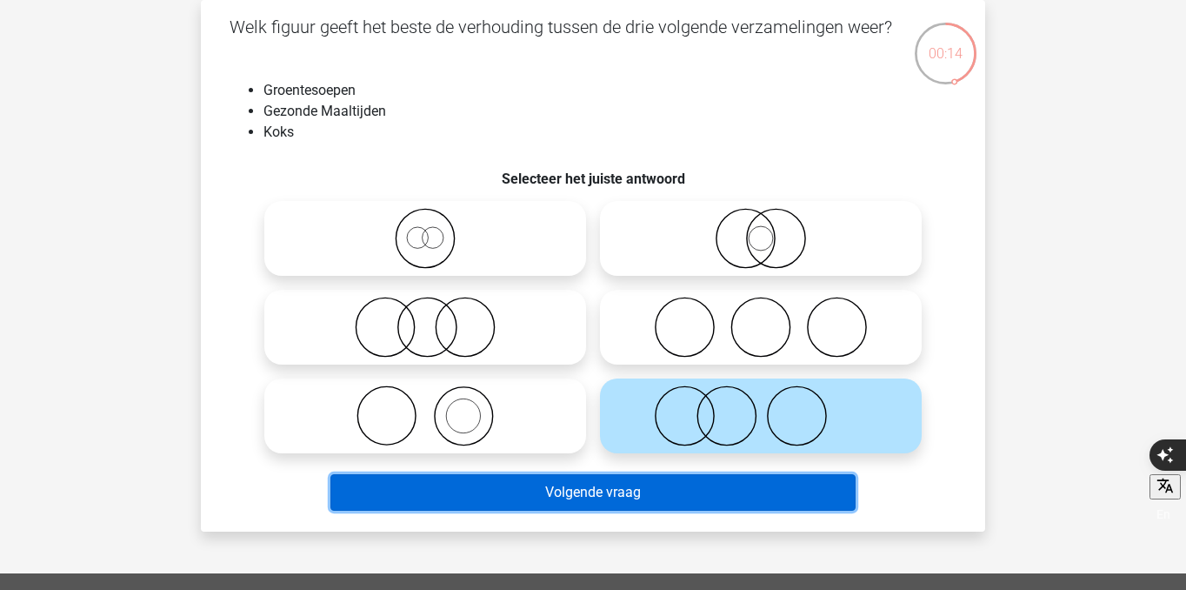
click at [646, 492] on button "Volgende vraag" at bounding box center [593, 492] width 526 height 37
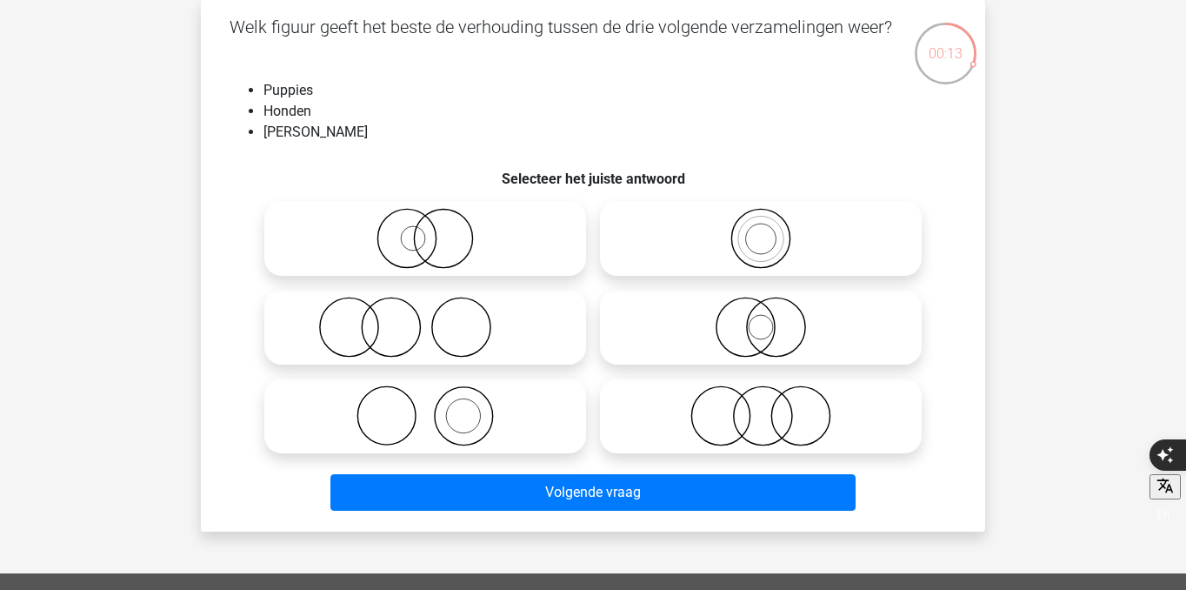
click at [752, 334] on icon at bounding box center [761, 327] width 308 height 61
click at [761, 318] on input "radio" at bounding box center [766, 312] width 11 height 11
radio input "true"
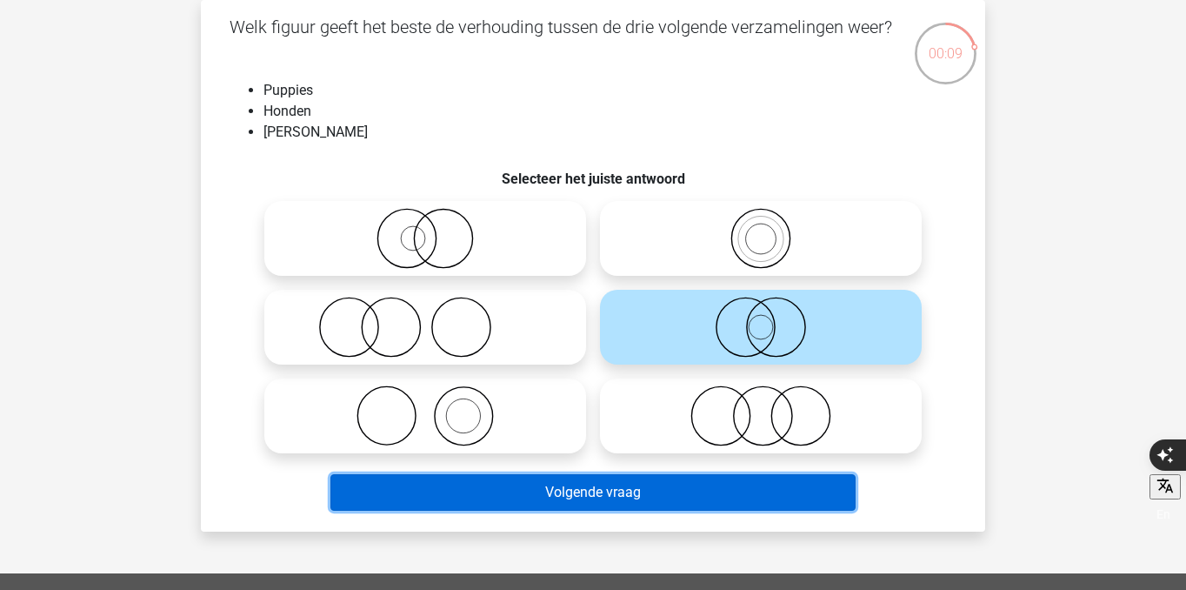
click at [688, 494] on button "Volgende vraag" at bounding box center [593, 492] width 526 height 37
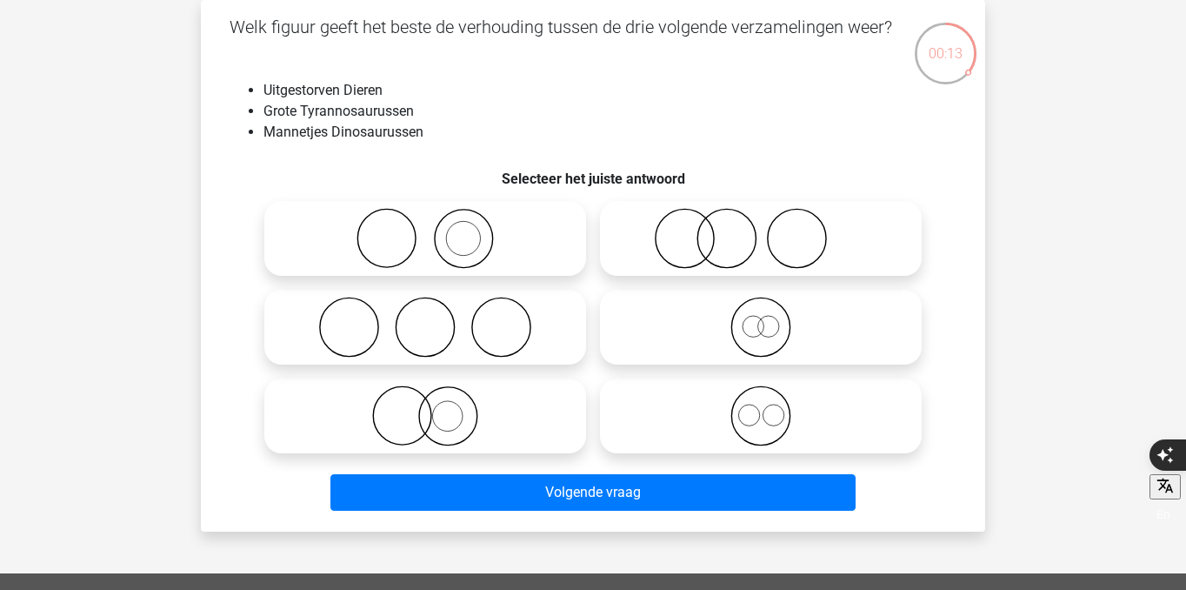
click at [777, 335] on icon at bounding box center [761, 327] width 308 height 61
click at [772, 318] on input "radio" at bounding box center [766, 312] width 11 height 11
radio input "true"
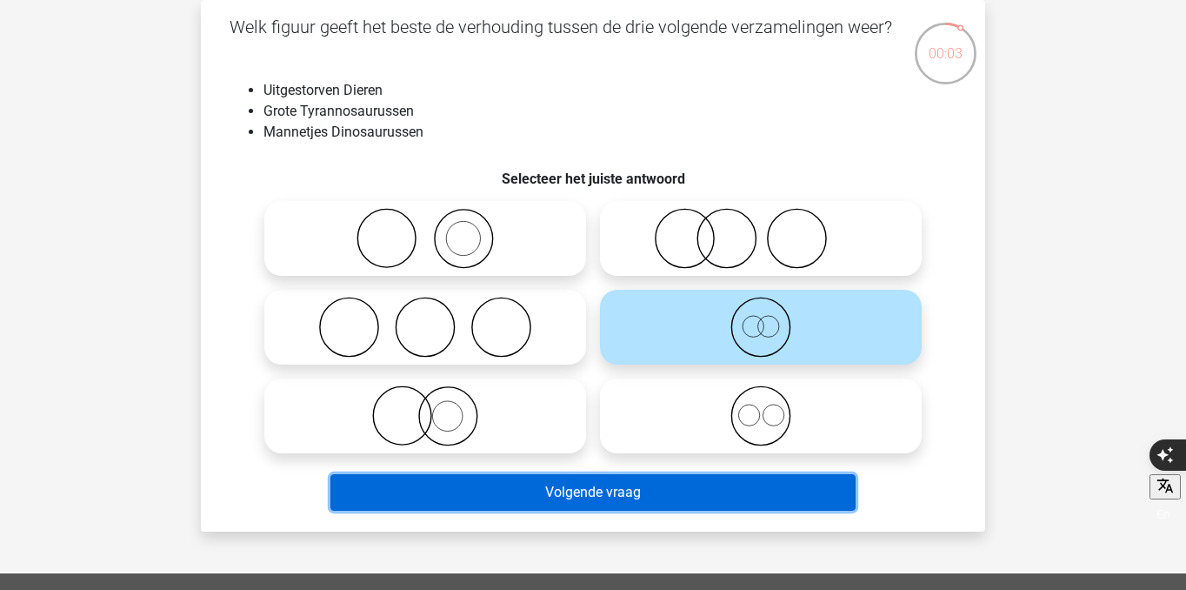
click at [601, 504] on button "Volgende vraag" at bounding box center [593, 492] width 526 height 37
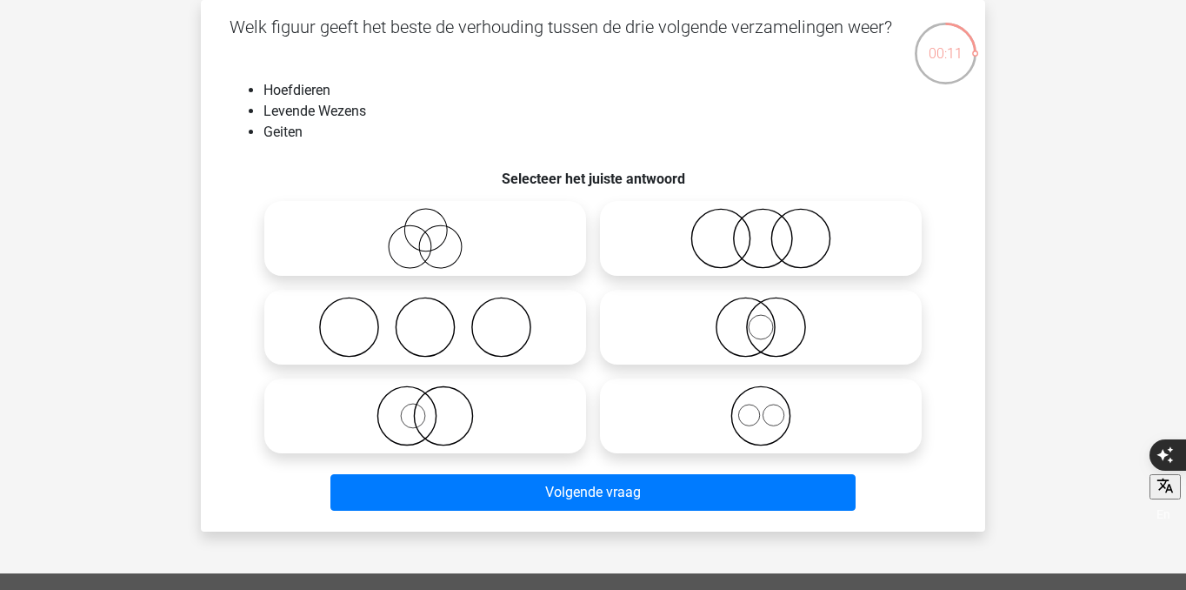
click at [771, 409] on icon at bounding box center [761, 415] width 308 height 61
click at [771, 407] on input "radio" at bounding box center [766, 401] width 11 height 11
radio input "true"
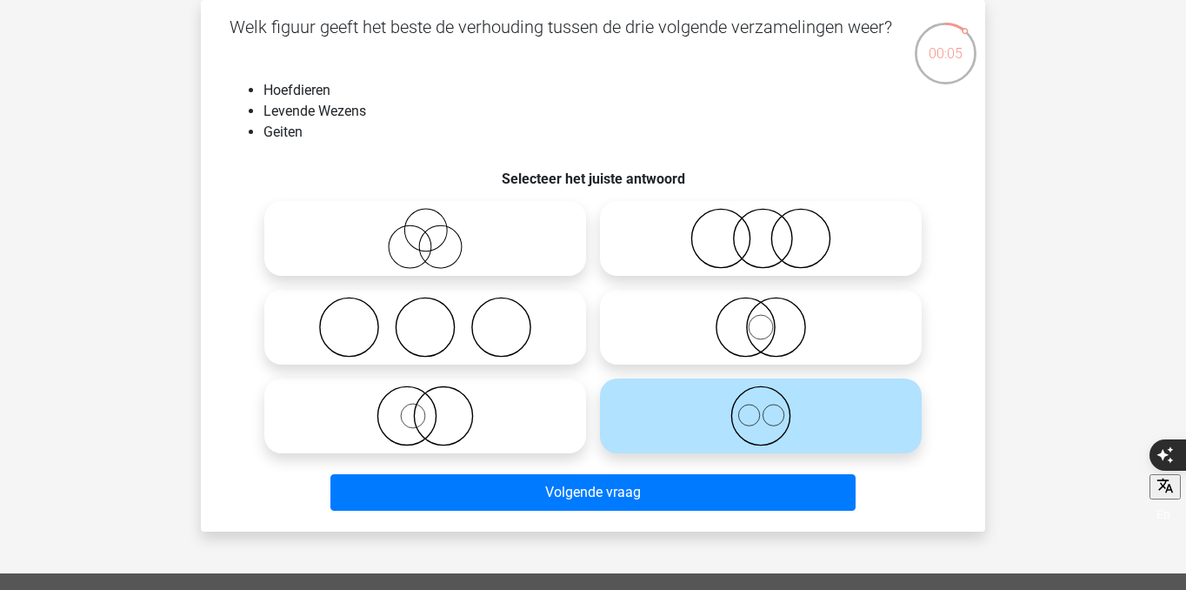
click at [494, 426] on icon at bounding box center [425, 415] width 308 height 61
click at [437, 407] on input "radio" at bounding box center [430, 401] width 11 height 11
radio input "true"
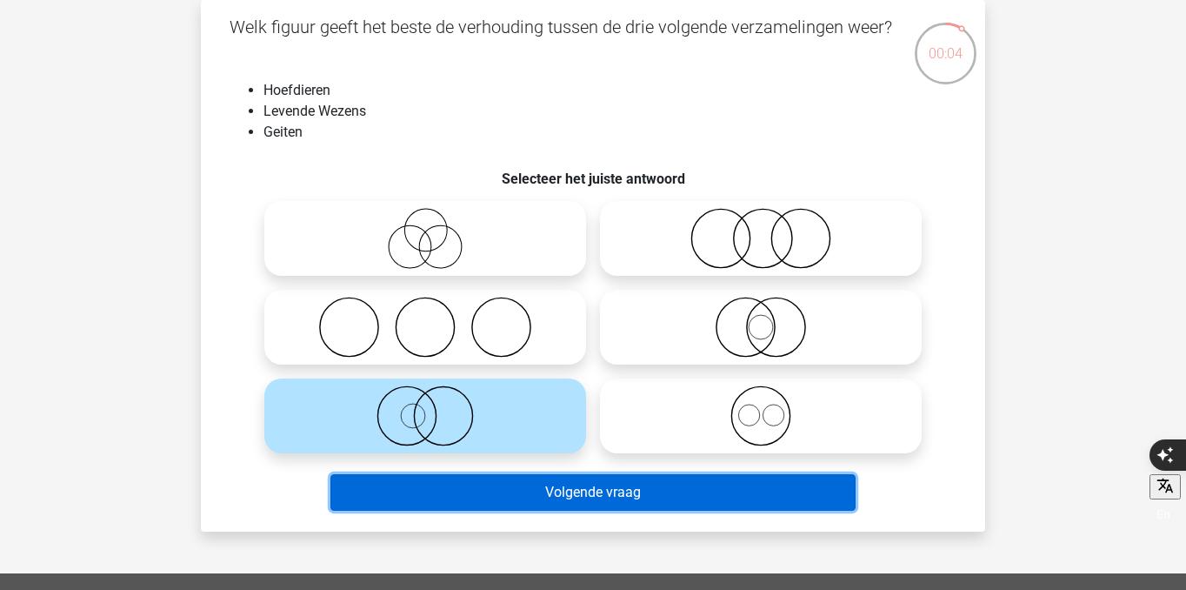
click at [537, 492] on button "Volgende vraag" at bounding box center [593, 492] width 526 height 37
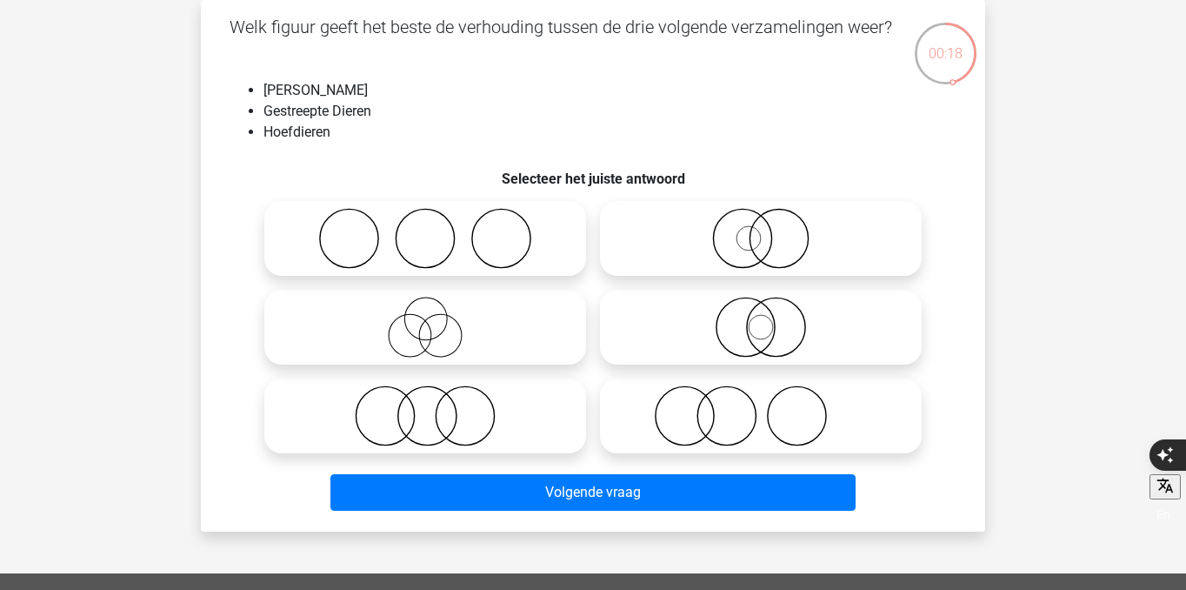
click at [410, 404] on icon at bounding box center [425, 415] width 308 height 61
click at [425, 404] on input "radio" at bounding box center [430, 401] width 11 height 11
radio input "true"
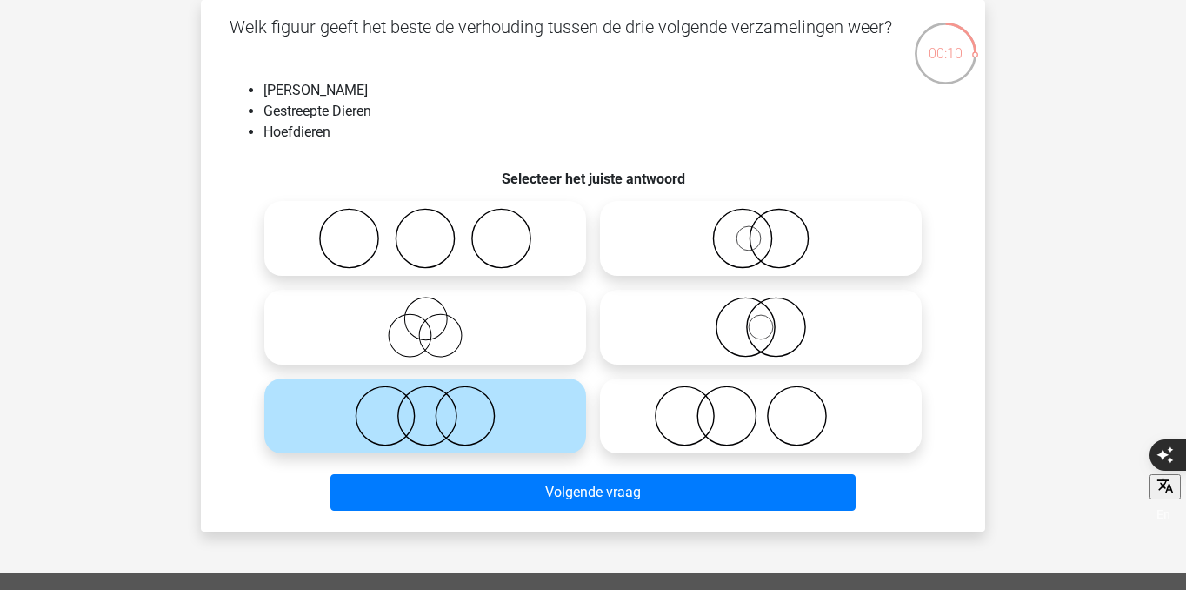
click at [522, 340] on icon at bounding box center [425, 327] width 308 height 61
click at [437, 318] on input "radio" at bounding box center [430, 312] width 11 height 11
radio input "true"
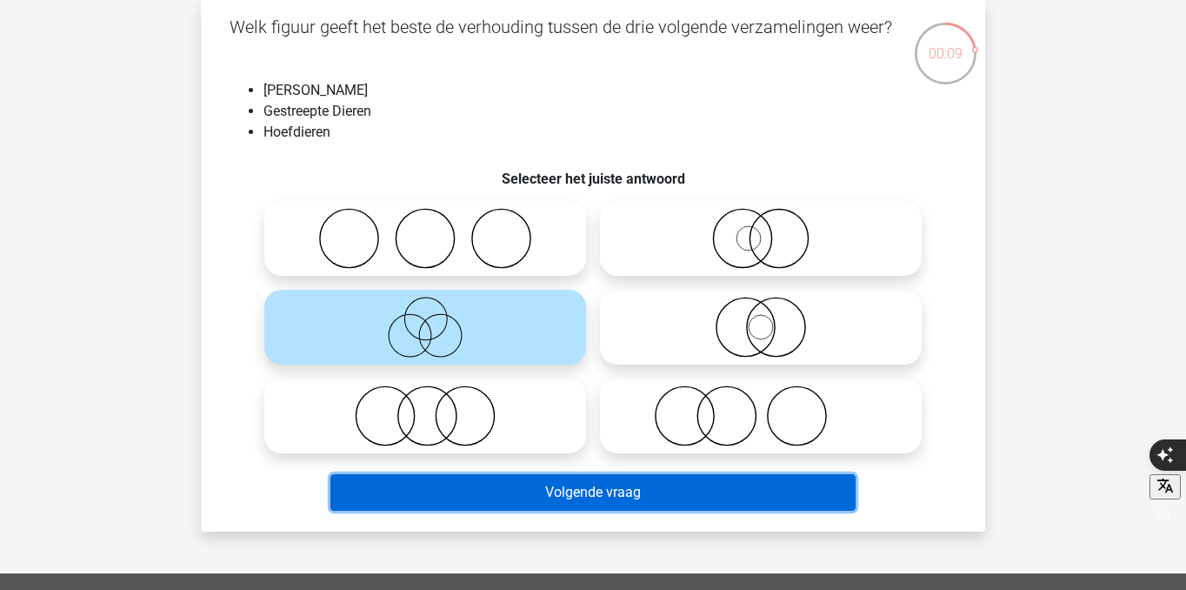
click at [564, 483] on button "Volgende vraag" at bounding box center [593, 492] width 526 height 37
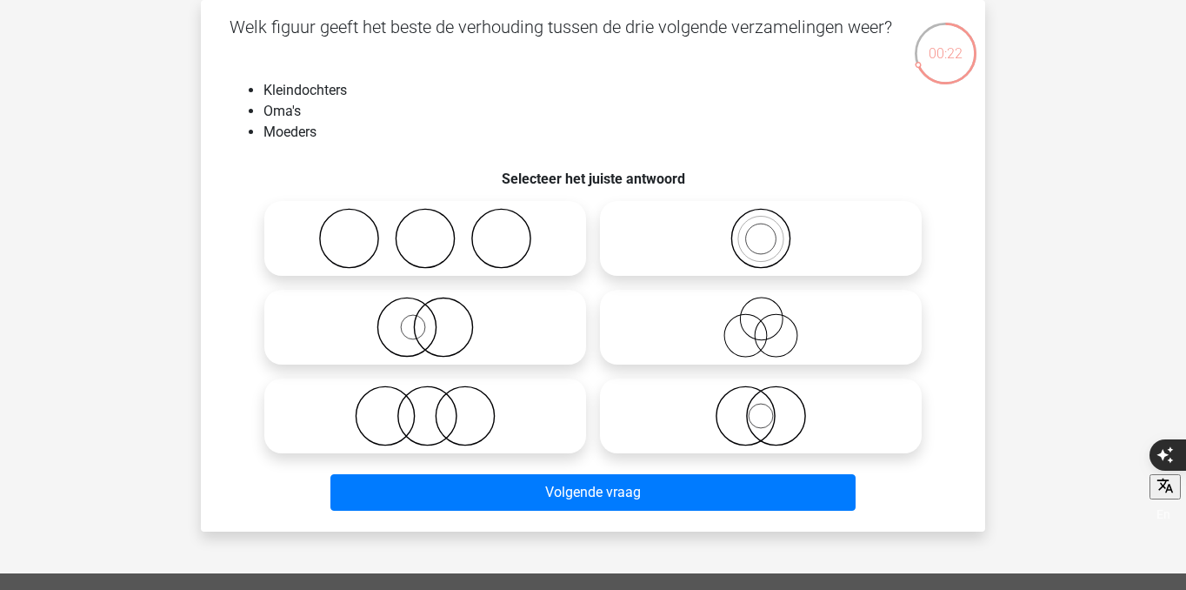
click at [737, 304] on icon at bounding box center [761, 327] width 308 height 61
click at [761, 307] on input "radio" at bounding box center [766, 312] width 11 height 11
radio input "true"
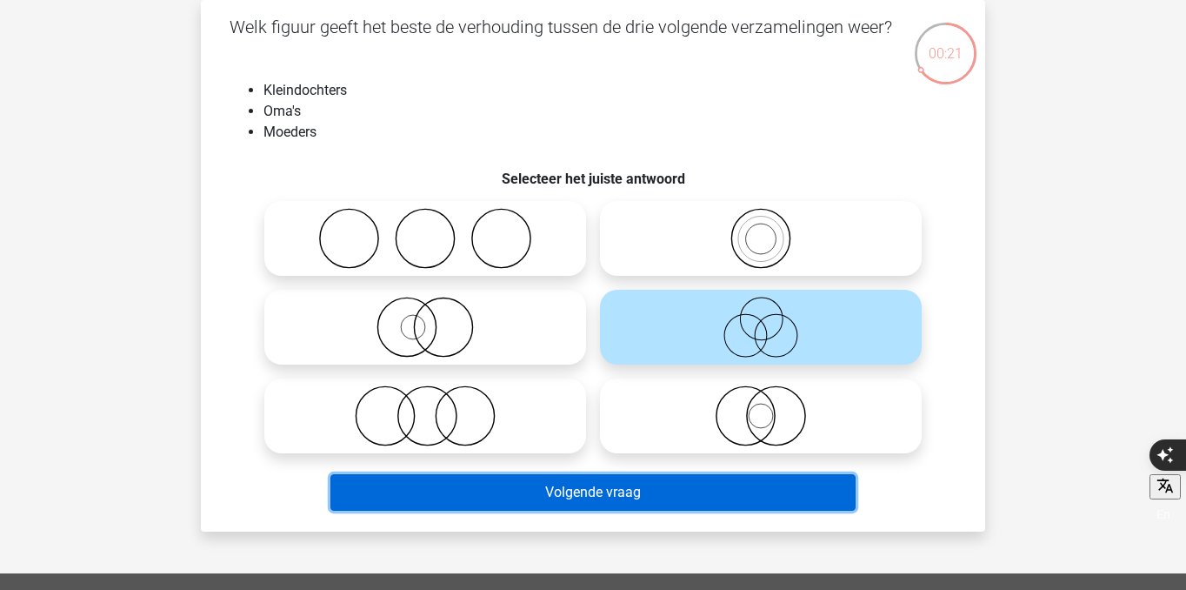
click at [726, 497] on button "Volgende vraag" at bounding box center [593, 492] width 526 height 37
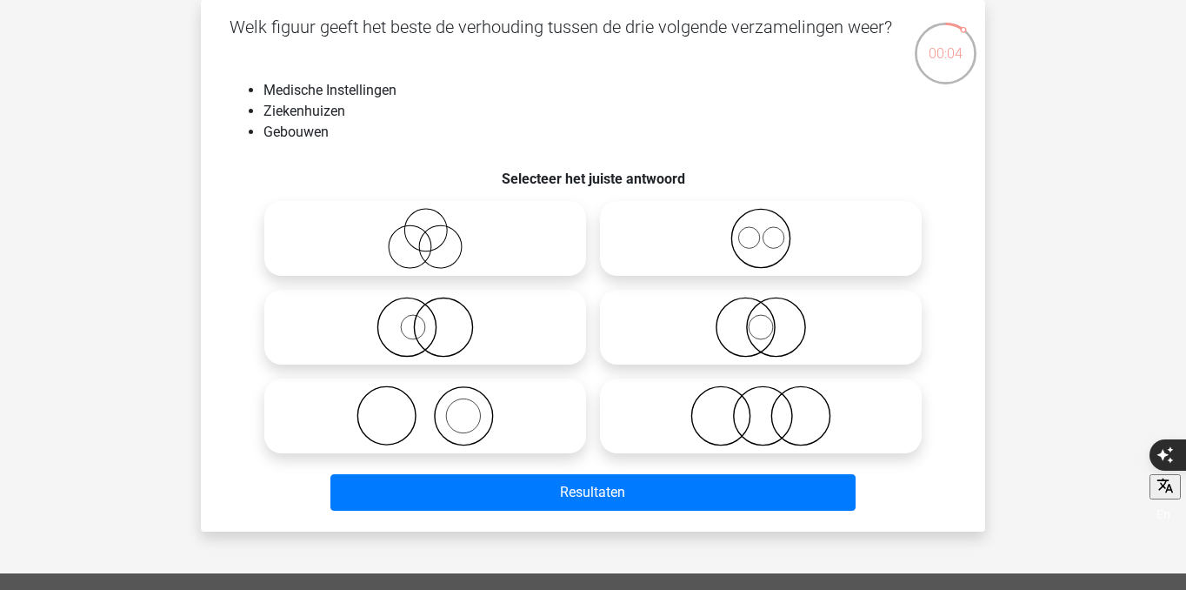
click at [512, 255] on icon at bounding box center [425, 238] width 308 height 61
click at [437, 230] on input "radio" at bounding box center [430, 223] width 11 height 11
radio input "true"
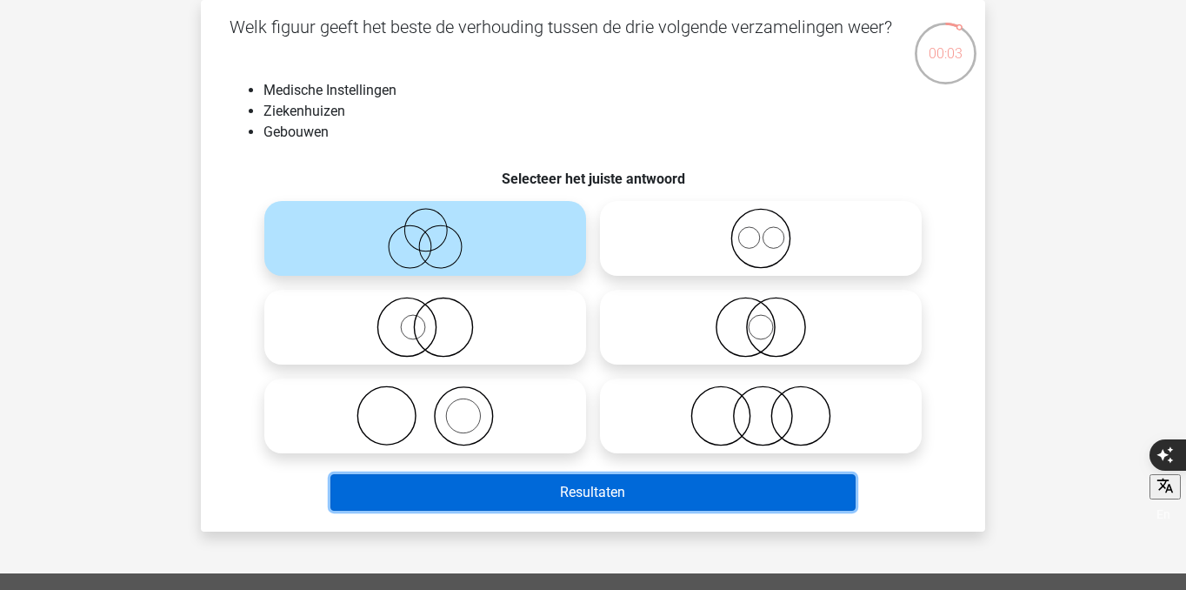
click at [570, 491] on button "Resultaten" at bounding box center [593, 492] width 526 height 37
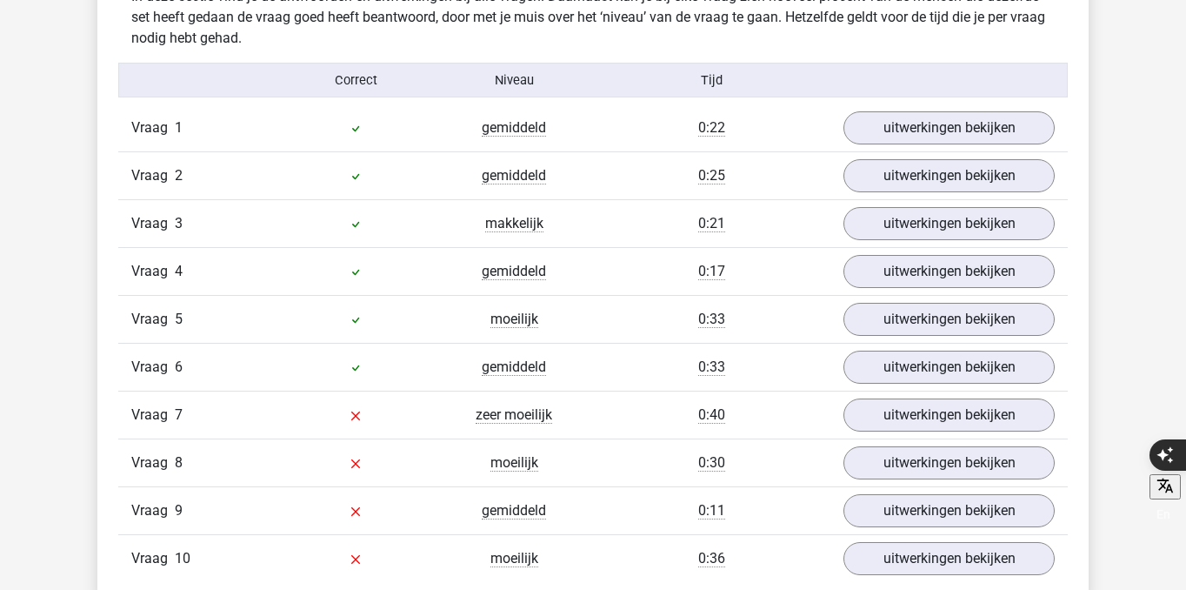
scroll to position [1394, 0]
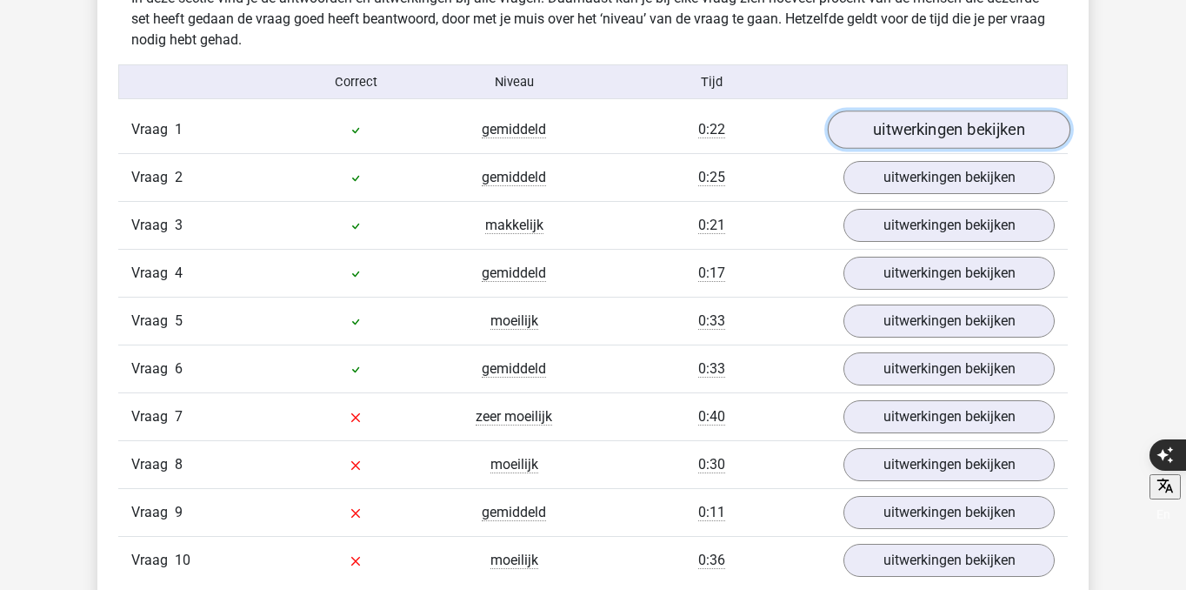
click at [937, 116] on link "uitwerkingen bekijken" at bounding box center [949, 129] width 243 height 38
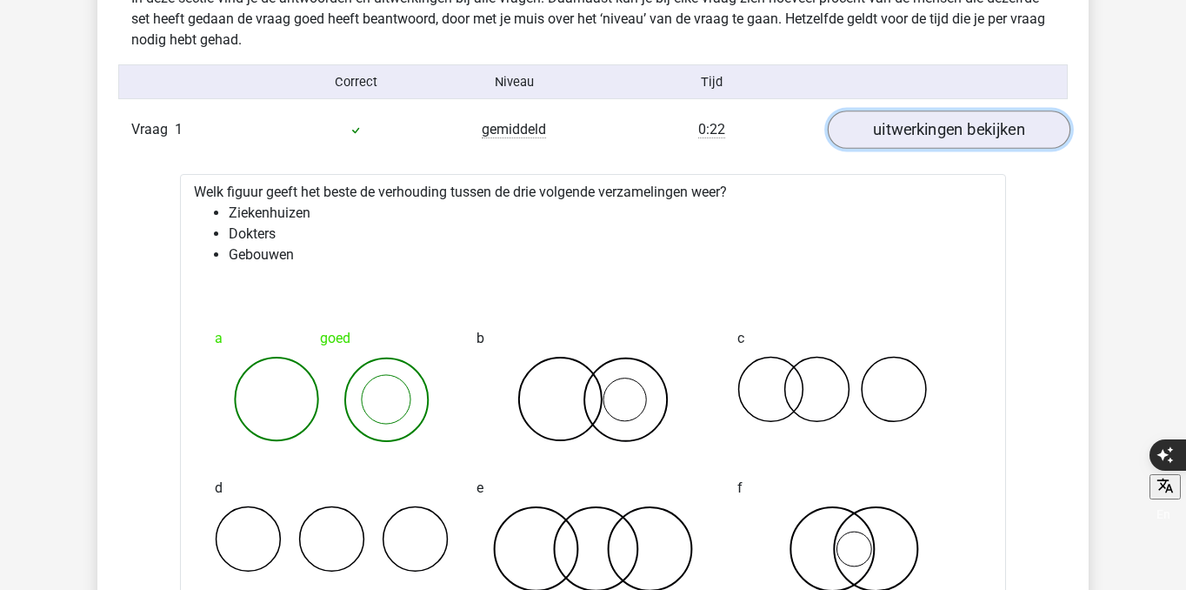
click at [937, 115] on link "uitwerkingen bekijken" at bounding box center [949, 129] width 243 height 38
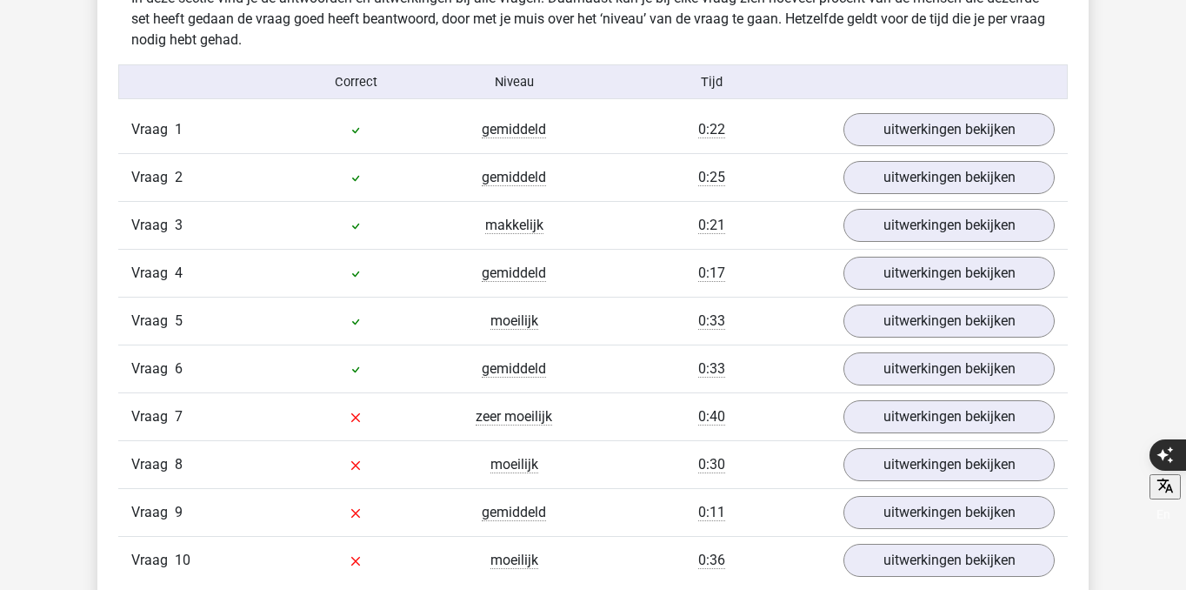
click at [939, 203] on div "Vraag 3 makkelijk 0:21 uitwerkingen bekijken" at bounding box center [593, 225] width 950 height 48
click at [942, 191] on link "uitwerkingen bekijken" at bounding box center [949, 177] width 243 height 38
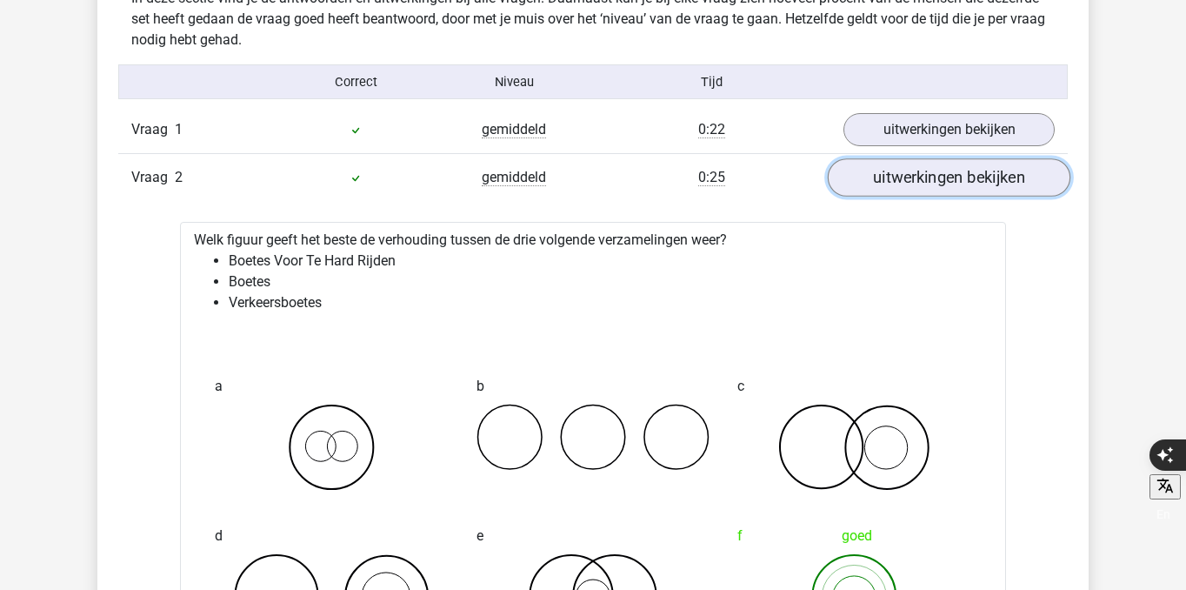
click at [942, 191] on link "uitwerkingen bekijken" at bounding box center [949, 177] width 243 height 38
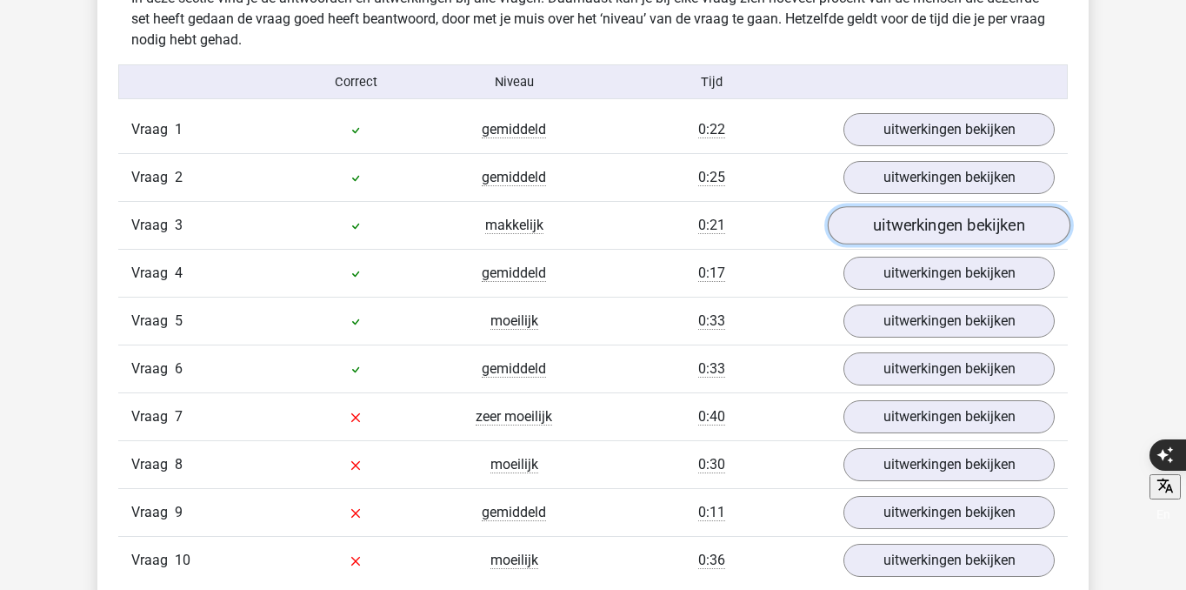
click at [937, 221] on link "uitwerkingen bekijken" at bounding box center [949, 225] width 243 height 38
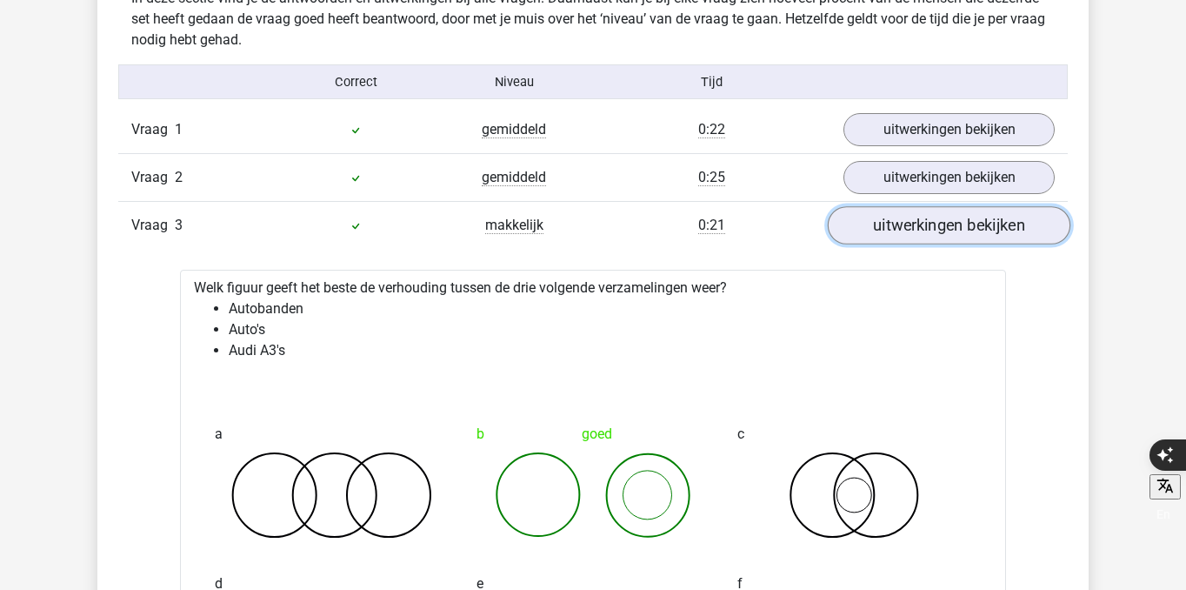
click at [937, 221] on link "uitwerkingen bekijken" at bounding box center [949, 225] width 243 height 38
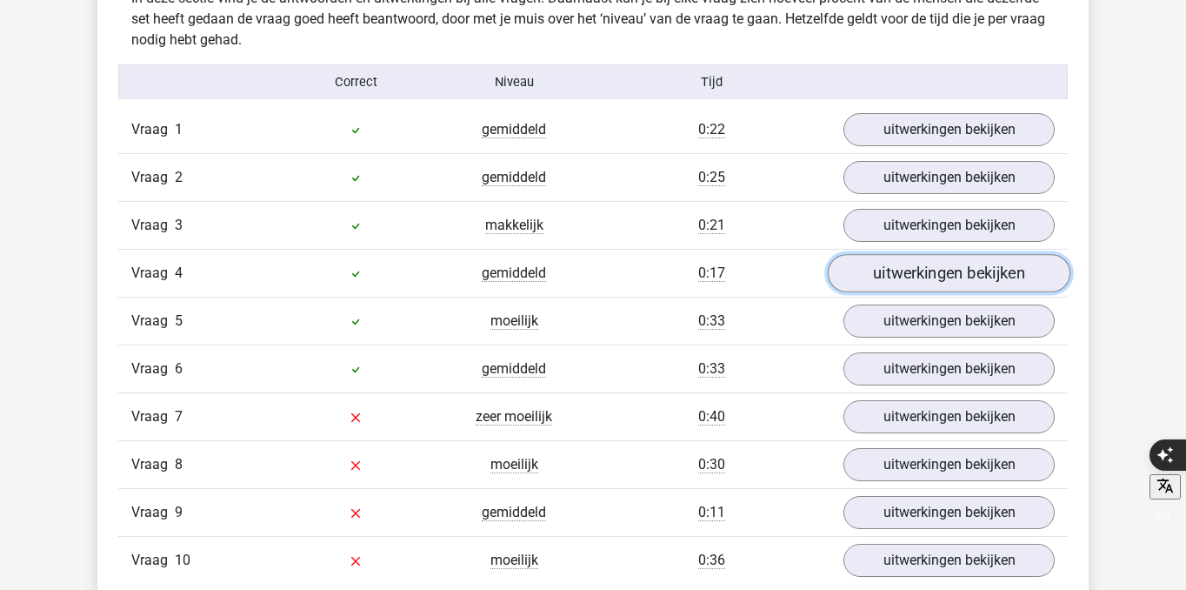
click at [930, 273] on link "uitwerkingen bekijken" at bounding box center [949, 273] width 243 height 38
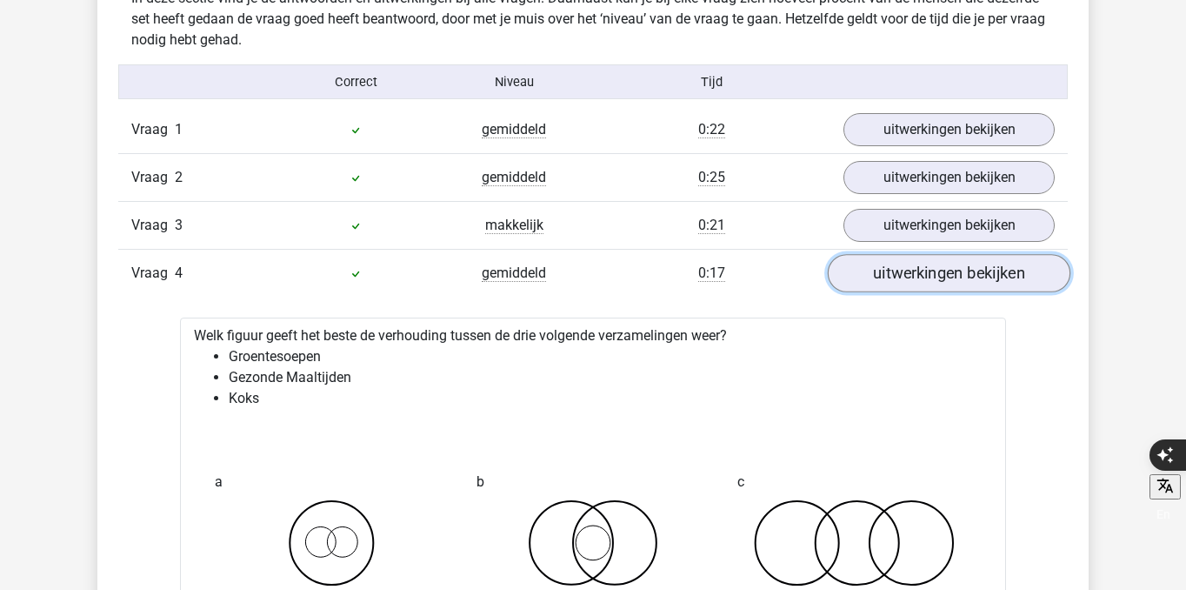
click at [930, 273] on link "uitwerkingen bekijken" at bounding box center [949, 273] width 243 height 38
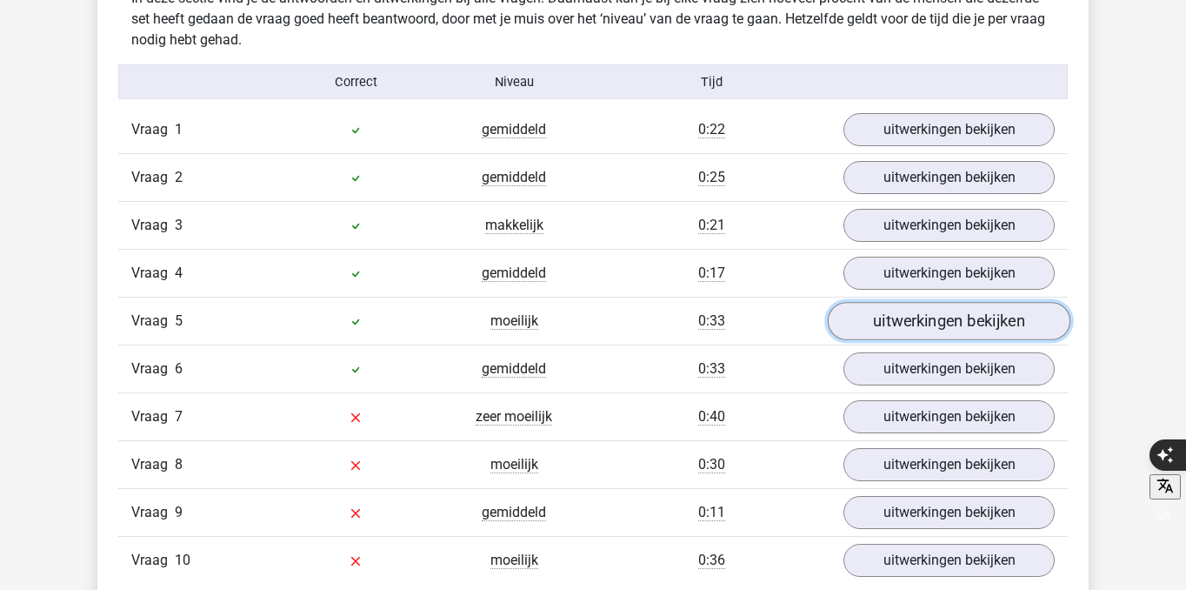
click at [927, 332] on link "uitwerkingen bekijken" at bounding box center [949, 321] width 243 height 38
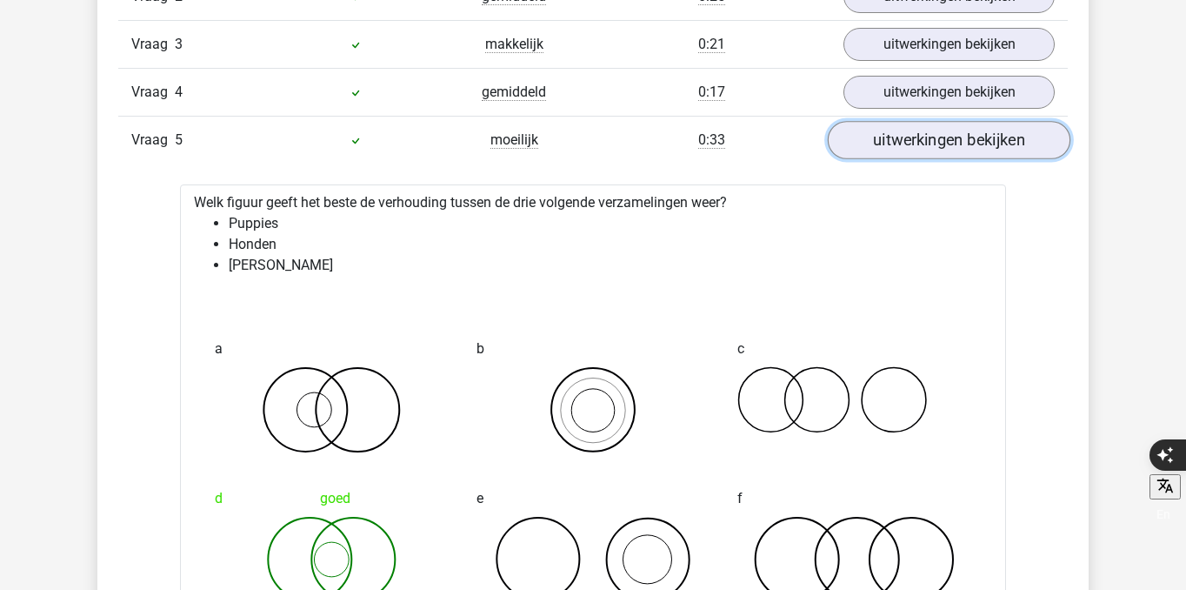
scroll to position [1583, 0]
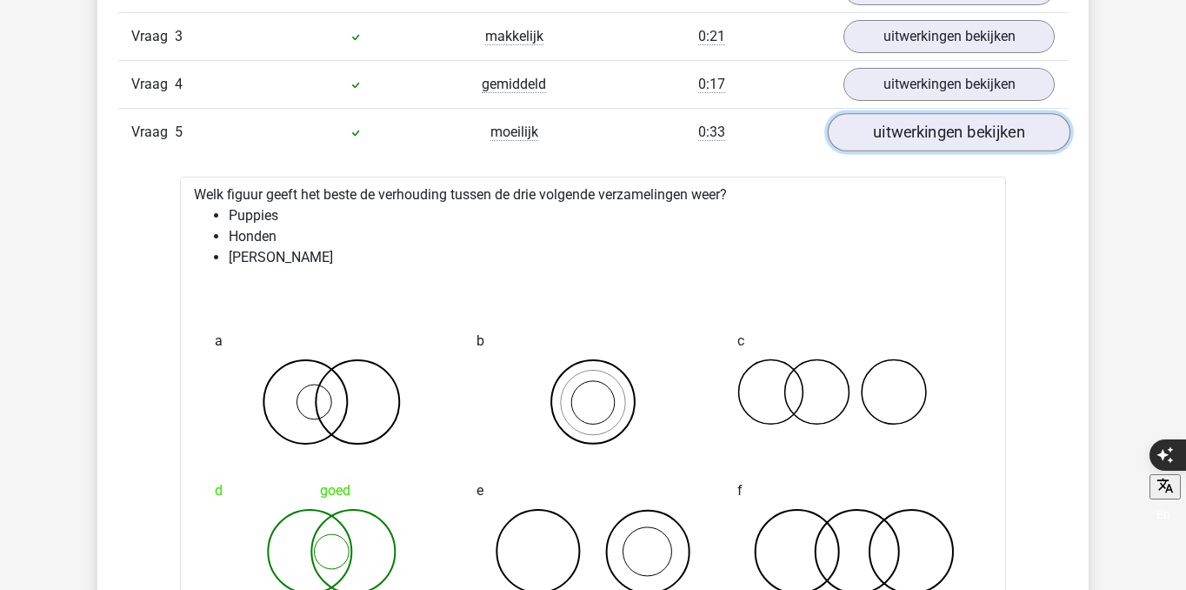
click at [931, 142] on link "uitwerkingen bekijken" at bounding box center [949, 132] width 243 height 38
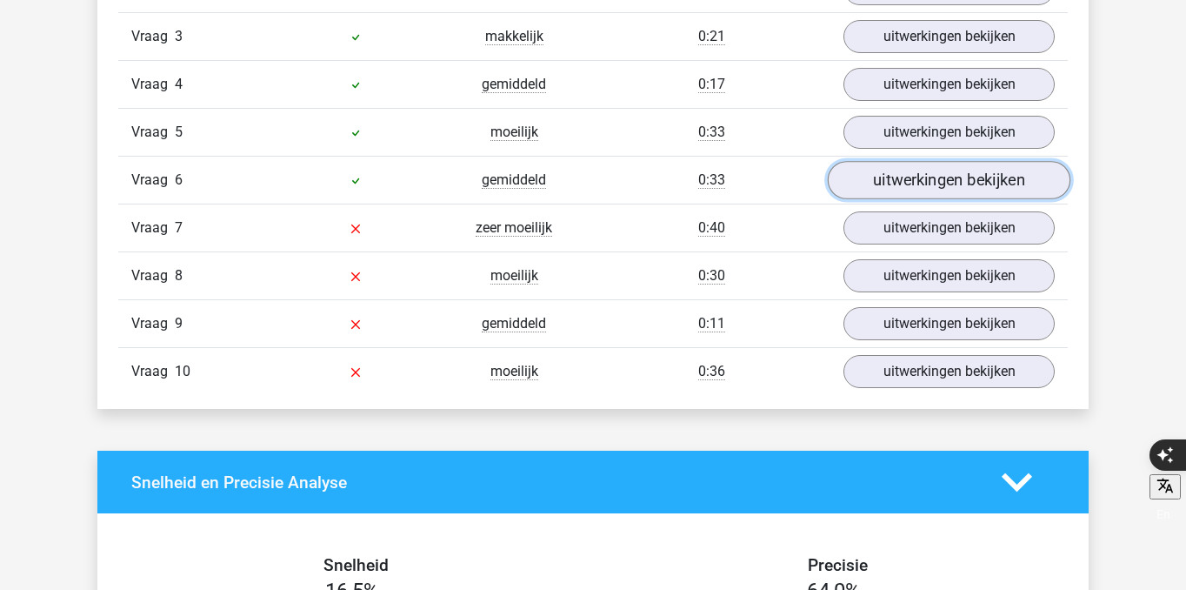
click at [931, 185] on link "uitwerkingen bekijken" at bounding box center [949, 180] width 243 height 38
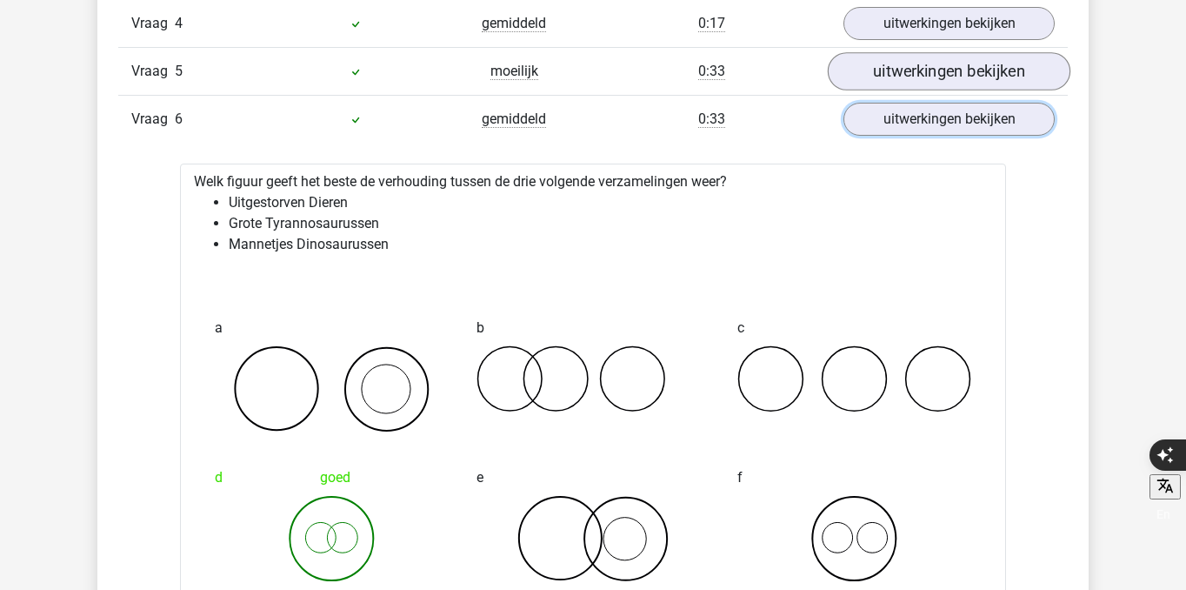
scroll to position [1654, 0]
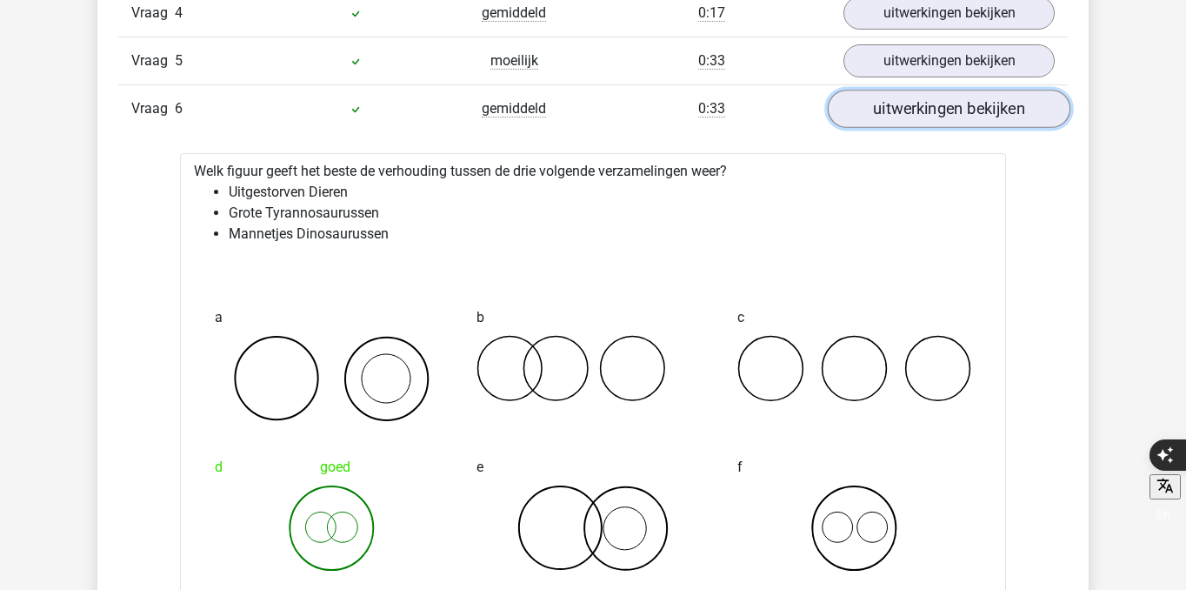
click at [920, 116] on link "uitwerkingen bekijken" at bounding box center [949, 109] width 243 height 38
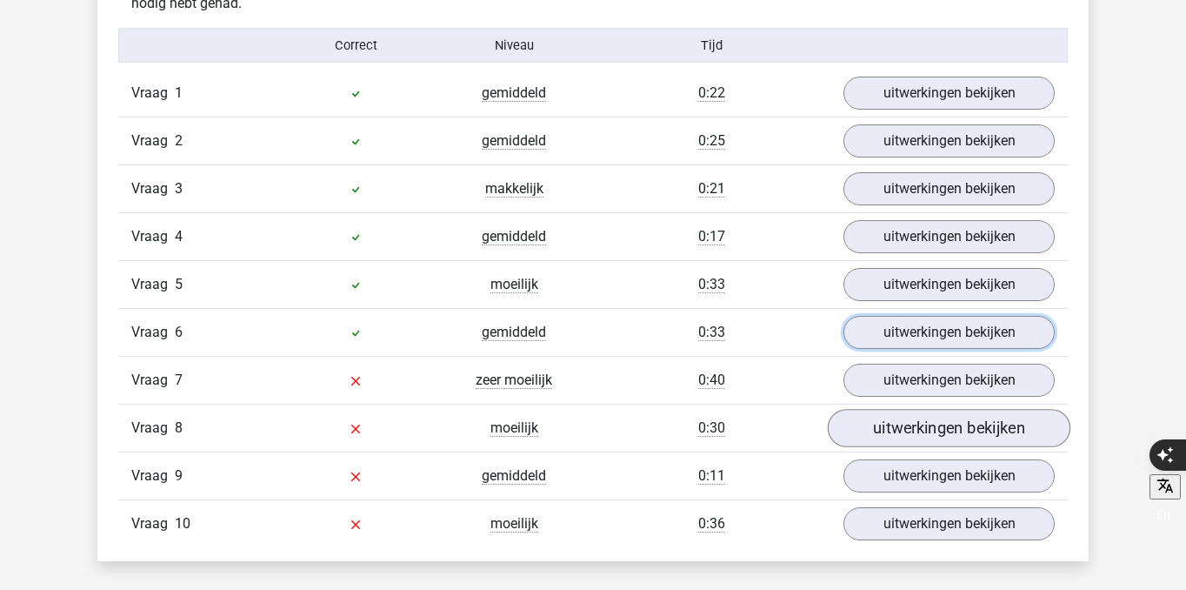
scroll to position [1425, 0]
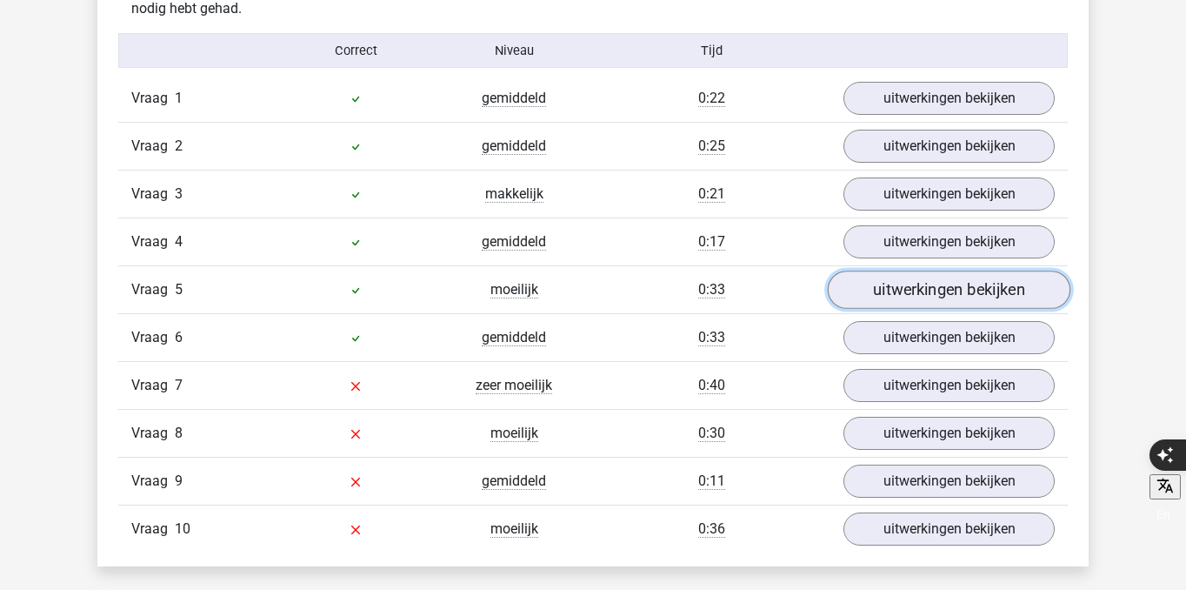
click at [934, 297] on link "uitwerkingen bekijken" at bounding box center [949, 289] width 243 height 38
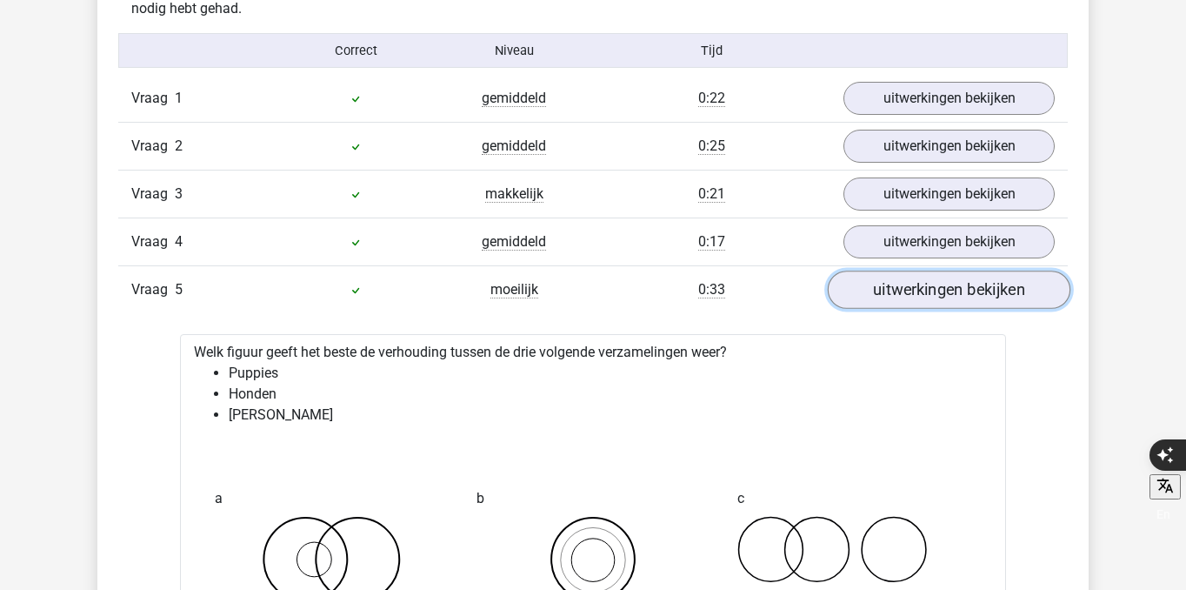
click at [934, 297] on link "uitwerkingen bekijken" at bounding box center [949, 289] width 243 height 38
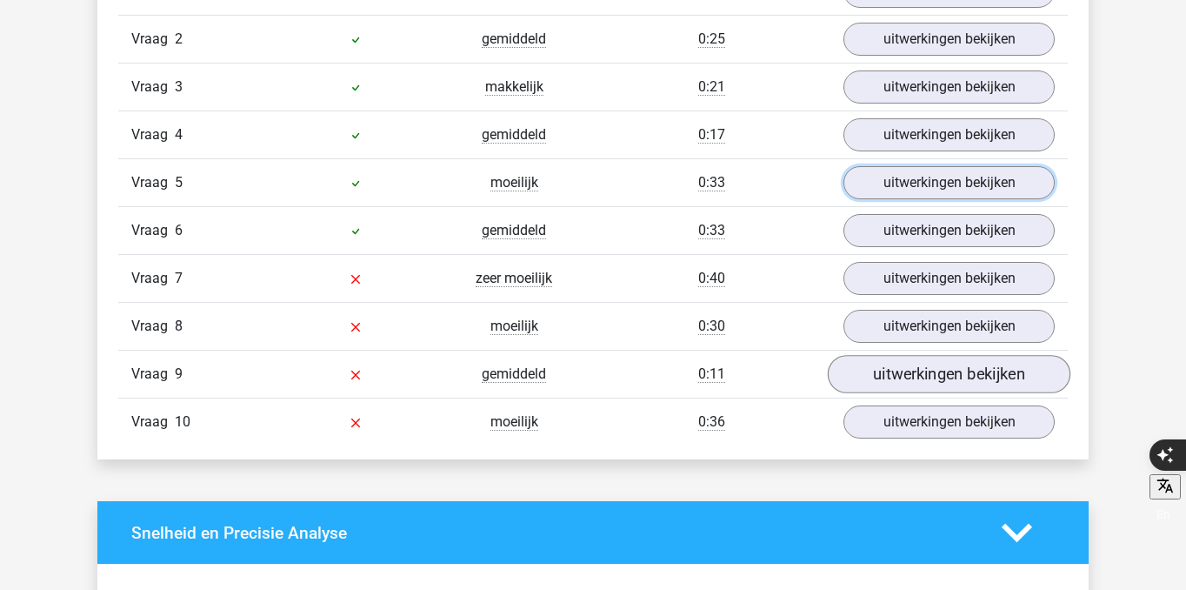
scroll to position [1544, 0]
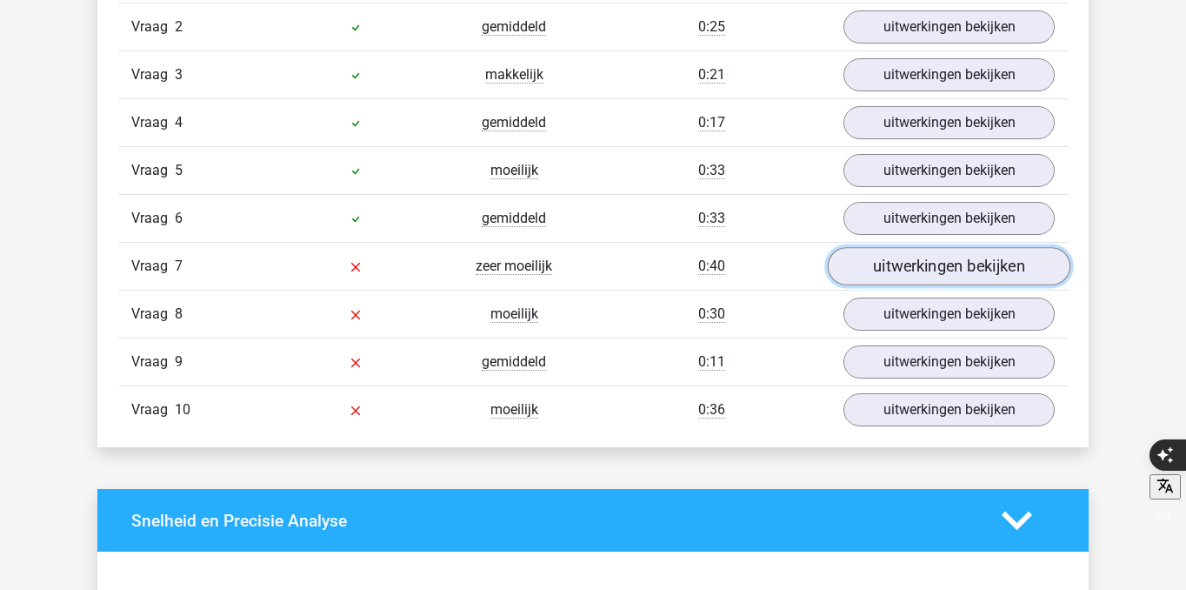
click at [931, 279] on link "uitwerkingen bekijken" at bounding box center [949, 266] width 243 height 38
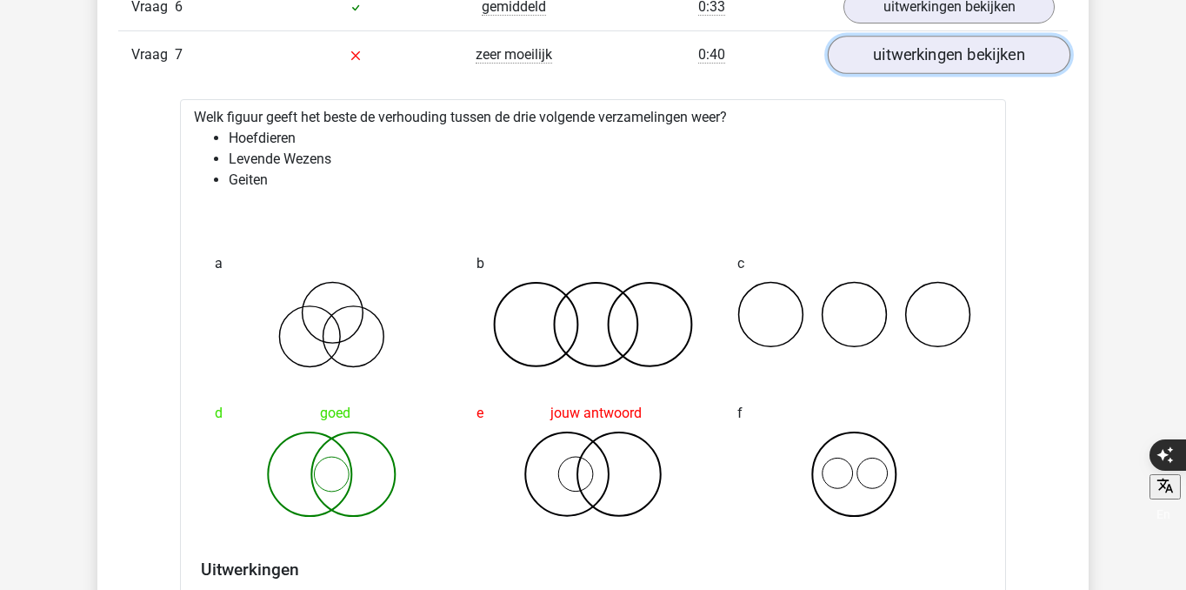
scroll to position [1760, 0]
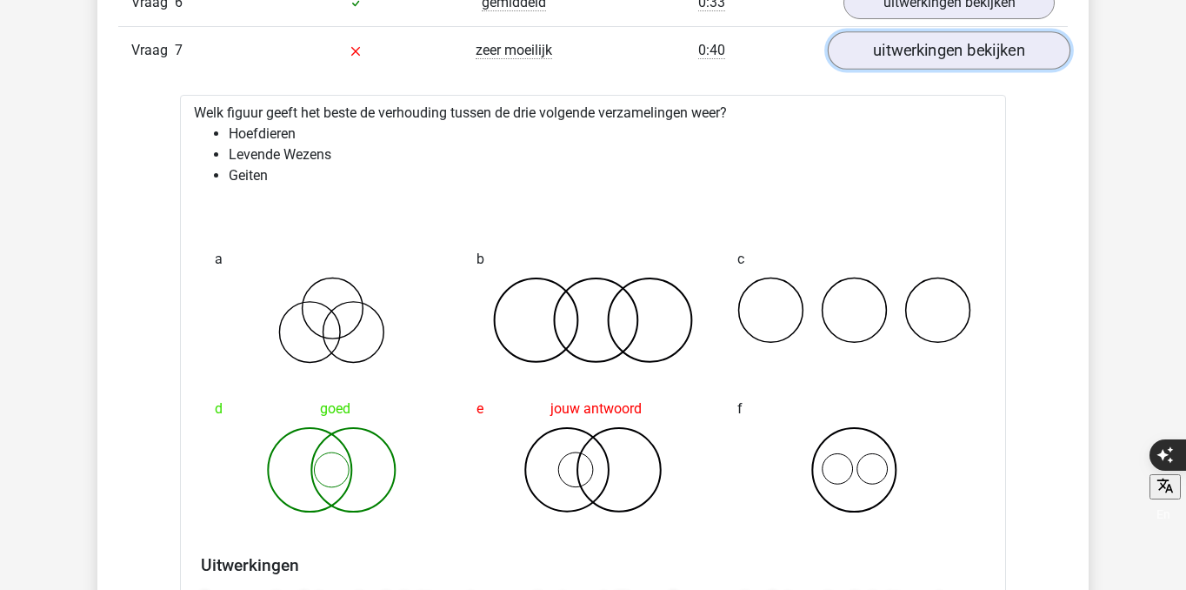
click at [876, 64] on link "uitwerkingen bekijken" at bounding box center [949, 50] width 243 height 38
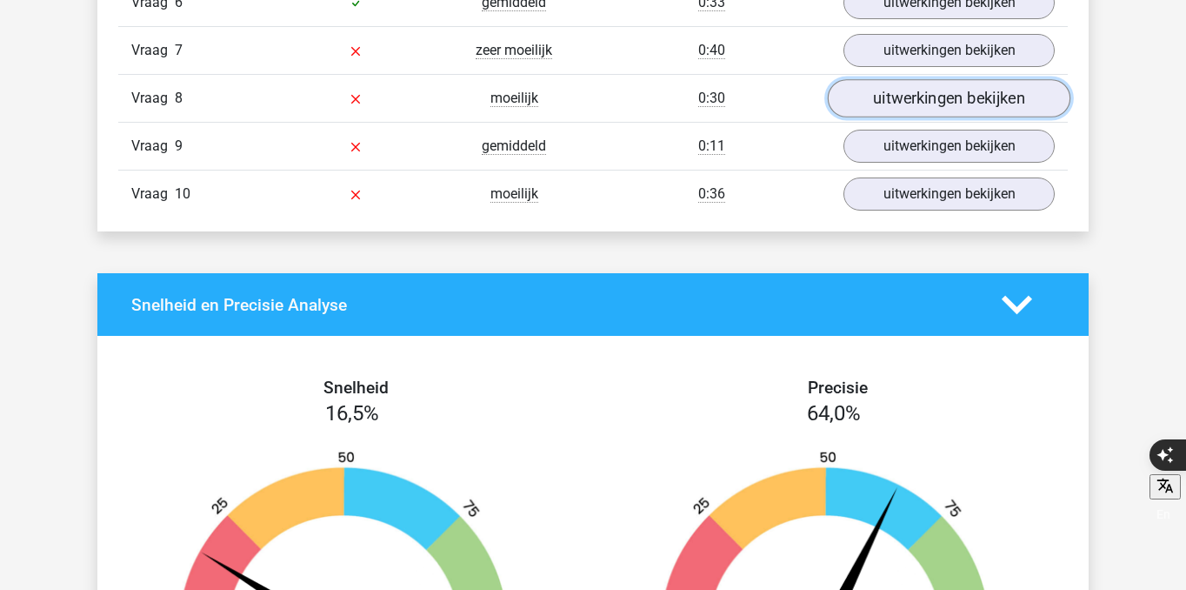
click at [878, 92] on link "uitwerkingen bekijken" at bounding box center [949, 98] width 243 height 38
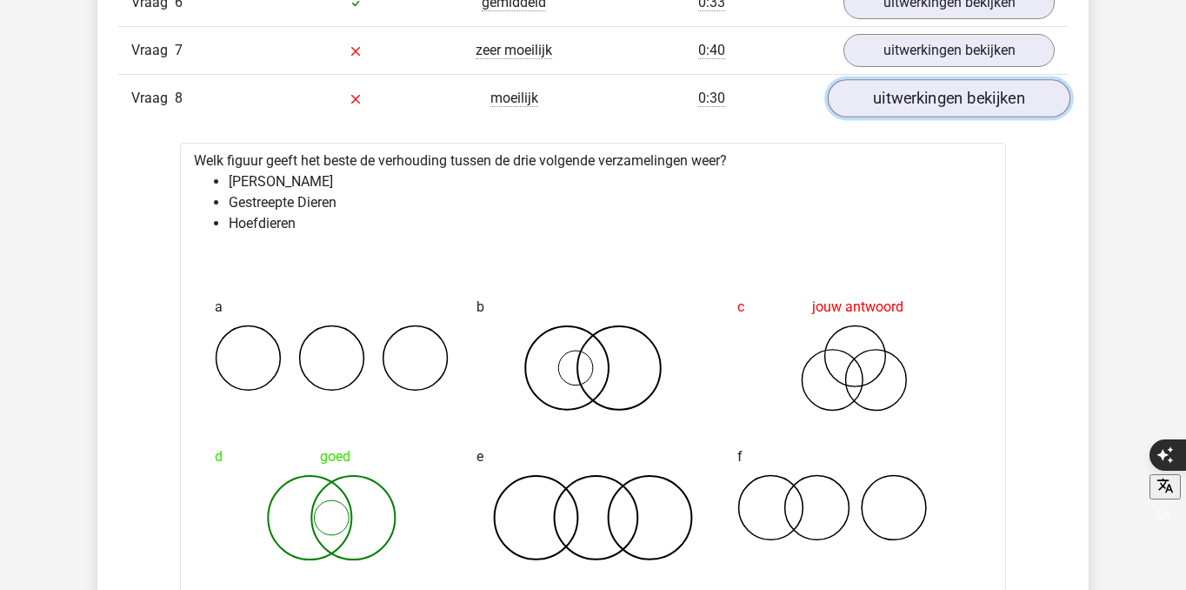
click at [877, 103] on link "uitwerkingen bekijken" at bounding box center [949, 98] width 243 height 38
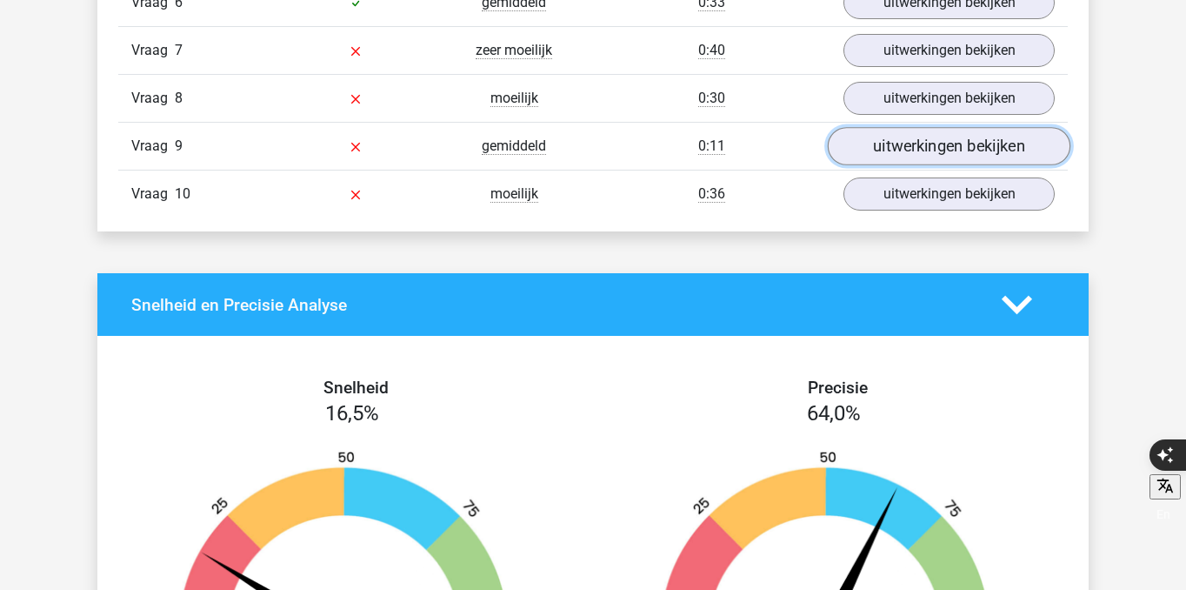
click at [880, 139] on link "uitwerkingen bekijken" at bounding box center [949, 146] width 243 height 38
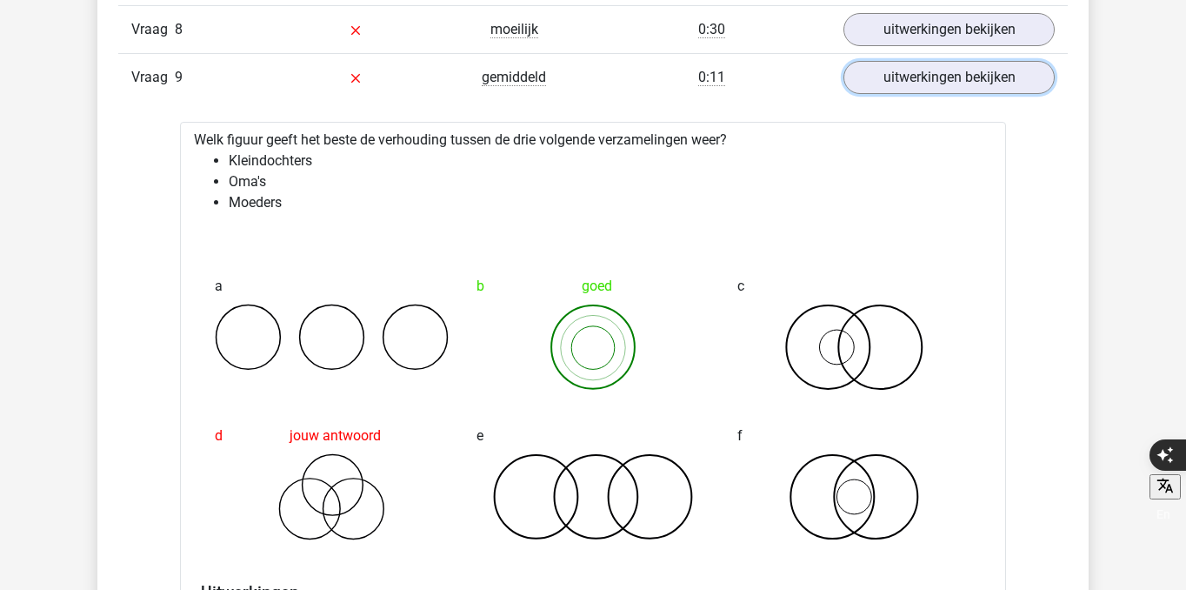
scroll to position [1833, 0]
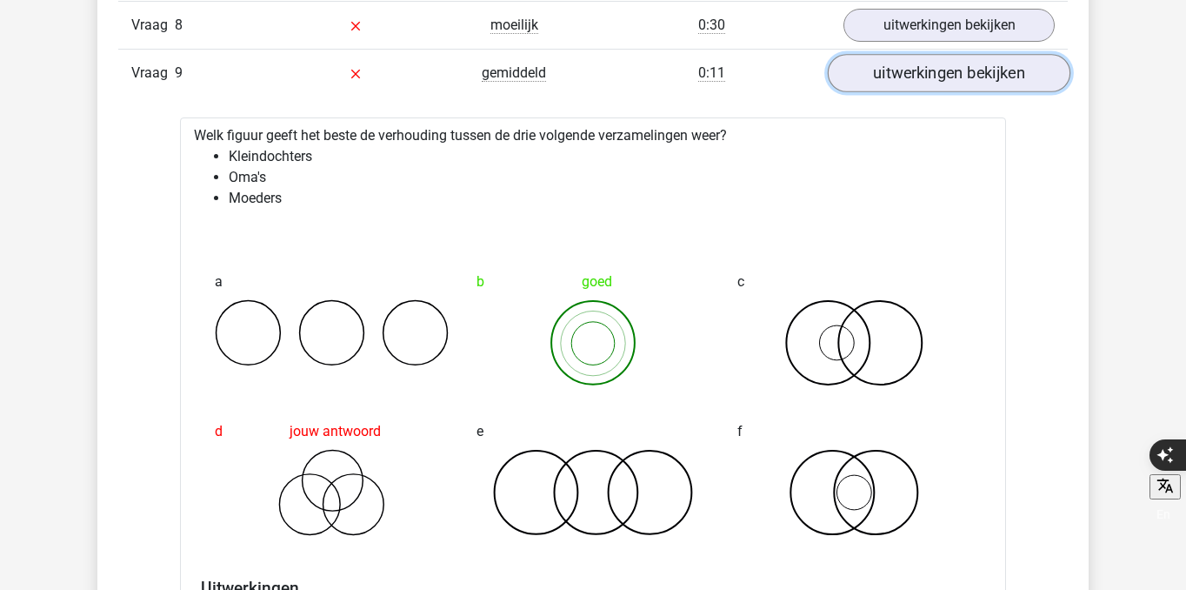
click at [905, 81] on link "uitwerkingen bekijken" at bounding box center [949, 73] width 243 height 38
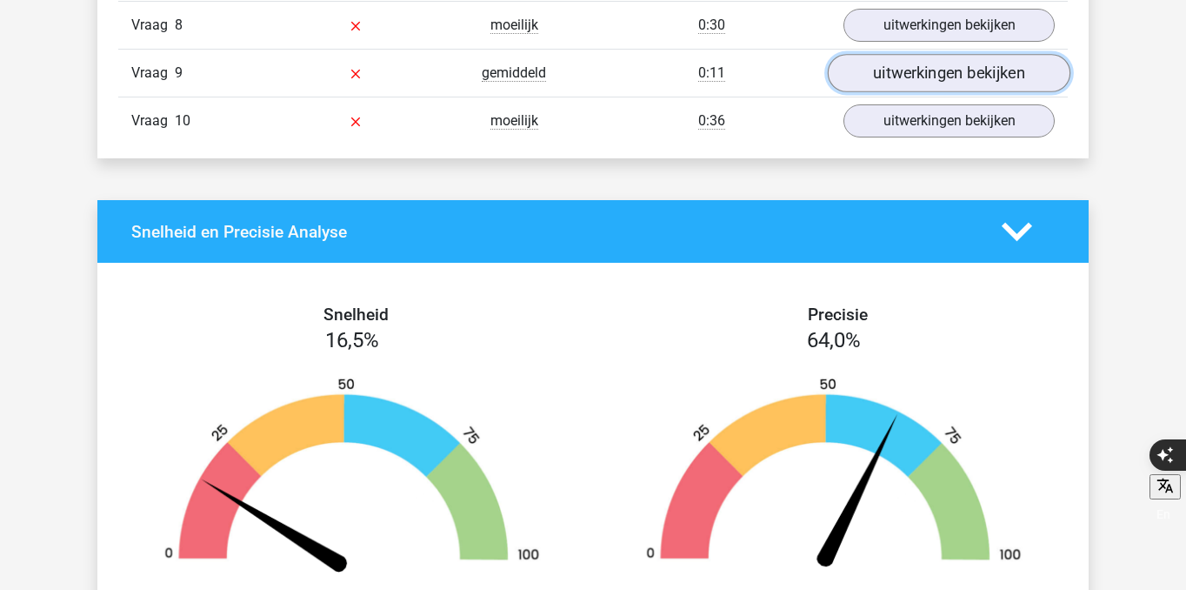
click at [905, 80] on link "uitwerkingen bekijken" at bounding box center [949, 73] width 243 height 38
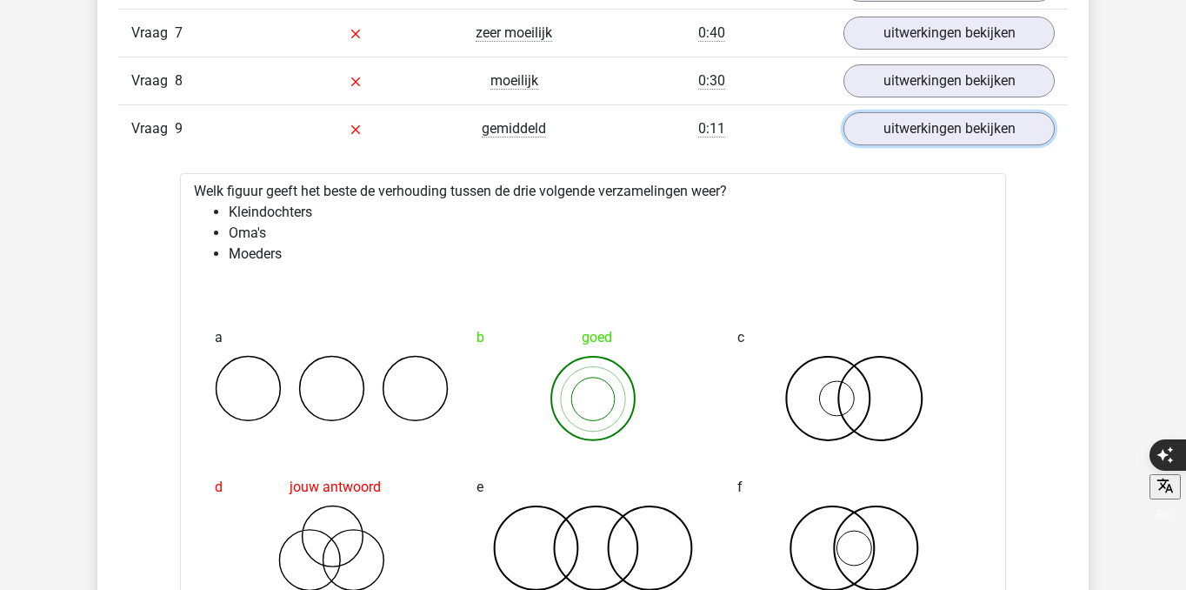
scroll to position [1773, 0]
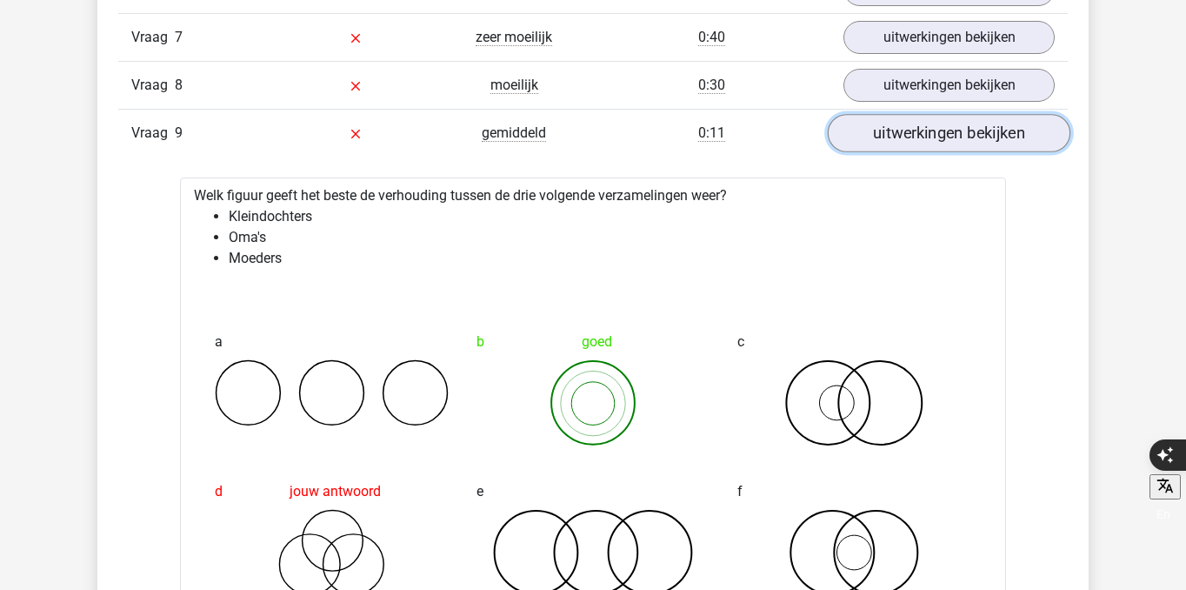
click at [929, 123] on link "uitwerkingen bekijken" at bounding box center [949, 133] width 243 height 38
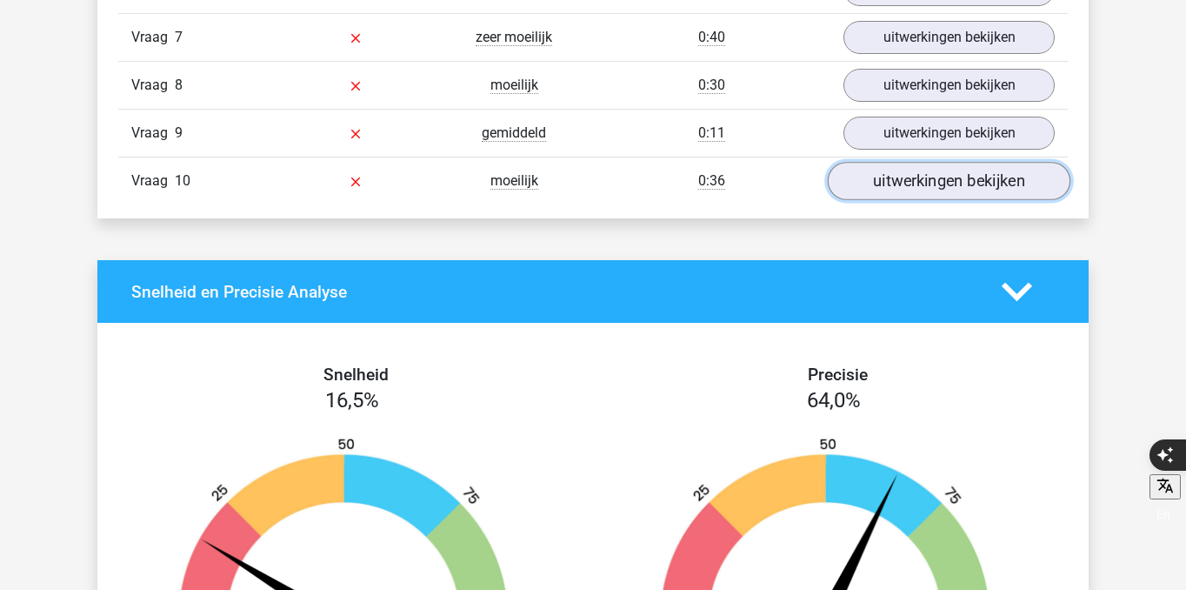
click at [930, 175] on link "uitwerkingen bekijken" at bounding box center [949, 181] width 243 height 38
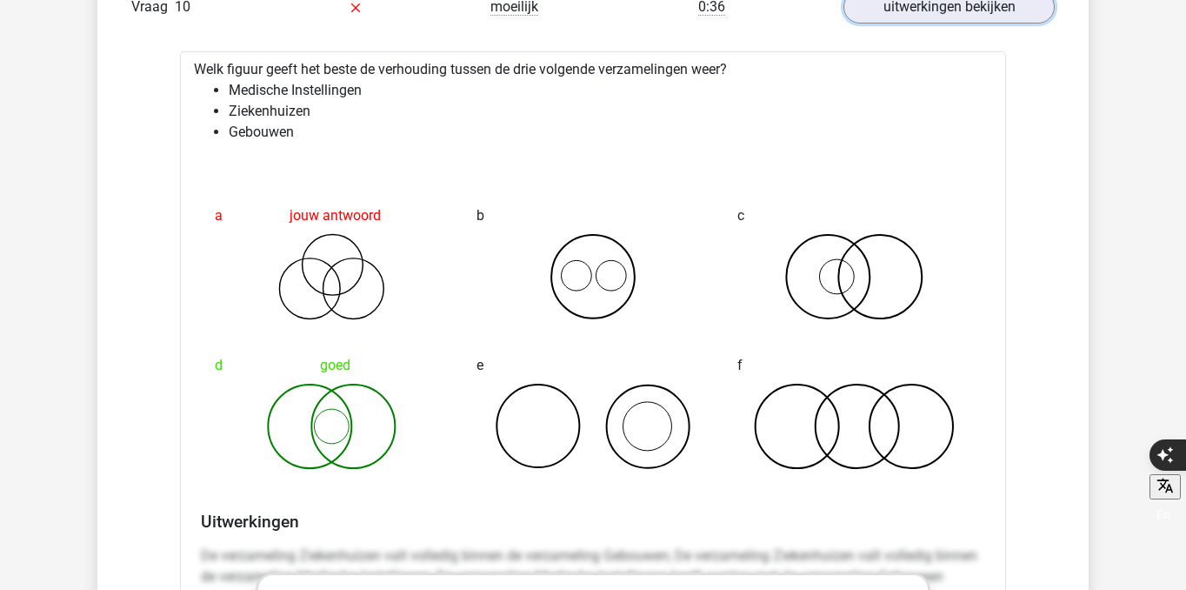
scroll to position [1800, 0]
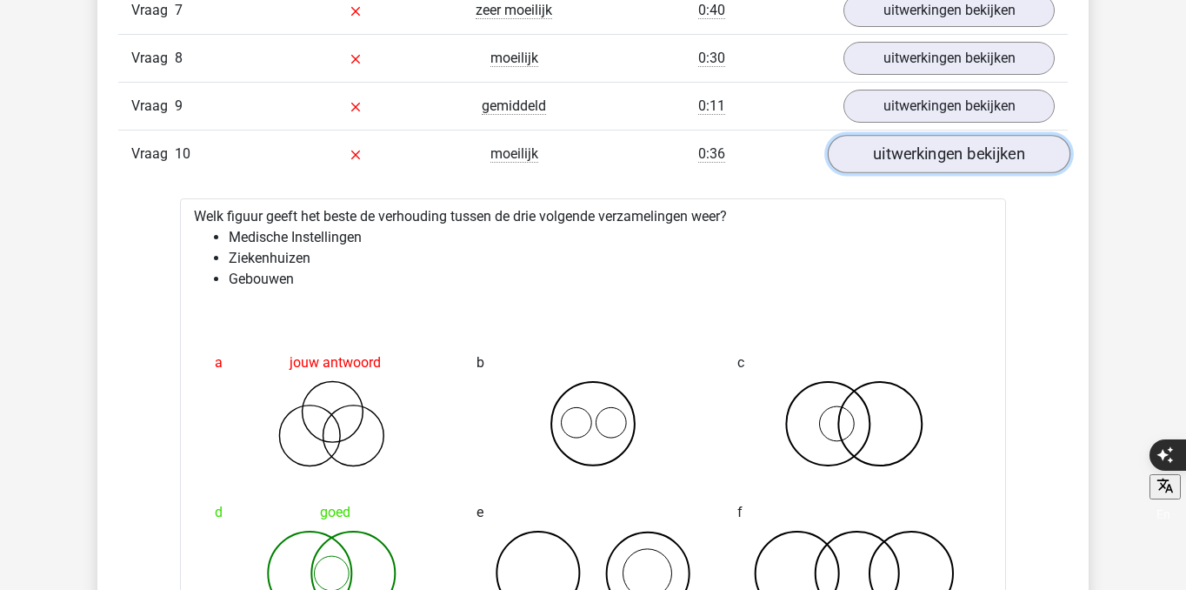
click at [892, 152] on link "uitwerkingen bekijken" at bounding box center [949, 154] width 243 height 38
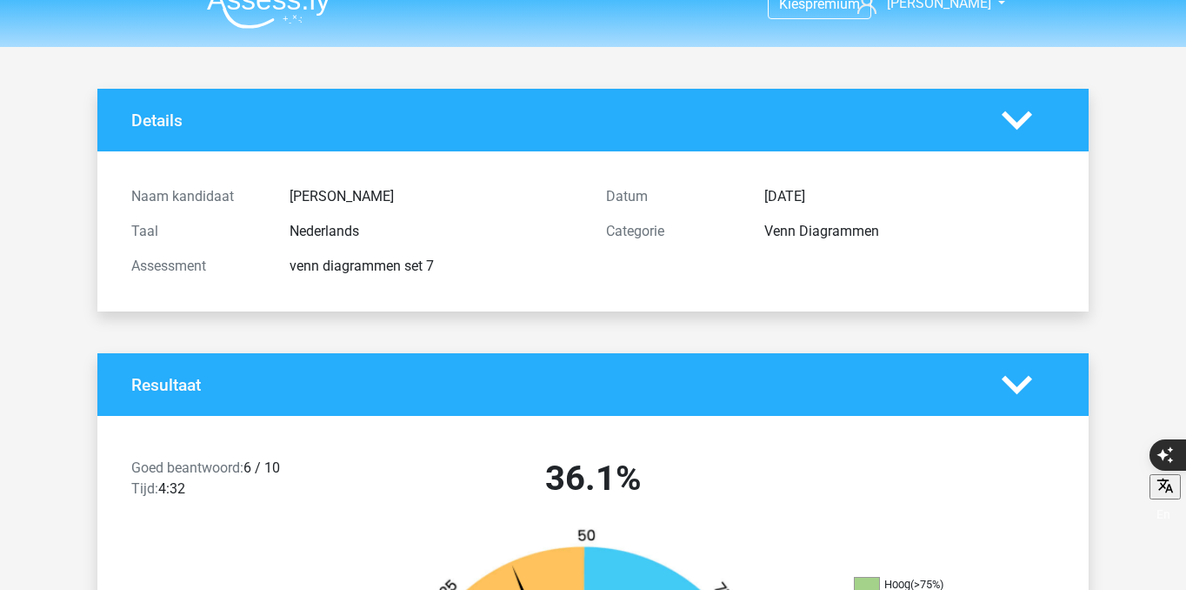
scroll to position [0, 0]
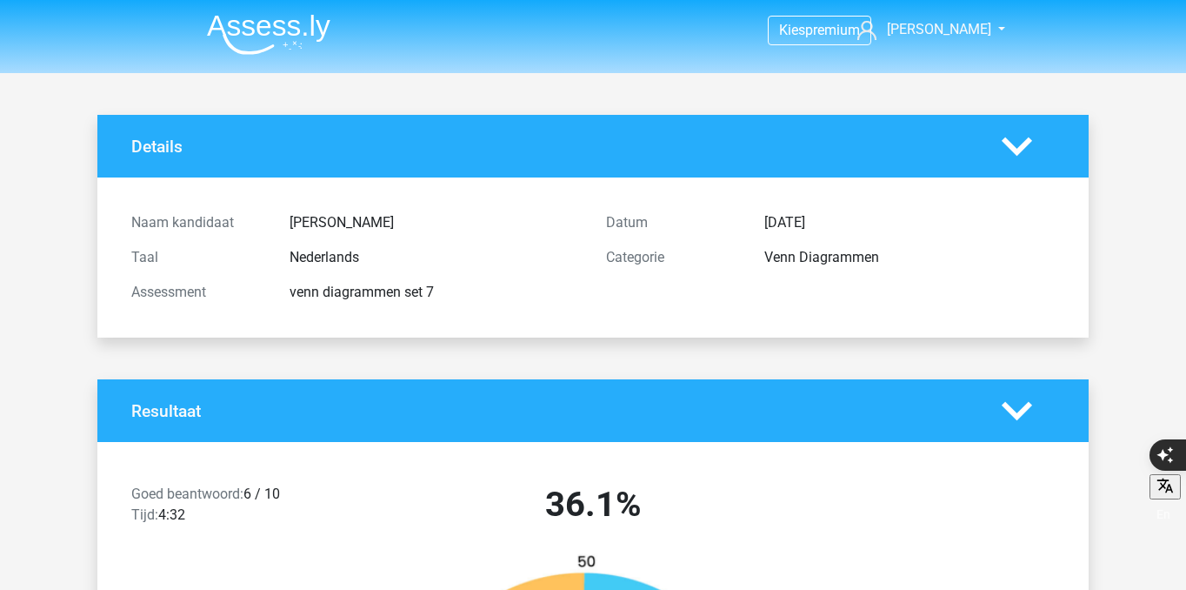
click at [271, 16] on img at bounding box center [268, 34] width 123 height 41
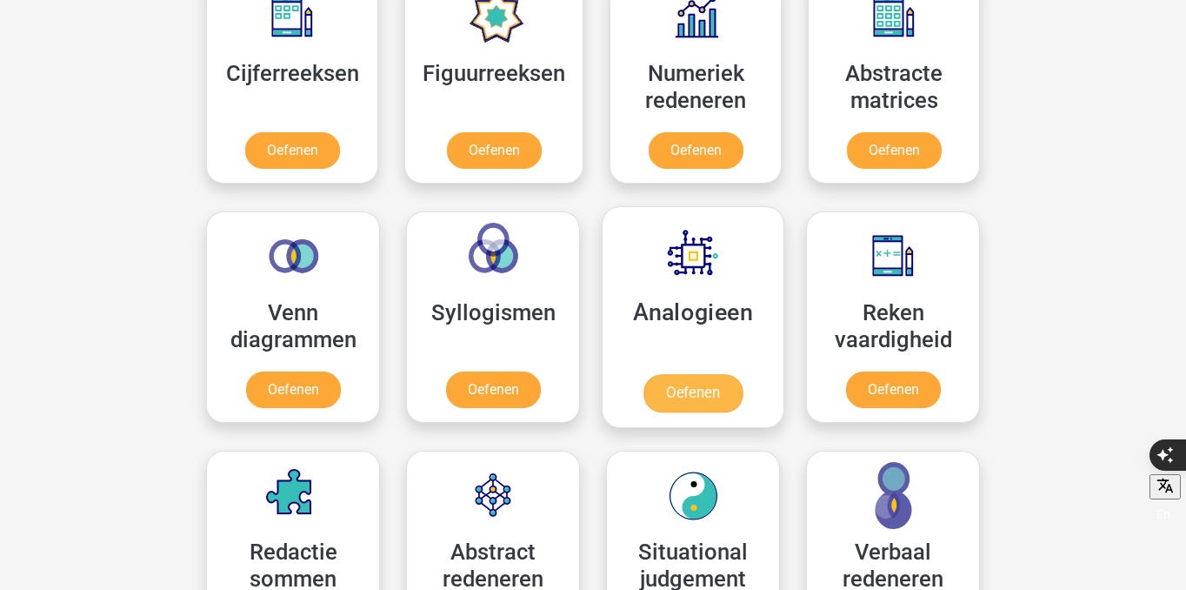
scroll to position [849, 0]
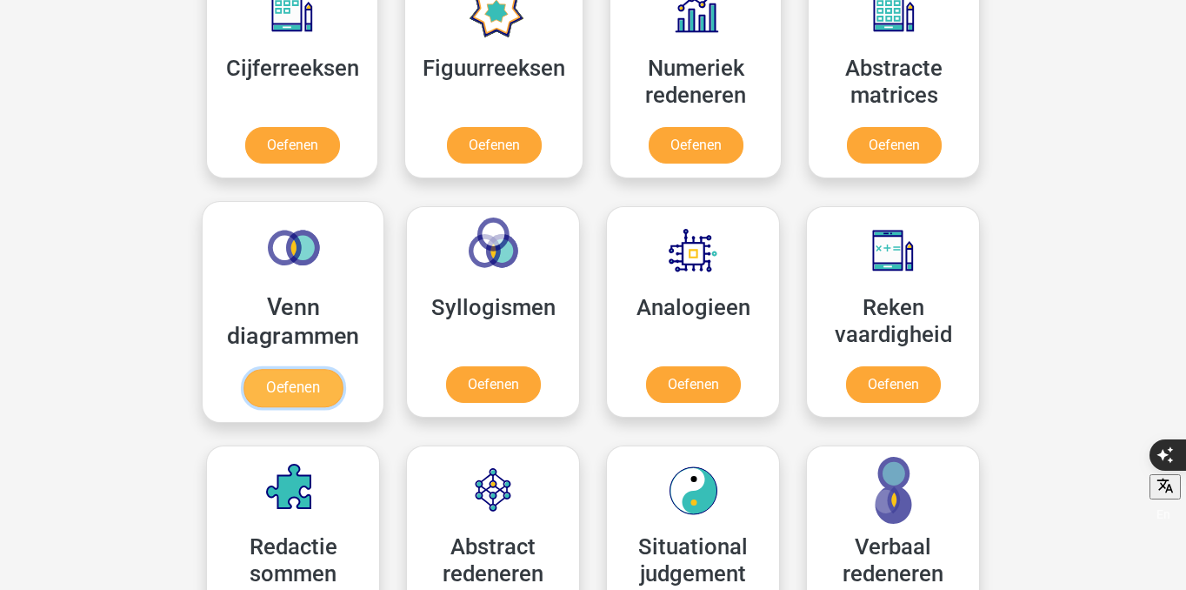
click at [294, 385] on link "Oefenen" at bounding box center [292, 388] width 99 height 38
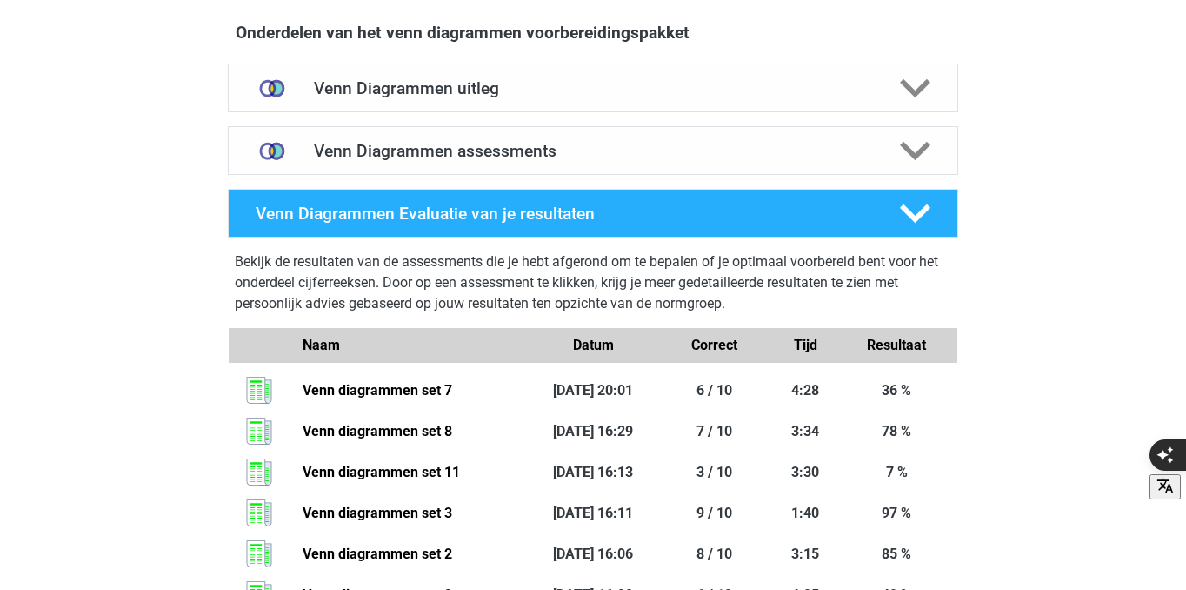
scroll to position [1005, 0]
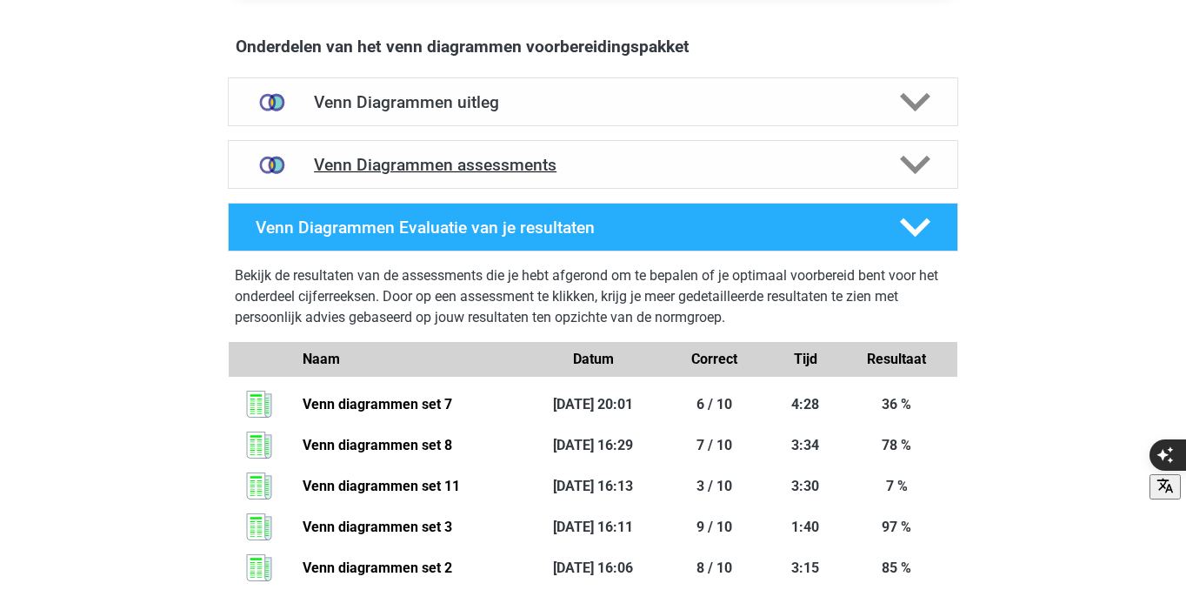
click at [555, 169] on h4 "Venn Diagrammen assessments" at bounding box center [593, 165] width 558 height 20
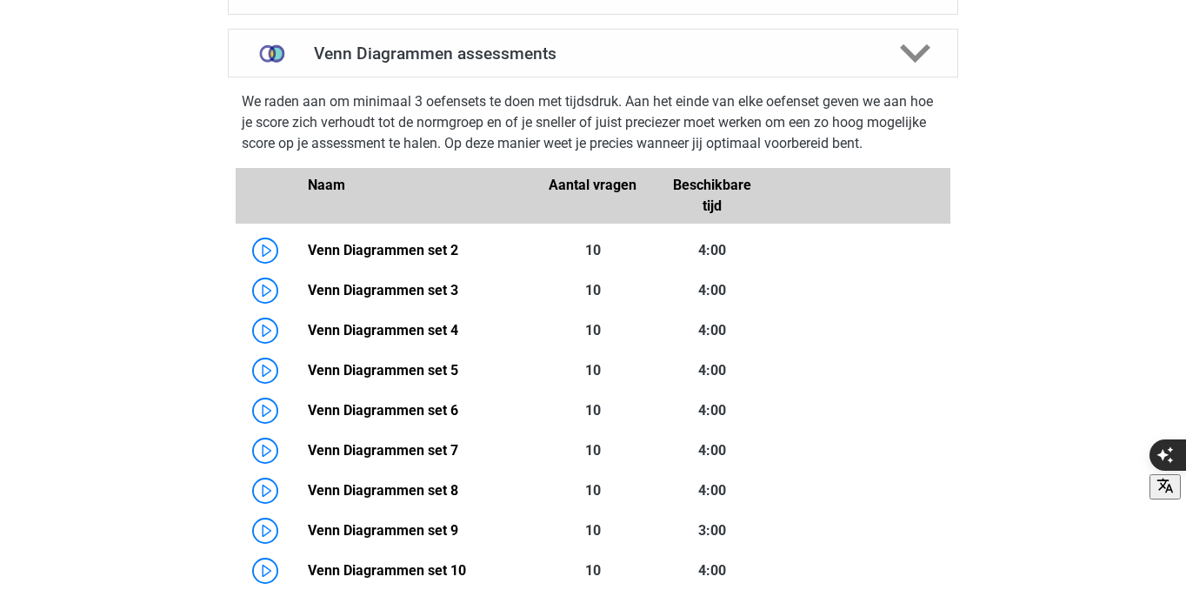
scroll to position [1133, 0]
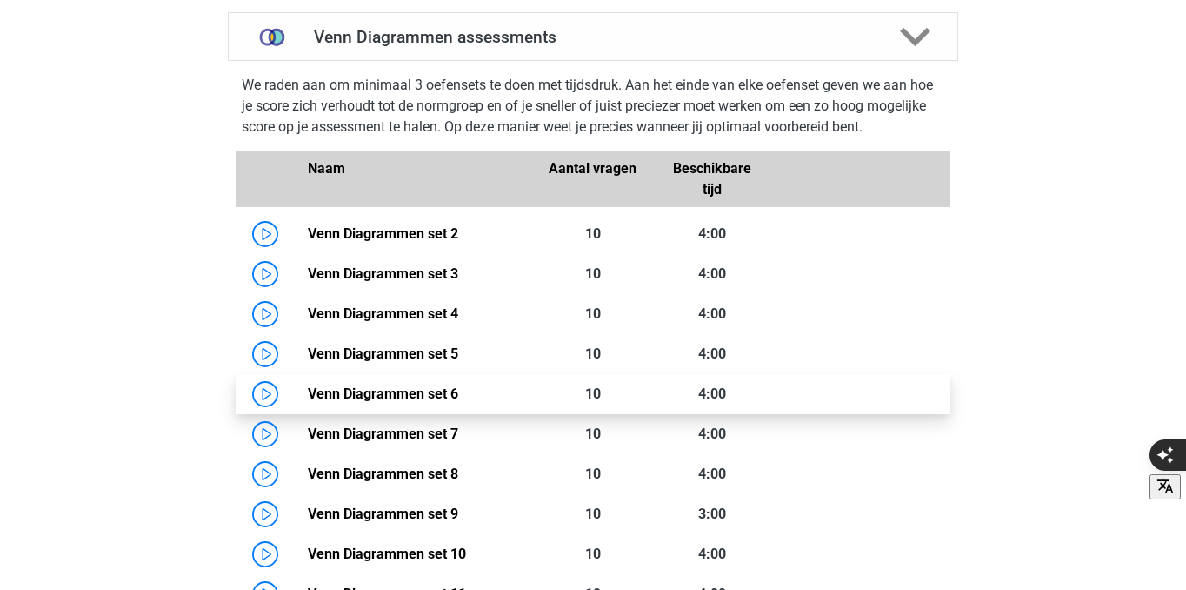
click at [308, 387] on link "Venn Diagrammen set 6" at bounding box center [383, 393] width 150 height 17
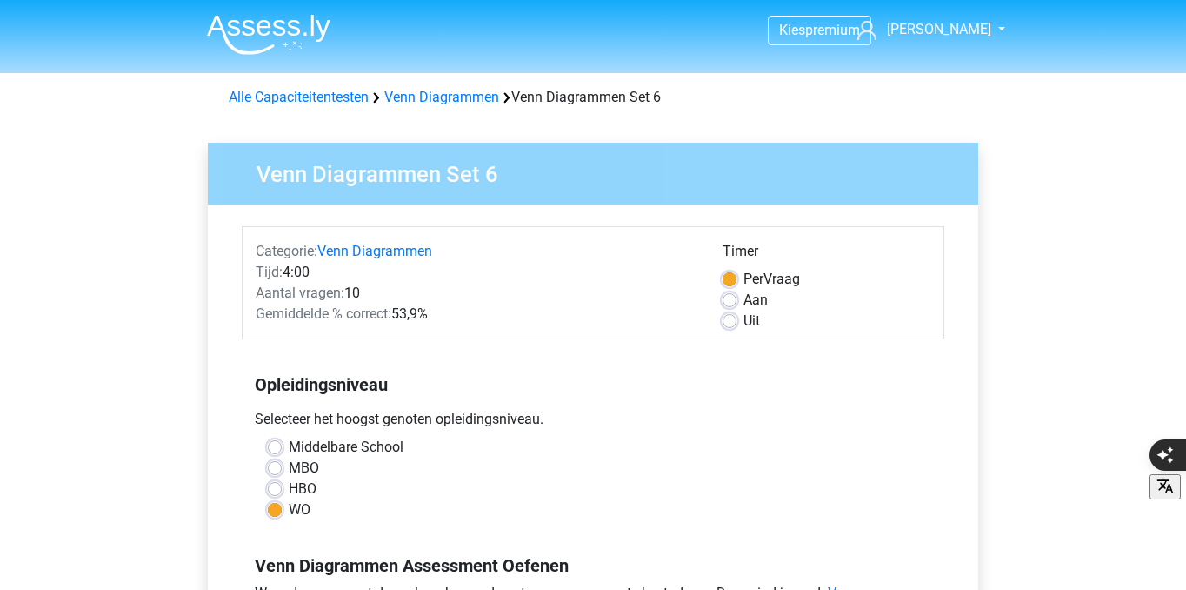
click at [289, 439] on label "Middelbare School" at bounding box center [346, 447] width 115 height 21
click at [278, 439] on input "Middelbare School" at bounding box center [275, 445] width 14 height 17
radio input "true"
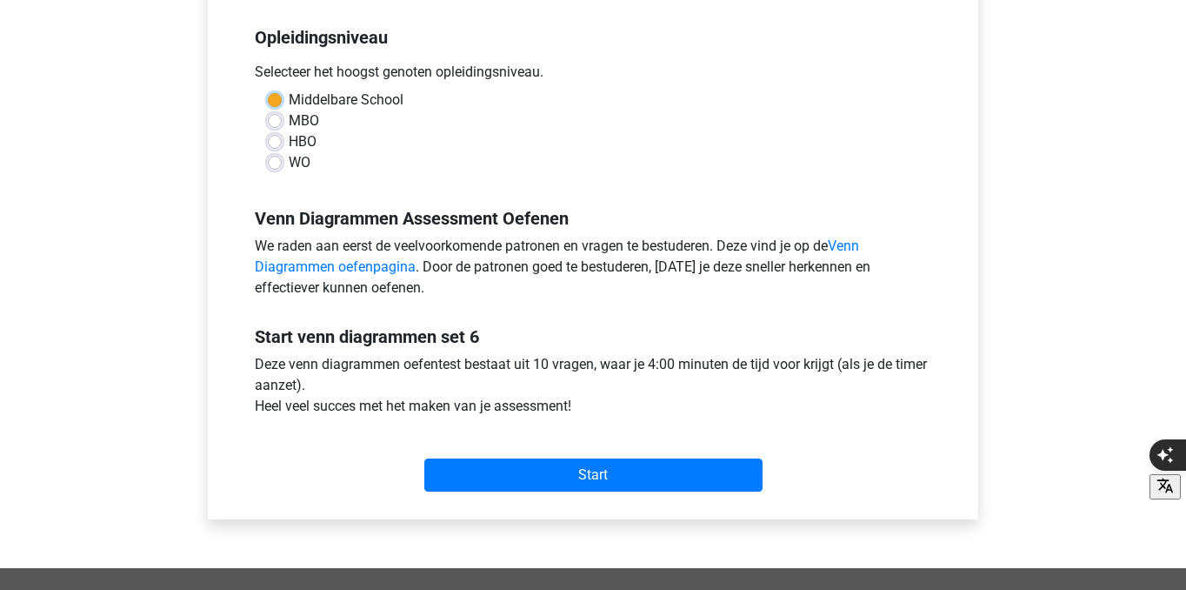
scroll to position [460, 0]
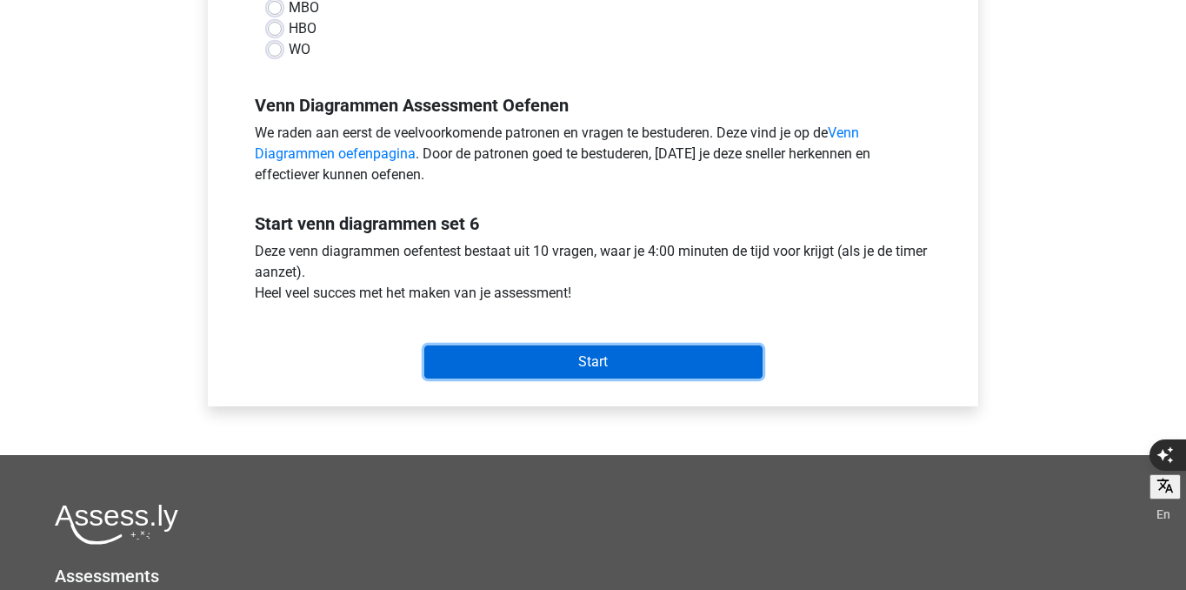
click at [505, 359] on input "Start" at bounding box center [593, 361] width 338 height 33
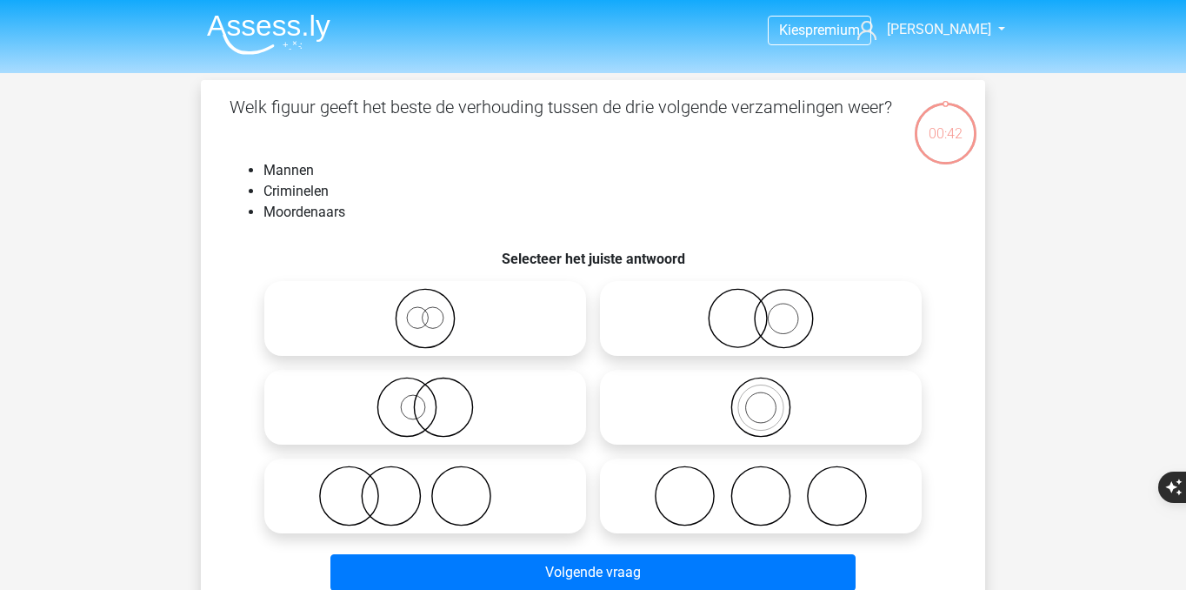
scroll to position [50, 0]
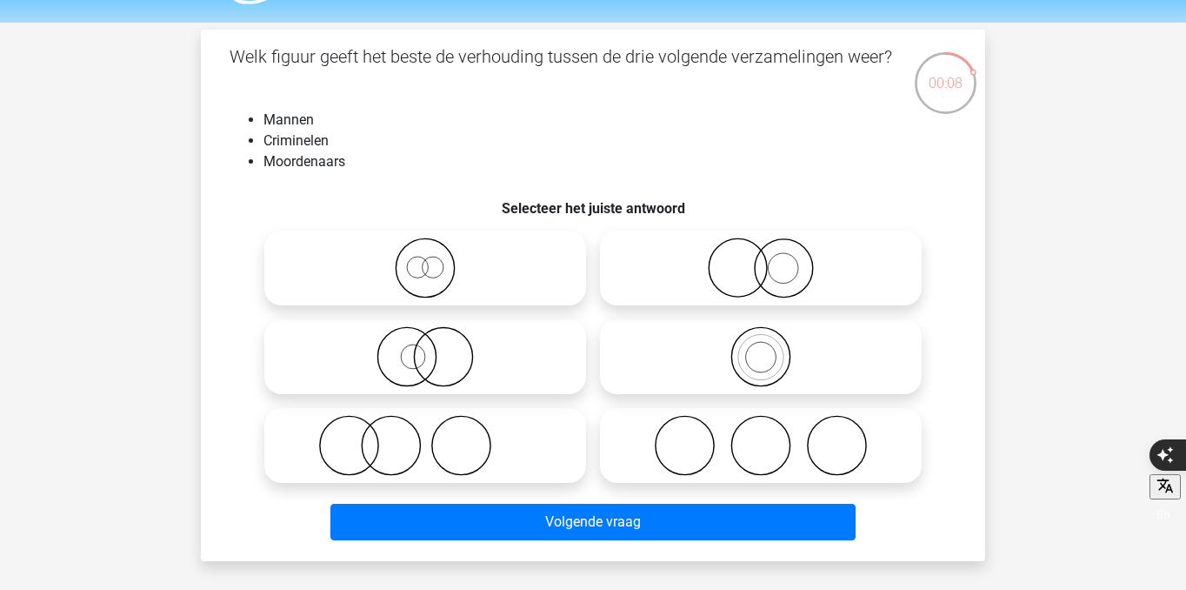
click at [747, 290] on icon at bounding box center [761, 267] width 308 height 61
click at [761, 259] on input "radio" at bounding box center [766, 253] width 11 height 11
radio input "true"
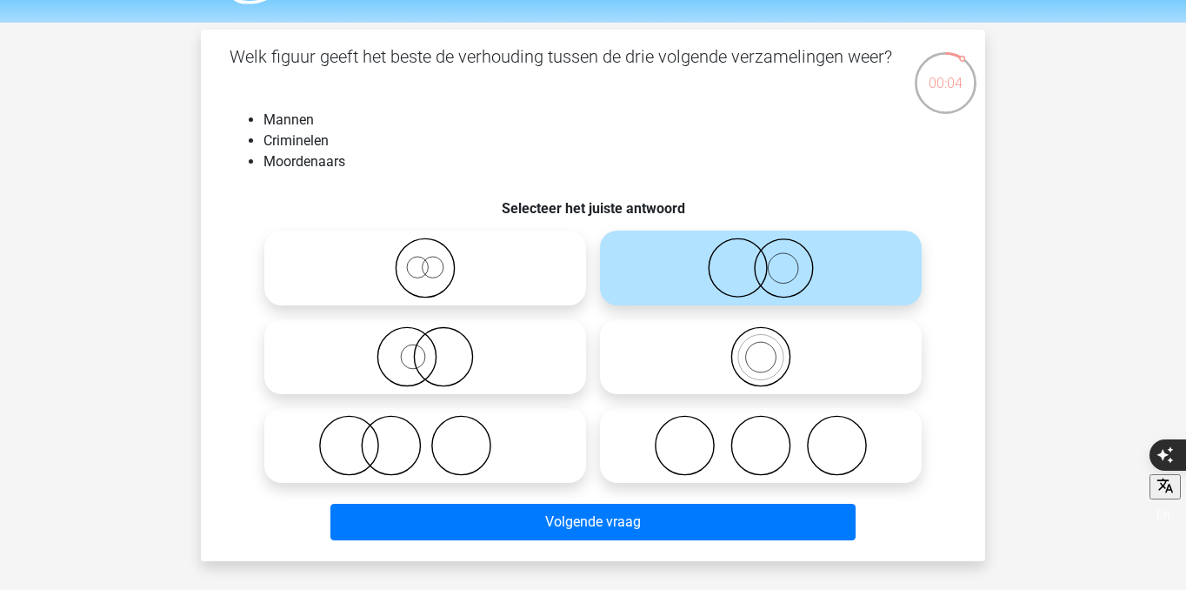
click at [460, 359] on icon at bounding box center [425, 356] width 308 height 61
click at [437, 348] on input "radio" at bounding box center [430, 342] width 11 height 11
radio input "true"
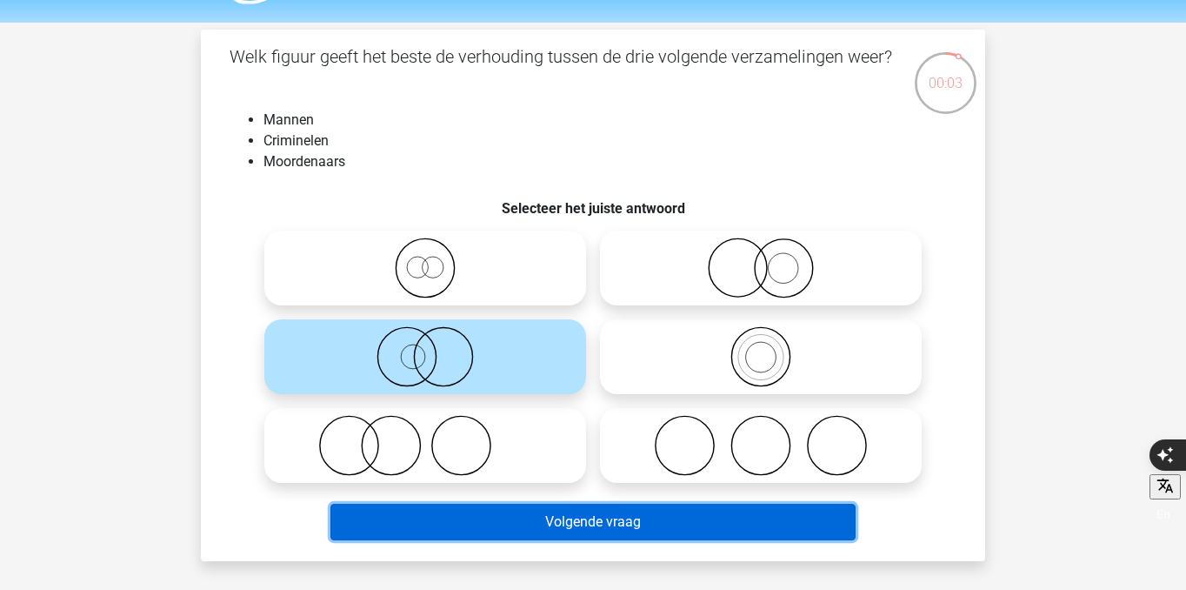
click at [495, 532] on button "Volgende vraag" at bounding box center [593, 521] width 526 height 37
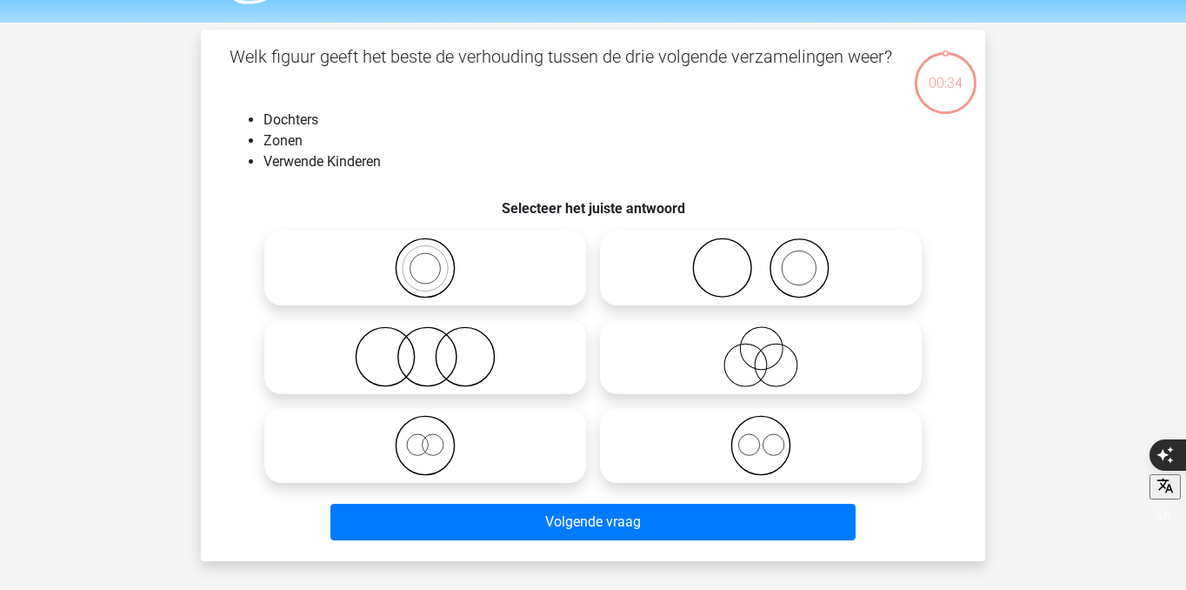
scroll to position [80, 0]
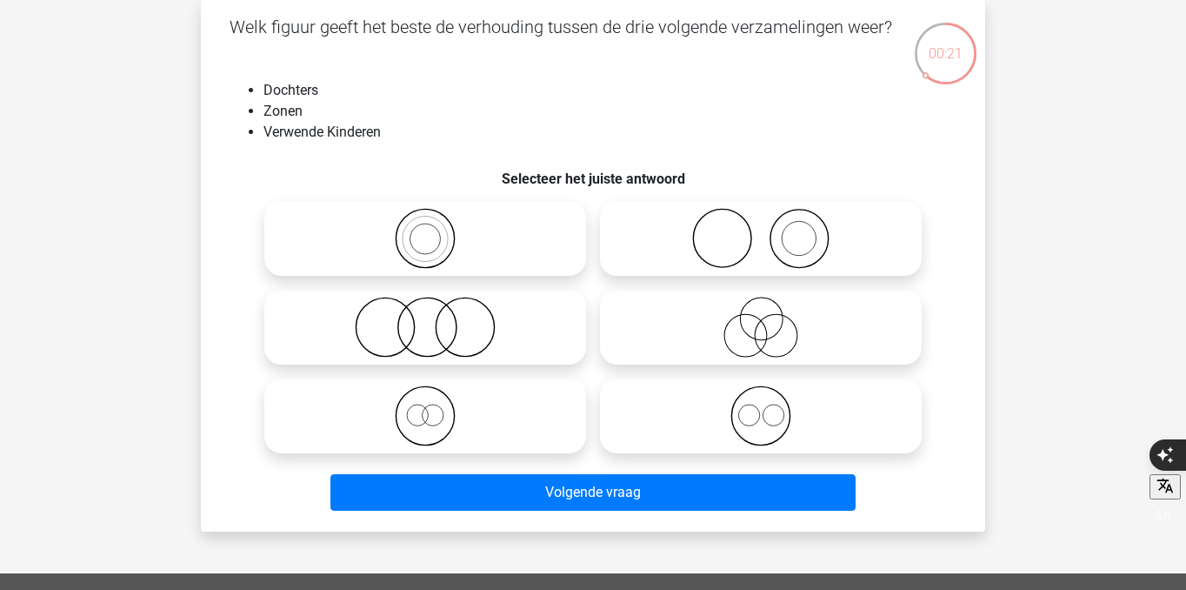
click at [509, 357] on icon at bounding box center [425, 327] width 308 height 61
click at [437, 318] on input "radio" at bounding box center [430, 312] width 11 height 11
radio input "true"
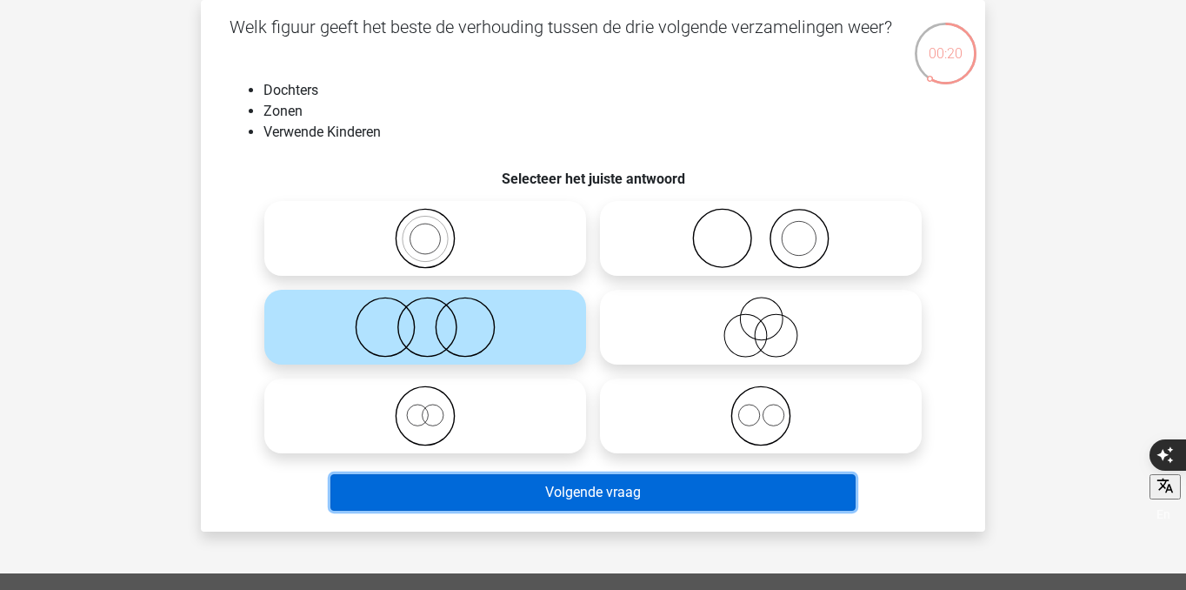
click at [577, 490] on button "Volgende vraag" at bounding box center [593, 492] width 526 height 37
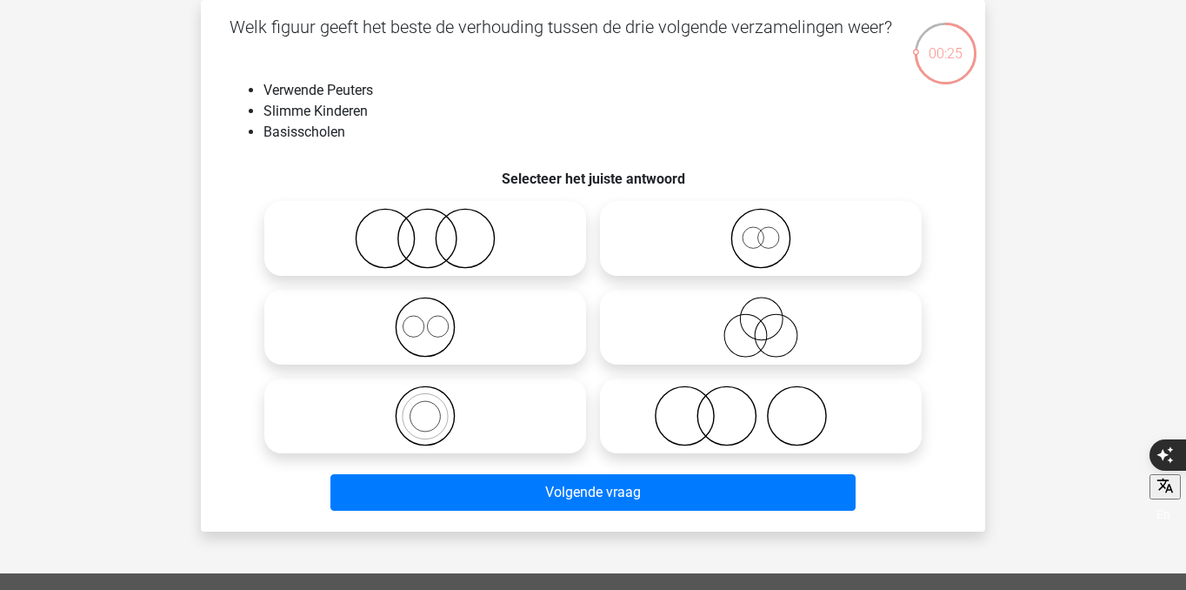
click at [825, 403] on icon at bounding box center [761, 415] width 308 height 61
click at [772, 403] on input "radio" at bounding box center [766, 401] width 11 height 11
radio input "true"
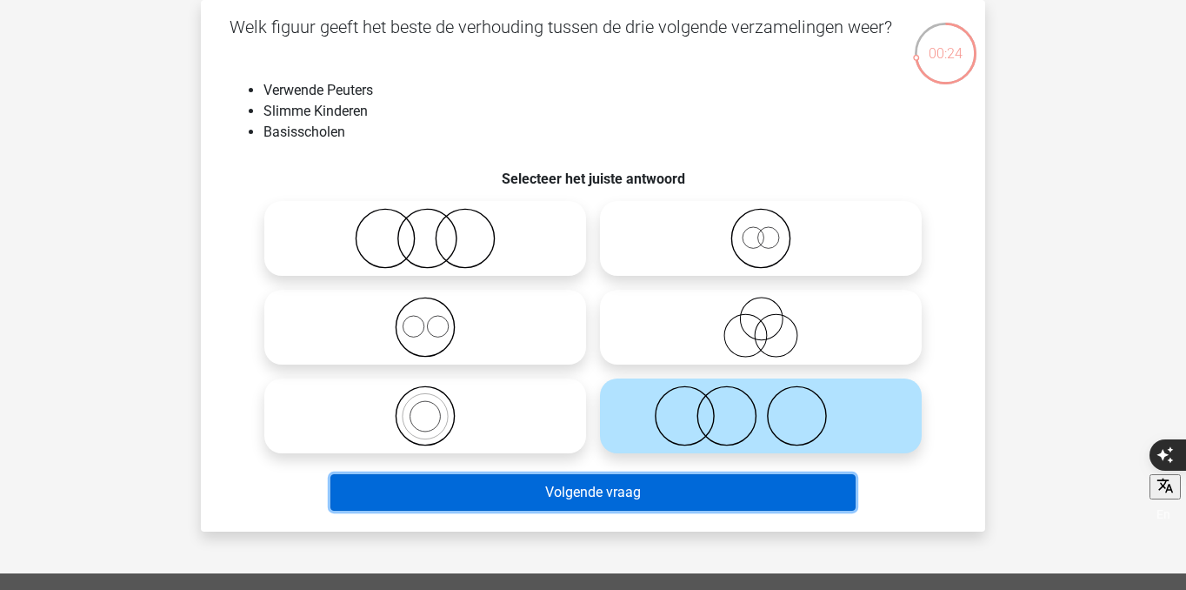
click at [800, 488] on button "Volgende vraag" at bounding box center [593, 492] width 526 height 37
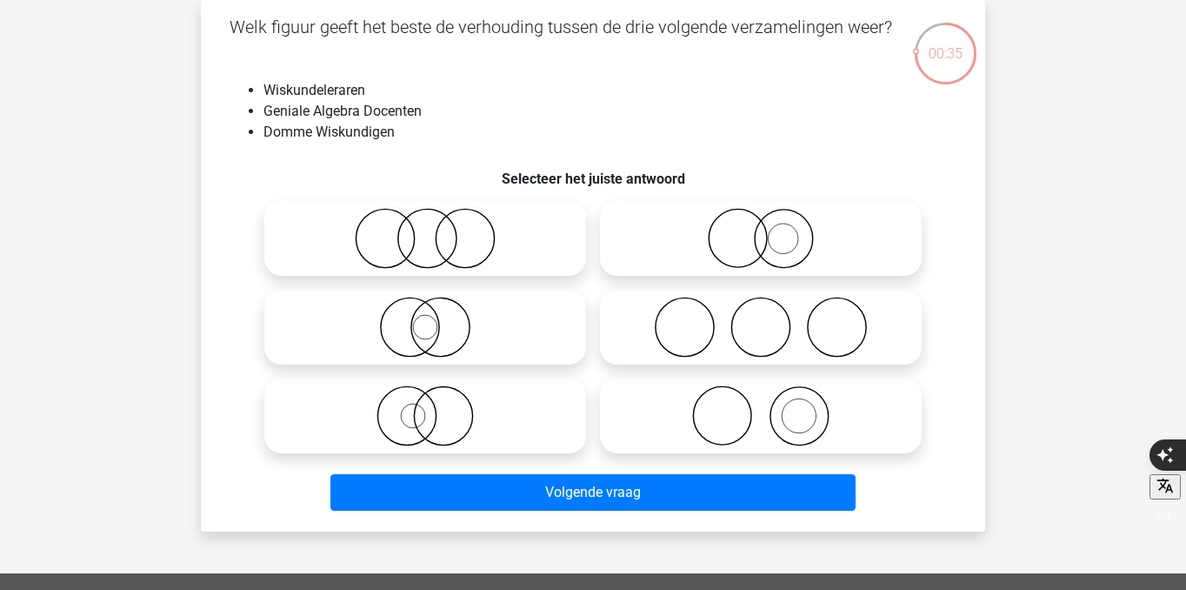
click at [468, 259] on icon at bounding box center [425, 238] width 308 height 61
click at [437, 230] on input "radio" at bounding box center [430, 223] width 11 height 11
radio input "true"
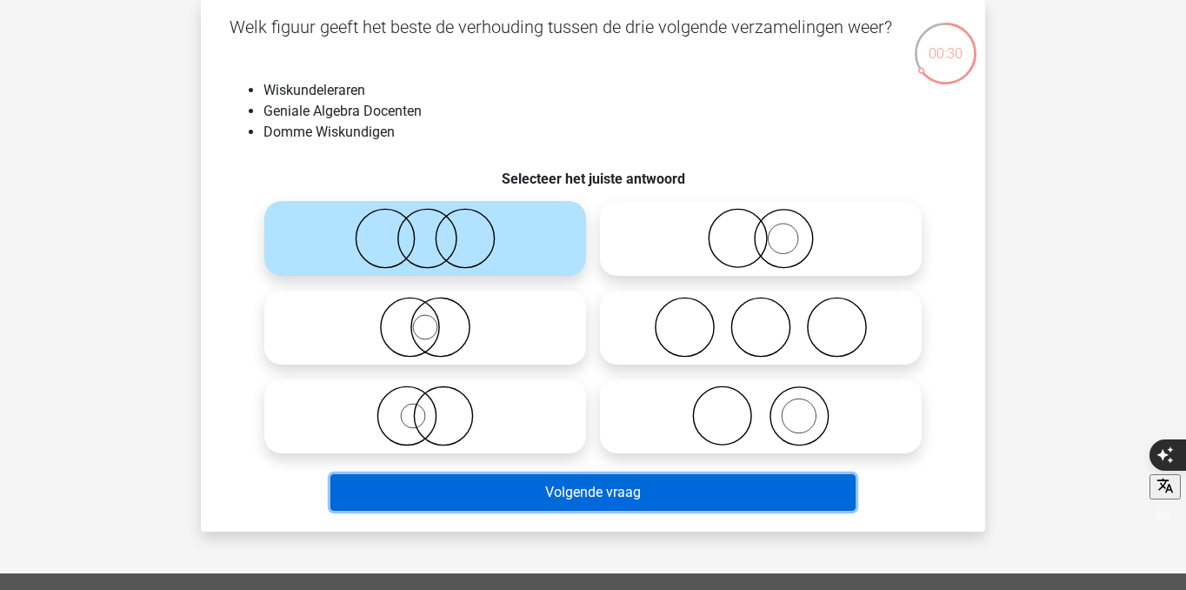
click at [621, 497] on button "Volgende vraag" at bounding box center [593, 492] width 526 height 37
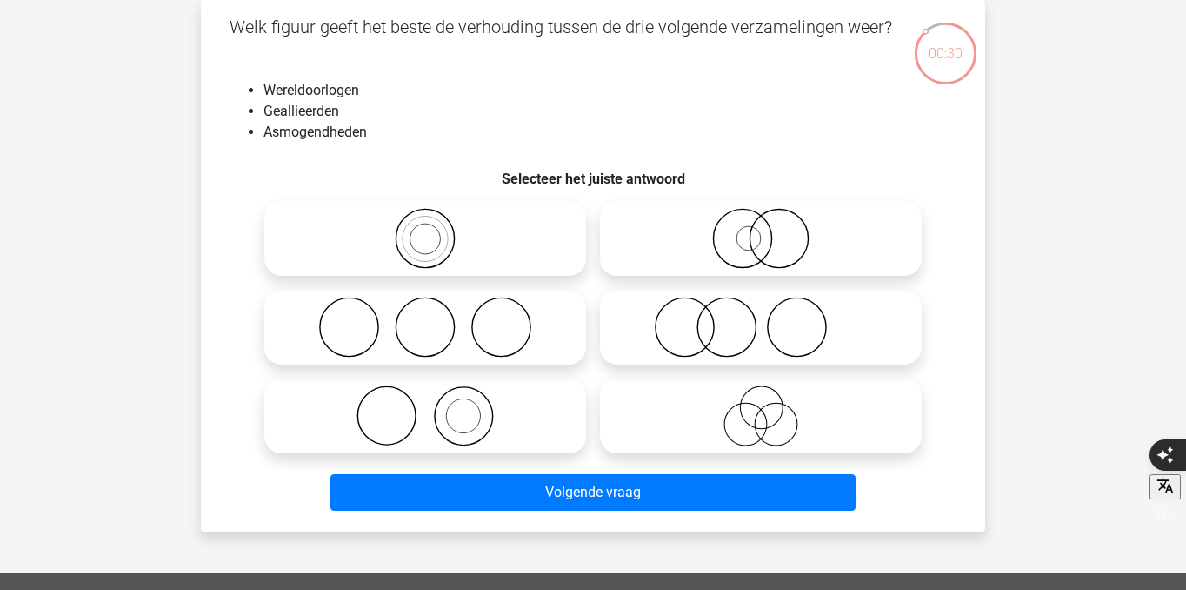
click at [500, 349] on icon at bounding box center [425, 327] width 308 height 61
click at [437, 318] on input "radio" at bounding box center [430, 312] width 11 height 11
radio input "true"
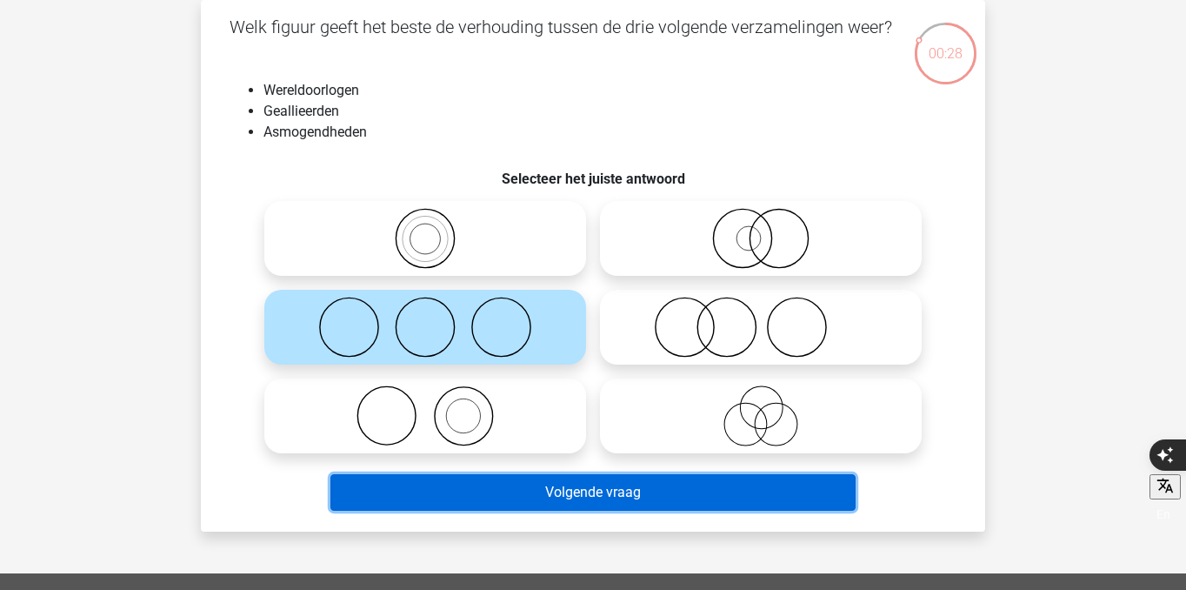
click at [648, 500] on button "Volgende vraag" at bounding box center [593, 492] width 526 height 37
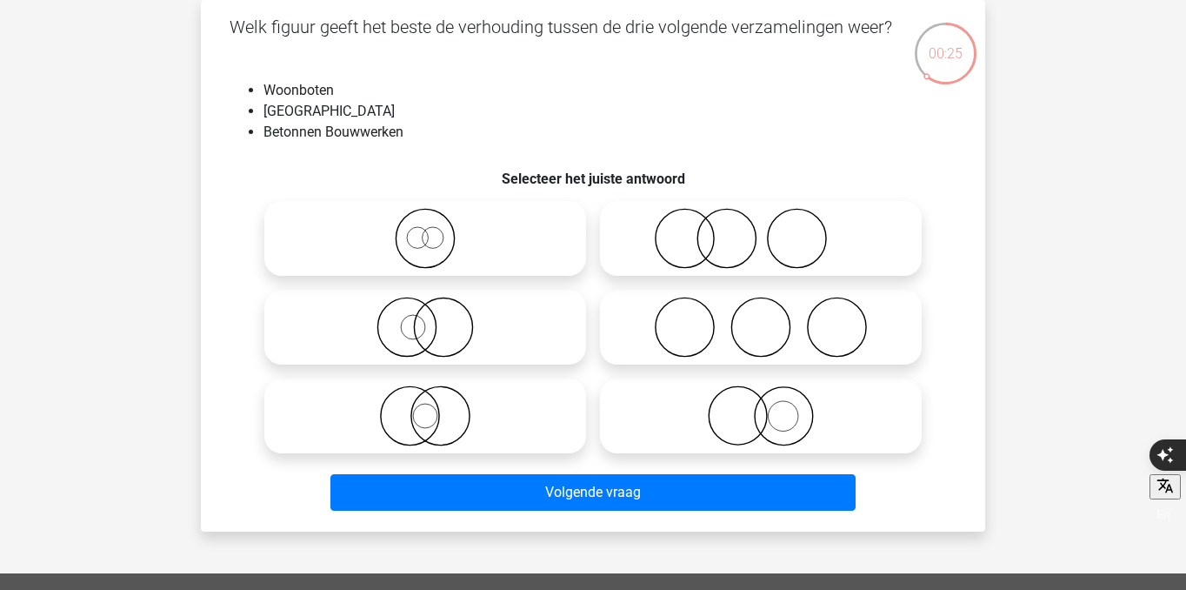
click at [540, 406] on icon at bounding box center [425, 415] width 308 height 61
click at [437, 406] on input "radio" at bounding box center [430, 401] width 11 height 11
radio input "true"
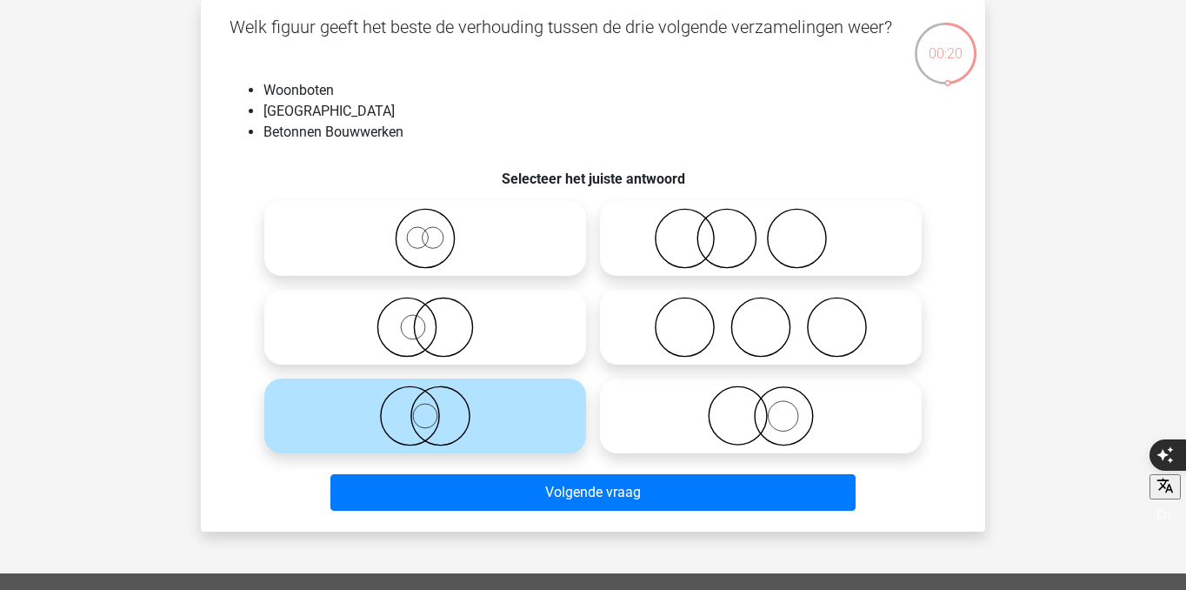
click at [518, 254] on icon at bounding box center [425, 238] width 308 height 61
click at [437, 230] on input "radio" at bounding box center [430, 223] width 11 height 11
radio input "true"
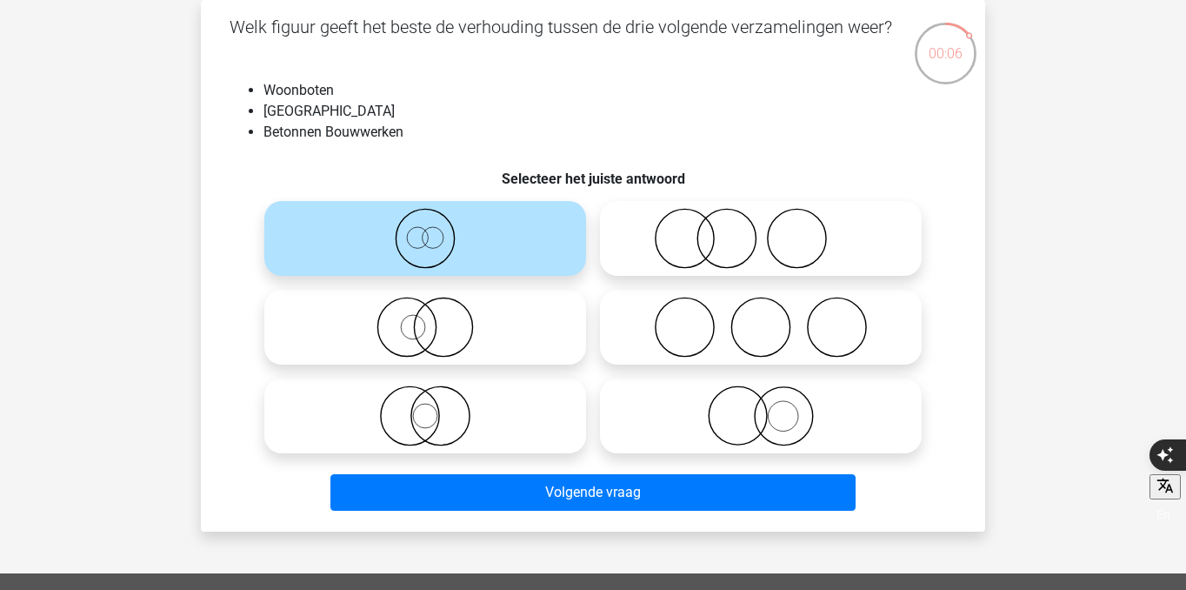
click at [500, 346] on icon at bounding box center [425, 327] width 308 height 61
click at [437, 318] on input "radio" at bounding box center [430, 312] width 11 height 11
radio input "true"
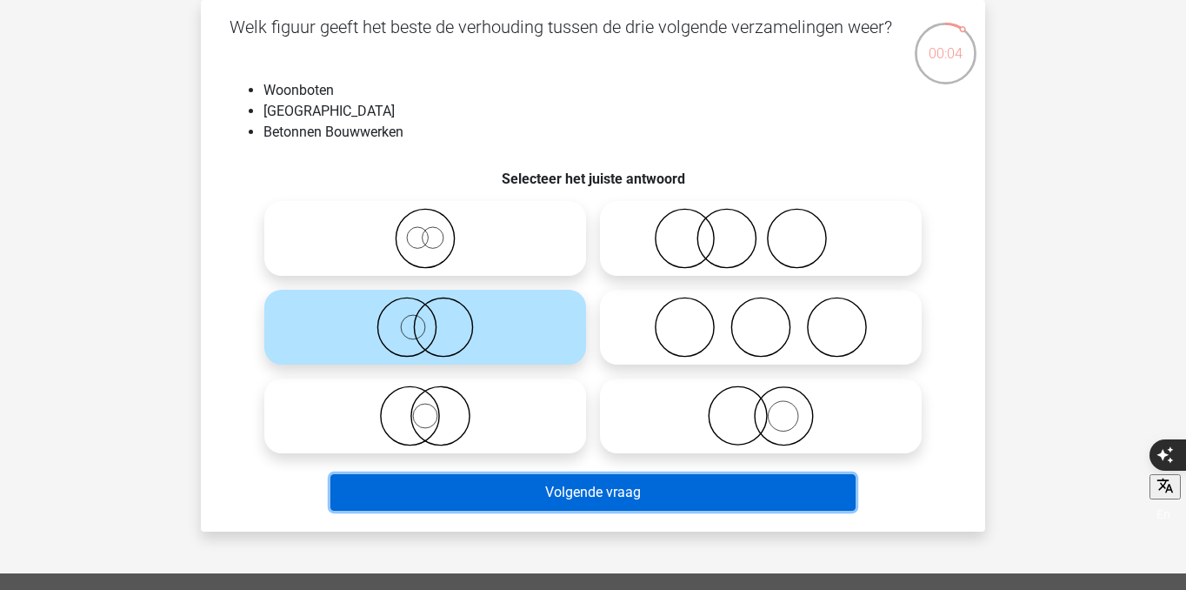
click at [559, 484] on button "Volgende vraag" at bounding box center [593, 492] width 526 height 37
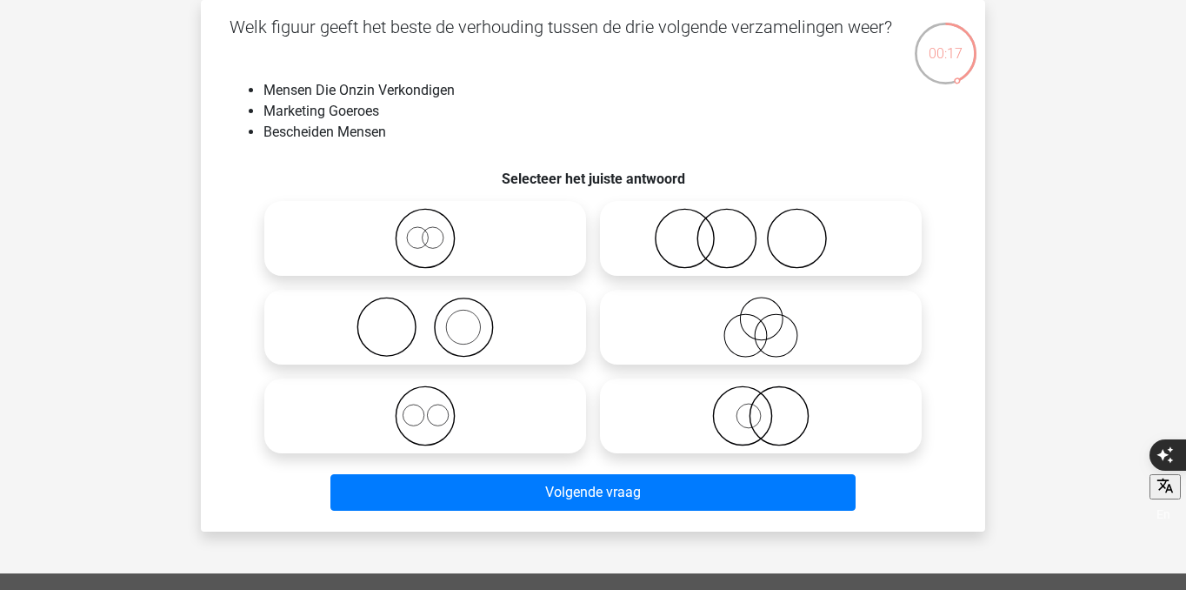
click at [776, 329] on icon at bounding box center [761, 327] width 308 height 61
click at [772, 318] on input "radio" at bounding box center [766, 312] width 11 height 11
radio input "true"
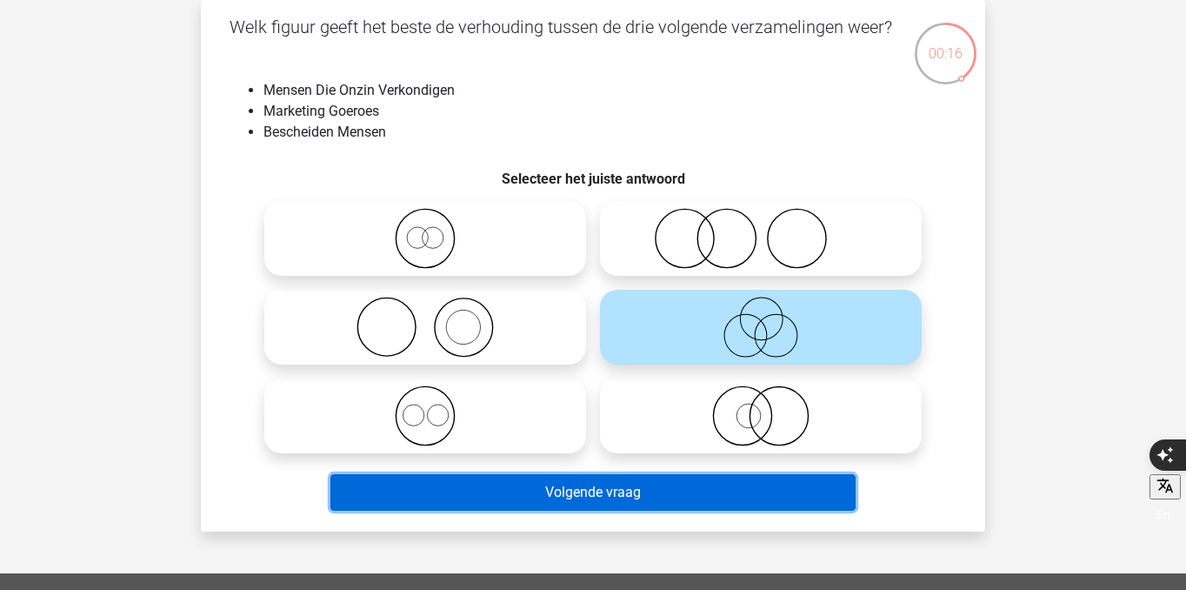
click at [748, 493] on button "Volgende vraag" at bounding box center [593, 492] width 526 height 37
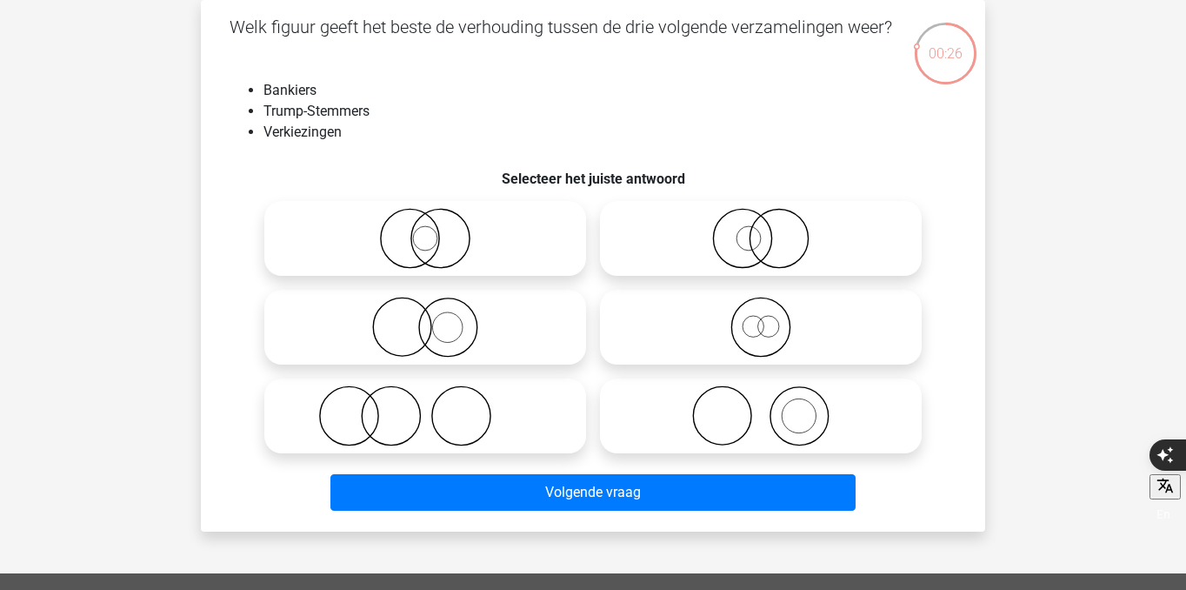
click at [529, 424] on icon at bounding box center [425, 415] width 308 height 61
click at [437, 407] on input "radio" at bounding box center [430, 401] width 11 height 11
radio input "true"
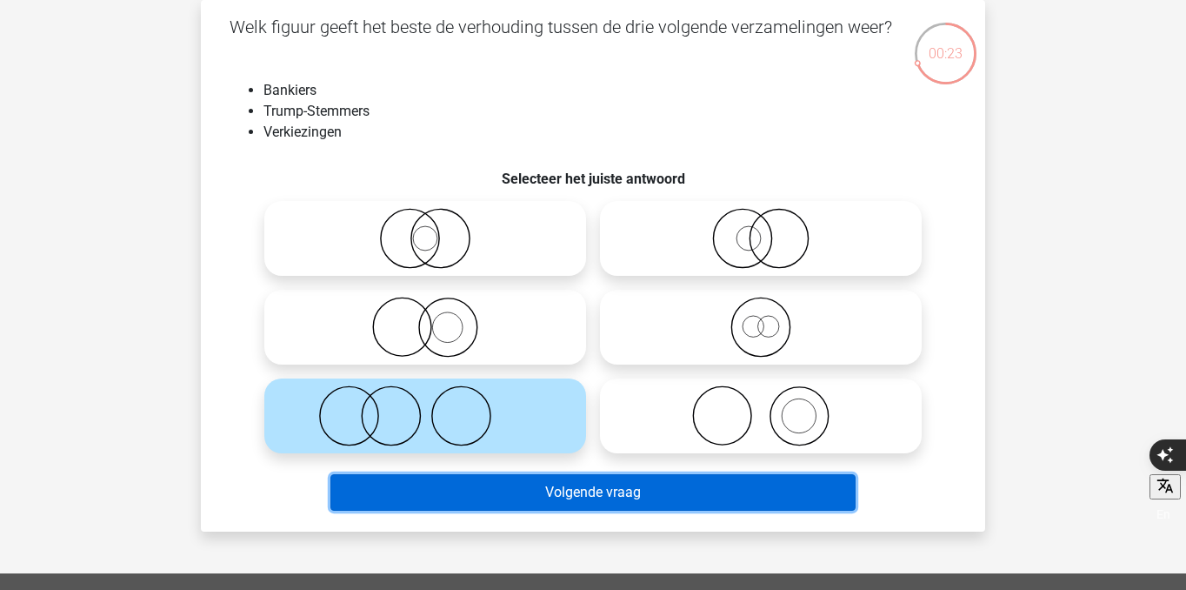
click at [572, 484] on button "Volgende vraag" at bounding box center [593, 492] width 526 height 37
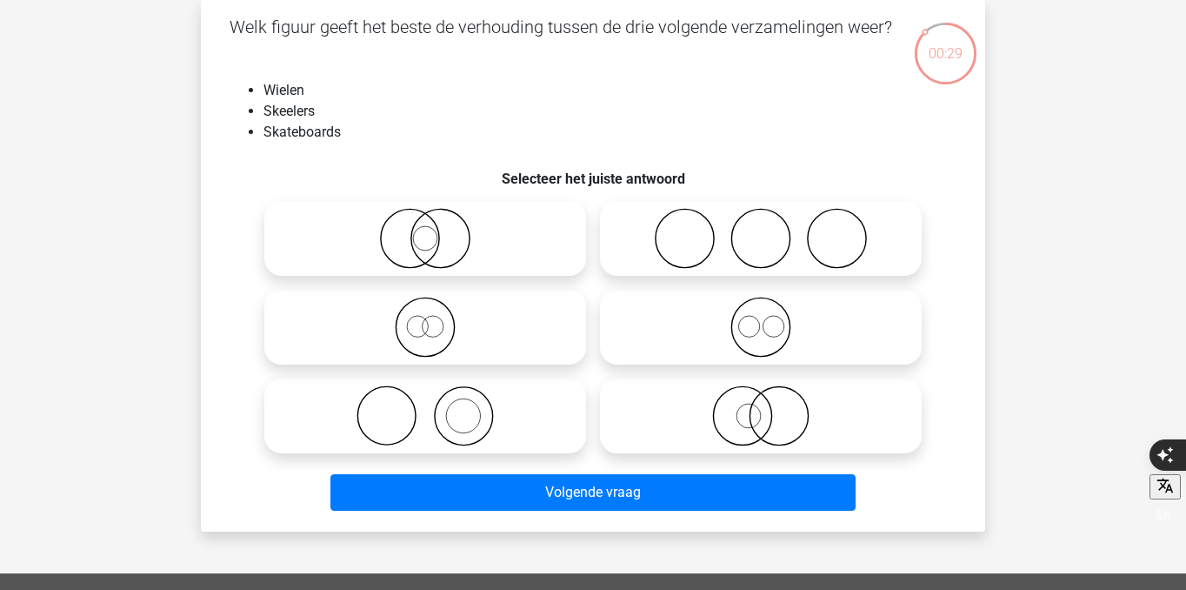
click at [741, 238] on icon at bounding box center [761, 238] width 308 height 61
click at [761, 230] on input "radio" at bounding box center [766, 223] width 11 height 11
radio input "true"
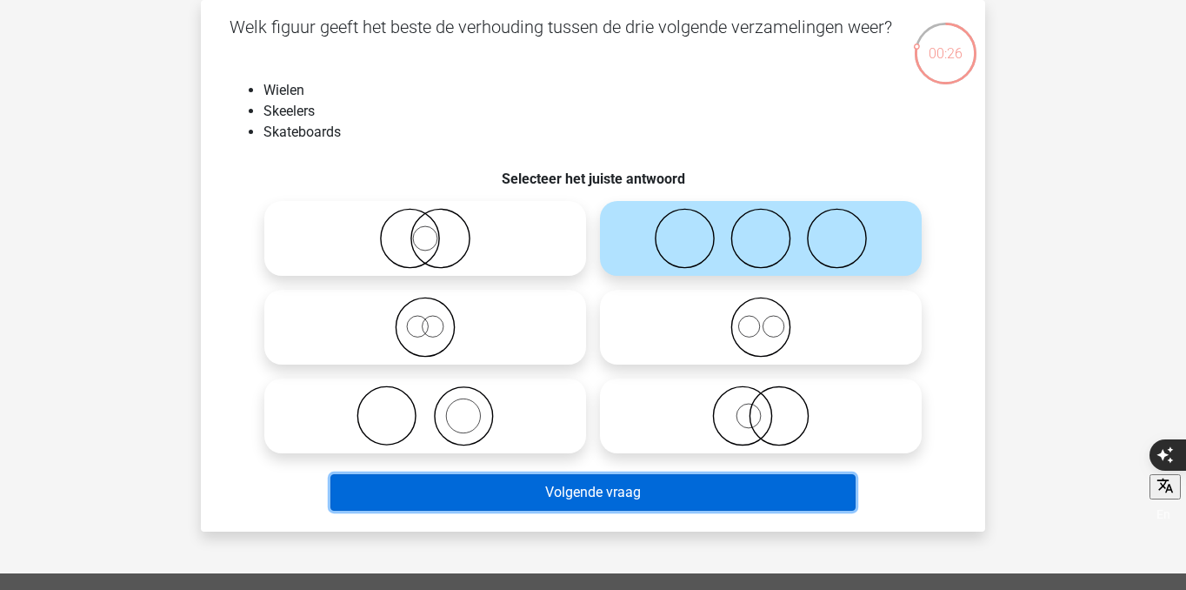
click at [689, 497] on button "Volgende vraag" at bounding box center [593, 492] width 526 height 37
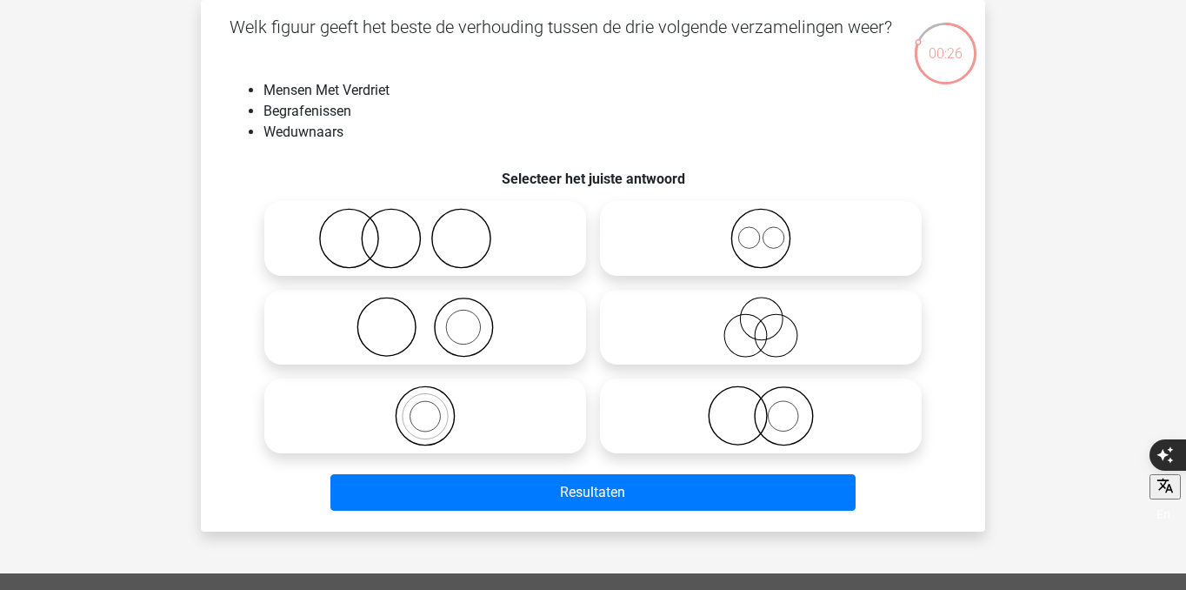
click at [521, 263] on icon at bounding box center [425, 238] width 308 height 61
click at [437, 230] on input "radio" at bounding box center [430, 223] width 11 height 11
radio input "true"
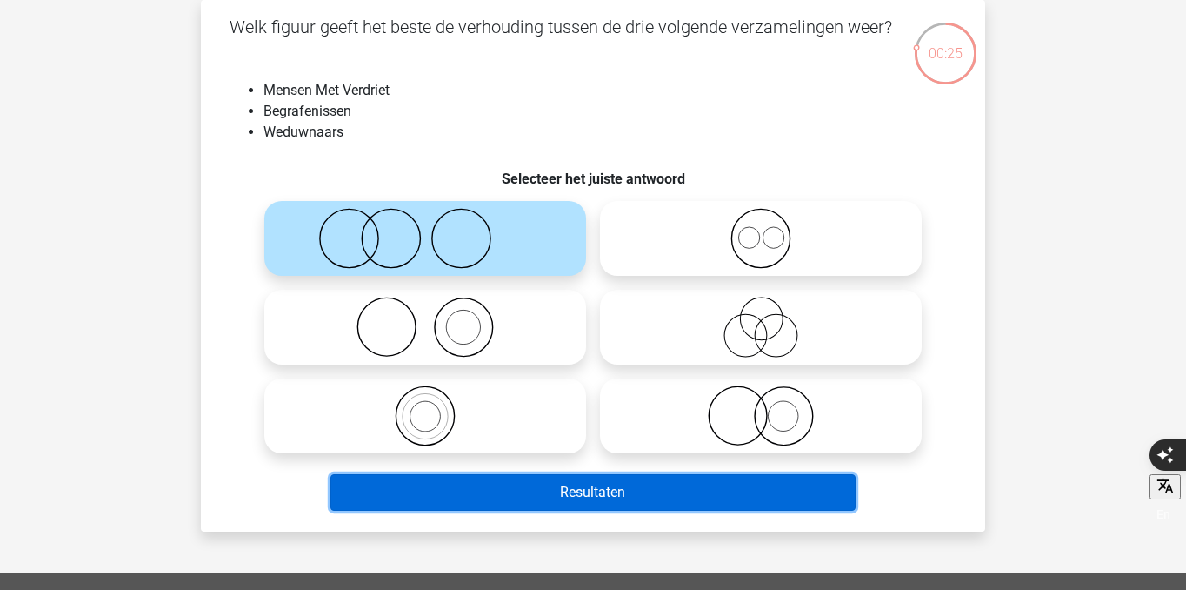
click at [603, 490] on button "Resultaten" at bounding box center [593, 492] width 526 height 37
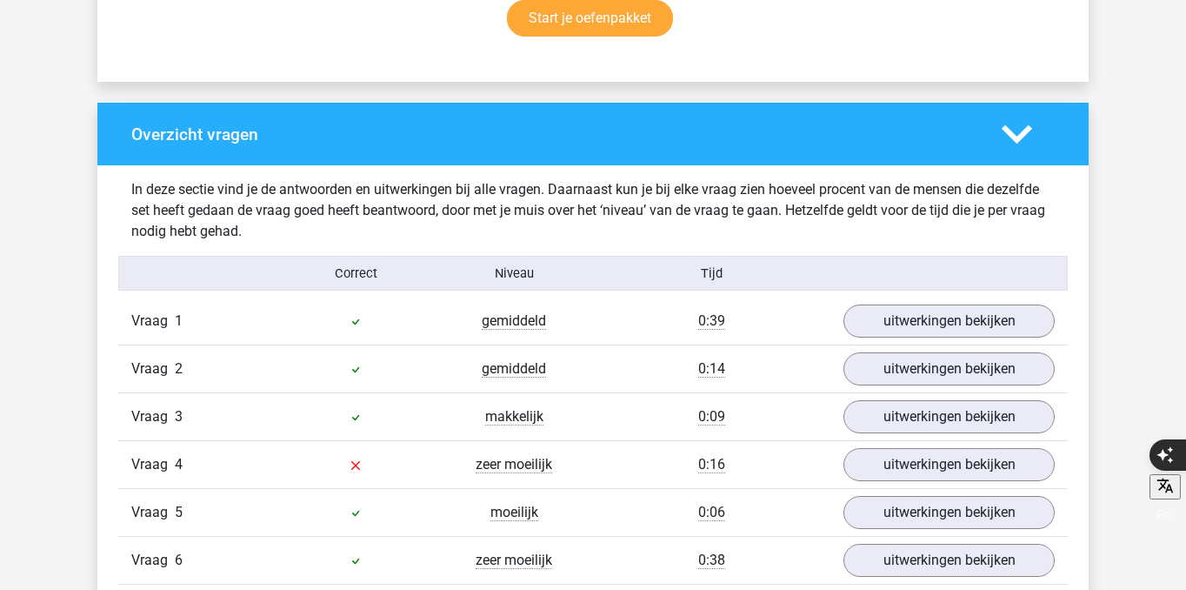
scroll to position [1246, 0]
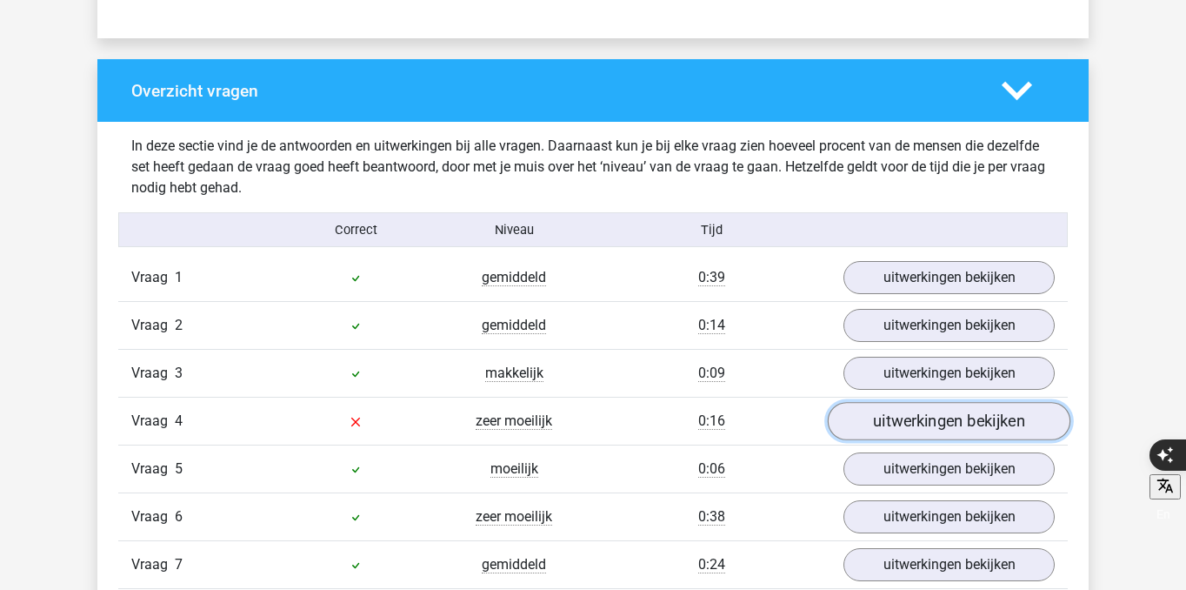
click at [868, 414] on link "uitwerkingen bekijken" at bounding box center [949, 421] width 243 height 38
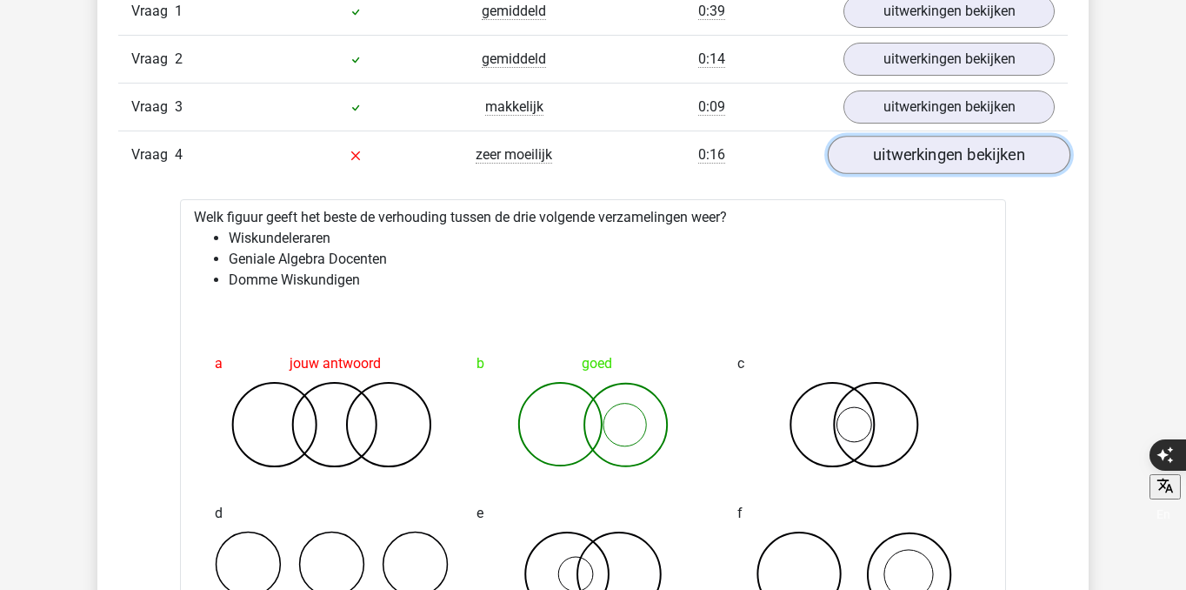
scroll to position [1522, 0]
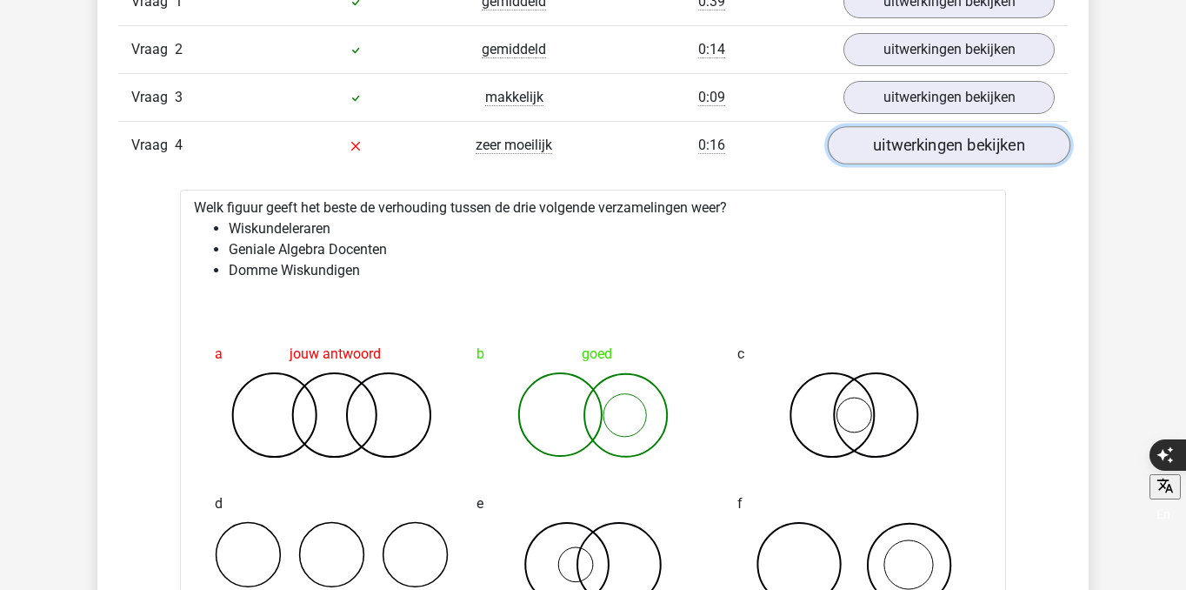
click at [954, 155] on link "uitwerkingen bekijken" at bounding box center [949, 145] width 243 height 38
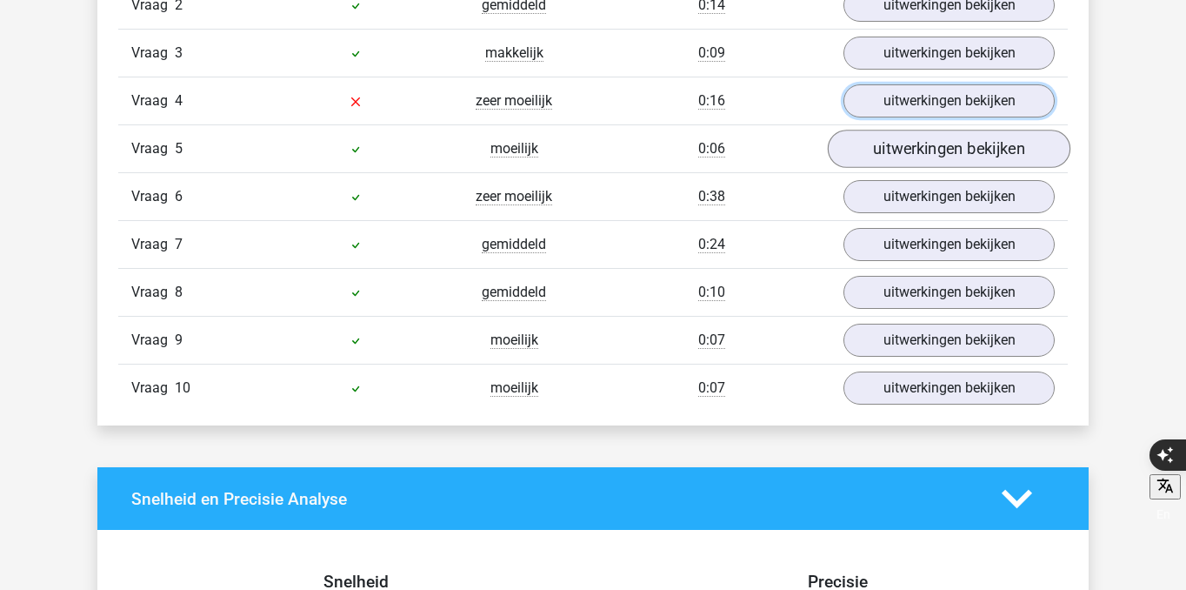
scroll to position [1456, 0]
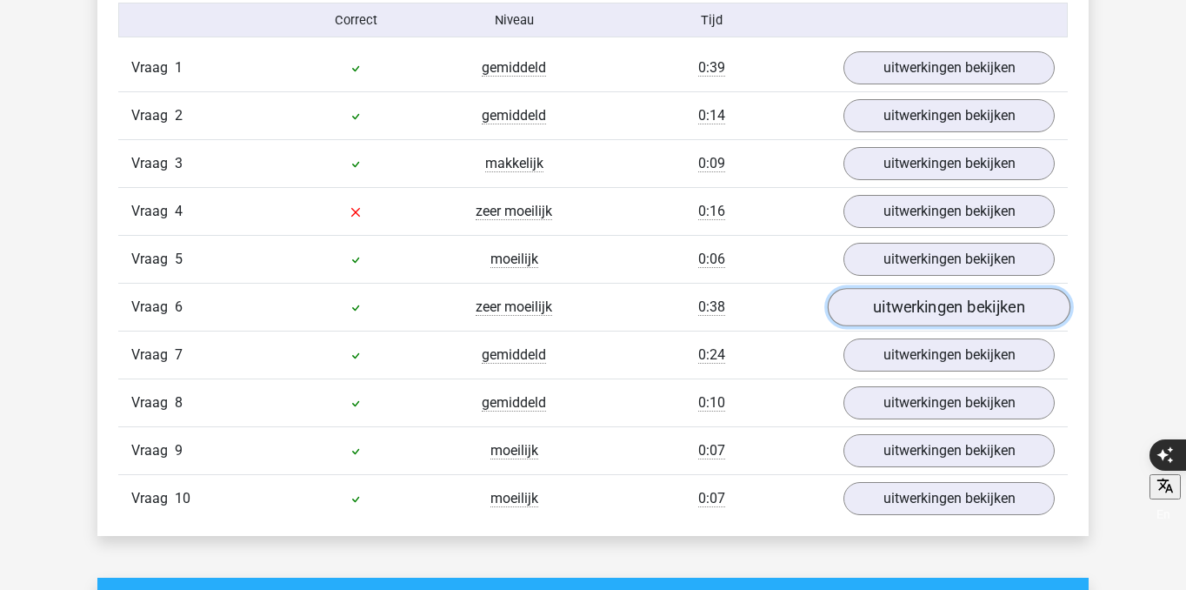
click at [945, 300] on link "uitwerkingen bekijken" at bounding box center [949, 307] width 243 height 38
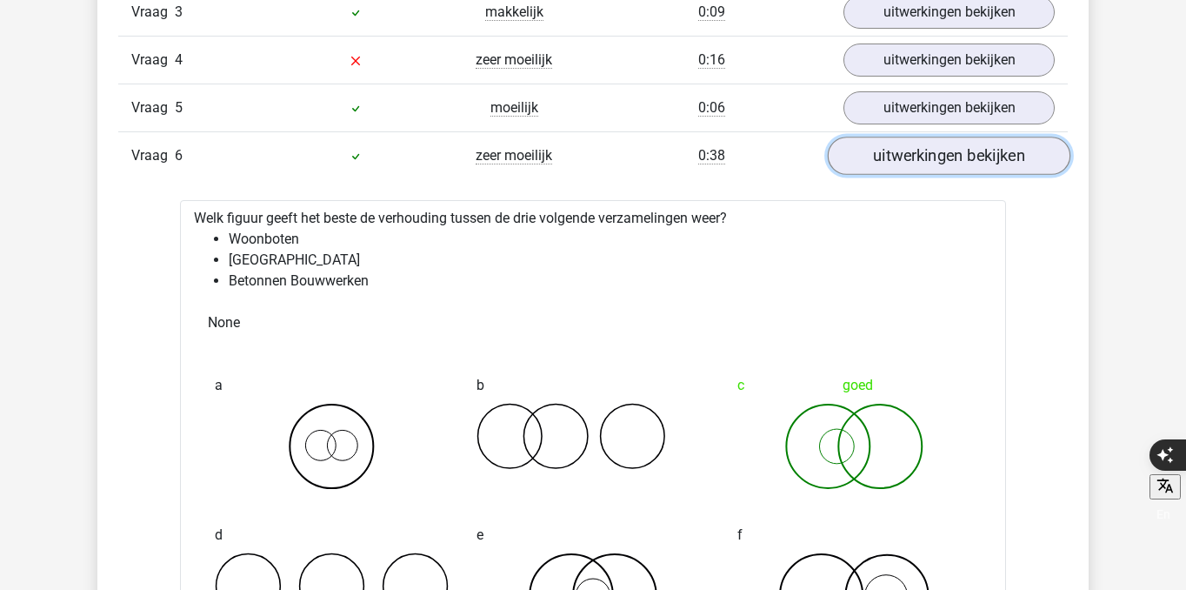
scroll to position [1626, 0]
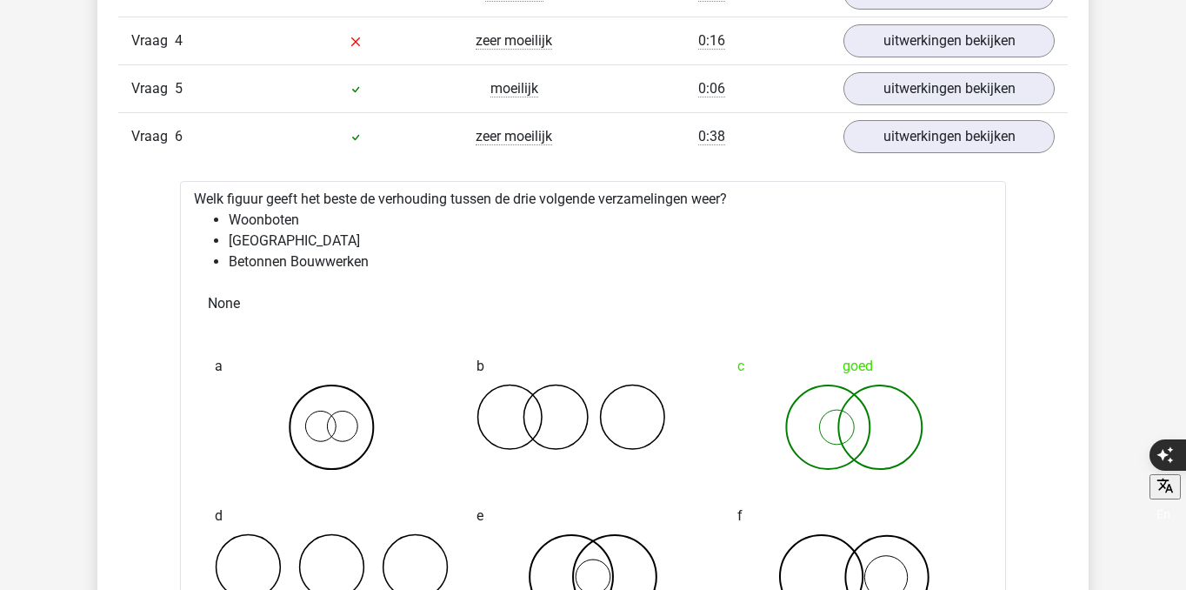
click at [948, 154] on div "Vraag 6 zeer moeilijk 0:38 uitwerkingen bekijken" at bounding box center [593, 136] width 950 height 48
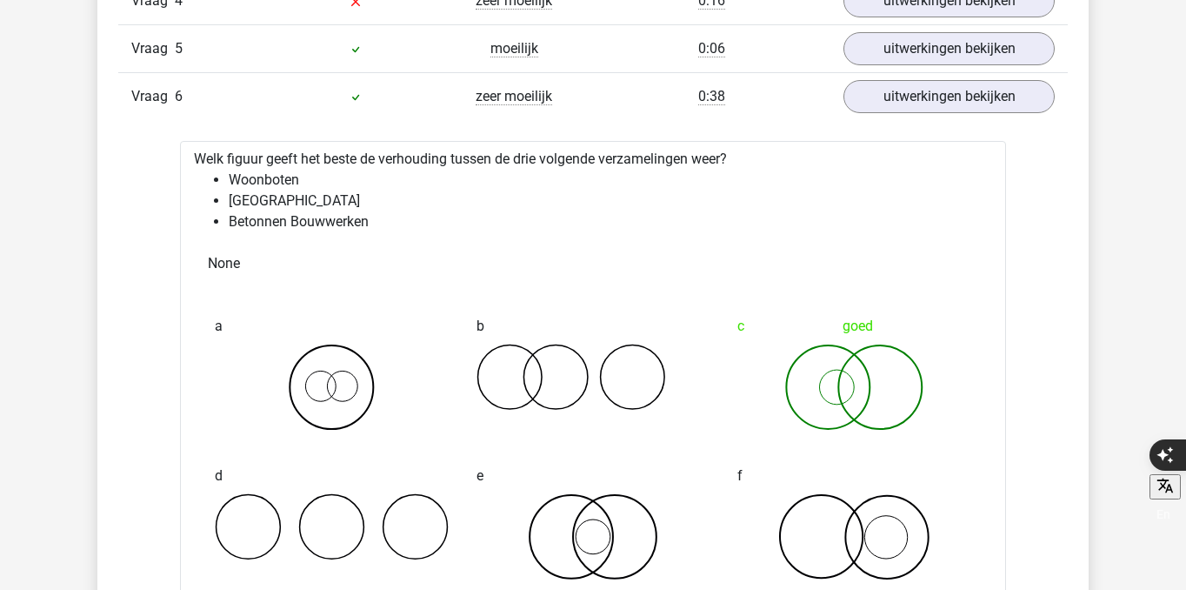
scroll to position [1671, 0]
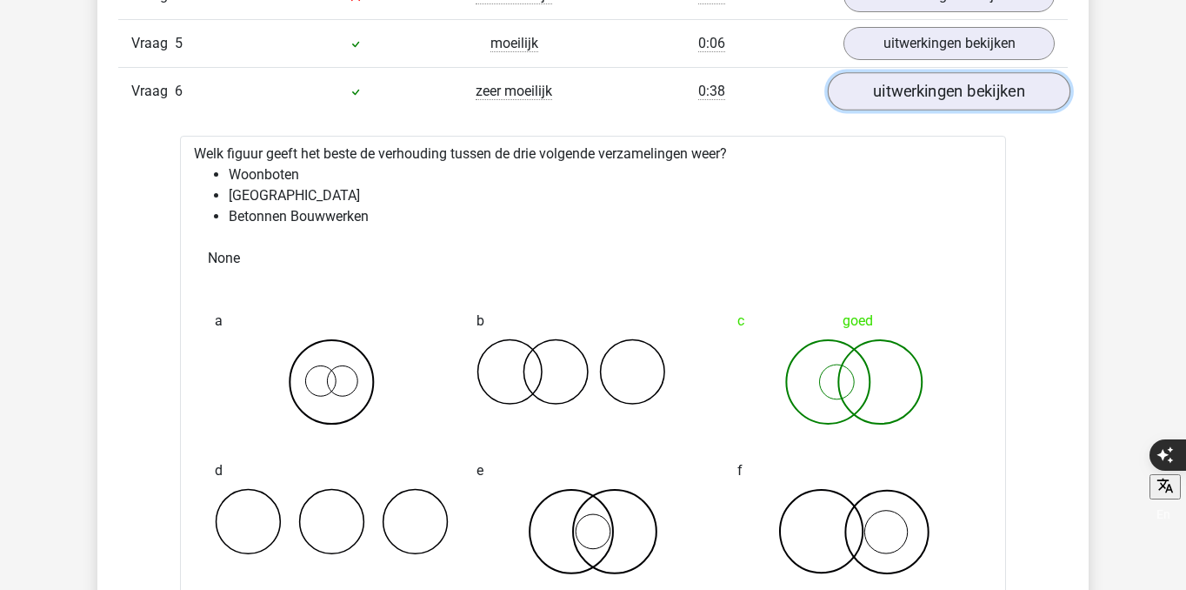
click at [941, 97] on link "uitwerkingen bekijken" at bounding box center [949, 91] width 243 height 38
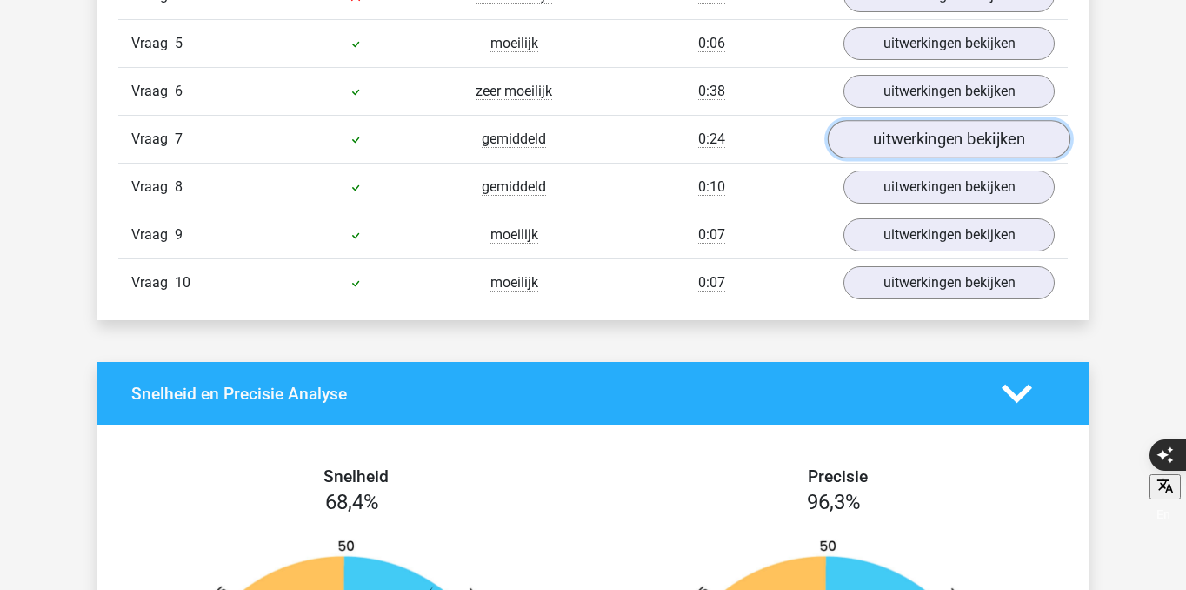
click at [935, 145] on link "uitwerkingen bekijken" at bounding box center [949, 139] width 243 height 38
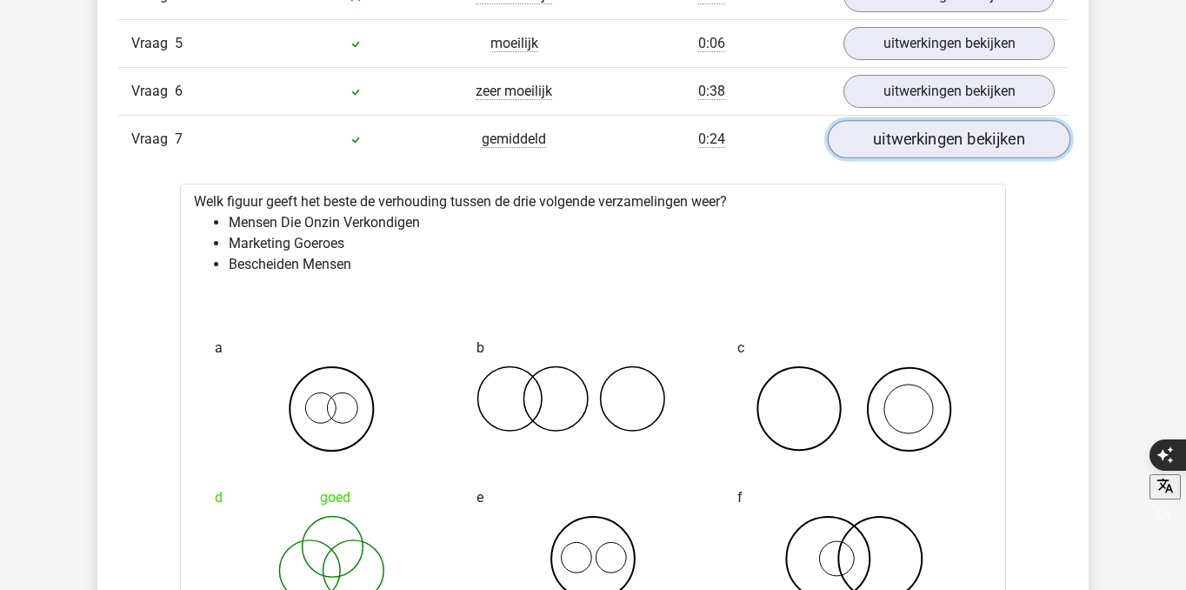
click at [935, 144] on link "uitwerkingen bekijken" at bounding box center [949, 139] width 243 height 38
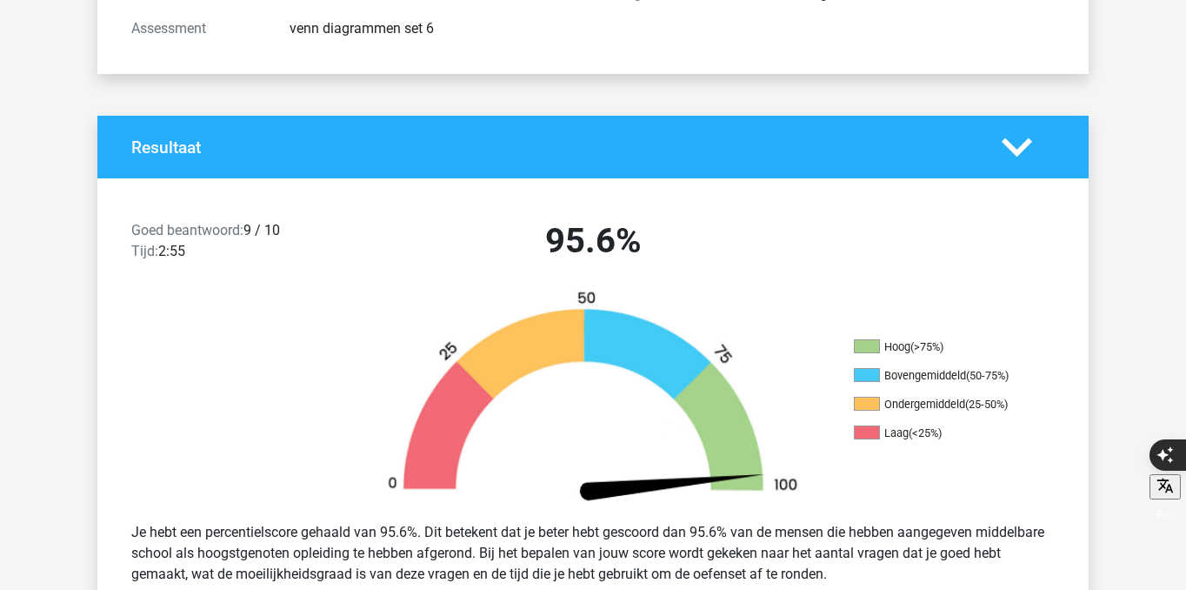
scroll to position [0, 0]
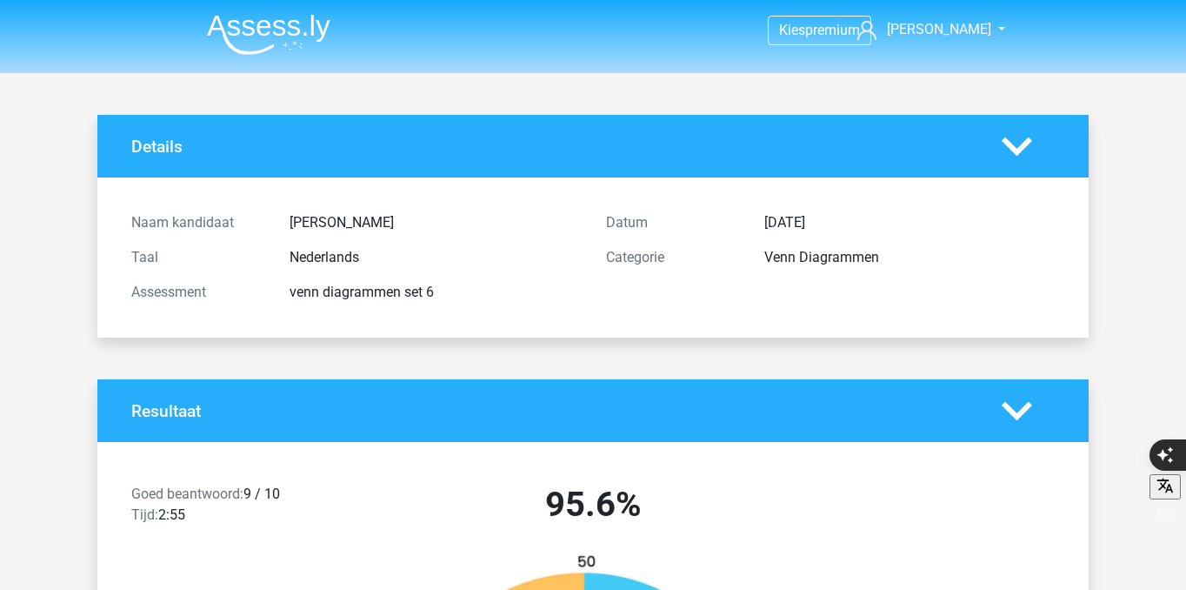
click at [283, 10] on li at bounding box center [261, 31] width 137 height 48
click at [290, 34] on img at bounding box center [268, 34] width 123 height 41
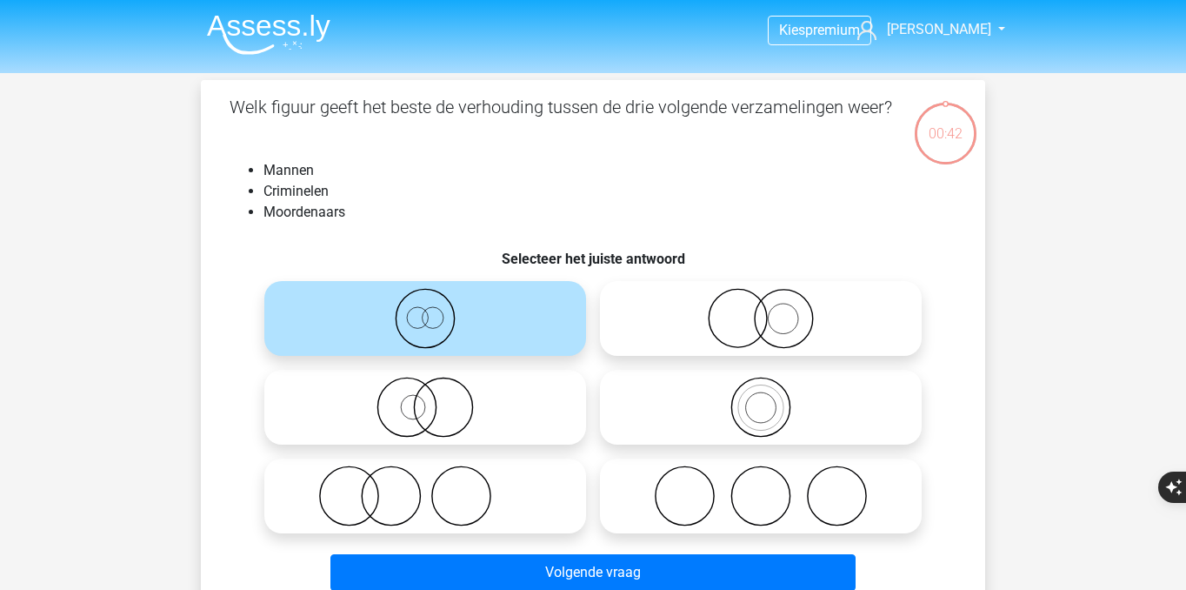
scroll to position [80, 0]
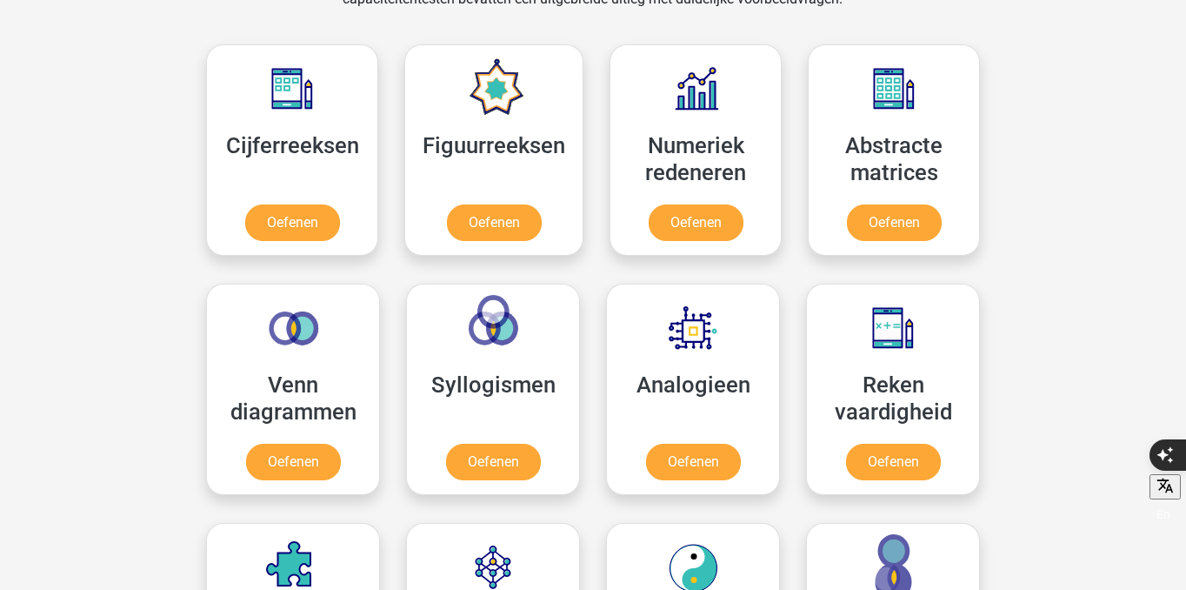
scroll to position [825, 0]
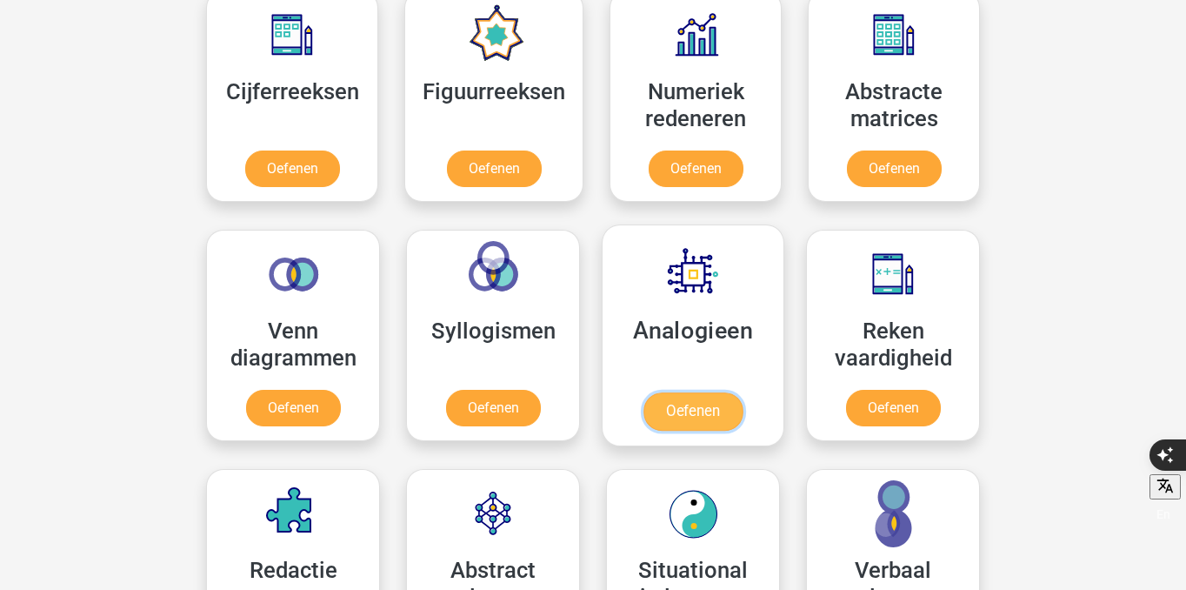
click at [735, 410] on link "Oefenen" at bounding box center [692, 411] width 99 height 38
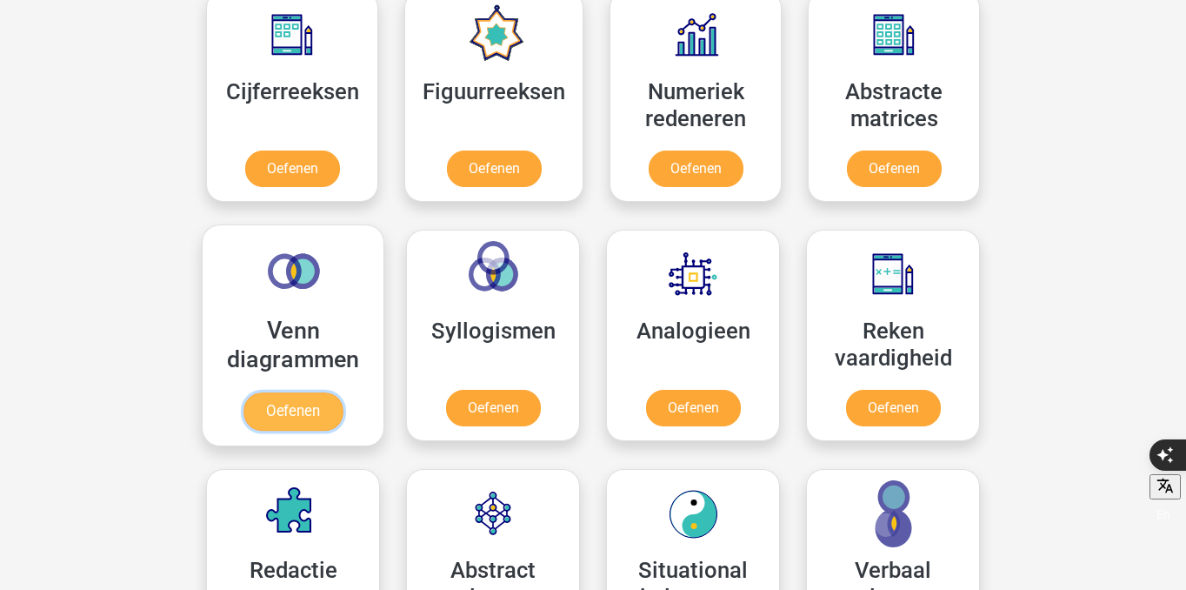
click at [327, 398] on link "Oefenen" at bounding box center [292, 411] width 99 height 38
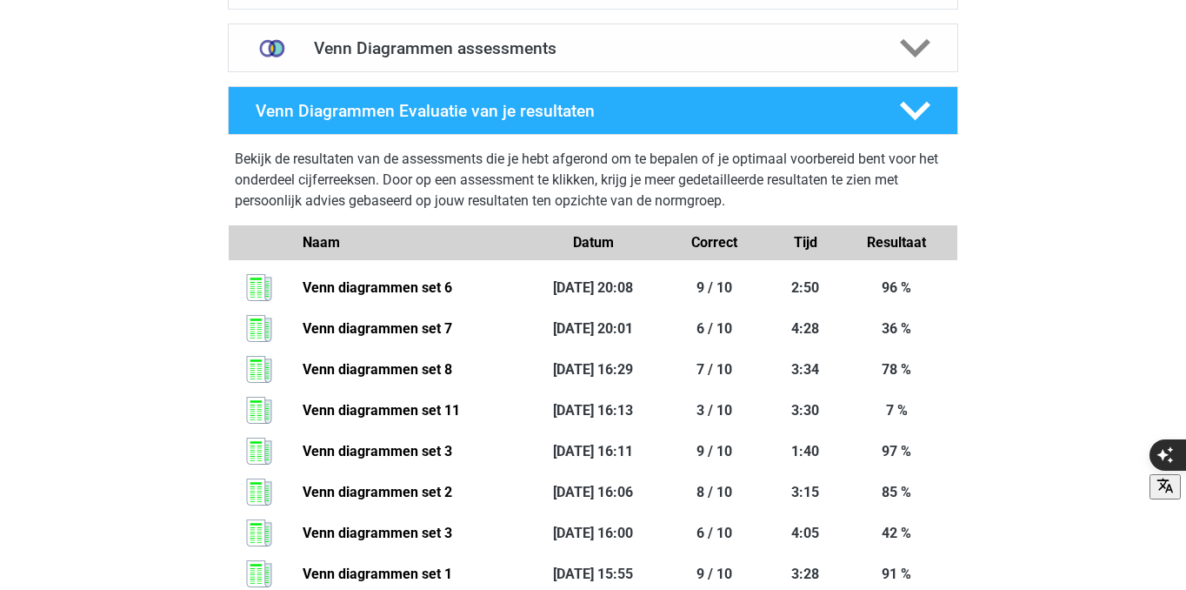
scroll to position [1141, 0]
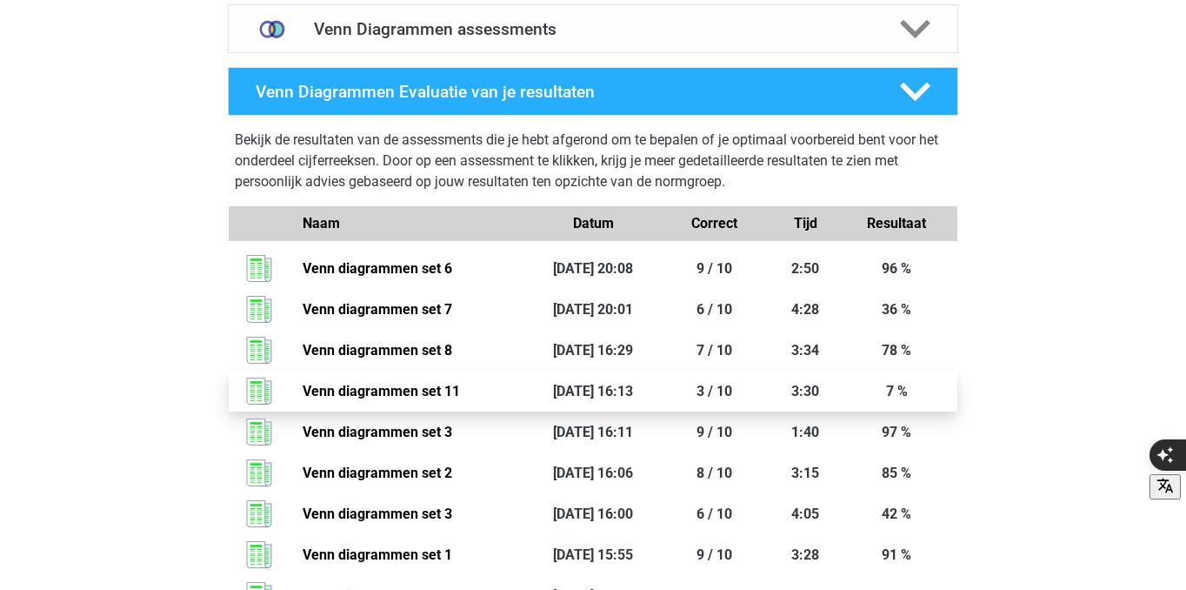
click at [460, 383] on link "Venn diagrammen set 11" at bounding box center [381, 391] width 157 height 17
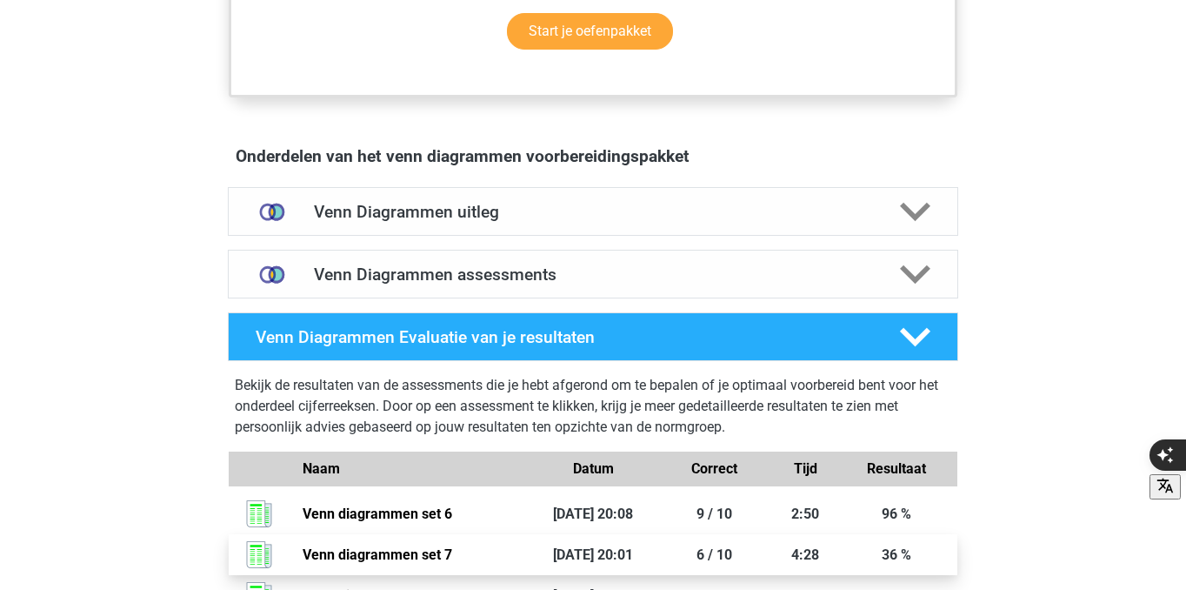
scroll to position [904, 0]
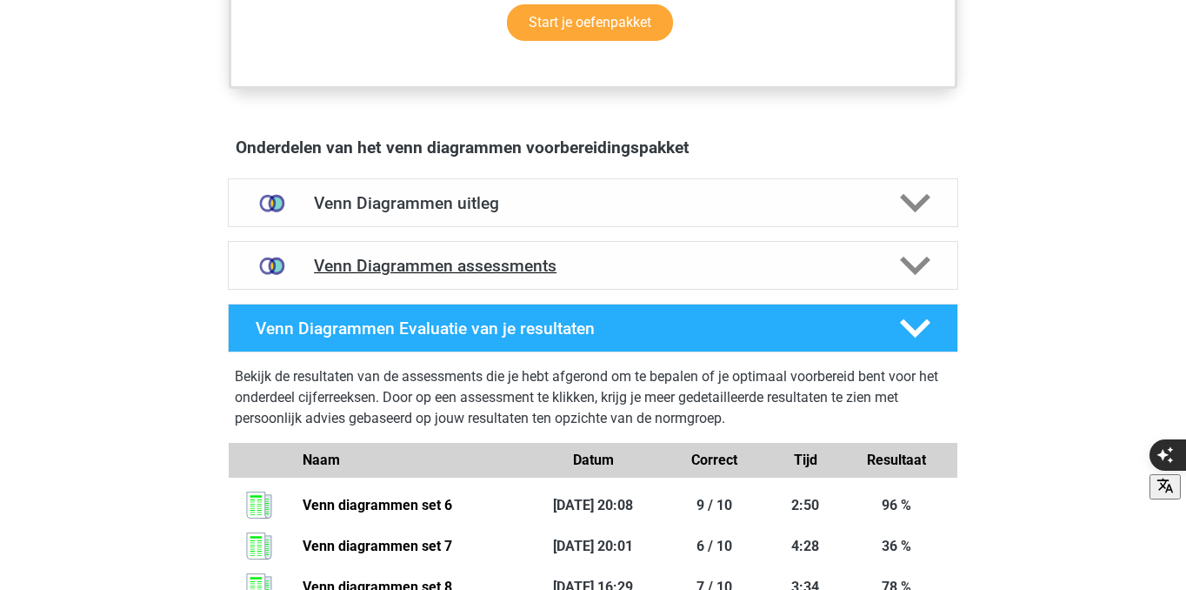
click at [910, 259] on icon at bounding box center [915, 265] width 30 height 30
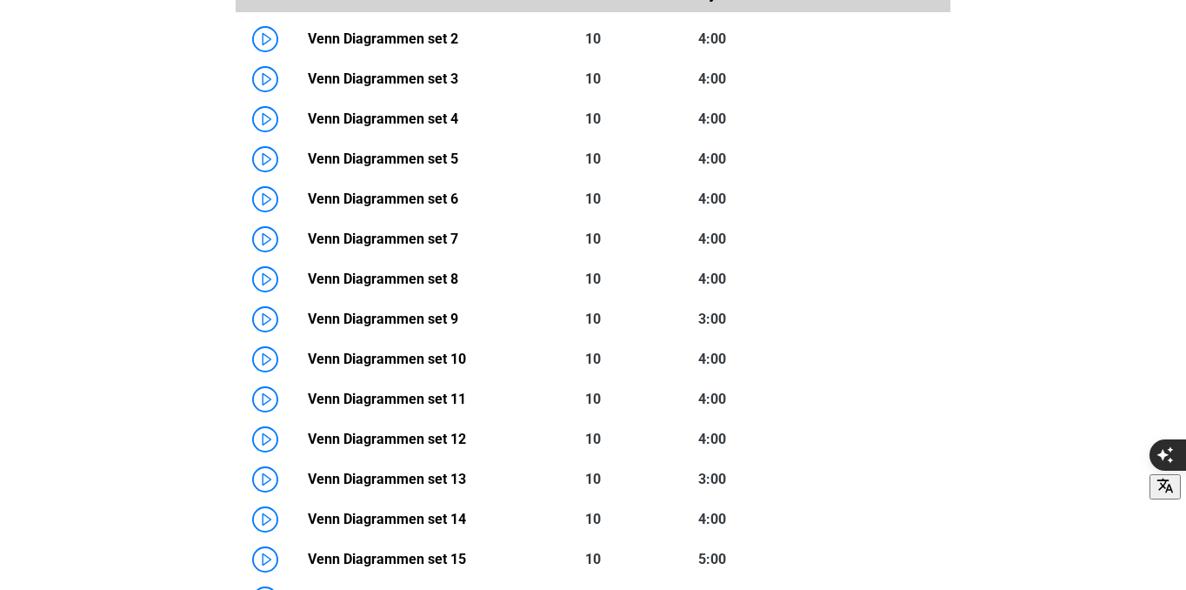
scroll to position [1333, 0]
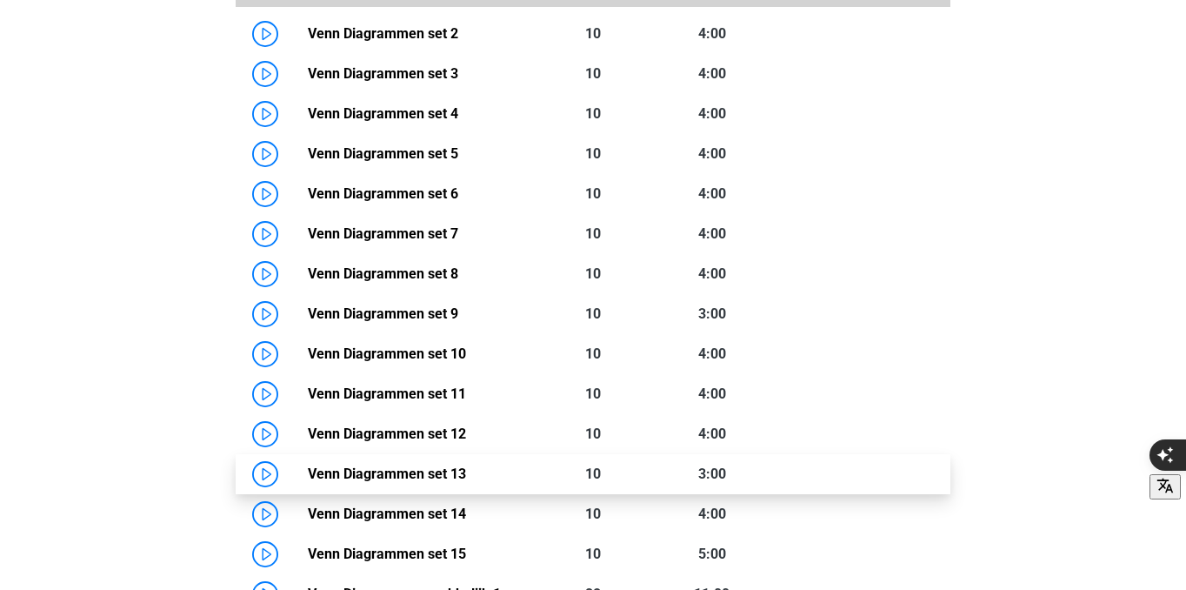
click at [348, 475] on link "Venn Diagrammen set 13" at bounding box center [387, 473] width 158 height 17
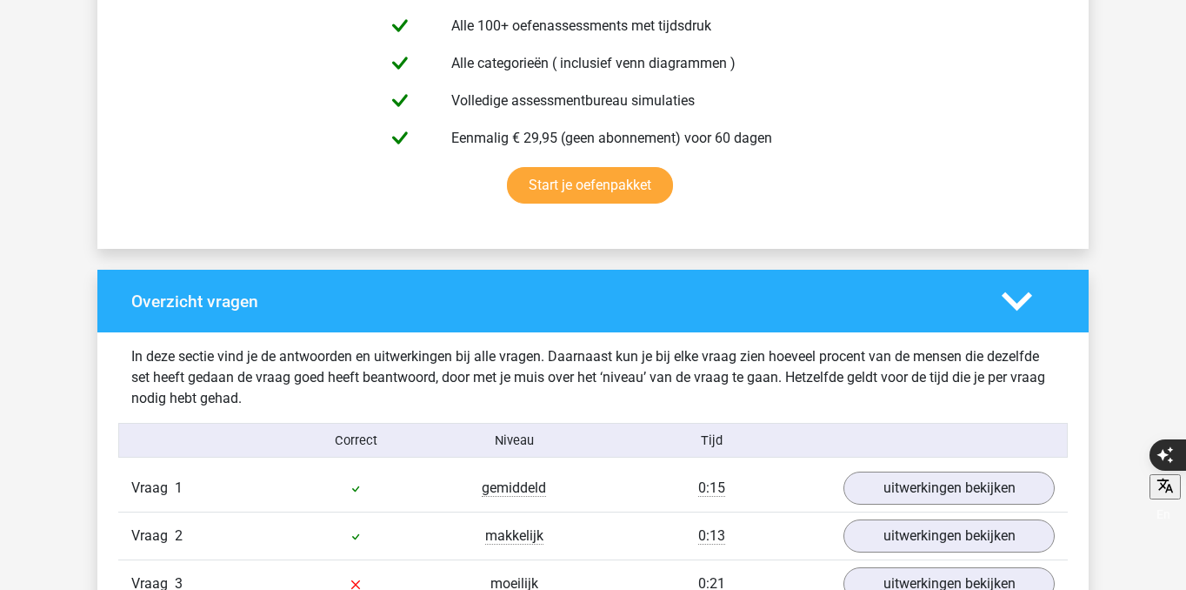
scroll to position [1040, 0]
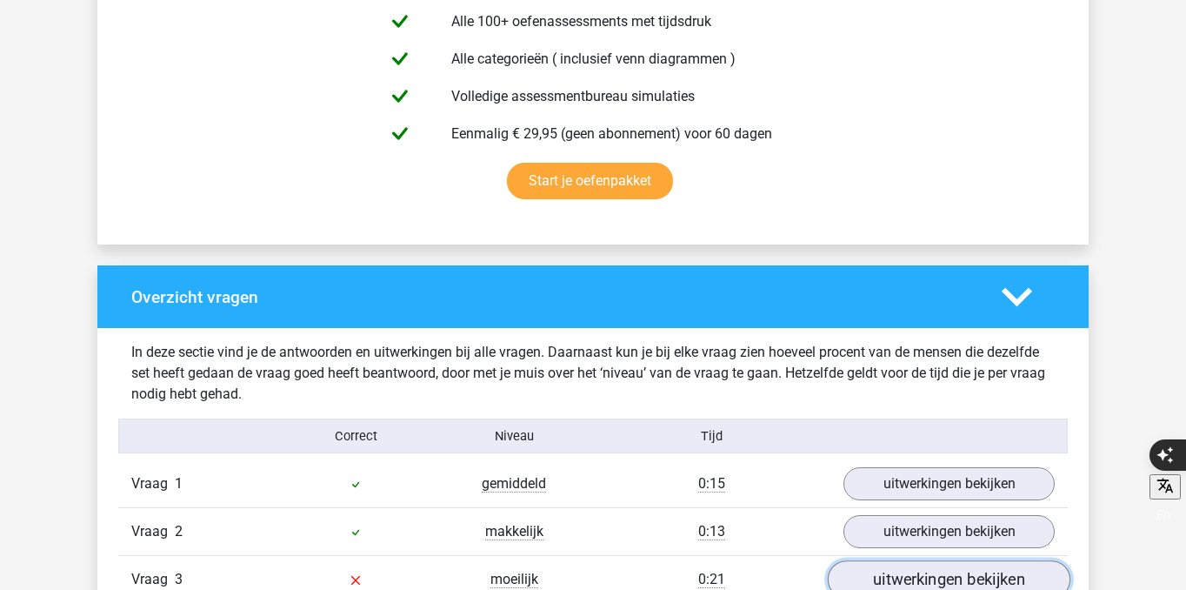
click at [906, 581] on link "uitwerkingen bekijken" at bounding box center [949, 579] width 243 height 38
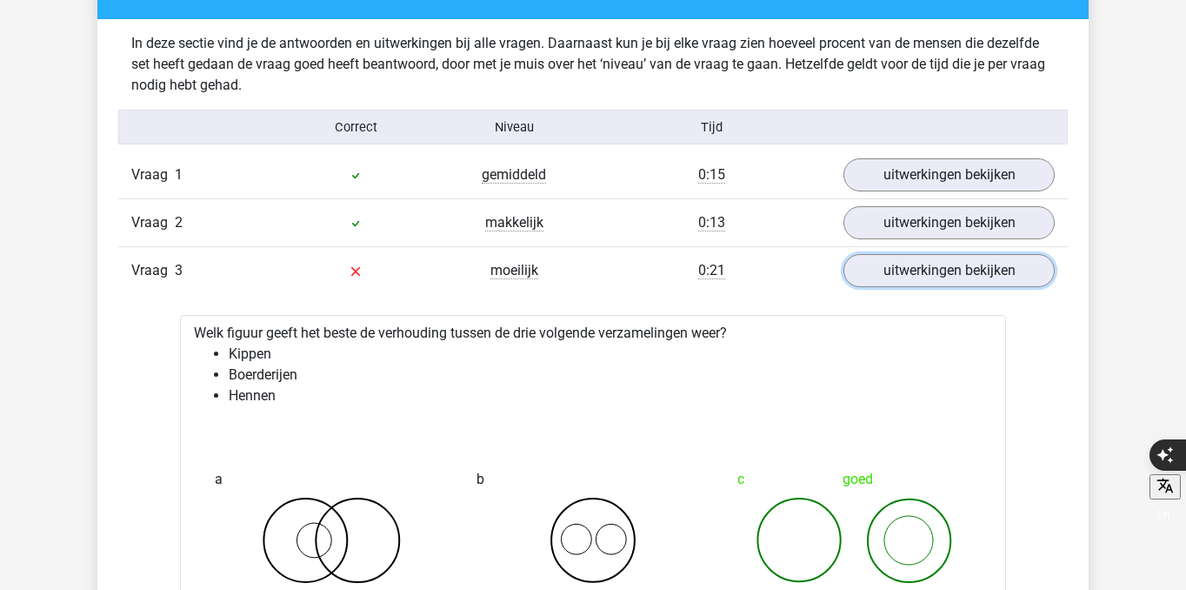
scroll to position [1451, 0]
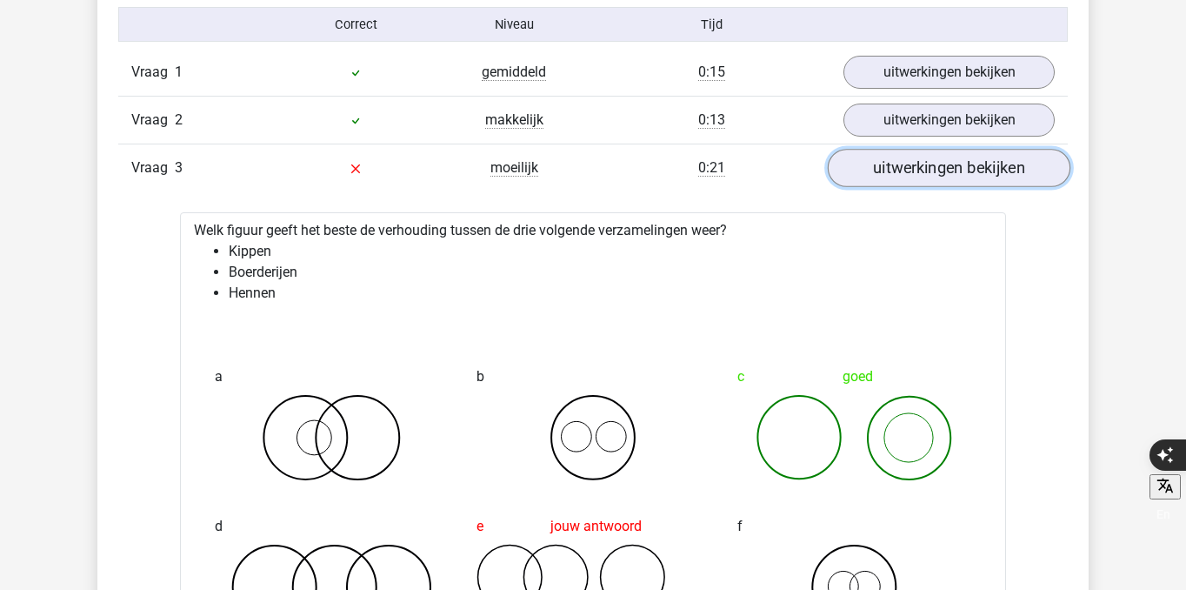
click at [997, 163] on link "uitwerkingen bekijken" at bounding box center [949, 168] width 243 height 38
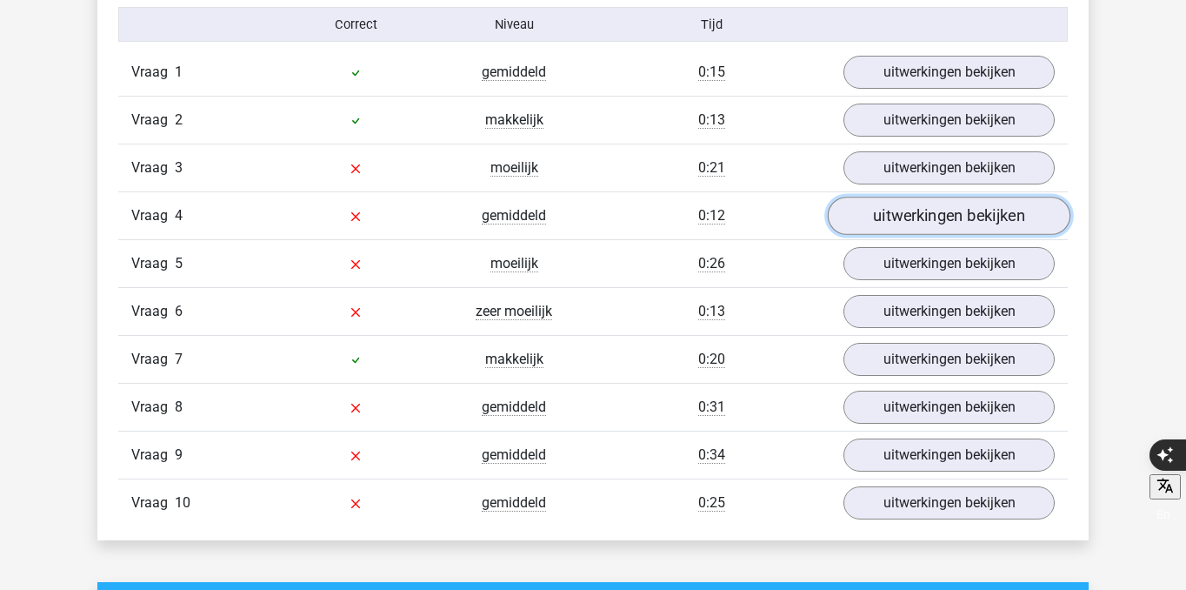
click at [972, 217] on link "uitwerkingen bekijken" at bounding box center [949, 216] width 243 height 38
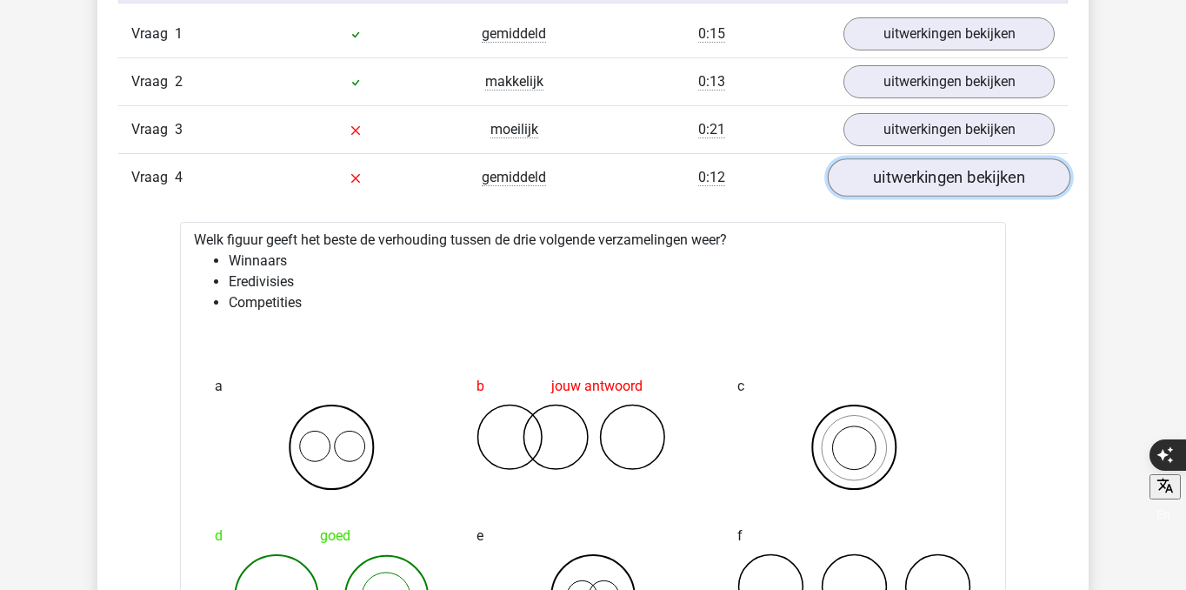
scroll to position [1466, 0]
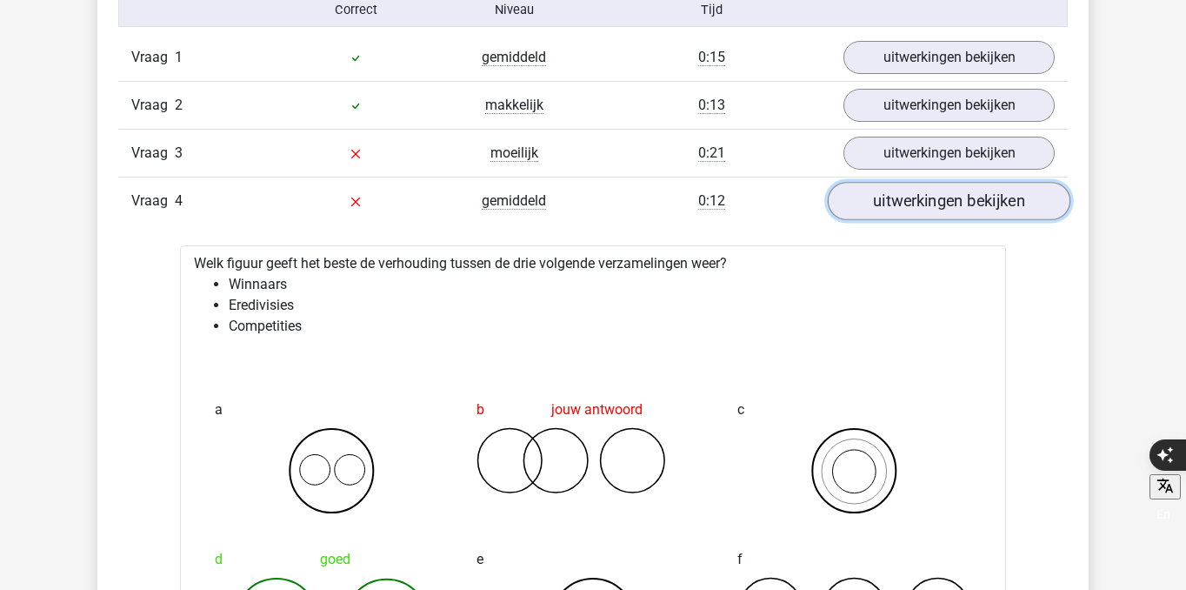
click at [937, 207] on link "uitwerkingen bekijken" at bounding box center [949, 201] width 243 height 38
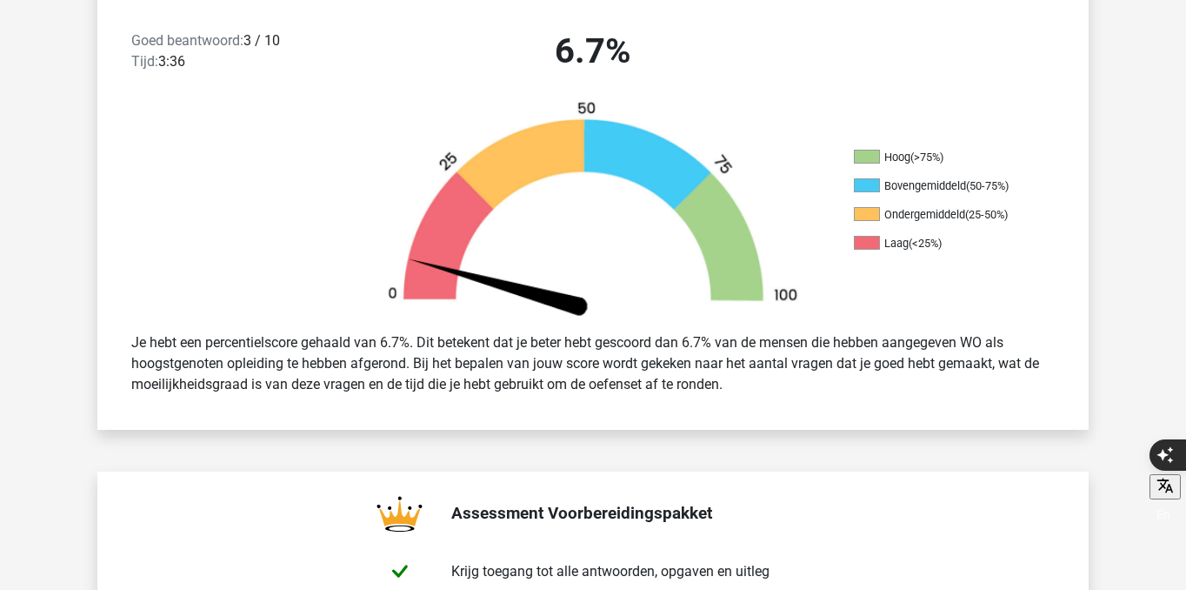
scroll to position [449, 0]
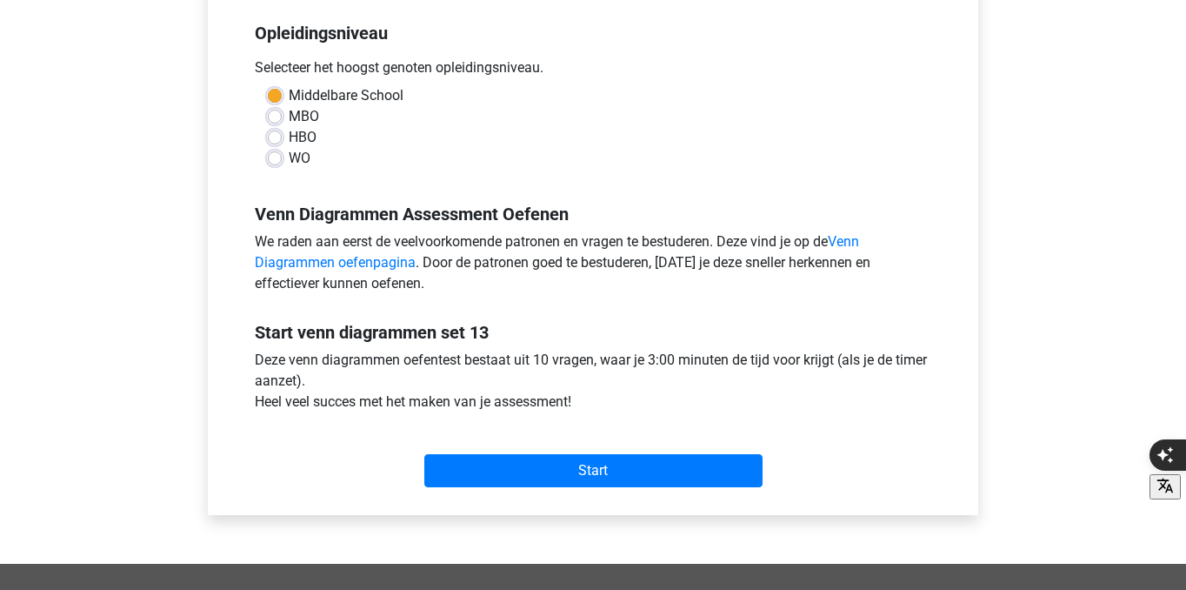
scroll to position [406, 0]
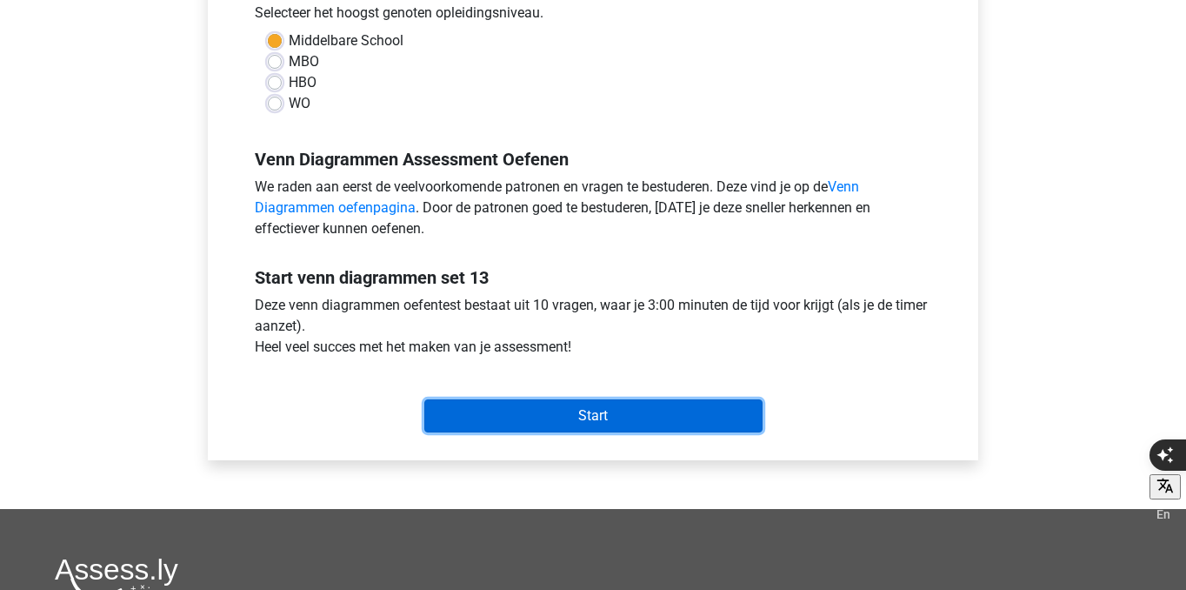
click at [497, 417] on input "Start" at bounding box center [593, 415] width 338 height 33
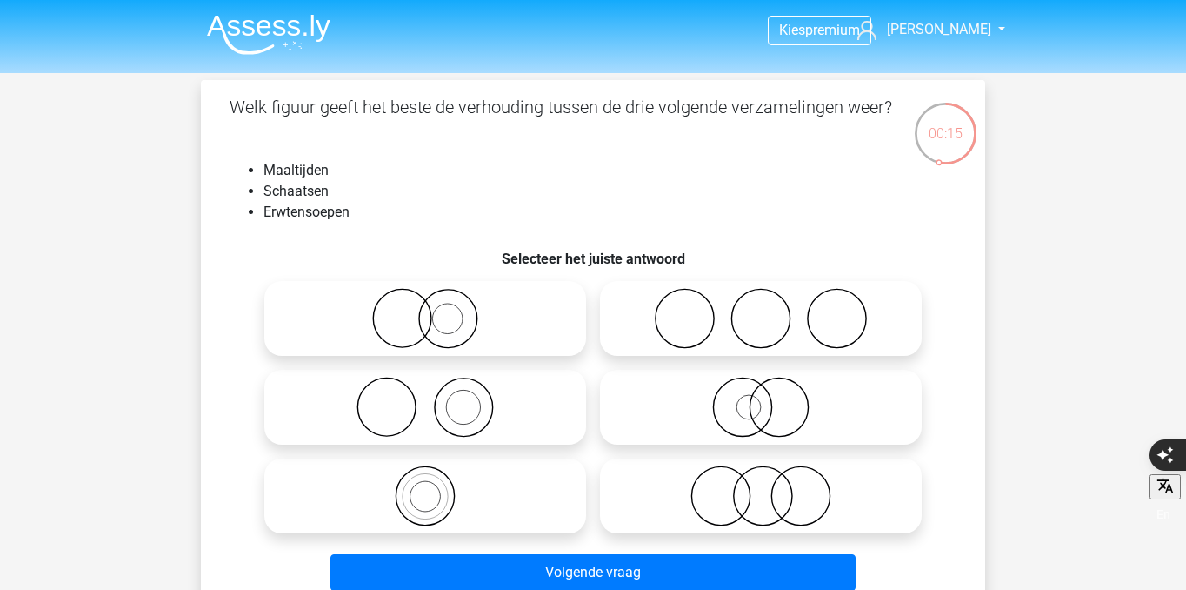
click at [469, 419] on icon at bounding box center [425, 407] width 308 height 61
click at [437, 398] on input "radio" at bounding box center [430, 392] width 11 height 11
radio input "true"
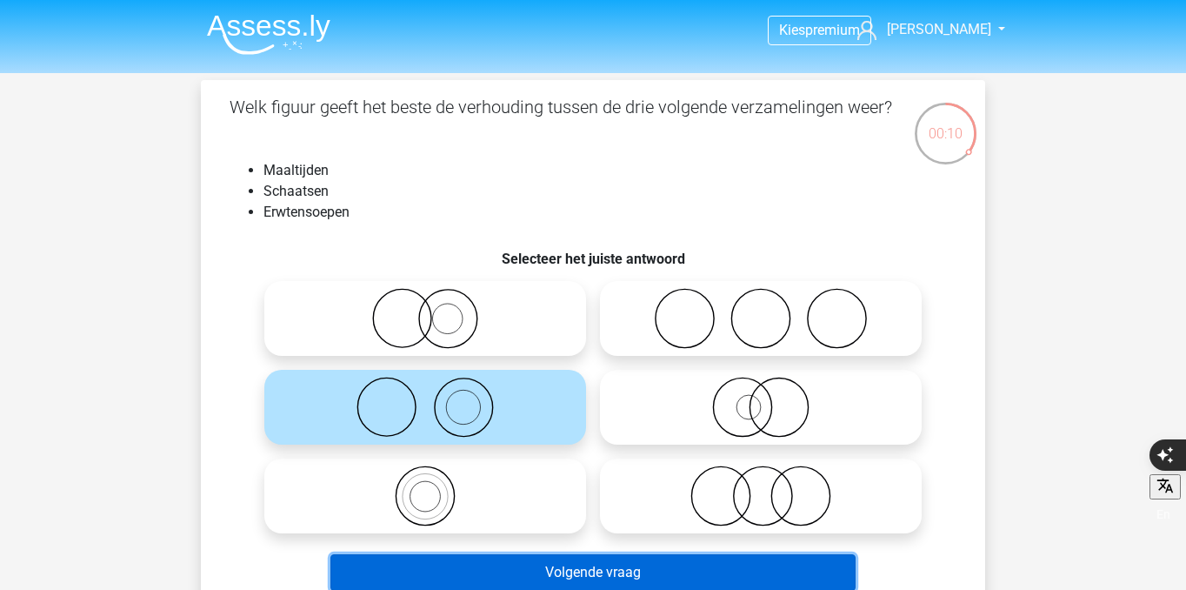
click at [530, 572] on button "Volgende vraag" at bounding box center [593, 572] width 526 height 37
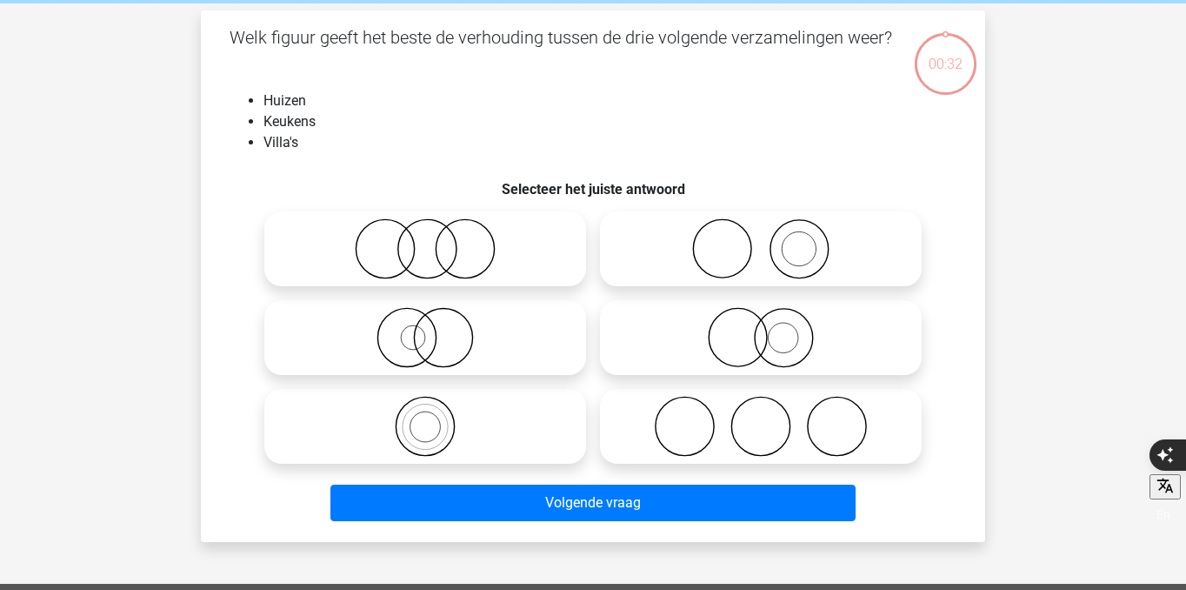
scroll to position [80, 0]
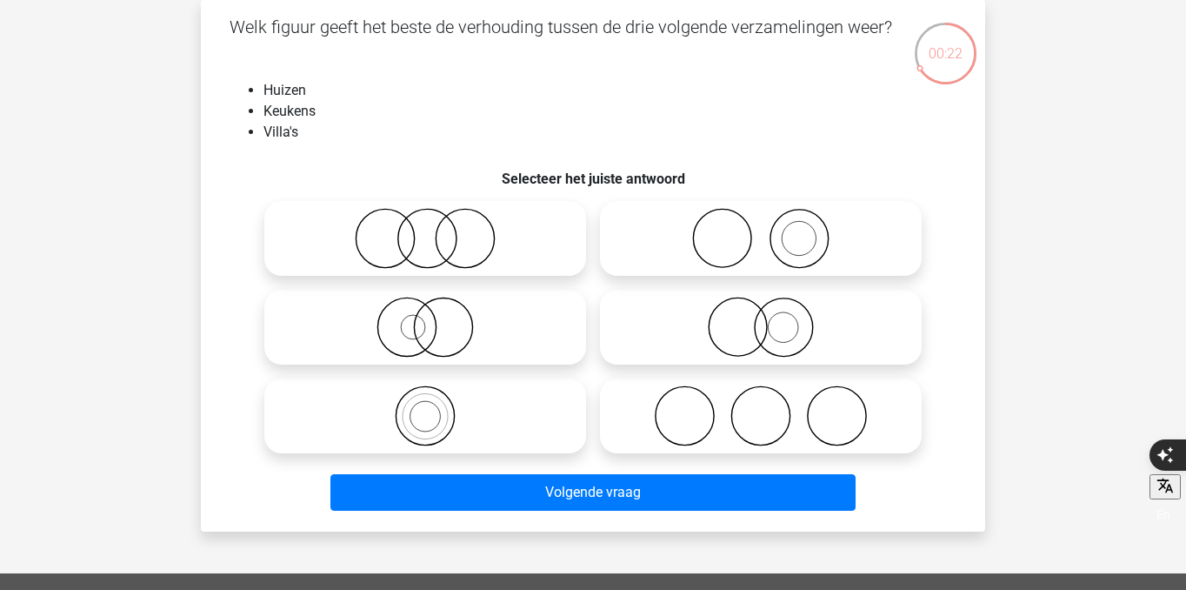
click at [813, 230] on circle at bounding box center [799, 239] width 34 height 34
click at [772, 230] on input "radio" at bounding box center [766, 223] width 11 height 11
radio input "true"
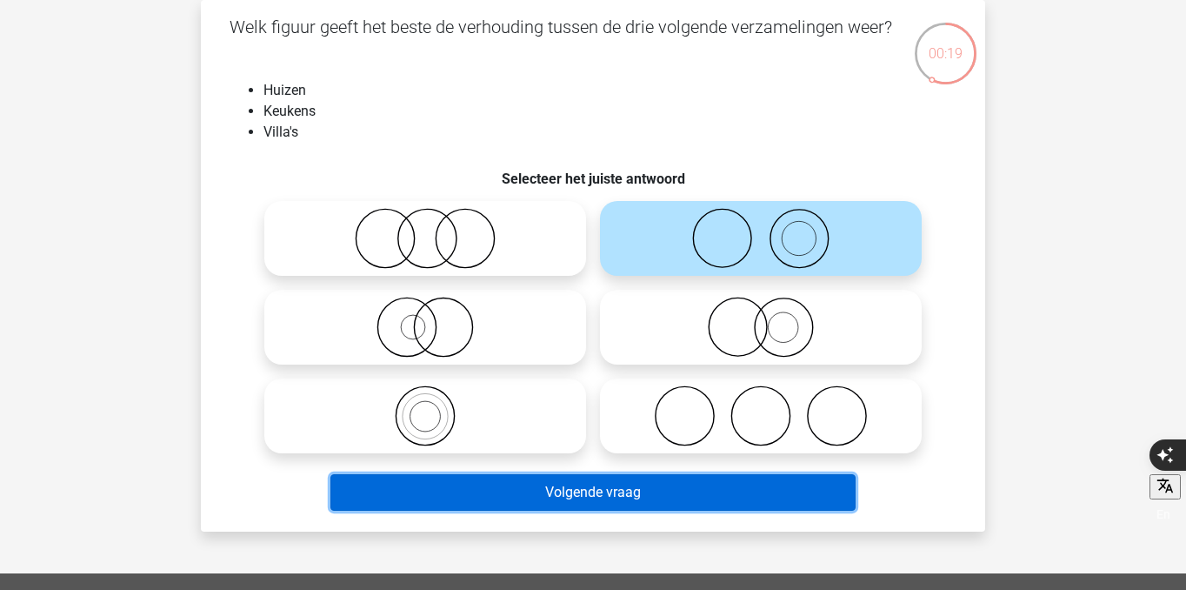
click at [759, 497] on button "Volgende vraag" at bounding box center [593, 492] width 526 height 37
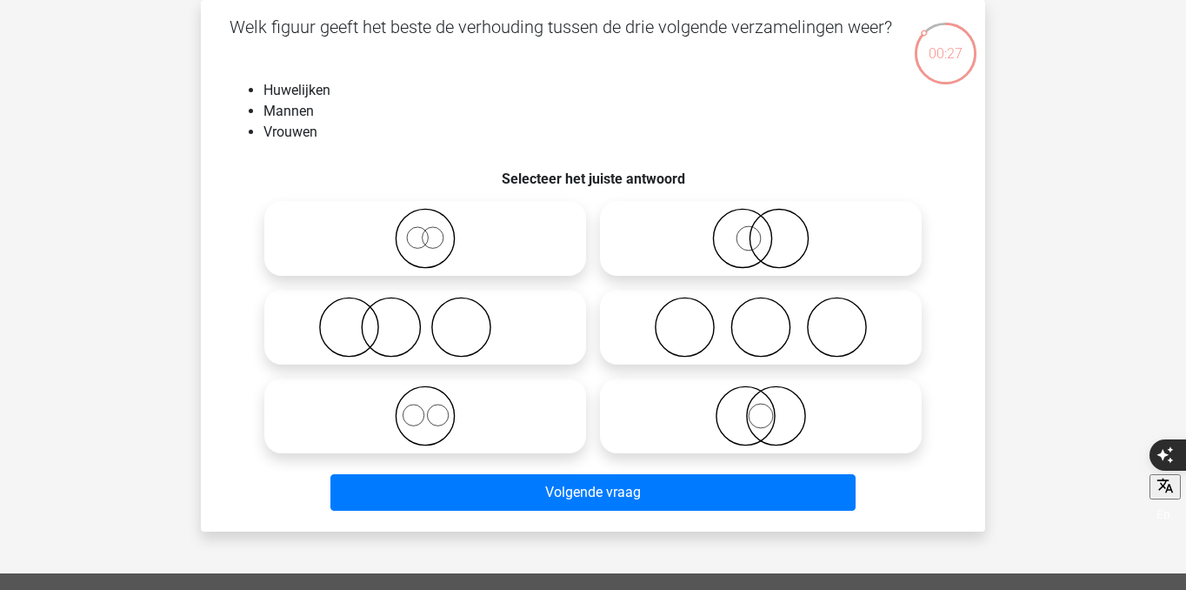
click at [743, 316] on icon at bounding box center [761, 327] width 308 height 61
click at [761, 316] on input "radio" at bounding box center [766, 312] width 11 height 11
radio input "true"
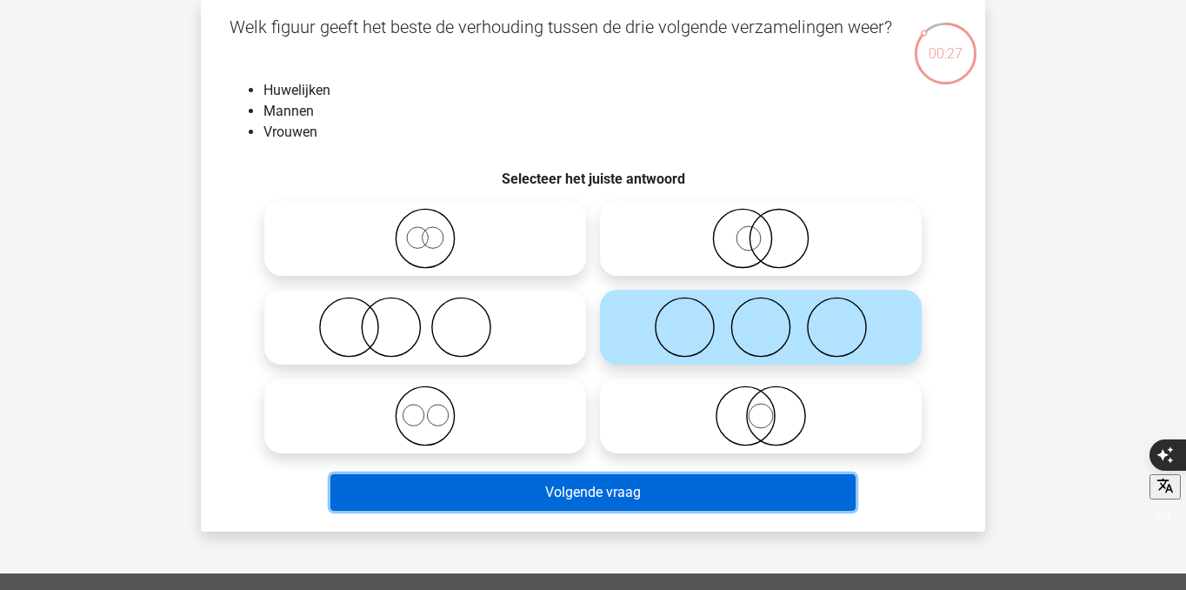
click at [730, 483] on button "Volgende vraag" at bounding box center [593, 492] width 526 height 37
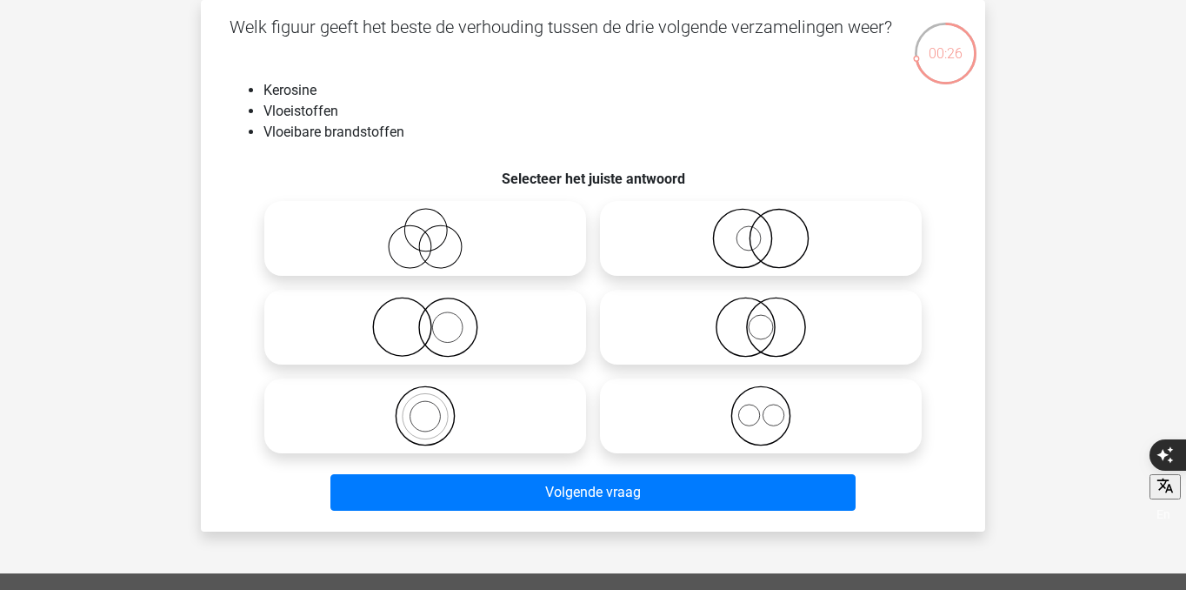
click at [443, 403] on circle at bounding box center [425, 416] width 45 height 45
click at [437, 403] on input "radio" at bounding box center [430, 401] width 11 height 11
radio input "true"
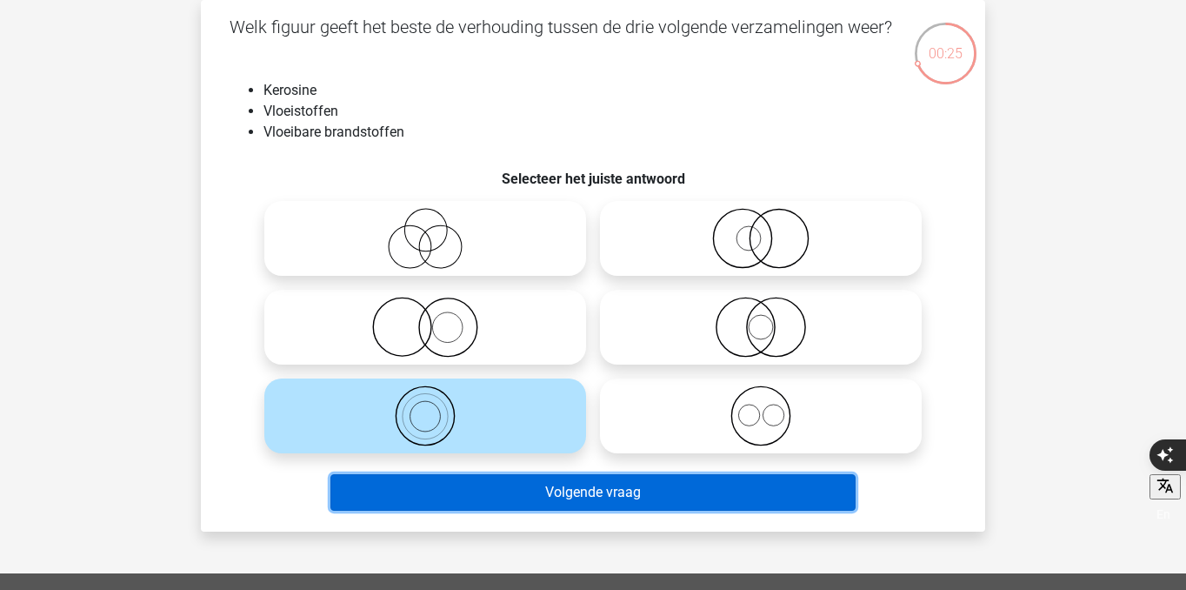
click at [528, 482] on button "Volgende vraag" at bounding box center [593, 492] width 526 height 37
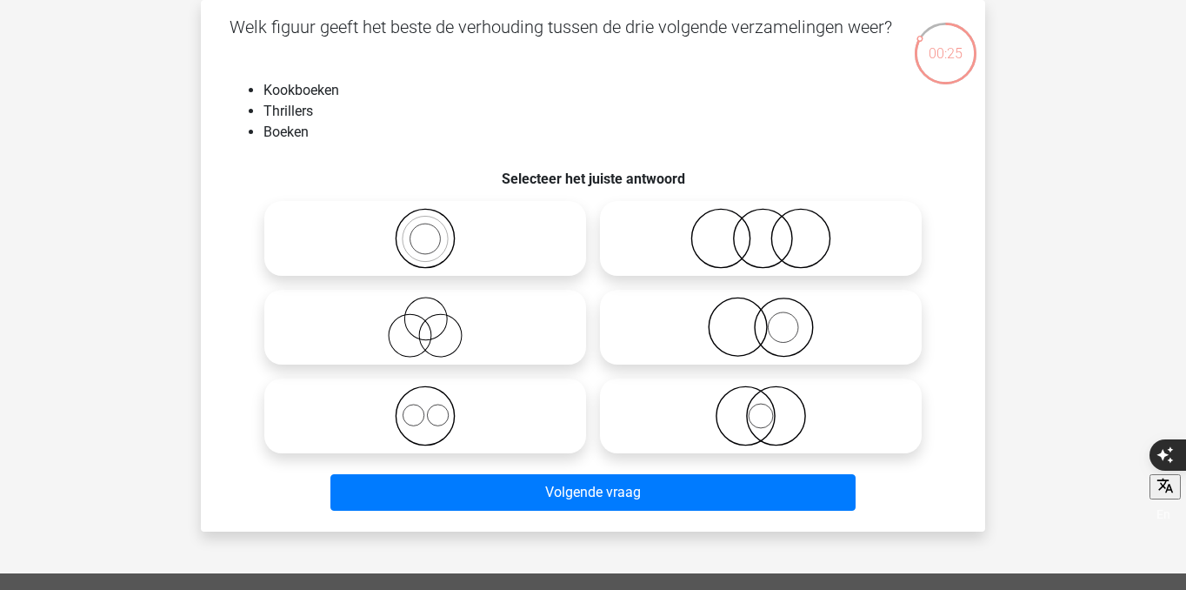
click at [779, 242] on icon at bounding box center [761, 238] width 308 height 61
click at [772, 230] on input "radio" at bounding box center [766, 223] width 11 height 11
radio input "true"
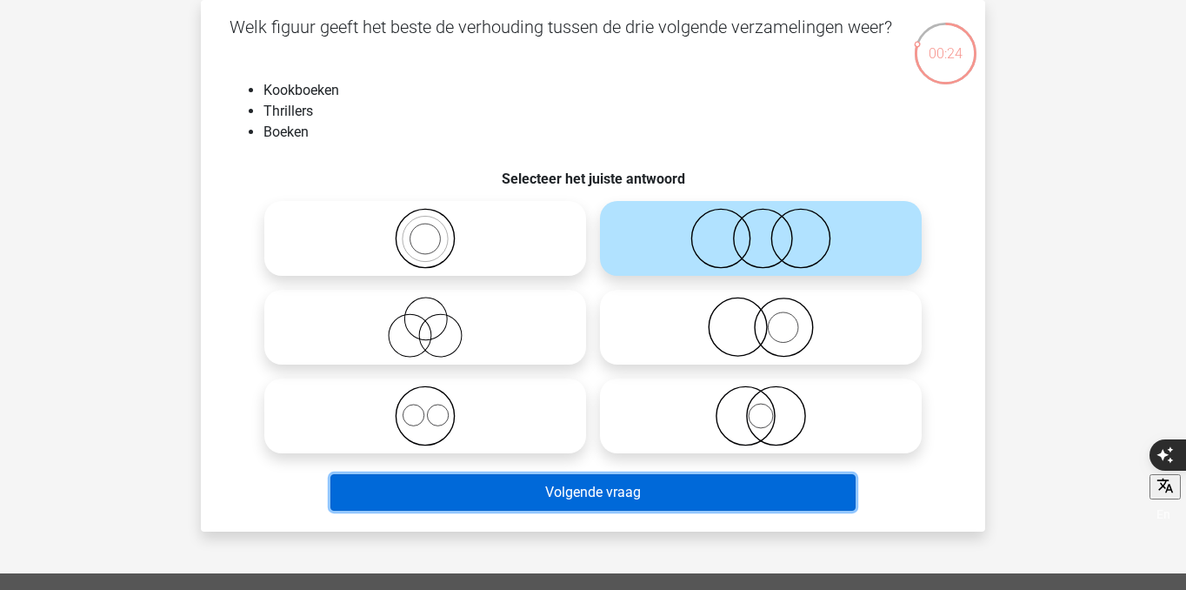
click at [703, 480] on button "Volgende vraag" at bounding box center [593, 492] width 526 height 37
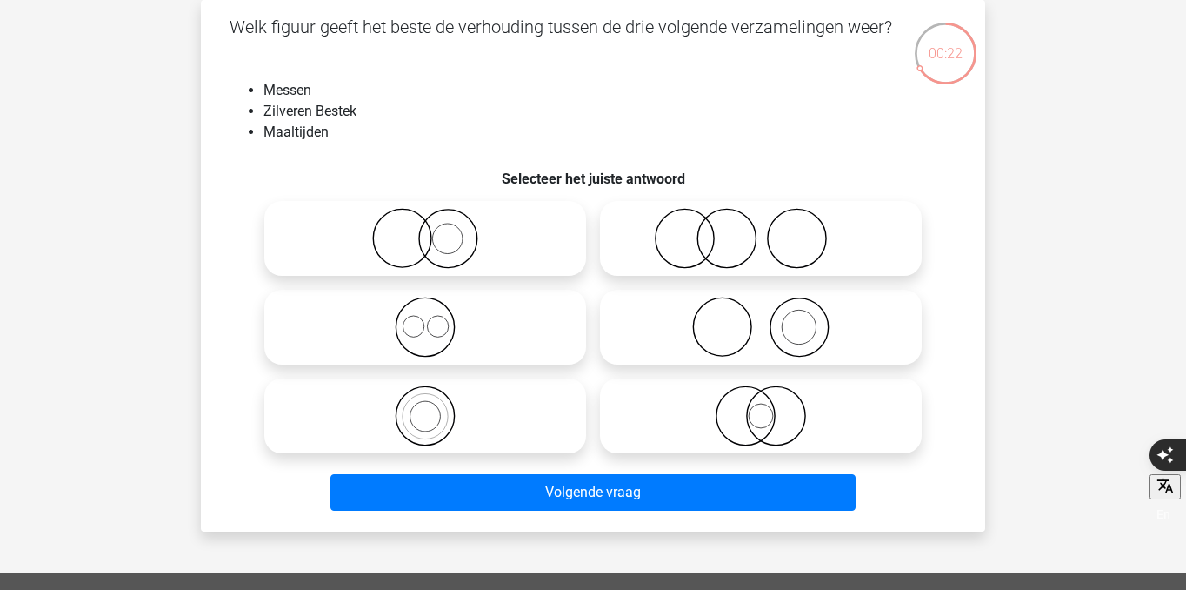
click at [673, 243] on icon at bounding box center [761, 238] width 308 height 61
click at [761, 230] on input "radio" at bounding box center [766, 223] width 11 height 11
radio input "true"
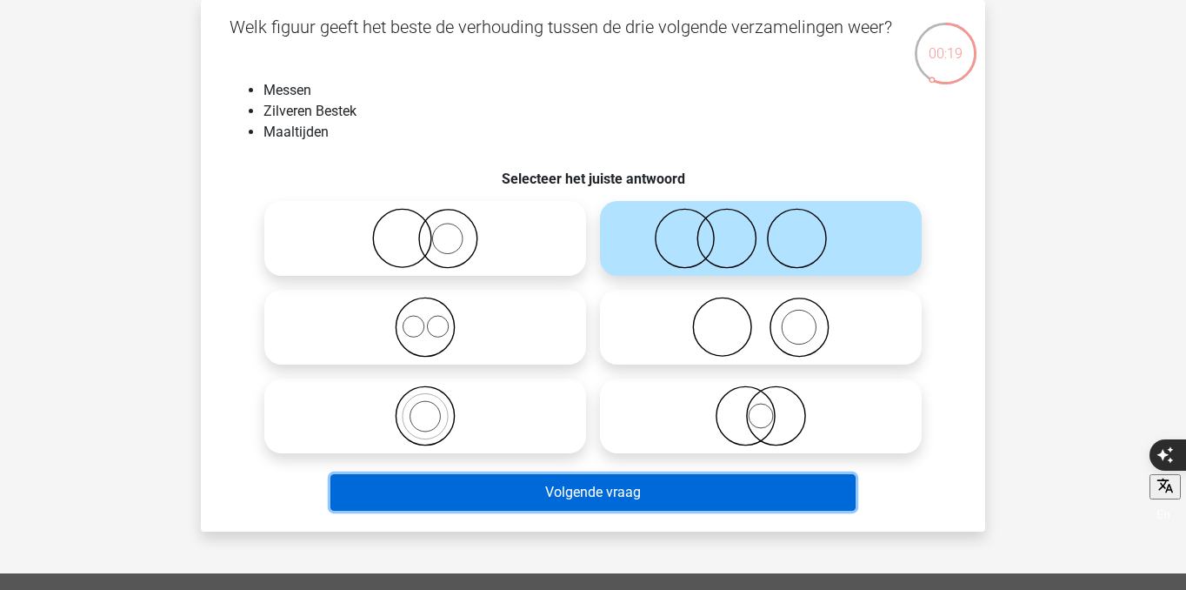
click at [624, 495] on button "Volgende vraag" at bounding box center [593, 492] width 526 height 37
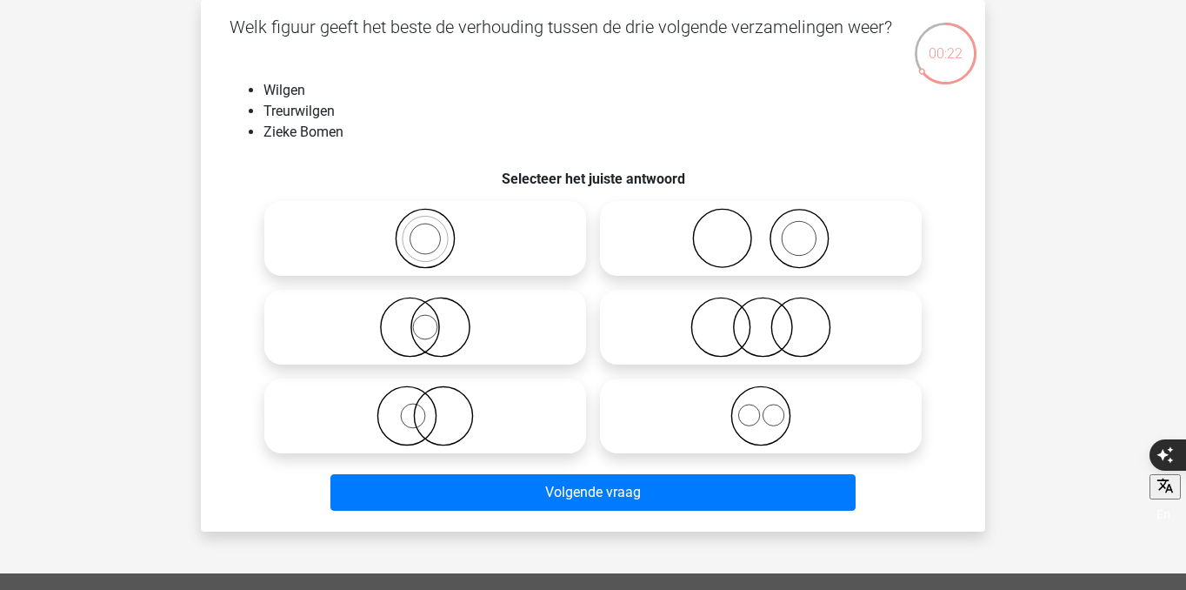
click at [506, 412] on icon at bounding box center [425, 415] width 308 height 61
click at [437, 407] on input "radio" at bounding box center [430, 401] width 11 height 11
radio input "true"
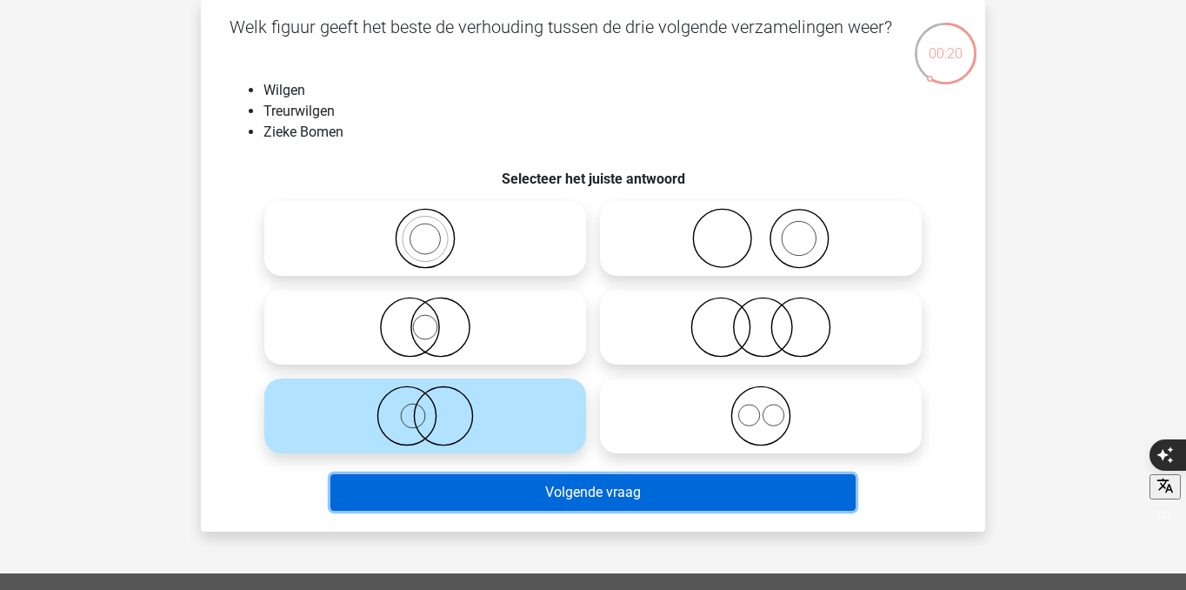
click at [523, 497] on button "Volgende vraag" at bounding box center [593, 492] width 526 height 37
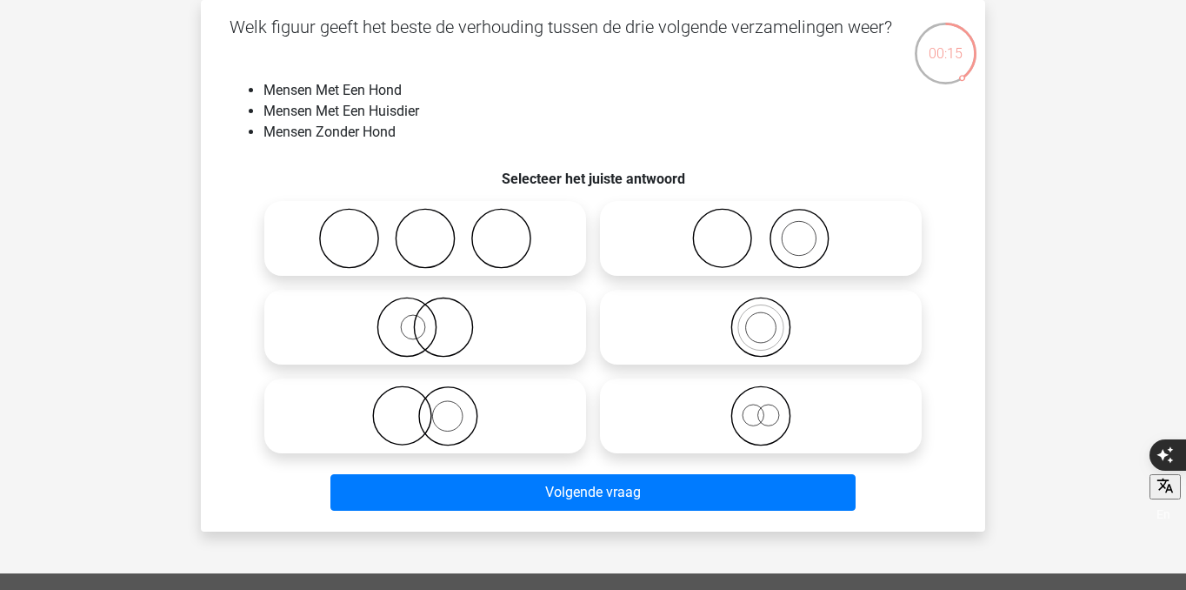
click at [691, 250] on icon at bounding box center [761, 238] width 308 height 61
click at [761, 230] on input "radio" at bounding box center [766, 223] width 11 height 11
radio input "true"
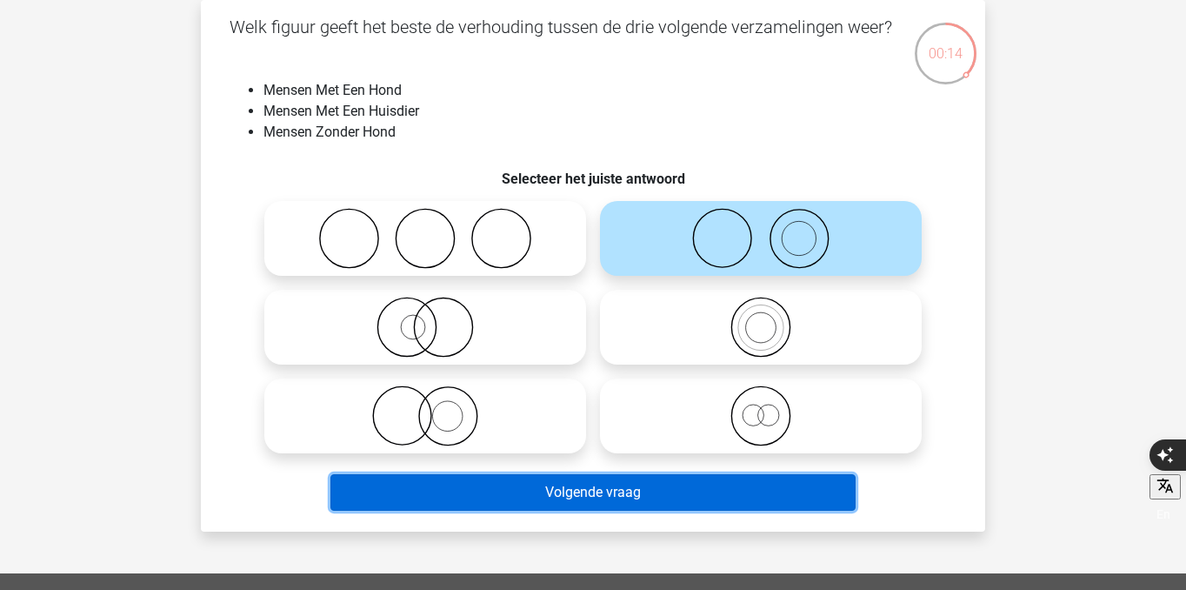
click at [633, 500] on button "Volgende vraag" at bounding box center [593, 492] width 526 height 37
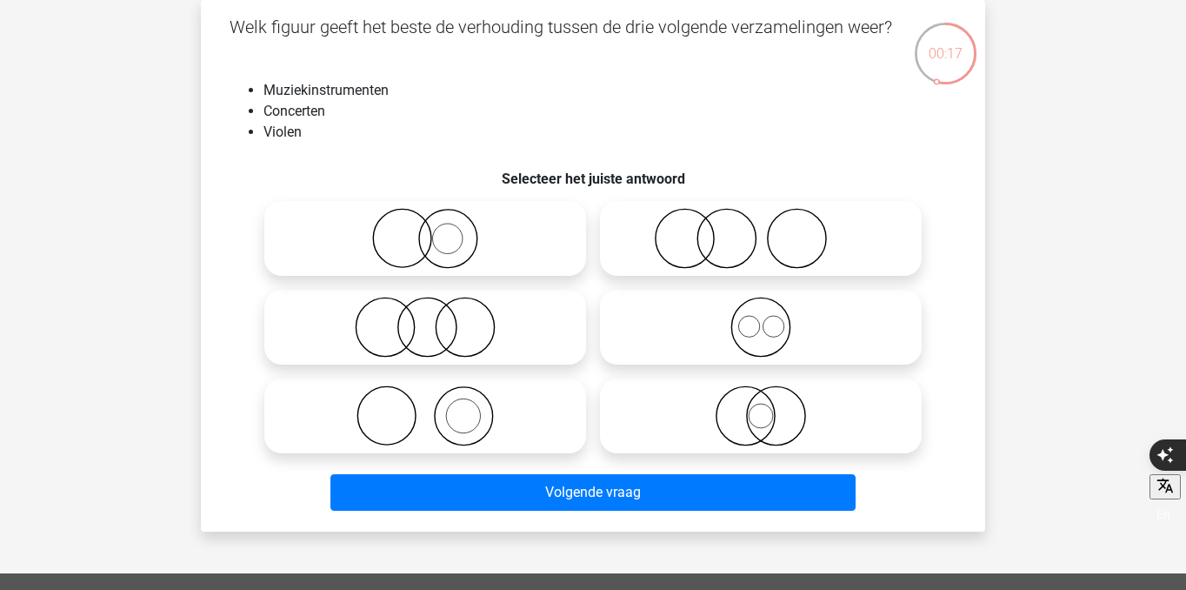
click at [491, 425] on icon at bounding box center [425, 415] width 308 height 61
click at [437, 407] on input "radio" at bounding box center [430, 401] width 11 height 11
radio input "true"
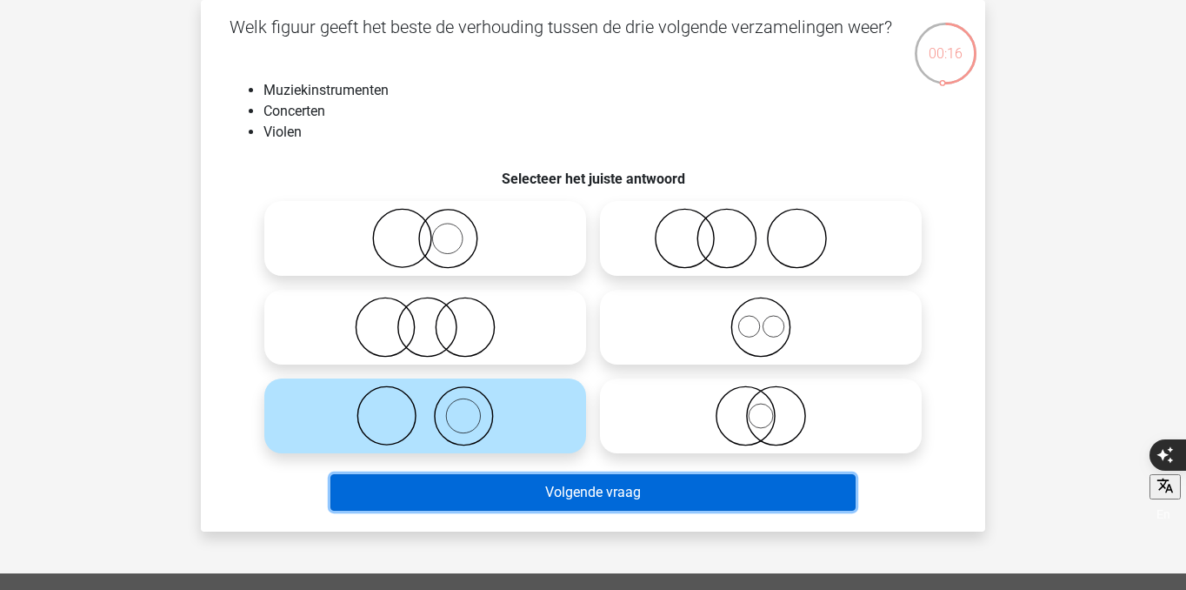
click at [535, 486] on button "Volgende vraag" at bounding box center [593, 492] width 526 height 37
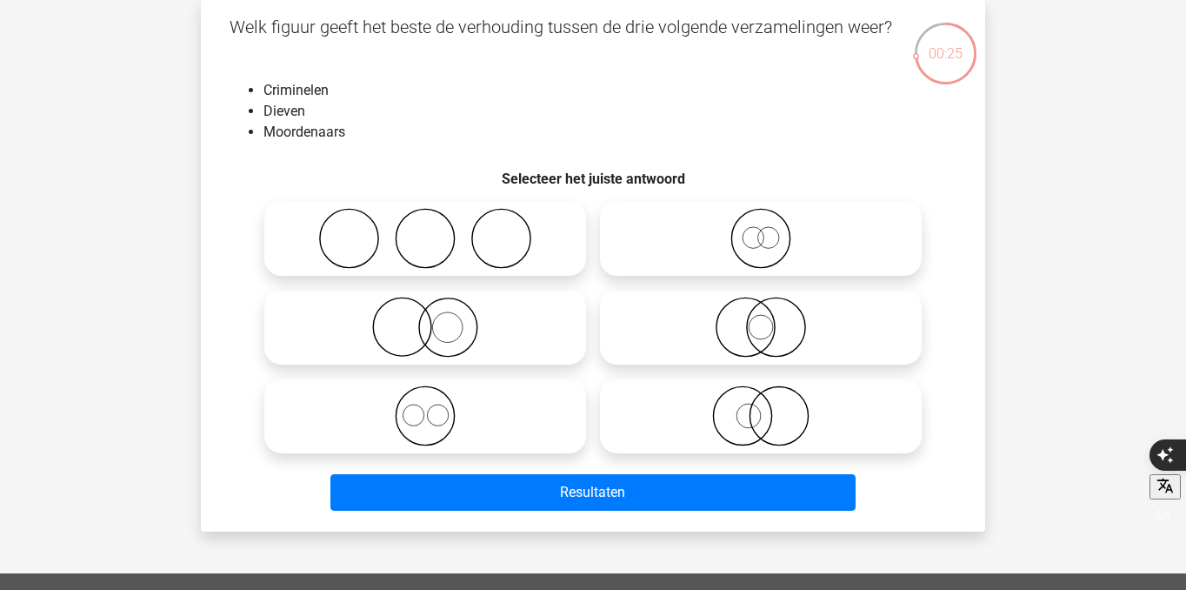
click at [792, 239] on icon at bounding box center [761, 238] width 308 height 61
click at [772, 230] on input "radio" at bounding box center [766, 223] width 11 height 11
radio input "true"
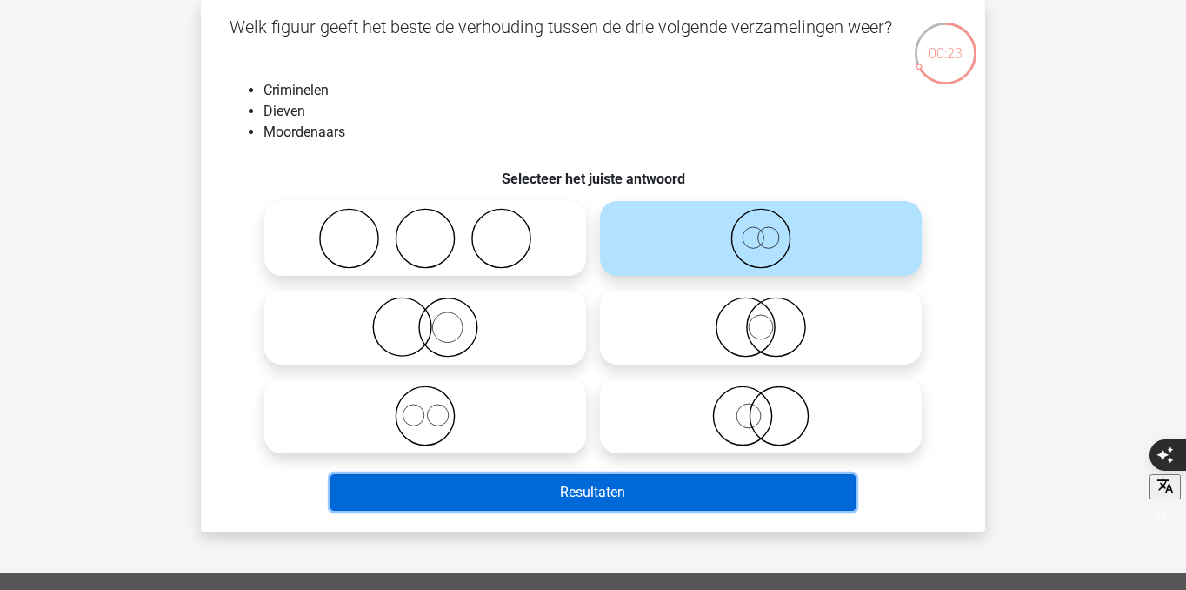
click at [714, 484] on button "Resultaten" at bounding box center [593, 492] width 526 height 37
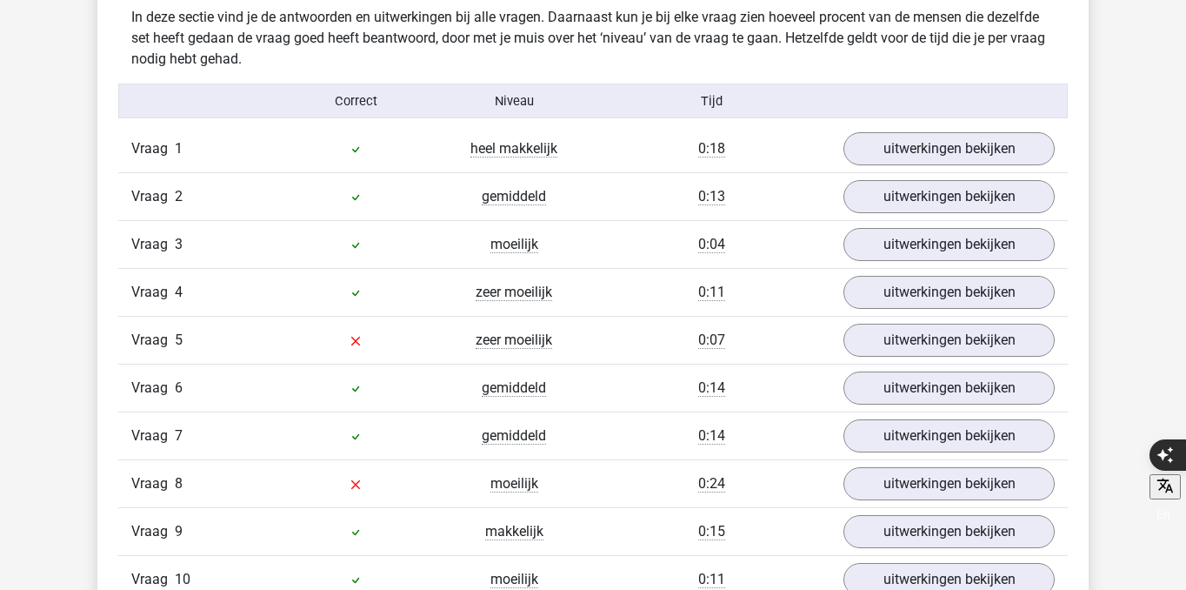
scroll to position [1383, 0]
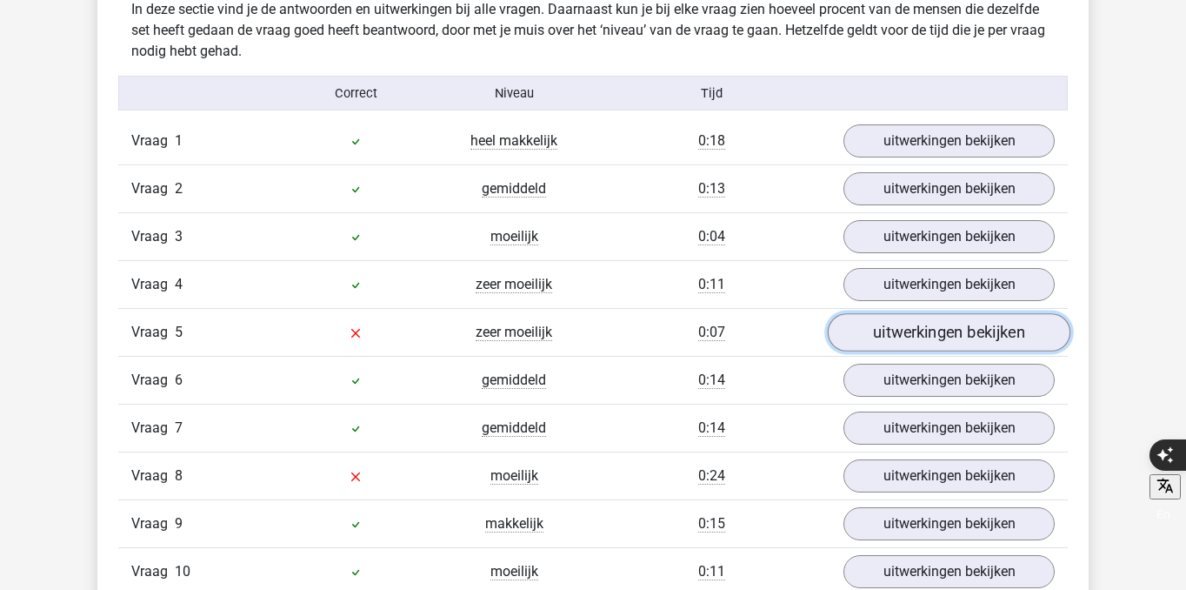
click at [872, 329] on link "uitwerkingen bekijken" at bounding box center [949, 332] width 243 height 38
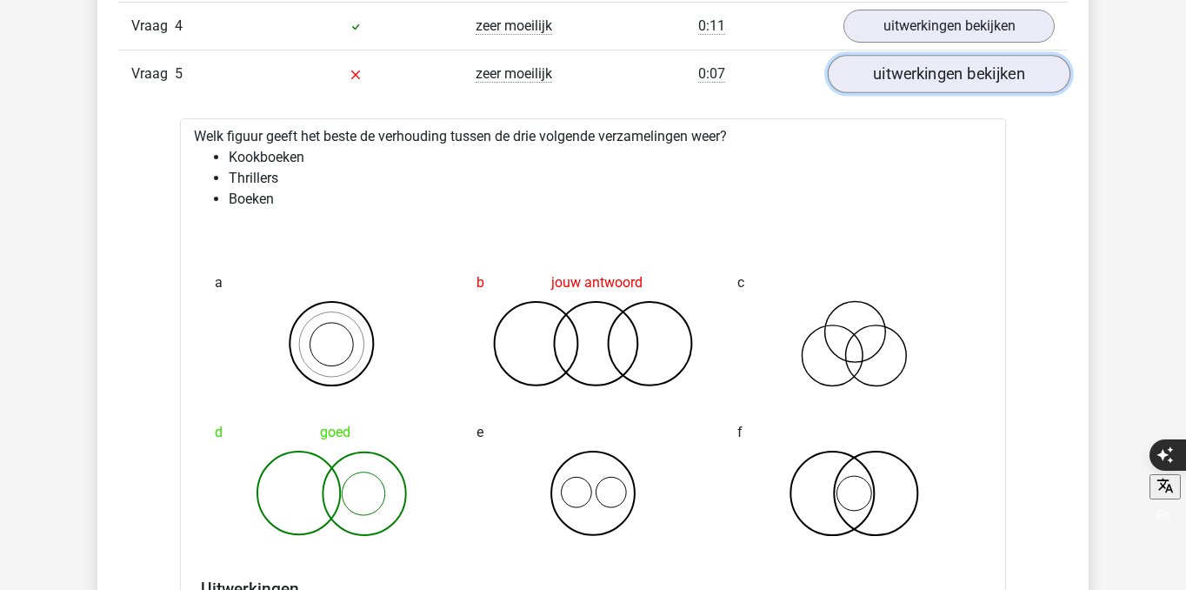
scroll to position [1642, 0]
click at [974, 74] on link "uitwerkingen bekijken" at bounding box center [949, 73] width 243 height 38
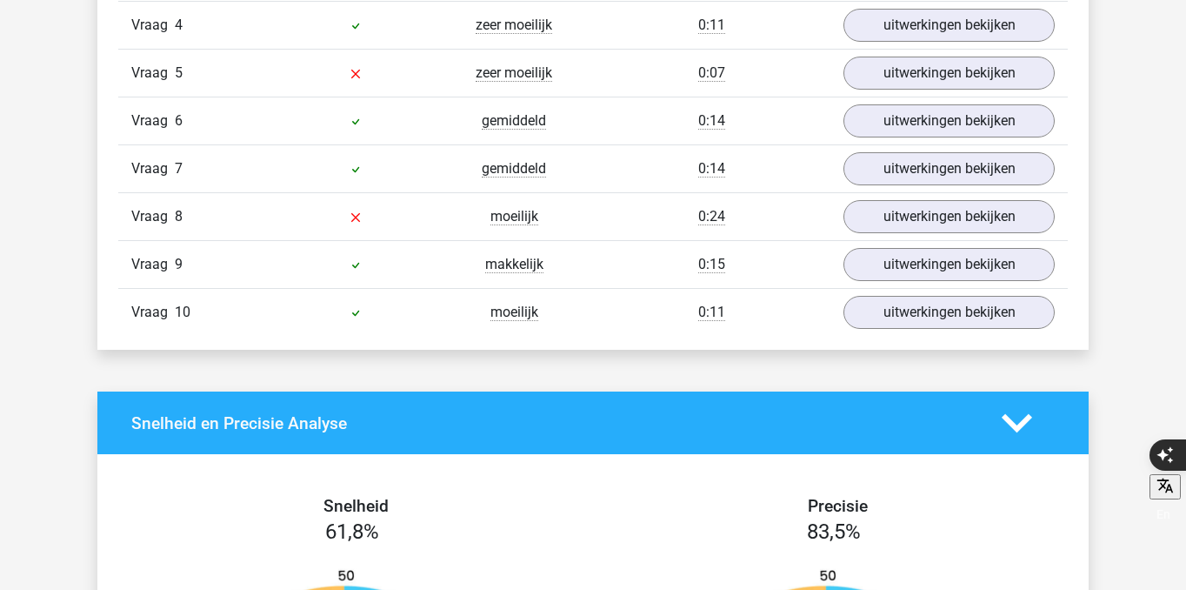
click at [944, 235] on div "Vraag 8 moeilijk 0:24 uitwerkingen bekijken" at bounding box center [593, 216] width 950 height 48
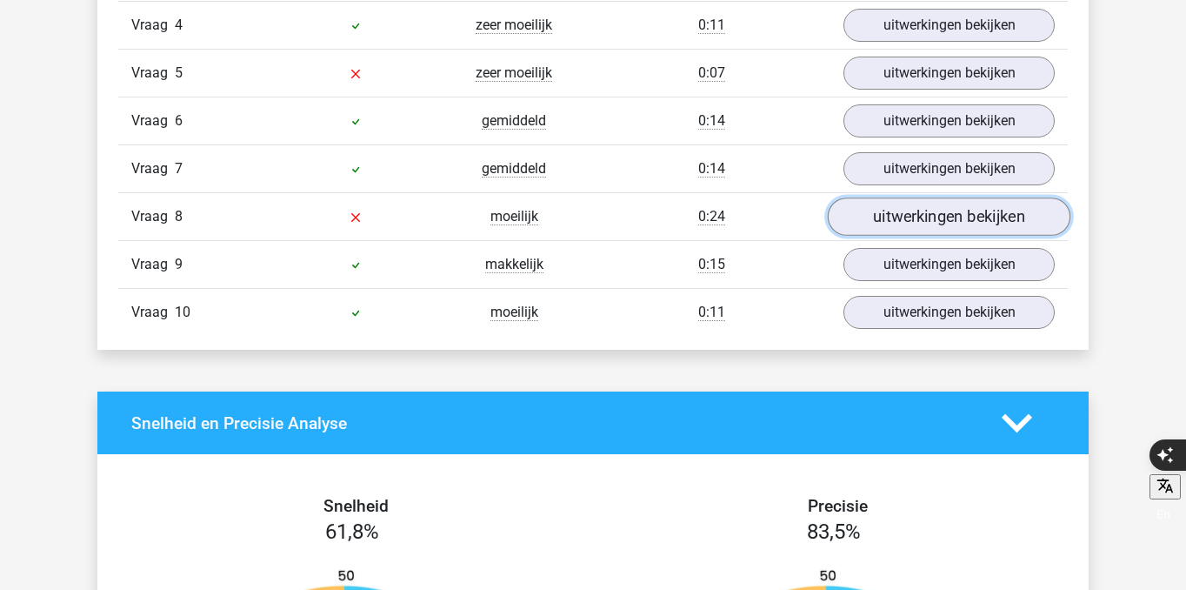
click at [944, 216] on link "uitwerkingen bekijken" at bounding box center [949, 216] width 243 height 38
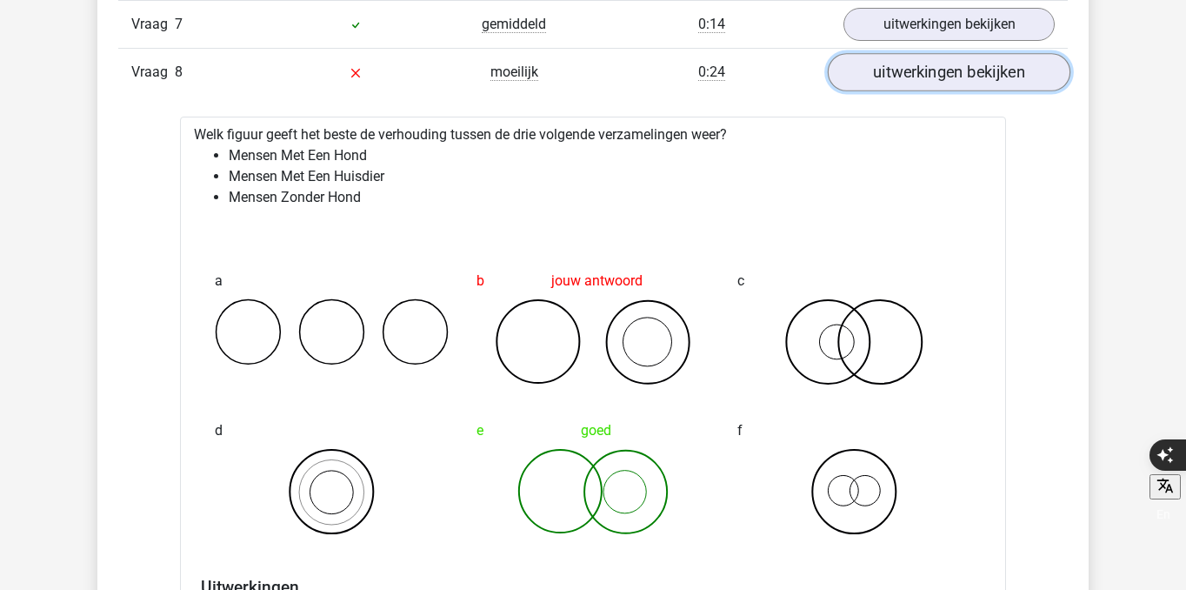
scroll to position [1803, 0]
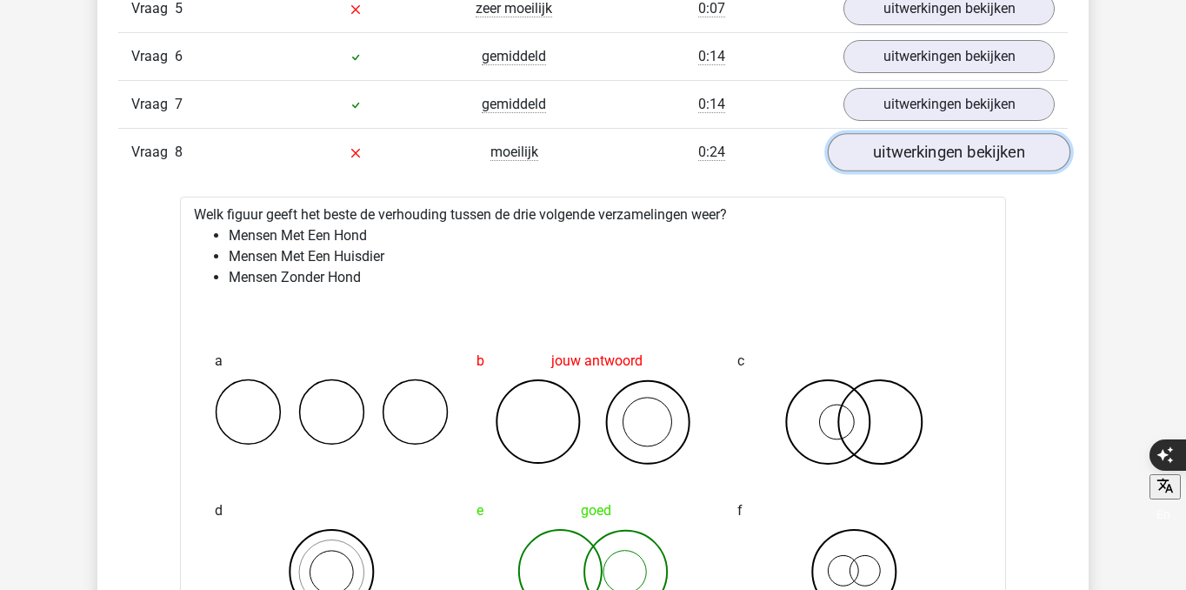
click at [957, 149] on link "uitwerkingen bekijken" at bounding box center [949, 152] width 243 height 38
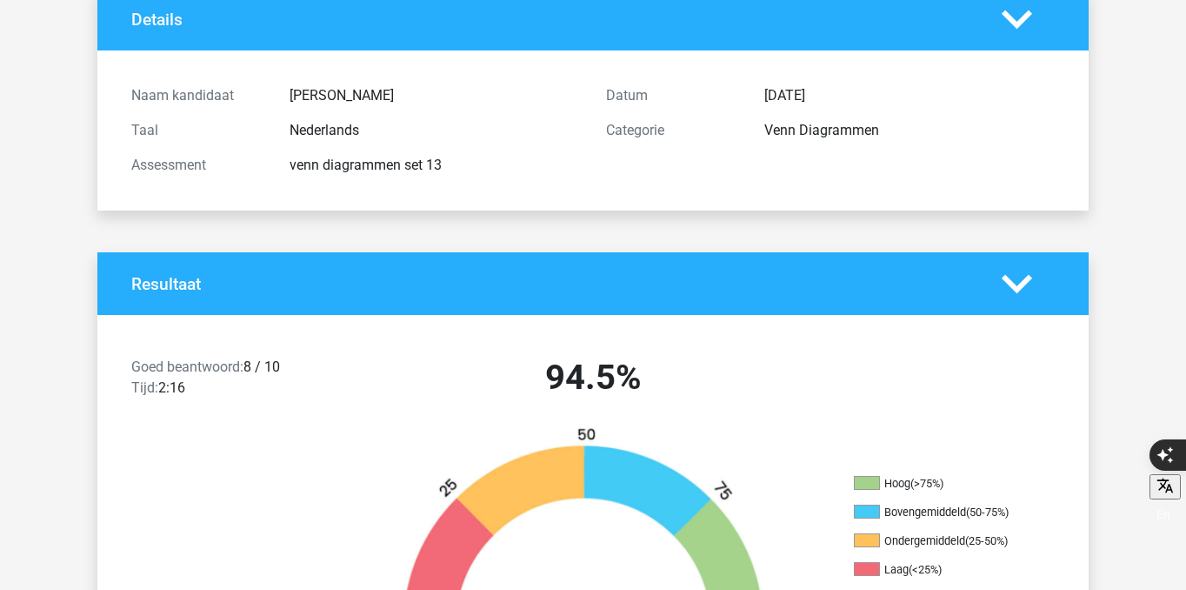
scroll to position [0, 0]
